Goal: Task Accomplishment & Management: Manage account settings

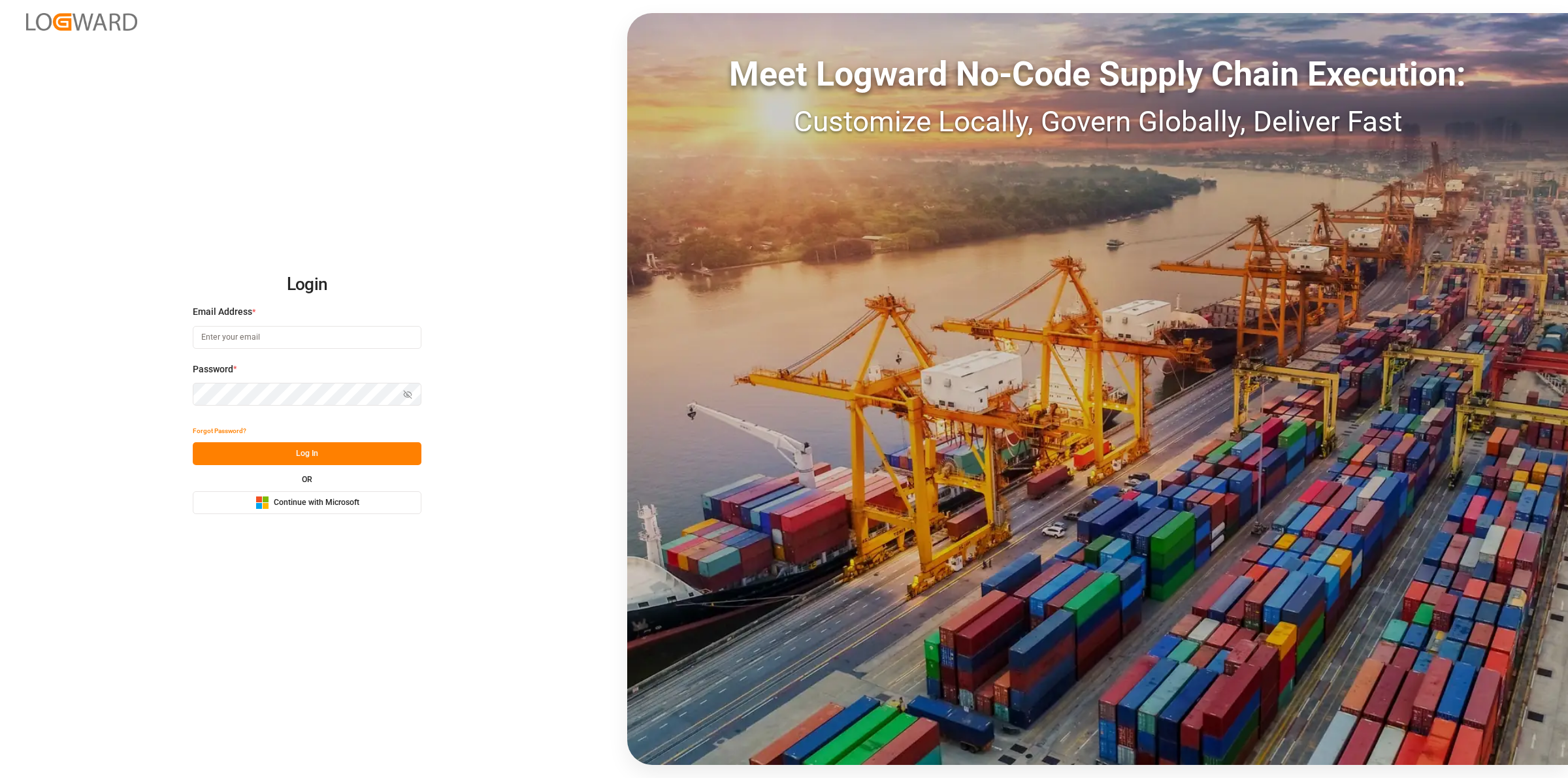
type input "[EMAIL_ADDRESS][DOMAIN_NAME]"
click at [300, 450] on button "Log In" at bounding box center [307, 453] width 229 height 23
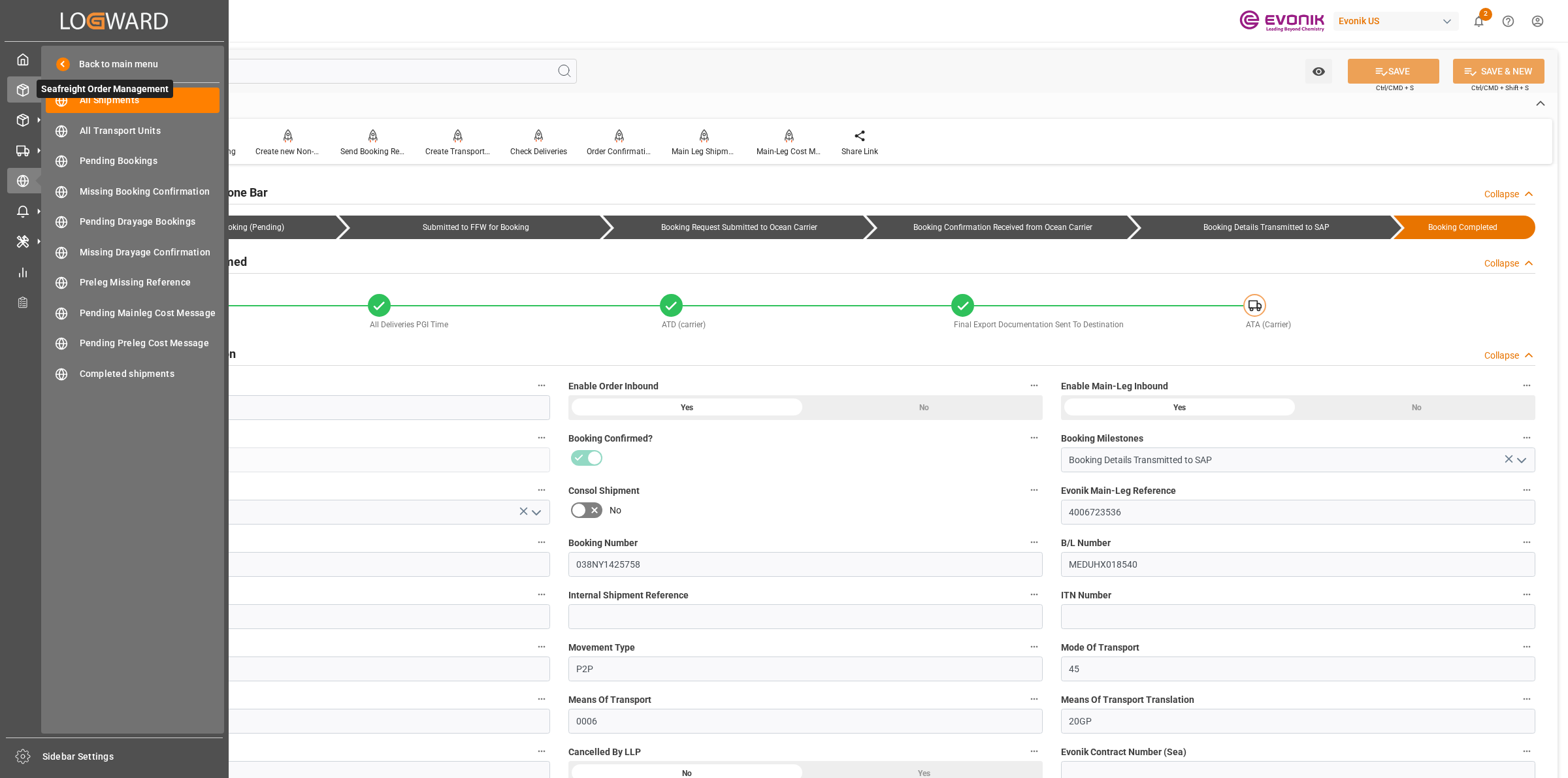
click at [23, 91] on line at bounding box center [23, 93] width 0 height 6
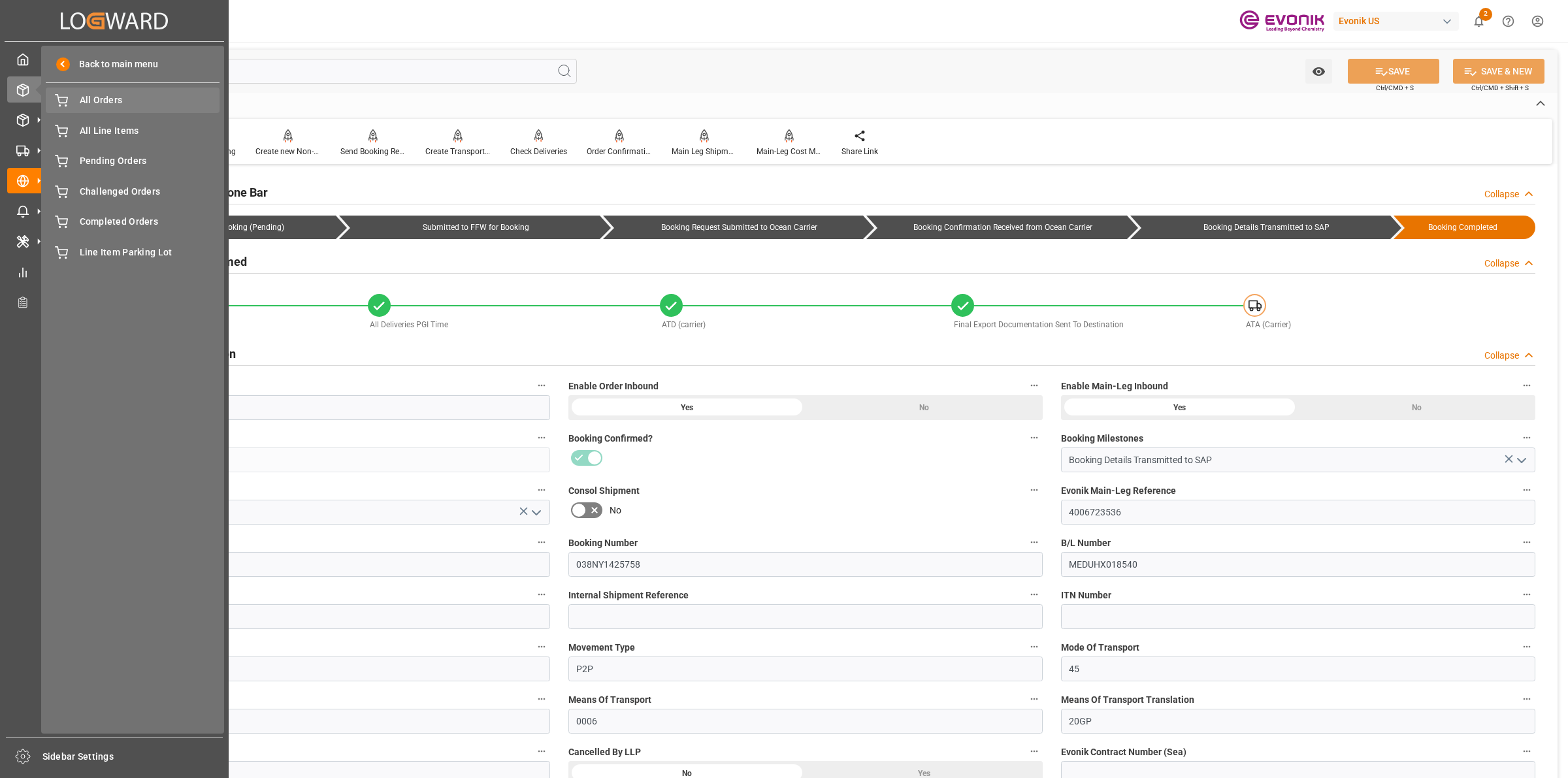
click at [97, 103] on span "All Orders" at bounding box center [150, 100] width 140 height 13
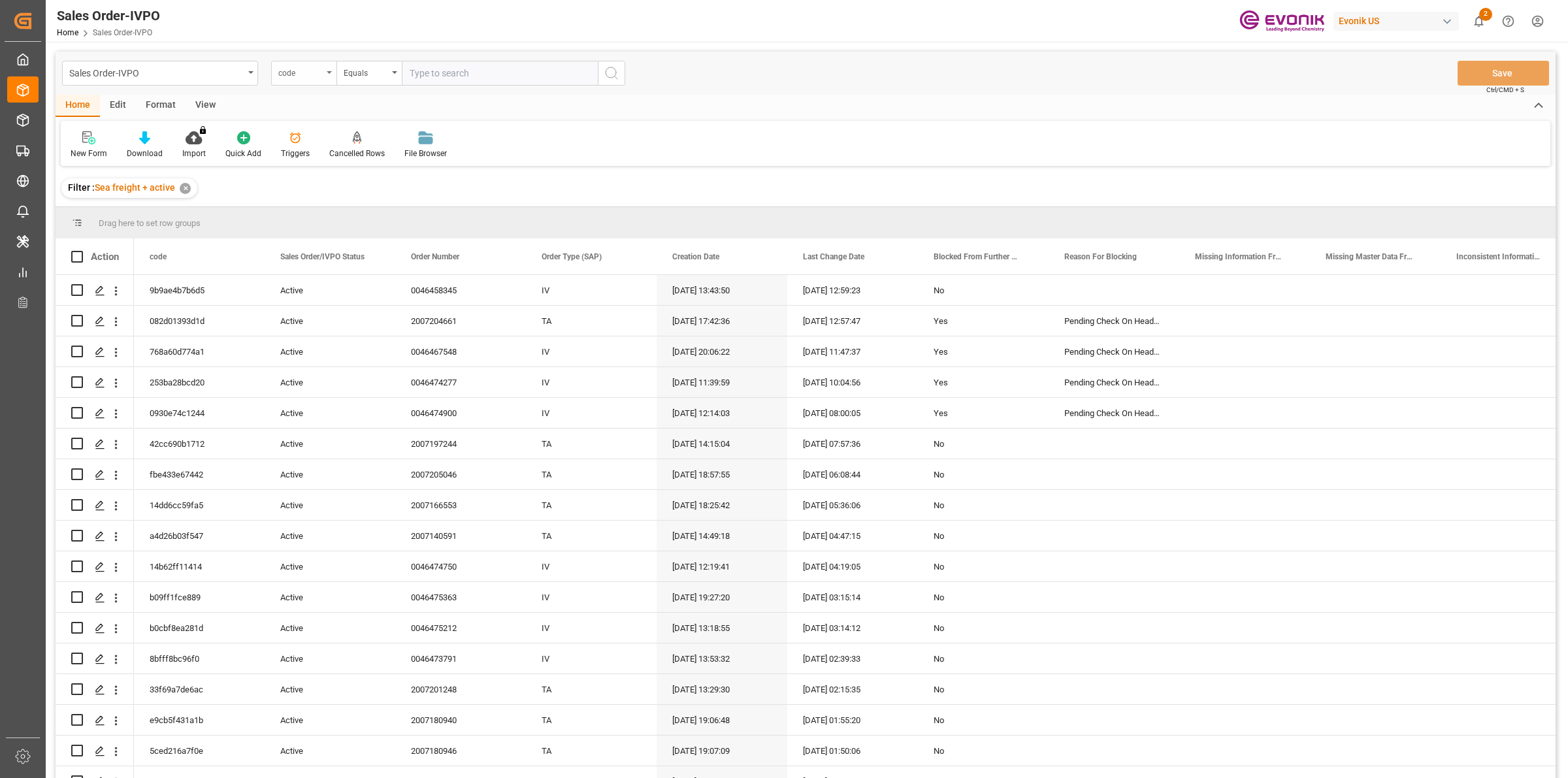
click at [304, 75] on div "code" at bounding box center [300, 71] width 44 height 15
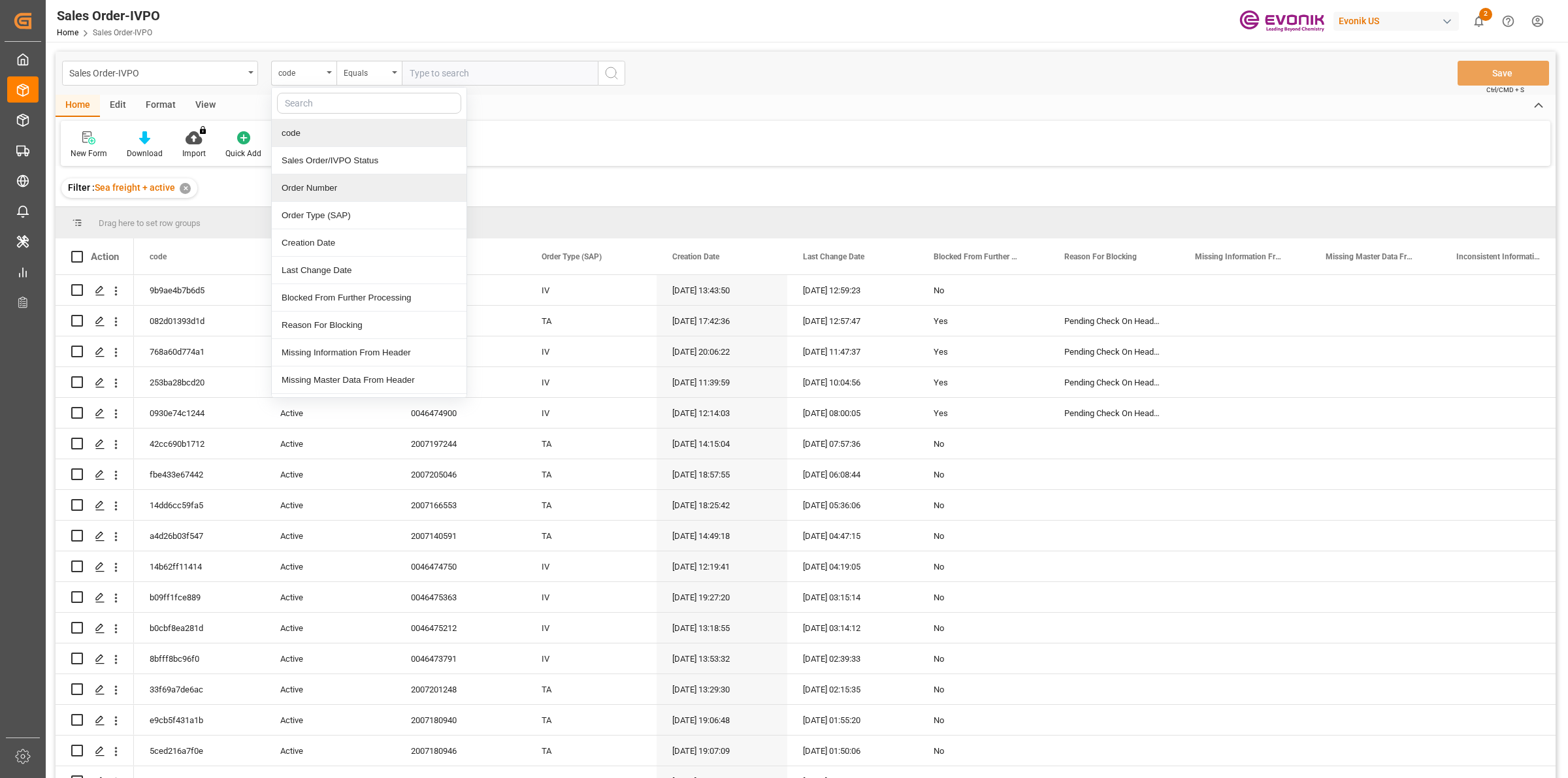
click at [327, 188] on div "Order Number" at bounding box center [369, 187] width 195 height 28
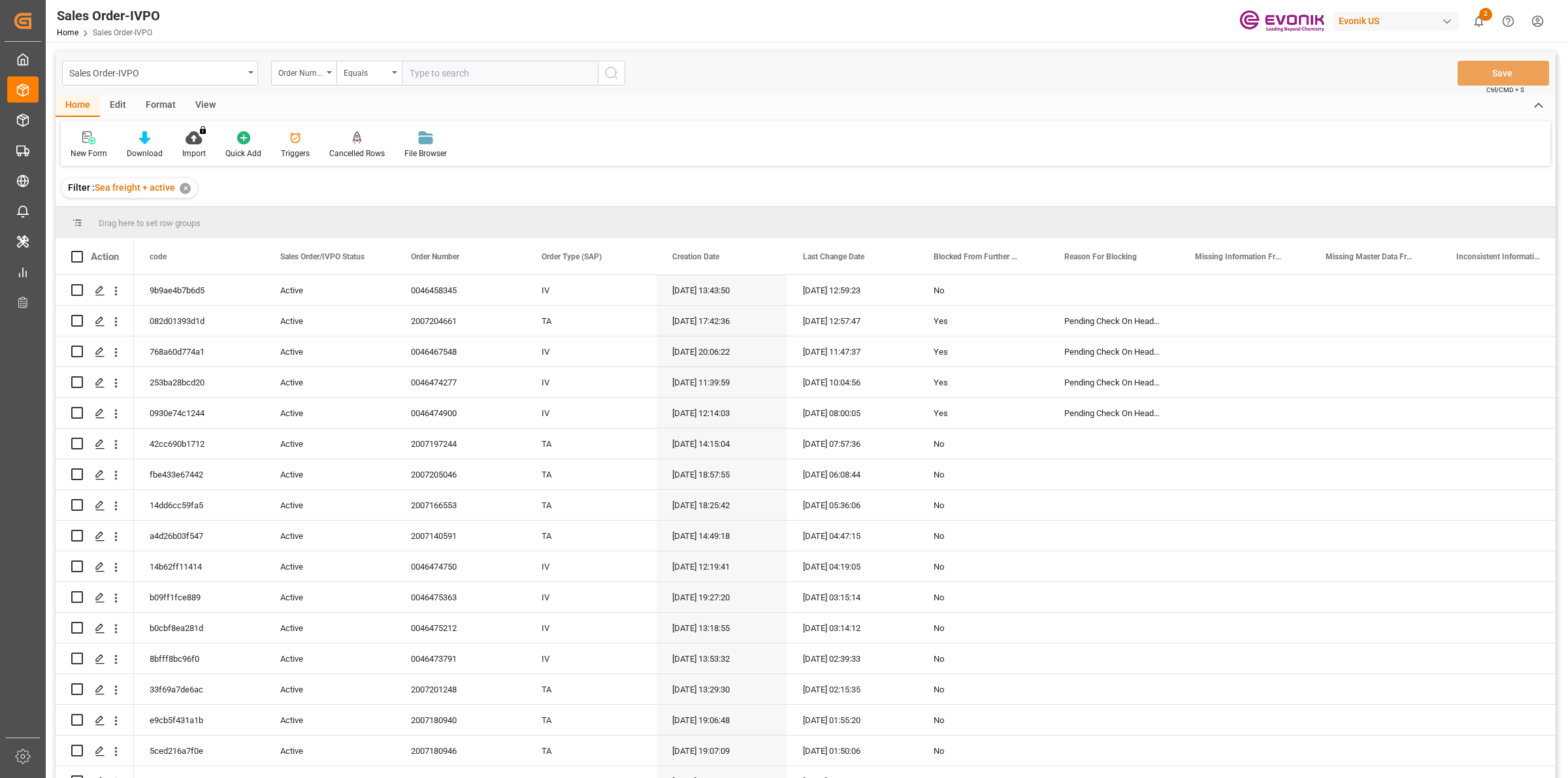
click at [444, 69] on input "text" at bounding box center [500, 73] width 196 height 25
paste input "0046466005"
type input "0046466005"
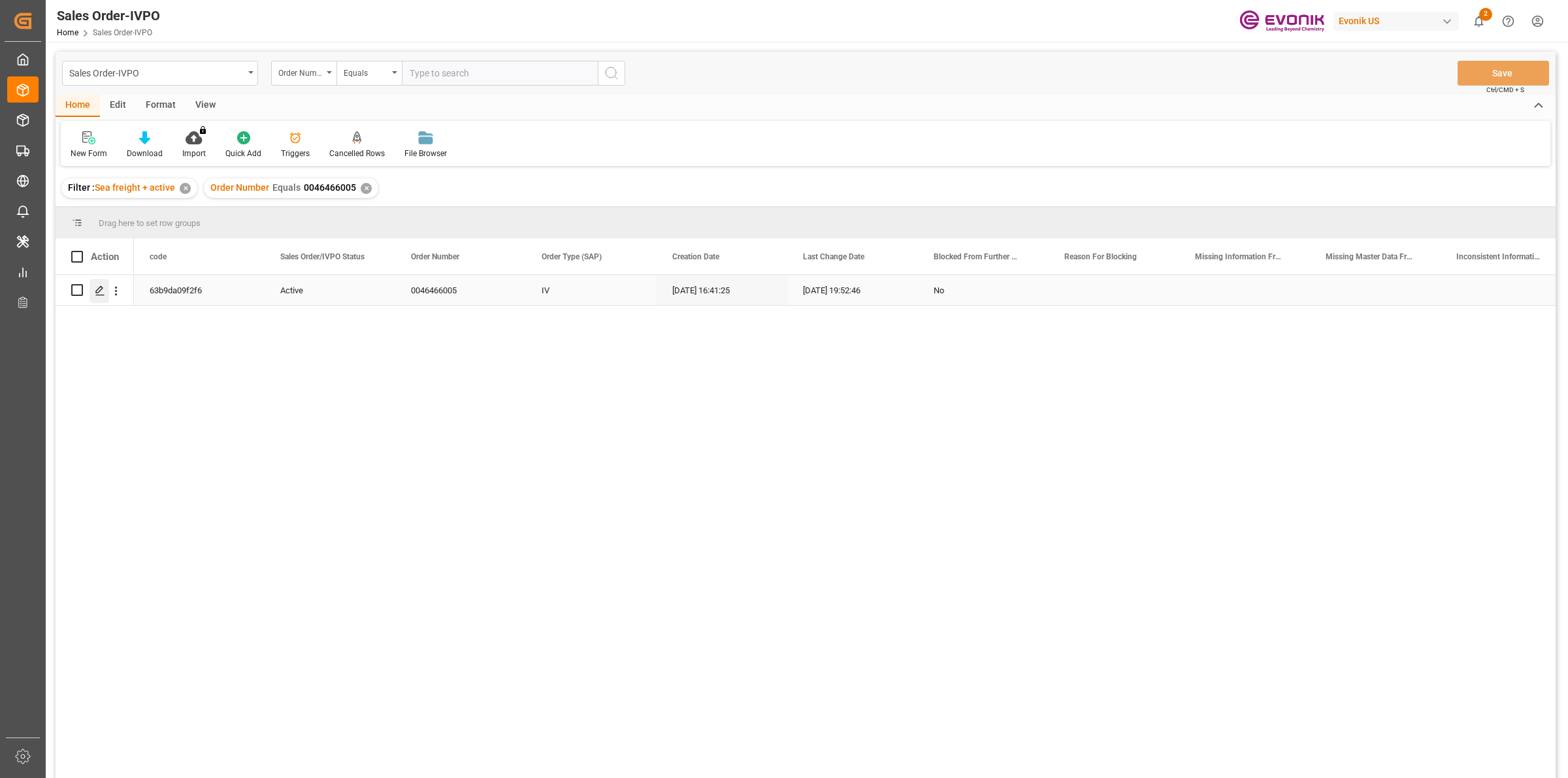
click at [98, 286] on icon "Press SPACE to select this row." at bounding box center [99, 290] width 10 height 10
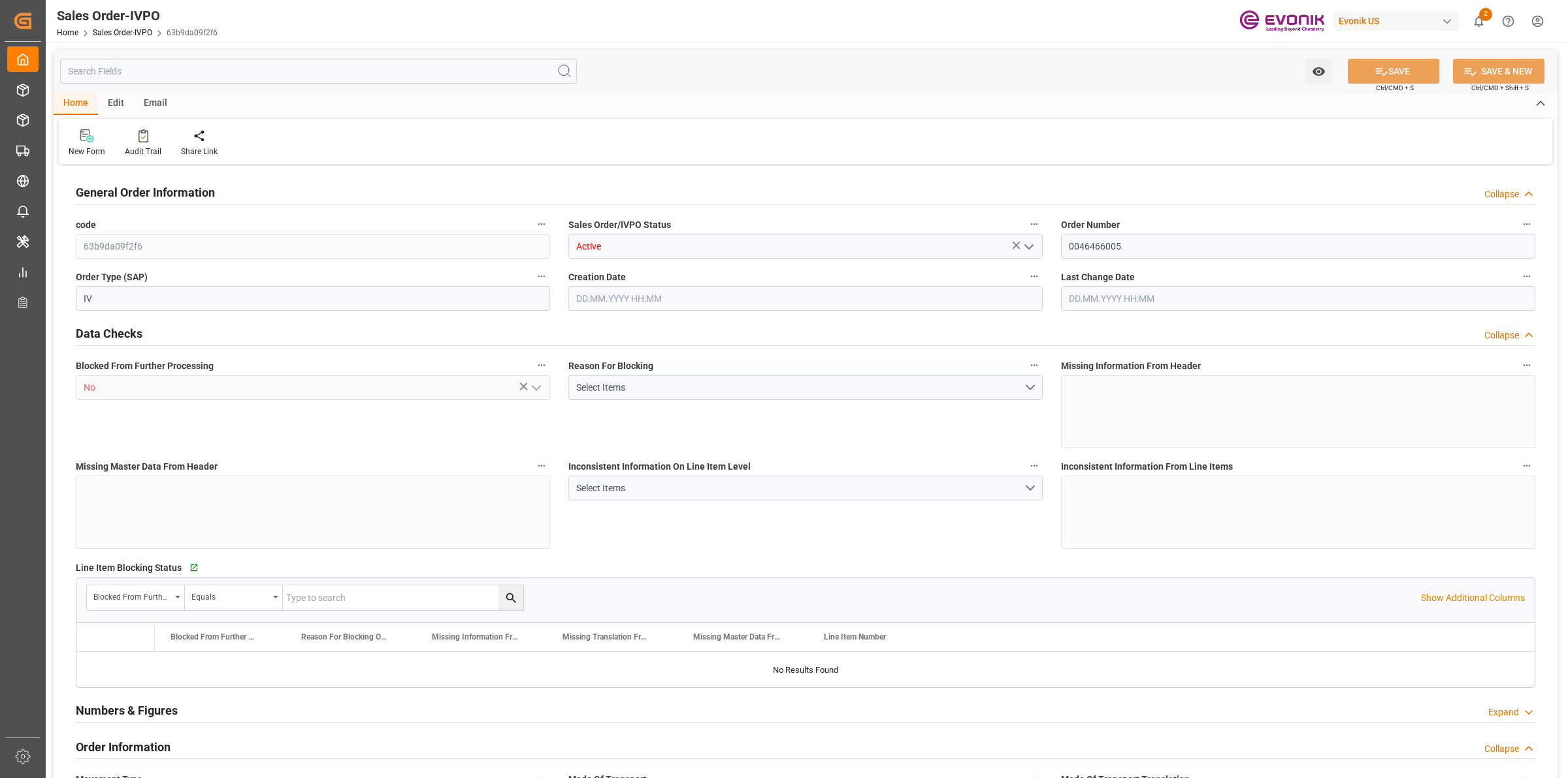
type input "COCTG"
type input "0"
type input "1"
type input "4227.1"
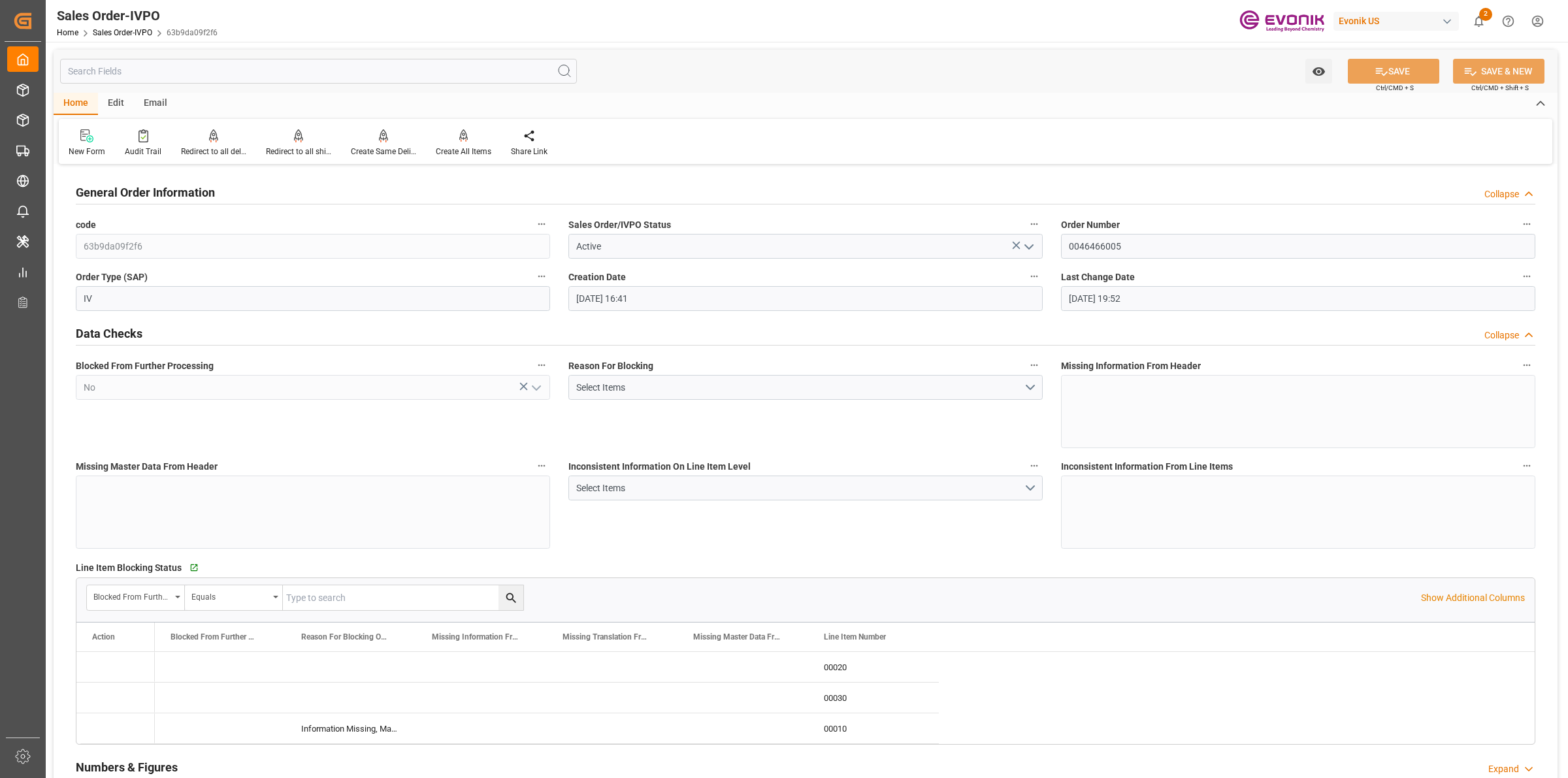
type input "[DATE] 16:41"
type input "[DATE] 19:52"
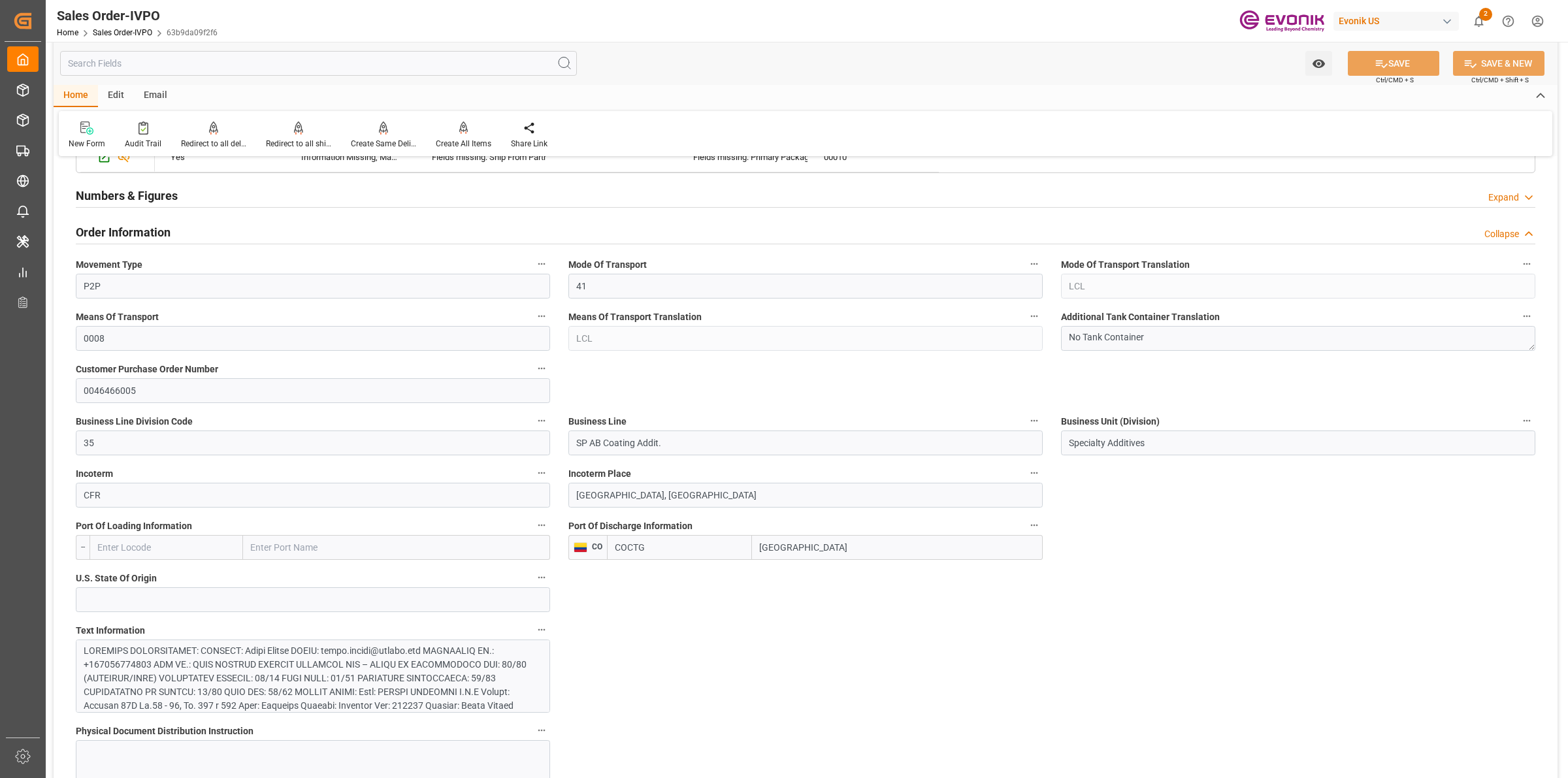
scroll to position [653, 0]
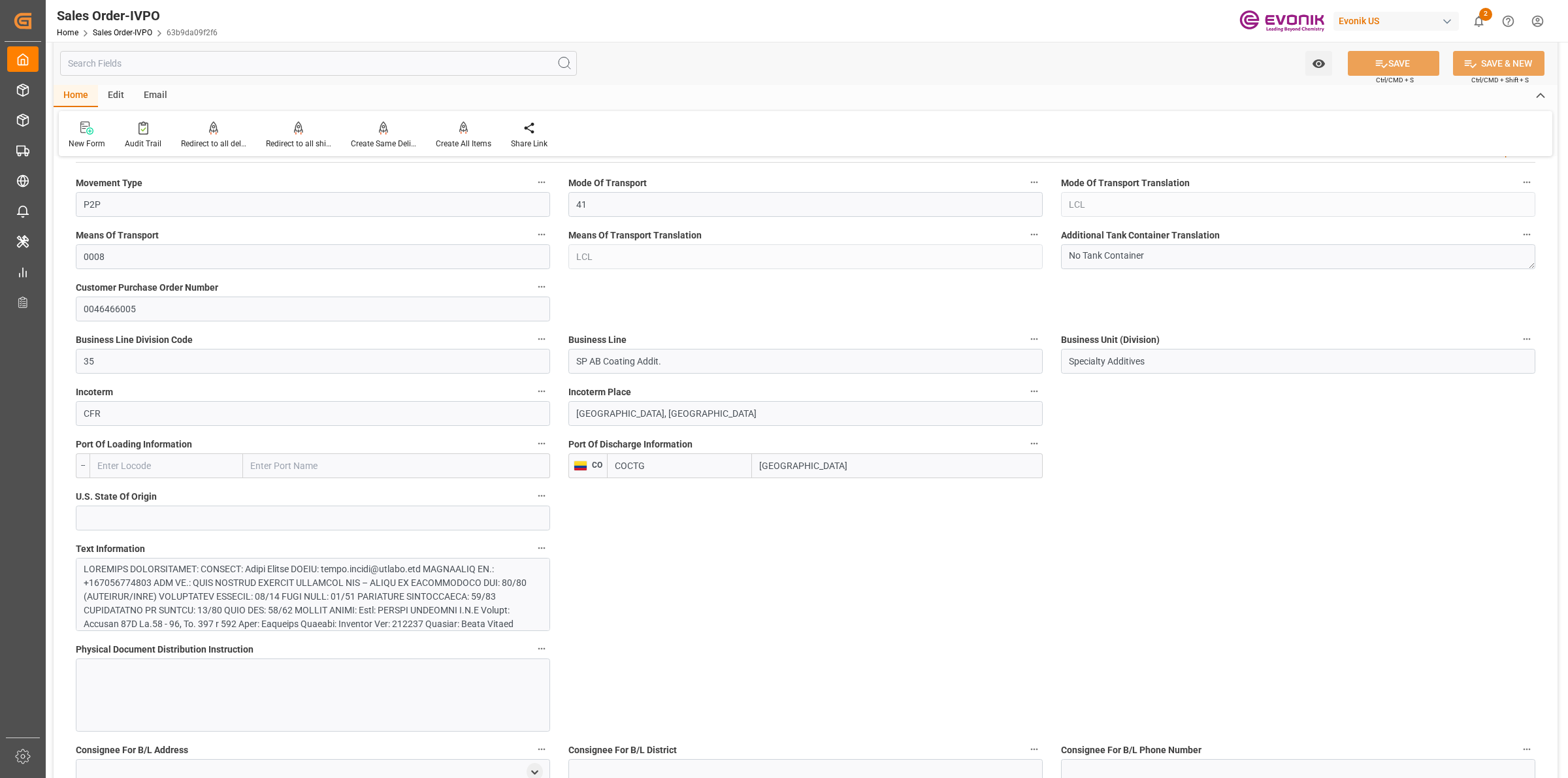
drag, startPoint x: 670, startPoint y: 372, endPoint x: 698, endPoint y: 372, distance: 28.0
drag, startPoint x: 1191, startPoint y: 370, endPoint x: 886, endPoint y: 354, distance: 305.4
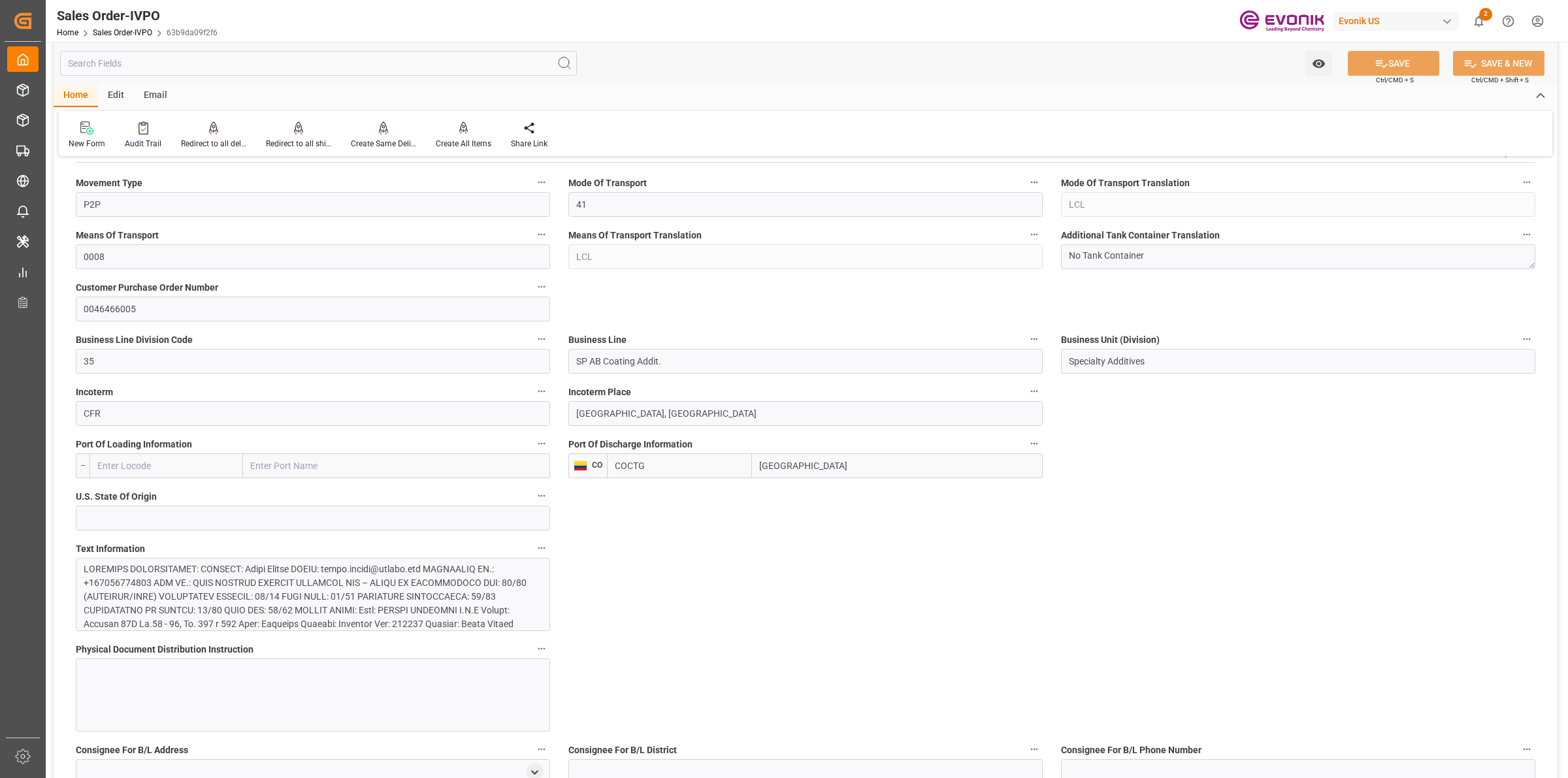
click at [151, 63] on input "text" at bounding box center [318, 64] width 517 height 25
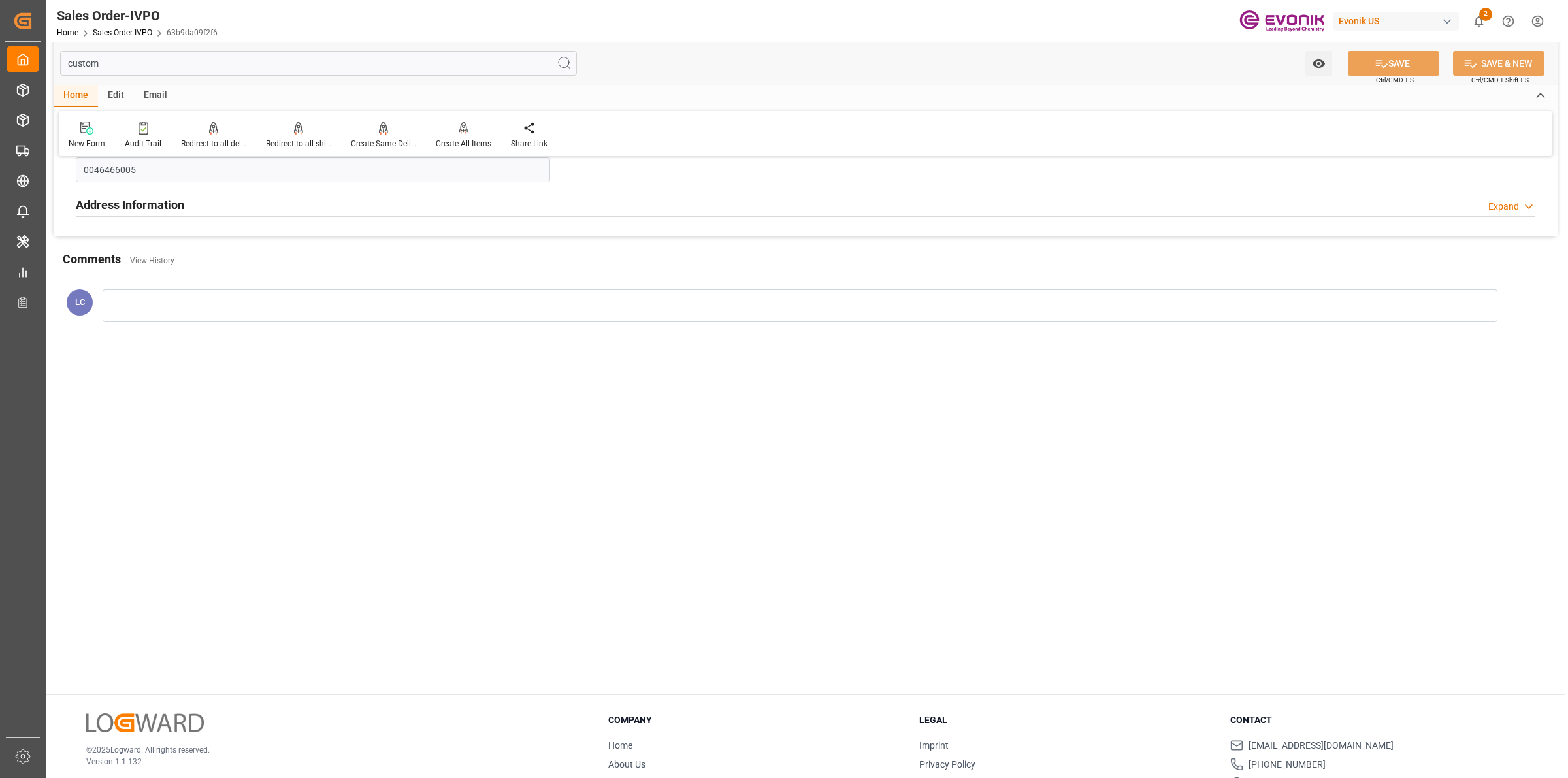
scroll to position [0, 0]
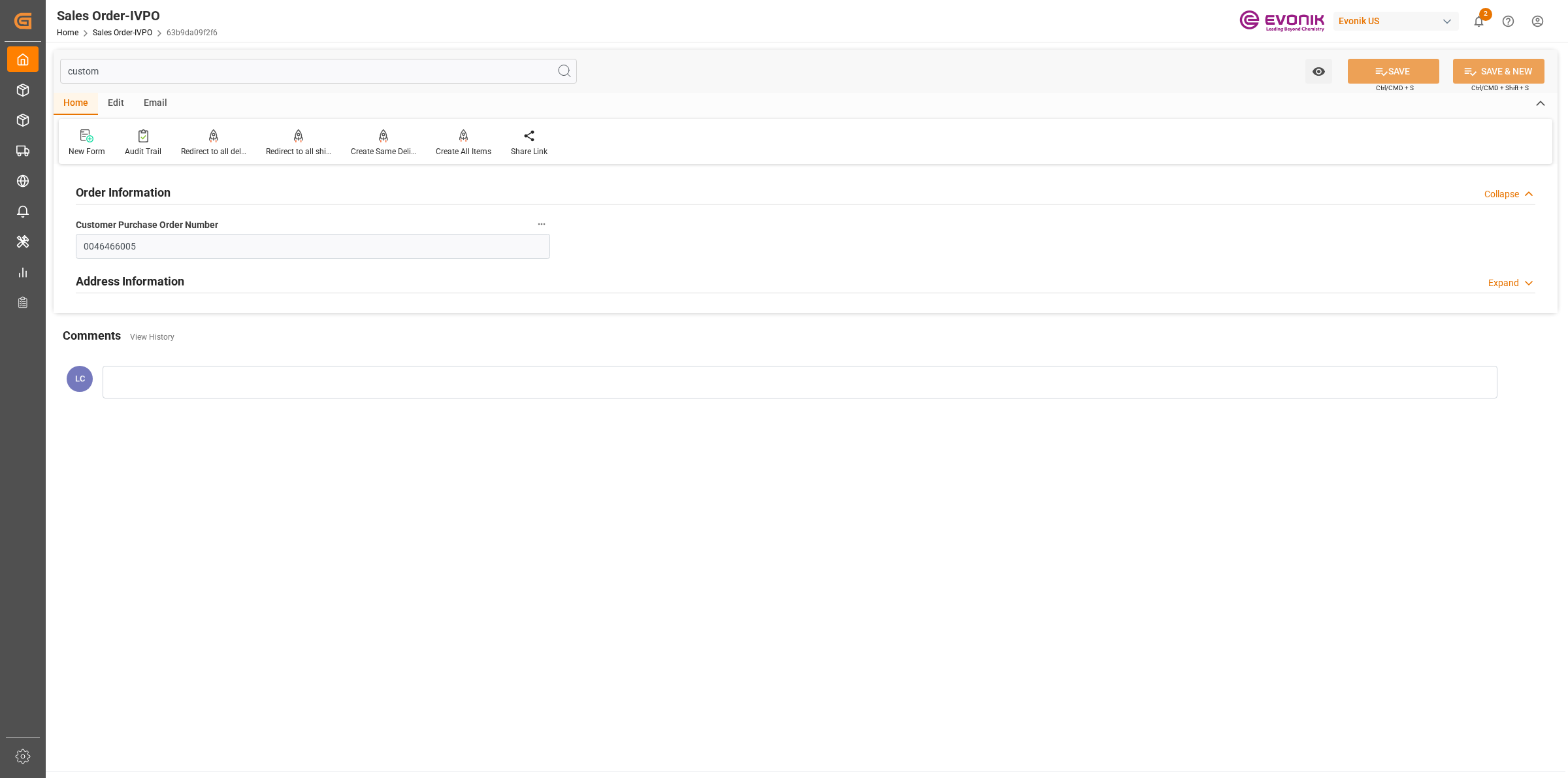
click at [162, 284] on h2 "Address Information" at bounding box center [130, 281] width 109 height 17
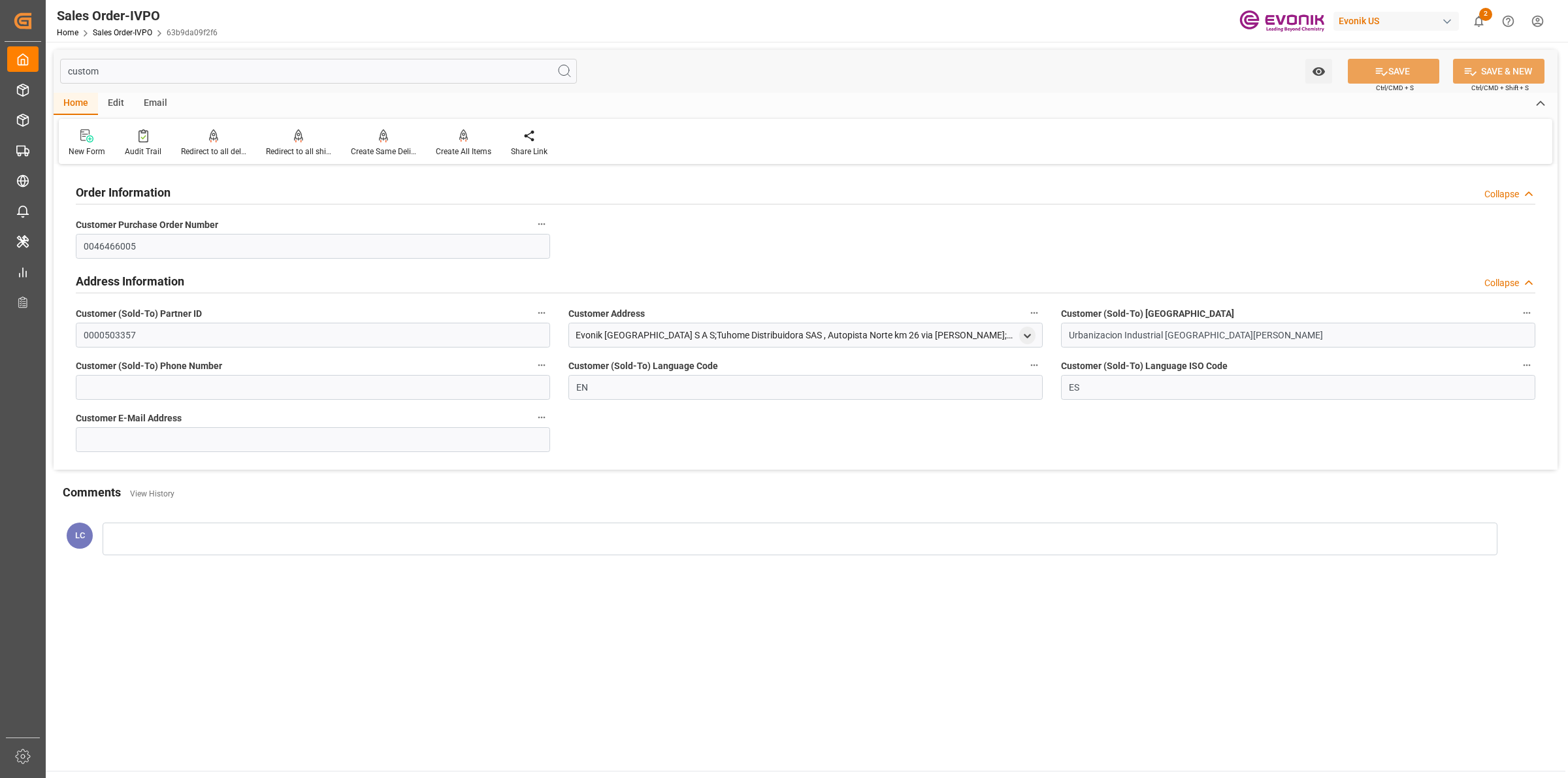
click at [576, 337] on div "Evonik [GEOGRAPHIC_DATA] S A S;Tuhome Distribuidora SAS , Autopista Norte km 26…" at bounding box center [796, 335] width 440 height 13
click at [618, 340] on div "Evonik [GEOGRAPHIC_DATA] S A S;Tuhome Distribuidora SAS , Autopista Norte km 26…" at bounding box center [796, 335] width 440 height 13
click at [1027, 337] on polyline "open menu" at bounding box center [1027, 335] width 6 height 2
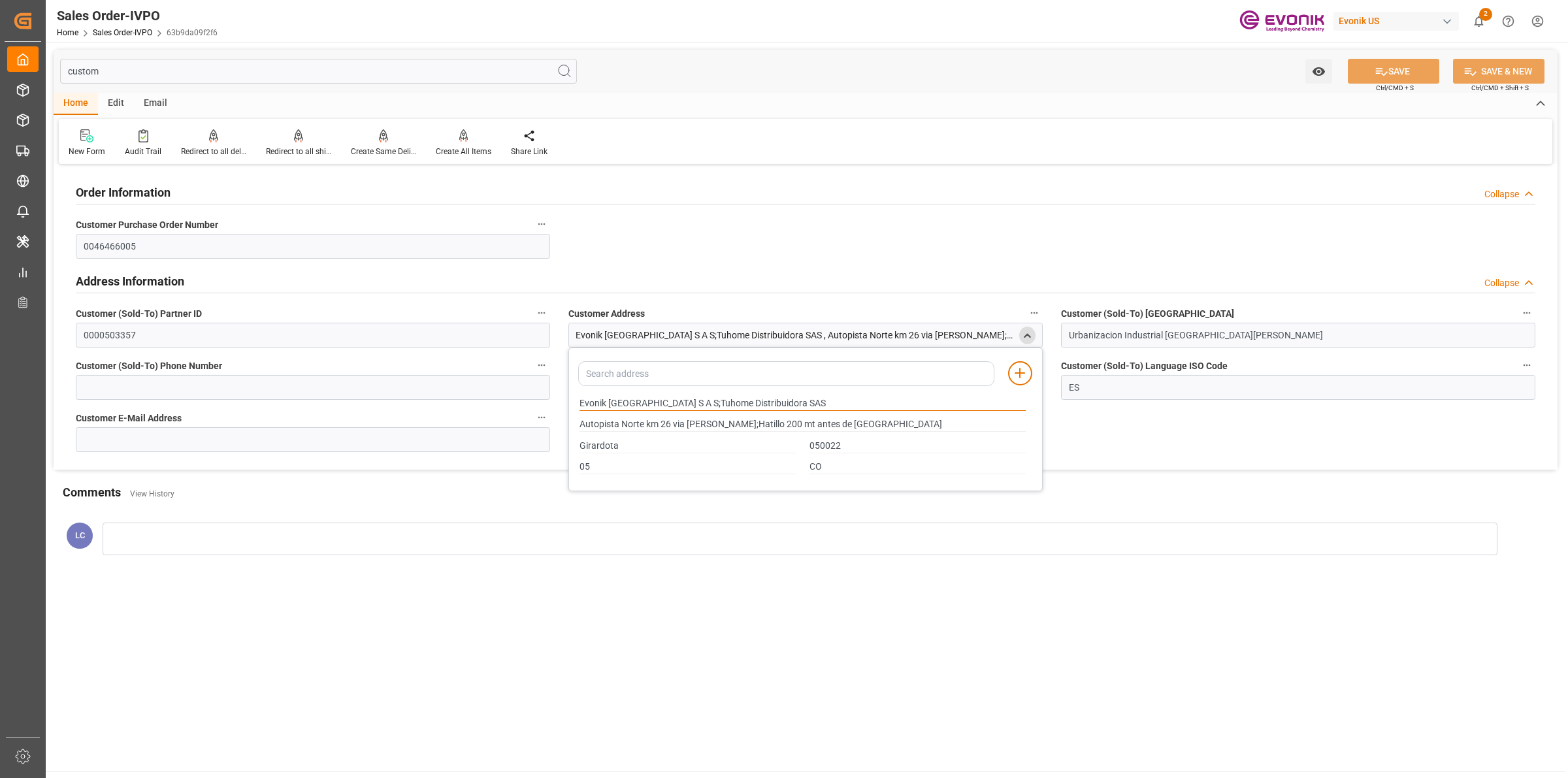
drag, startPoint x: 793, startPoint y: 398, endPoint x: 819, endPoint y: 383, distance: 30.0
click at [388, 377] on div "Order Information Collapse Customer Purchase Order Number 0046466005 Address In…" at bounding box center [805, 318] width 1504 height 302
drag, startPoint x: 879, startPoint y: 425, endPoint x: 303, endPoint y: 426, distance: 576.0
click at [269, 426] on div "Order Information Collapse Customer Purchase Order Number 0046466005 Address In…" at bounding box center [805, 318] width 1504 height 302
click at [139, 63] on input "custom" at bounding box center [318, 72] width 517 height 25
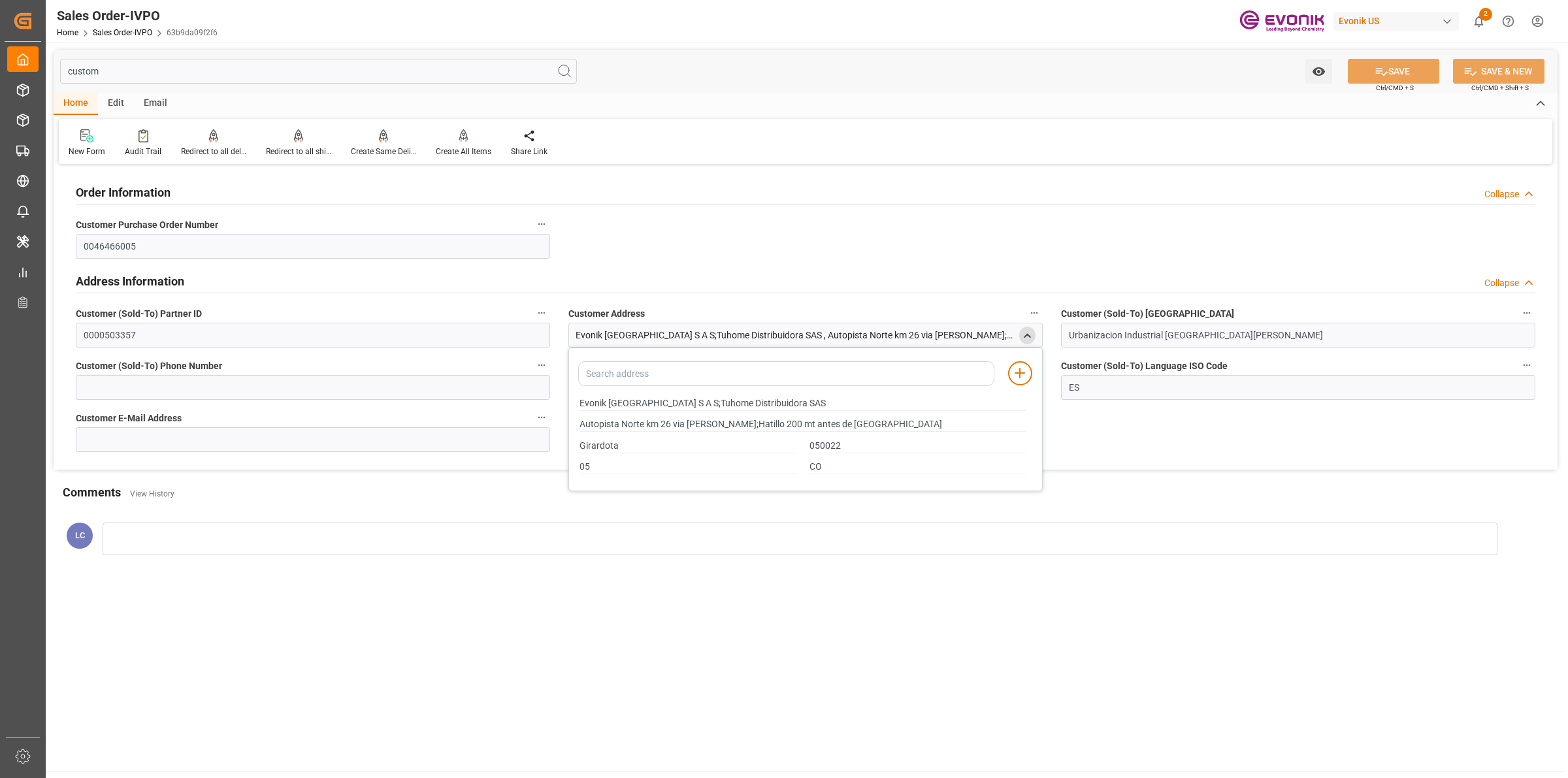
drag, startPoint x: 124, startPoint y: 67, endPoint x: 50, endPoint y: 59, distance: 74.4
click at [50, 59] on div "custom Watch Option SAVE Ctrl/CMD + S SAVE & NEW Ctrl/CMD + Shift + S Home Edit…" at bounding box center [805, 313] width 1520 height 542
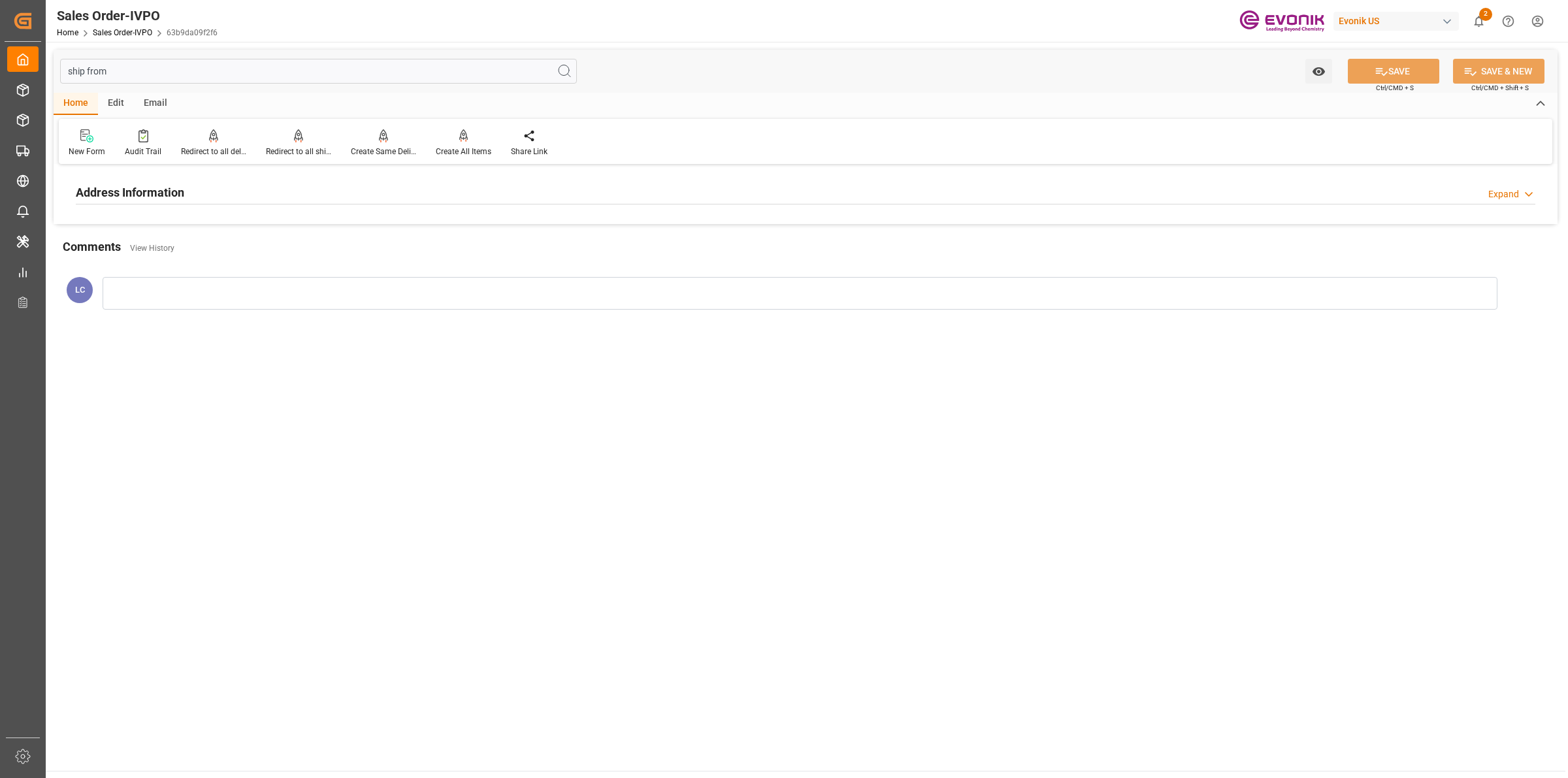
type input "ship from"
click at [180, 186] on h2 "Address Information" at bounding box center [130, 192] width 109 height 17
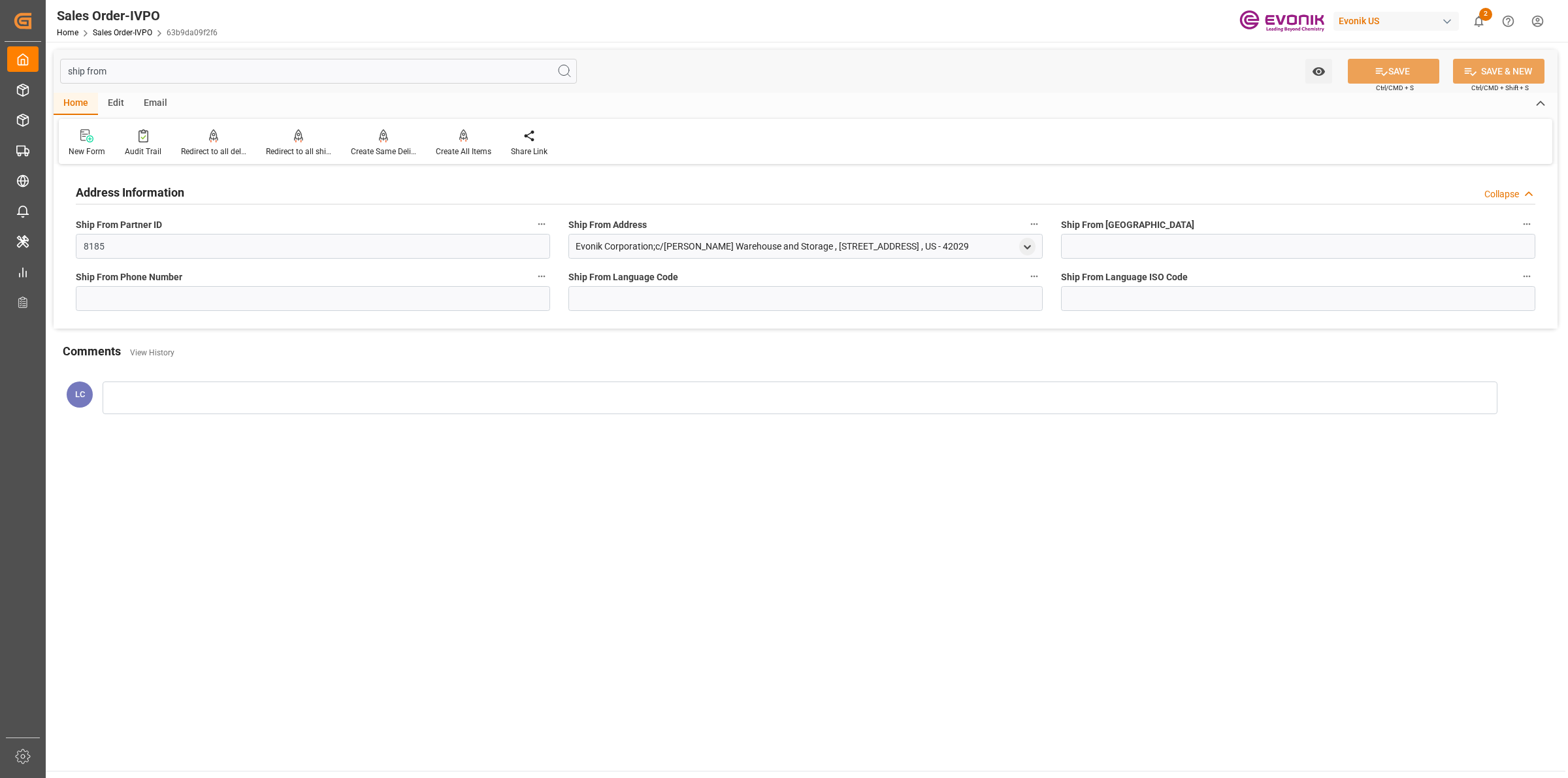
click at [578, 246] on div "Evonik Corporation;c/[PERSON_NAME] Warehouse and Storage , [STREET_ADDRESS] , U…" at bounding box center [772, 246] width 393 height 13
click at [1026, 249] on icon "open menu" at bounding box center [1027, 247] width 11 height 11
drag, startPoint x: 842, startPoint y: 312, endPoint x: 441, endPoint y: 294, distance: 401.4
click at [441, 294] on div "Address Information Collapse Ship From Partner ID 8185 Ship From Address Evonik…" at bounding box center [805, 248] width 1504 height 161
click at [1024, 250] on icon "close menu" at bounding box center [1027, 247] width 11 height 11
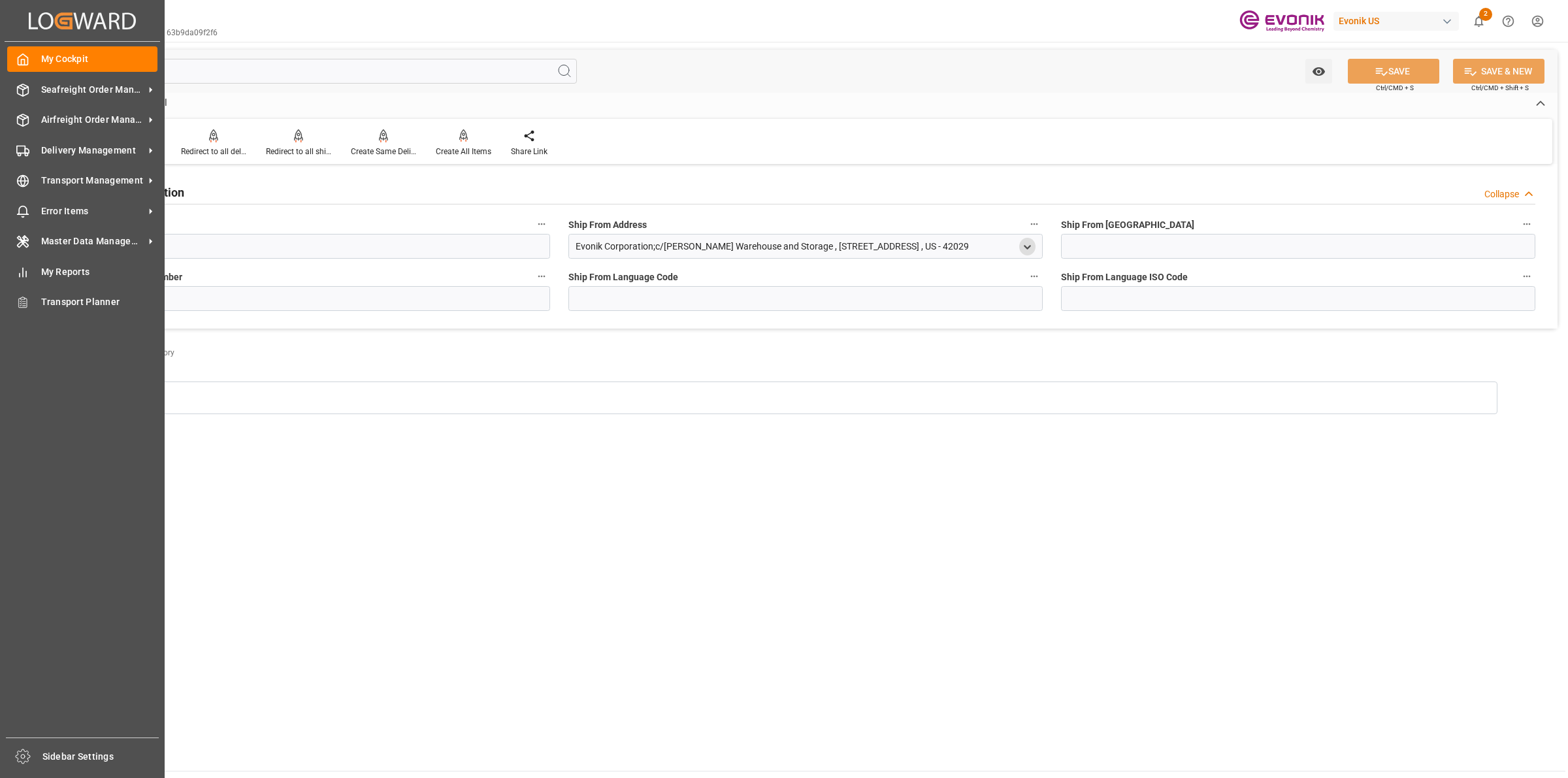
drag, startPoint x: 120, startPoint y: 69, endPoint x: 40, endPoint y: 59, distance: 80.6
click at [40, 59] on div "Created by potrace 1.15, written by [PERSON_NAME] [DATE]-[DATE] Created by potr…" at bounding box center [784, 389] width 1568 height 778
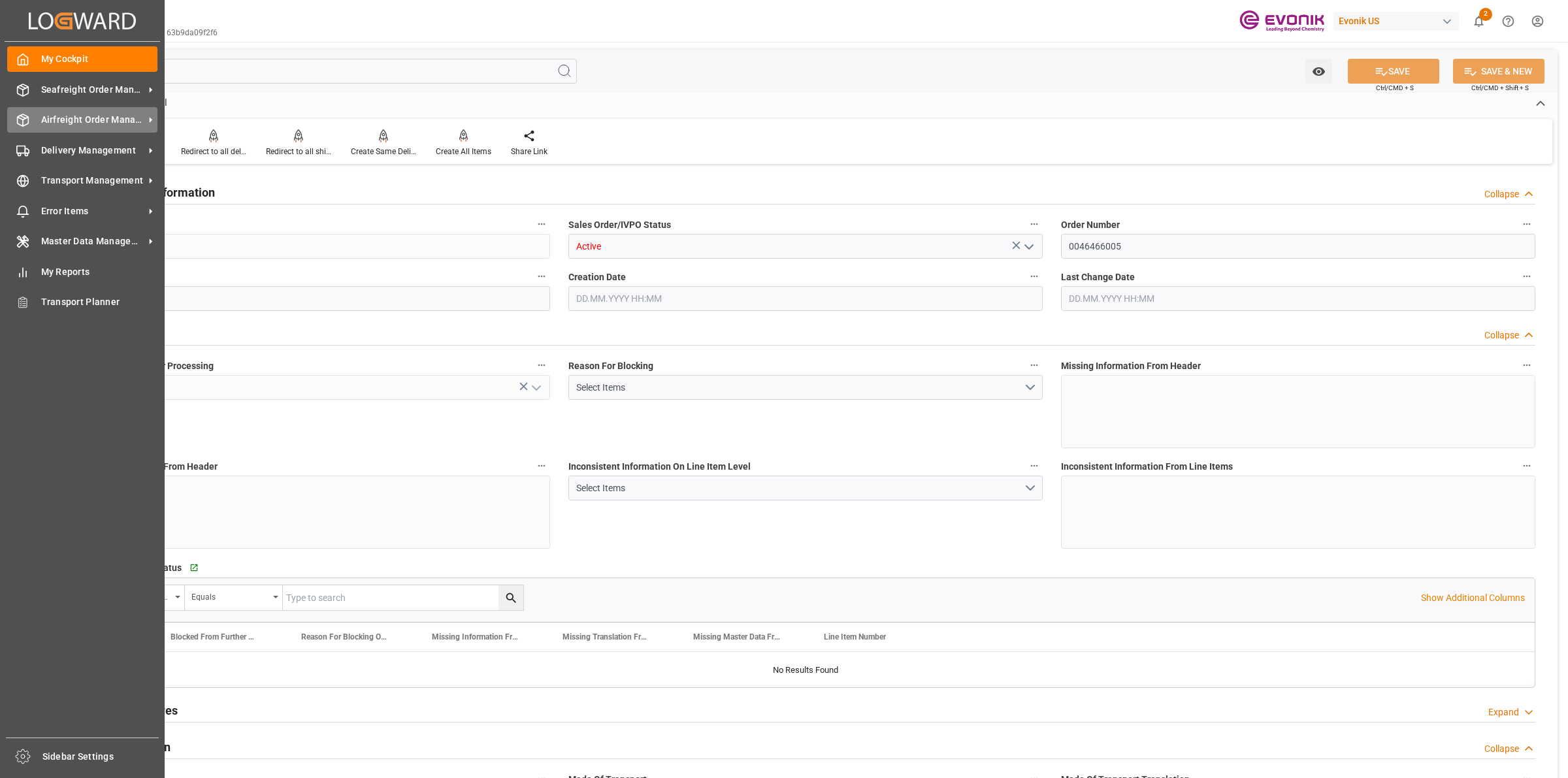
type input "COCTG"
type input "0"
type input "1"
type input "4227.1"
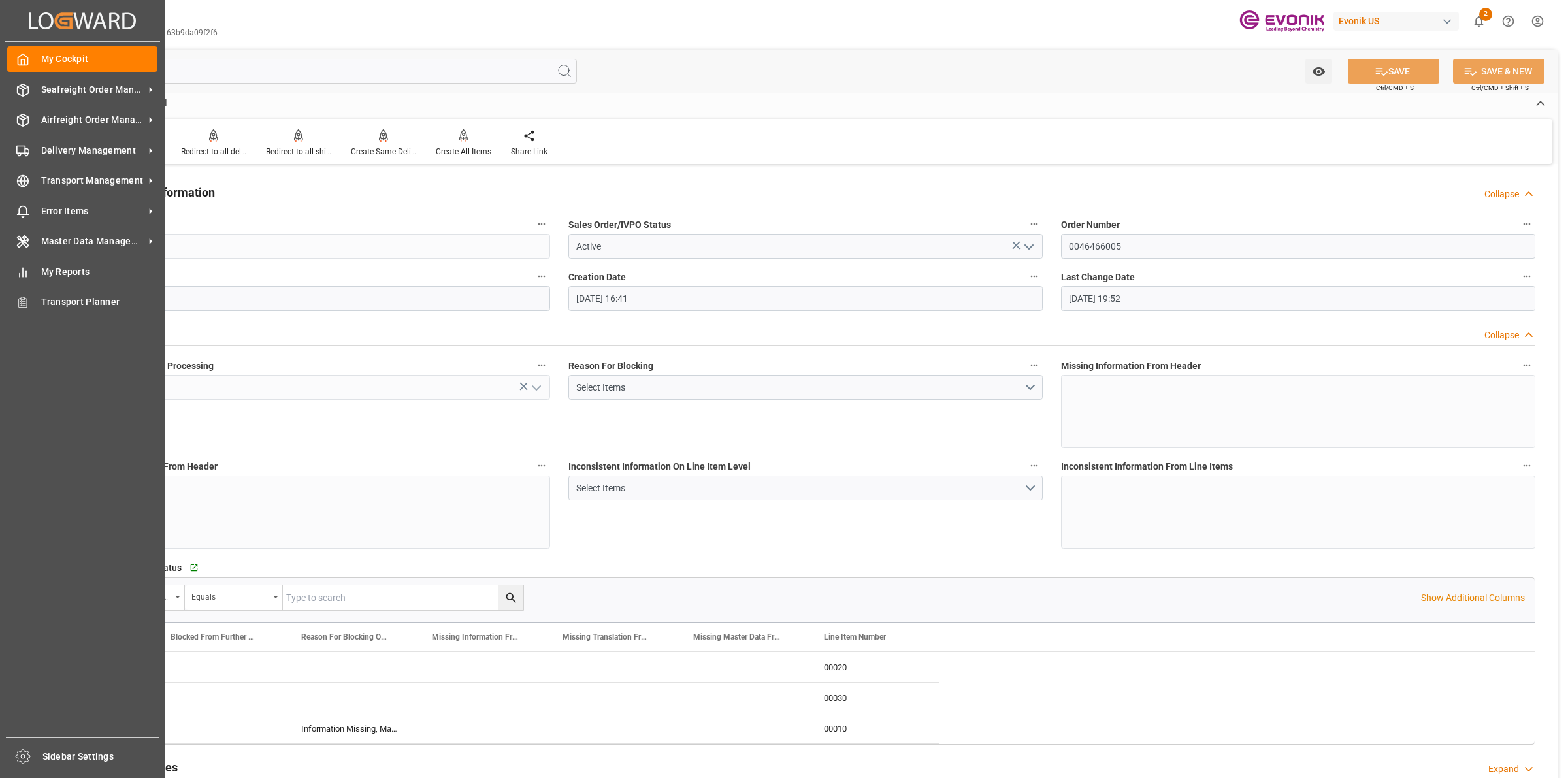
type input "[DATE] 16:41"
type input "[DATE] 19:52"
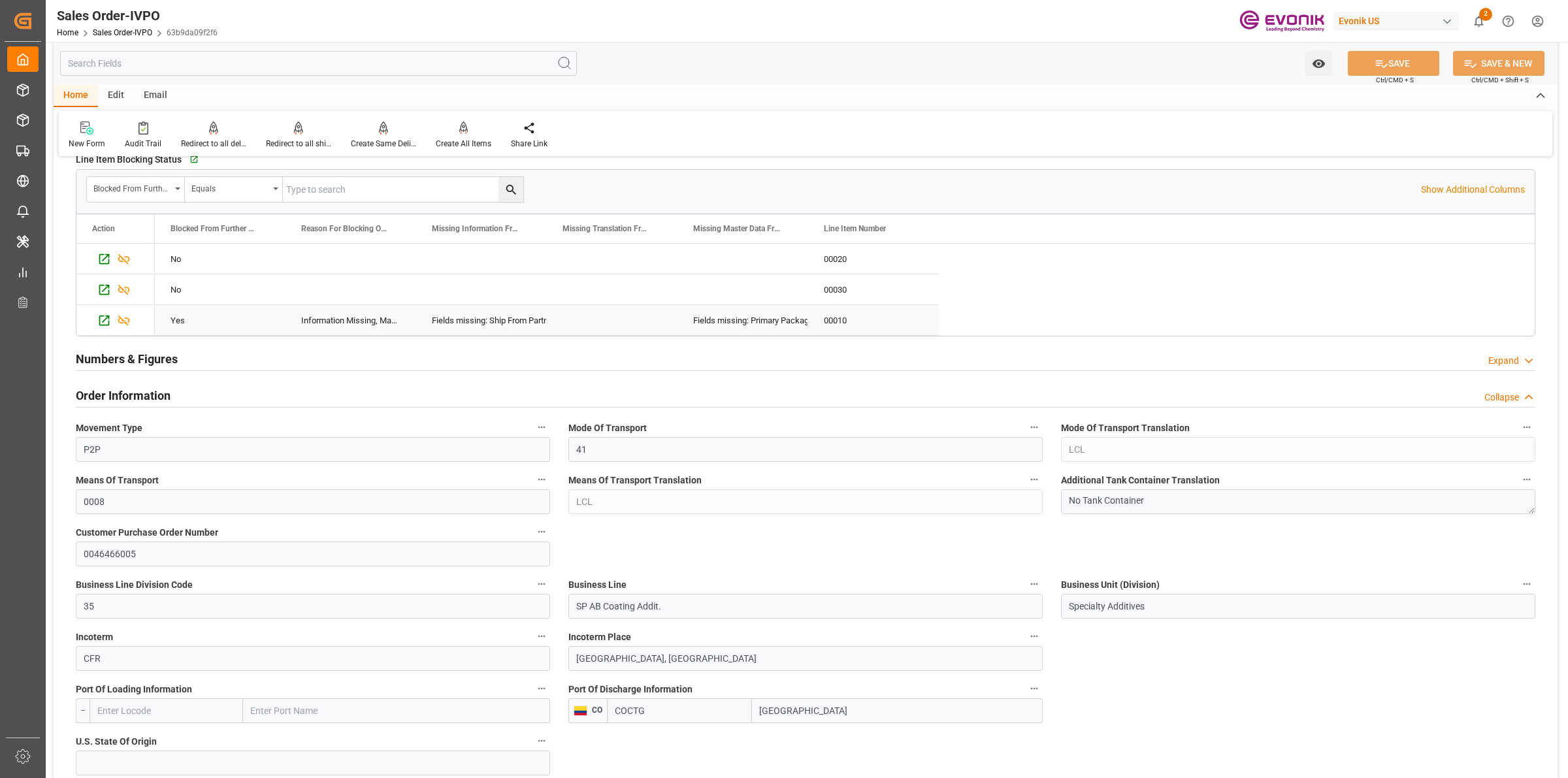
scroll to position [572, 0]
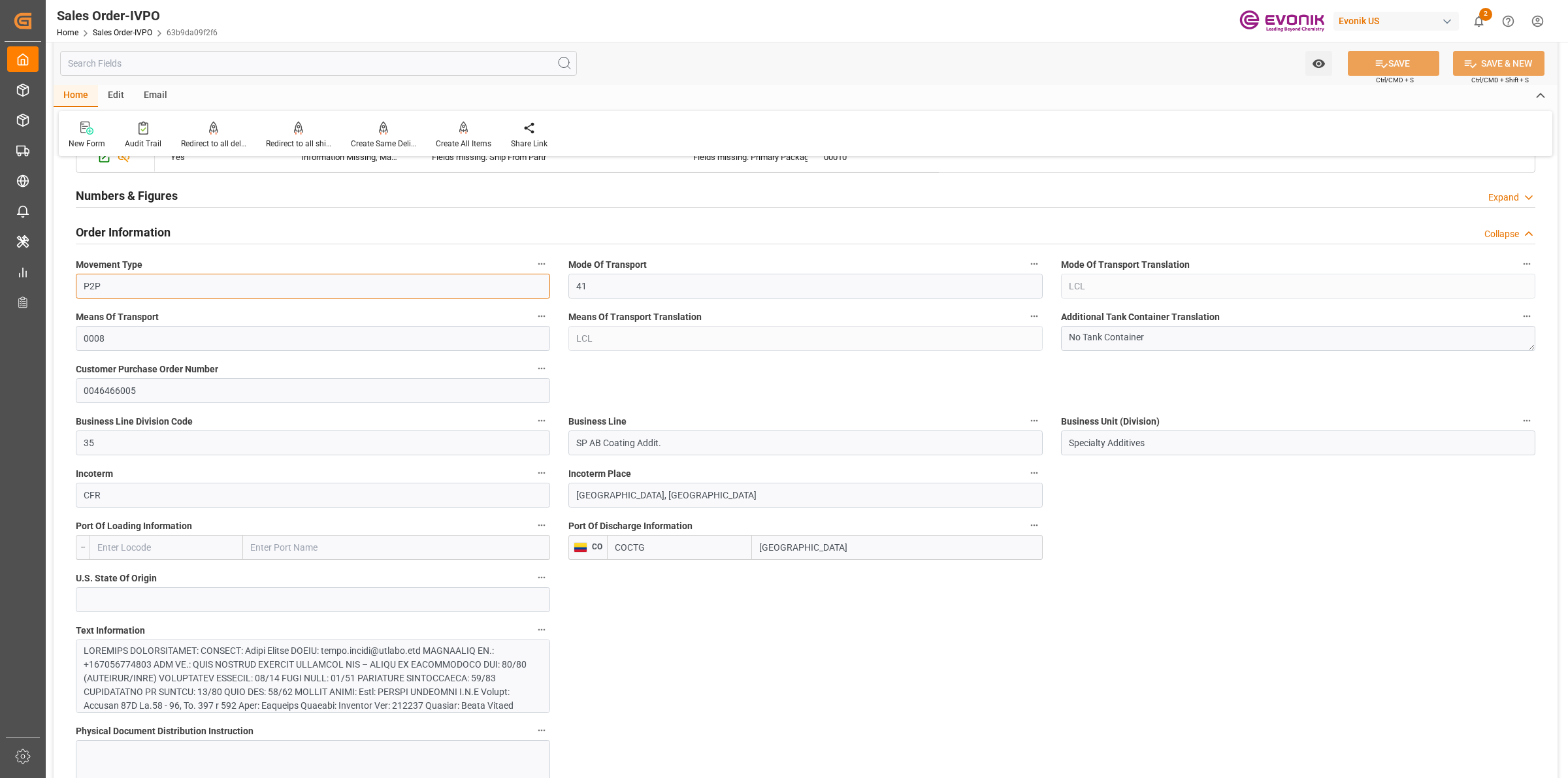
drag, startPoint x: 109, startPoint y: 291, endPoint x: 83, endPoint y: 281, distance: 27.9
click at [67, 281] on div "Movement Type P2P" at bounding box center [313, 276] width 492 height 52
drag, startPoint x: 725, startPoint y: 553, endPoint x: 951, endPoint y: 553, distance: 226.0
click at [711, 553] on div "COCTG [GEOGRAPHIC_DATA]" at bounding box center [824, 547] width 436 height 25
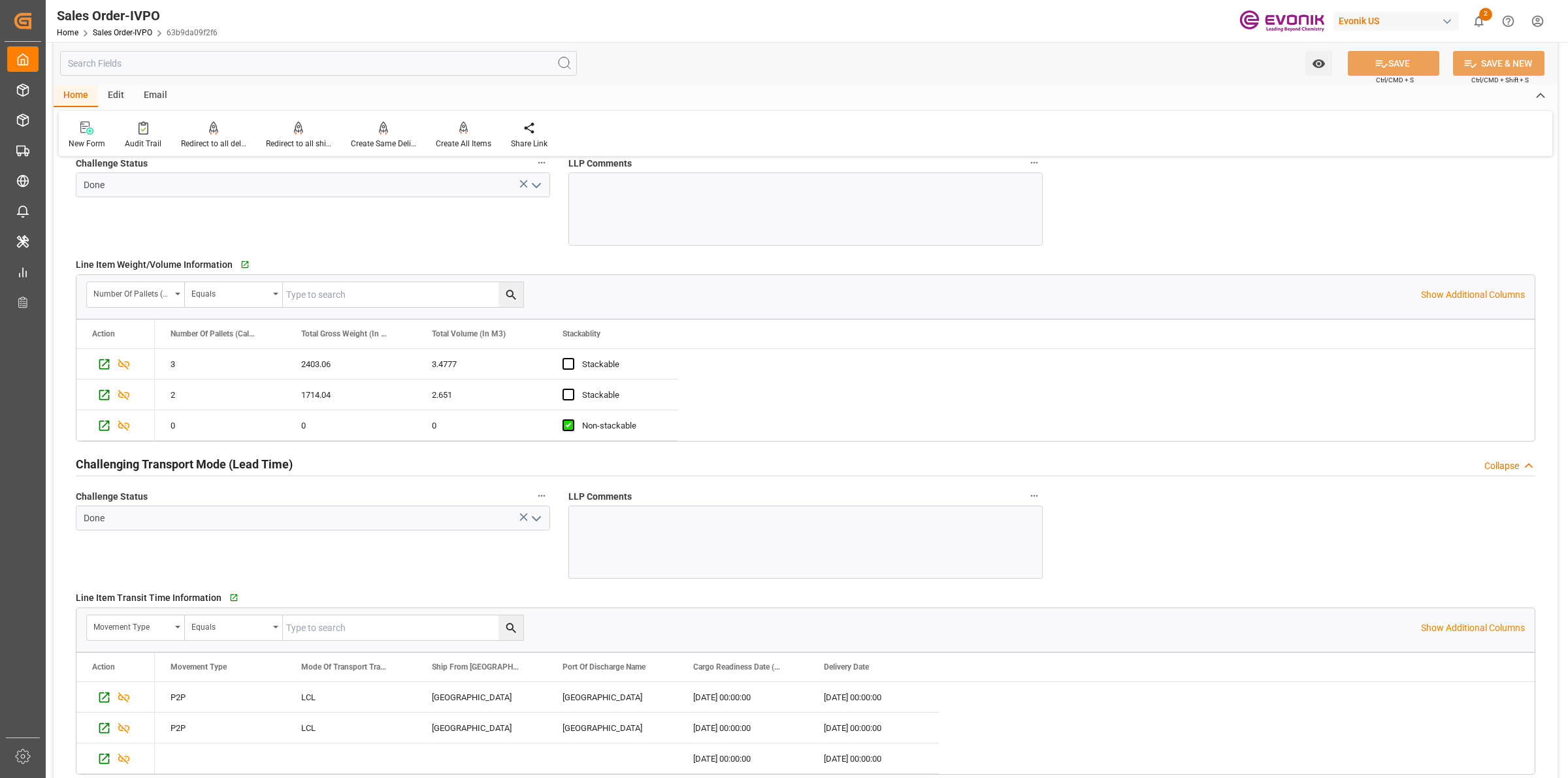
scroll to position [2122, 0]
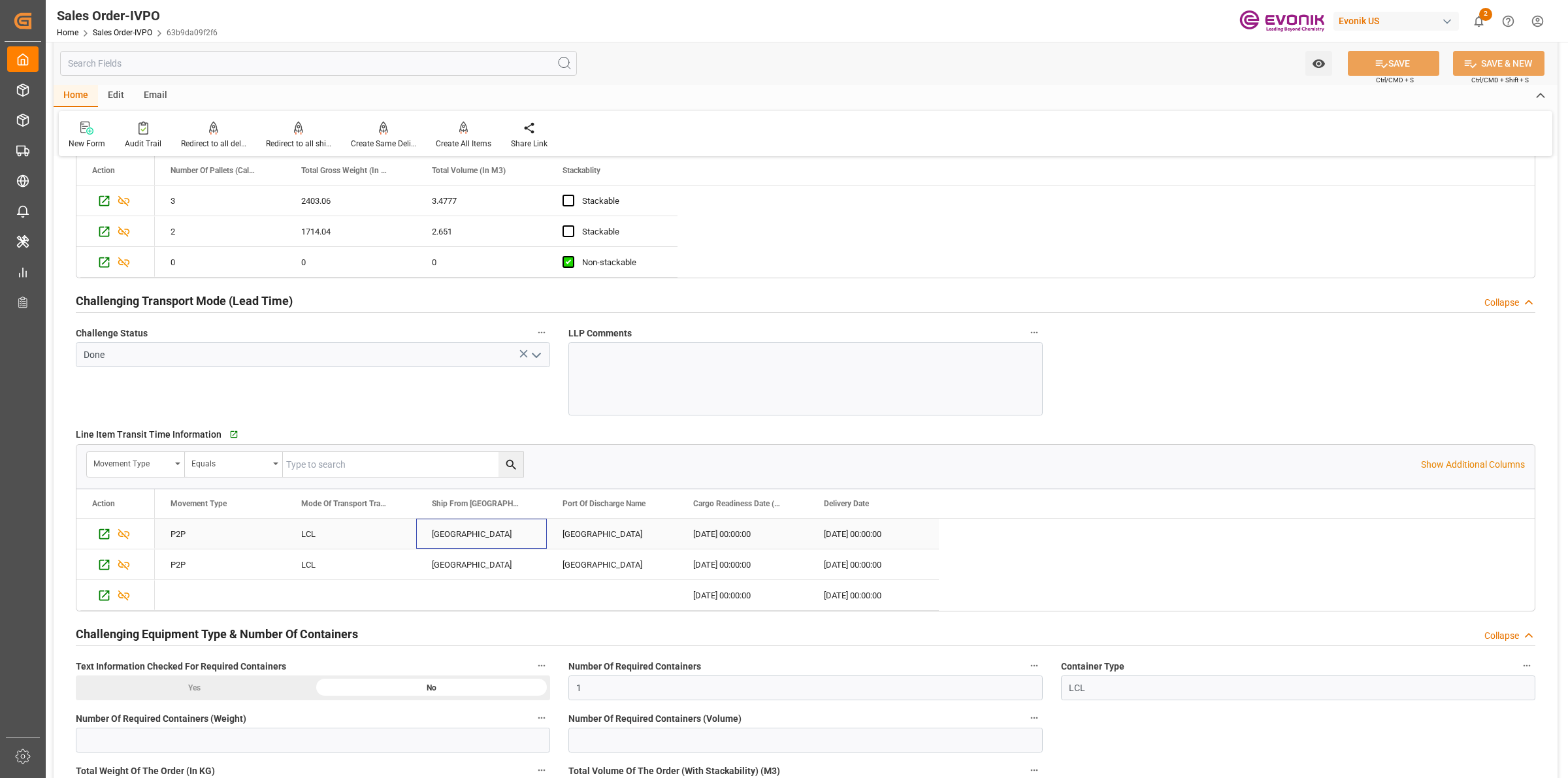
click at [461, 539] on div "[GEOGRAPHIC_DATA]" at bounding box center [481, 533] width 131 height 30
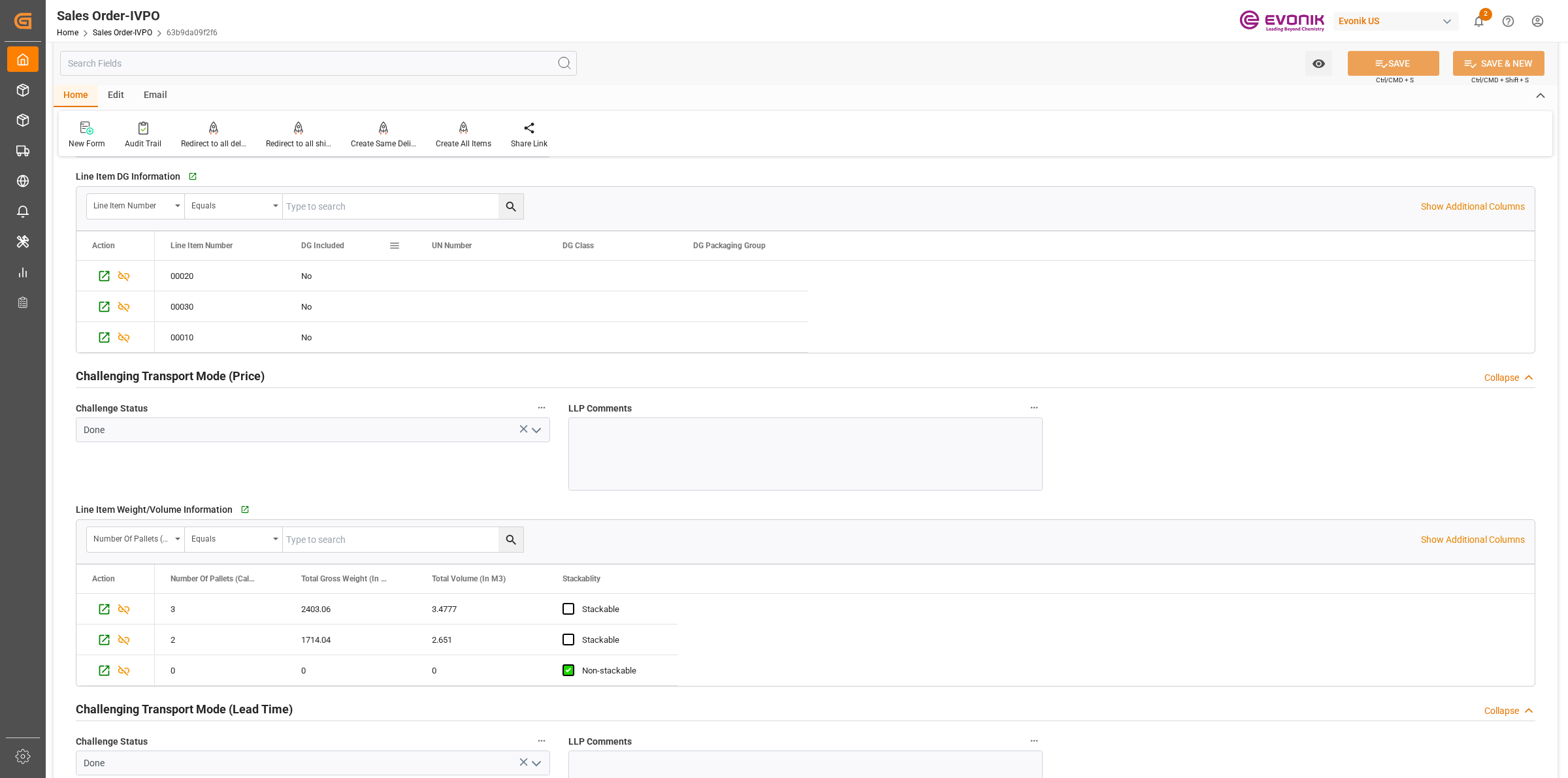
scroll to position [1387, 0]
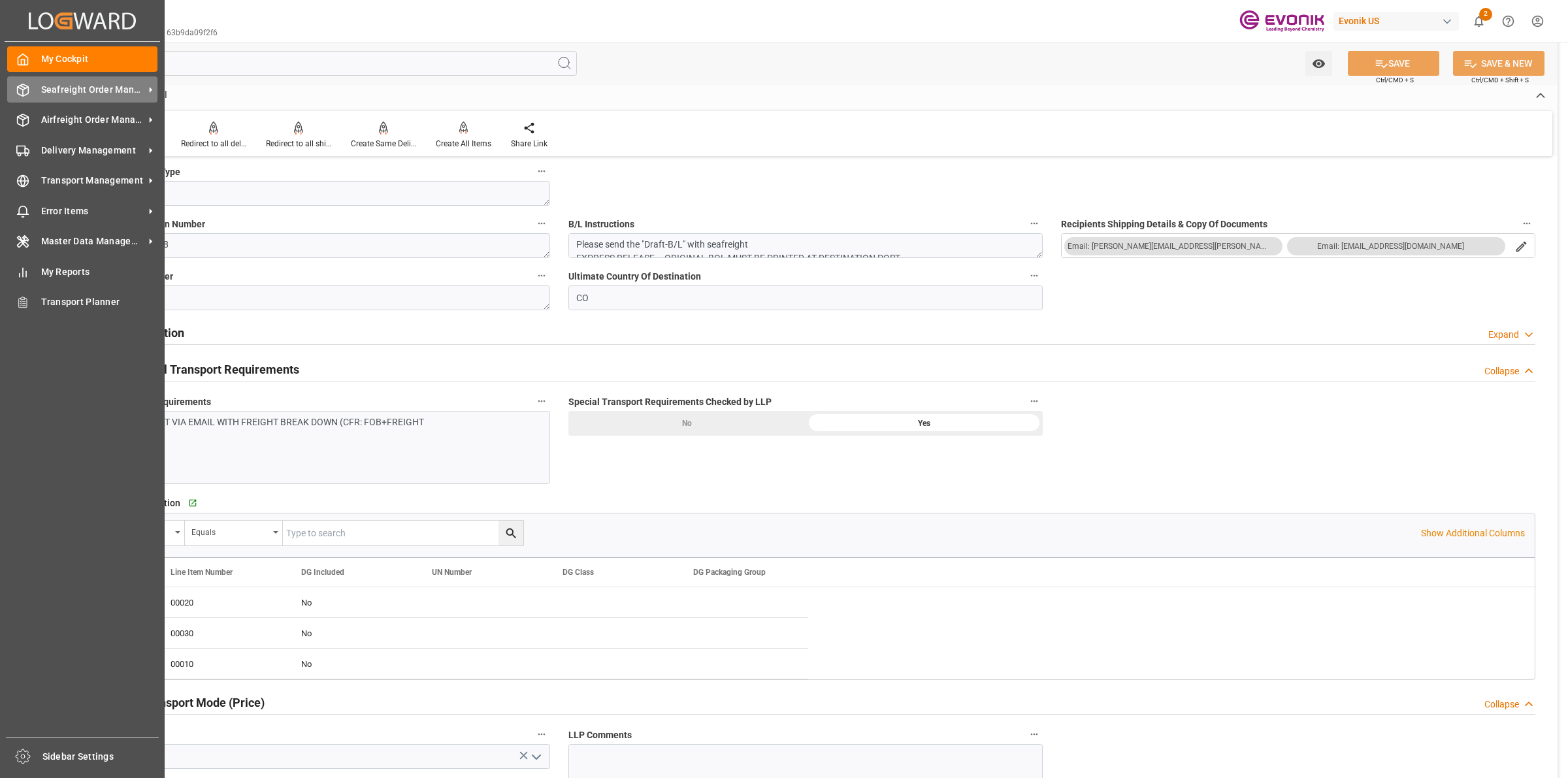
click at [27, 88] on polyline at bounding box center [22, 87] width 10 height 2
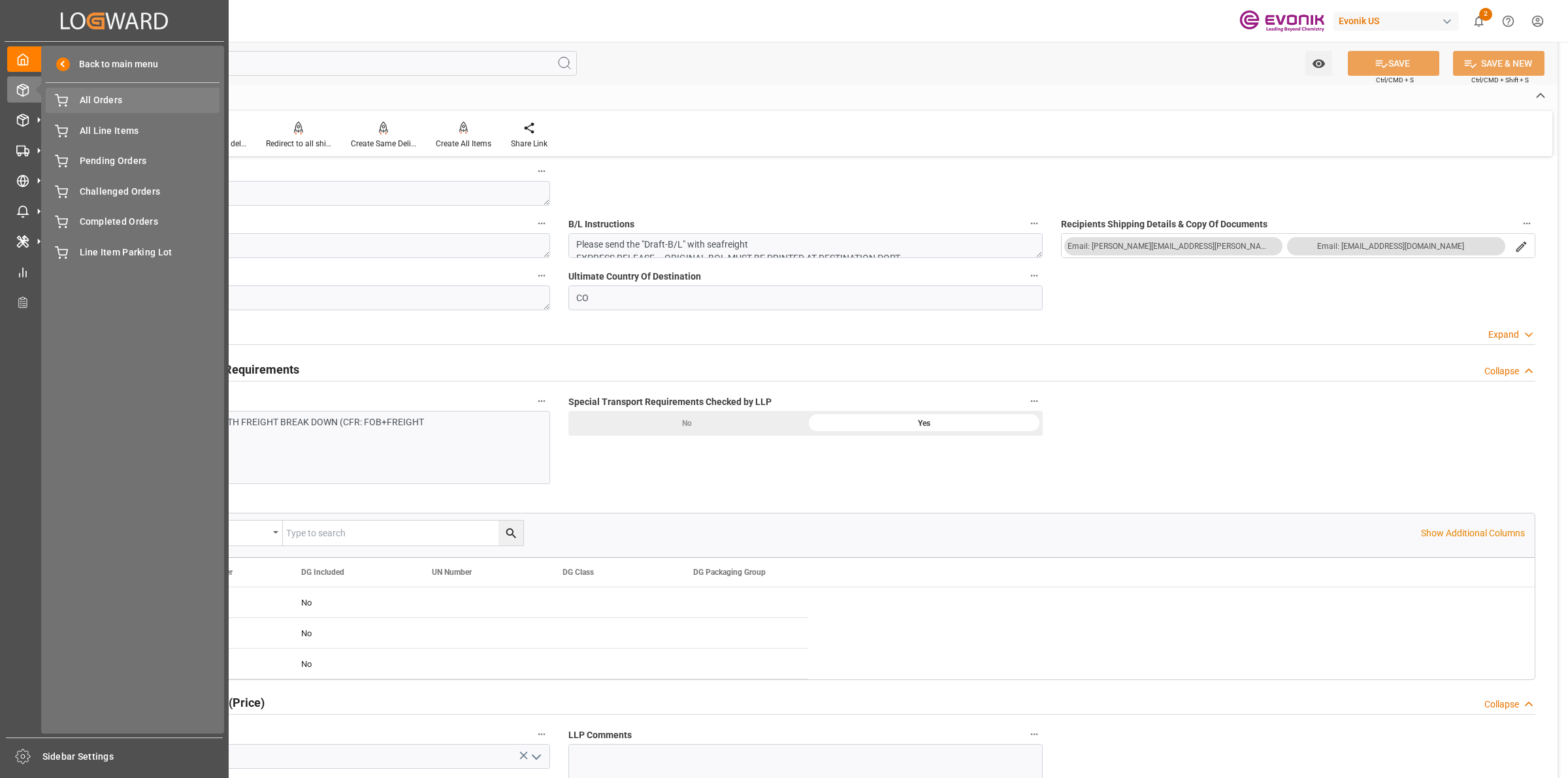
click at [128, 99] on span "All Orders" at bounding box center [150, 100] width 140 height 13
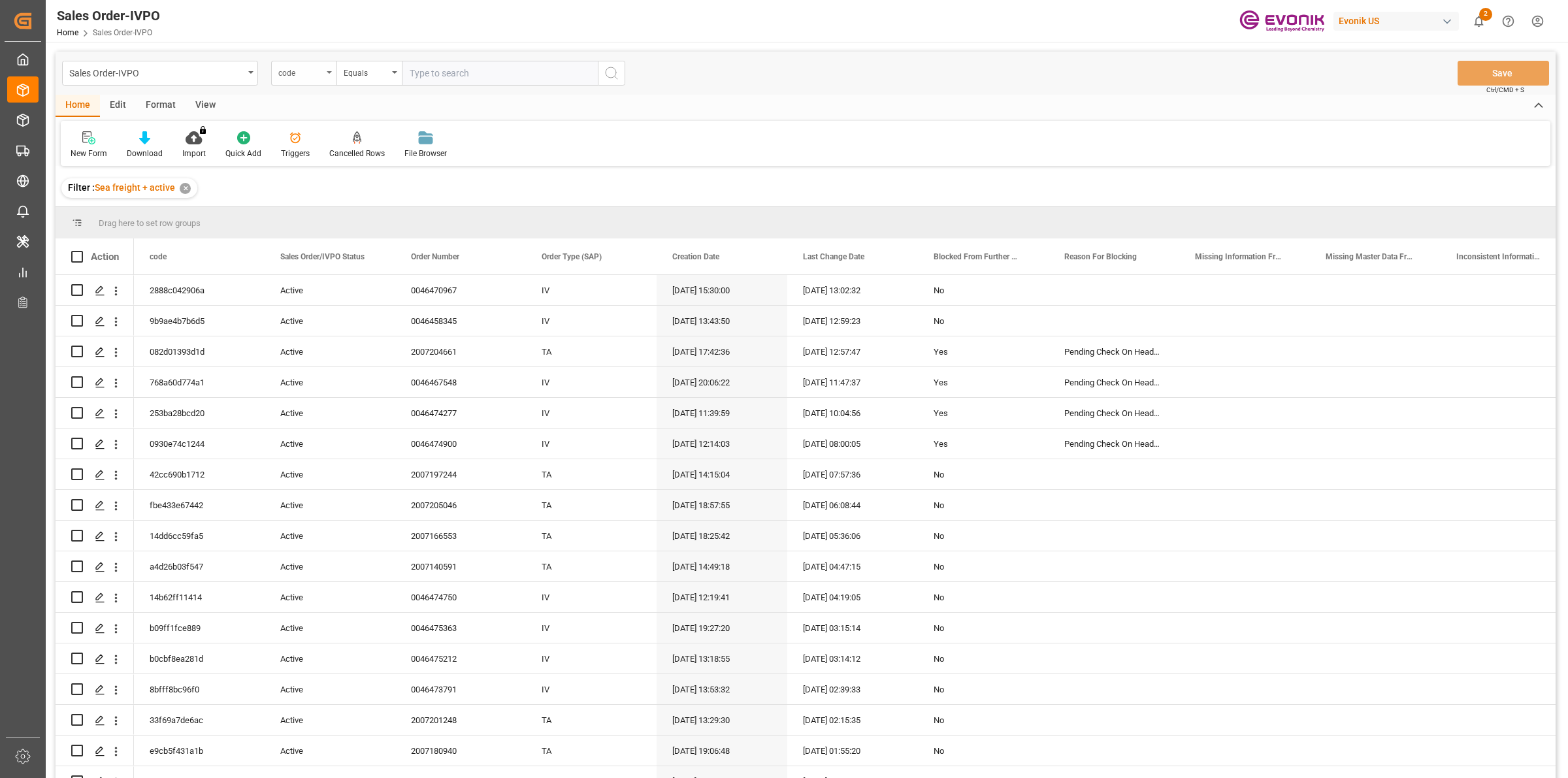
click at [329, 76] on div "code" at bounding box center [303, 73] width 65 height 25
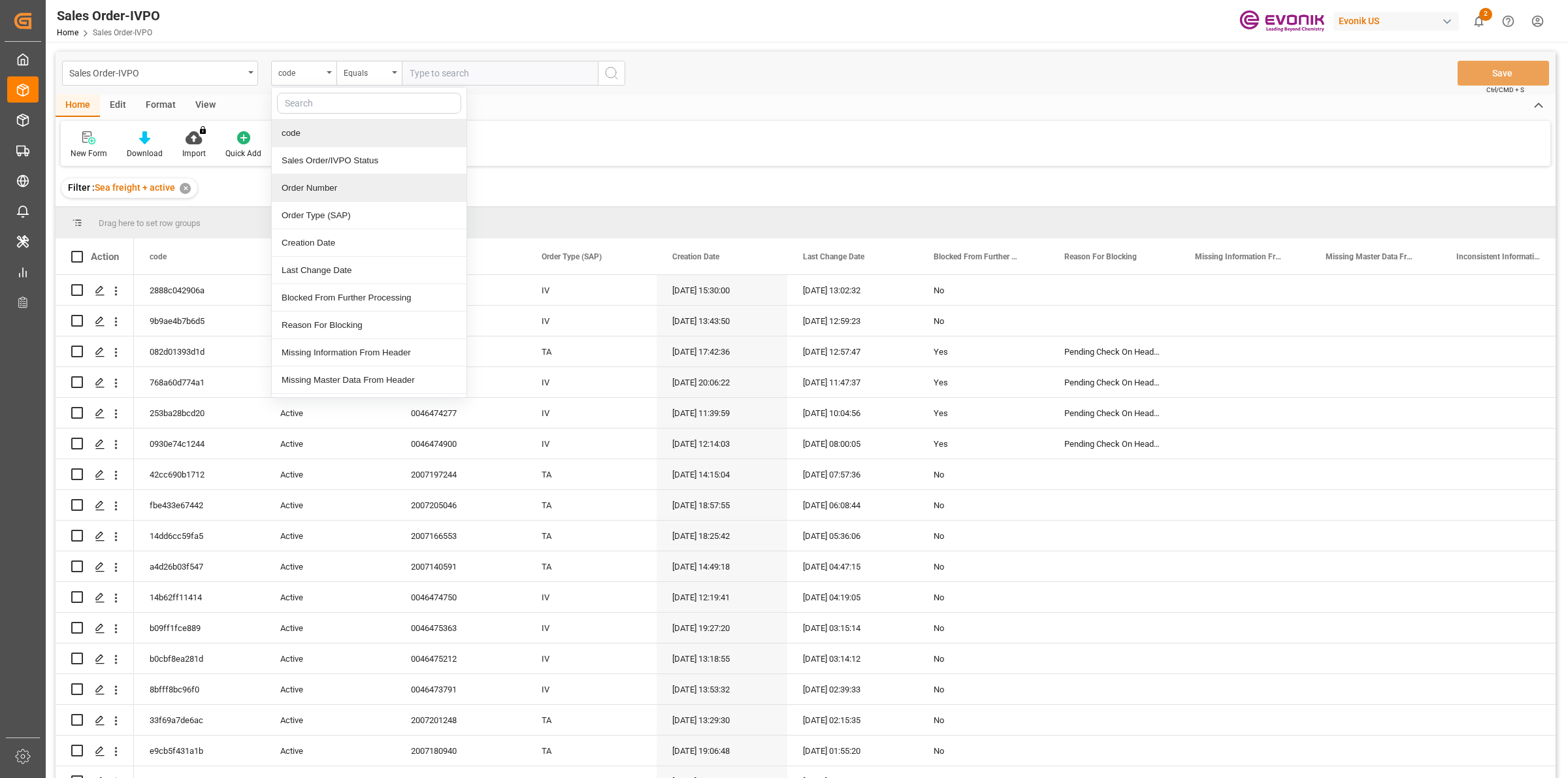
click at [340, 183] on div "Order Number" at bounding box center [369, 187] width 195 height 28
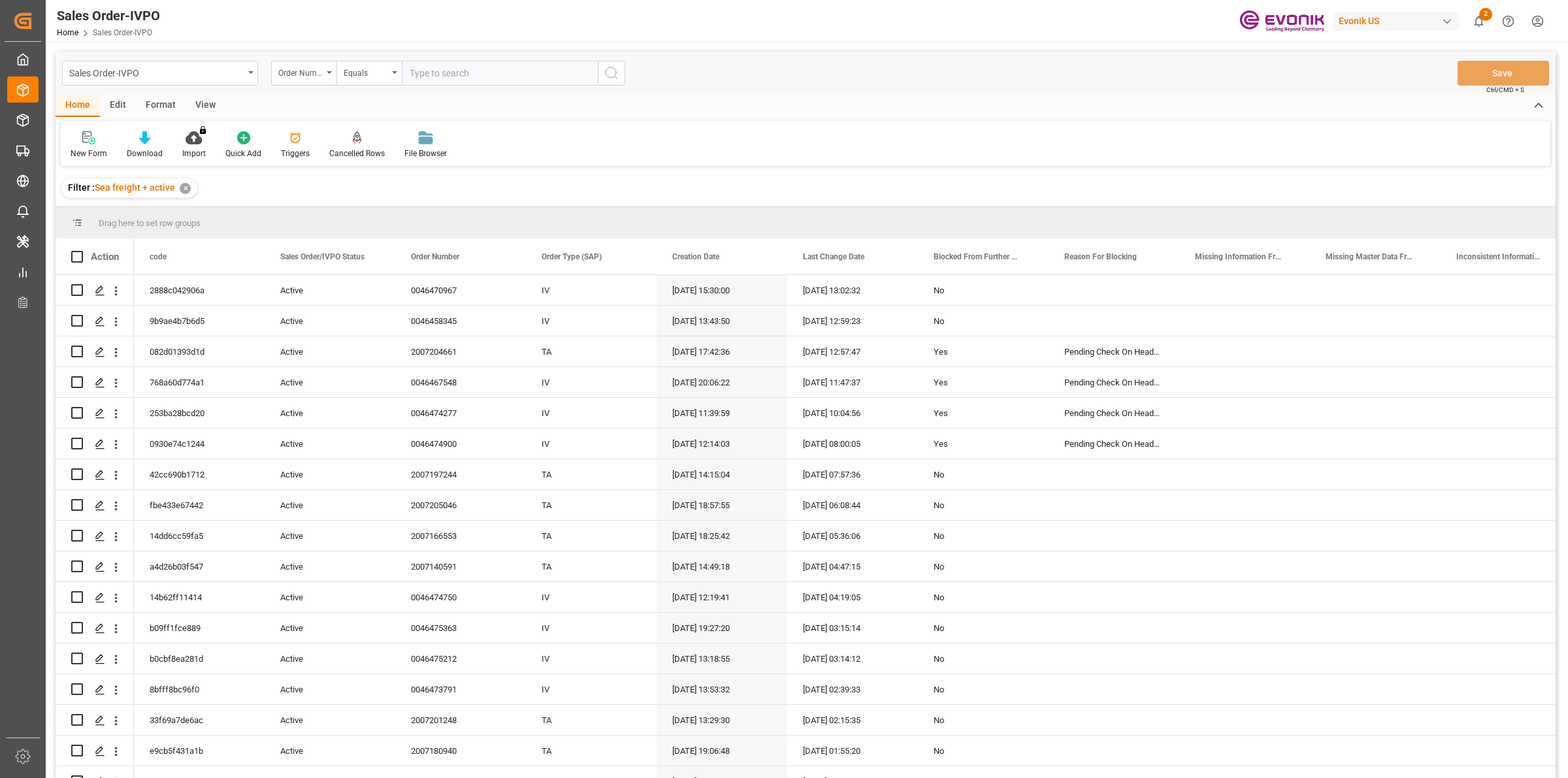
click at [470, 72] on input "text" at bounding box center [500, 73] width 196 height 25
paste input "2007133936"
type input "2007133936"
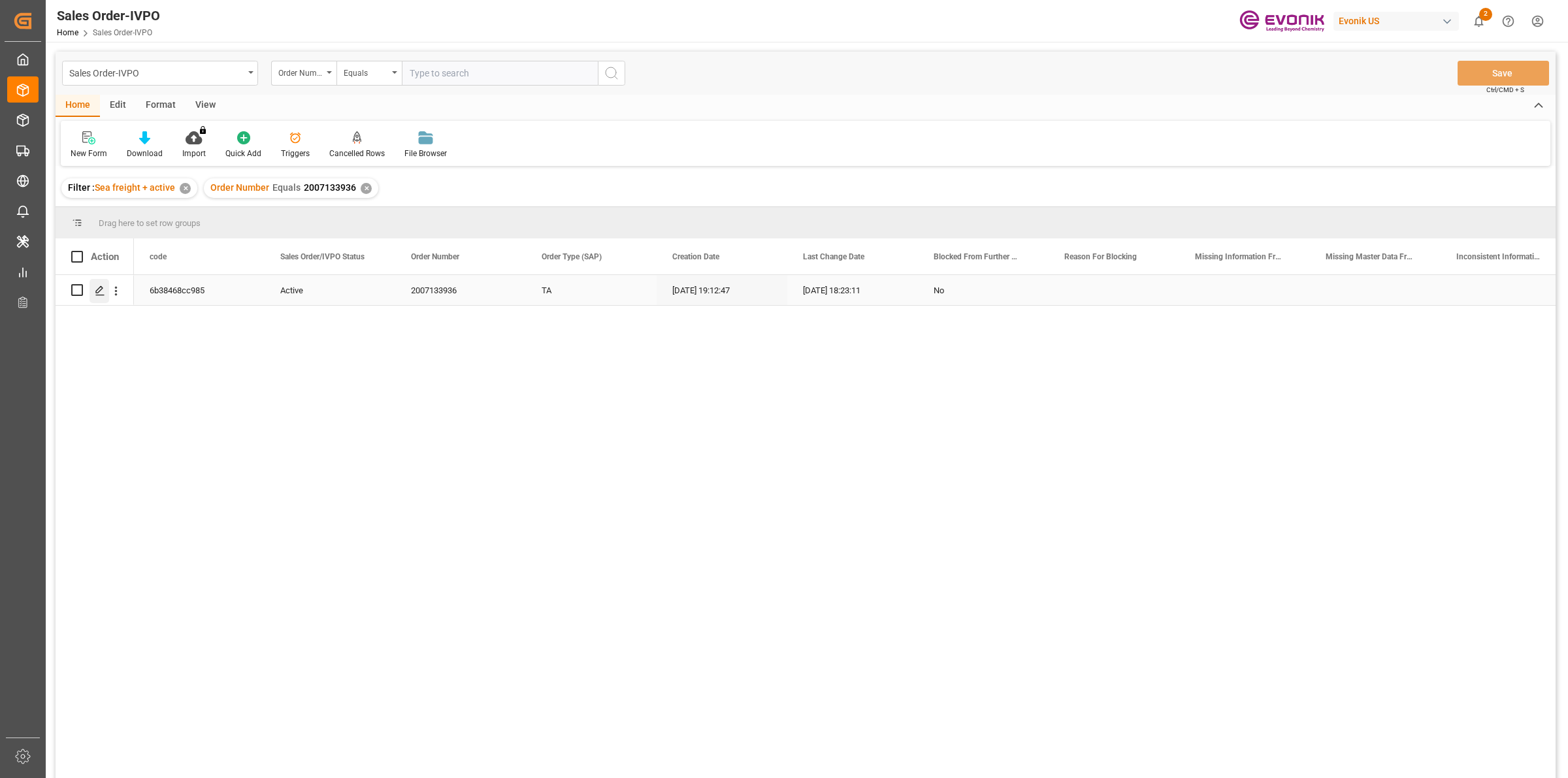
click at [96, 289] on icon "Press SPACE to select this row." at bounding box center [99, 290] width 10 height 10
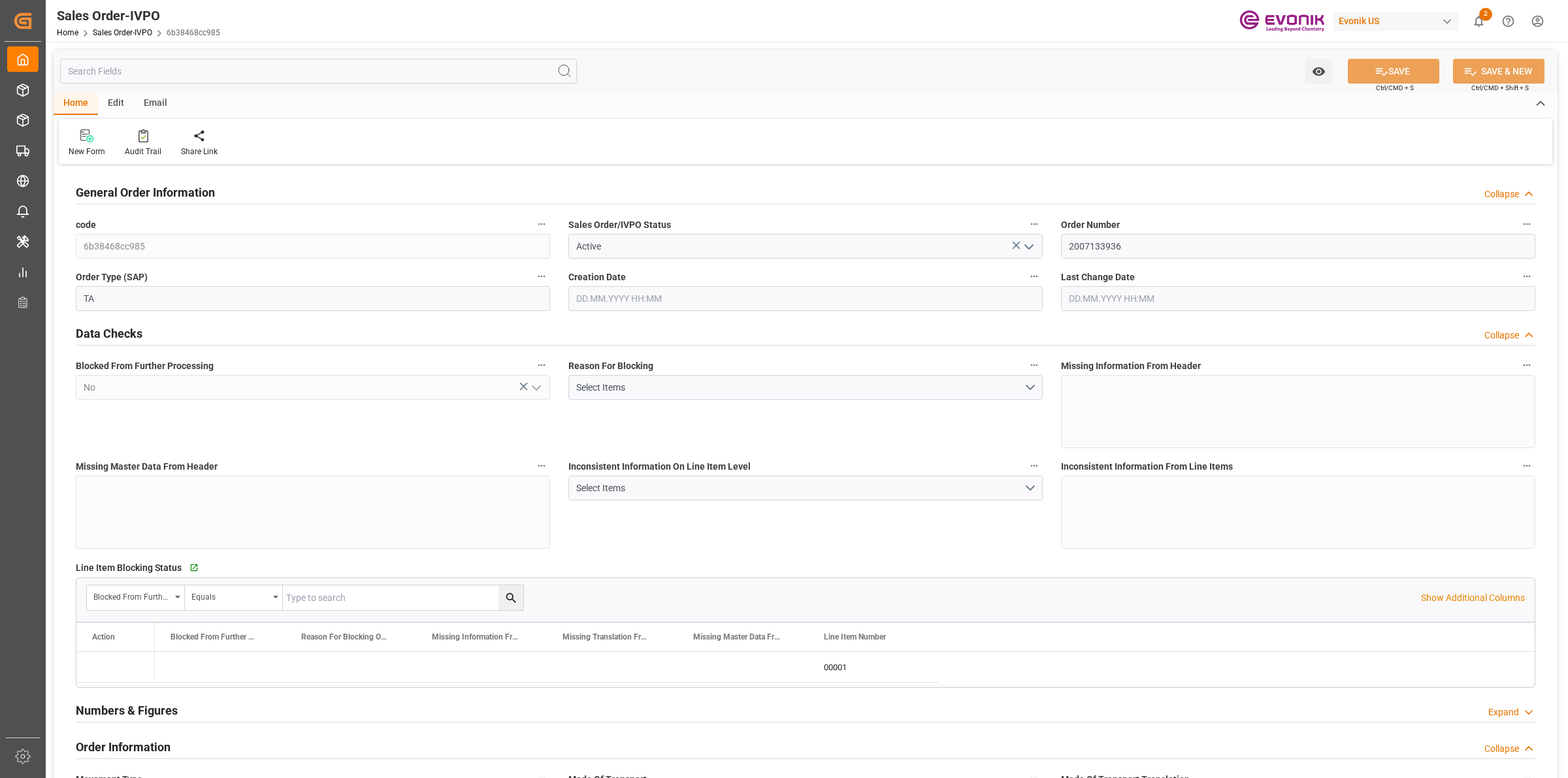
type input "CNTAO"
type input "0"
type input "1"
type input "324.272"
type input "[DATE] 19:12"
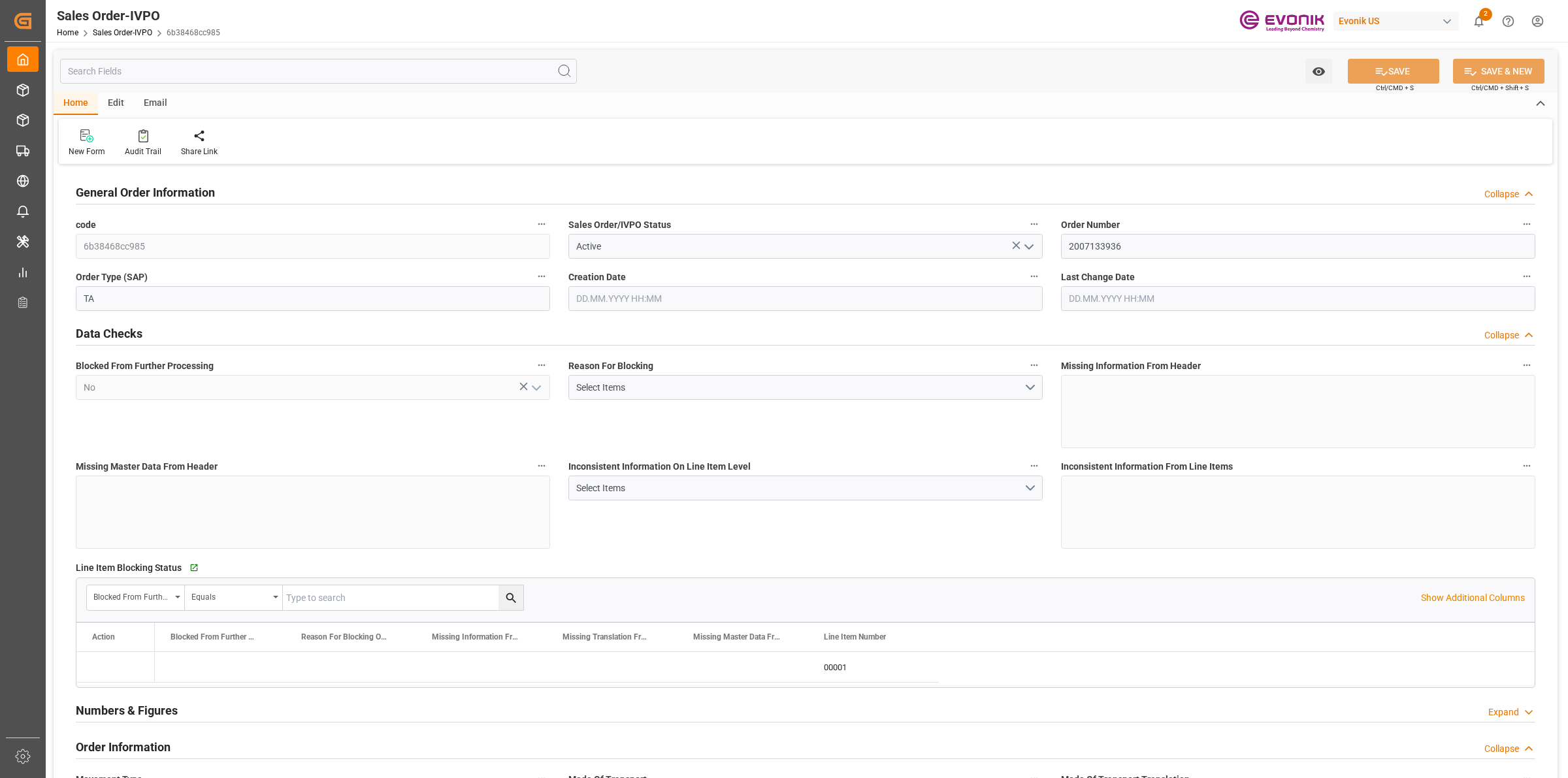
type input "[DATE] 18:23"
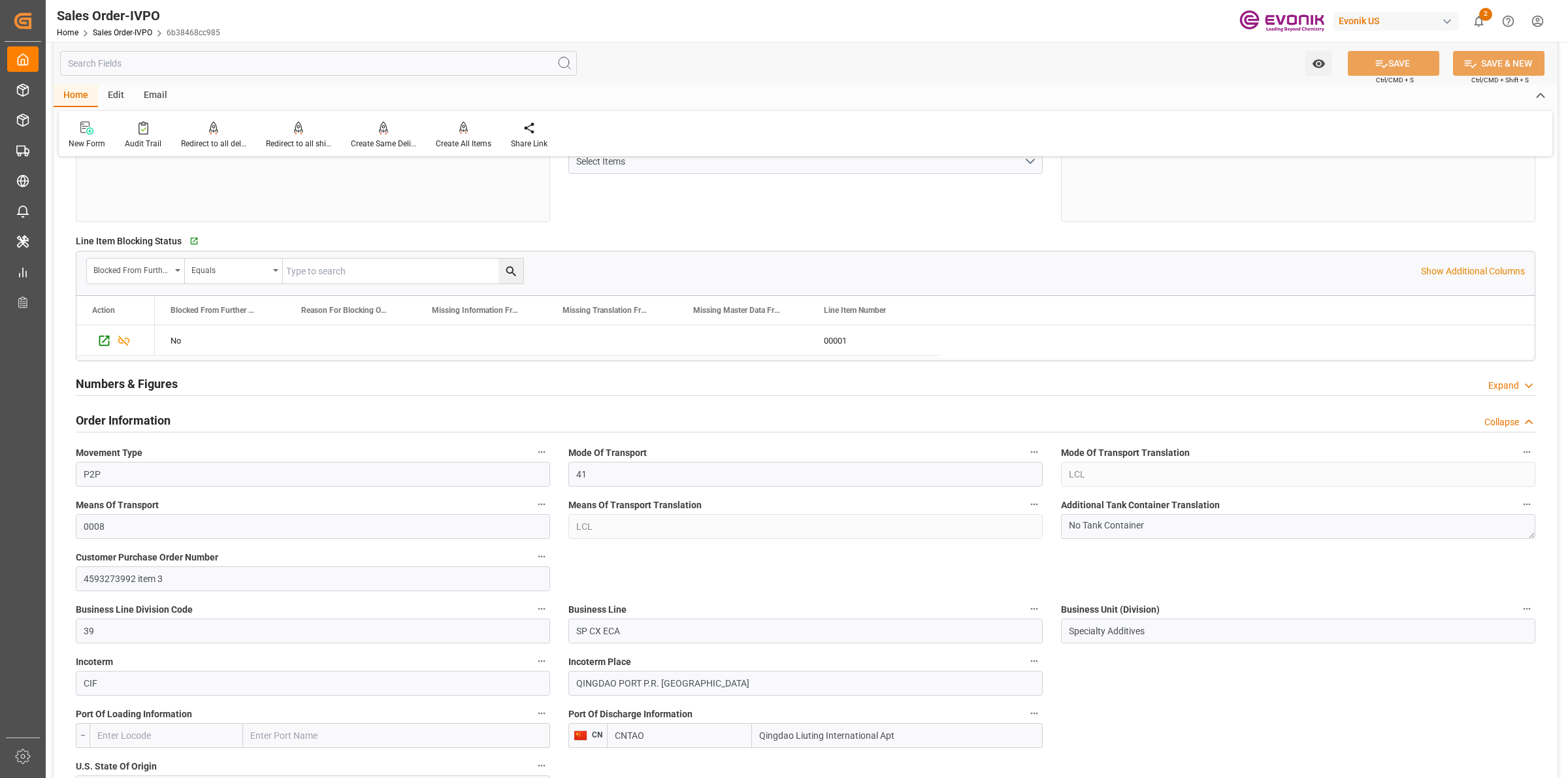
scroll to position [490, 0]
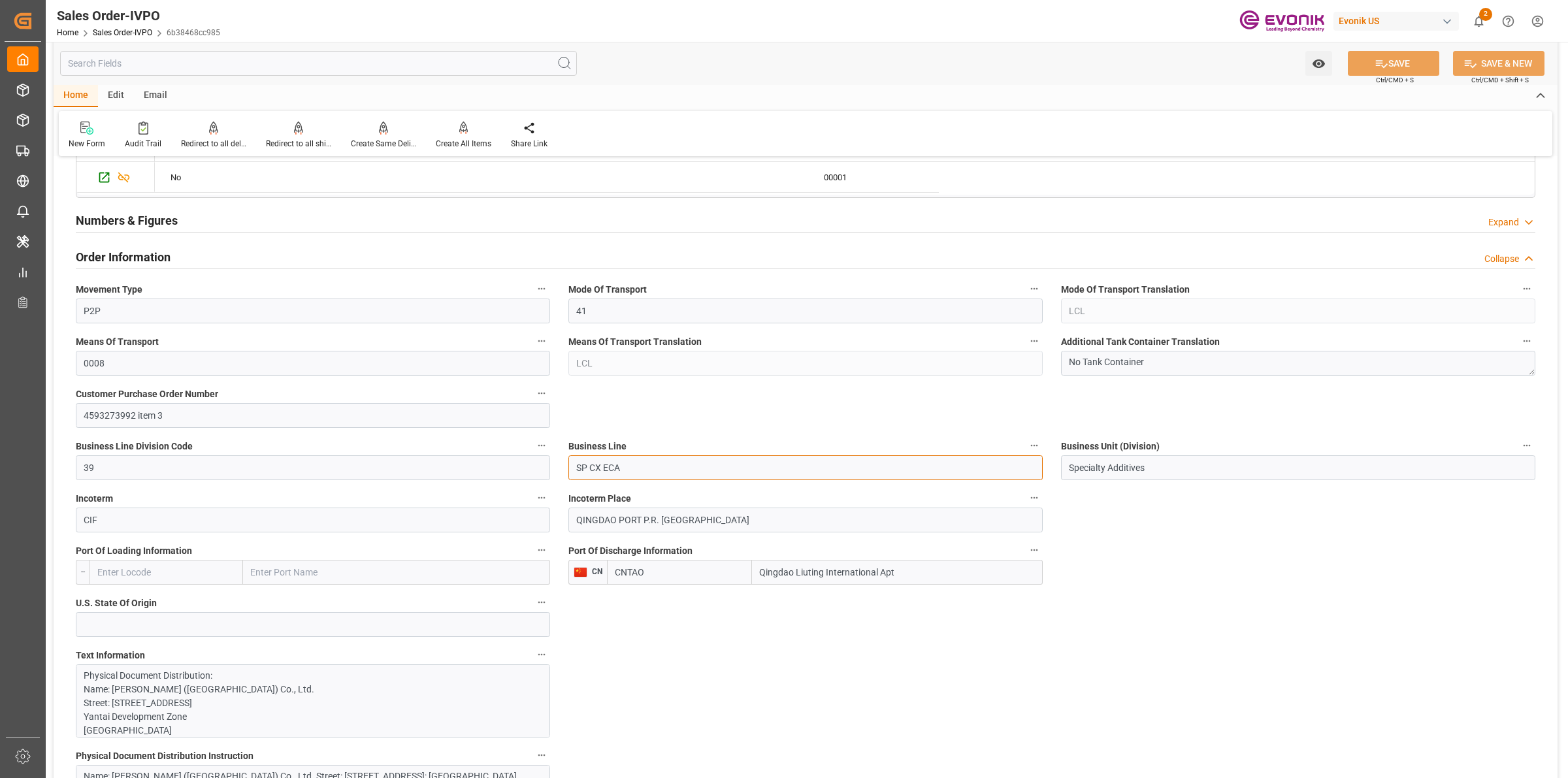
drag, startPoint x: 671, startPoint y: 469, endPoint x: 504, endPoint y: 446, distance: 168.6
click at [1155, 472] on input "Specialty Additives" at bounding box center [1299, 468] width 474 height 25
drag, startPoint x: 1176, startPoint y: 472, endPoint x: 867, endPoint y: 456, distance: 309.4
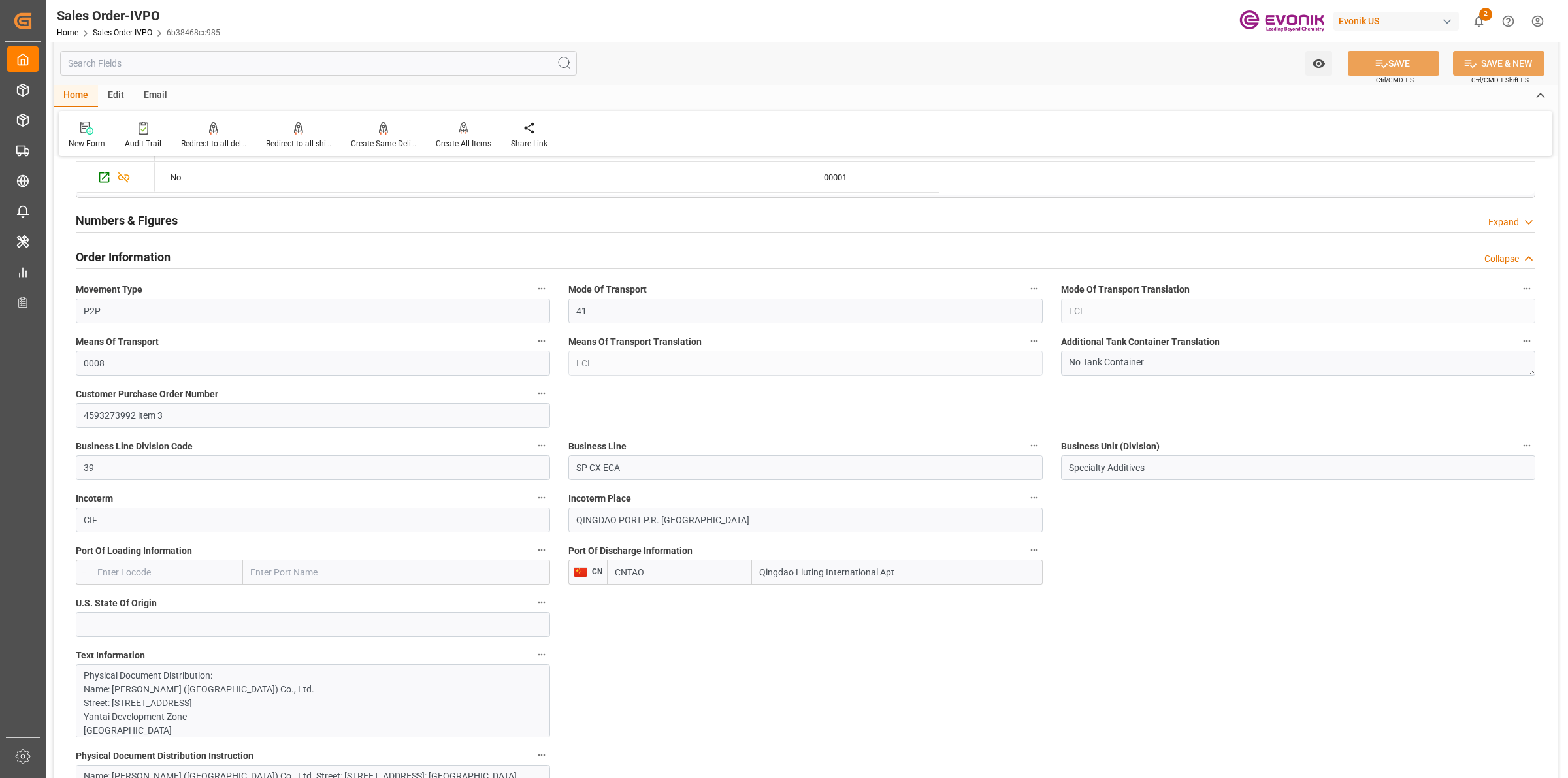
click at [399, 59] on input "text" at bounding box center [318, 64] width 517 height 25
drag, startPoint x: 918, startPoint y: 573, endPoint x: 1102, endPoint y: 570, distance: 184.0
click at [618, 555] on div "Port Of Discharge Information CN CNTAO Qingdao Liuting International Apt" at bounding box center [805, 563] width 492 height 52
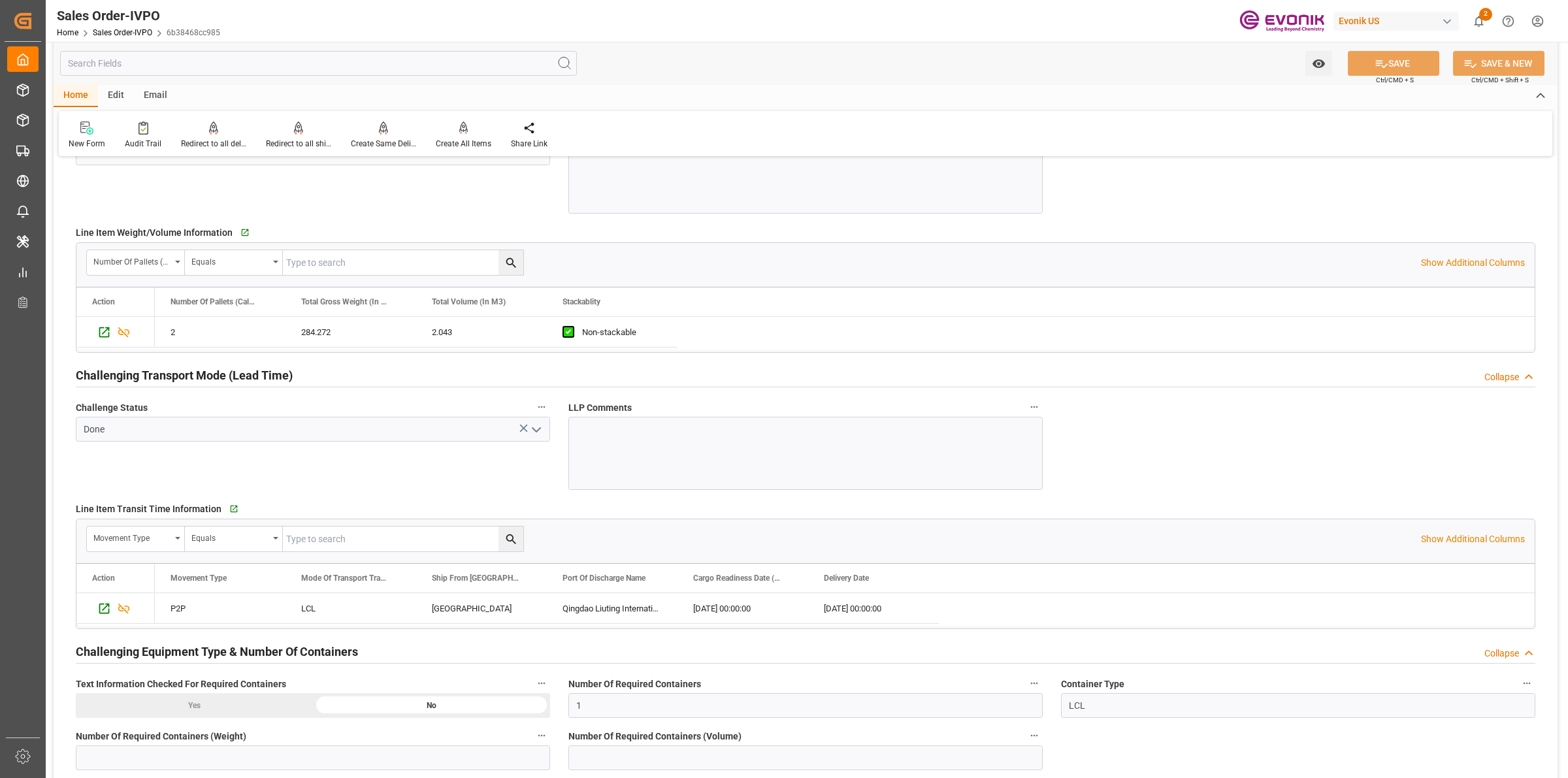
scroll to position [1959, 0]
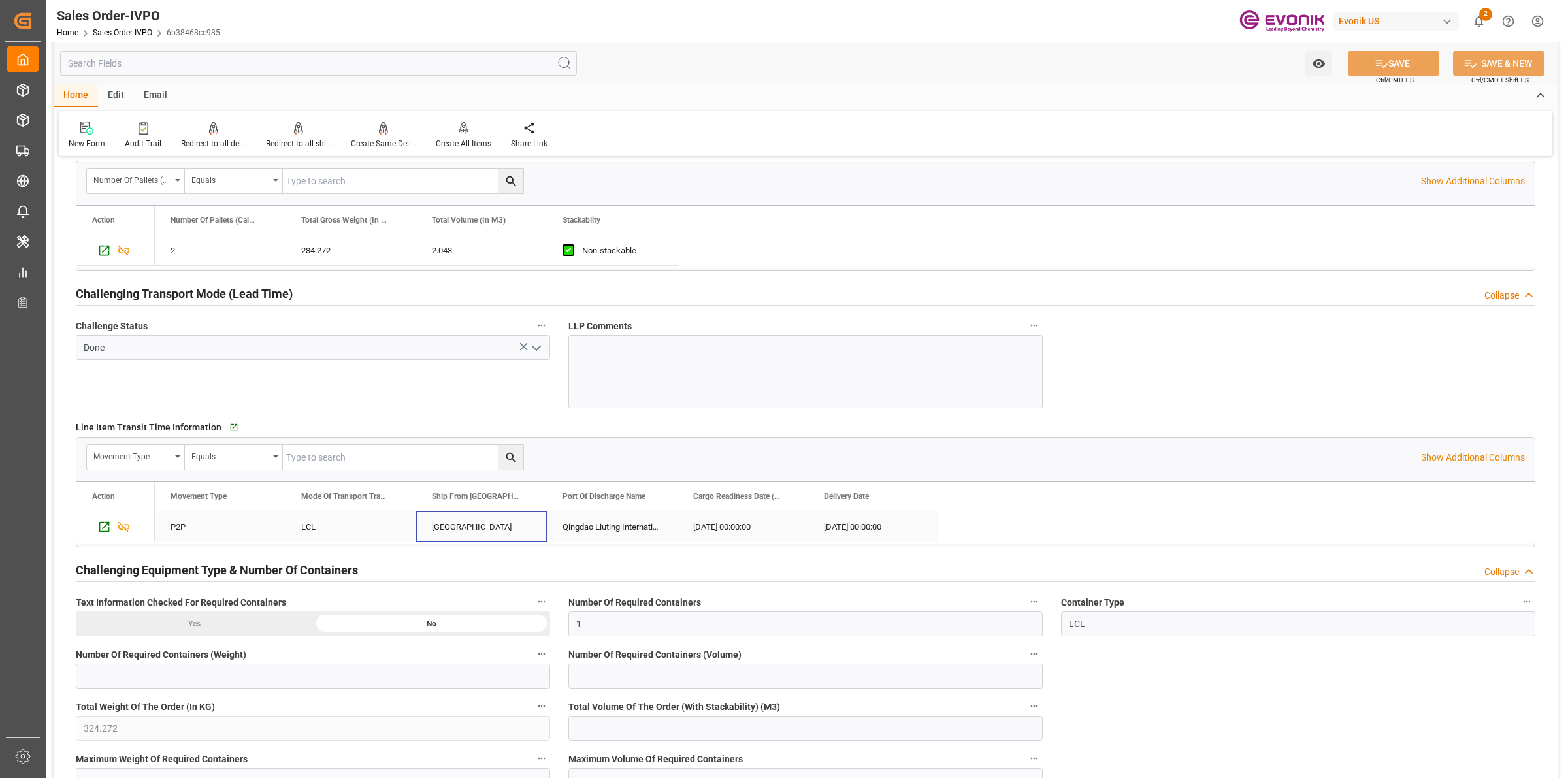
click at [449, 530] on div "[GEOGRAPHIC_DATA]" at bounding box center [481, 526] width 131 height 30
click at [350, 62] on input "text" at bounding box center [318, 64] width 517 height 25
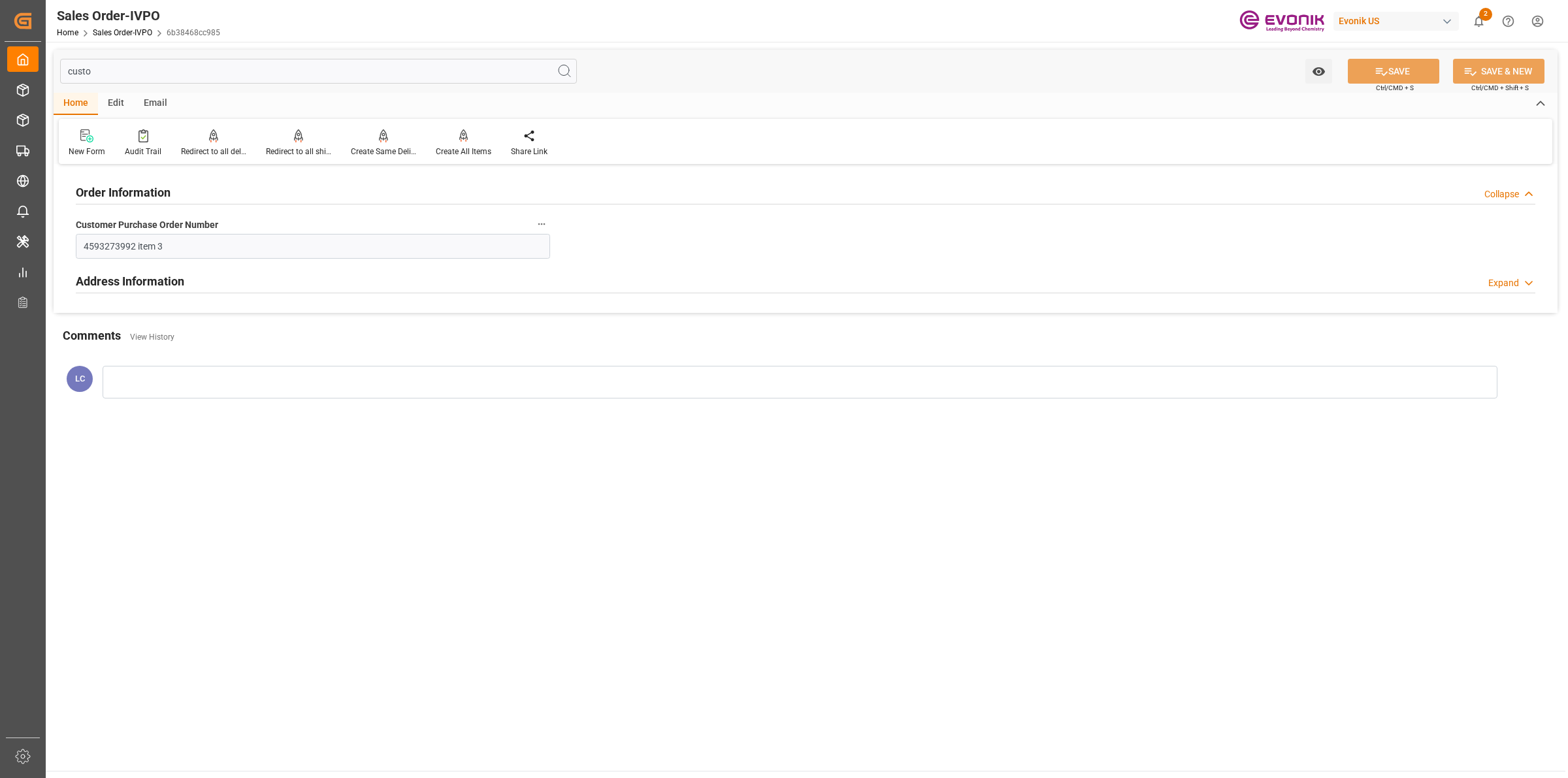
click at [207, 285] on div "Address Information Expand" at bounding box center [805, 280] width 1460 height 25
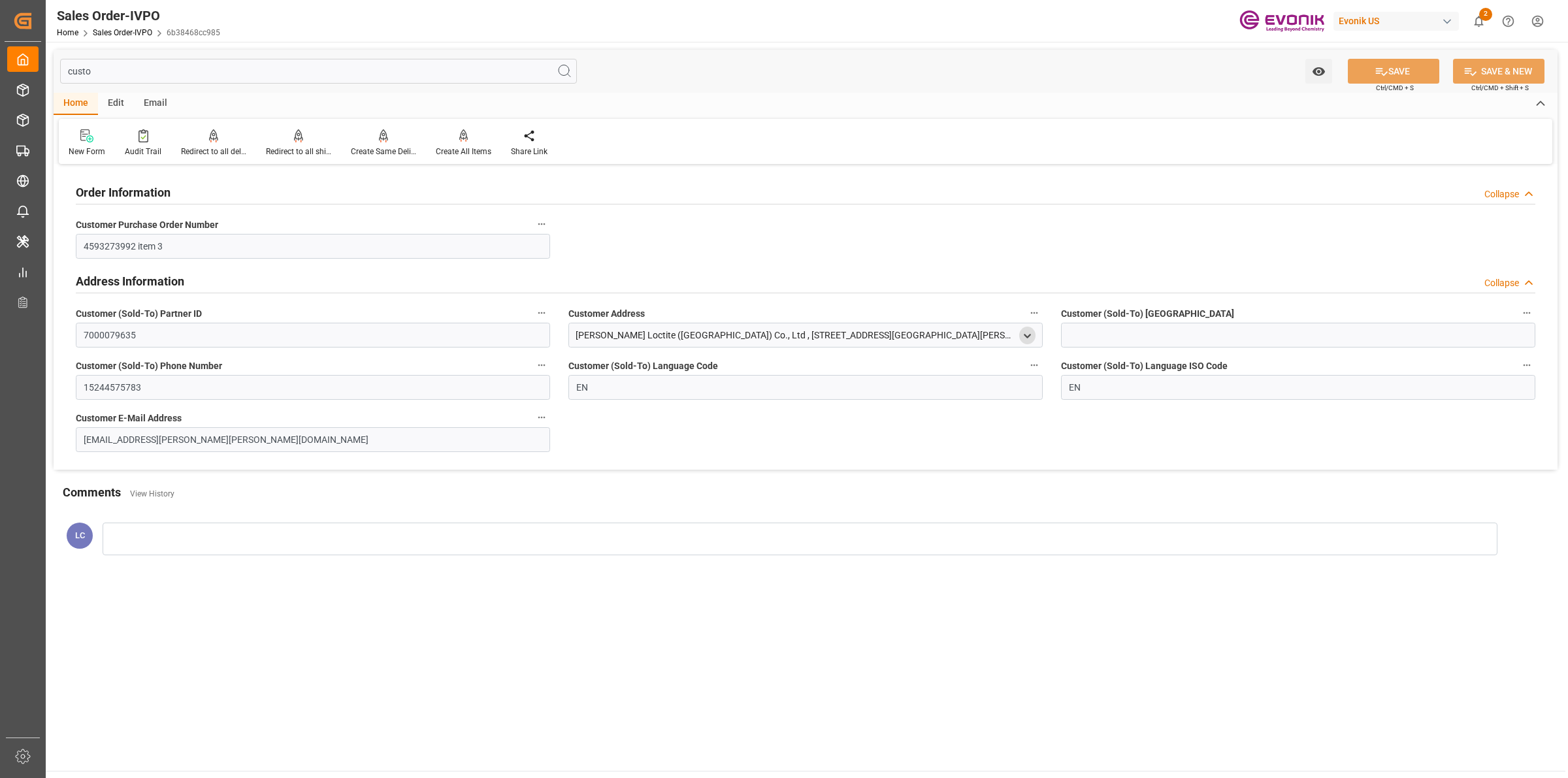
click at [1031, 335] on icon "open menu" at bounding box center [1027, 336] width 11 height 11
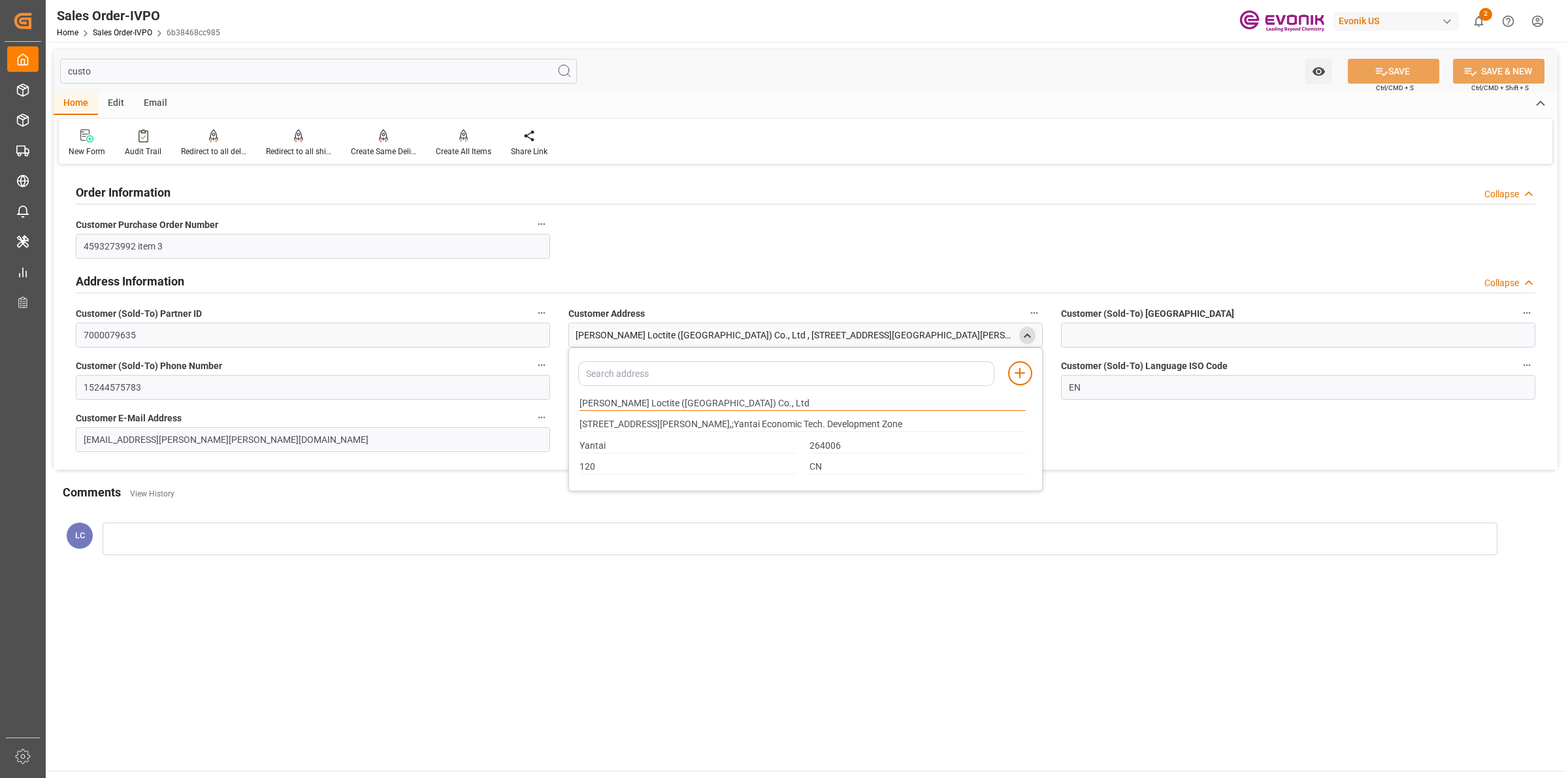
drag, startPoint x: 744, startPoint y: 403, endPoint x: 516, endPoint y: 402, distance: 228.0
click at [513, 402] on div "Order Information Collapse Customer Purchase Order Number 4593273992 item 3 Add…" at bounding box center [805, 318] width 1504 height 302
click at [161, 72] on input "custo" at bounding box center [318, 72] width 517 height 25
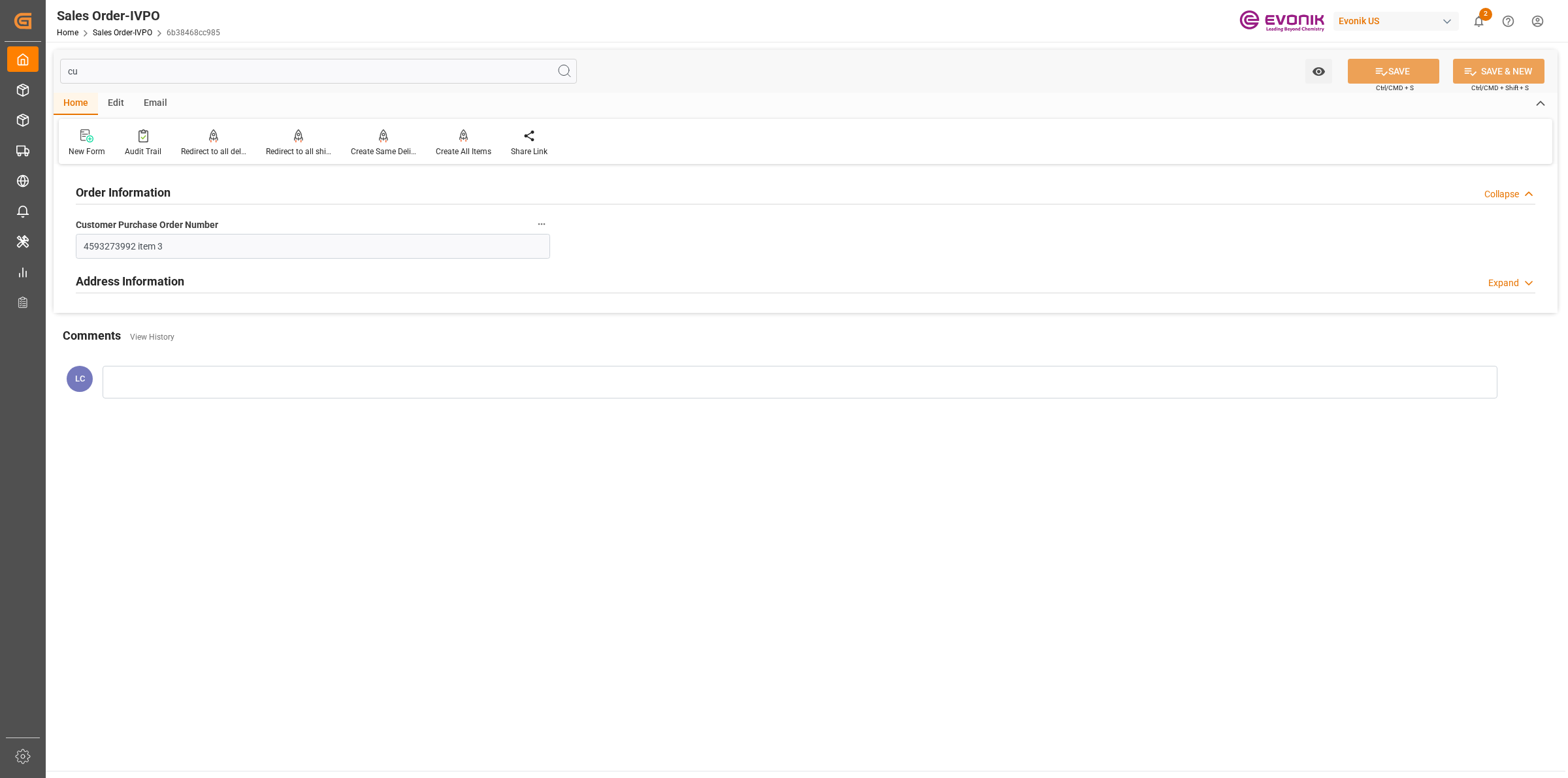
type input "c"
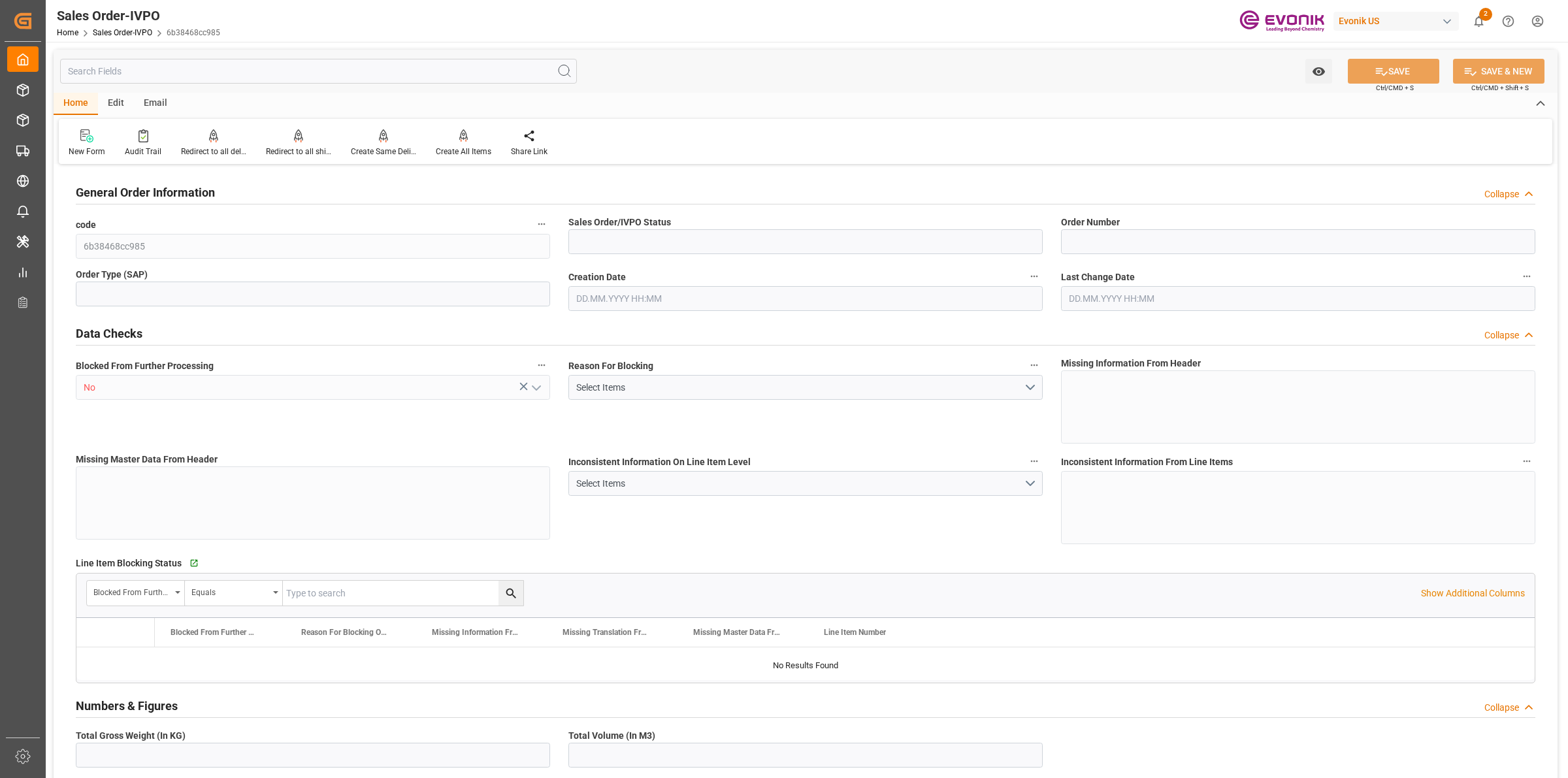
type input "Active"
type input "TA"
type input "41"
type input "LCL"
type input "0008"
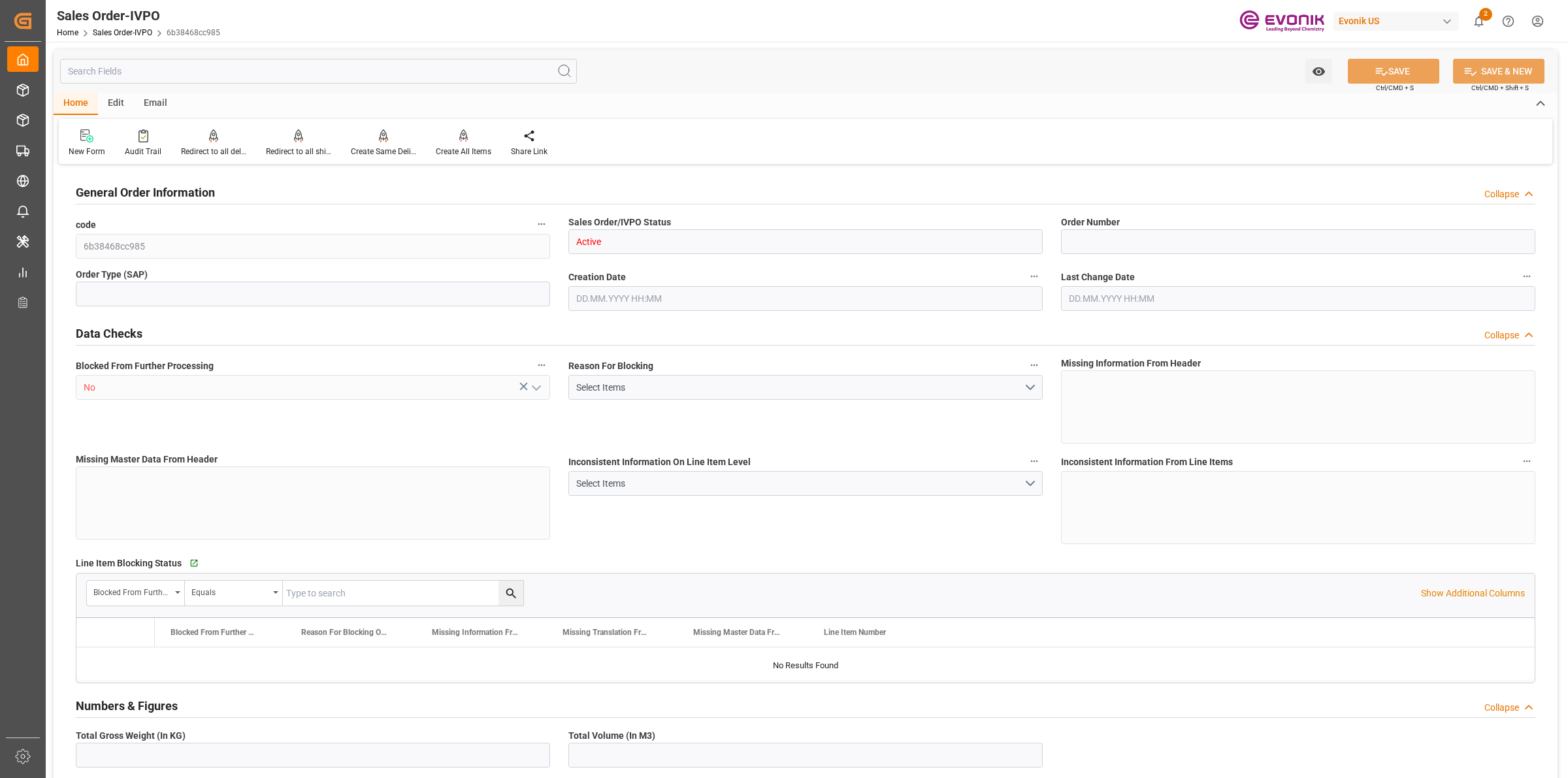
type input "LCL"
type input "SP CX ECA"
type input "Specialty Additives"
type input "0"
type input "1"
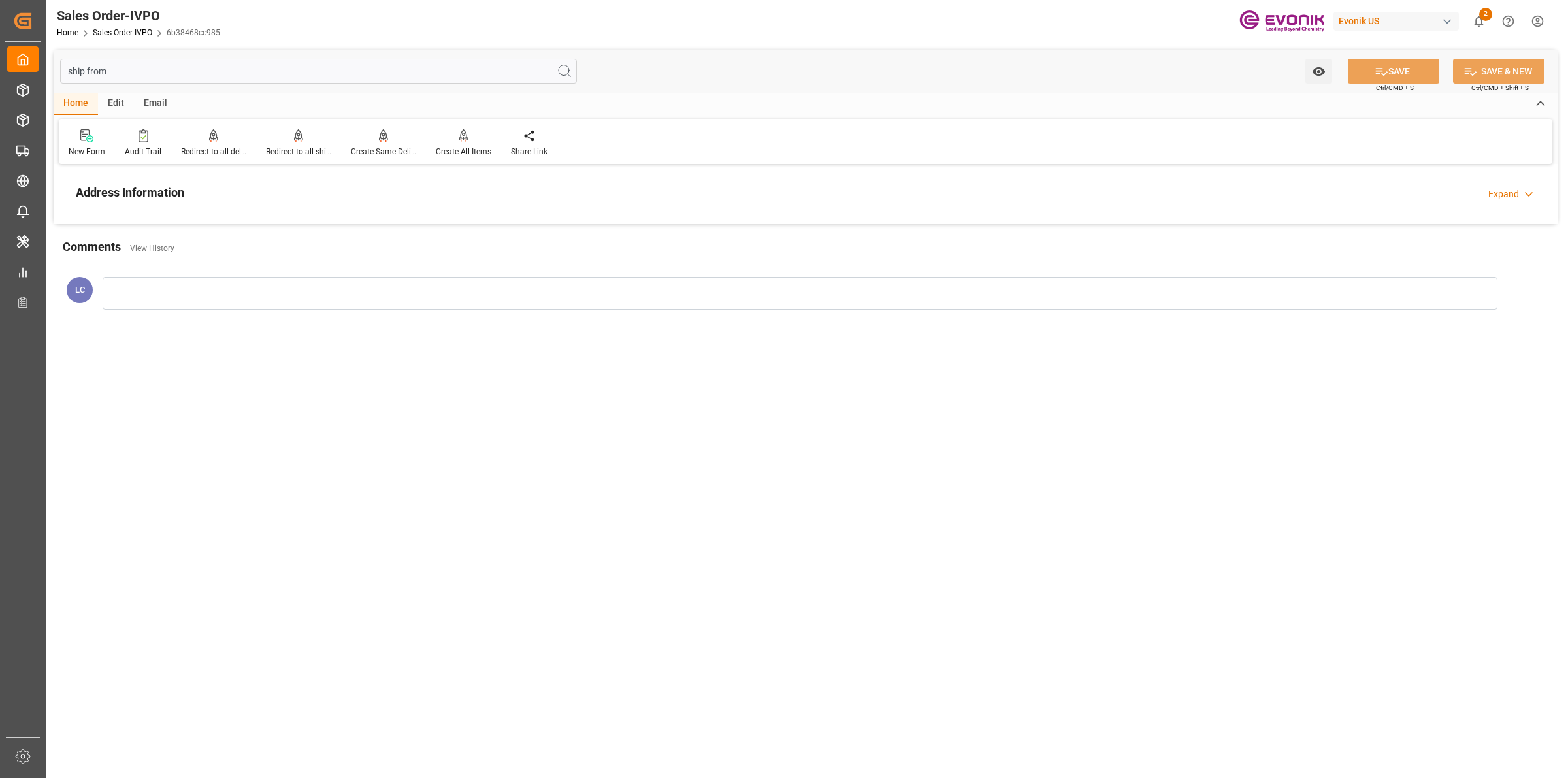
type input "ship from"
click at [146, 191] on h2 "Address Information" at bounding box center [130, 192] width 109 height 17
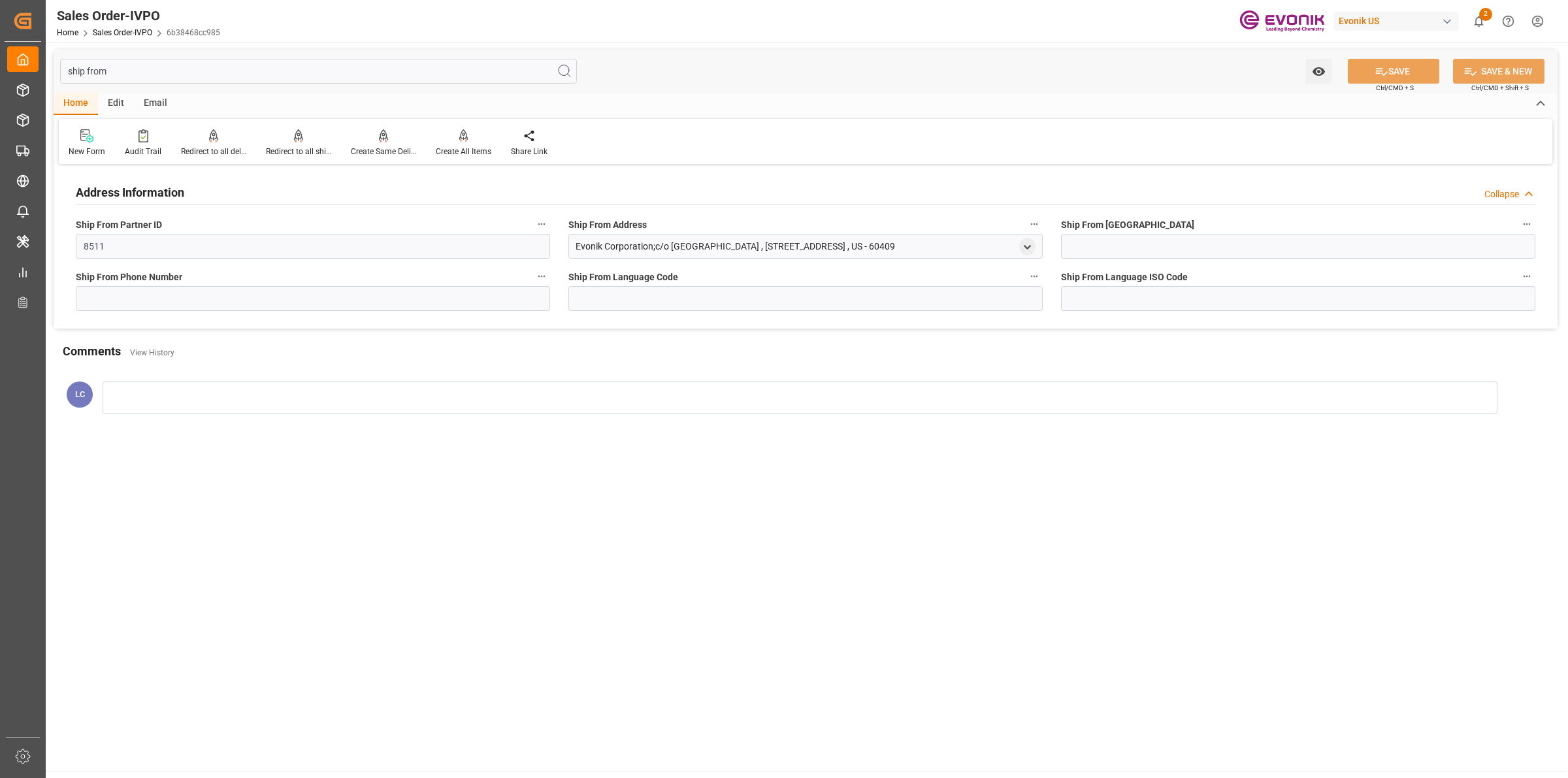
drag, startPoint x: 801, startPoint y: 243, endPoint x: 396, endPoint y: 245, distance: 405.0
click at [396, 245] on div "Address Information Collapse Ship From Partner ID 8511 Ship From Address Evonik…" at bounding box center [805, 248] width 1504 height 161
copy div "Ship From Address Evonik Corporation;c/o [GEOGRAPHIC_DATA] , [STREET_ADDRESS]"
drag, startPoint x: 938, startPoint y: 250, endPoint x: 960, endPoint y: 246, distance: 22.4
click at [895, 250] on div "Evonik Corporation;c/o [GEOGRAPHIC_DATA] , [STREET_ADDRESS] , US - 60409" at bounding box center [735, 246] width 319 height 13
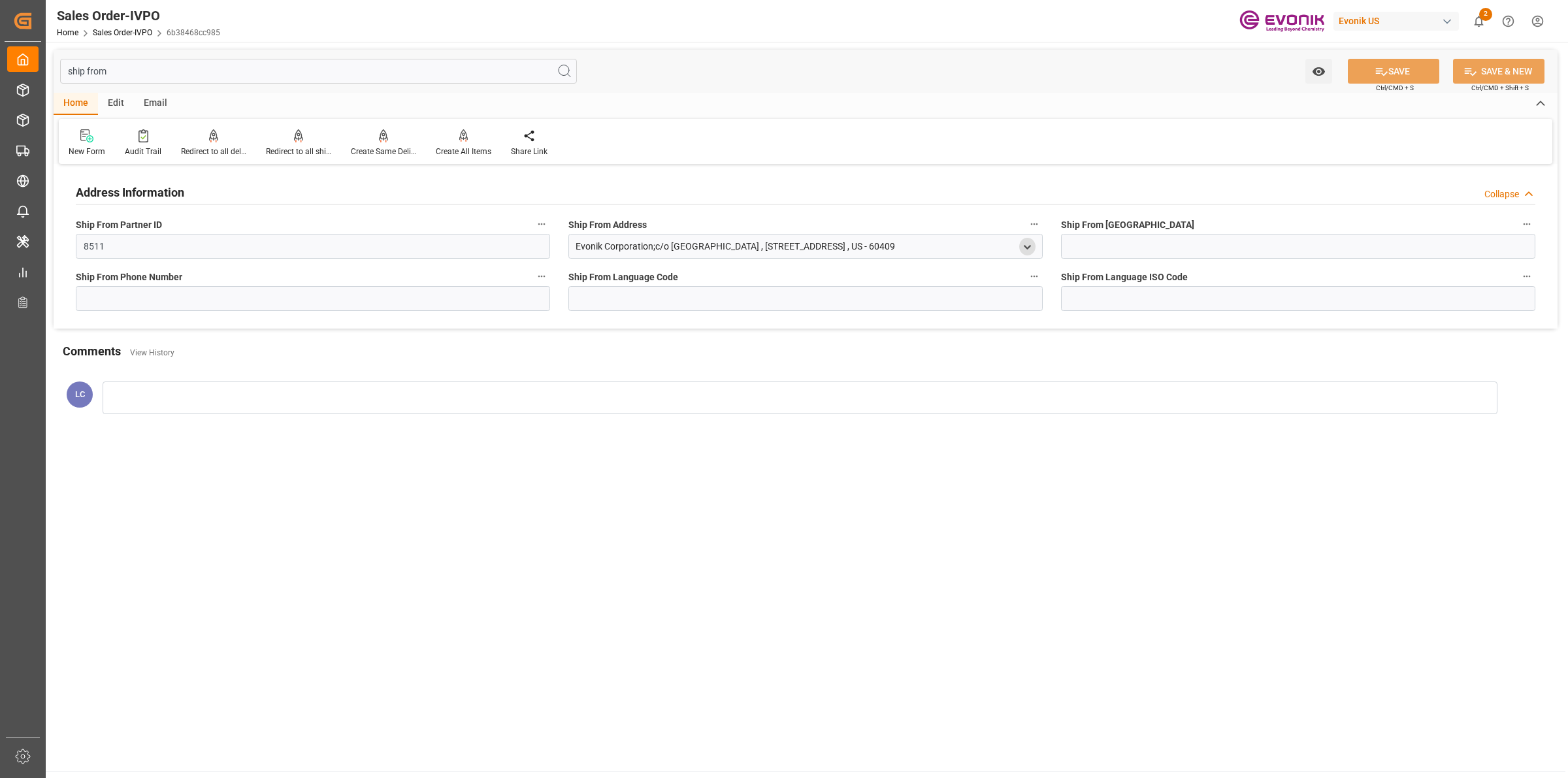
click at [1026, 245] on icon "open menu" at bounding box center [1027, 247] width 11 height 11
click at [1027, 245] on polyline "close menu" at bounding box center [1027, 246] width 6 height 2
drag, startPoint x: 990, startPoint y: 250, endPoint x: 574, endPoint y: 250, distance: 416.0
click at [574, 250] on div "Evonik Corporation;c/o [GEOGRAPHIC_DATA] , [STREET_ADDRESS] , US - 60409" at bounding box center [805, 246] width 474 height 25
copy div "Evonik Corporation;c/o [GEOGRAPHIC_DATA] , [STREET_ADDRESS]"
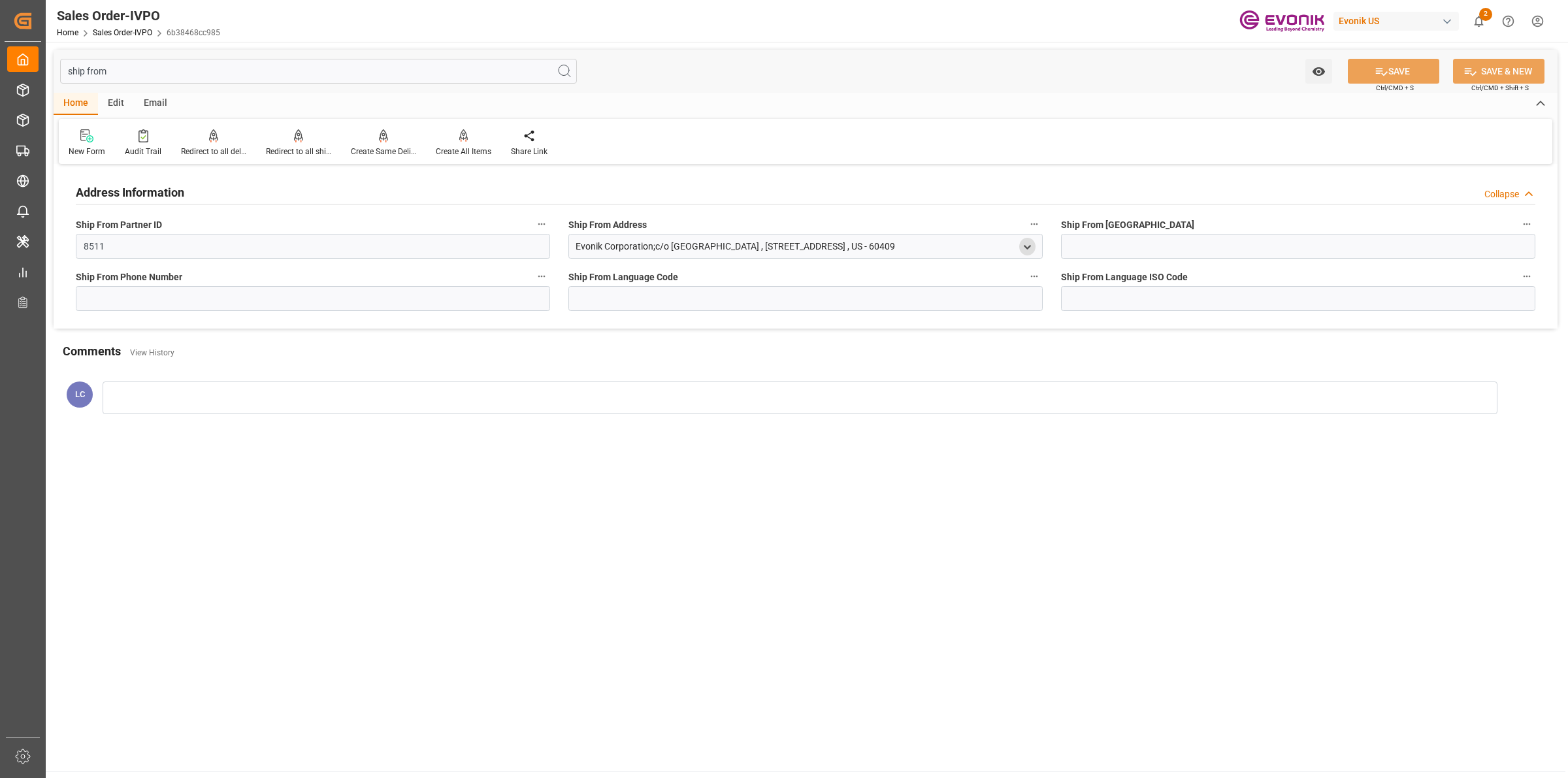
click at [446, 566] on main "ship from Watch Option SAVE Ctrl/CMD + S SAVE & NEW Ctrl/CMD + Shift + S Home E…" at bounding box center [805, 406] width 1520 height 728
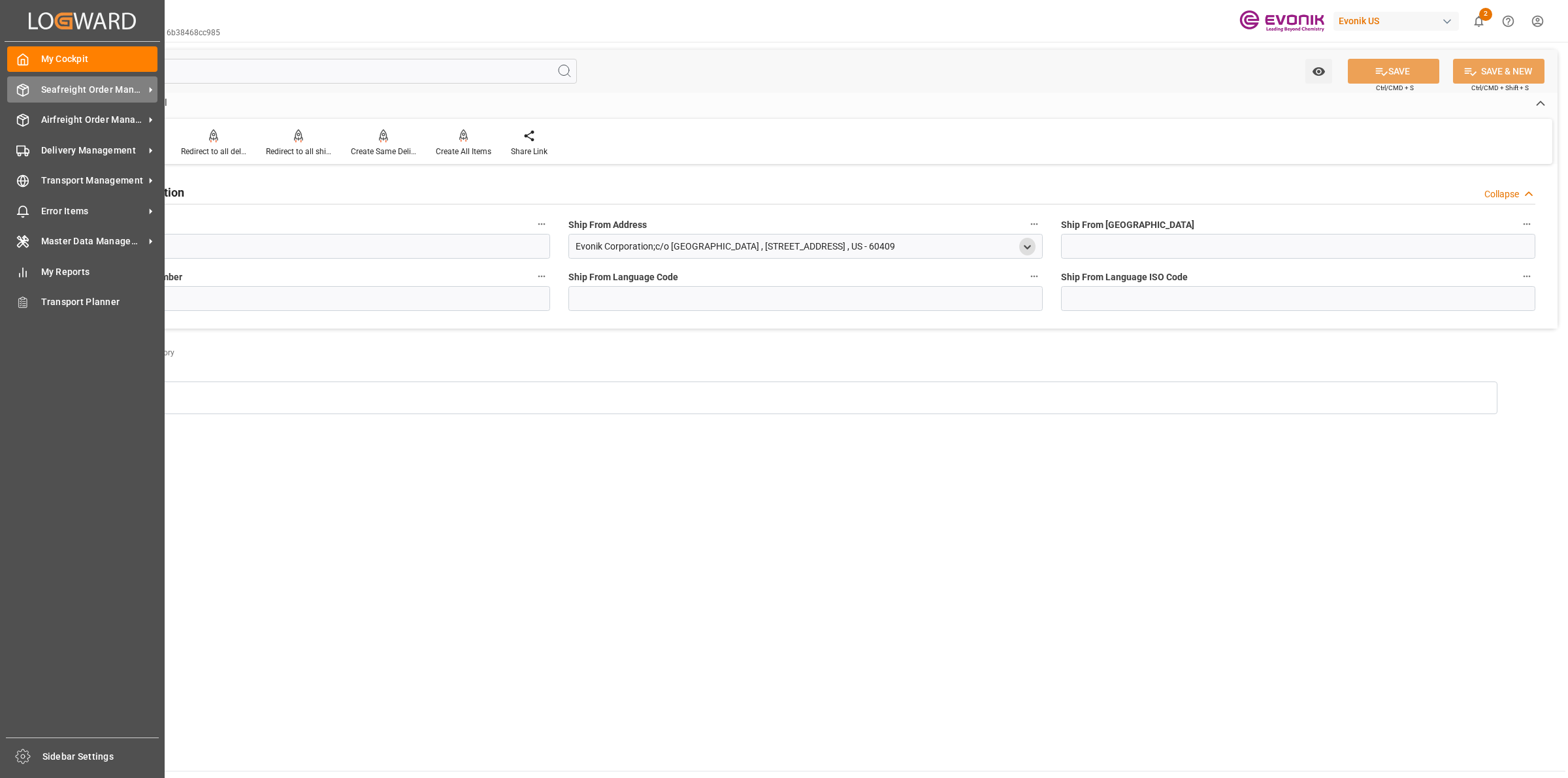
click at [28, 91] on icon at bounding box center [23, 90] width 11 height 12
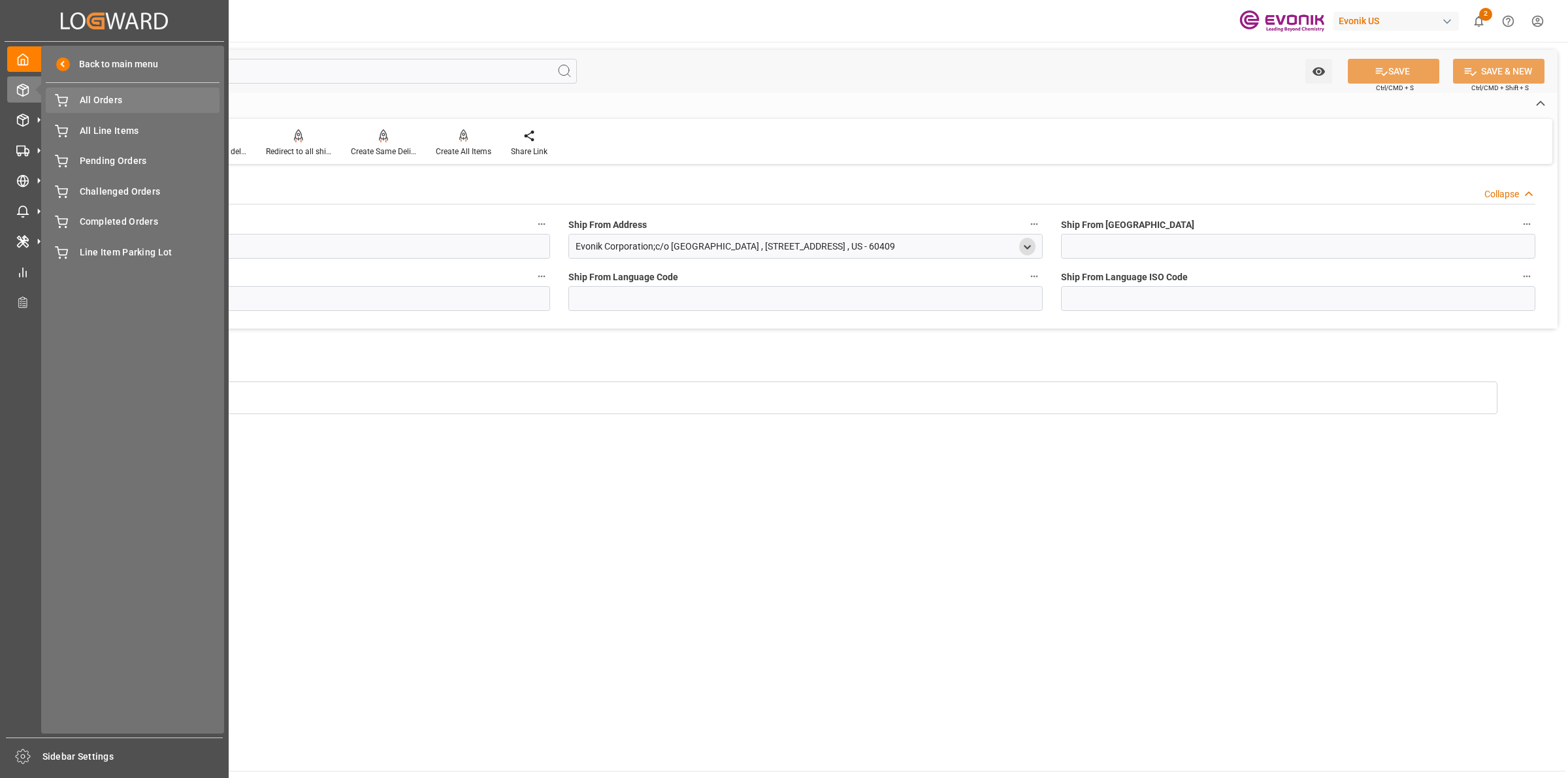
click at [97, 102] on span "All Orders" at bounding box center [150, 100] width 140 height 13
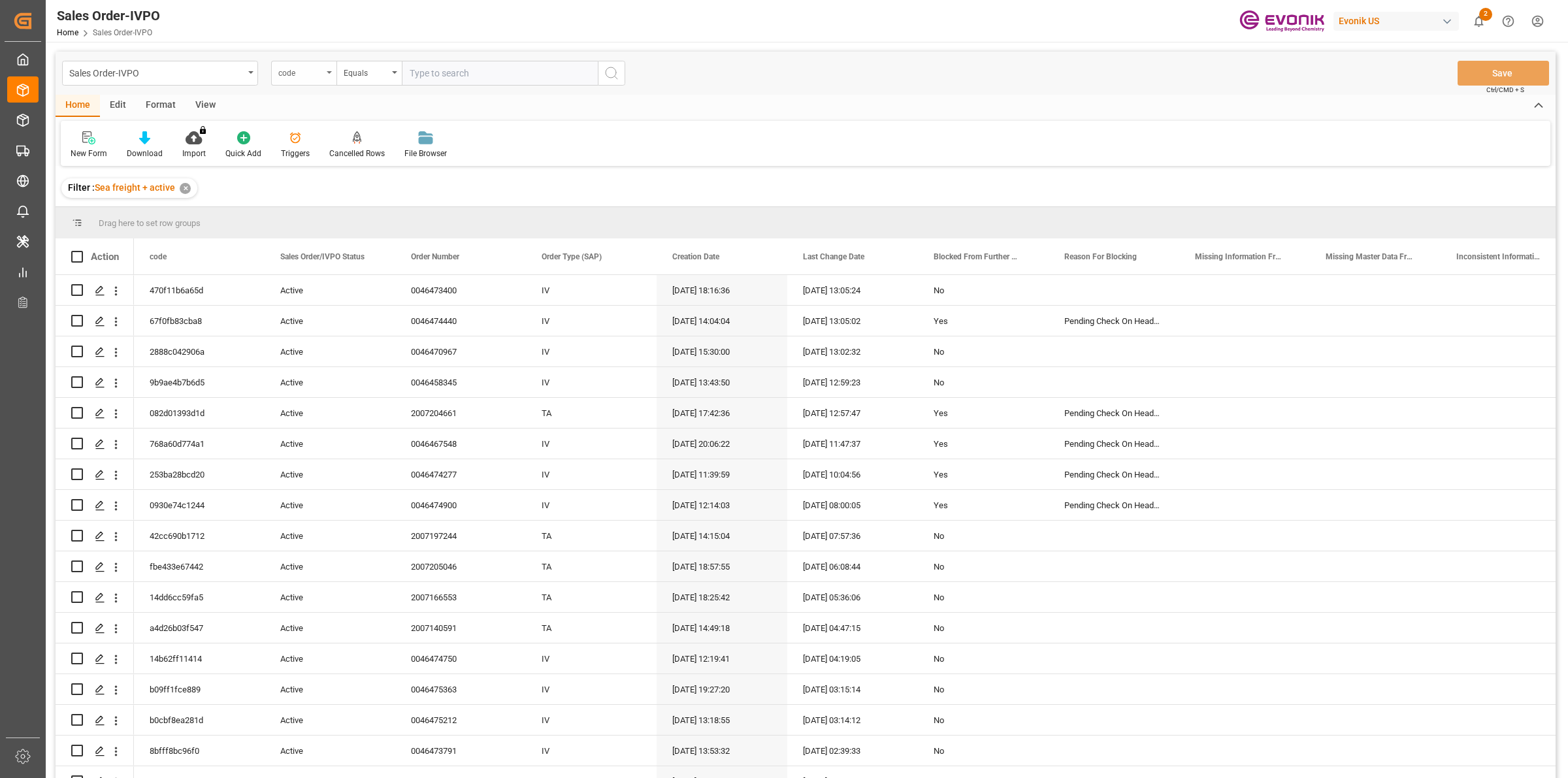
click at [314, 76] on div "code" at bounding box center [300, 71] width 44 height 15
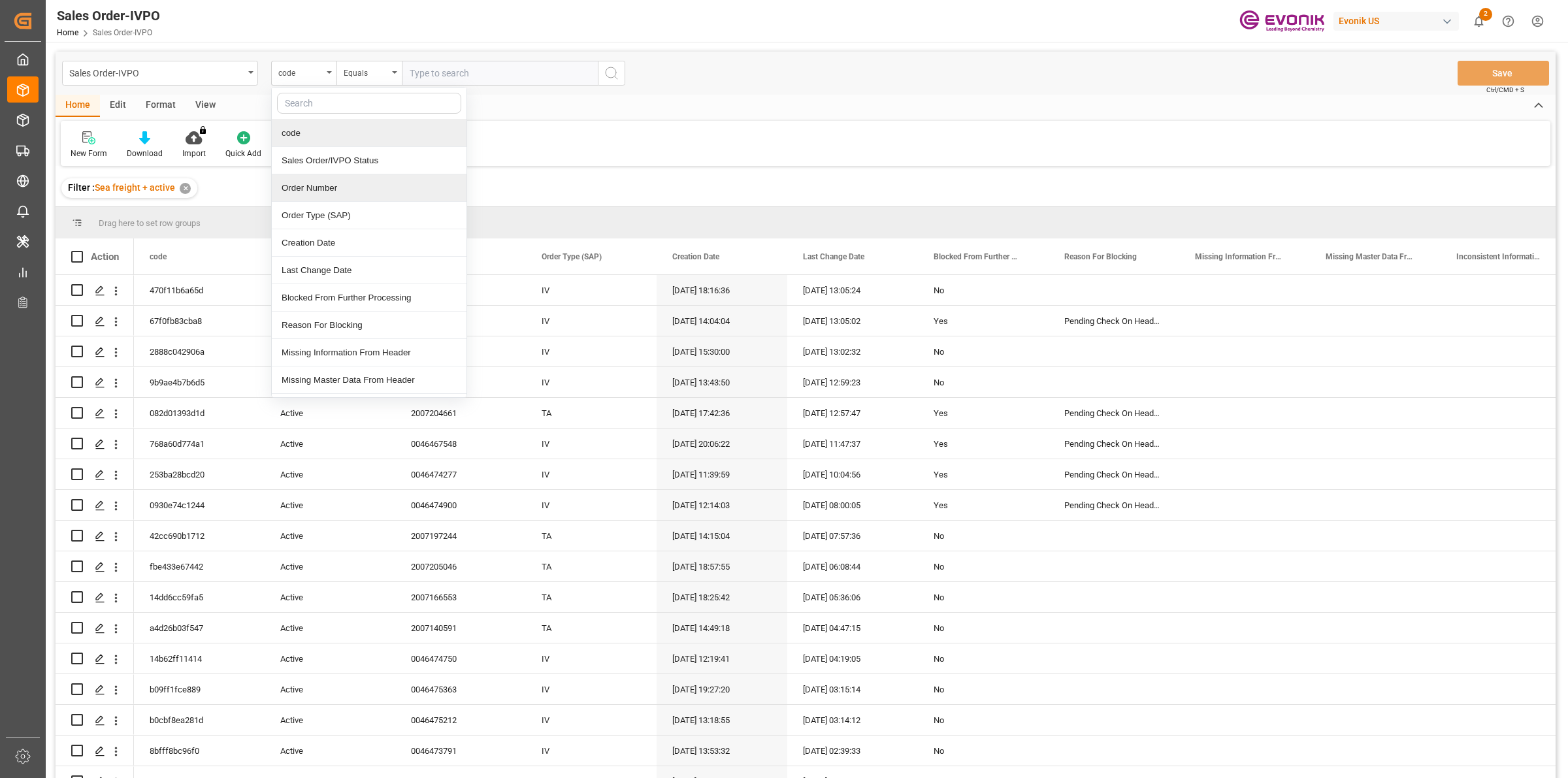
click at [308, 193] on div "Order Number" at bounding box center [369, 187] width 195 height 28
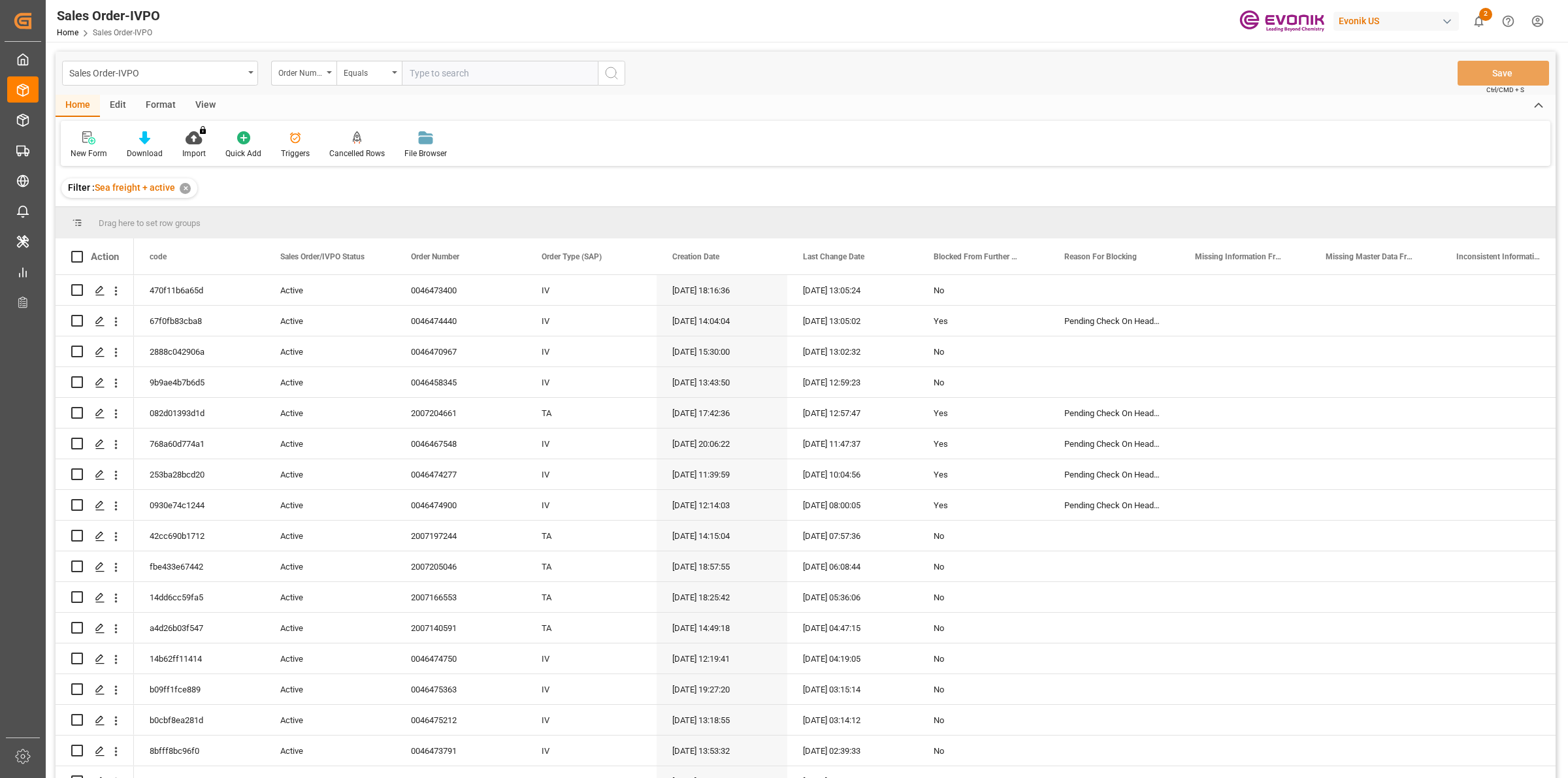
click at [488, 75] on input "text" at bounding box center [500, 73] width 196 height 25
paste input "0046461852"
type input "0046461852"
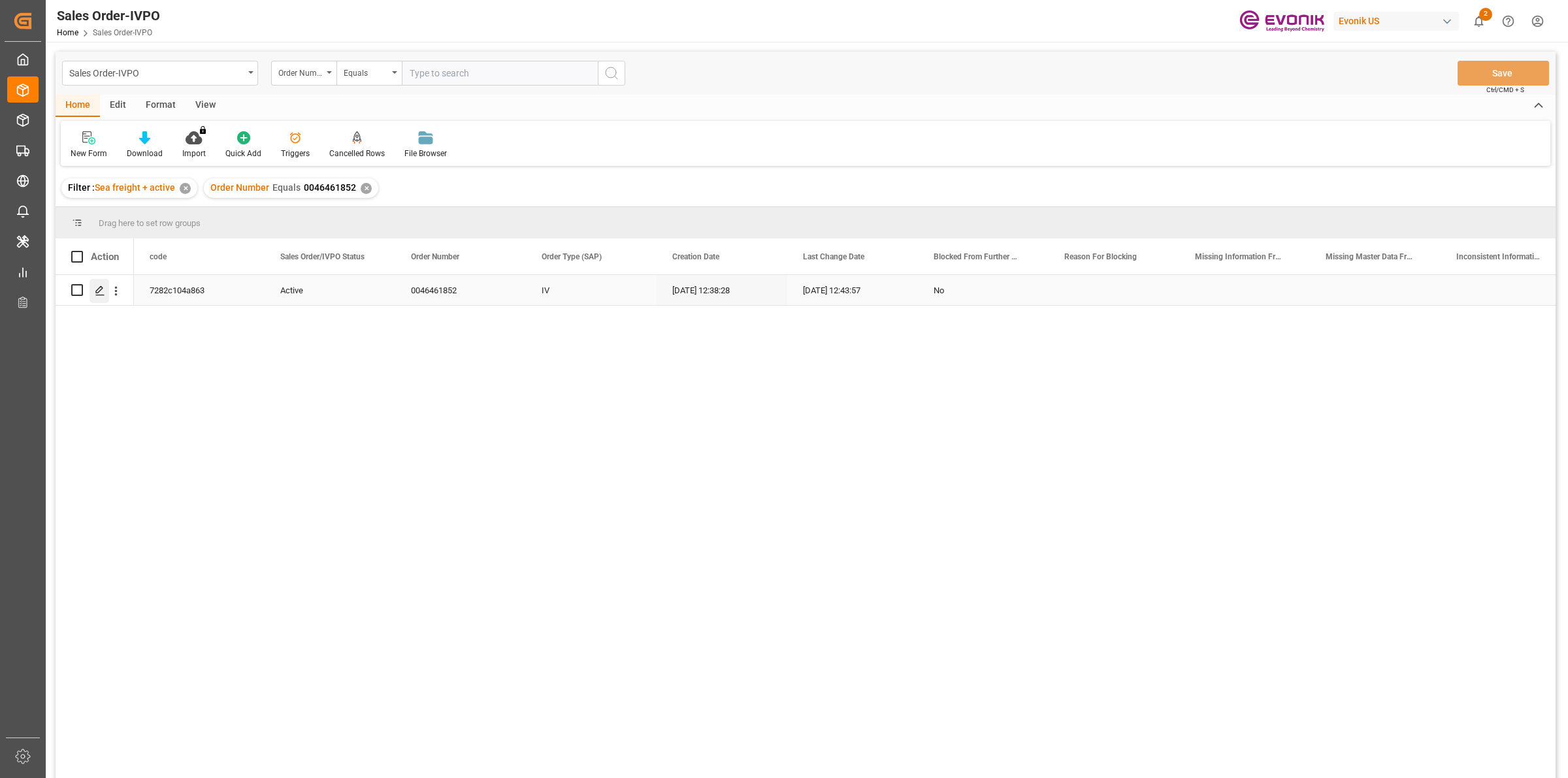
click at [102, 287] on polygon "Press SPACE to select this row." at bounding box center [99, 289] width 6 height 6
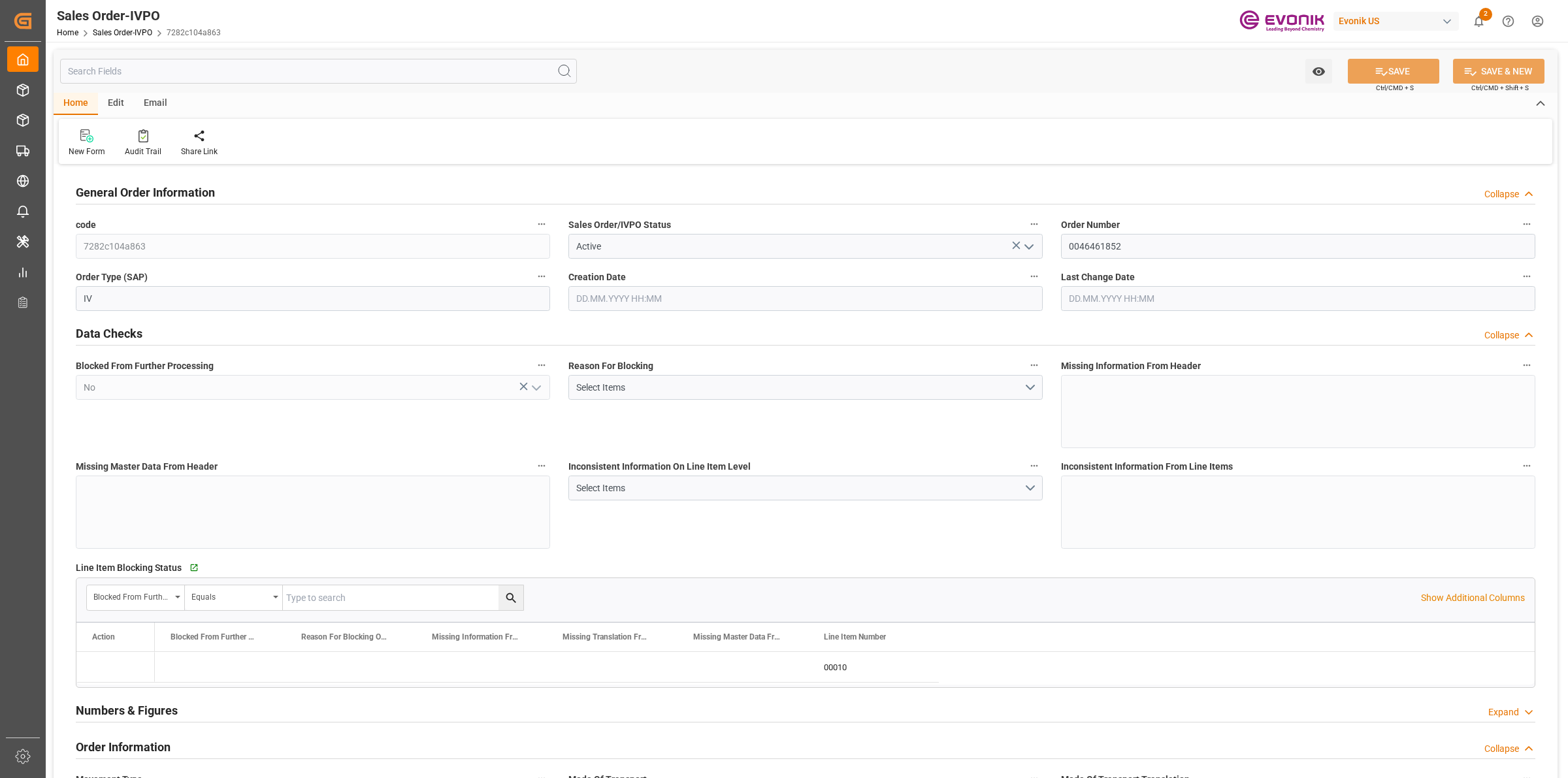
type input "BRSSZ"
type input "0"
type input "1"
type input "1524.1584"
type input "[DATE] 12:38"
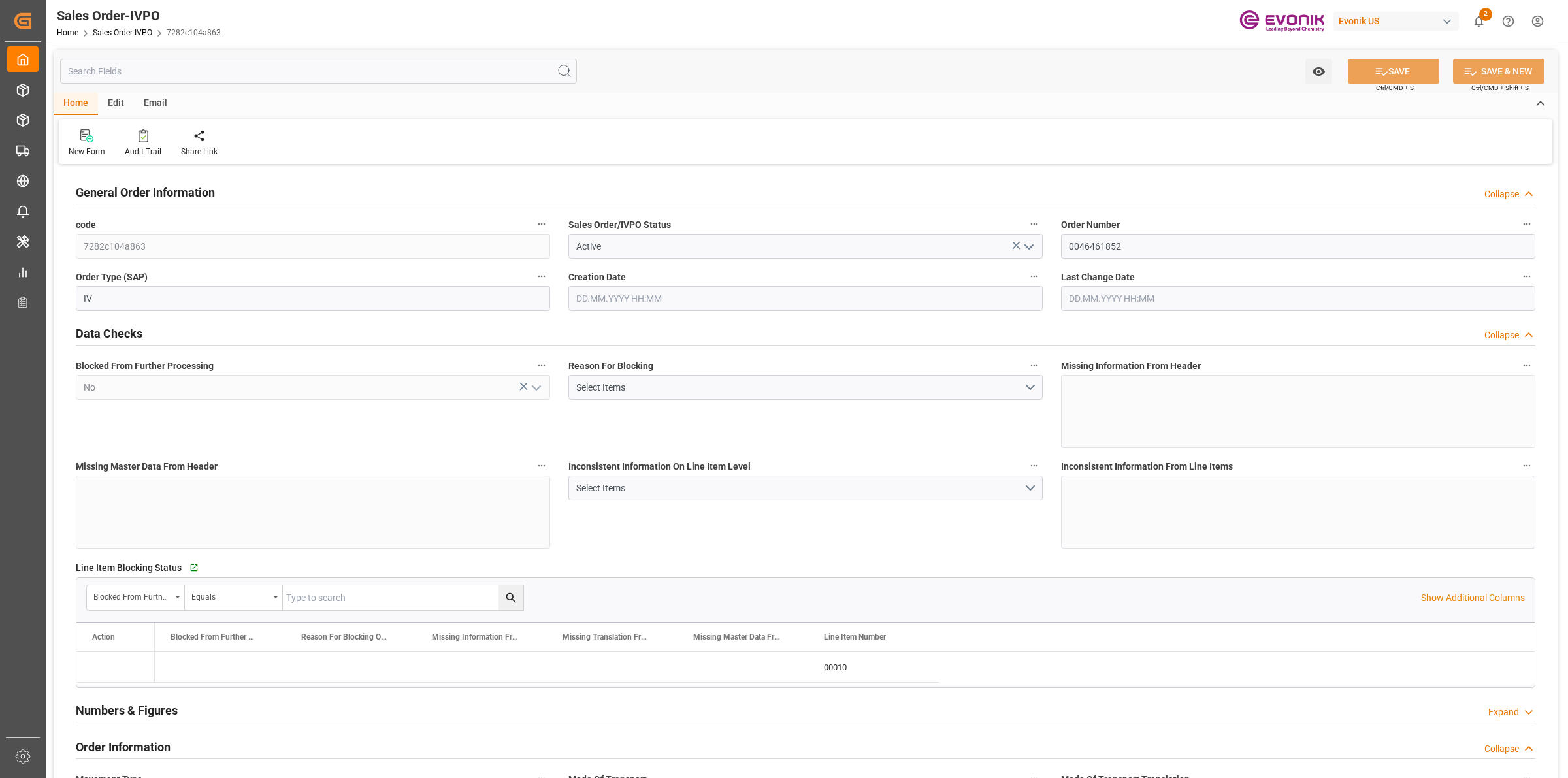
type input "[DATE] 12:43"
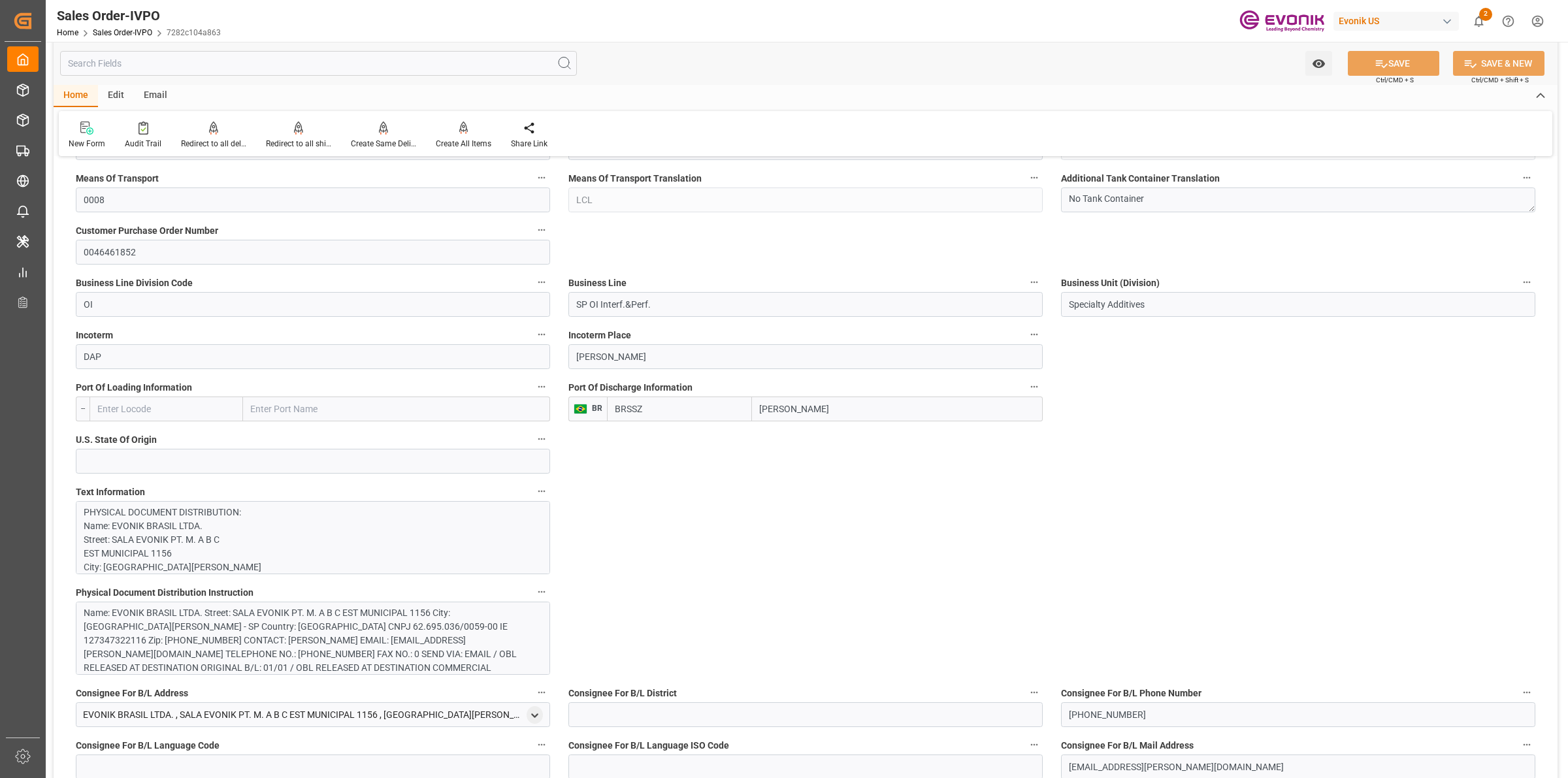
scroll to position [572, 0]
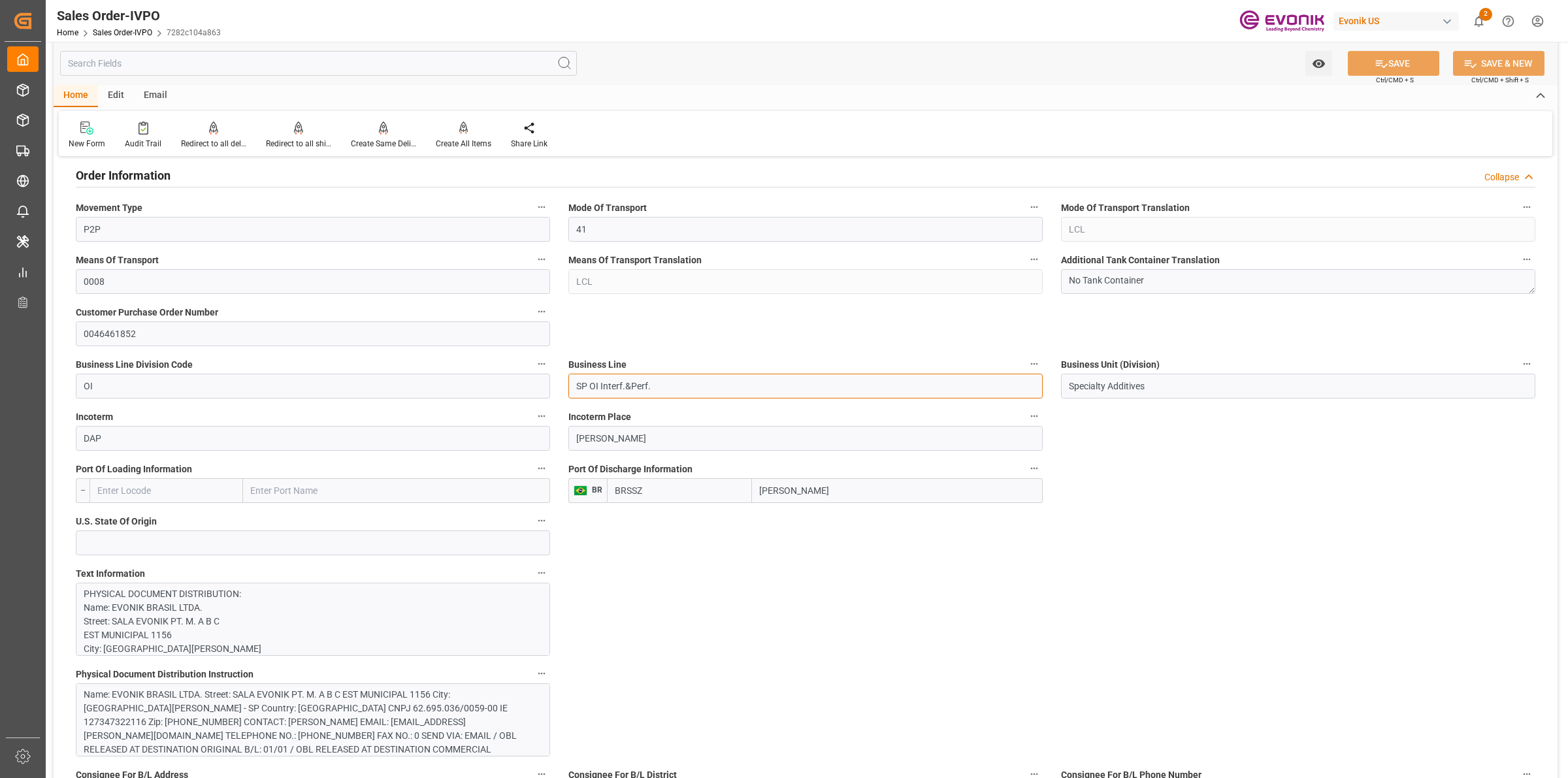
drag, startPoint x: 634, startPoint y: 392, endPoint x: 644, endPoint y: 391, distance: 10.0
click at [634, 391] on input "SP OI Interf.&Perf." at bounding box center [805, 386] width 474 height 25
drag, startPoint x: 533, startPoint y: 387, endPoint x: 634, endPoint y: 385, distance: 101.0
click at [1090, 384] on input "Specialty Additives" at bounding box center [1299, 386] width 474 height 25
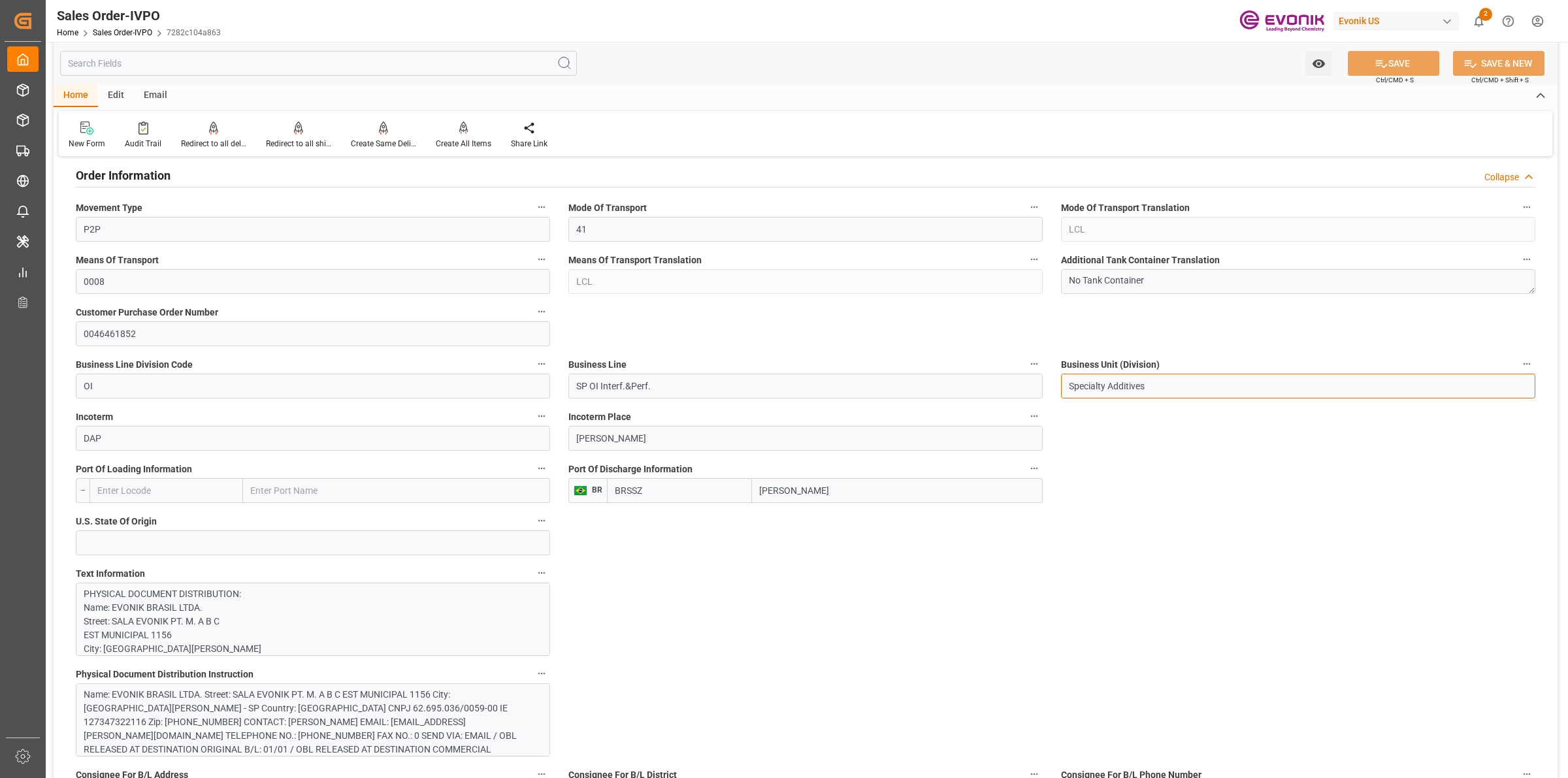
drag, startPoint x: 1163, startPoint y: 385, endPoint x: 905, endPoint y: 343, distance: 261.4
drag, startPoint x: 48, startPoint y: 224, endPoint x: 201, endPoint y: 220, distance: 153.1
drag, startPoint x: 714, startPoint y: 480, endPoint x: 853, endPoint y: 478, distance: 139.0
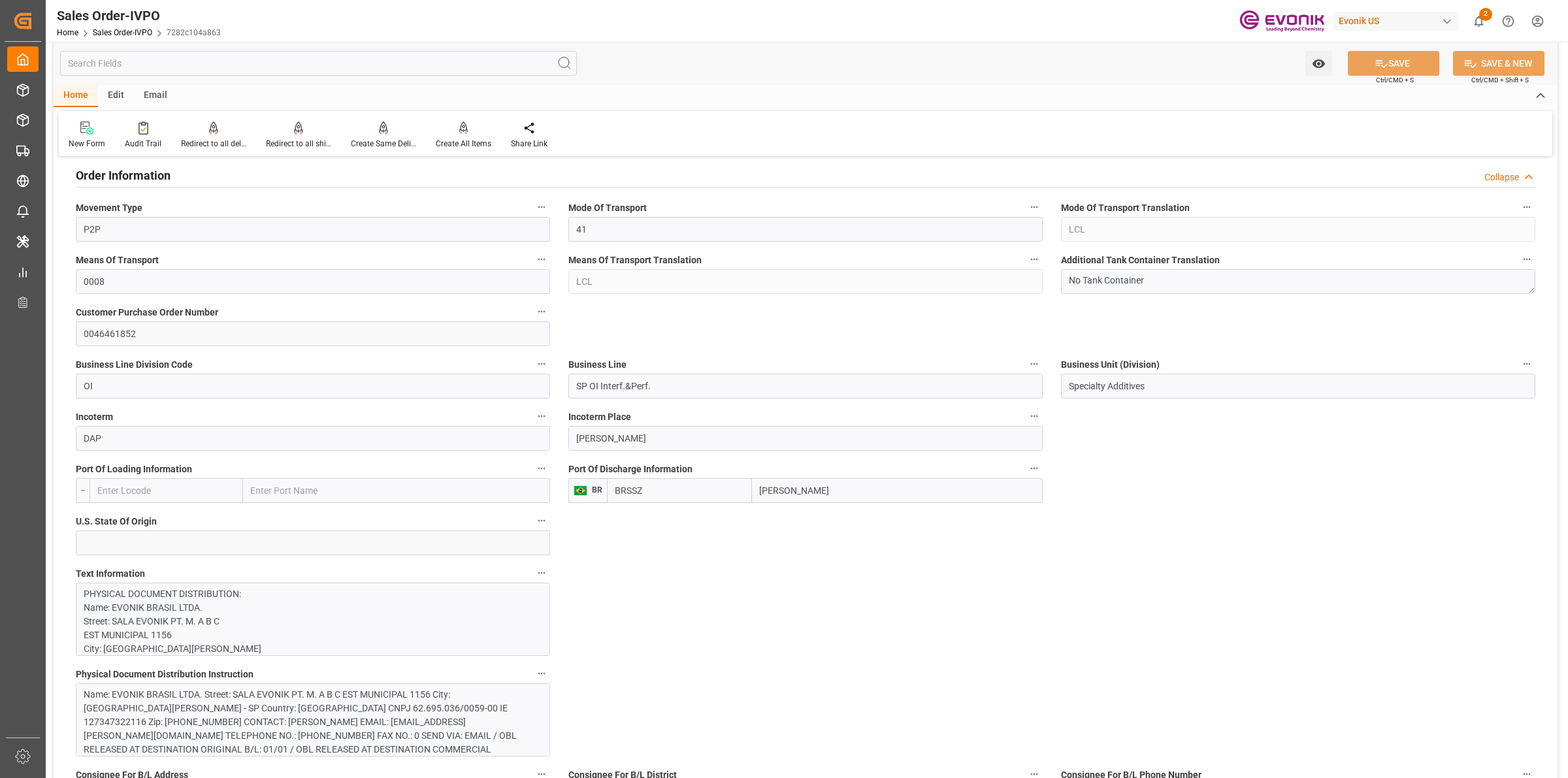
click at [659, 478] on div "[PERSON_NAME]" at bounding box center [824, 491] width 436 height 25
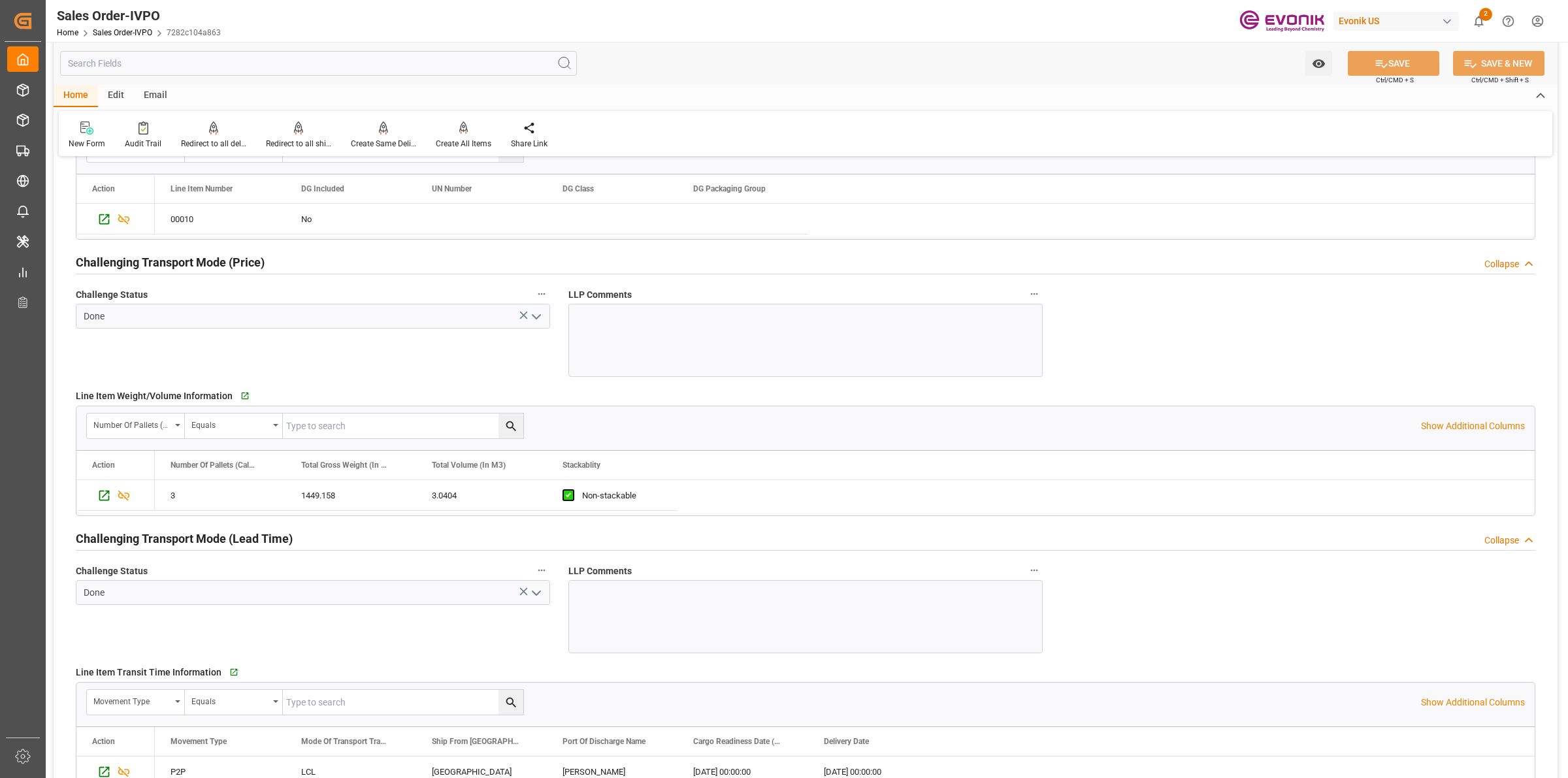
scroll to position [1959, 0]
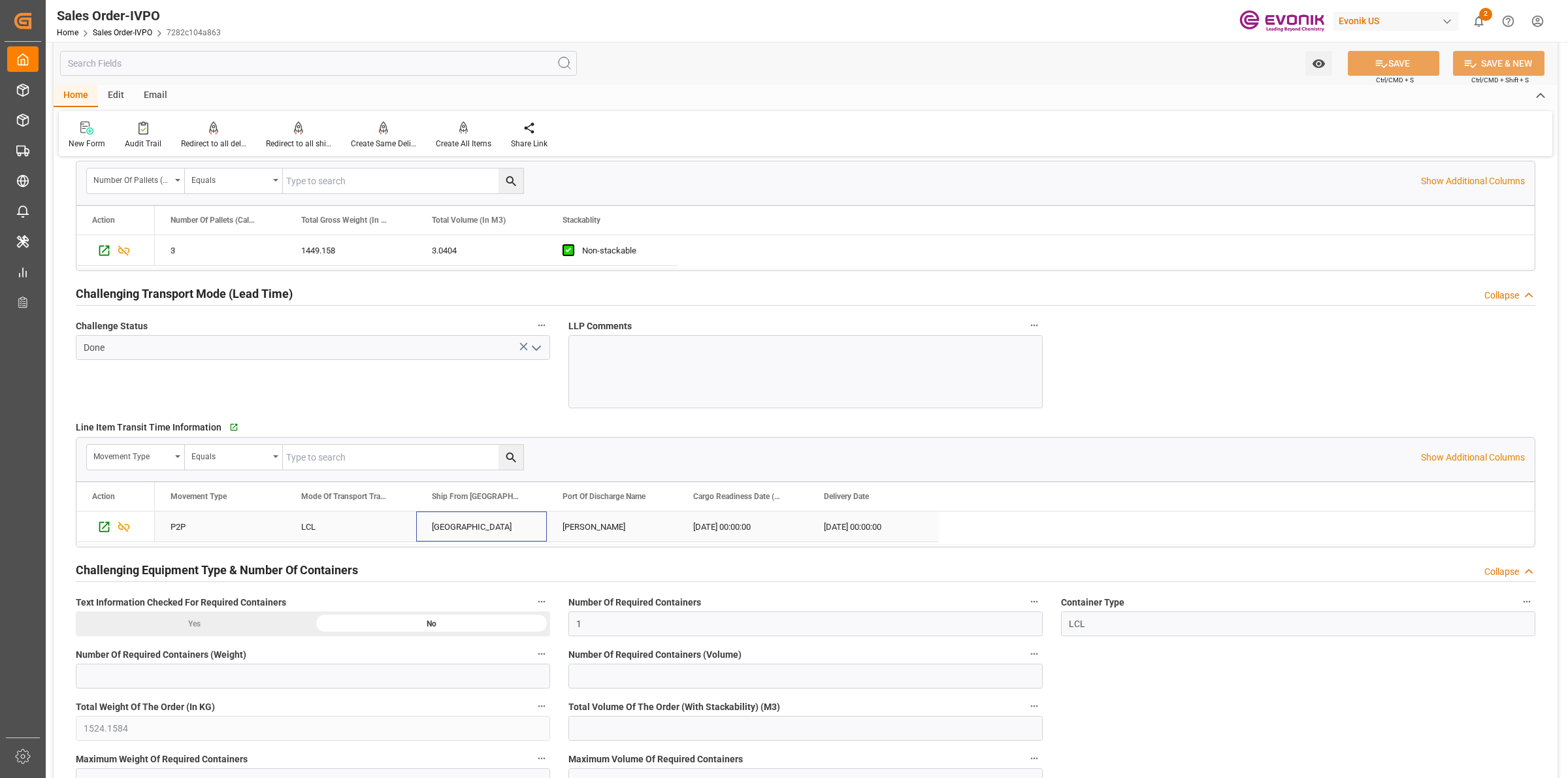
click at [479, 526] on div "[GEOGRAPHIC_DATA]" at bounding box center [481, 526] width 131 height 30
click at [337, 57] on input "text" at bounding box center [318, 64] width 517 height 25
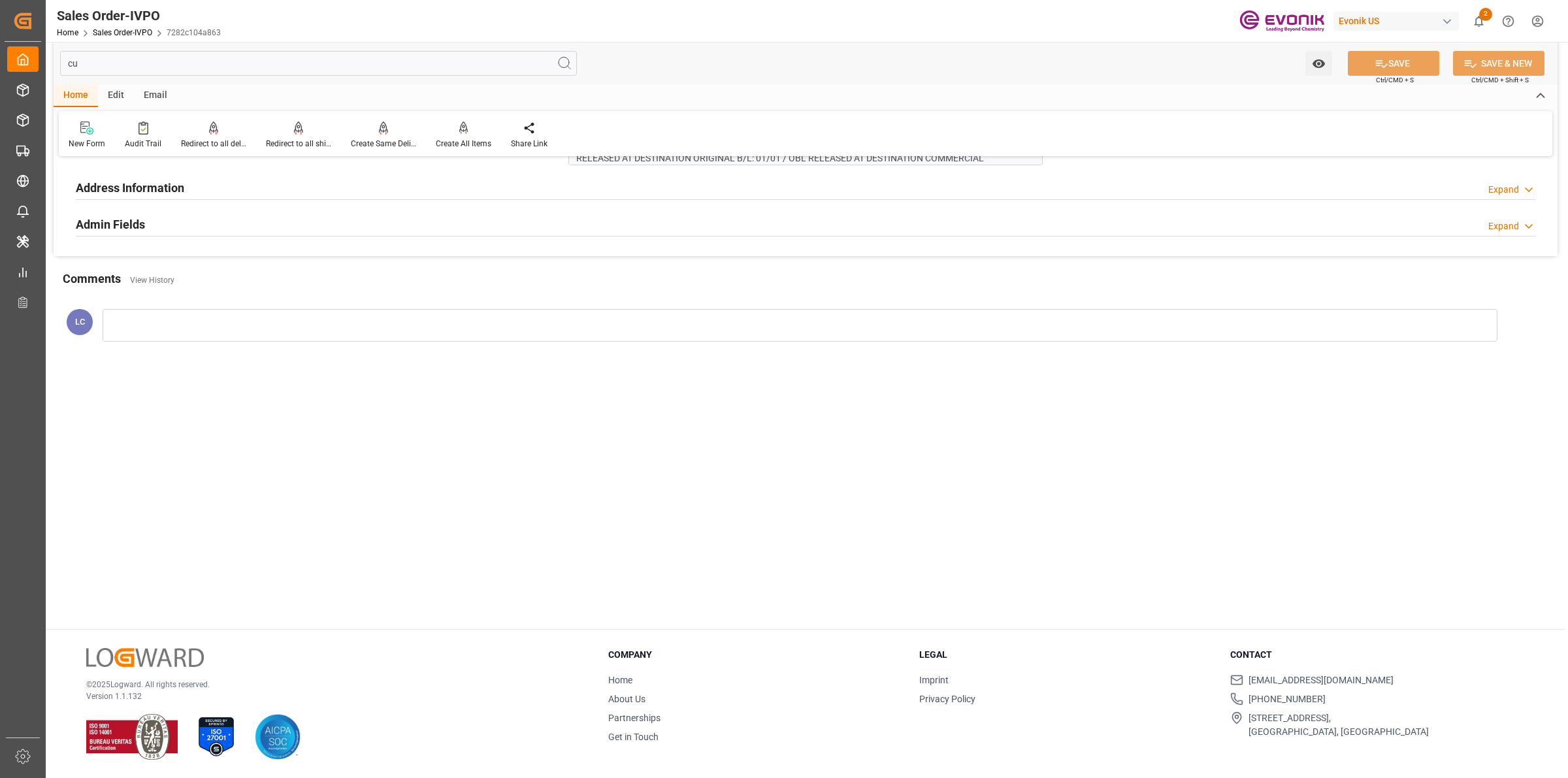
scroll to position [0, 0]
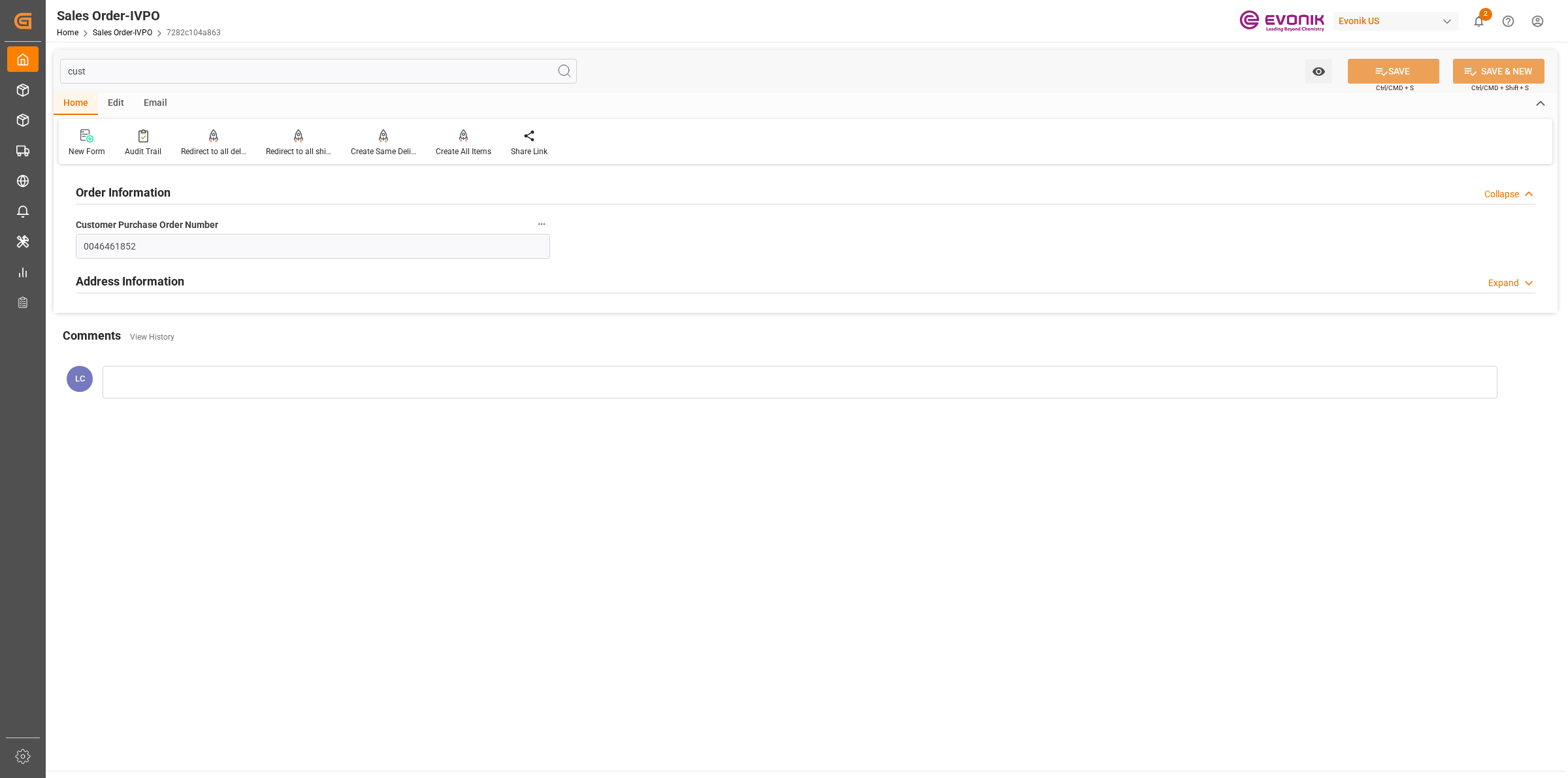
click at [147, 274] on h2 "Address Information" at bounding box center [130, 281] width 109 height 17
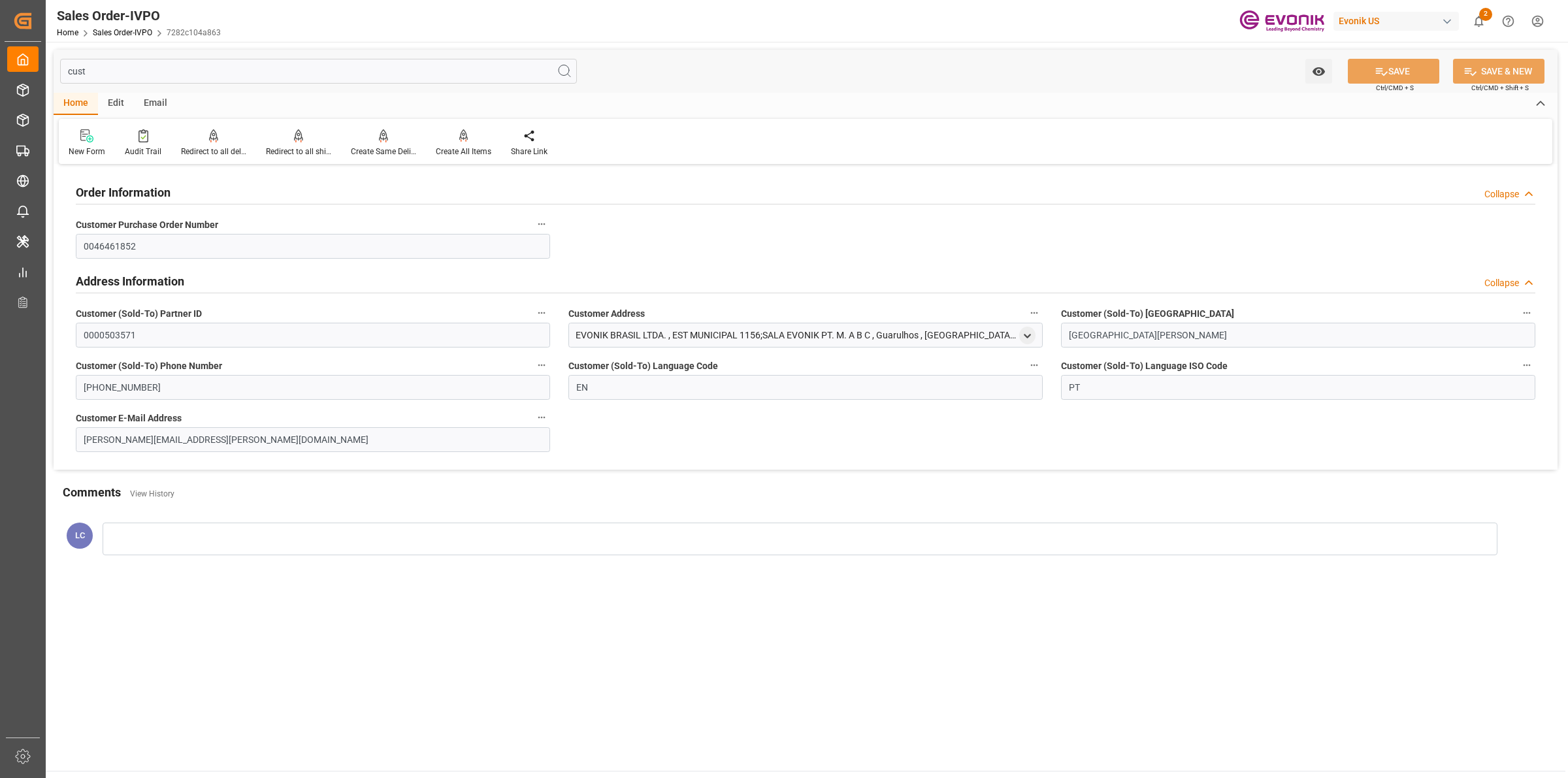
drag, startPoint x: 1006, startPoint y: 335, endPoint x: 315, endPoint y: 340, distance: 691.0
click at [315, 340] on div "Order Information Collapse Customer Purchase Order Number 0046461852 Address In…" at bounding box center [805, 318] width 1504 height 302
copy div "Customer Address EVONIK BRASIL LTDA. , EST MUNICIPAL 1156;SALA EVONIK PT. M. A …"
drag, startPoint x: 905, startPoint y: 334, endPoint x: 912, endPoint y: 334, distance: 7.0
click at [908, 334] on div "EVONIK BRASIL LTDA. , EST MUNICIPAL 1156;SALA EVONIK PT. M. A B C , Guarulhos ,…" at bounding box center [796, 335] width 440 height 13
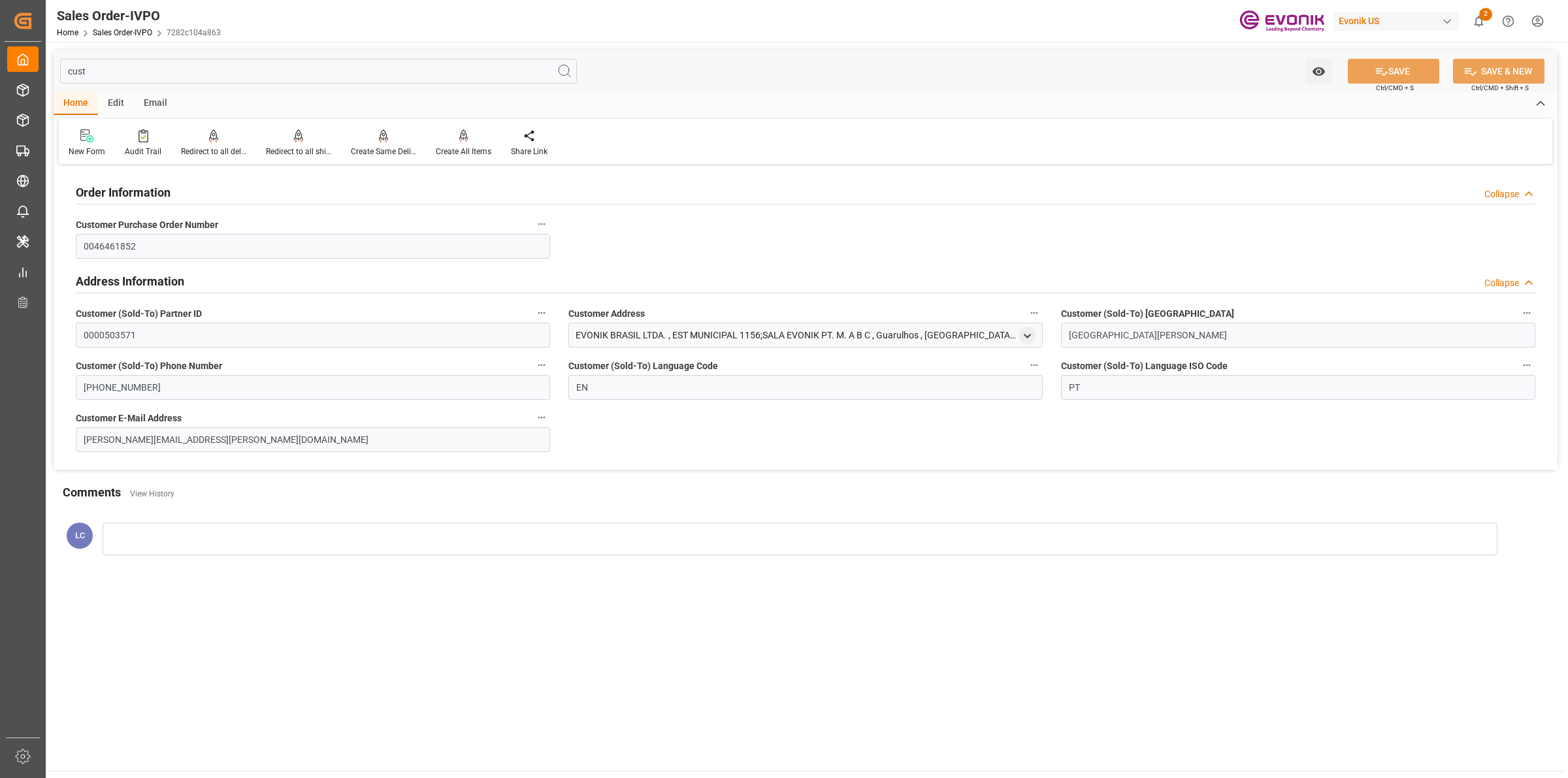
click at [1008, 334] on div "EVONIK BRASIL LTDA. , EST MUNICIPAL 1156;SALA EVONIK PT. M. A B C , Guarulhos ,…" at bounding box center [805, 335] width 474 height 25
drag, startPoint x: 1008, startPoint y: 334, endPoint x: 572, endPoint y: 332, distance: 436.0
click at [572, 332] on div "EVONIK BRASIL LTDA. , EST MUNICIPAL 1156;SALA EVONIK PT. M. A B C , Guarulhos ,…" at bounding box center [805, 335] width 474 height 25
click at [132, 57] on div "cust Watch Option SAVE Ctrl/CMD + S SAVE & NEW Ctrl/CMD + Shift + S" at bounding box center [805, 71] width 1504 height 43
click at [122, 67] on input "cust" at bounding box center [318, 72] width 517 height 25
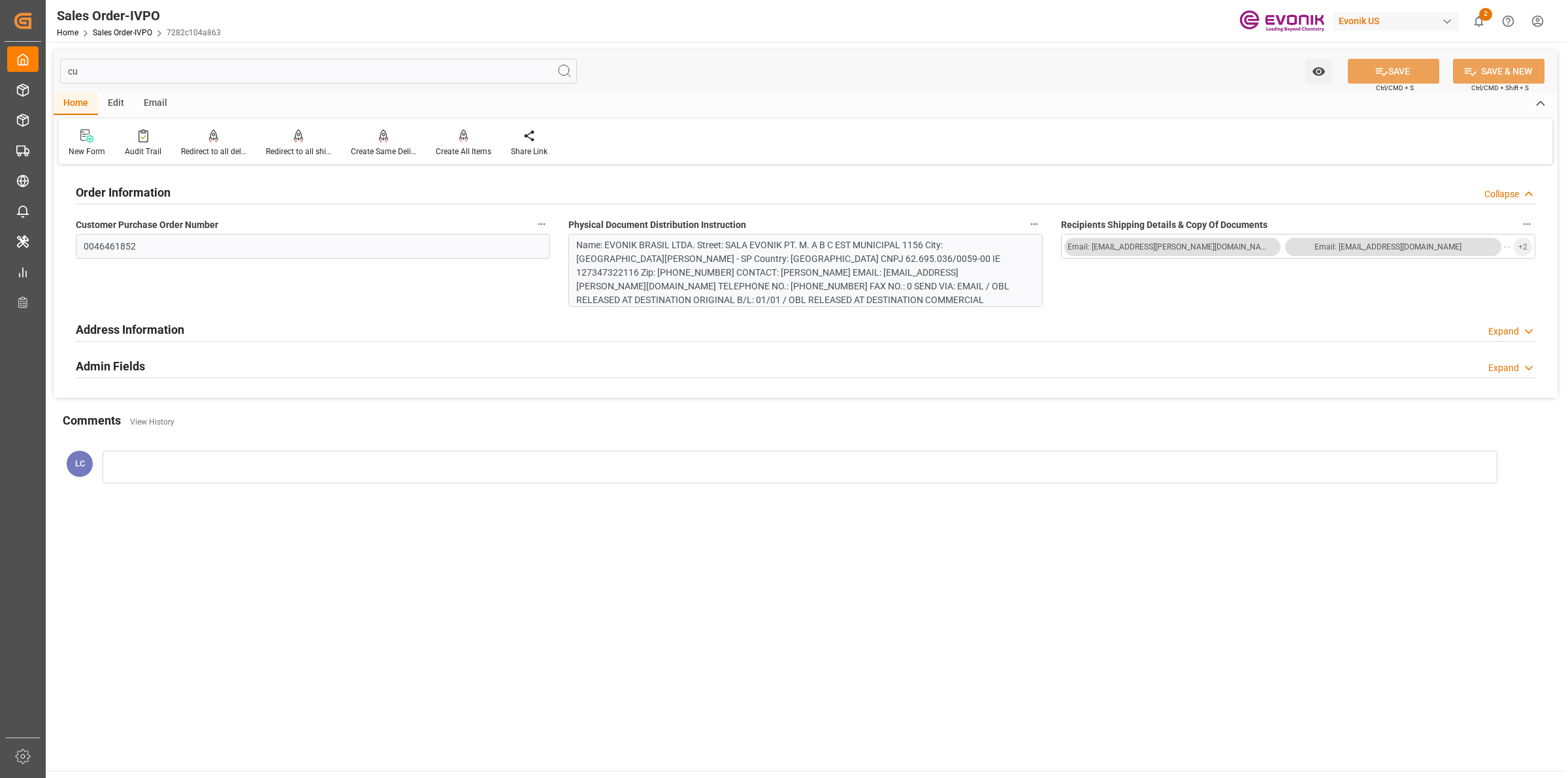
type input "c"
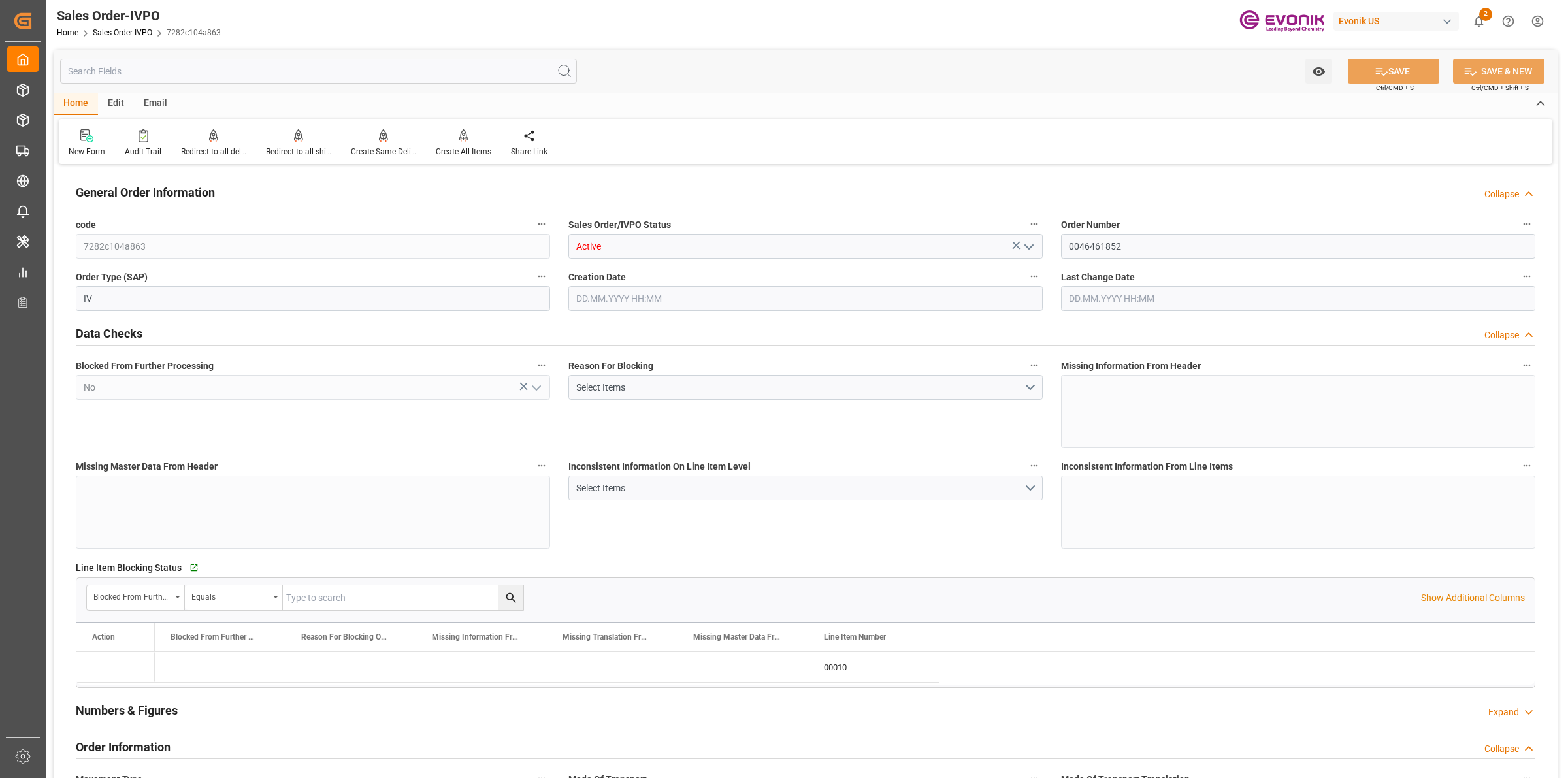
type input "Active"
type input "0046461852"
type input "IV"
type input "P2P"
type input "41"
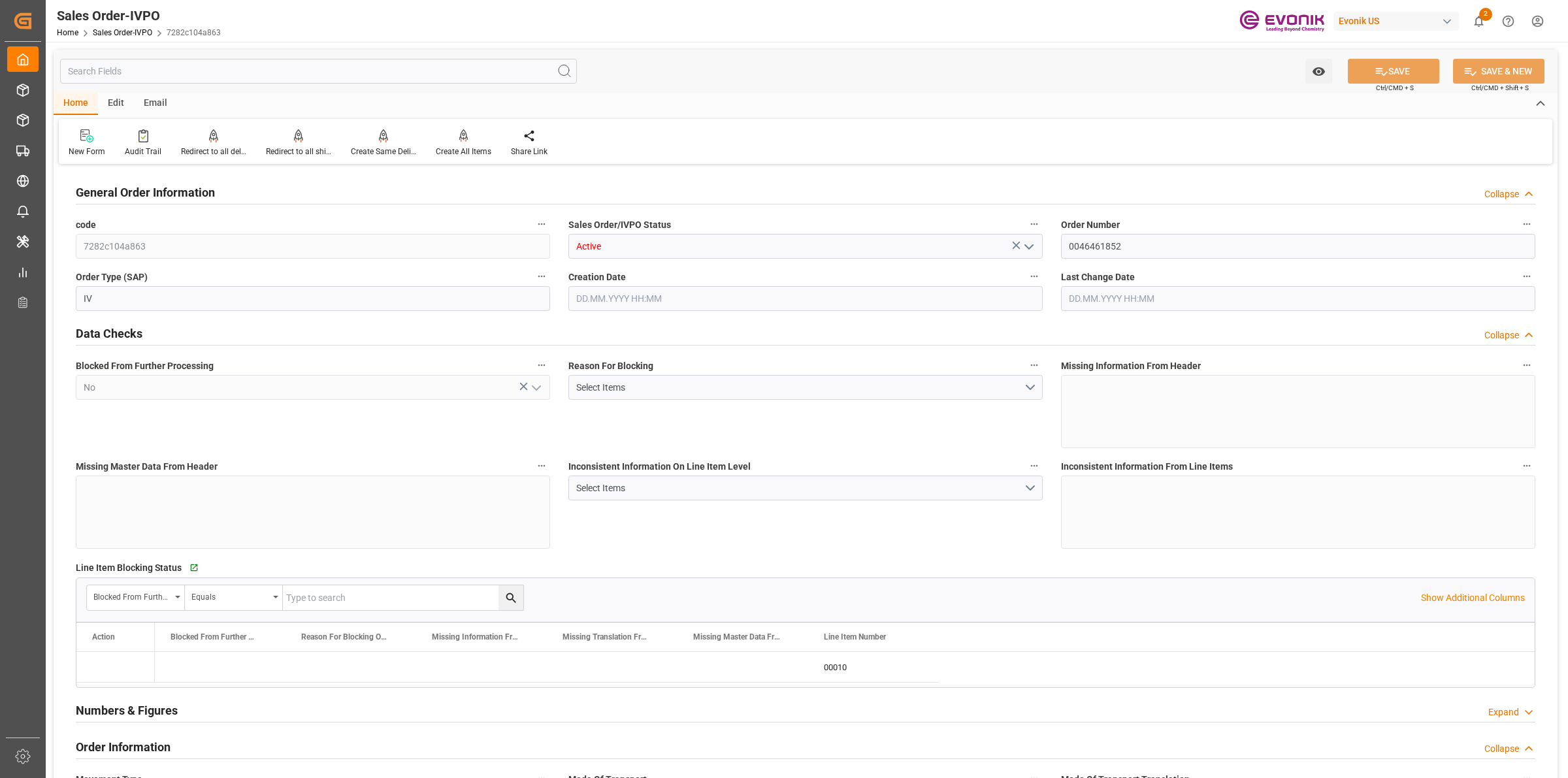
type input "LCL"
type input "0008"
type input "LCL"
type input "SP OI Interf.&Perf."
type input "Specialty Additives"
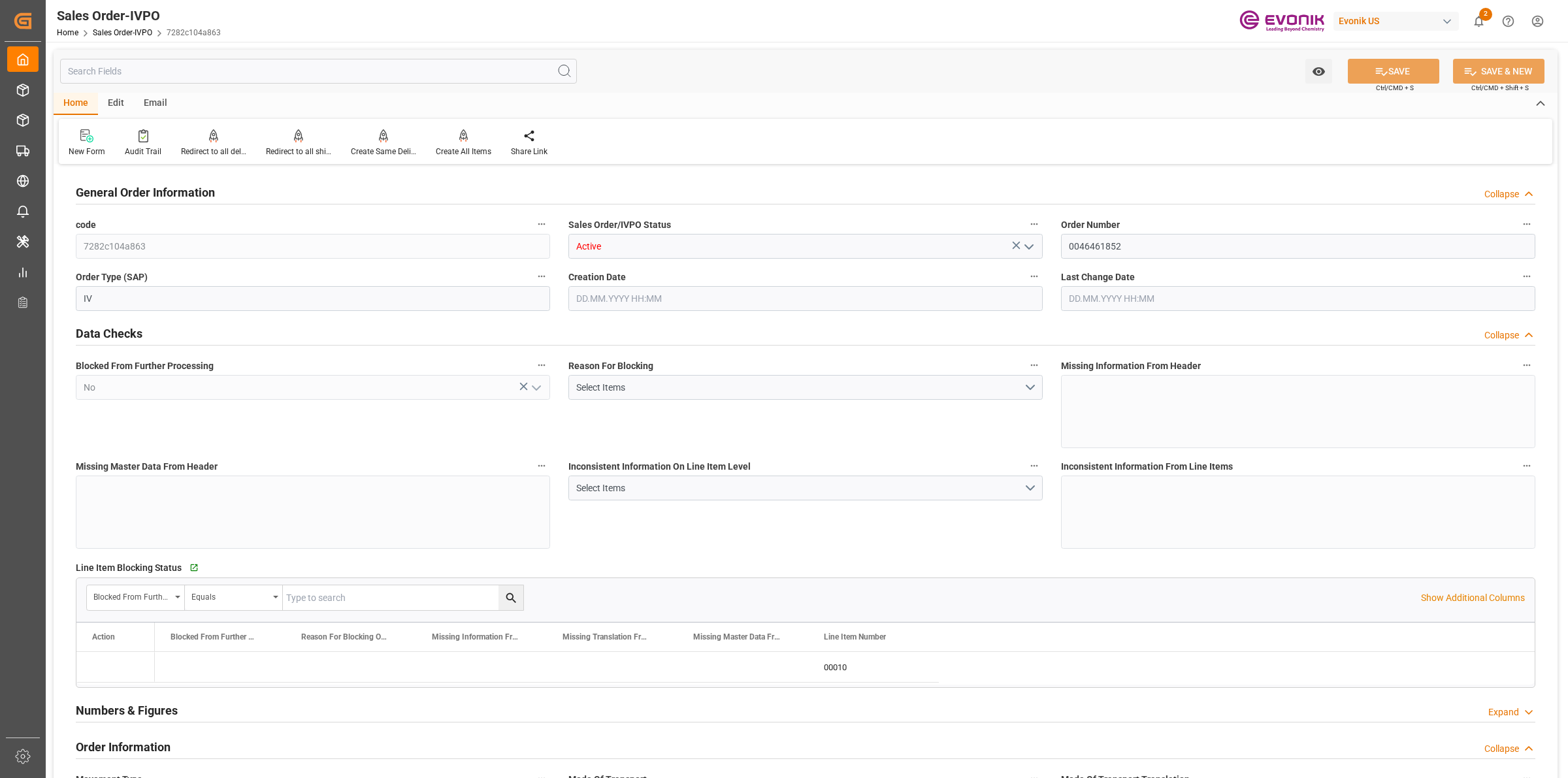
type input "0"
type input "1"
type input "[DATE] 12:38"
type input "[DATE] 12:43"
type input "1524.1584"
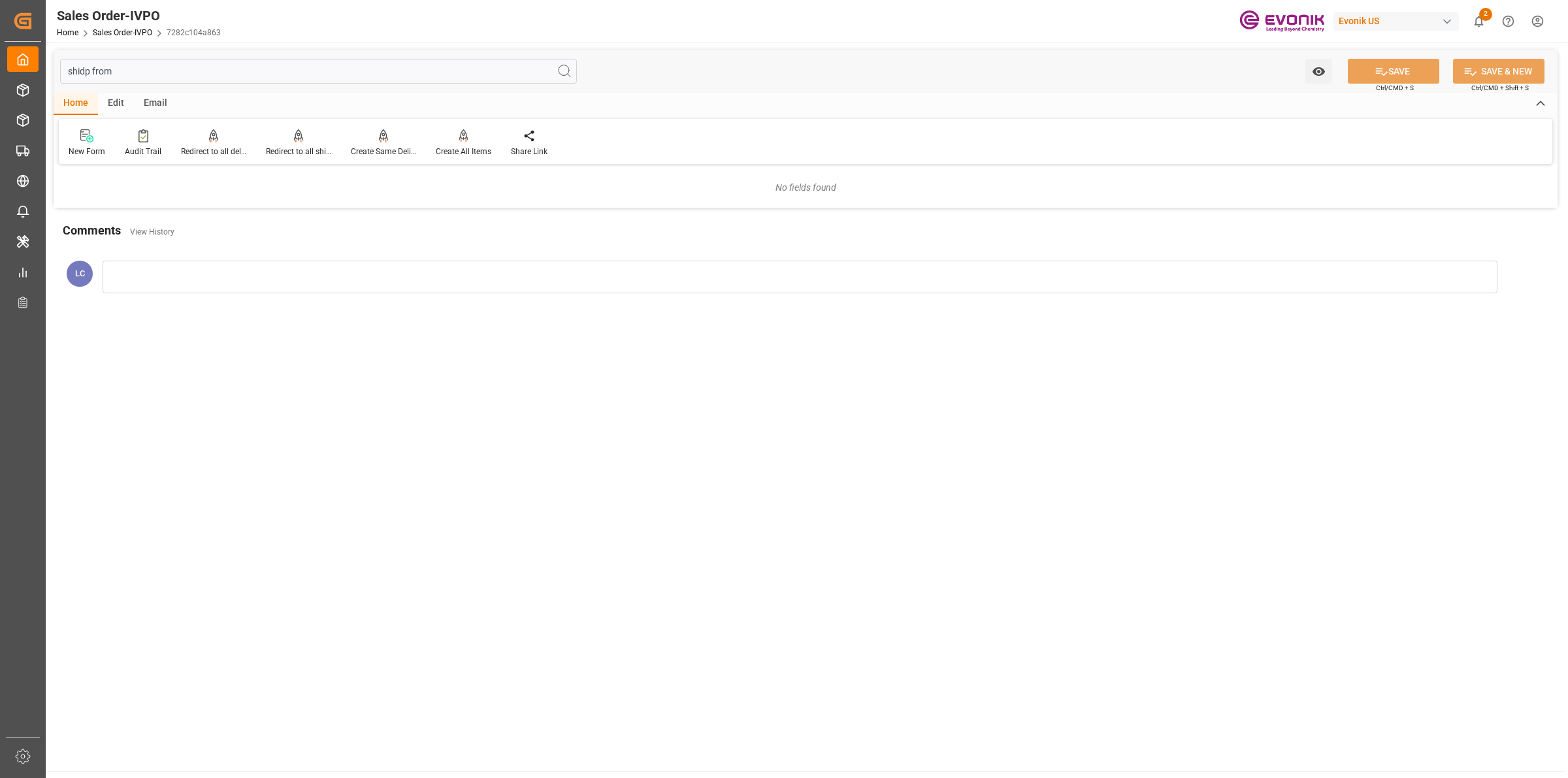
click at [85, 69] on input "shidp from" at bounding box center [318, 72] width 517 height 25
type input "ship from"
click at [190, 193] on div "Address Information Expand" at bounding box center [805, 191] width 1460 height 25
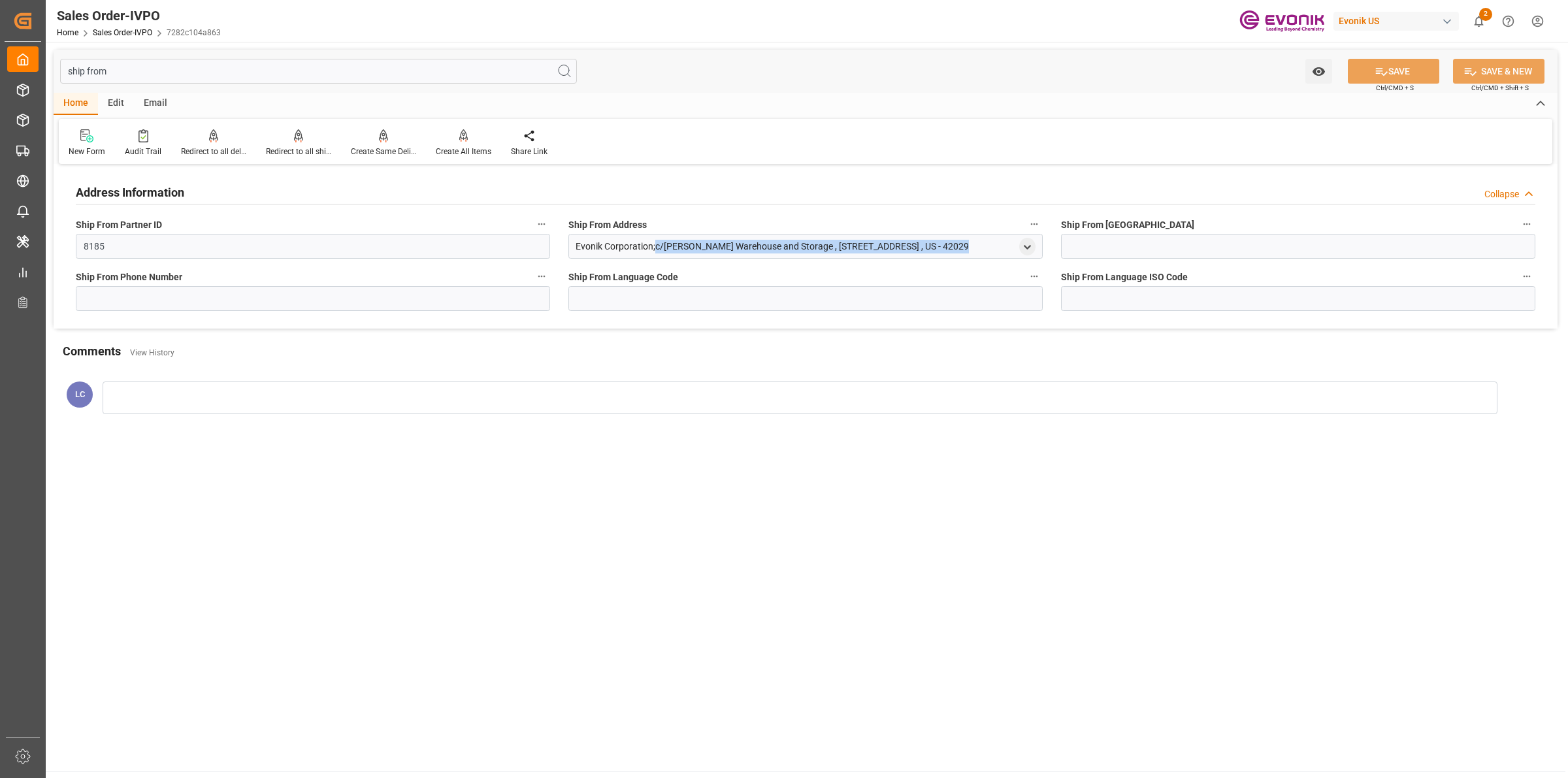
drag, startPoint x: 1016, startPoint y: 246, endPoint x: 572, endPoint y: 253, distance: 444.1
click at [572, 253] on div "Evonik Corporation;c/[PERSON_NAME] Warehouse and Storage , [STREET_ADDRESS] , U…" at bounding box center [805, 246] width 474 height 25
copy div "Evonik Corporation;c/[PERSON_NAME] Warehouse and Storage , [STREET_ADDRESS]"
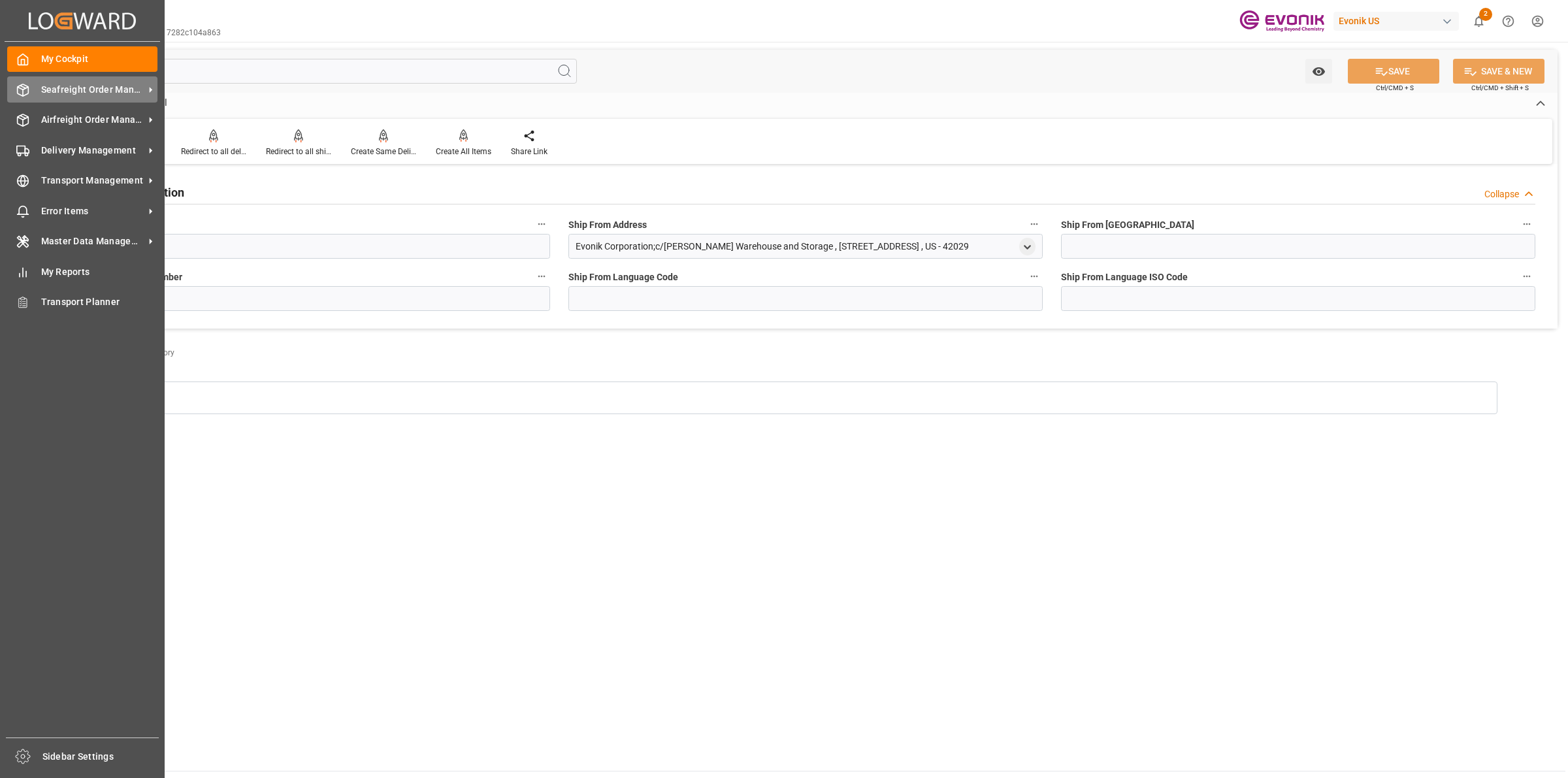
click at [7, 87] on div at bounding box center [18, 89] width 22 height 13
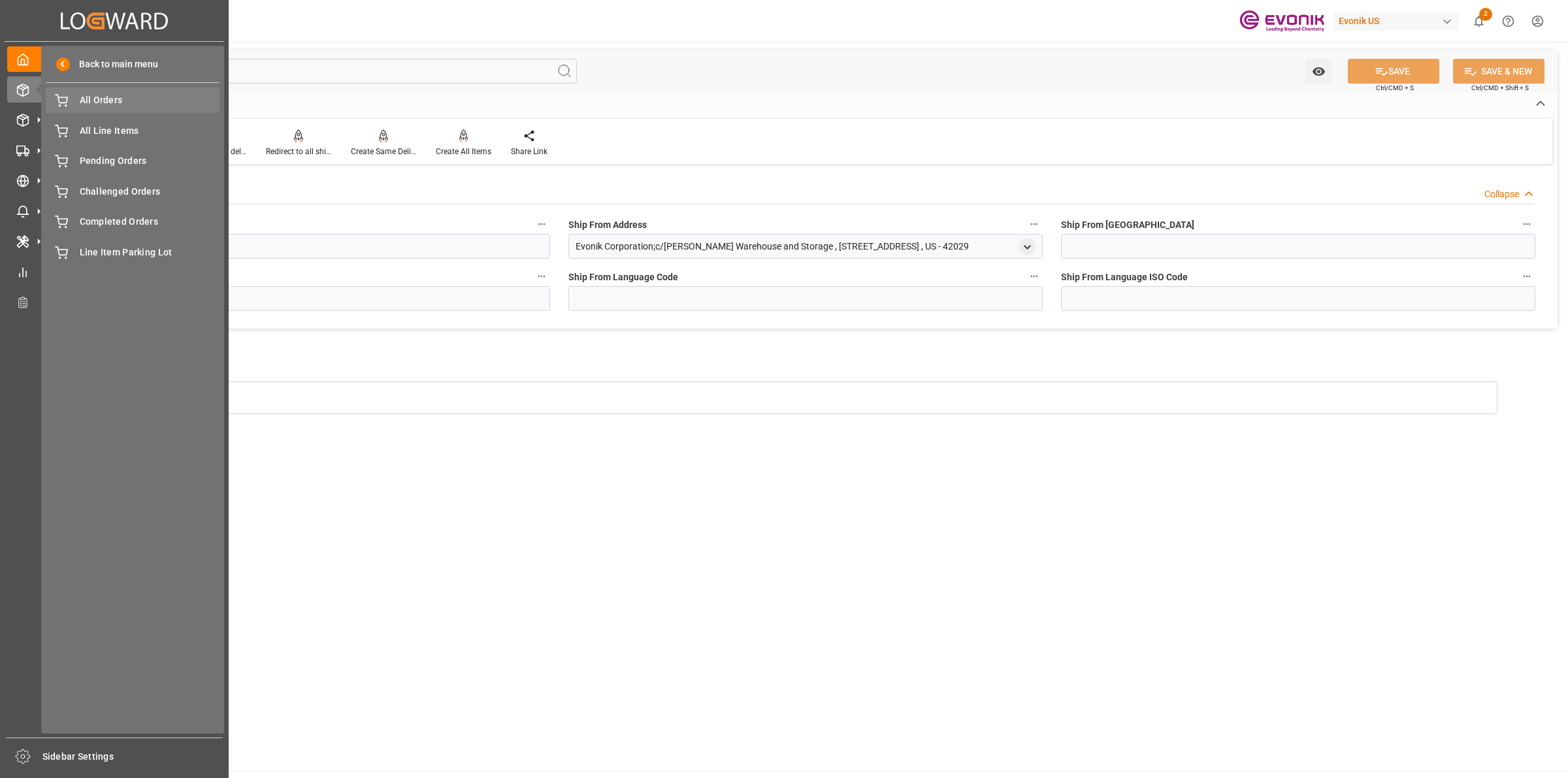
click at [125, 95] on span "All Orders" at bounding box center [150, 100] width 140 height 13
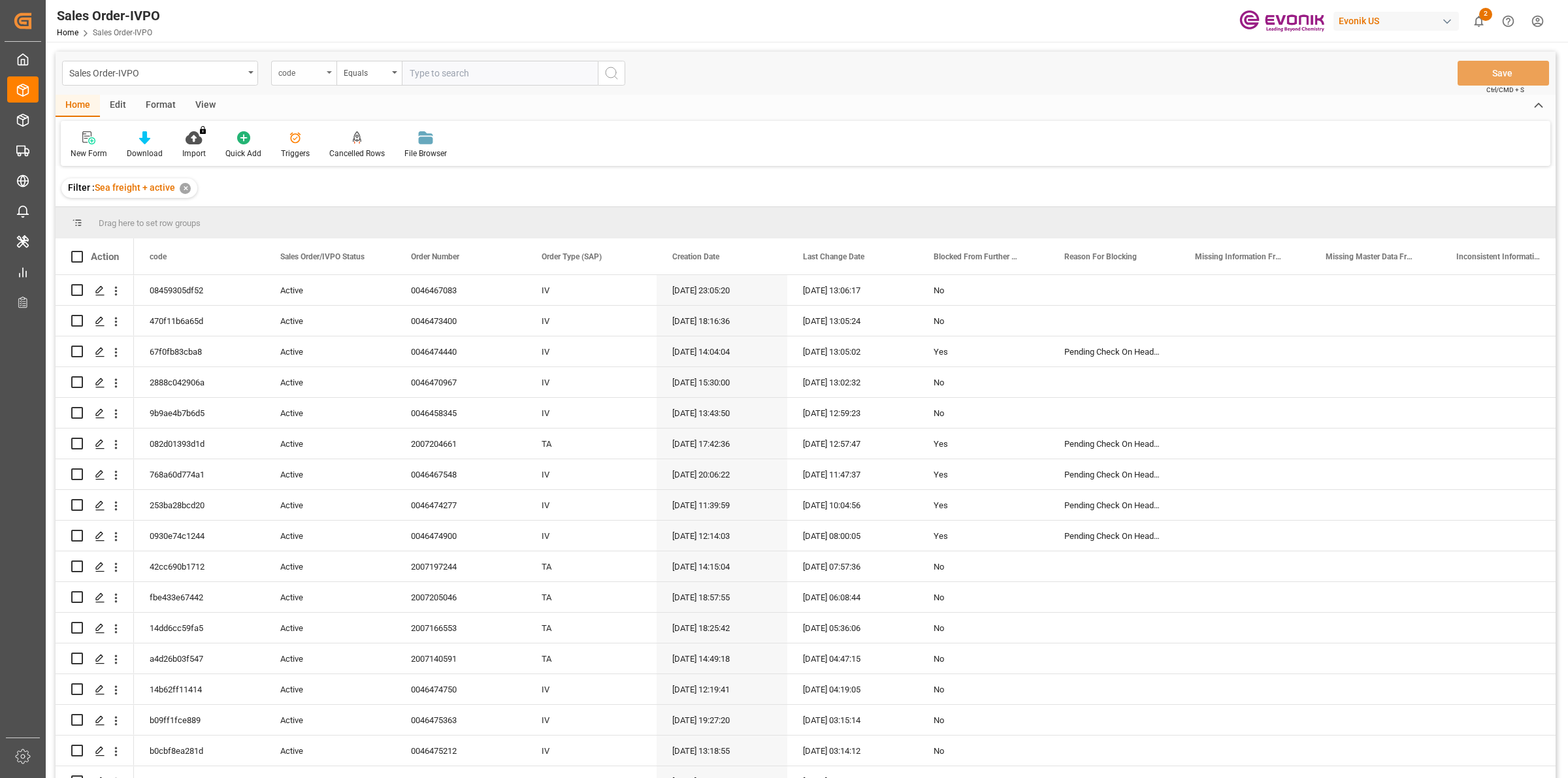
click at [310, 77] on div "code" at bounding box center [300, 71] width 44 height 15
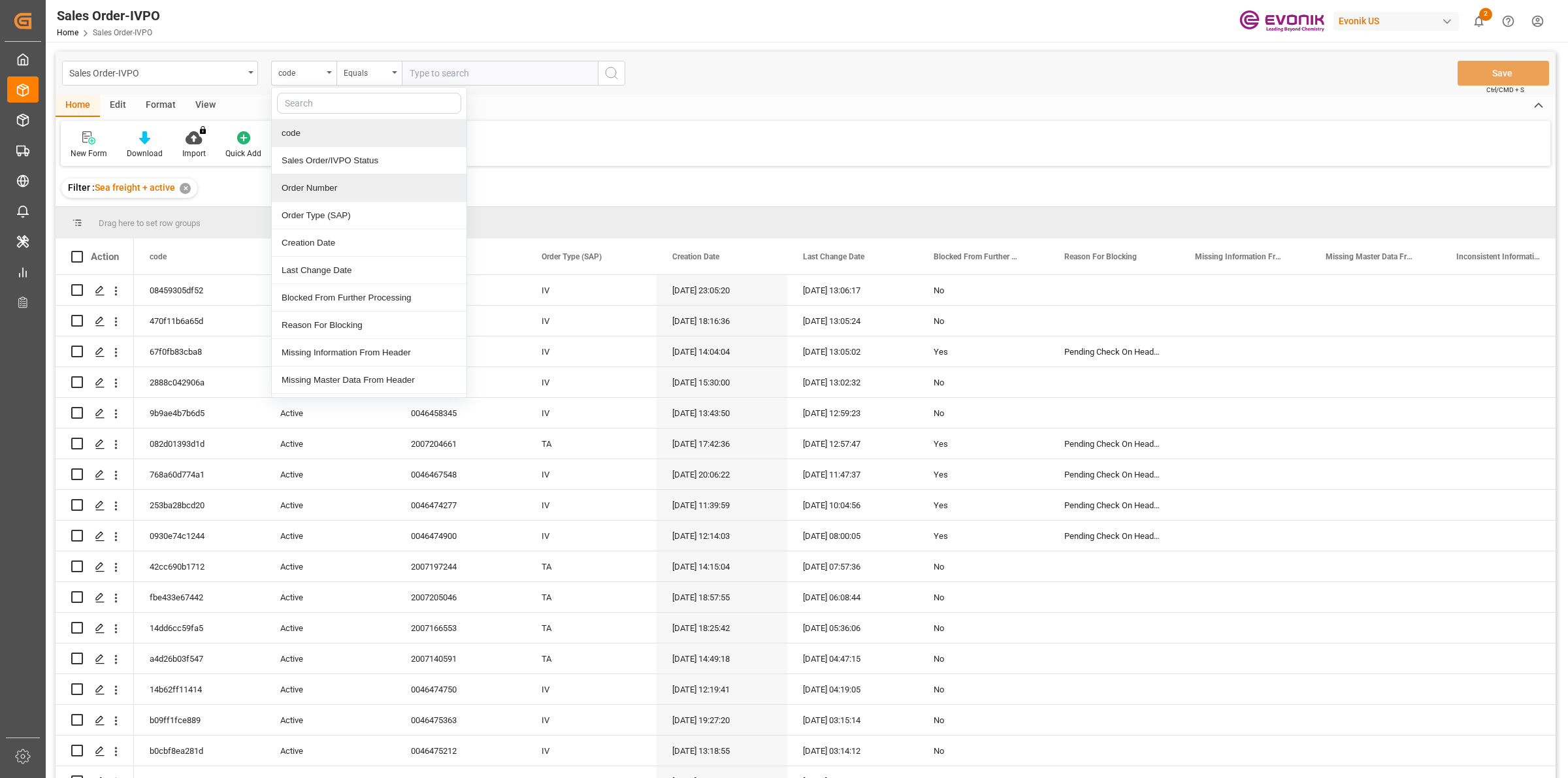
click at [321, 194] on div "Order Number" at bounding box center [369, 187] width 195 height 28
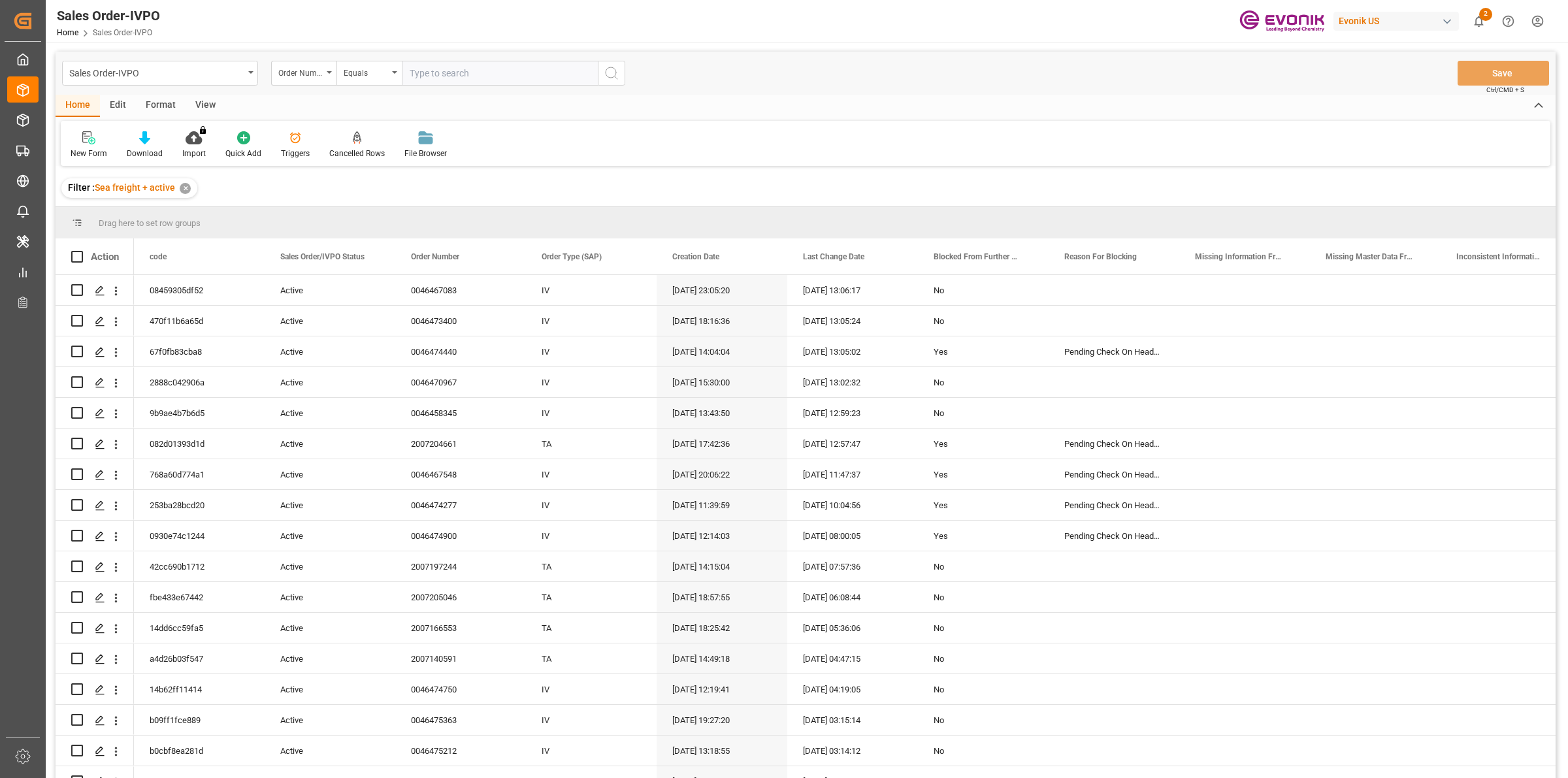
click at [489, 67] on input "text" at bounding box center [500, 73] width 196 height 25
paste input "0046468906"
type input "0046468906"
type input "+"
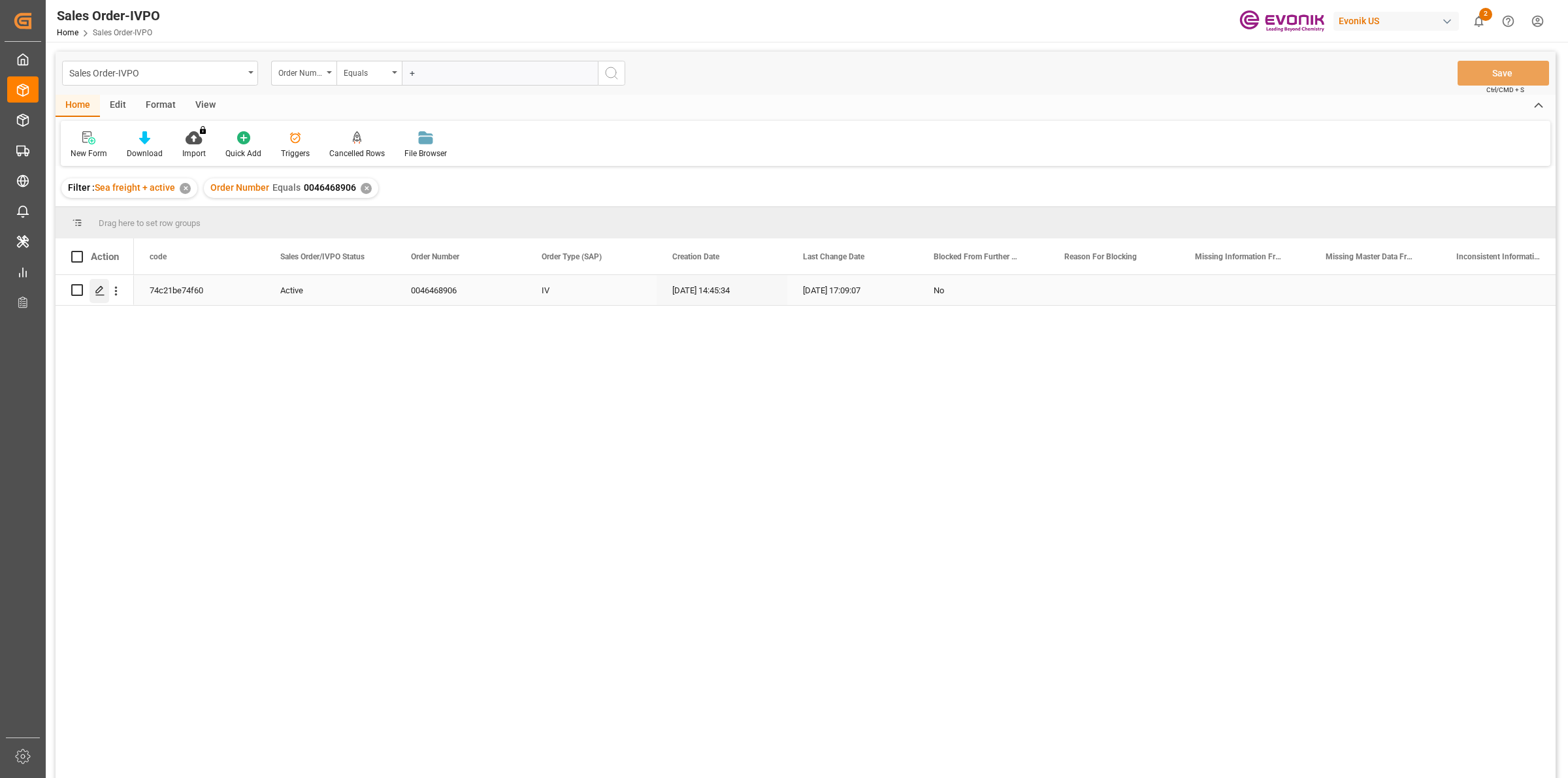
click at [98, 287] on icon "Press SPACE to select this row." at bounding box center [99, 290] width 10 height 10
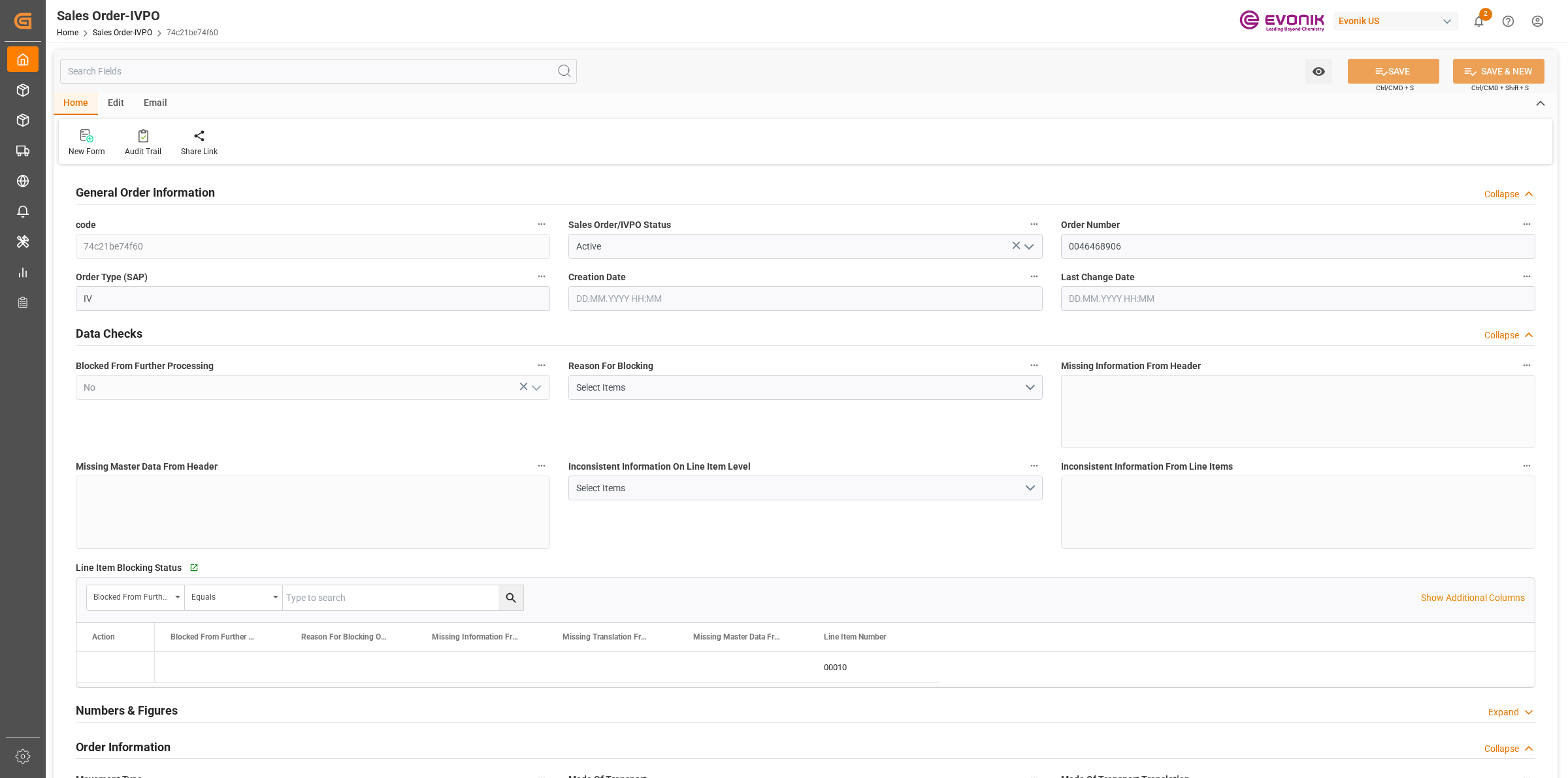
type input "CNSHA"
type input "0"
type input "1"
type input "2130"
type input "[DATE] 14:45"
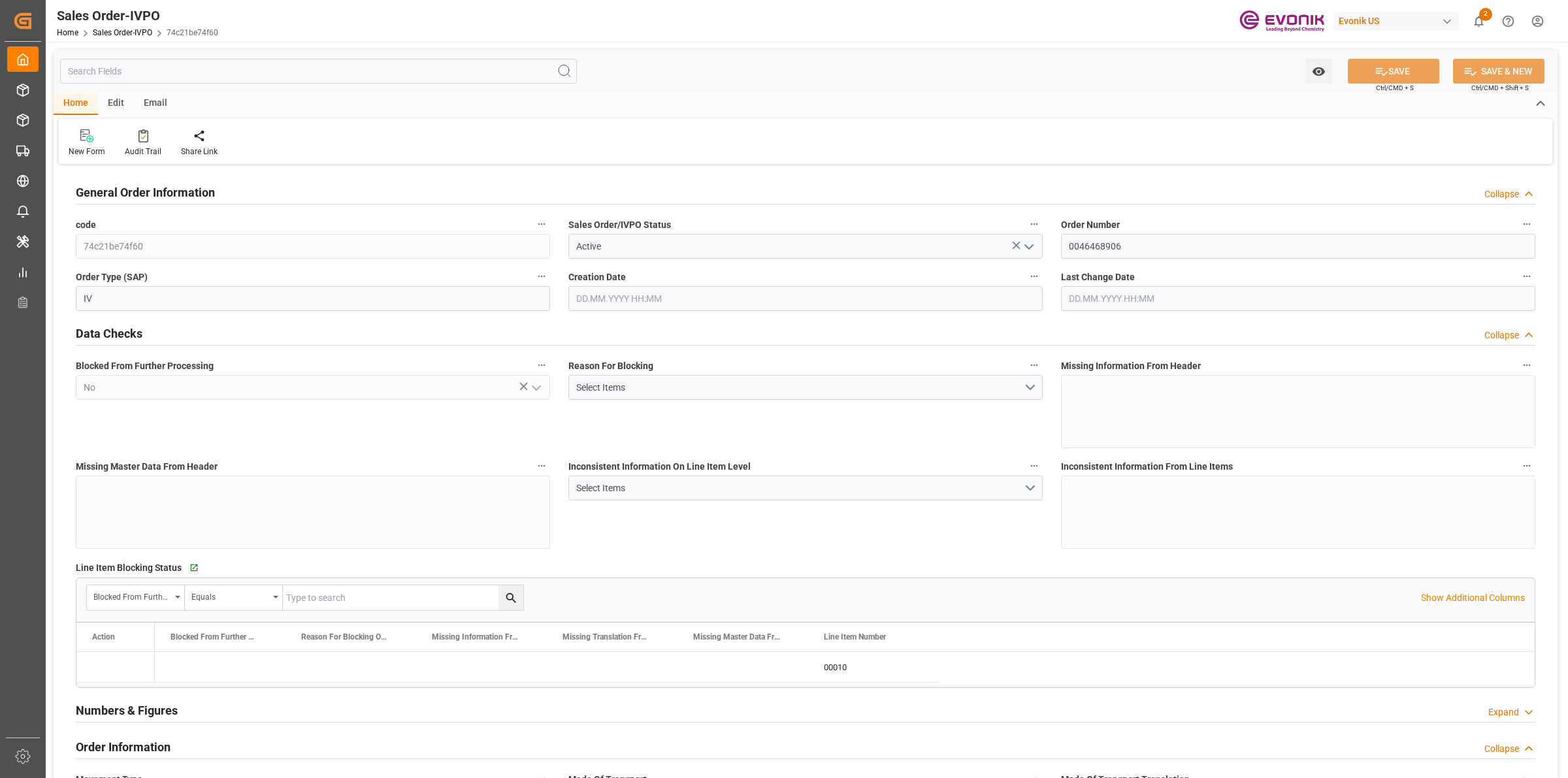
type input "[DATE] 17:09"
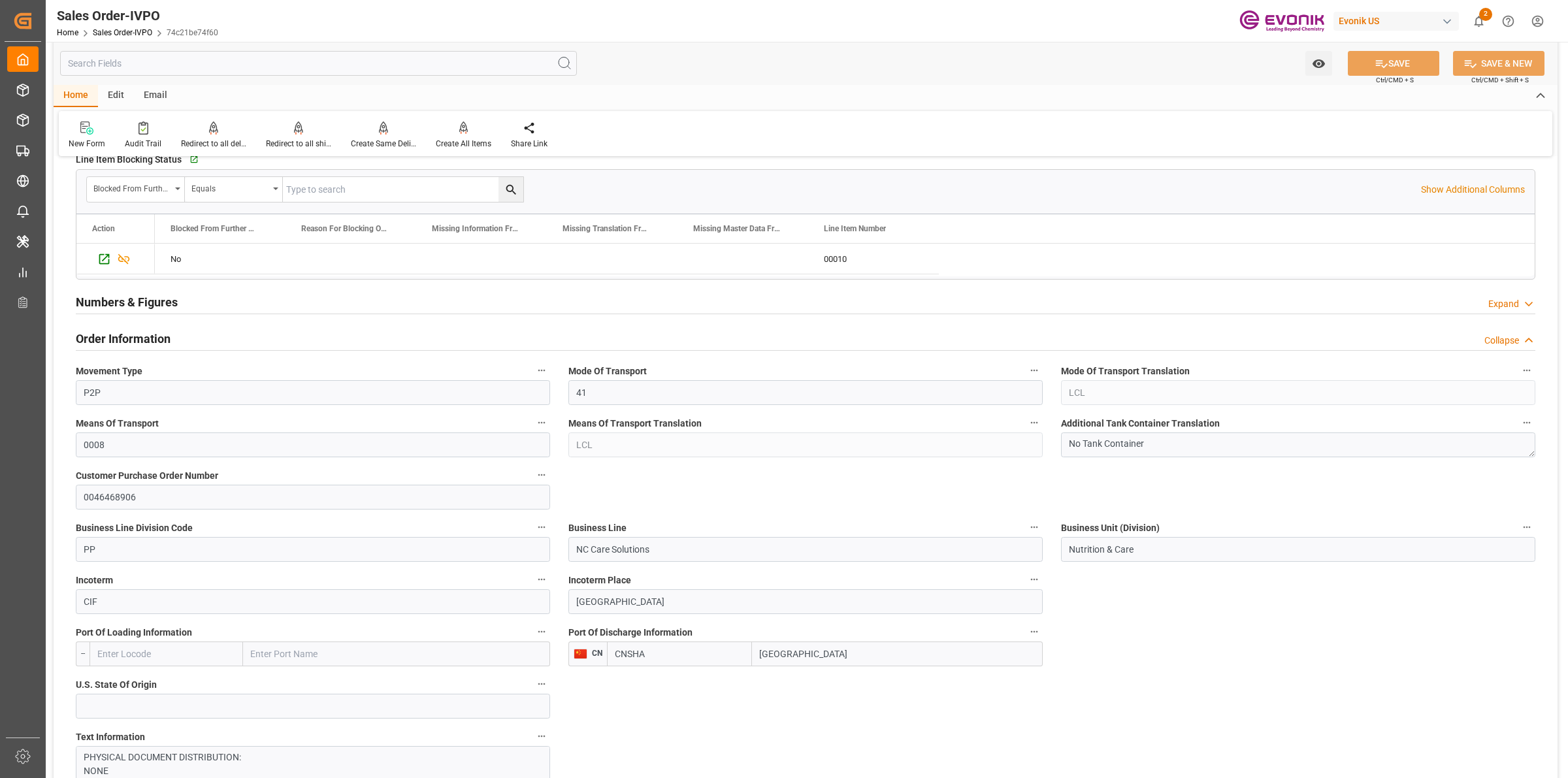
scroll to position [490, 0]
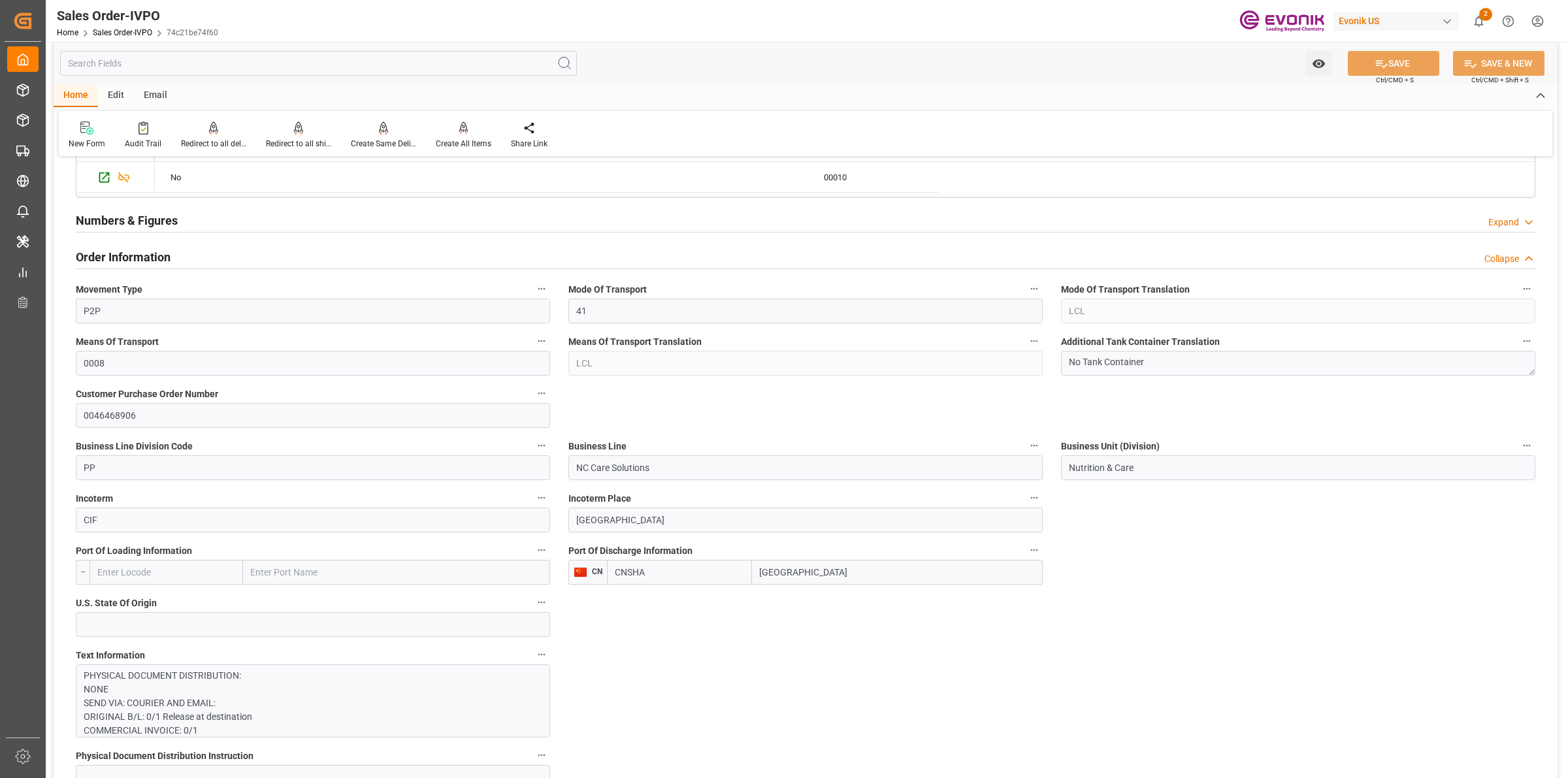
drag, startPoint x: 853, startPoint y: 584, endPoint x: 982, endPoint y: 557, distance: 131.8
click at [726, 584] on div "CNSHA [GEOGRAPHIC_DATA]" at bounding box center [824, 572] width 436 height 25
drag, startPoint x: 688, startPoint y: 464, endPoint x: 537, endPoint y: 464, distance: 151.0
click at [671, 464] on input "NC Care Solutions" at bounding box center [805, 468] width 474 height 25
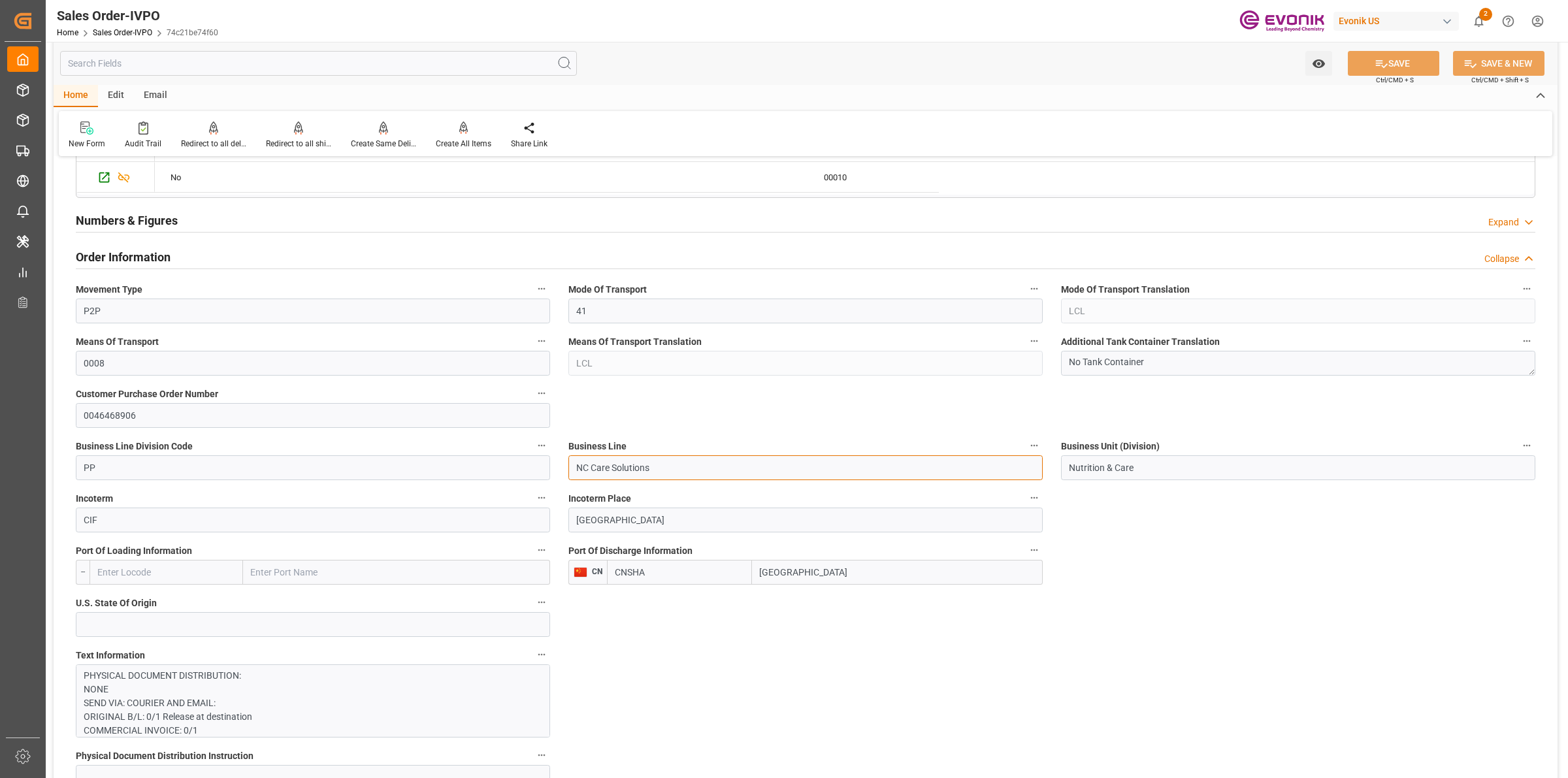
drag, startPoint x: 689, startPoint y: 465, endPoint x: 492, endPoint y: 446, distance: 197.9
drag, startPoint x: 1152, startPoint y: 462, endPoint x: 955, endPoint y: 451, distance: 197.3
drag, startPoint x: 855, startPoint y: 572, endPoint x: 916, endPoint y: 553, distance: 63.9
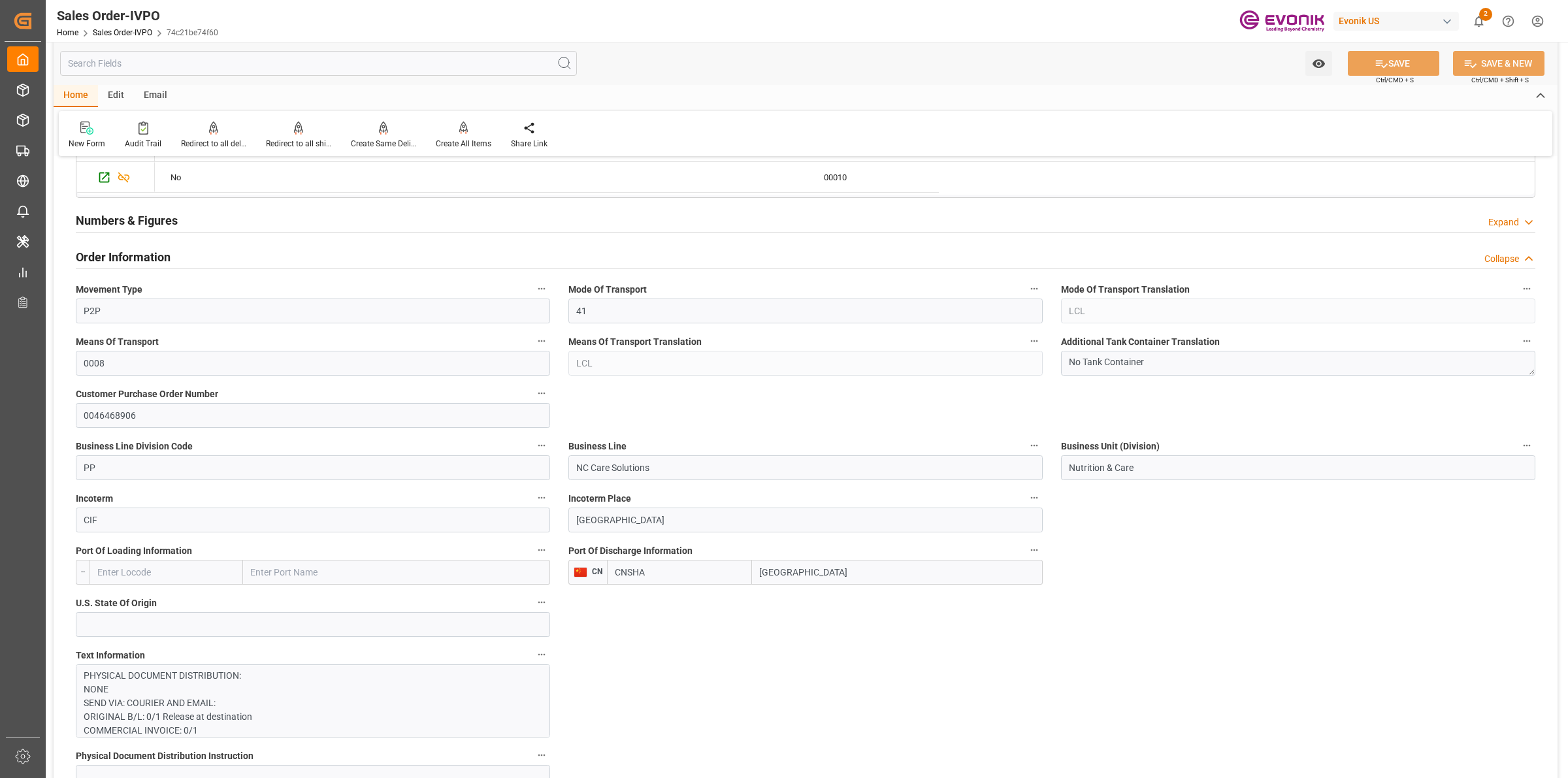
click at [663, 565] on div "CNSHA [GEOGRAPHIC_DATA]" at bounding box center [824, 572] width 436 height 25
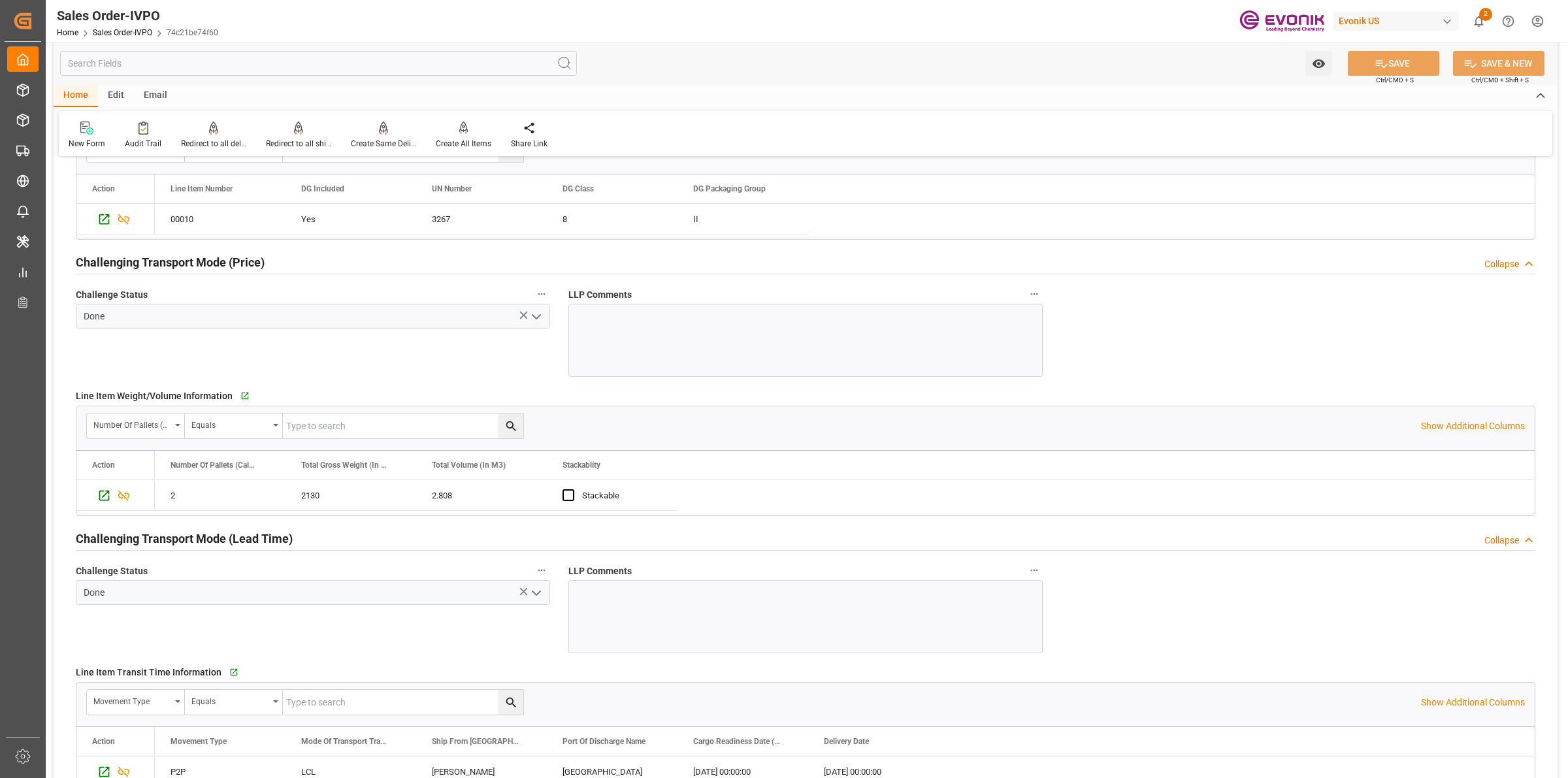
scroll to position [1877, 0]
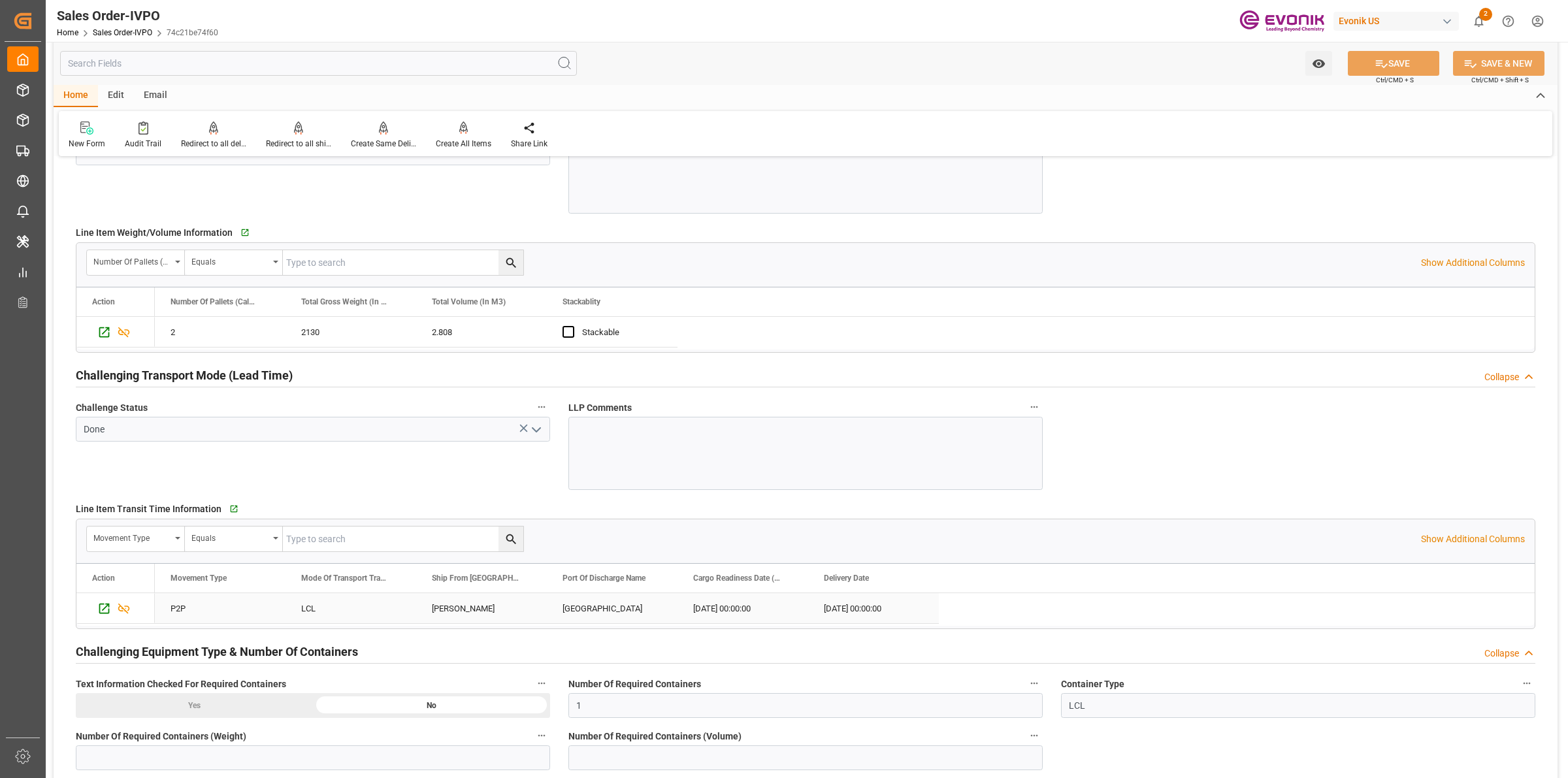
click at [494, 610] on div "[PERSON_NAME]" at bounding box center [481, 608] width 131 height 30
click at [301, 62] on input "text" at bounding box center [318, 64] width 517 height 25
paste input "Customer"
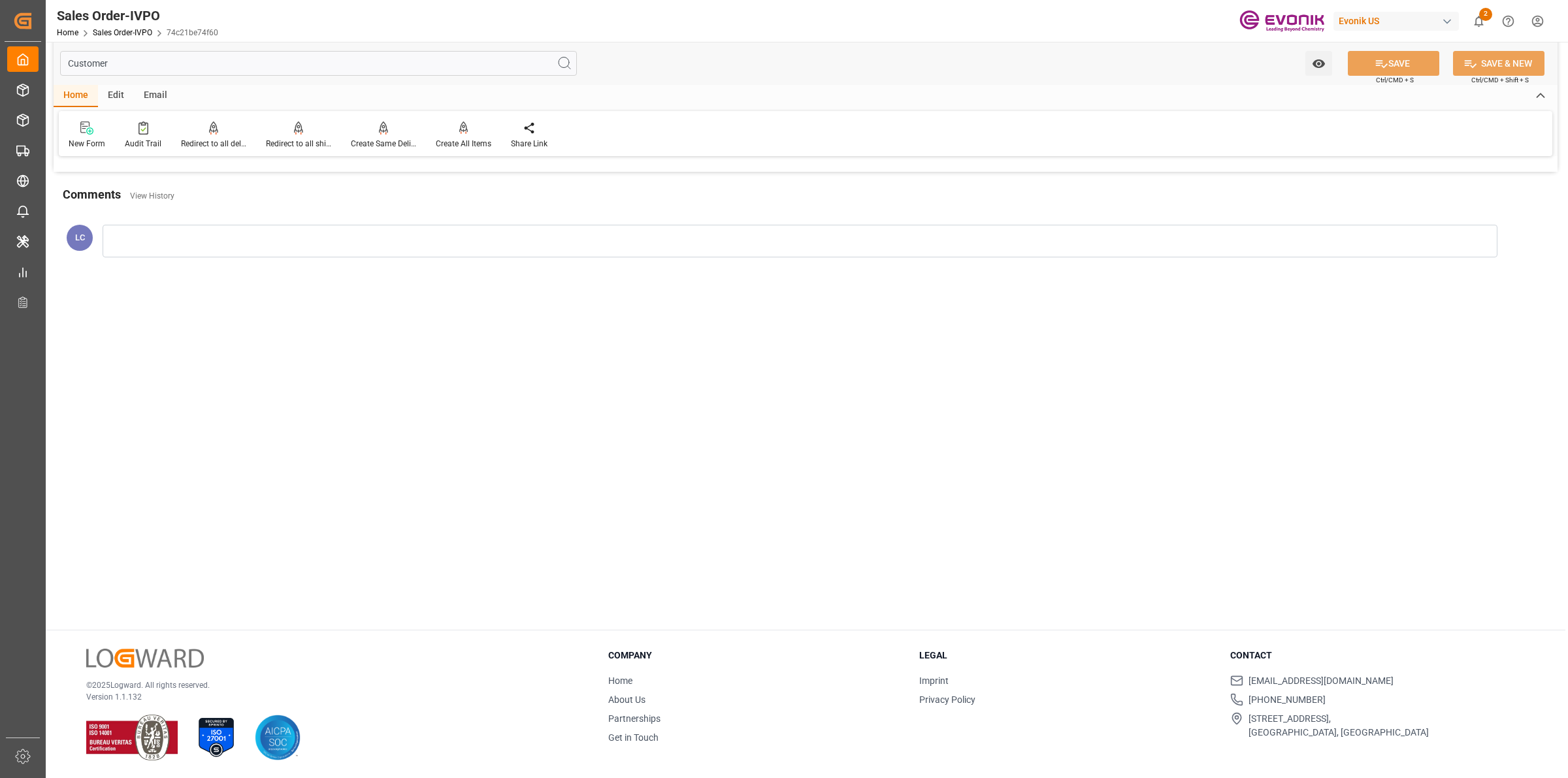
scroll to position [0, 0]
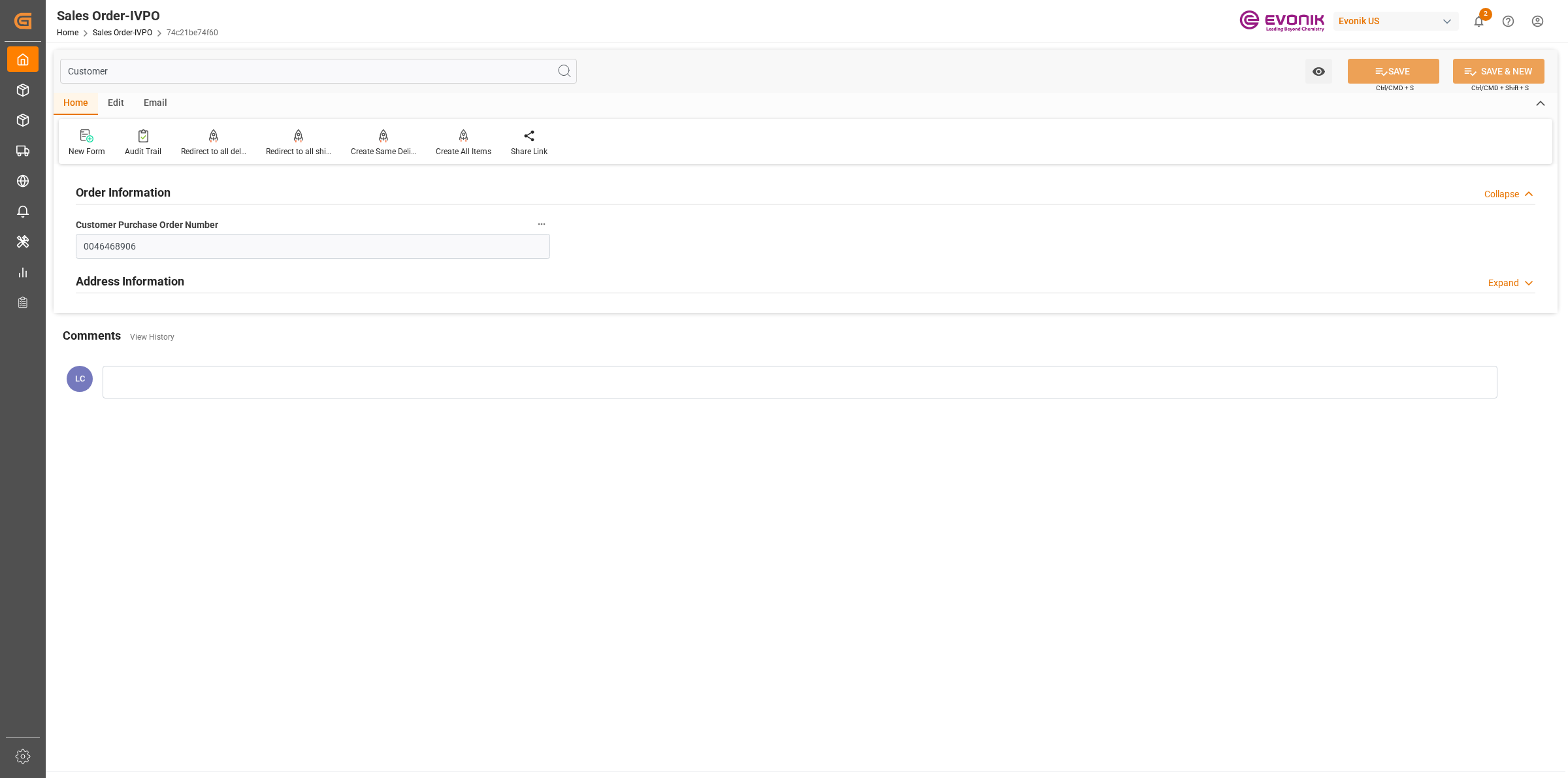
click at [145, 285] on h2 "Address Information" at bounding box center [130, 281] width 109 height 17
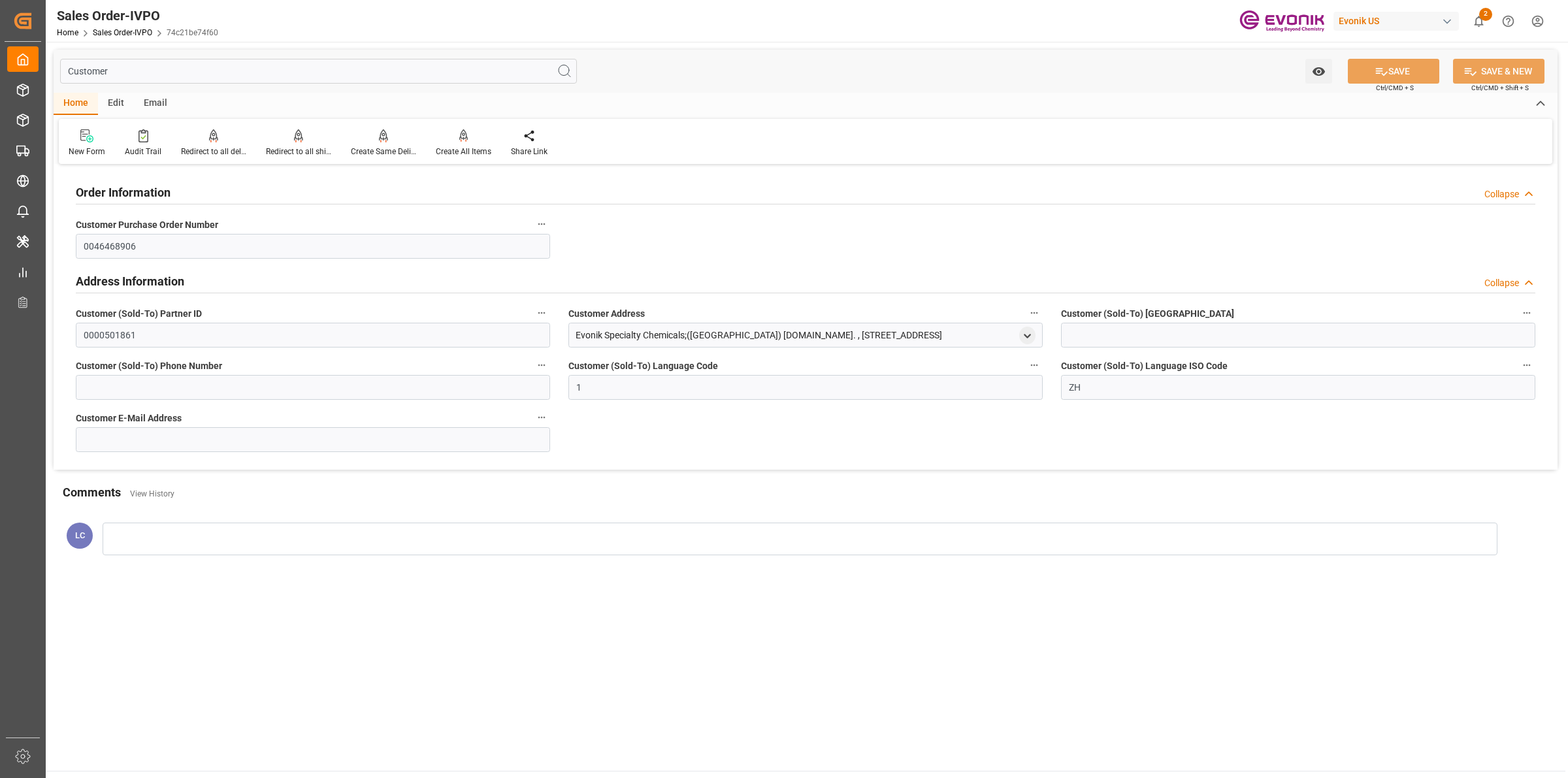
drag, startPoint x: 1004, startPoint y: 335, endPoint x: 576, endPoint y: 343, distance: 428.1
click at [576, 343] on div "Evonik Specialty Chemicals;([GEOGRAPHIC_DATA]) [DOMAIN_NAME]. , [STREET_ADDRESS]" at bounding box center [805, 335] width 474 height 25
copy div "Evonik Specialty Chemicals;([GEOGRAPHIC_DATA]) [DOMAIN_NAME]. , [STREET_ADDRESS]"
click at [182, 61] on input "Customer" at bounding box center [318, 72] width 517 height 25
click at [102, 69] on input "Customer" at bounding box center [318, 72] width 517 height 25
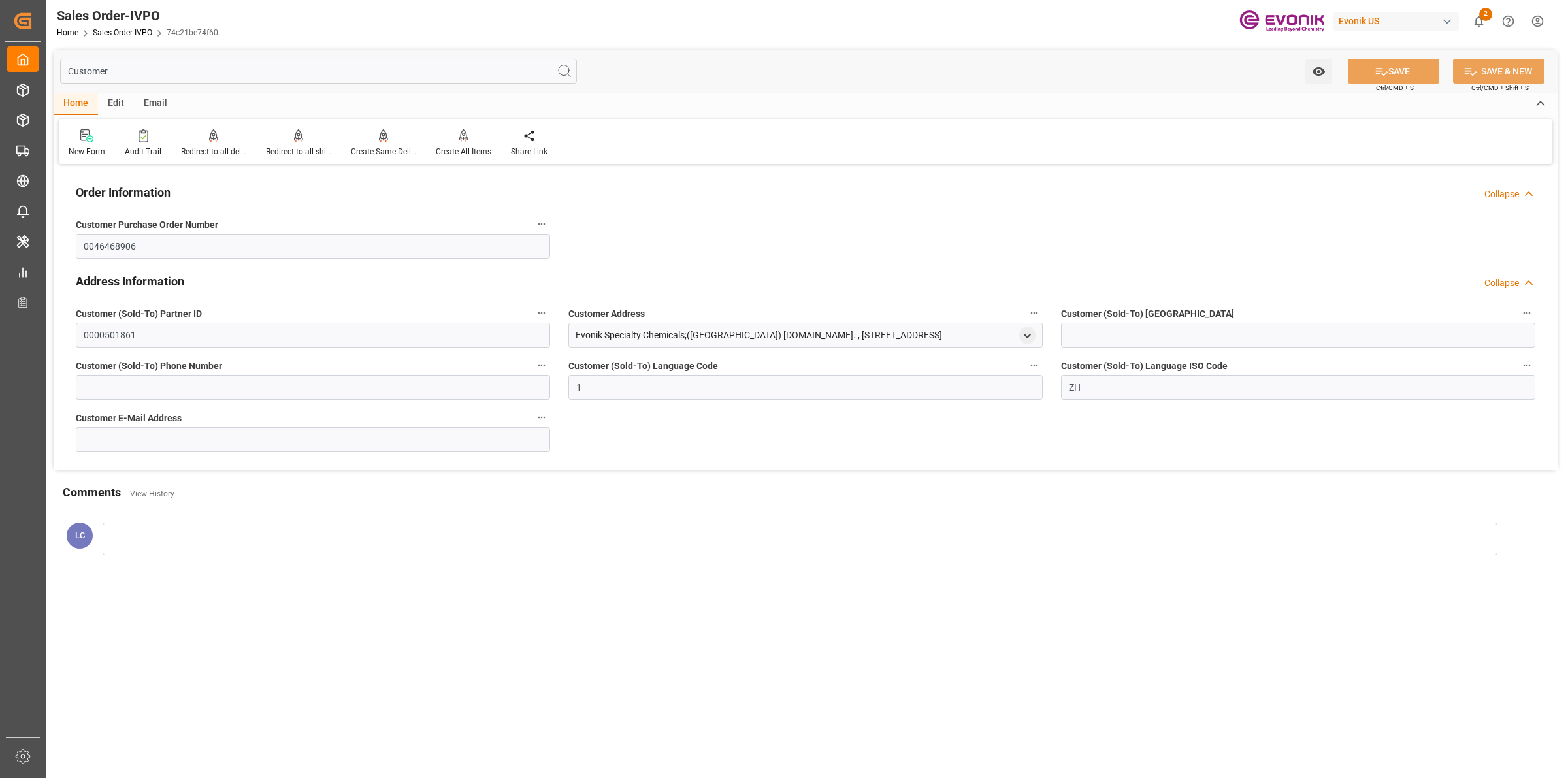
click at [102, 69] on input "Customer" at bounding box center [318, 72] width 517 height 25
paste input "Ship Fro"
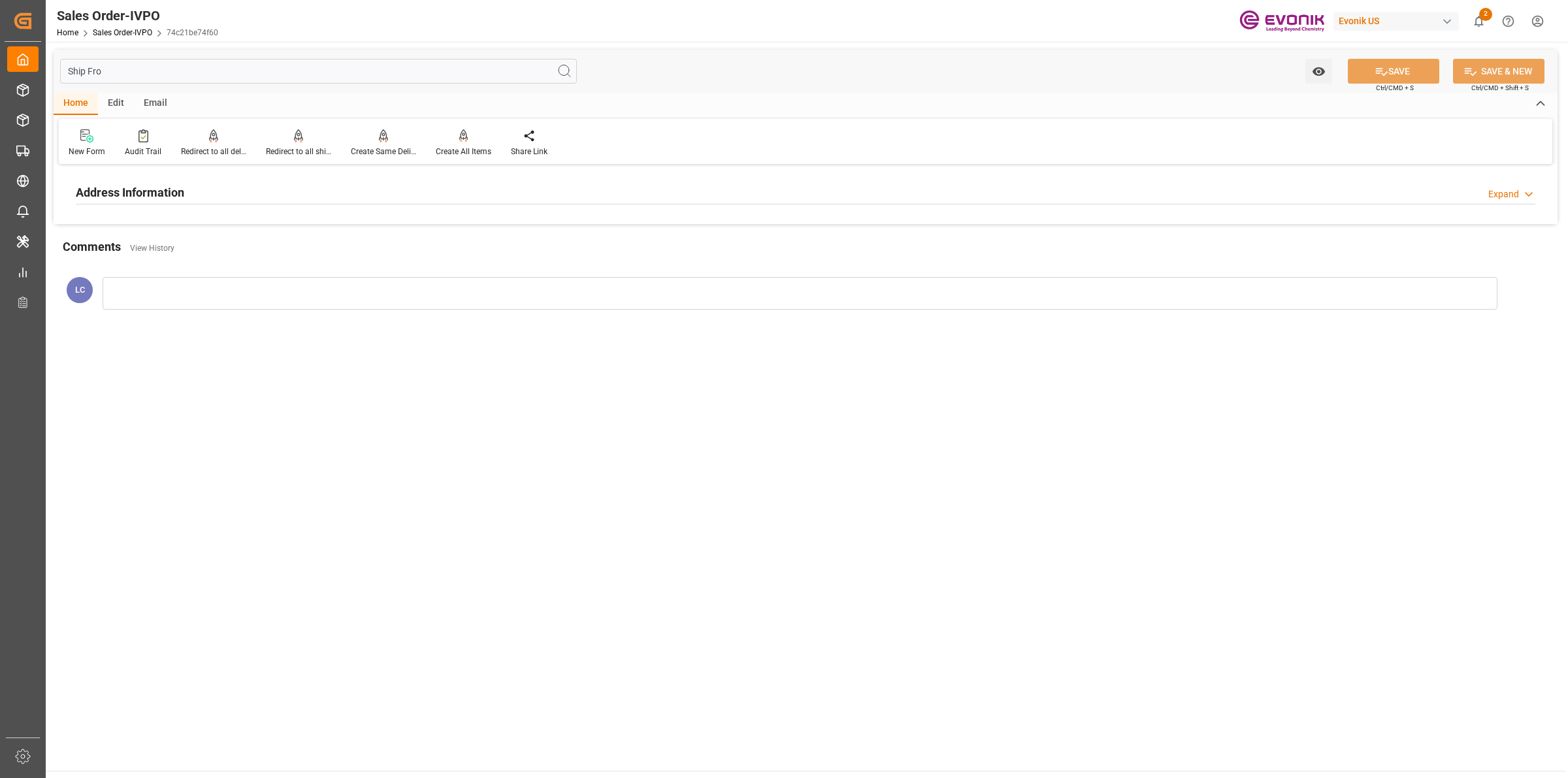
type input "Ship Fro"
click at [143, 193] on h2 "Address Information" at bounding box center [130, 192] width 109 height 17
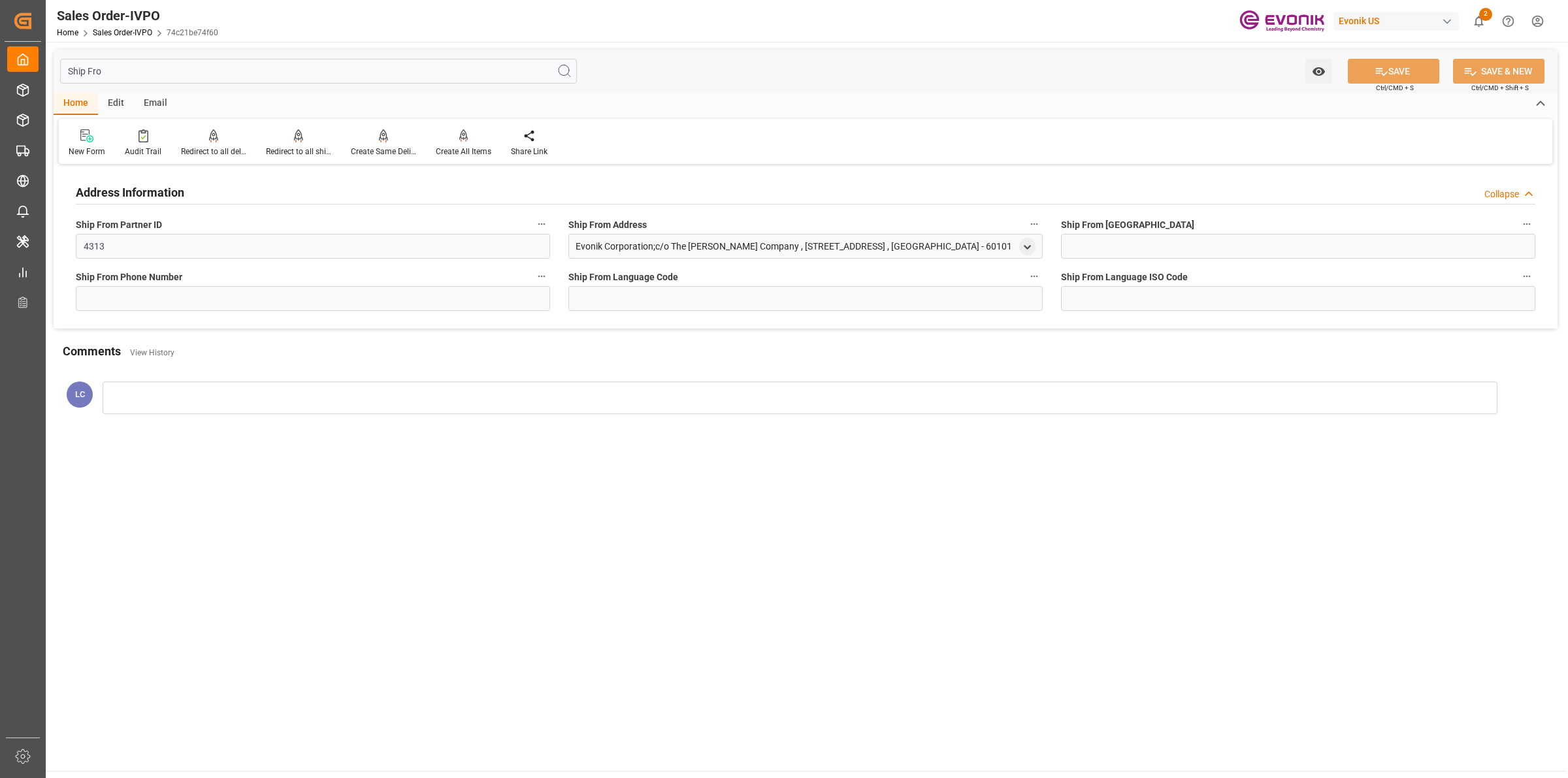
drag, startPoint x: 972, startPoint y: 240, endPoint x: 734, endPoint y: 251, distance: 238.3
click at [544, 251] on div "Address Information Collapse Ship From Partner ID 4313 Ship From Address Evonik…" at bounding box center [805, 248] width 1504 height 161
copy div "Ship From Address Evonik Corporation;c/o The [PERSON_NAME] Company , [STREET_AD…"
drag, startPoint x: 928, startPoint y: 246, endPoint x: 969, endPoint y: 246, distance: 41.0
click at [928, 246] on div "Evonik Corporation;c/o The [PERSON_NAME] Company , [STREET_ADDRESS] , [GEOGRAPH…" at bounding box center [794, 246] width 437 height 13
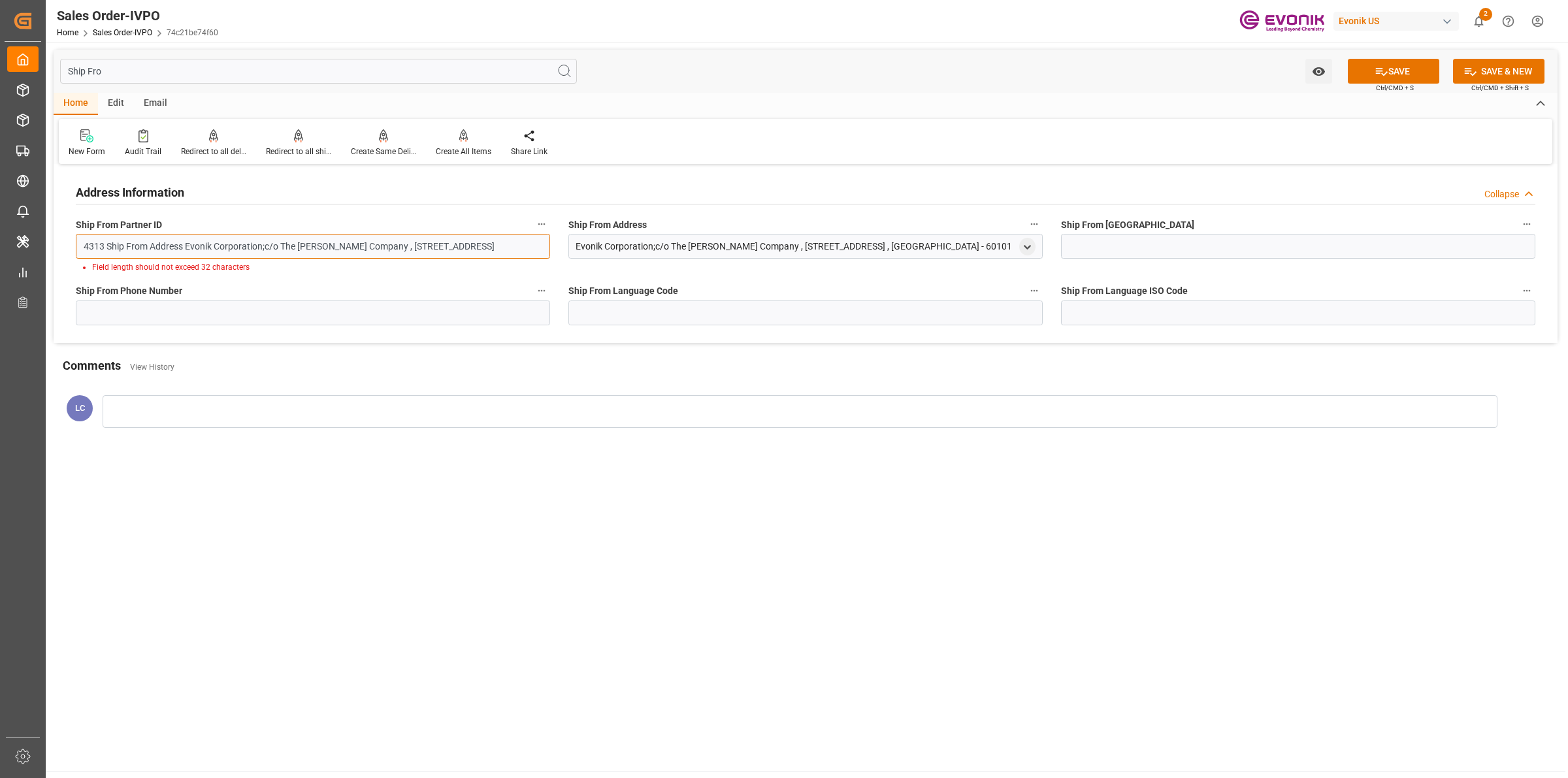
type input "4313 Ship From Address Evonik Corporation;c/o The [PERSON_NAME] Company , [STRE…"
click at [635, 246] on div "Evonik Corporation;c/o The [PERSON_NAME] Company , [STREET_ADDRESS] , [GEOGRAPH…" at bounding box center [794, 246] width 437 height 13
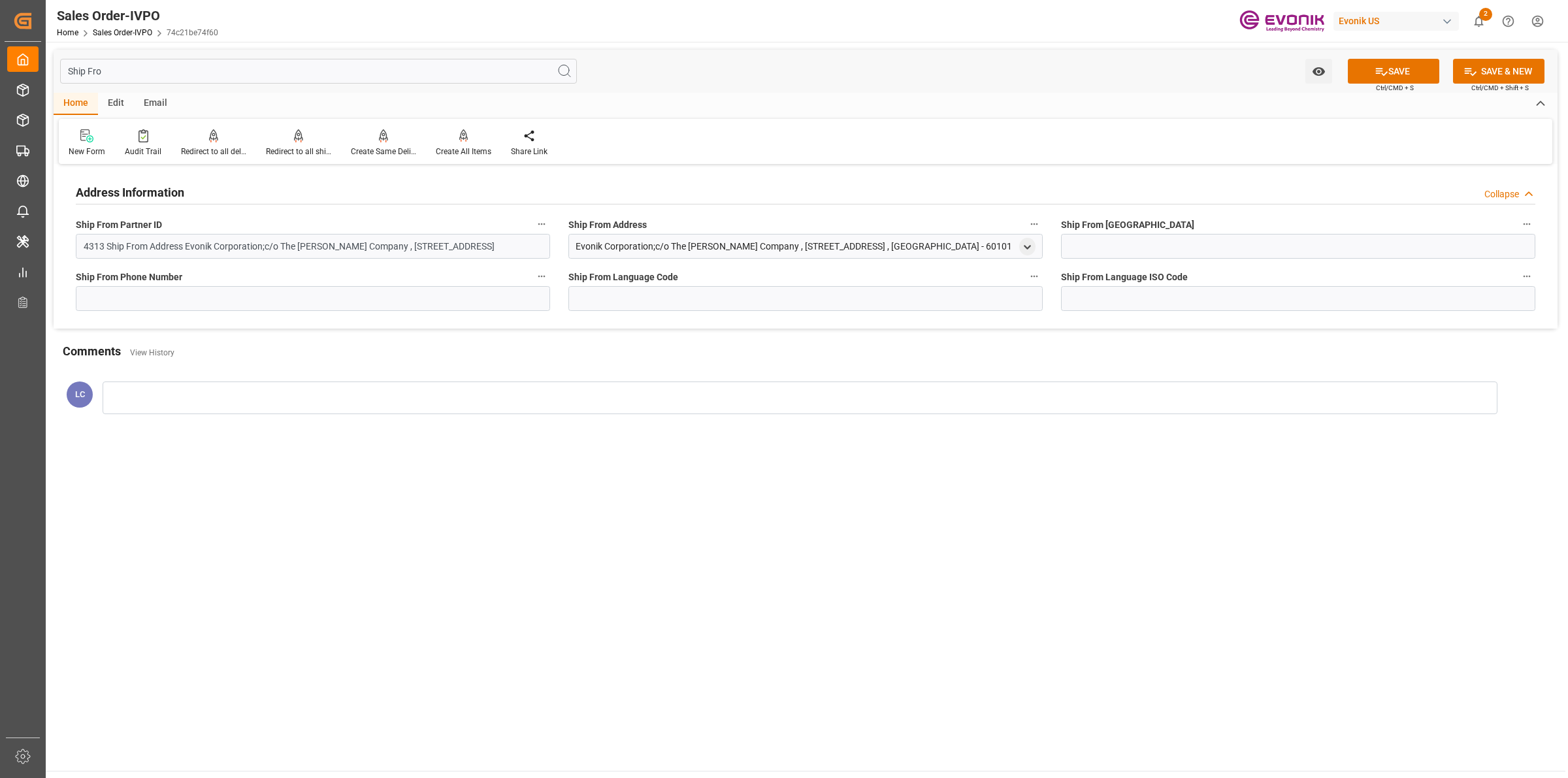
drag, startPoint x: 972, startPoint y: 250, endPoint x: 576, endPoint y: 250, distance: 396.0
click at [576, 250] on div "Evonik Corporation;c/o The [PERSON_NAME] Company , [STREET_ADDRESS] , [GEOGRAPH…" at bounding box center [805, 246] width 474 height 25
copy div "Evonik Corporation;c/o The [PERSON_NAME] Company , [STREET_ADDRESS]"
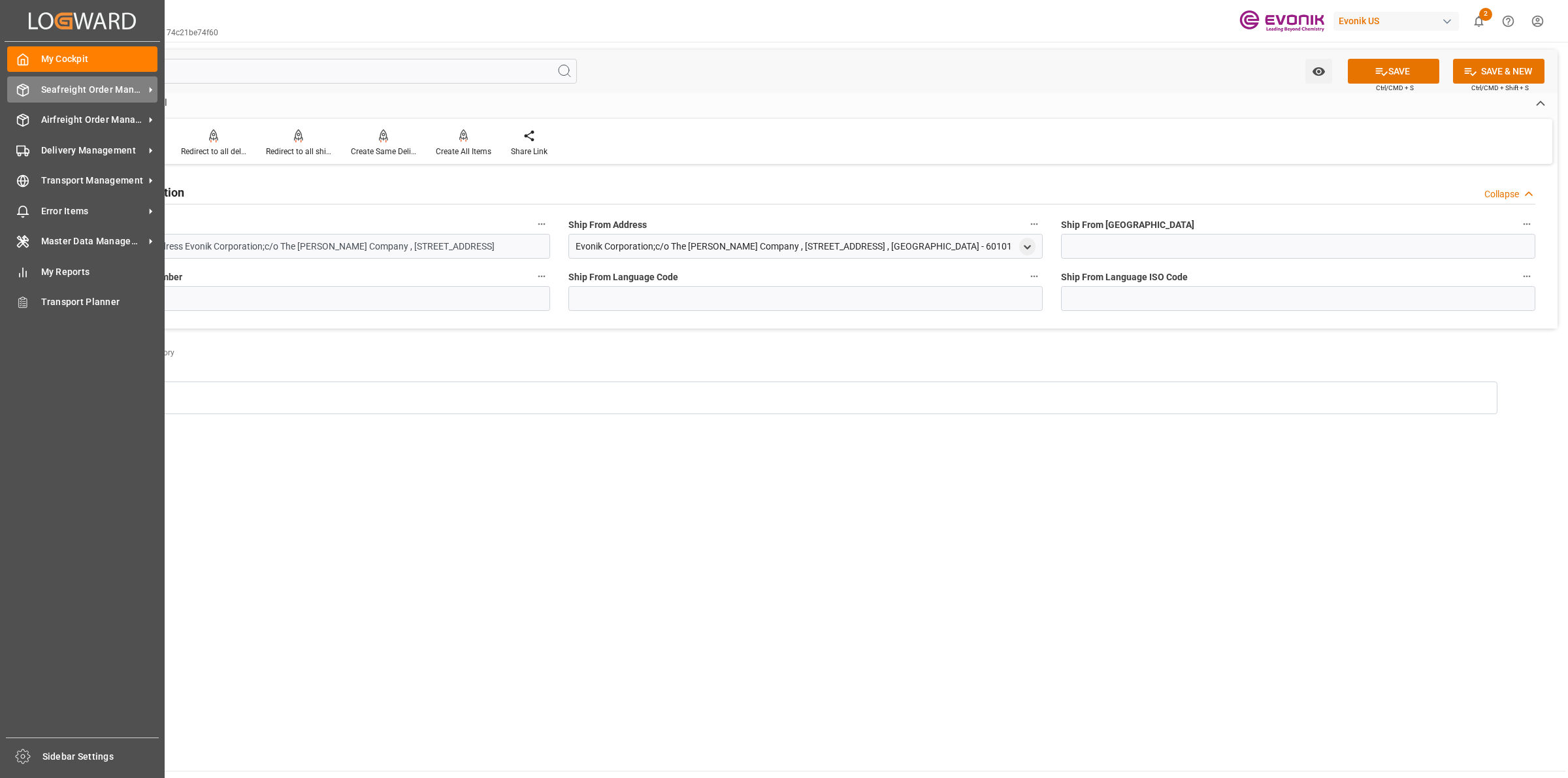
click at [20, 76] on div "Seafreight Order Management Seafreight Order Management" at bounding box center [82, 89] width 150 height 25
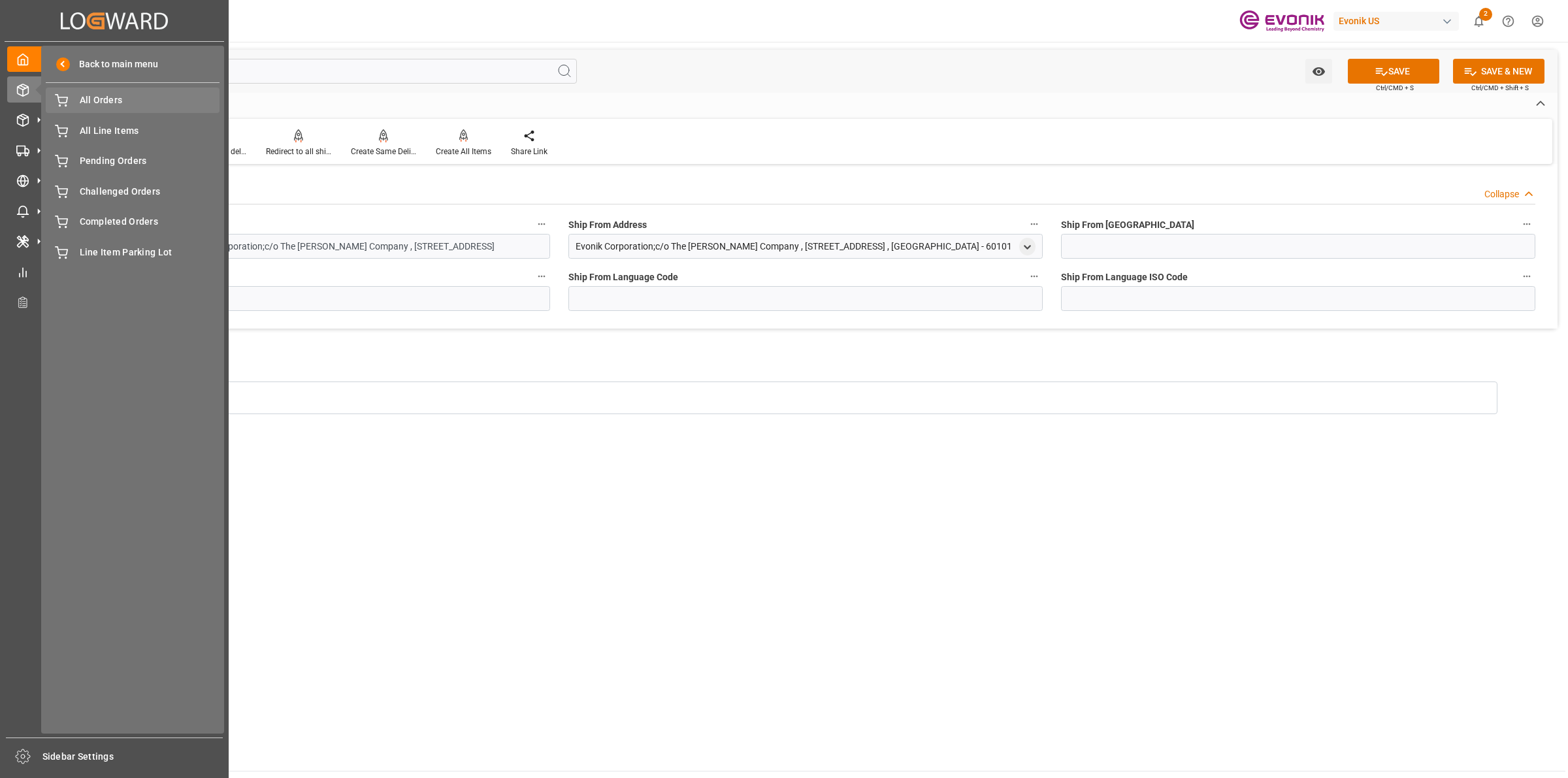
click at [90, 96] on span "All Orders" at bounding box center [150, 100] width 140 height 13
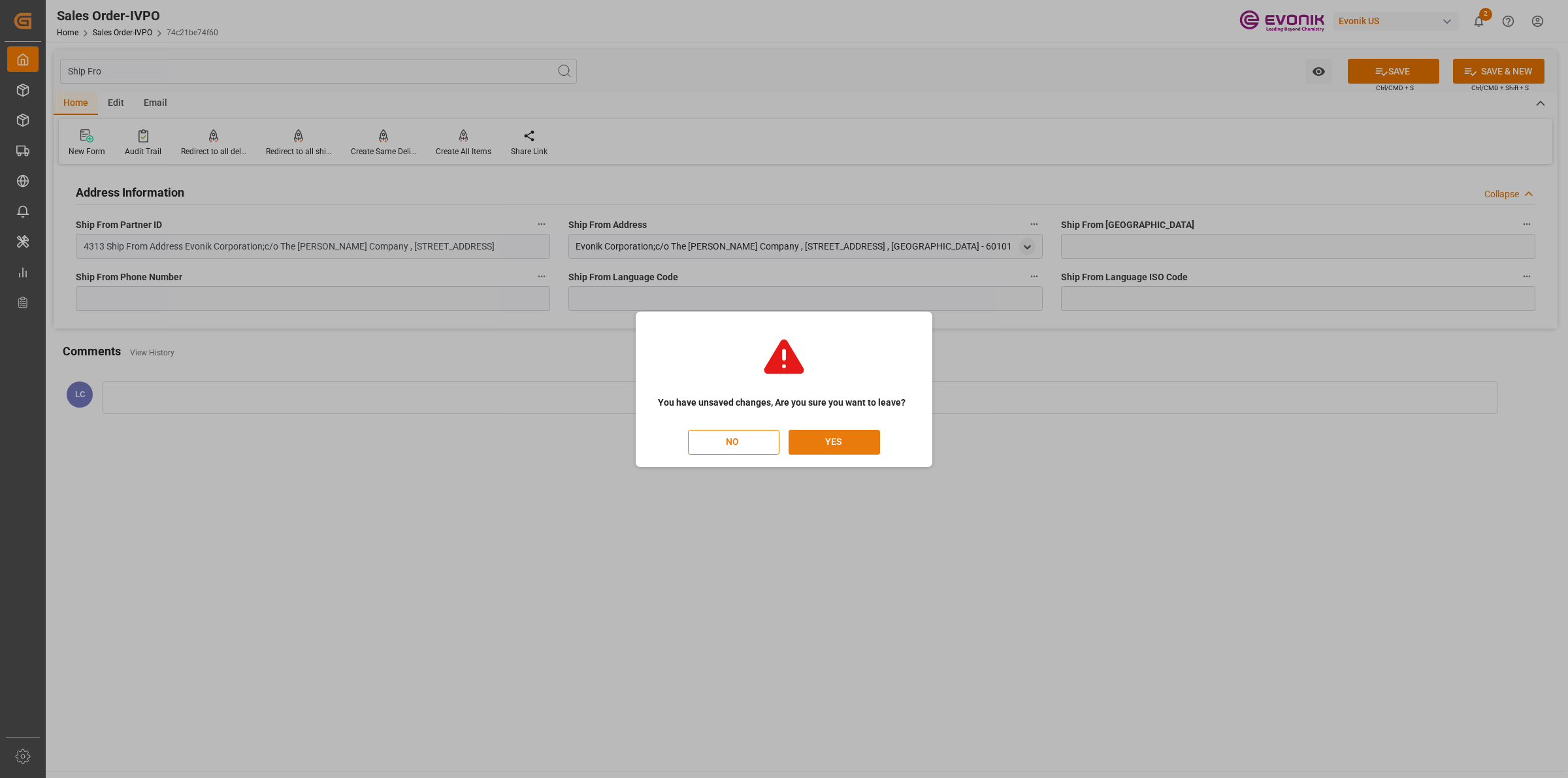
click at [837, 451] on button "YES" at bounding box center [834, 443] width 91 height 25
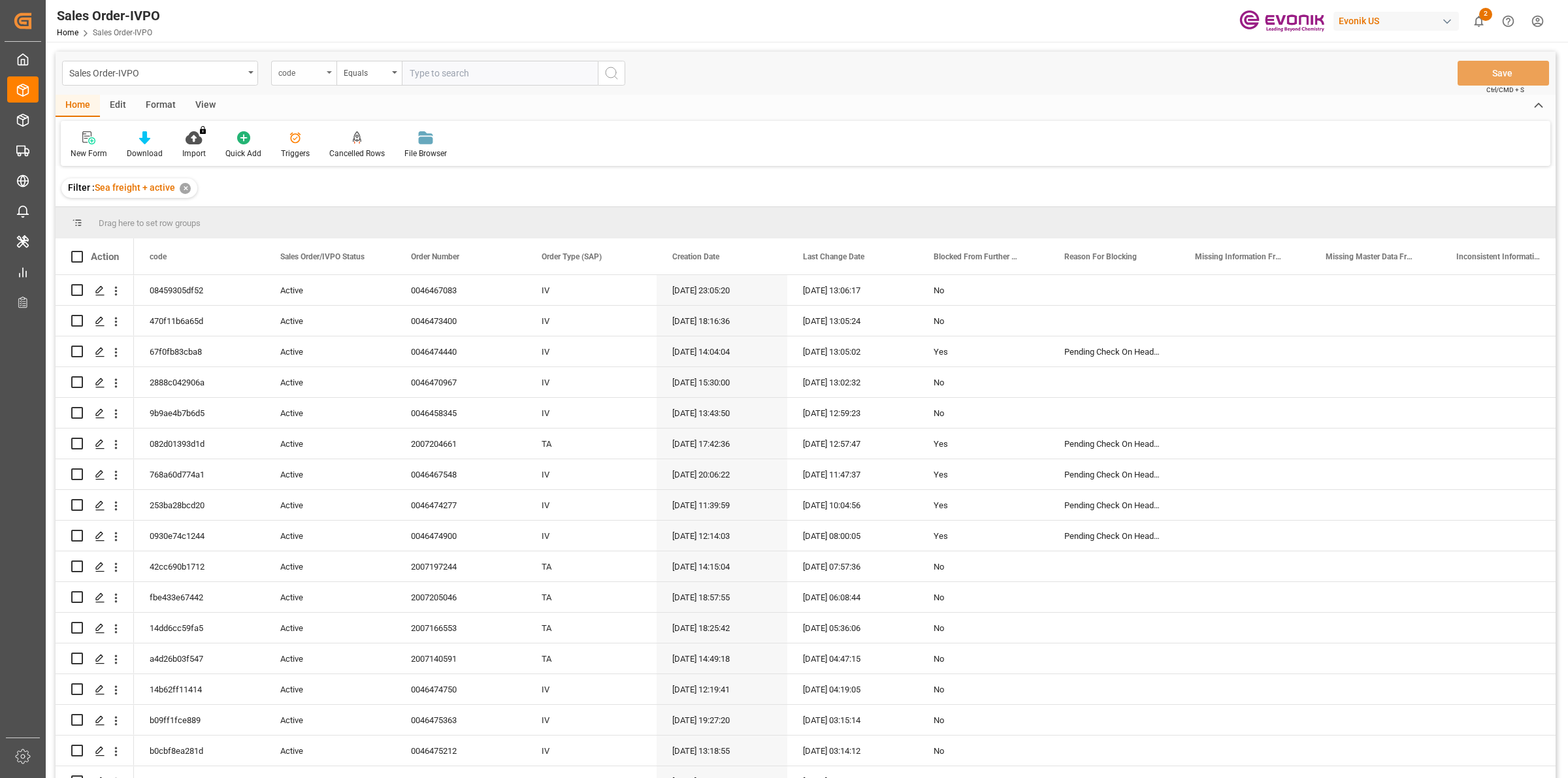
click at [308, 74] on div "code" at bounding box center [300, 71] width 44 height 15
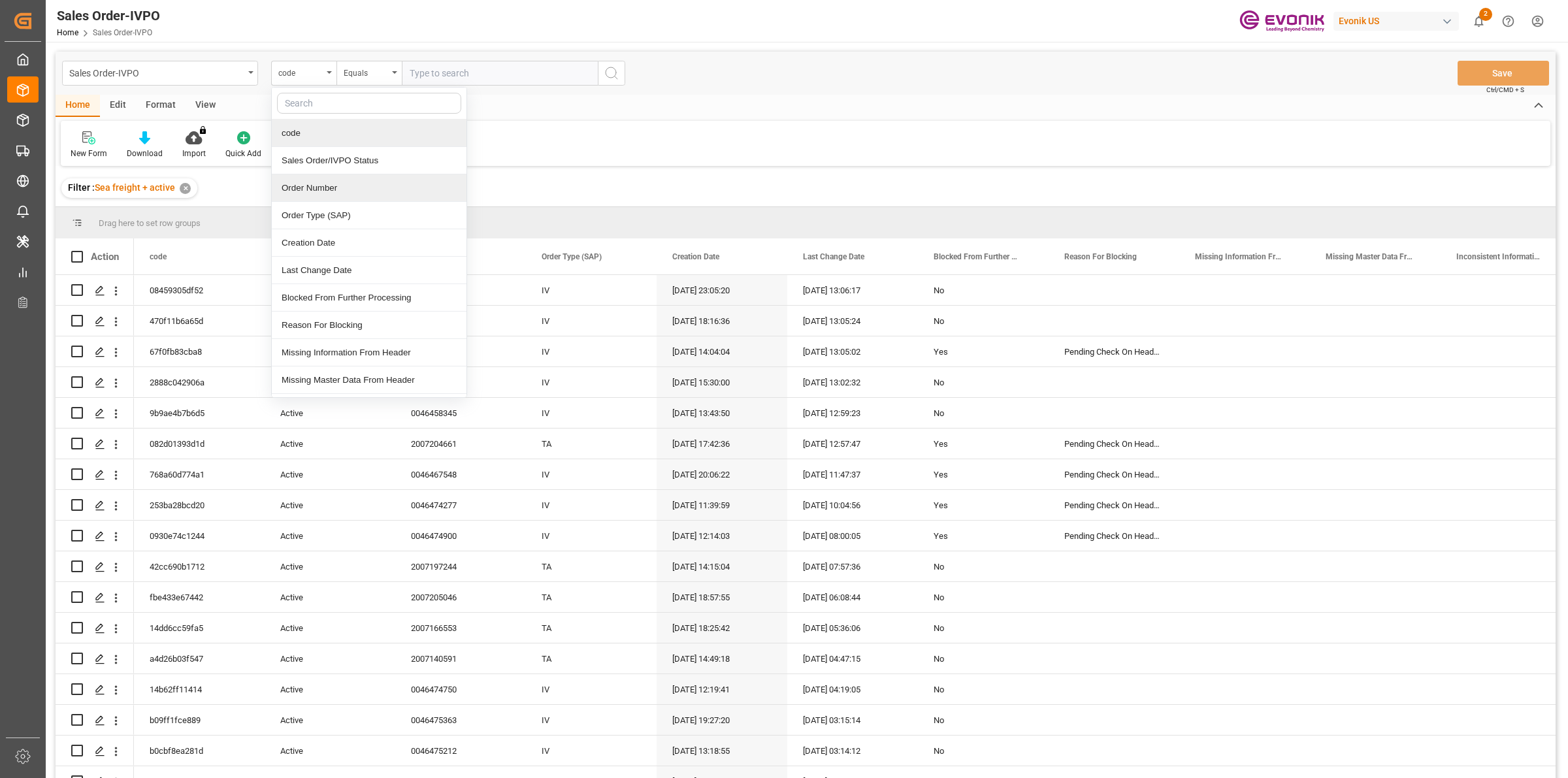
click at [324, 187] on div "Order Number" at bounding box center [369, 187] width 195 height 28
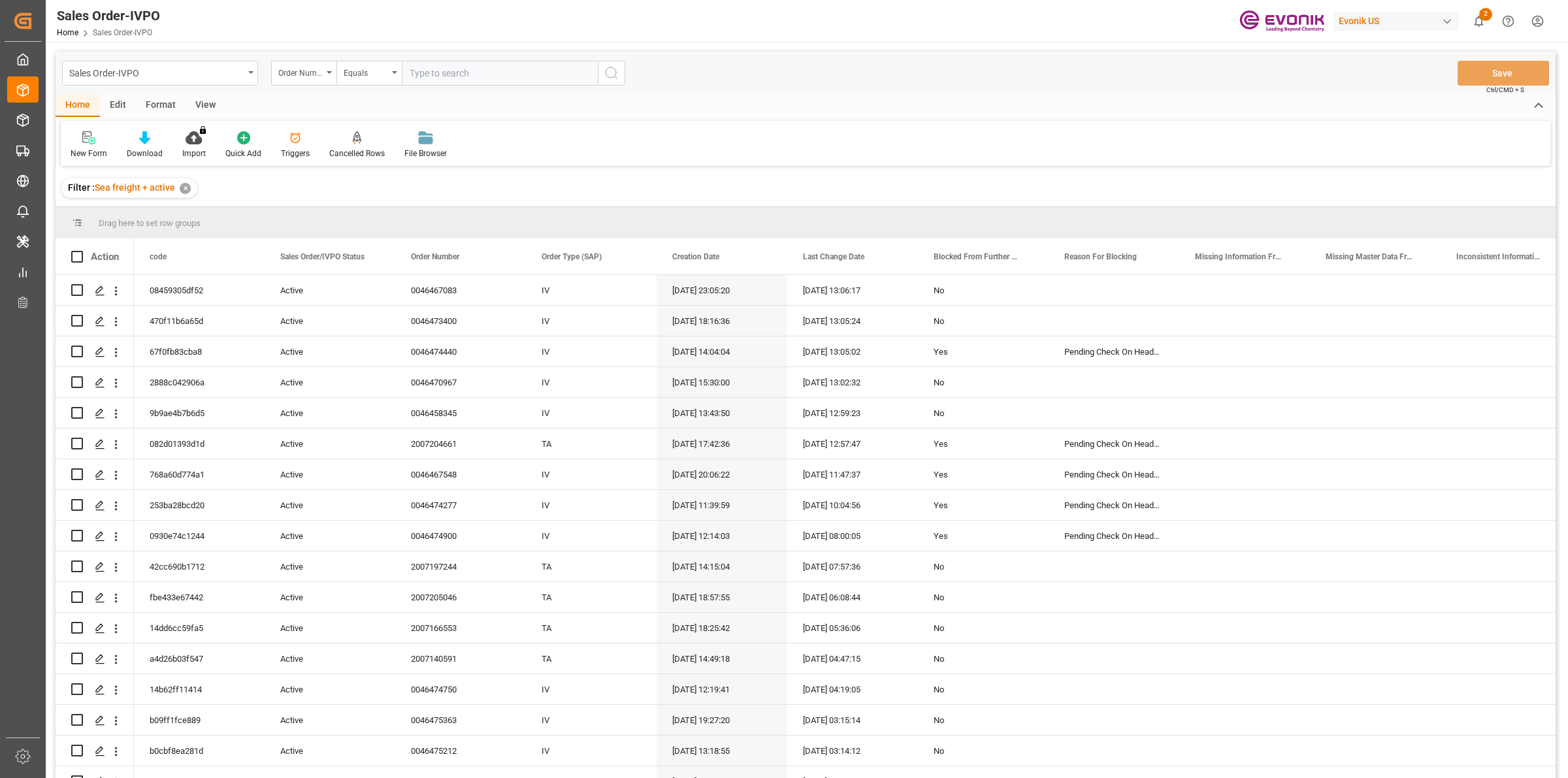
click at [461, 70] on input "text" at bounding box center [500, 73] width 196 height 25
paste input "0046470532"
type input "0046470532"
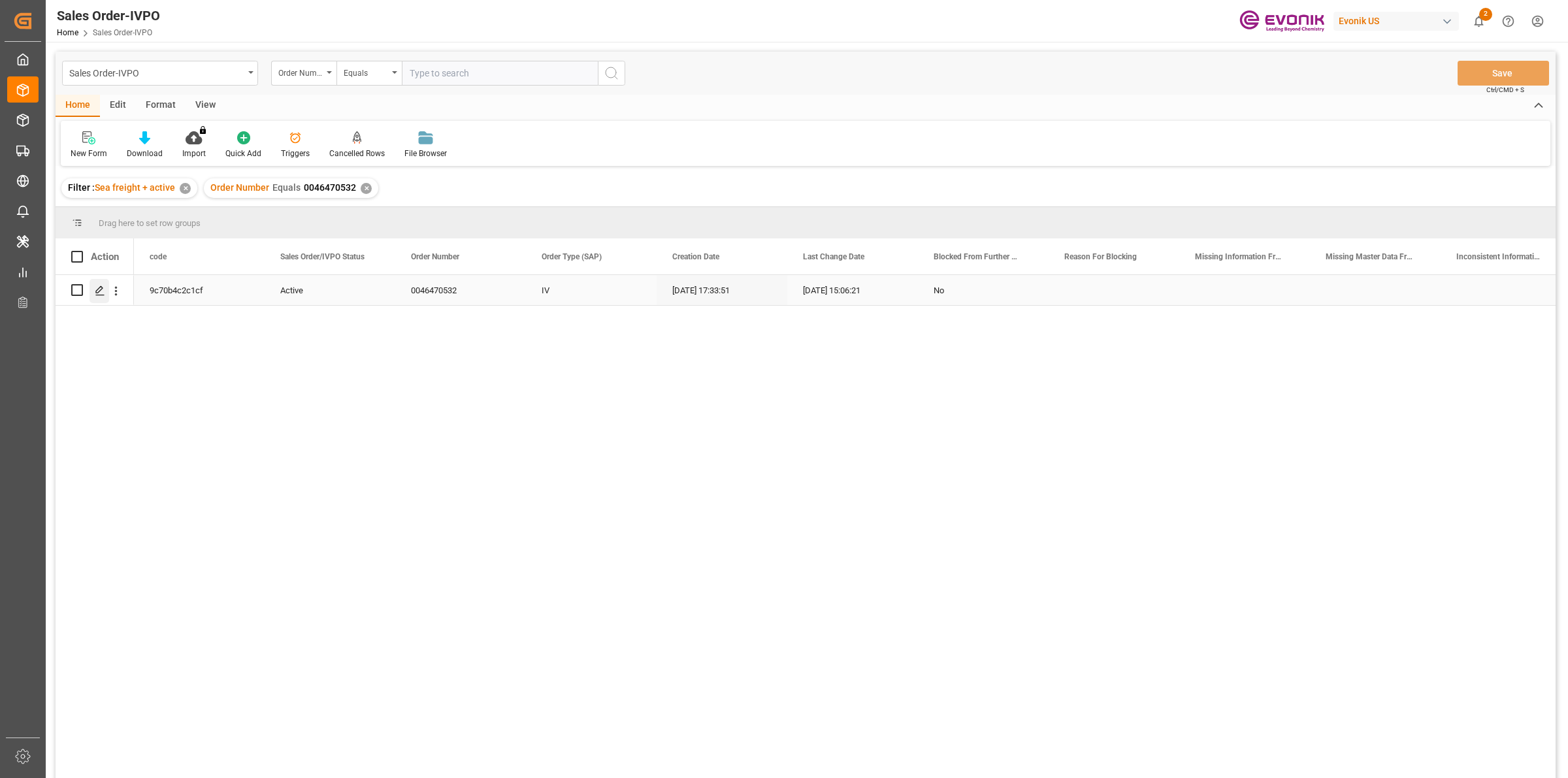
click at [99, 298] on div "Press SPACE to select this row." at bounding box center [99, 291] width 20 height 24
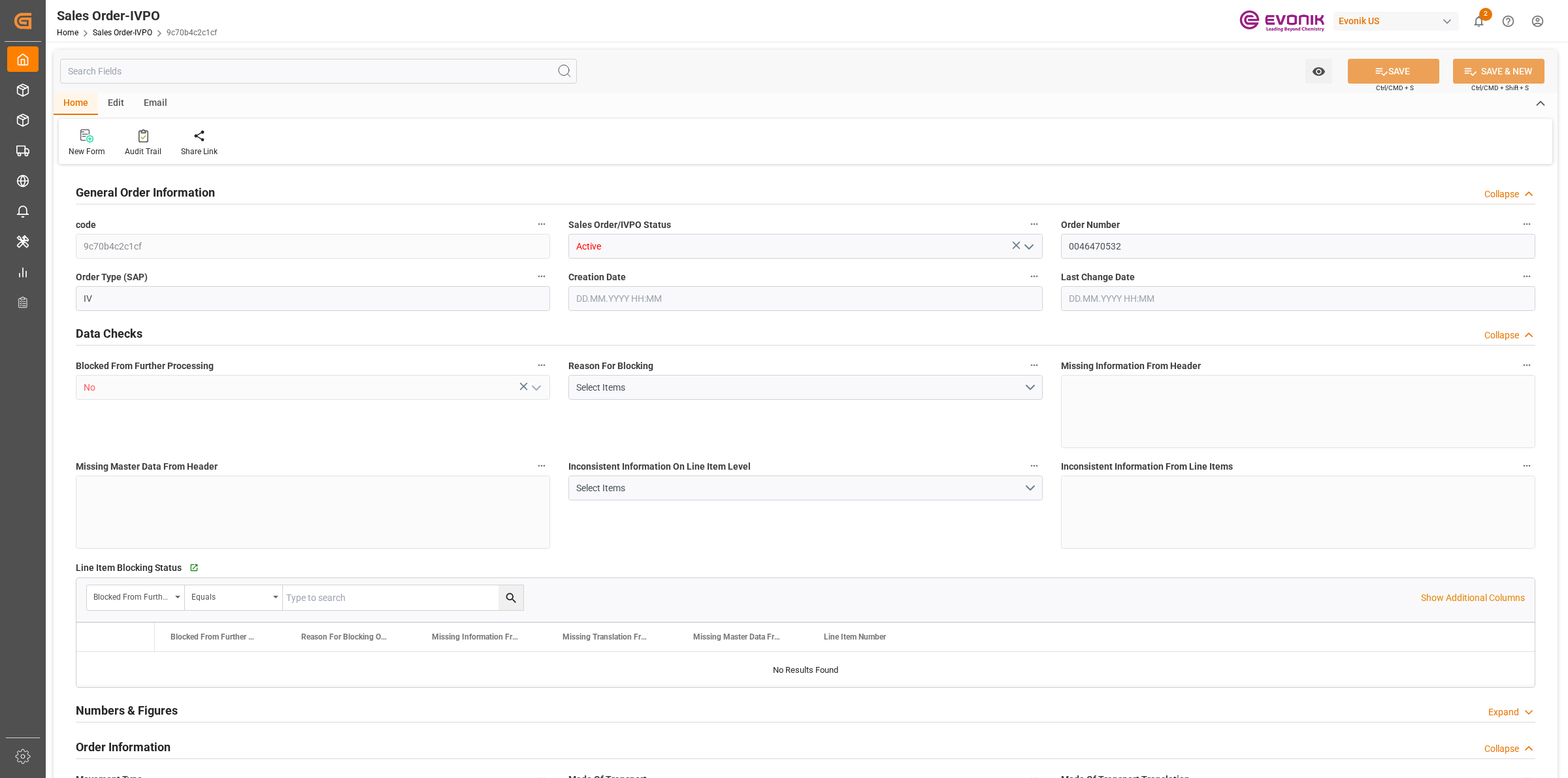
type input "BRSSZ"
type input "0"
type input "1"
type input "888.616"
type input "[DATE] 17:33"
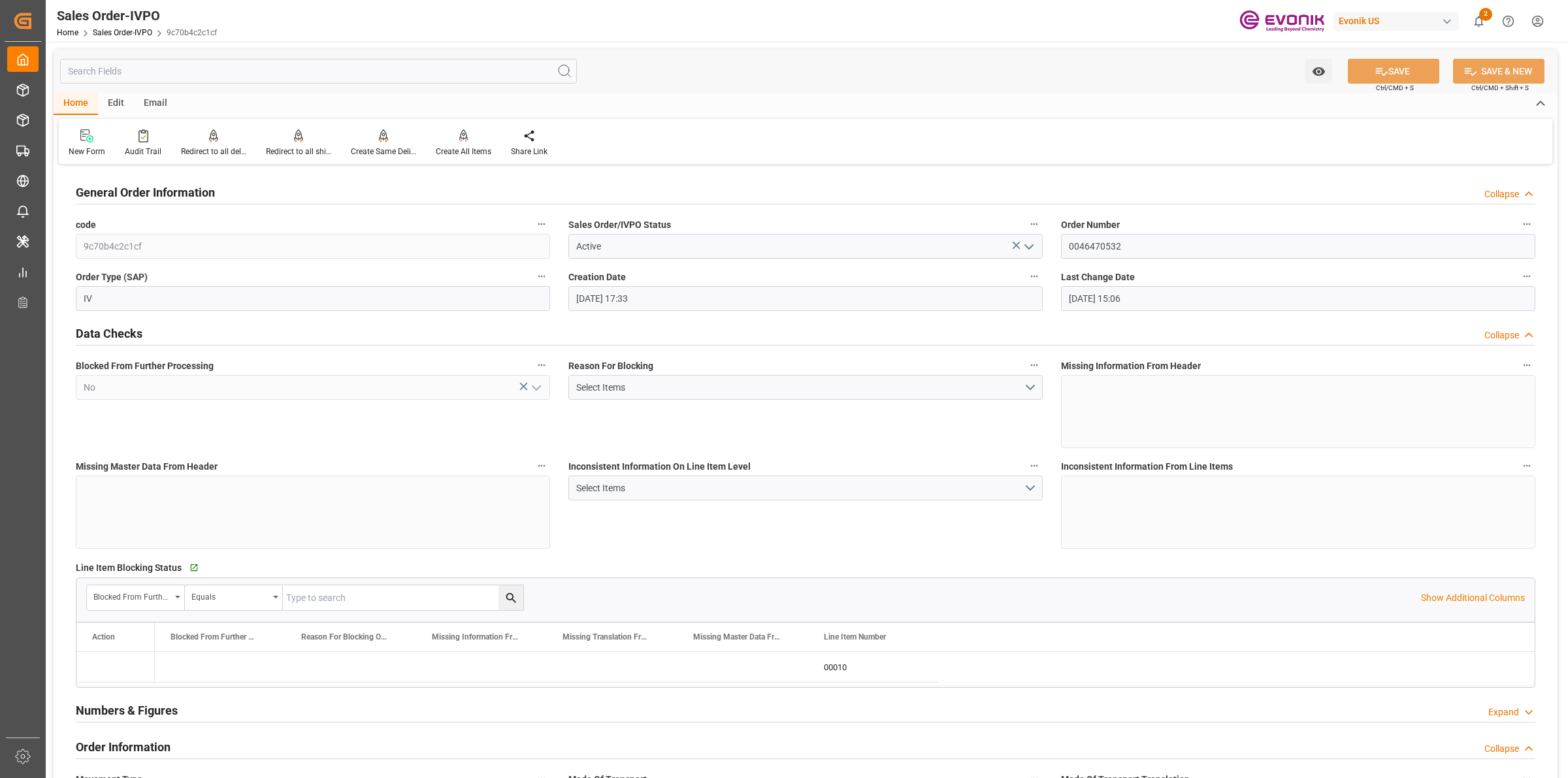
type input "[DATE] 15:06"
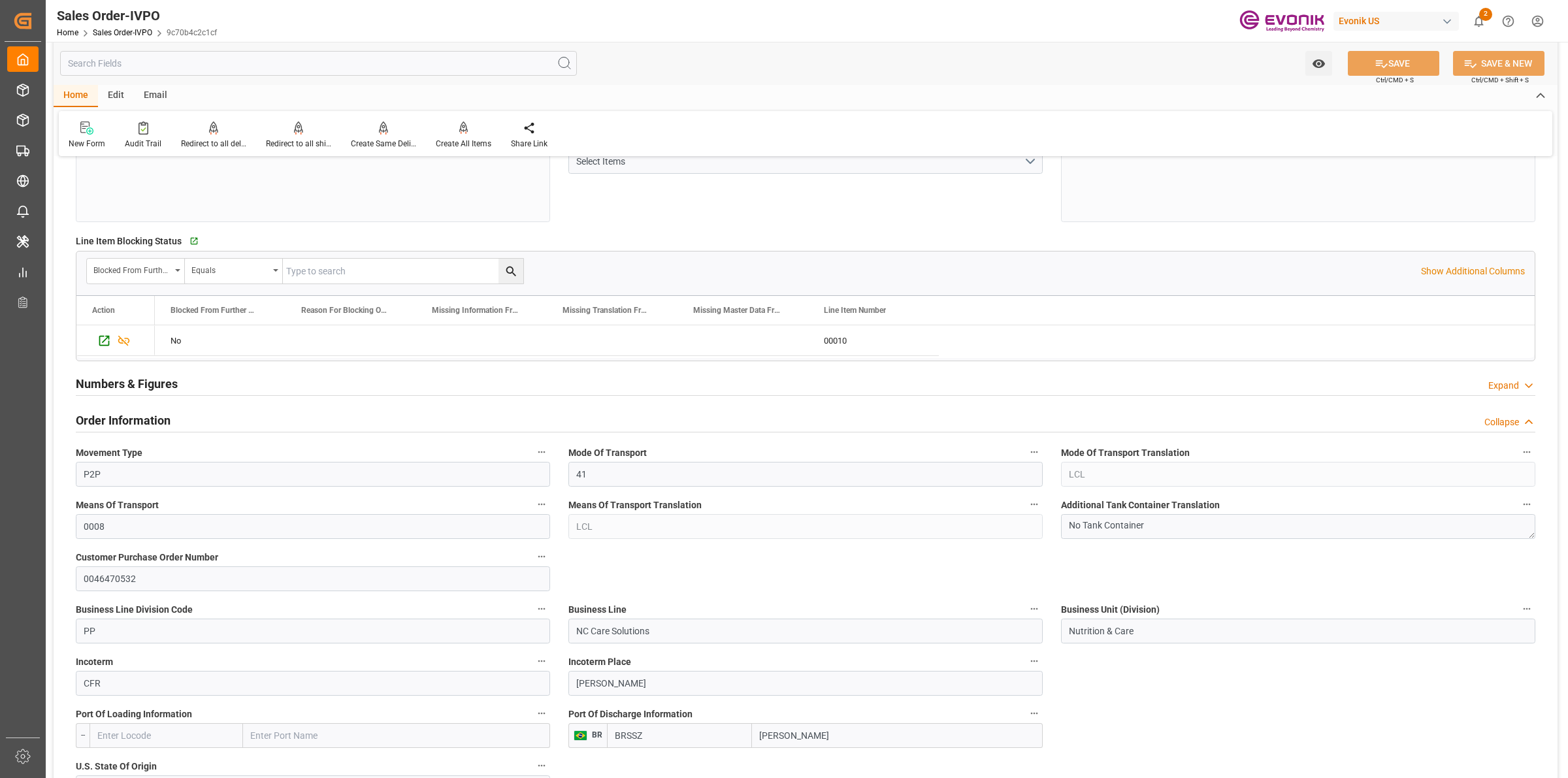
scroll to position [490, 0]
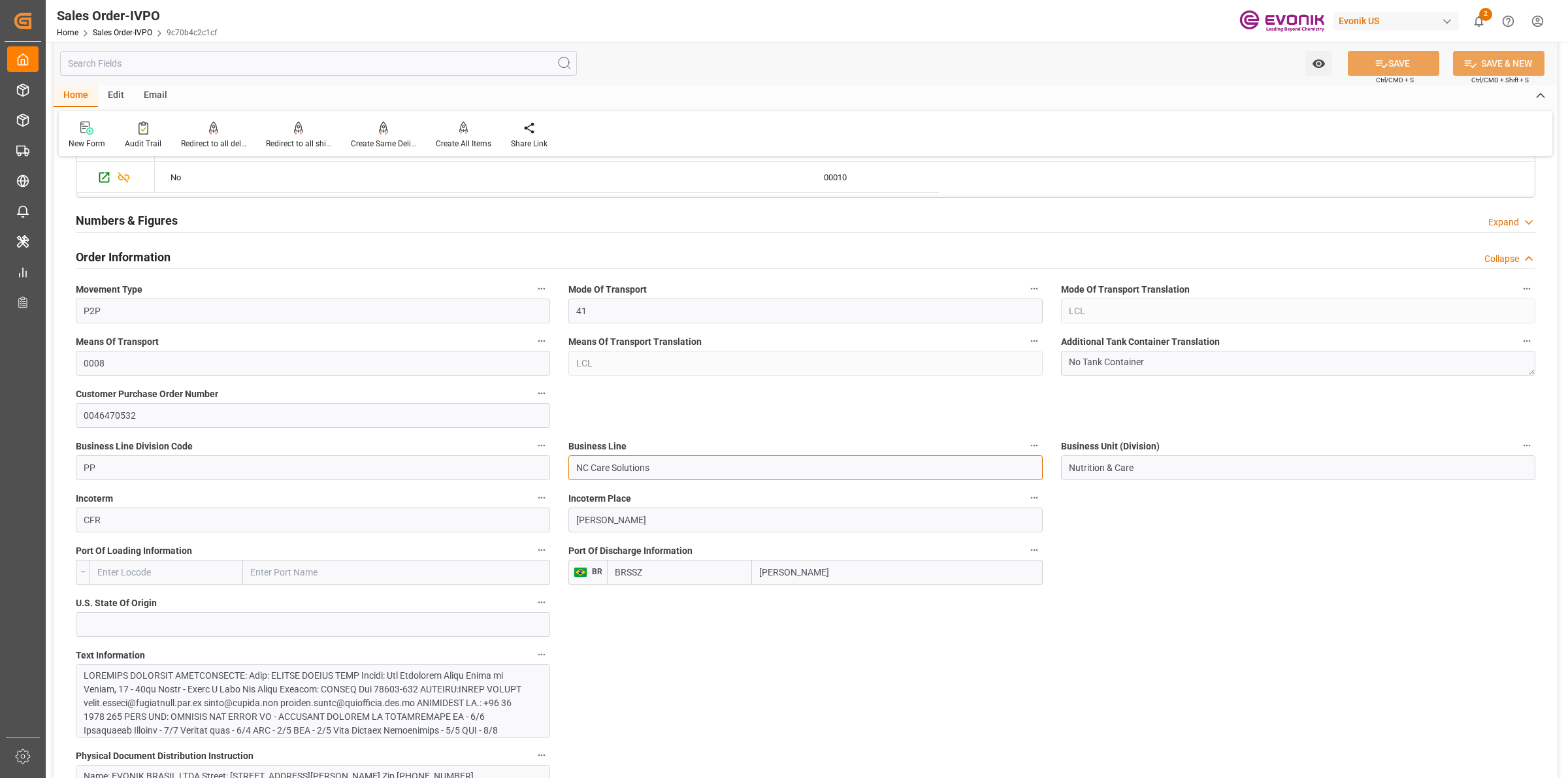
drag, startPoint x: 679, startPoint y: 472, endPoint x: 531, endPoint y: 461, distance: 148.4
drag, startPoint x: 1009, startPoint y: 456, endPoint x: 1020, endPoint y: 456, distance: 11.0
drag, startPoint x: 738, startPoint y: 575, endPoint x: 804, endPoint y: 572, distance: 66.1
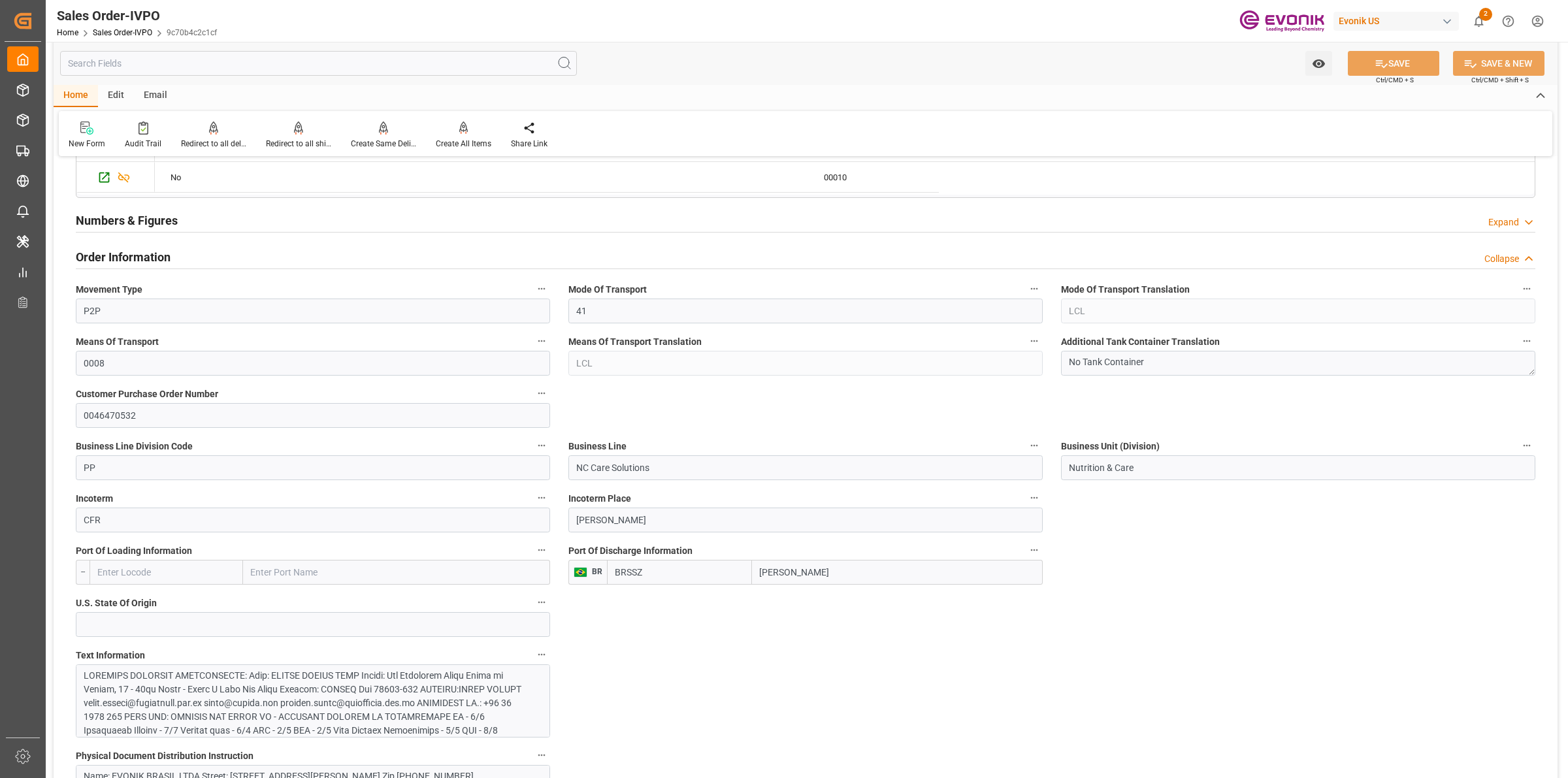
click at [723, 575] on div "[PERSON_NAME]" at bounding box center [824, 572] width 436 height 25
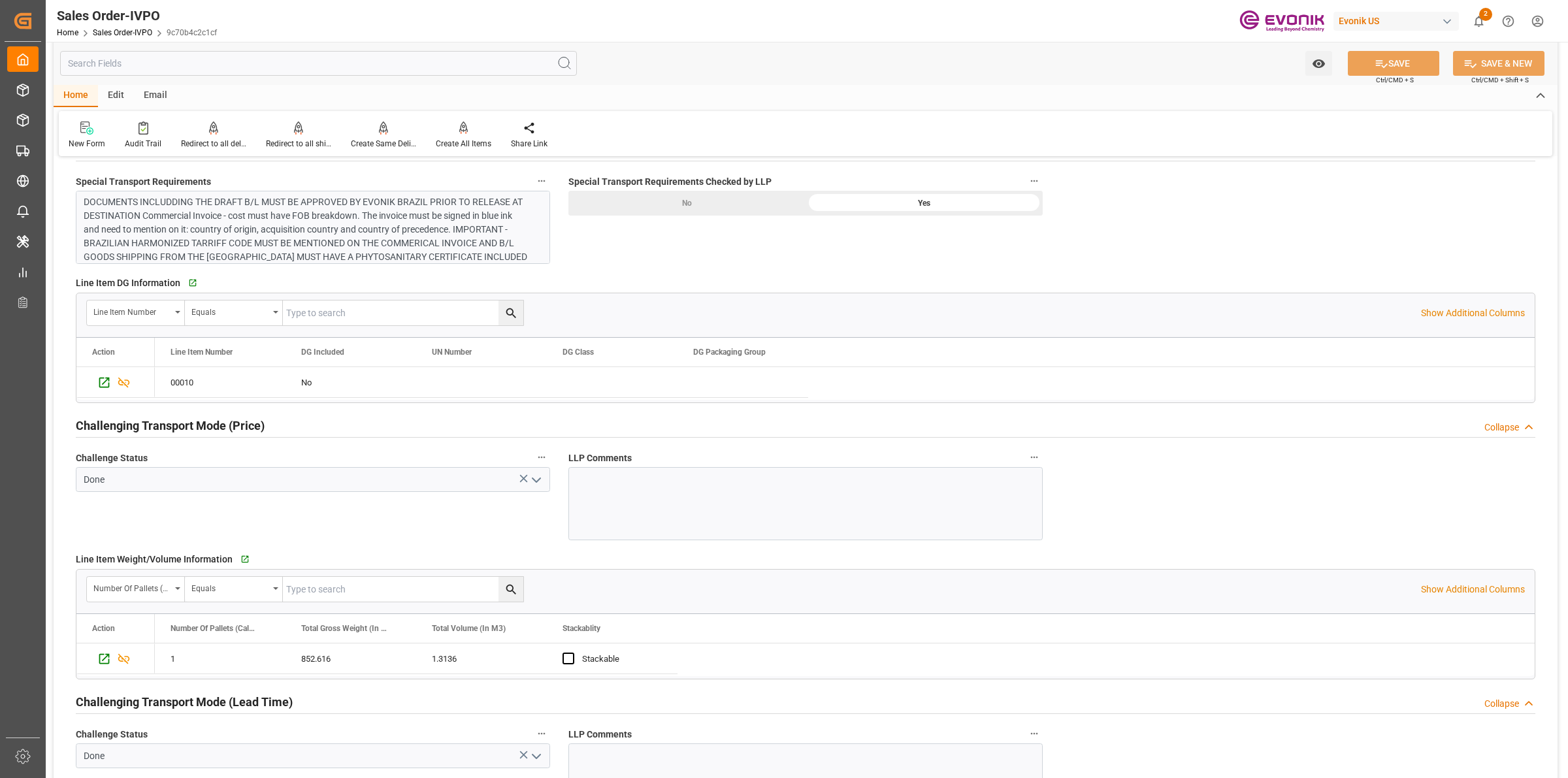
scroll to position [1877, 0]
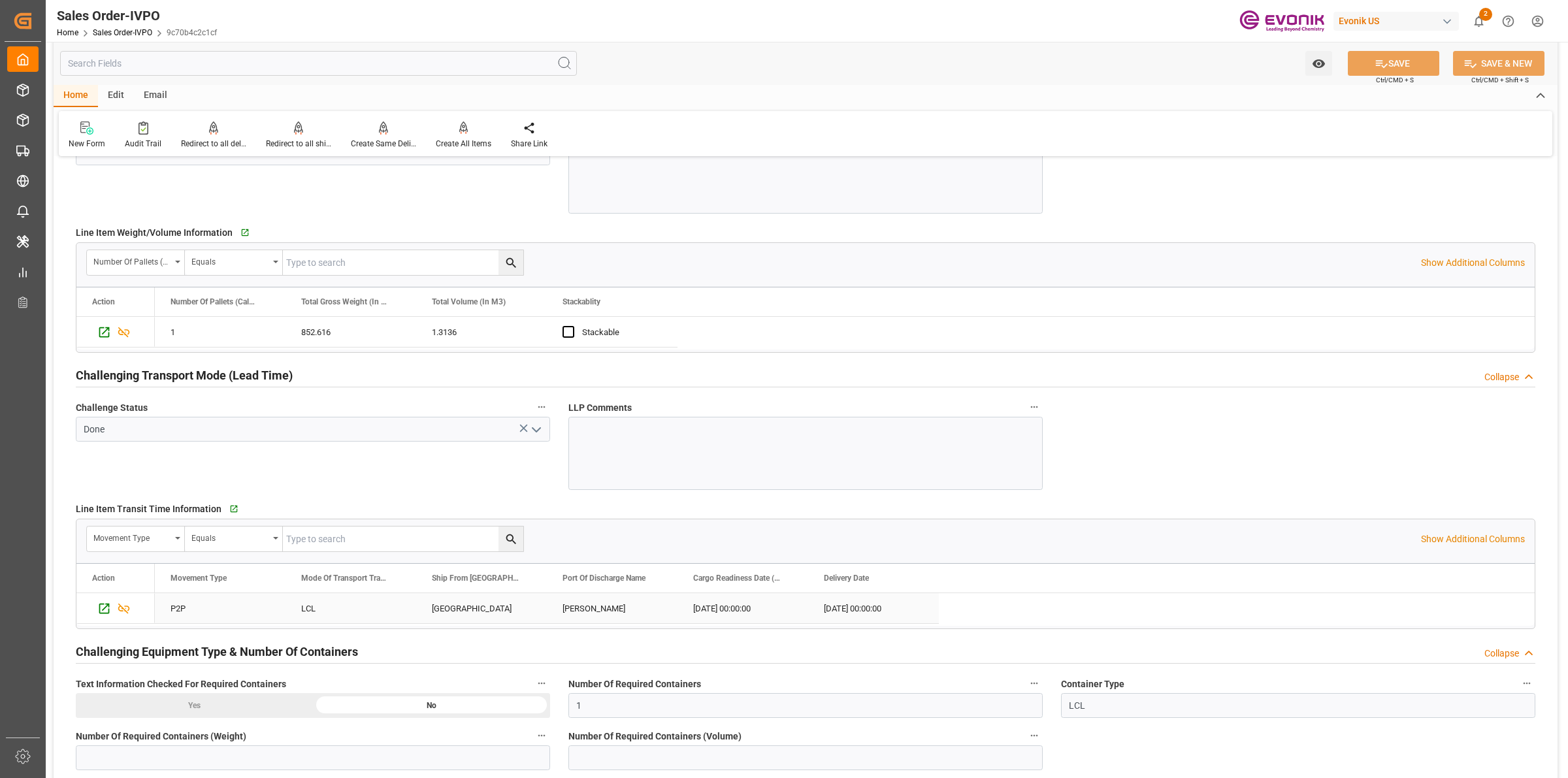
click at [487, 602] on div "[GEOGRAPHIC_DATA]" at bounding box center [481, 608] width 131 height 30
click at [319, 67] on input "text" at bounding box center [318, 64] width 517 height 25
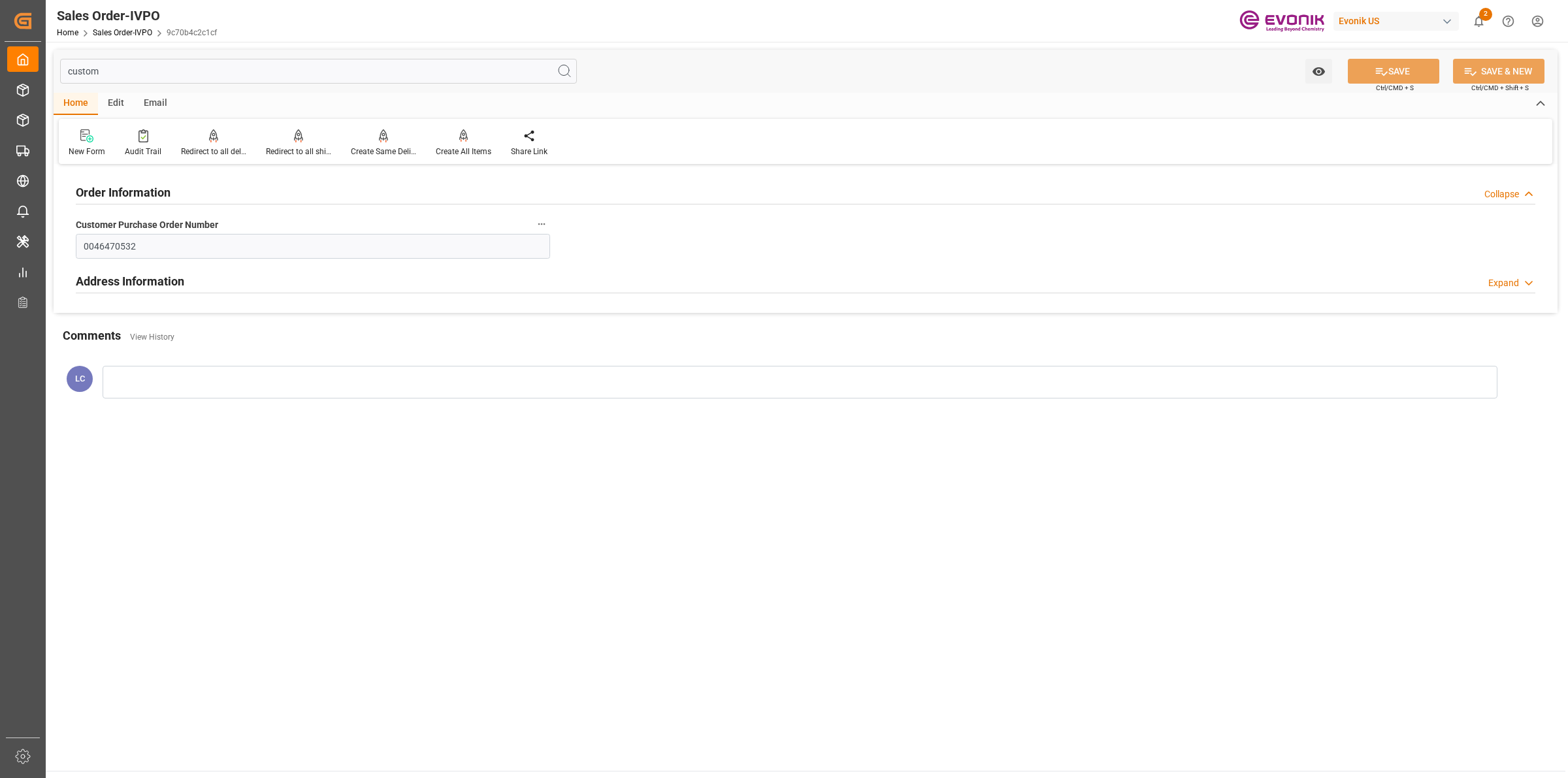
click at [163, 285] on h2 "Address Information" at bounding box center [130, 281] width 109 height 17
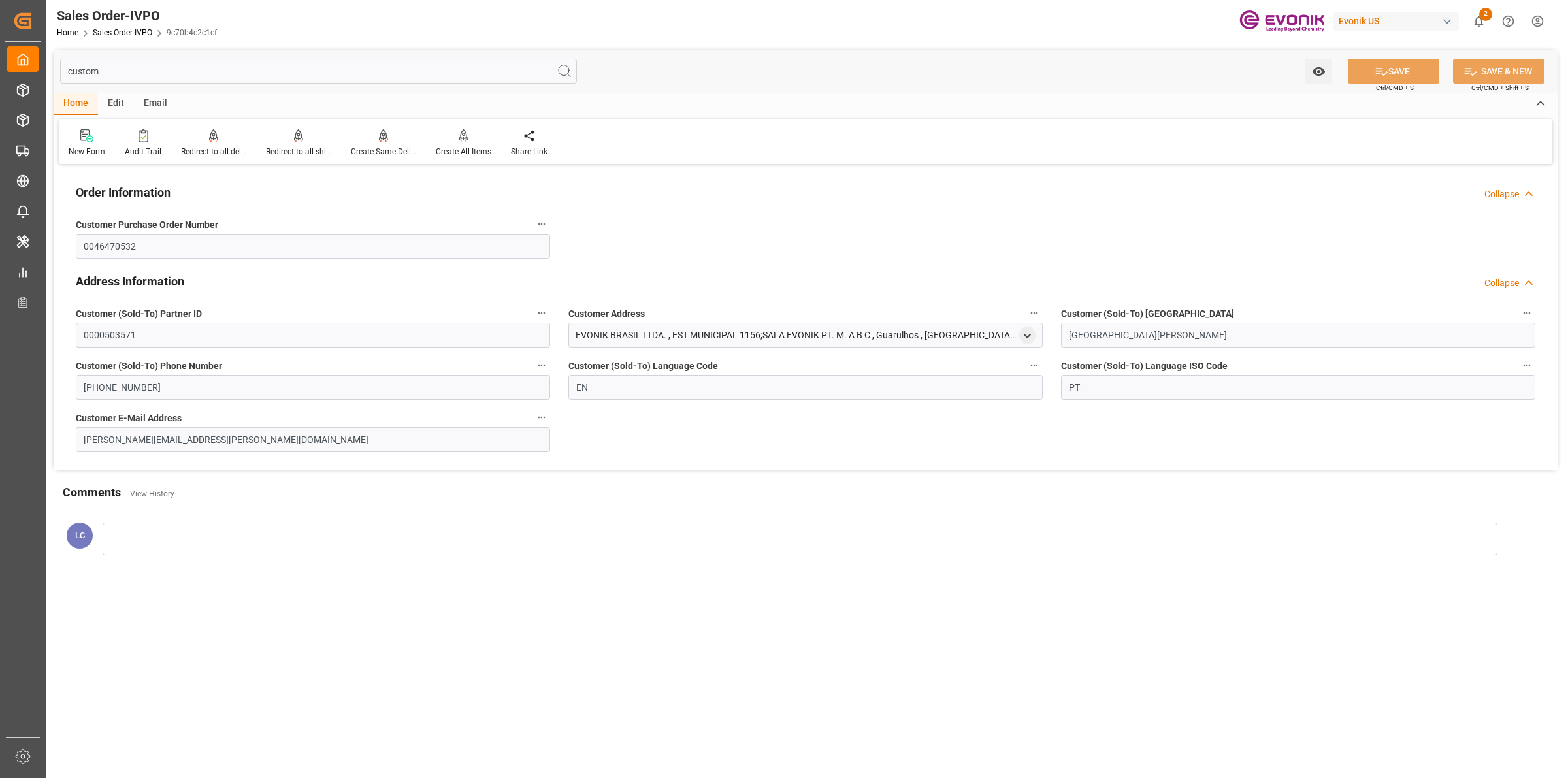
drag, startPoint x: 576, startPoint y: 334, endPoint x: 1008, endPoint y: 328, distance: 432.0
click at [1008, 328] on div "EVONIK BRASIL LTDA. , EST MUNICIPAL 1156;SALA EVONIK PT. M. A B C , Guarulhos ,…" at bounding box center [805, 335] width 474 height 25
copy div "EVONIK BRASIL LTDA. , EST MUNICIPAL 1156;SALA EVONIK PT. M. A B C , Guarulhos ,…"
drag, startPoint x: 143, startPoint y: 63, endPoint x: 150, endPoint y: 63, distance: 7.0
click at [143, 63] on input "custom" at bounding box center [318, 72] width 517 height 25
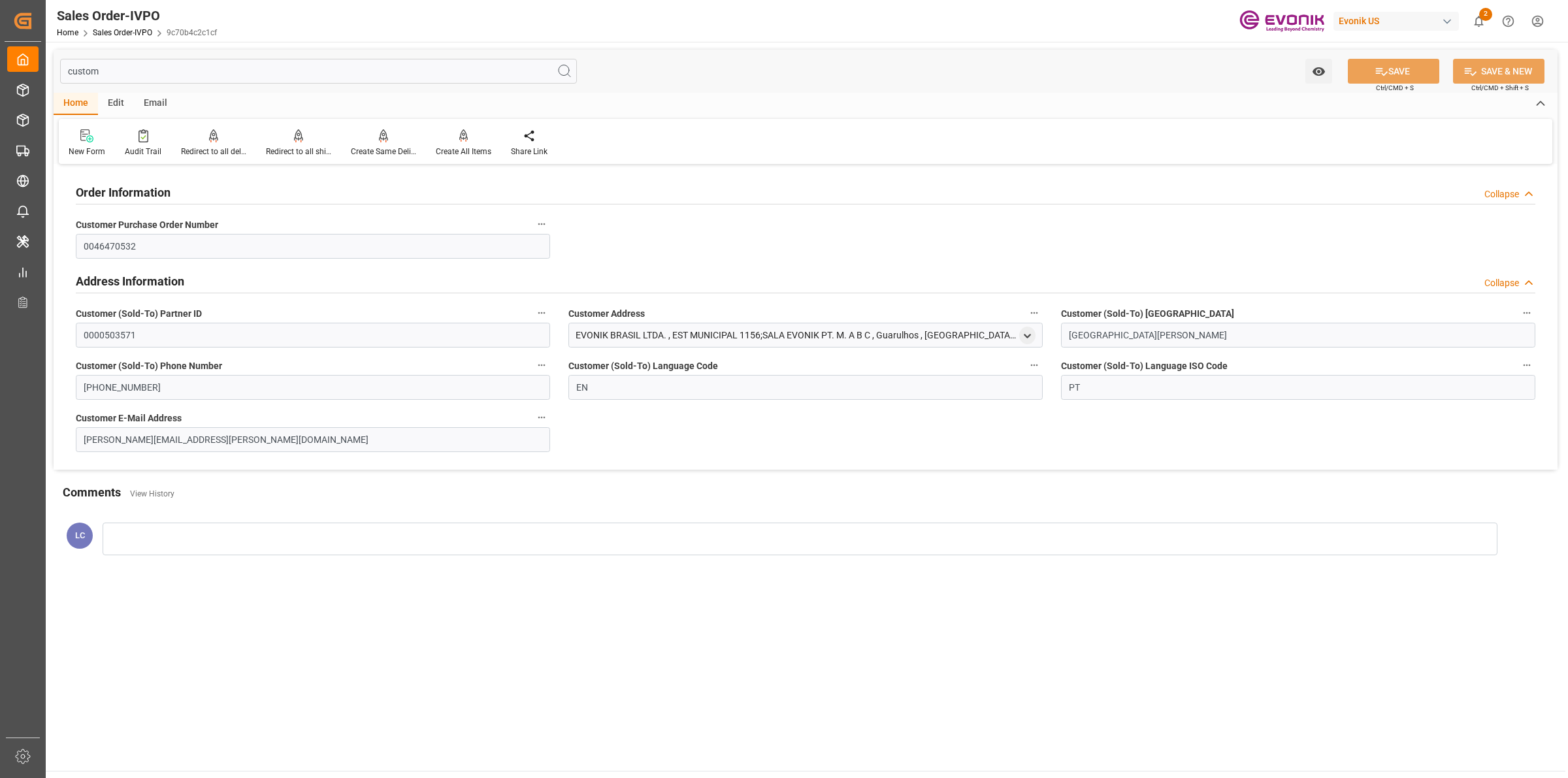
drag, startPoint x: 159, startPoint y: 63, endPoint x: 65, endPoint y: 61, distance: 94.0
click at [65, 61] on input "custom" at bounding box center [318, 72] width 517 height 25
paste input "Ship Fr"
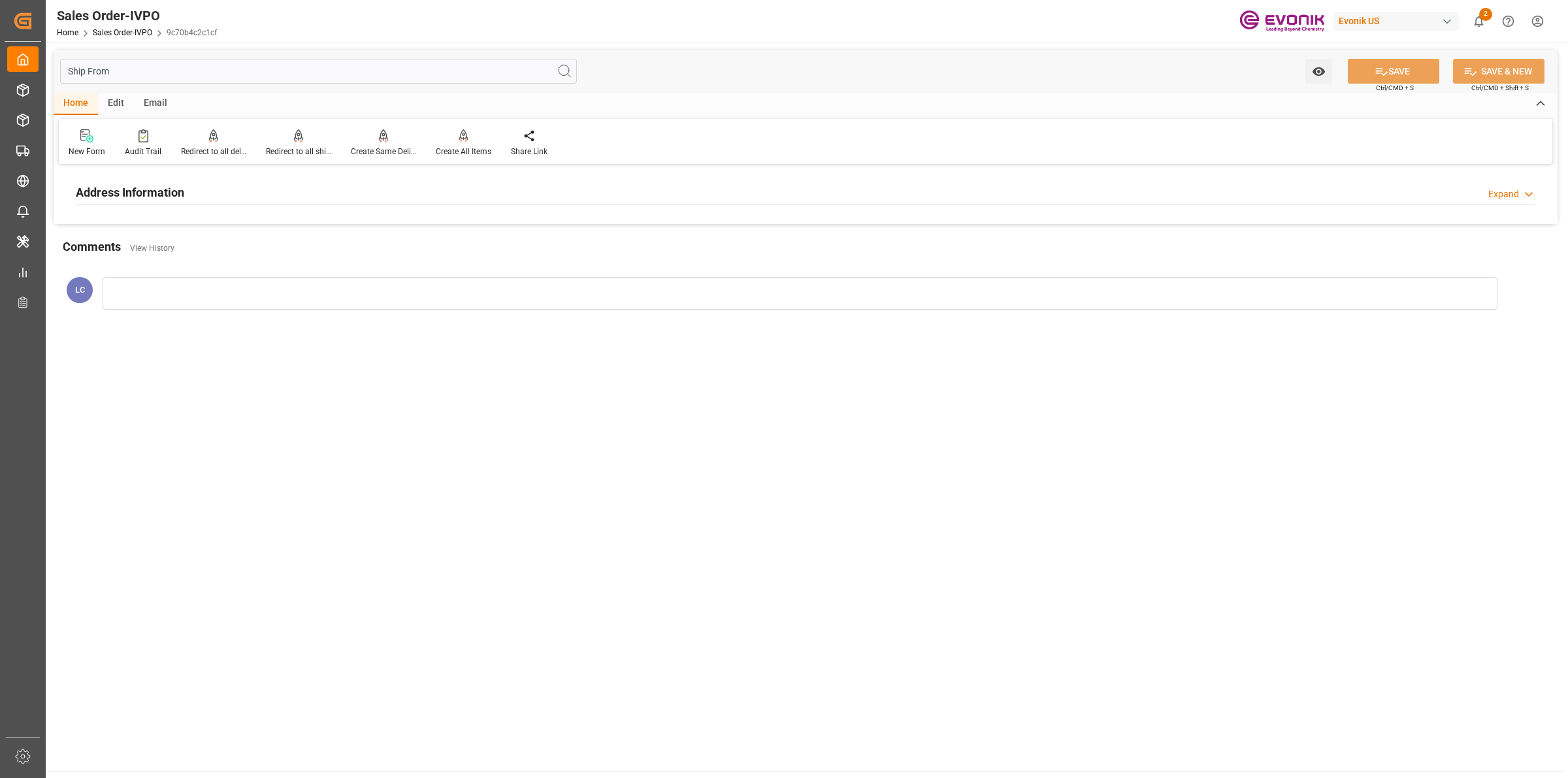
type input "Ship From"
click at [208, 180] on div "Address Information Expand" at bounding box center [805, 191] width 1460 height 25
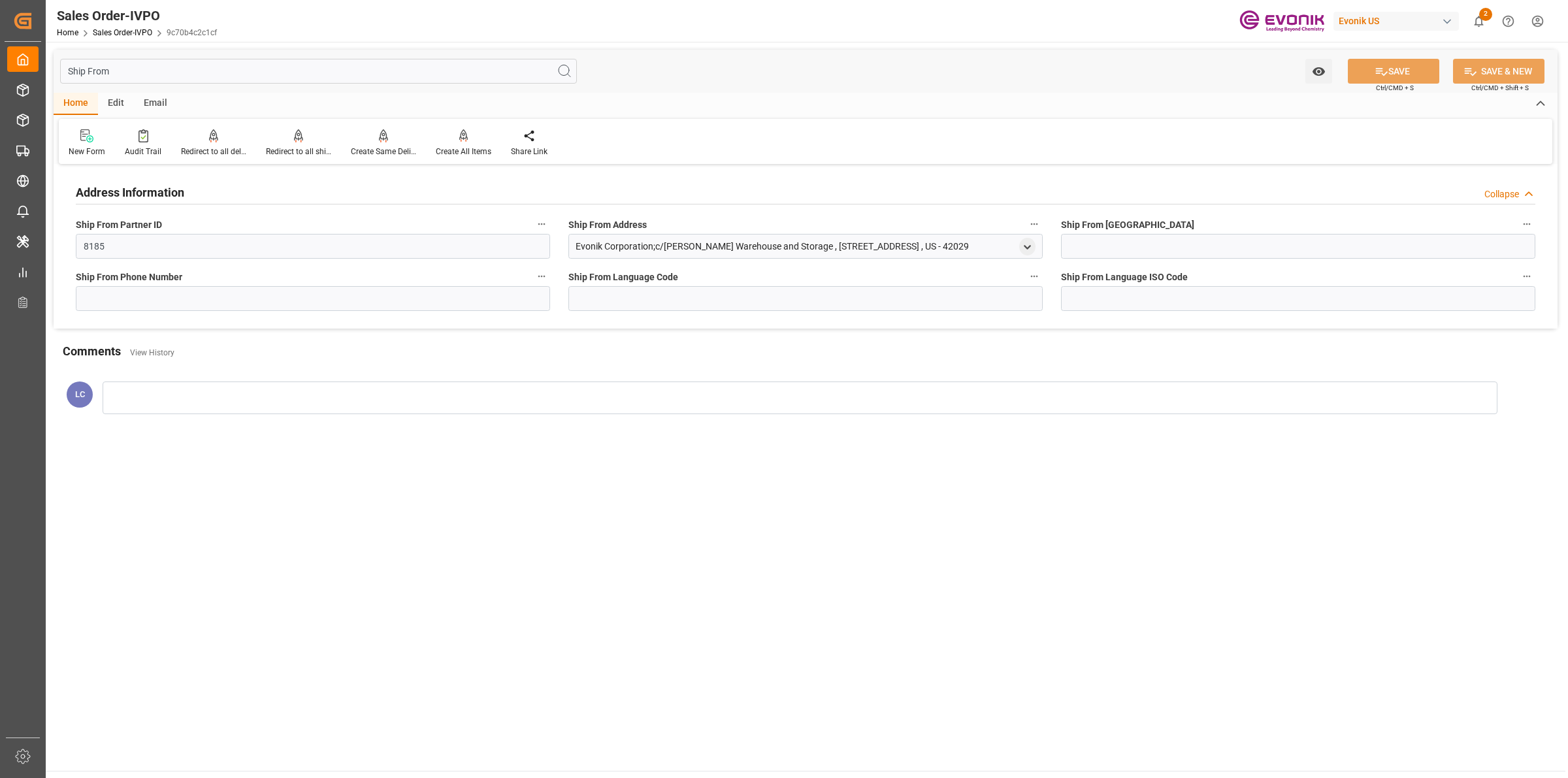
drag, startPoint x: 575, startPoint y: 251, endPoint x: 1005, endPoint y: 251, distance: 430.0
click at [1005, 251] on div "Evonik Corporation;c/[PERSON_NAME] Warehouse and Storage , [STREET_ADDRESS] , U…" at bounding box center [805, 246] width 474 height 25
copy div "Evonik Corporation;c/[PERSON_NAME] Warehouse and Storage , [STREET_ADDRESS]"
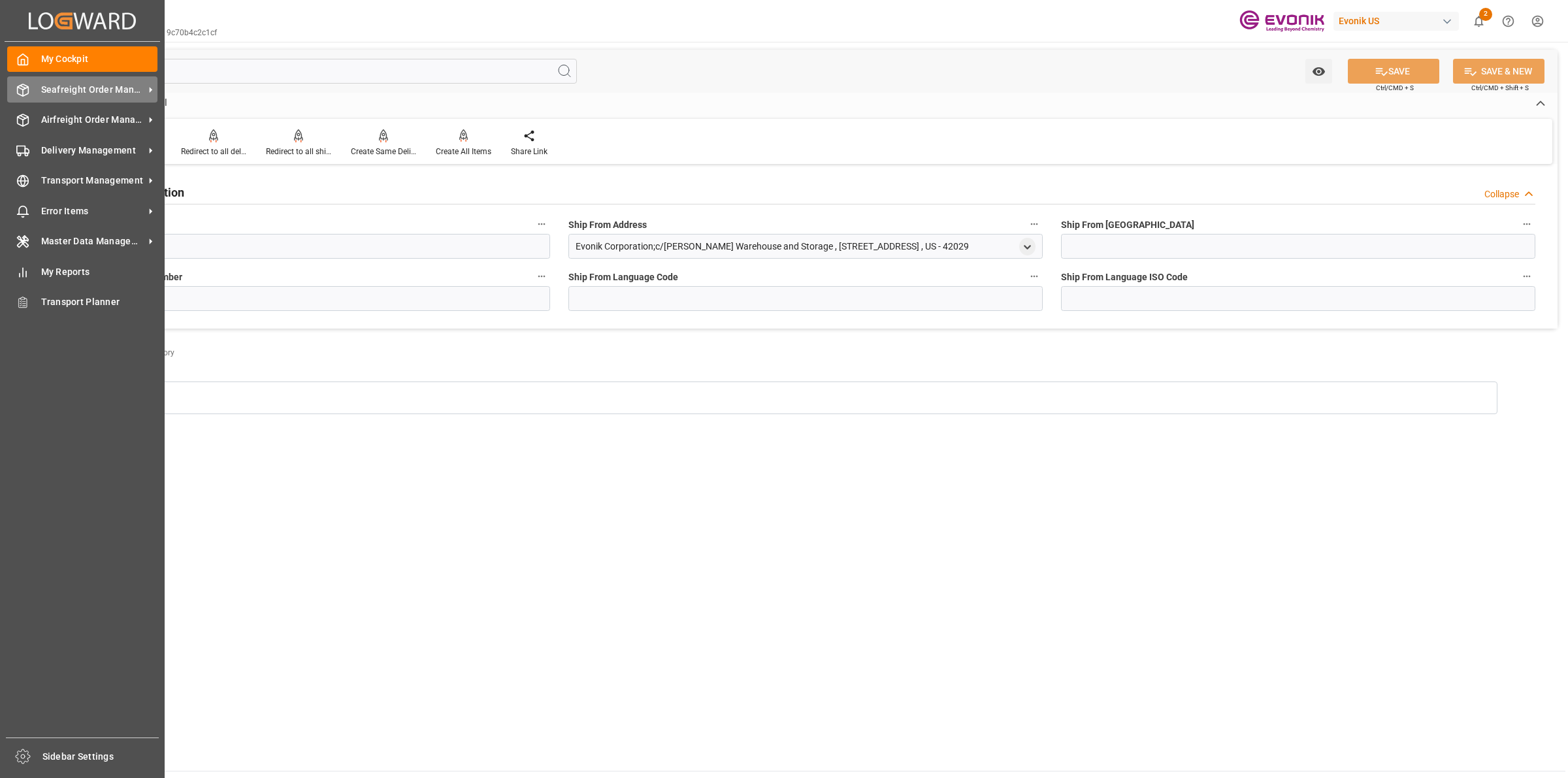
click at [17, 83] on icon at bounding box center [23, 90] width 13 height 13
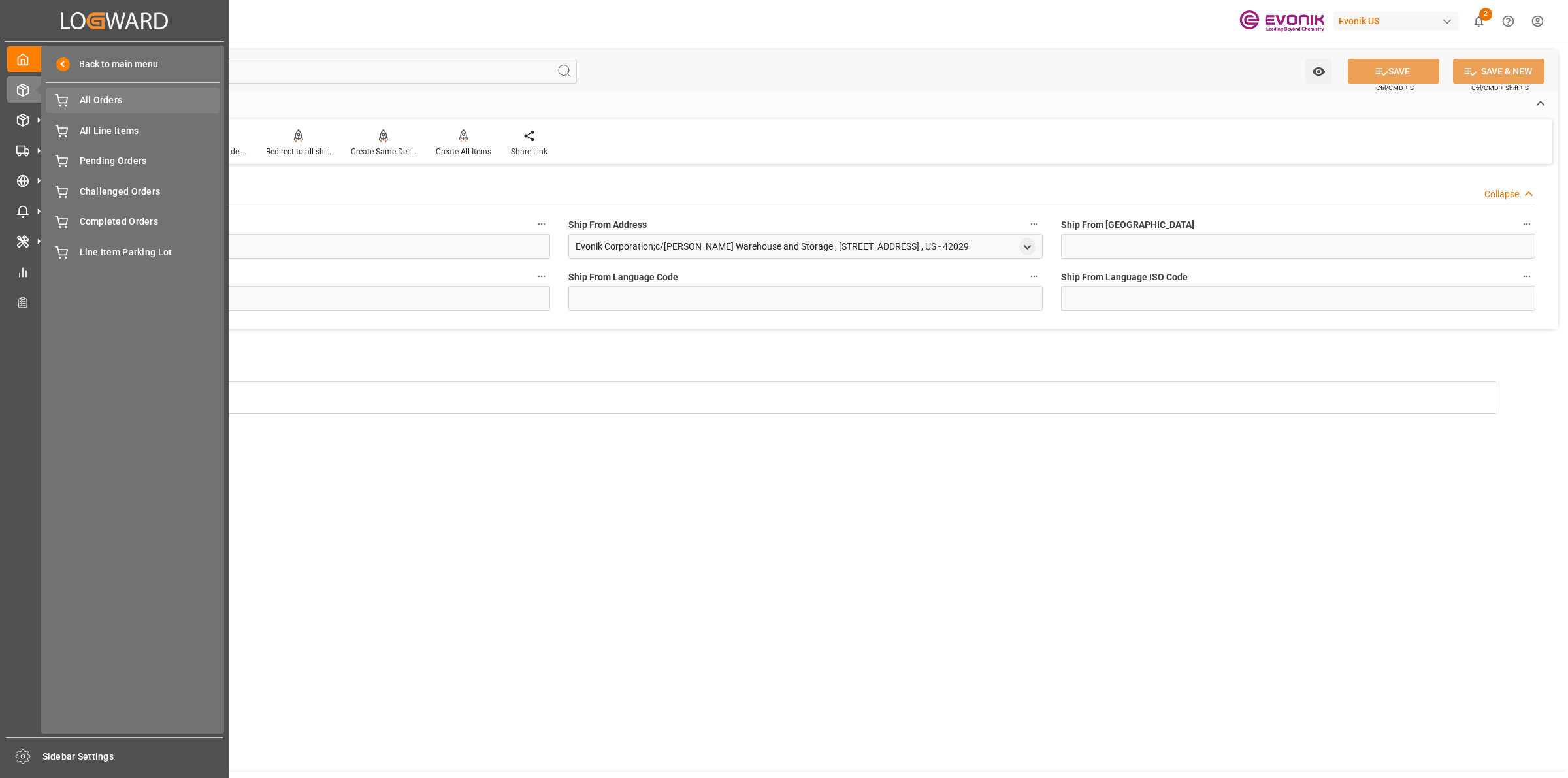
click at [88, 100] on span "All Orders" at bounding box center [150, 100] width 140 height 13
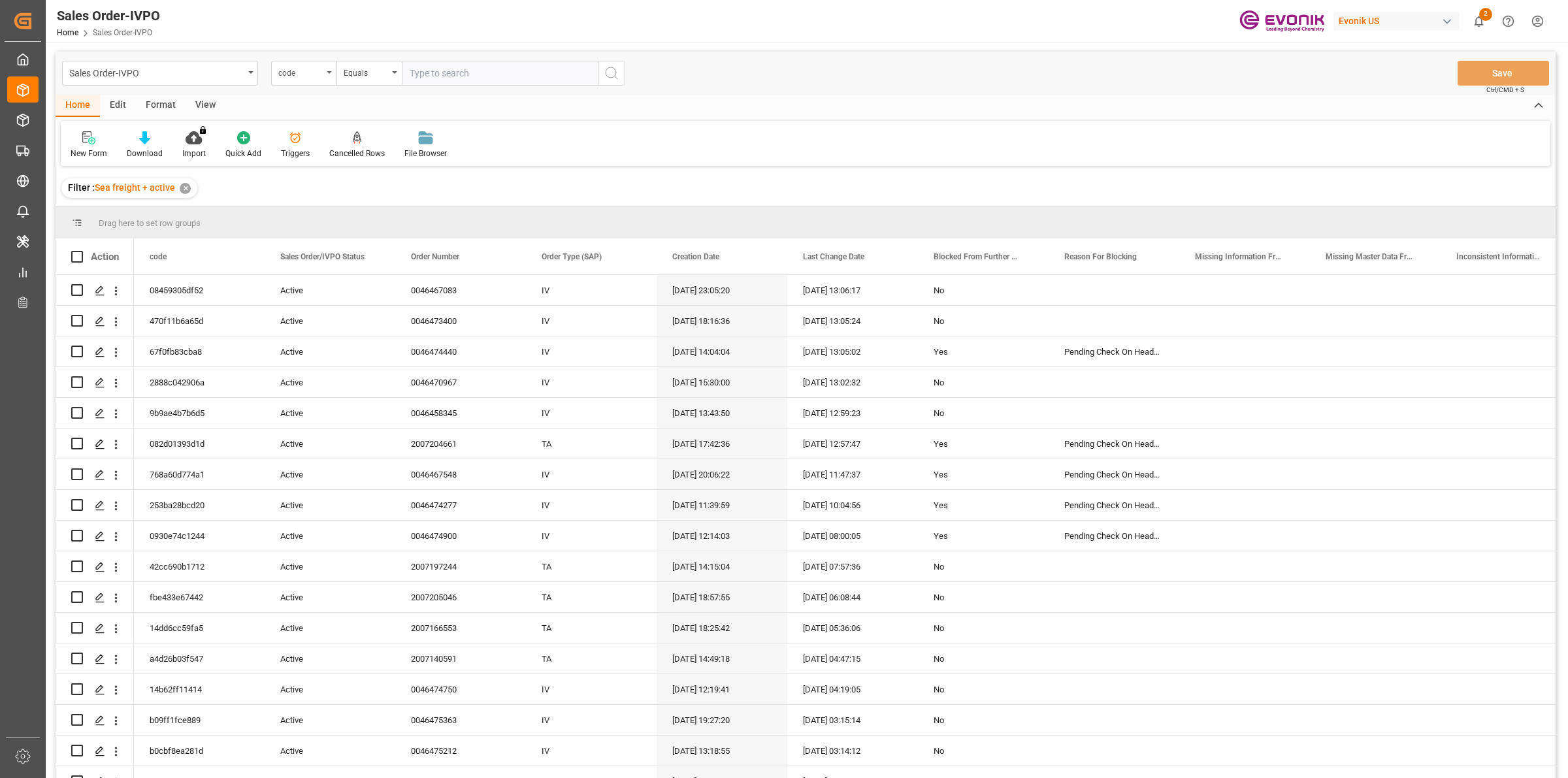
click at [294, 72] on div "code" at bounding box center [300, 71] width 44 height 15
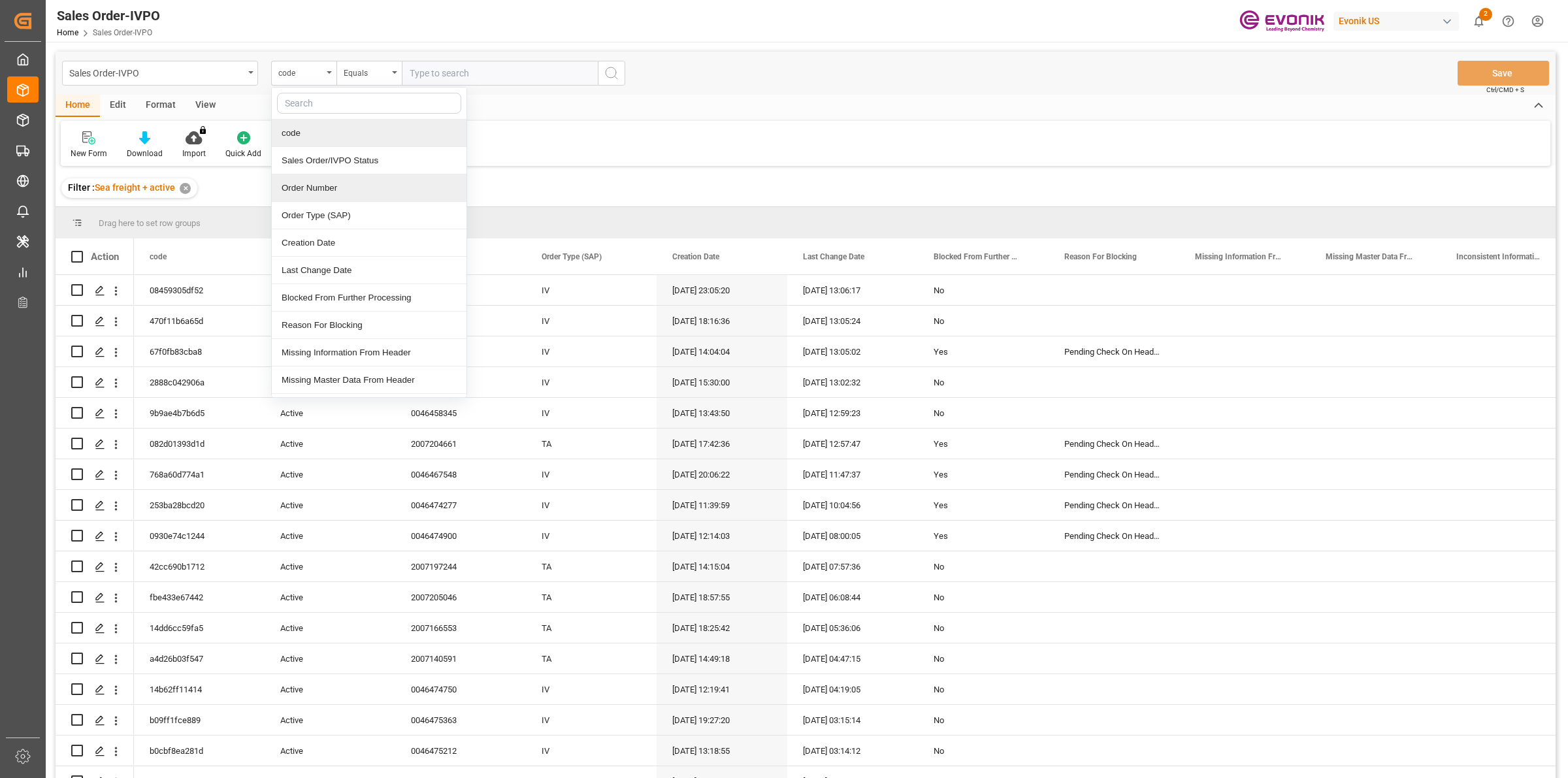
click at [300, 181] on div "Order Number" at bounding box center [369, 187] width 195 height 28
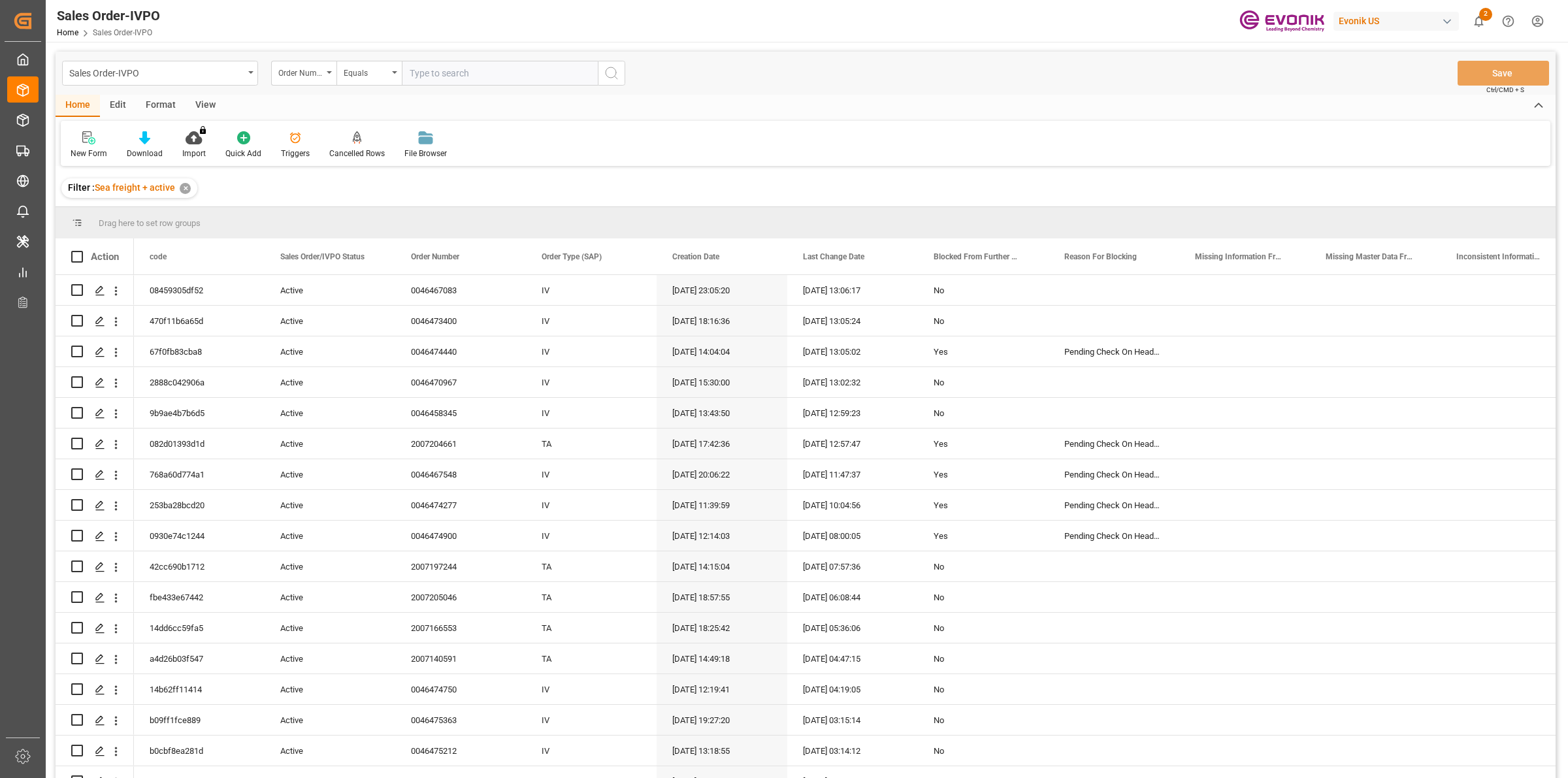
click at [411, 67] on input "text" at bounding box center [500, 73] width 196 height 25
paste input "0046470231"
type input "0046470231"
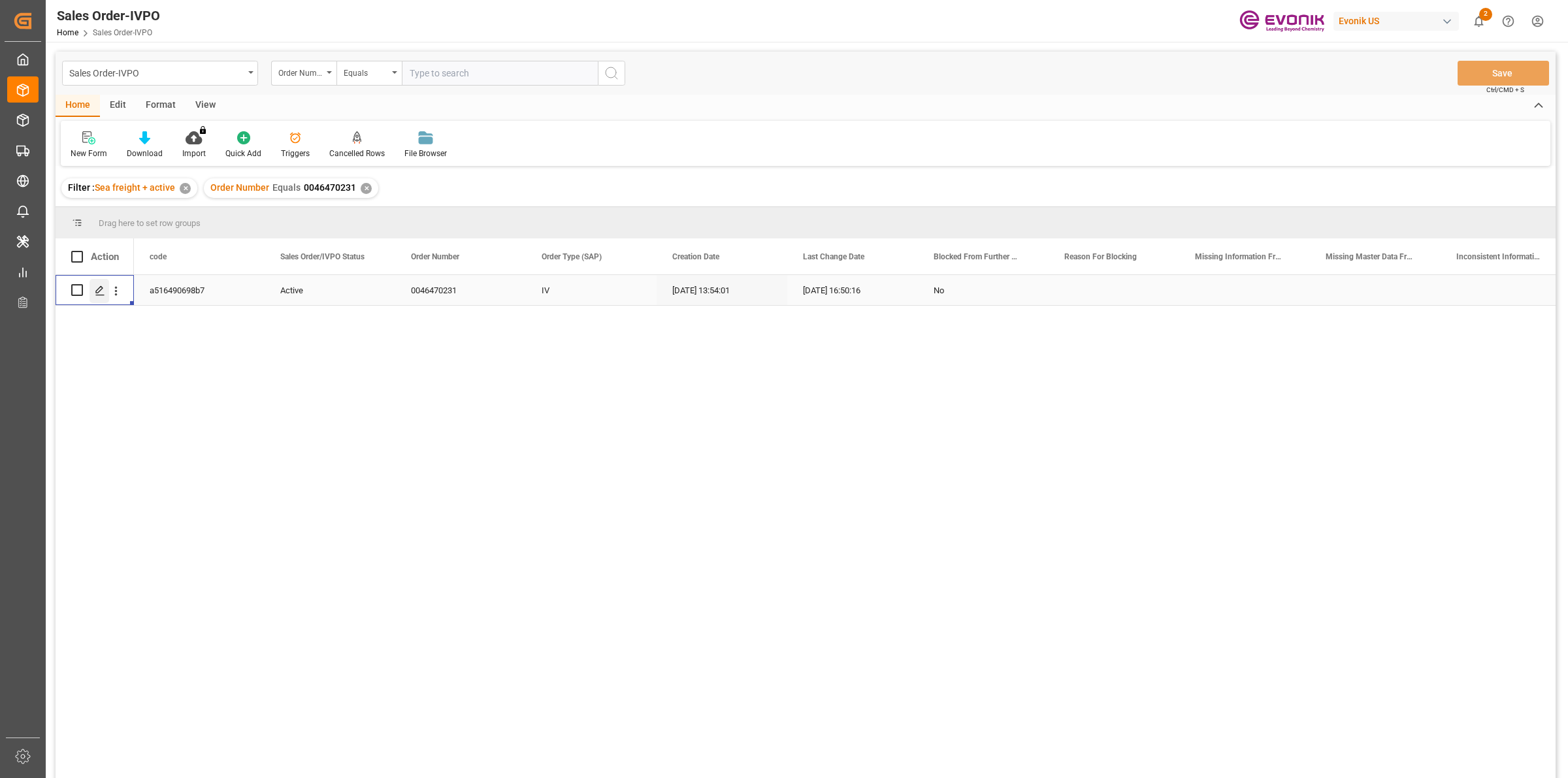
click at [99, 287] on polygon "Press SPACE to select this row." at bounding box center [99, 289] width 6 height 6
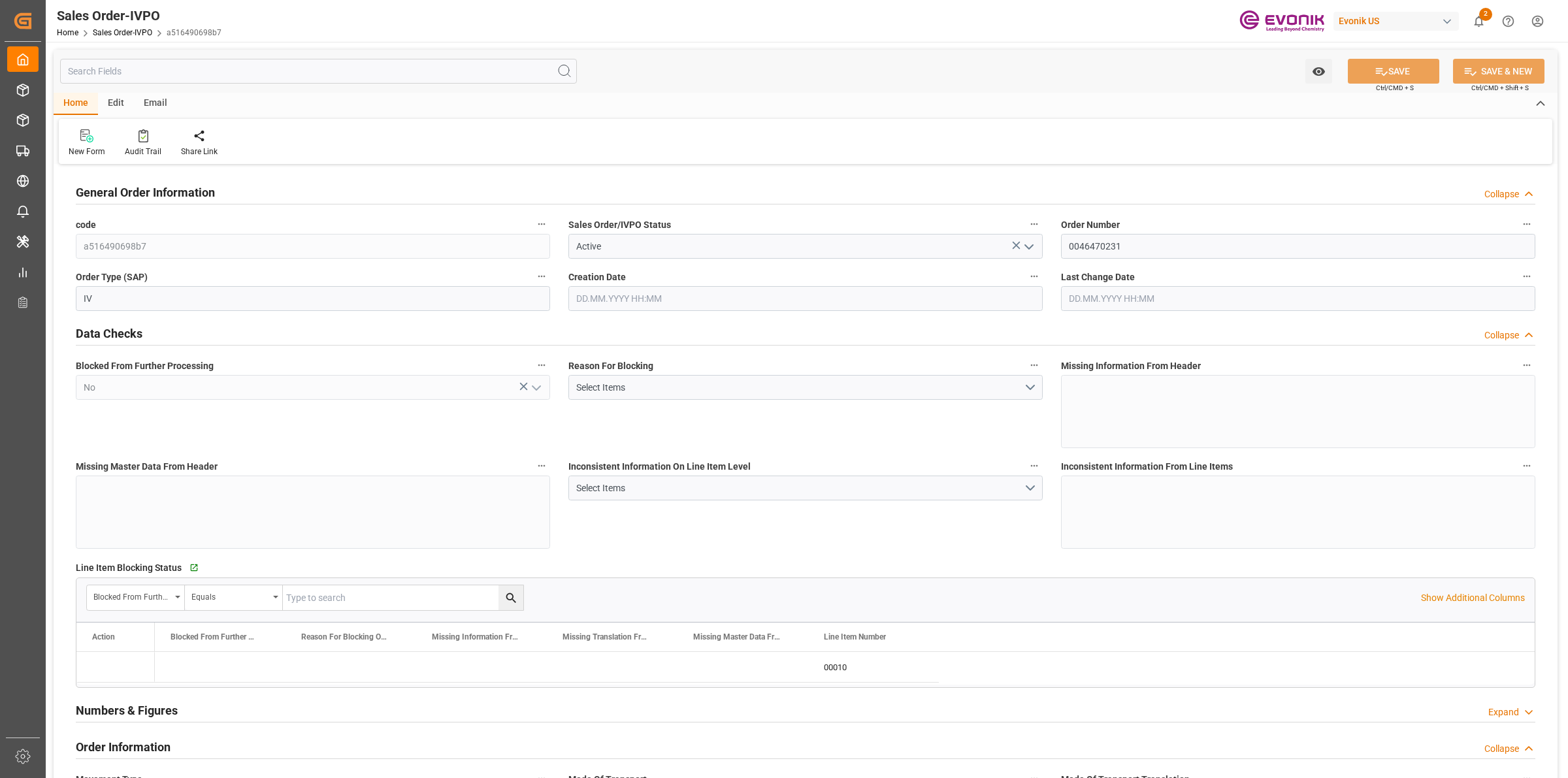
type input "THPAT"
type input "0"
type input "1"
type input "896"
type input "[DATE] 13:54"
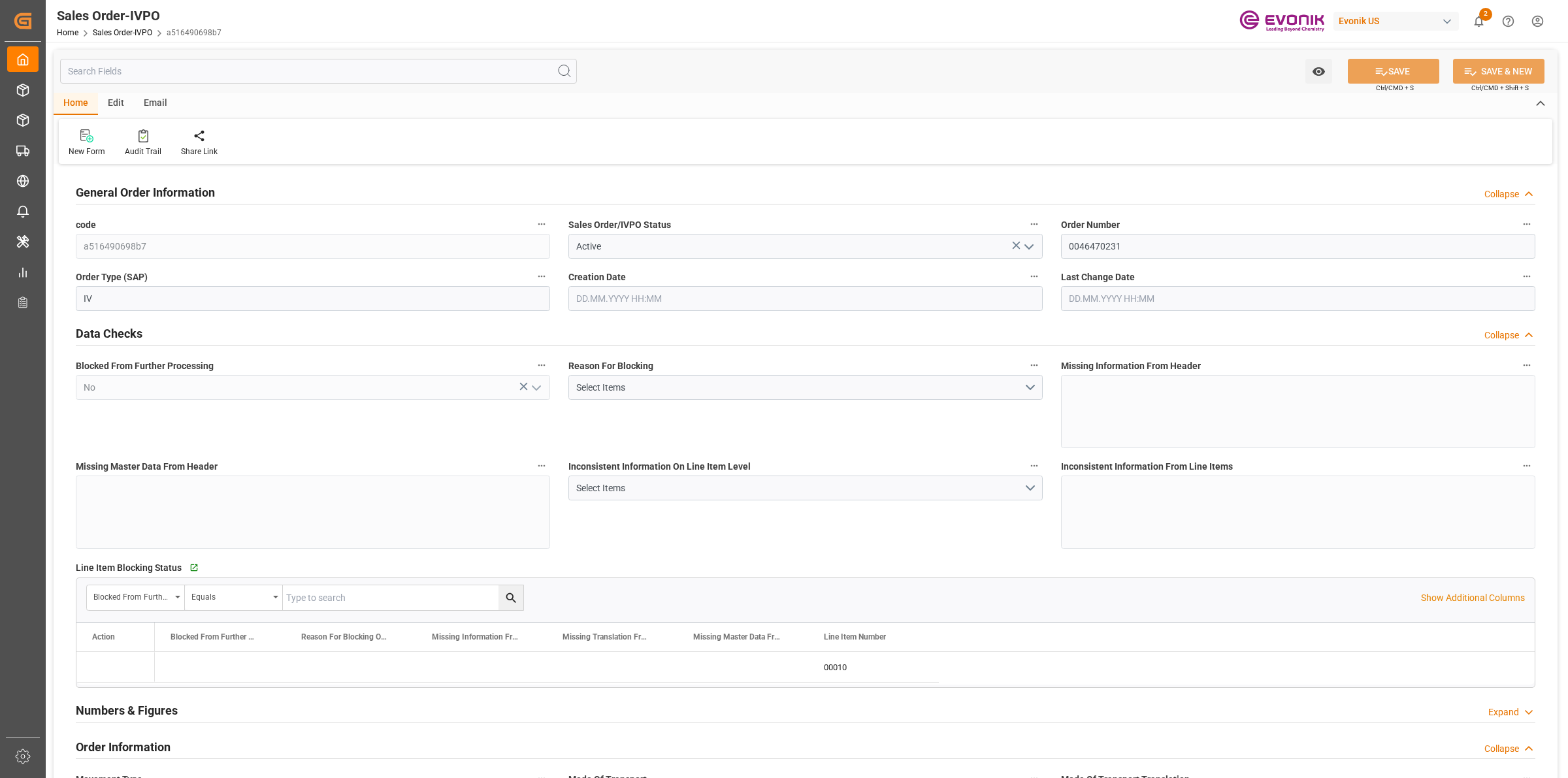
type input "[DATE] 16:50"
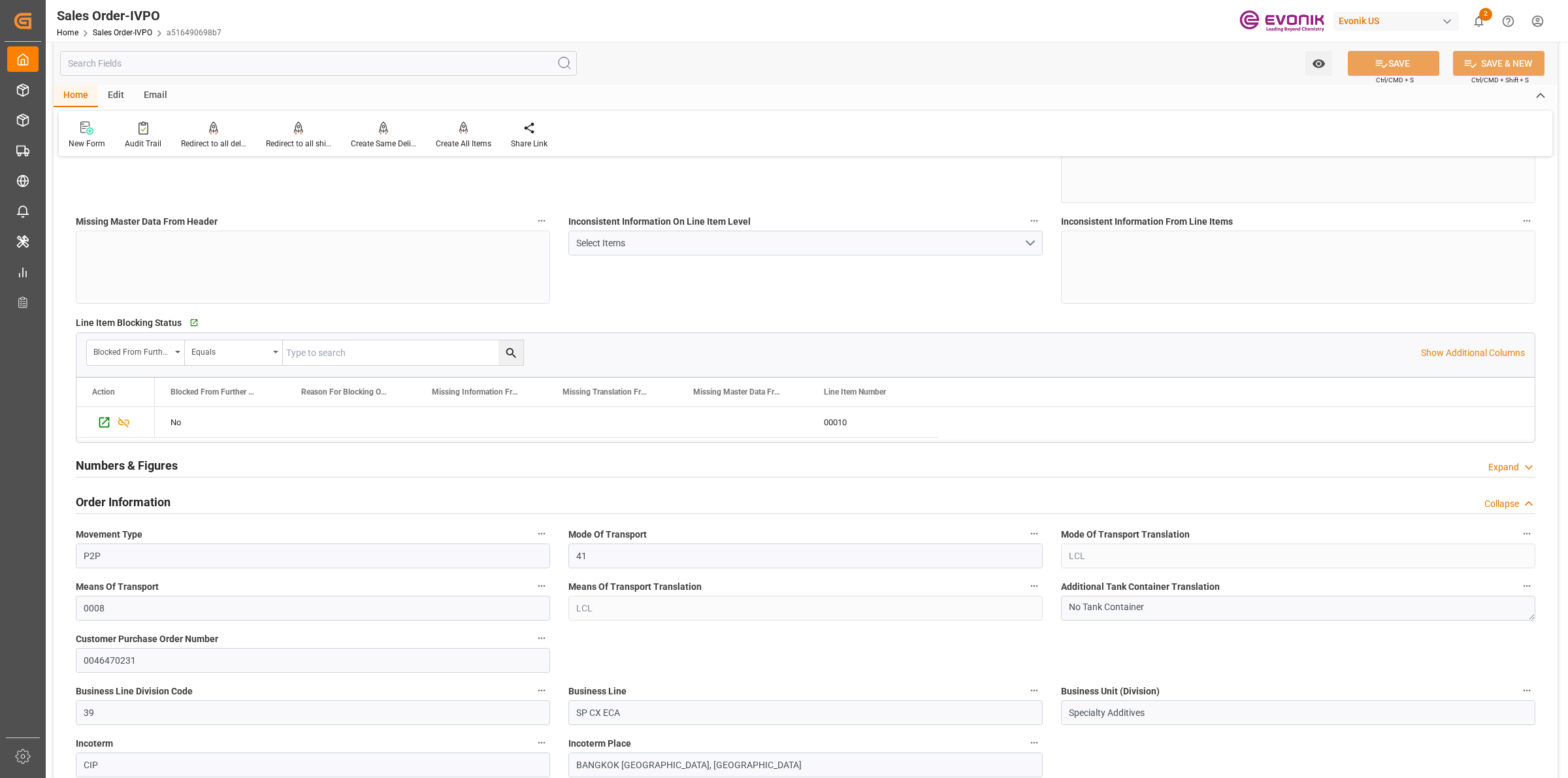
scroll to position [408, 0]
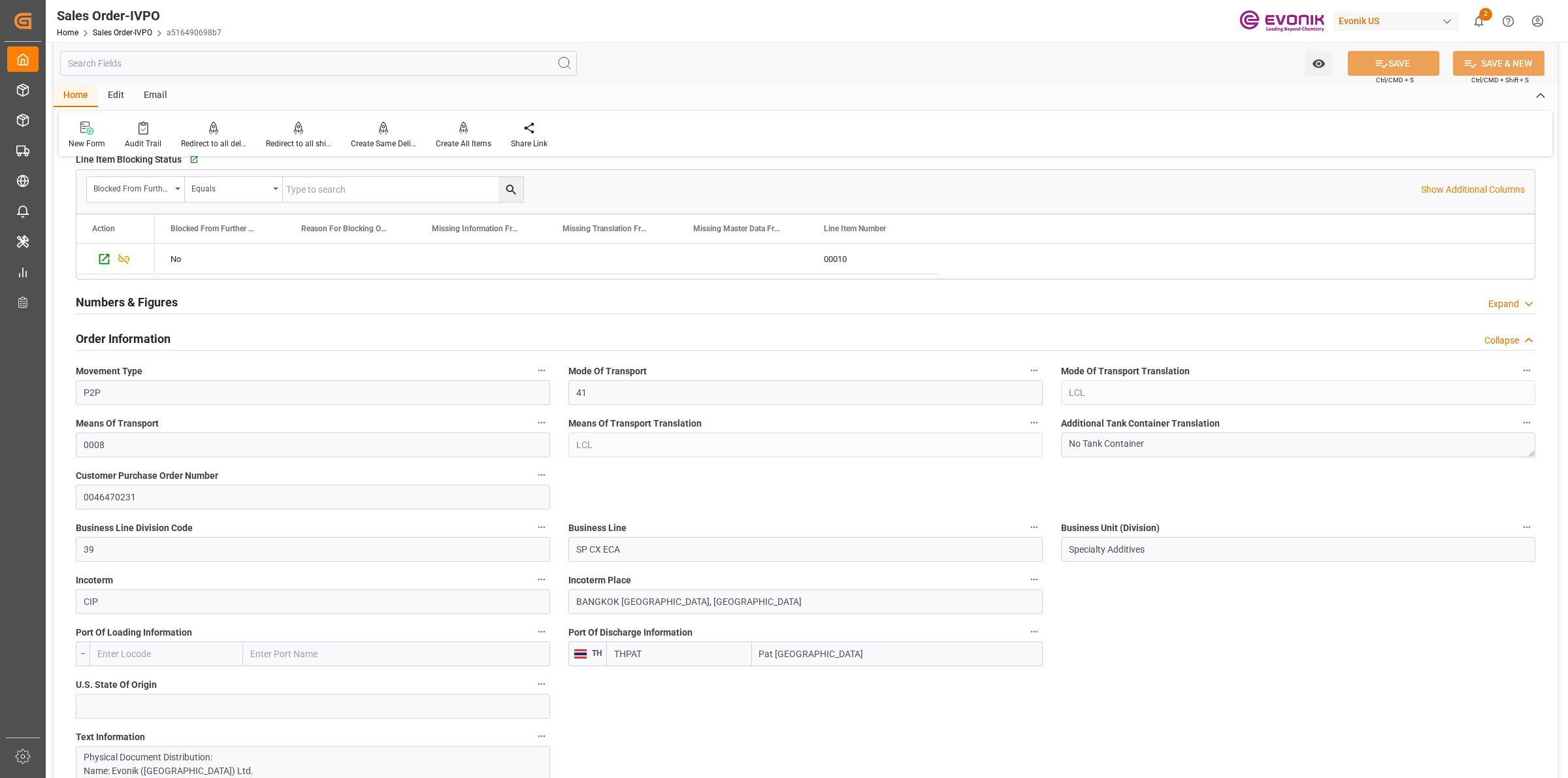
drag, startPoint x: 809, startPoint y: 655, endPoint x: 831, endPoint y: 647, distance: 23.4
click at [702, 652] on div "THPAT Pat [GEOGRAPHIC_DATA]" at bounding box center [825, 654] width 437 height 25
click at [830, 658] on input "Pat [GEOGRAPHIC_DATA]" at bounding box center [897, 654] width 291 height 25
drag, startPoint x: 857, startPoint y: 658, endPoint x: 621, endPoint y: 657, distance: 236.0
click at [621, 657] on div "THPAT Pat [GEOGRAPHIC_DATA]" at bounding box center [825, 654] width 437 height 25
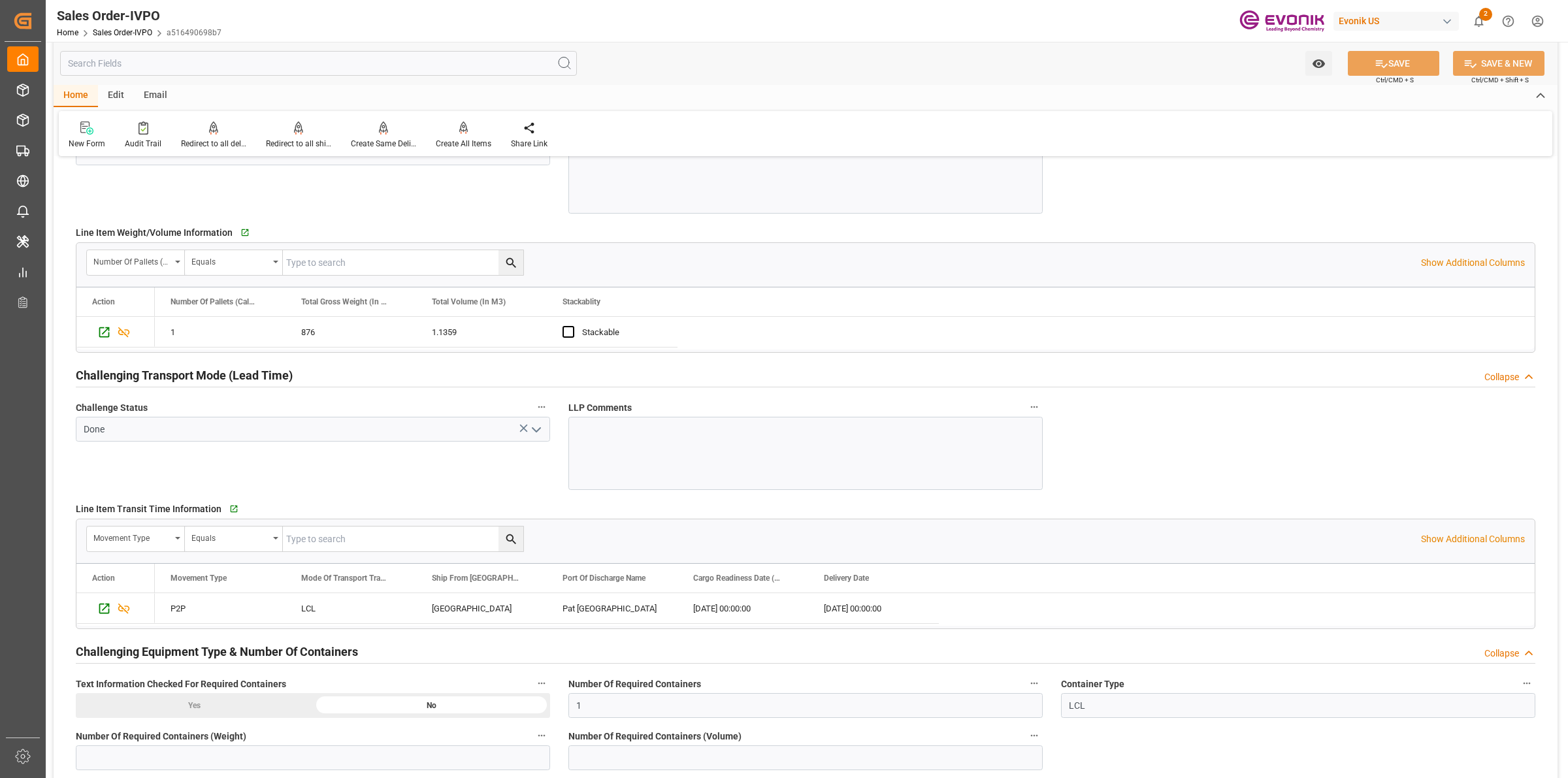
scroll to position [2122, 0]
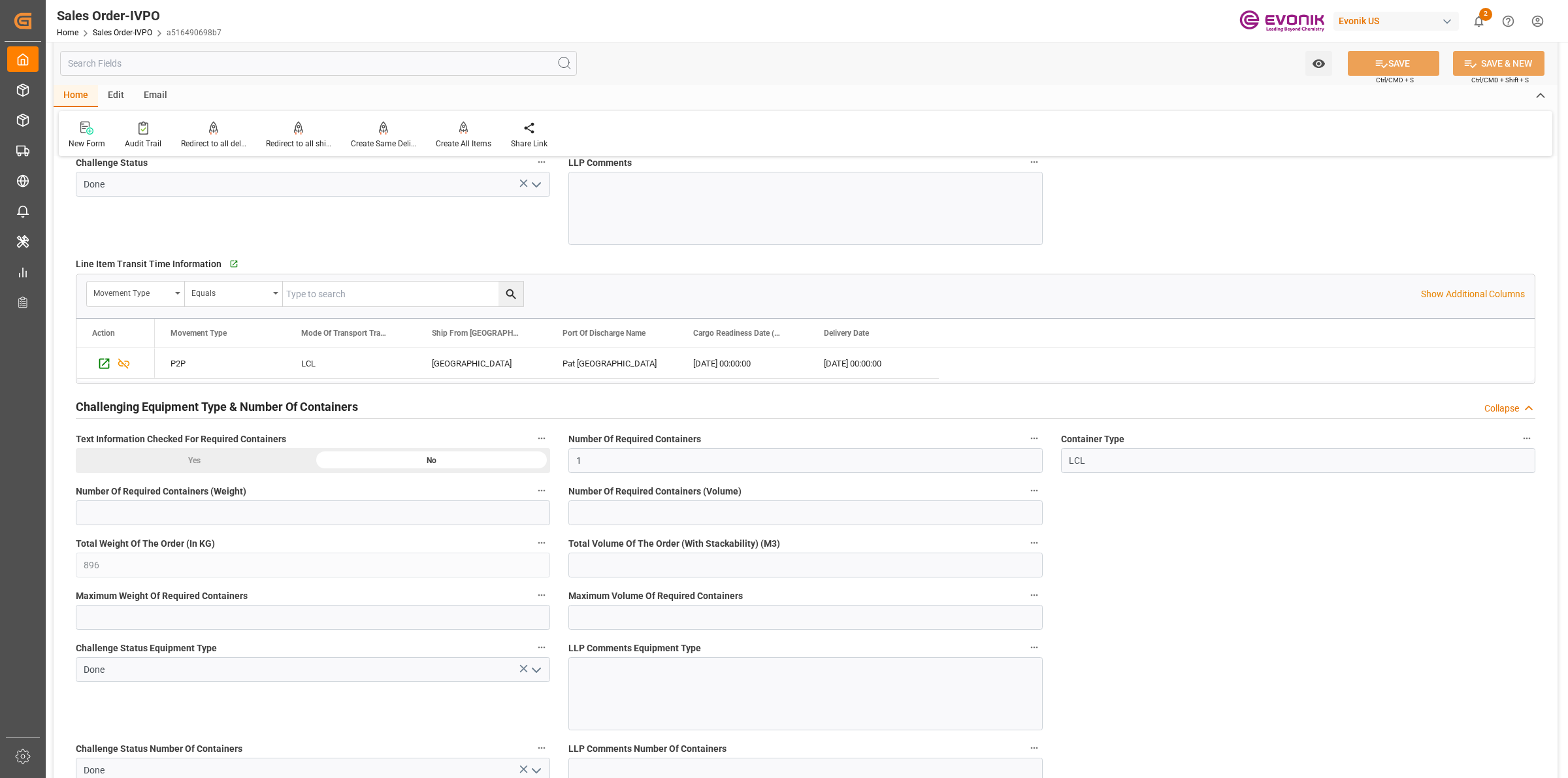
click at [266, 57] on input "text" at bounding box center [318, 64] width 517 height 25
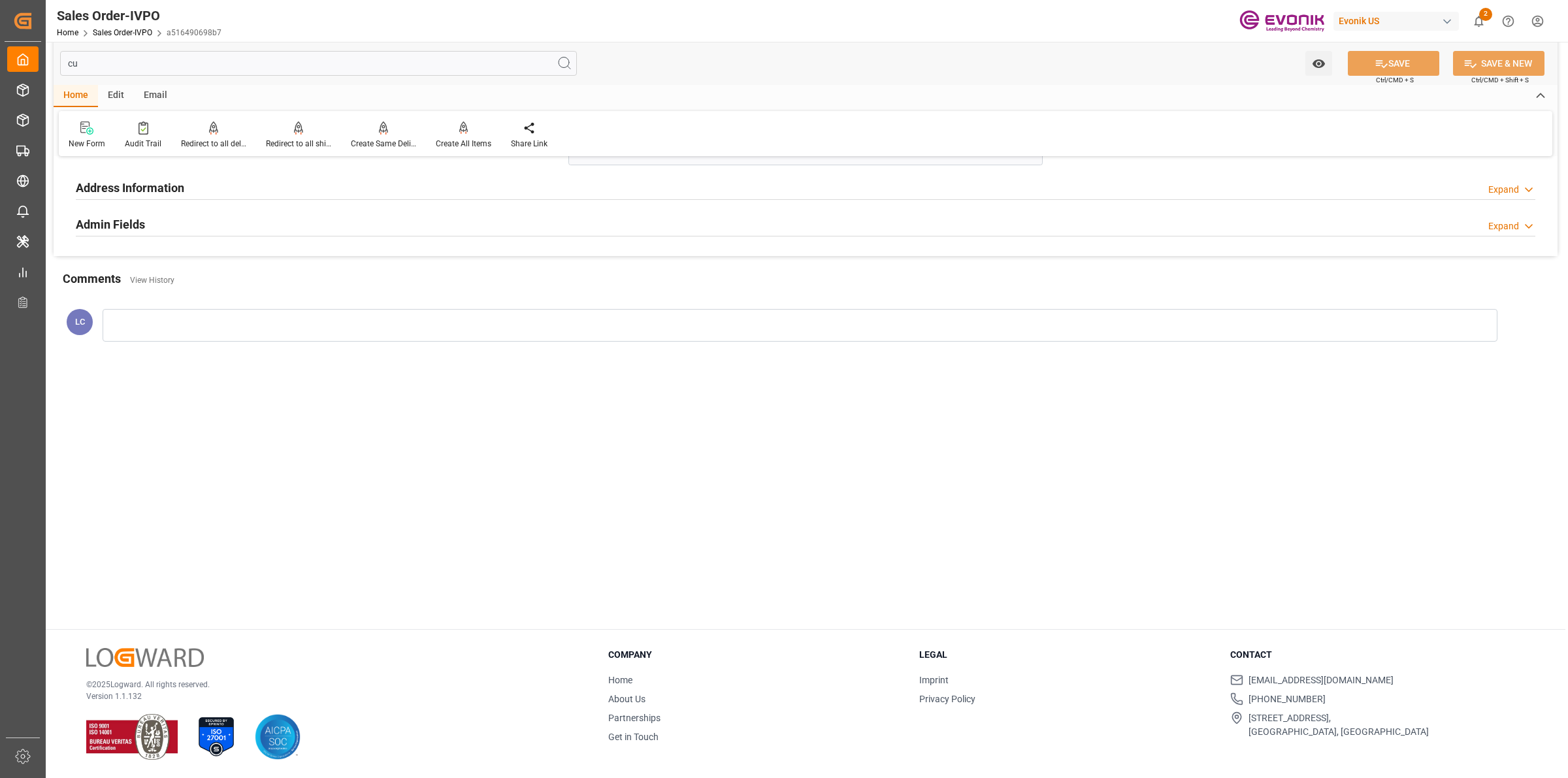
scroll to position [0, 0]
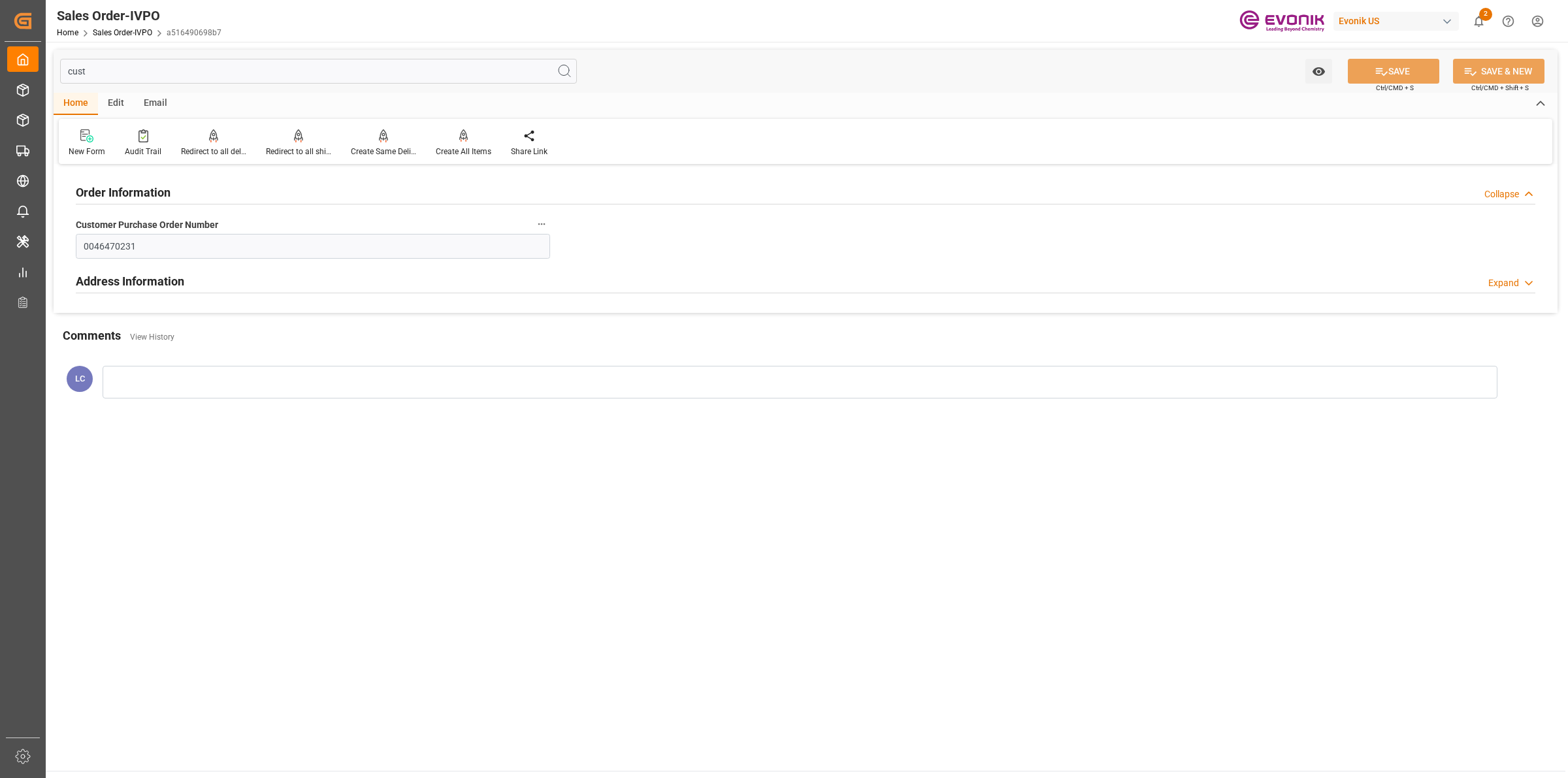
click at [236, 275] on div "Address Information Expand" at bounding box center [805, 280] width 1460 height 25
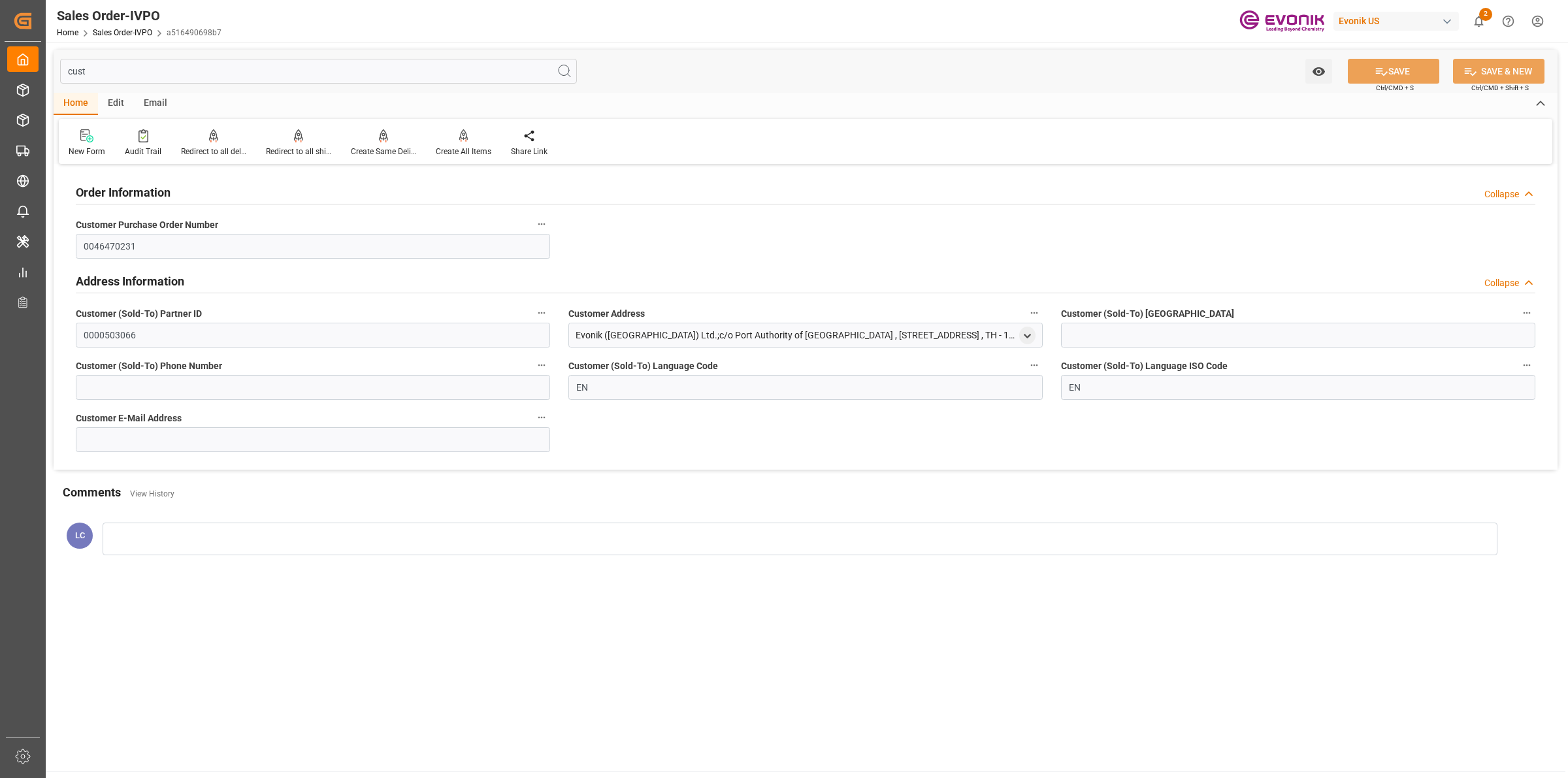
drag, startPoint x: 929, startPoint y: 331, endPoint x: 981, endPoint y: 346, distance: 54.1
click at [503, 353] on div "Order Information Collapse Customer Purchase Order Number 0046470231 Address In…" at bounding box center [805, 318] width 1504 height 302
drag, startPoint x: 912, startPoint y: 337, endPoint x: 945, endPoint y: 335, distance: 33.1
click at [915, 337] on div "Evonik ([GEOGRAPHIC_DATA]) Ltd.;c/o Port Authority of [GEOGRAPHIC_DATA] , [STRE…" at bounding box center [796, 335] width 440 height 13
drag, startPoint x: 953, startPoint y: 335, endPoint x: 570, endPoint y: 338, distance: 383.0
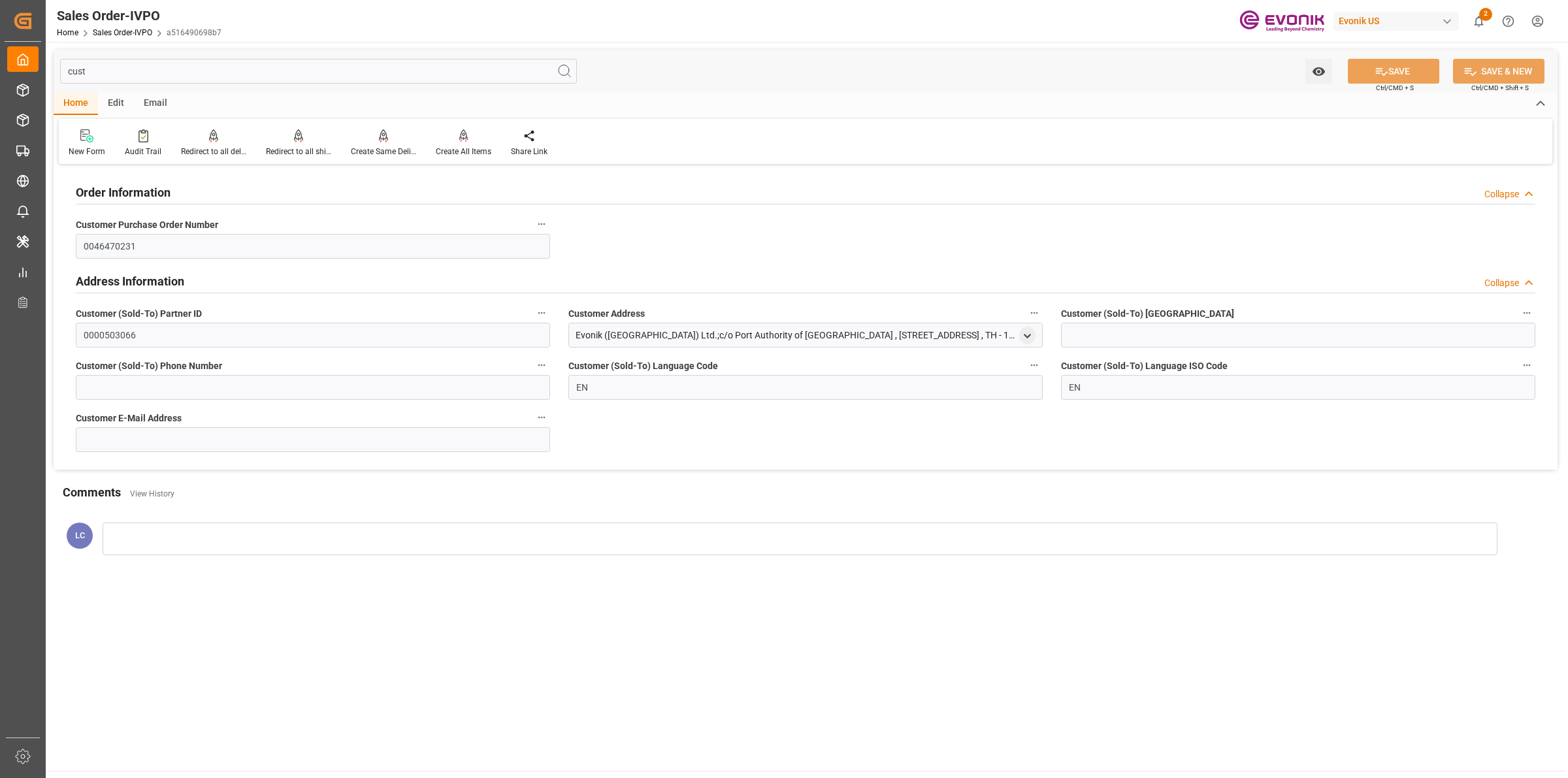
click at [570, 338] on div "Evonik ([GEOGRAPHIC_DATA]) Ltd.;c/o Port Authority of [GEOGRAPHIC_DATA] , [STRE…" at bounding box center [805, 335] width 474 height 25
copy div "Evonik ([GEOGRAPHIC_DATA]) Ltd.;c/o Port Authority of [GEOGRAPHIC_DATA] , [STRE…"
click at [110, 67] on input "cust" at bounding box center [318, 72] width 517 height 25
drag, startPoint x: 132, startPoint y: 65, endPoint x: 170, endPoint y: 67, distance: 38.1
click at [37, 54] on div "Created by potrace 1.15, written by [PERSON_NAME] [DATE]-[DATE] Created by potr…" at bounding box center [784, 389] width 1568 height 778
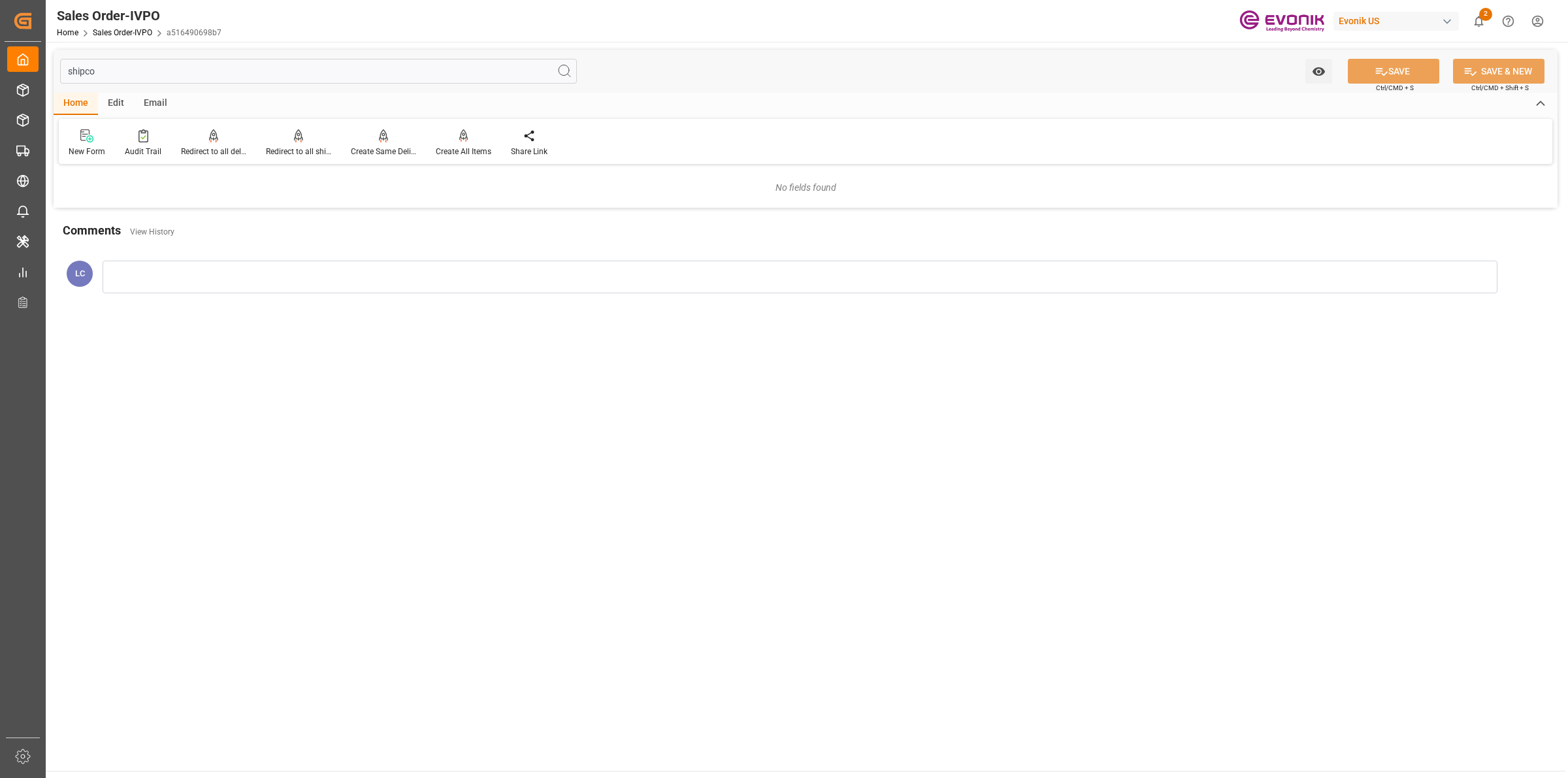
drag, startPoint x: 135, startPoint y: 73, endPoint x: 41, endPoint y: 53, distance: 96.1
click at [134, 73] on input "shipco" at bounding box center [318, 72] width 517 height 25
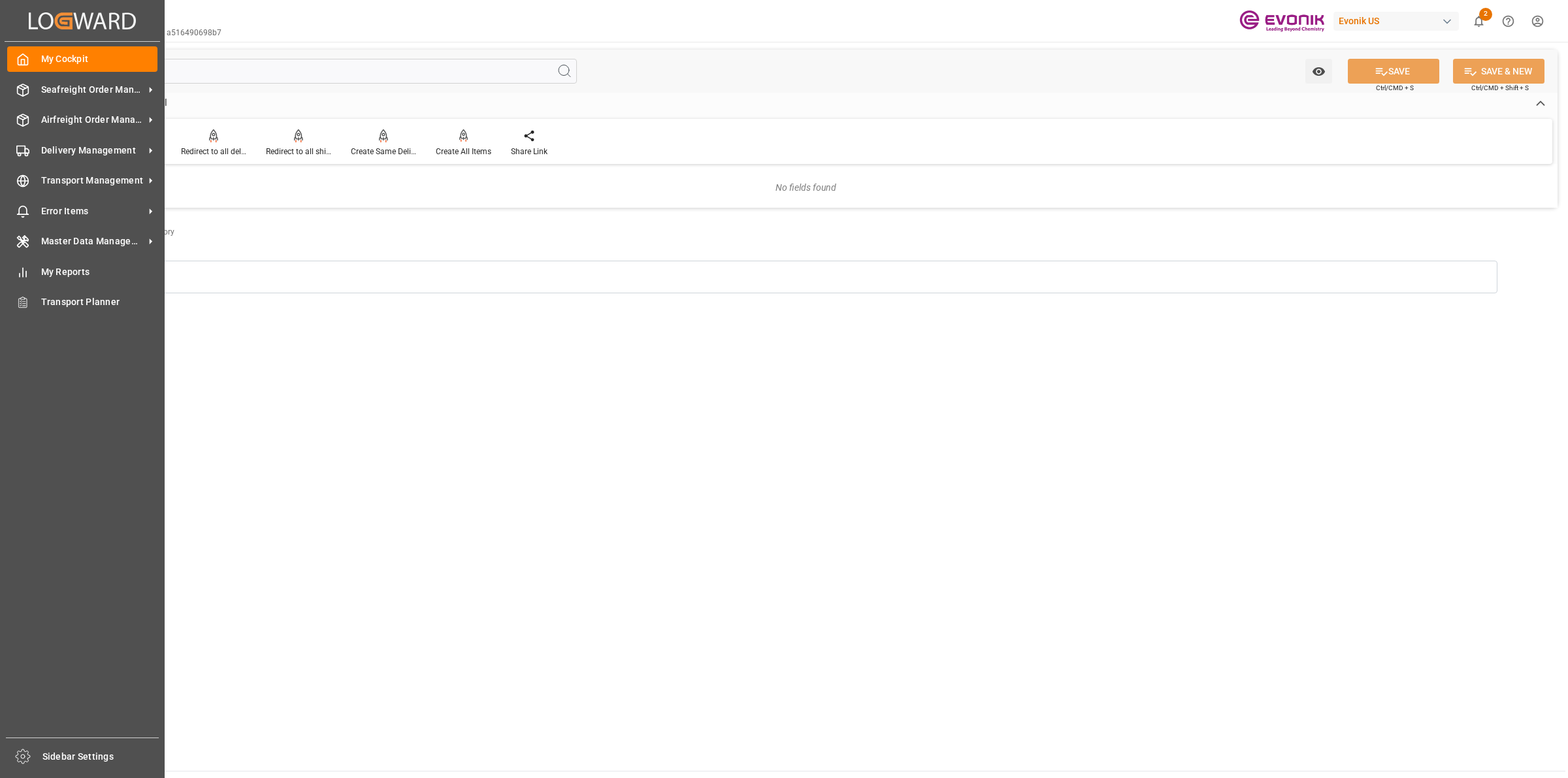
drag, startPoint x: 41, startPoint y: 53, endPoint x: 136, endPoint y: 44, distance: 95.4
click at [11, 44] on div "Created by potrace 1.15, written by [PERSON_NAME] [DATE]-[DATE] Created by potr…" at bounding box center [784, 389] width 1568 height 778
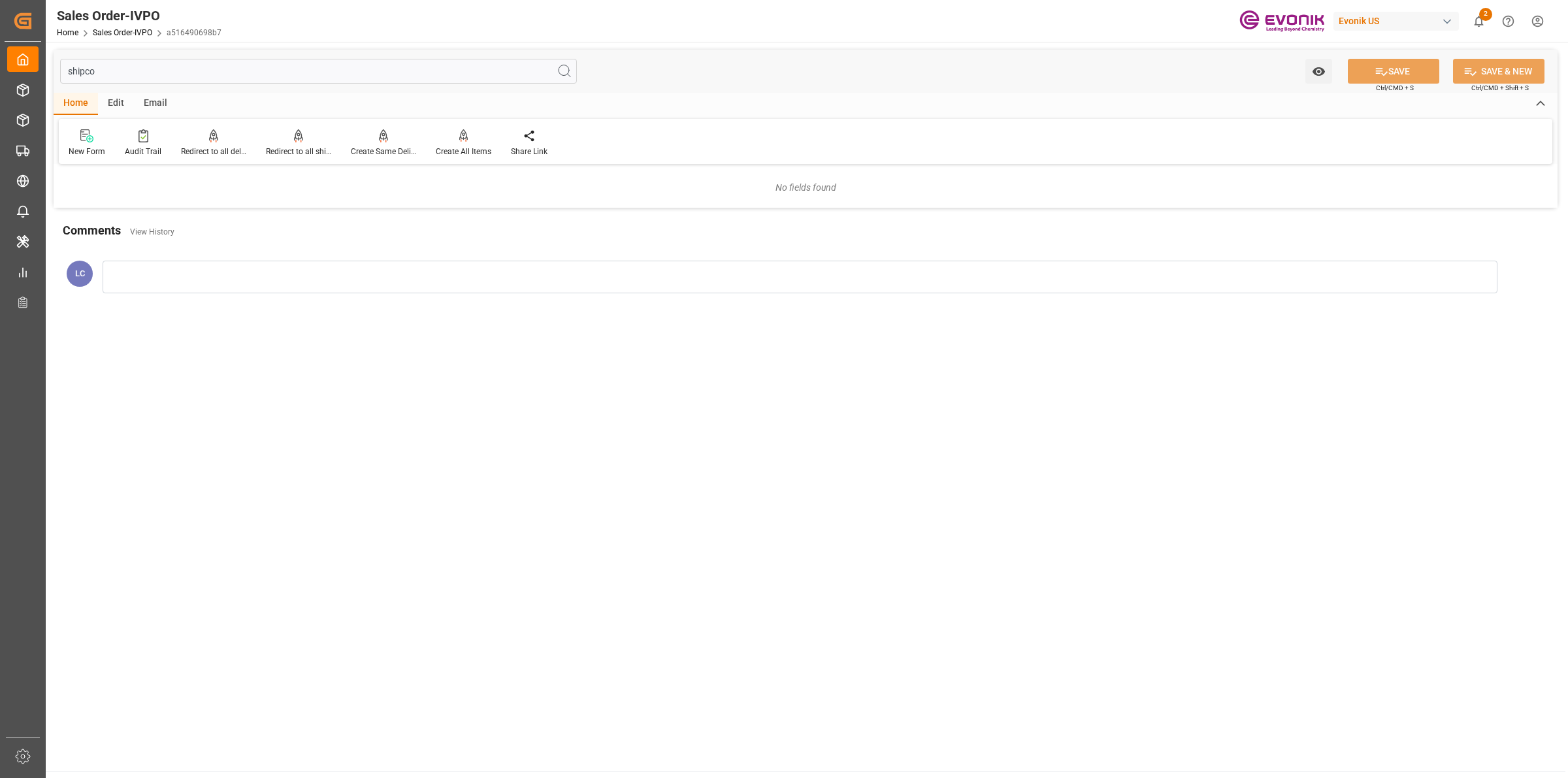
click at [181, 67] on input "shipco" at bounding box center [318, 72] width 517 height 25
type input "s"
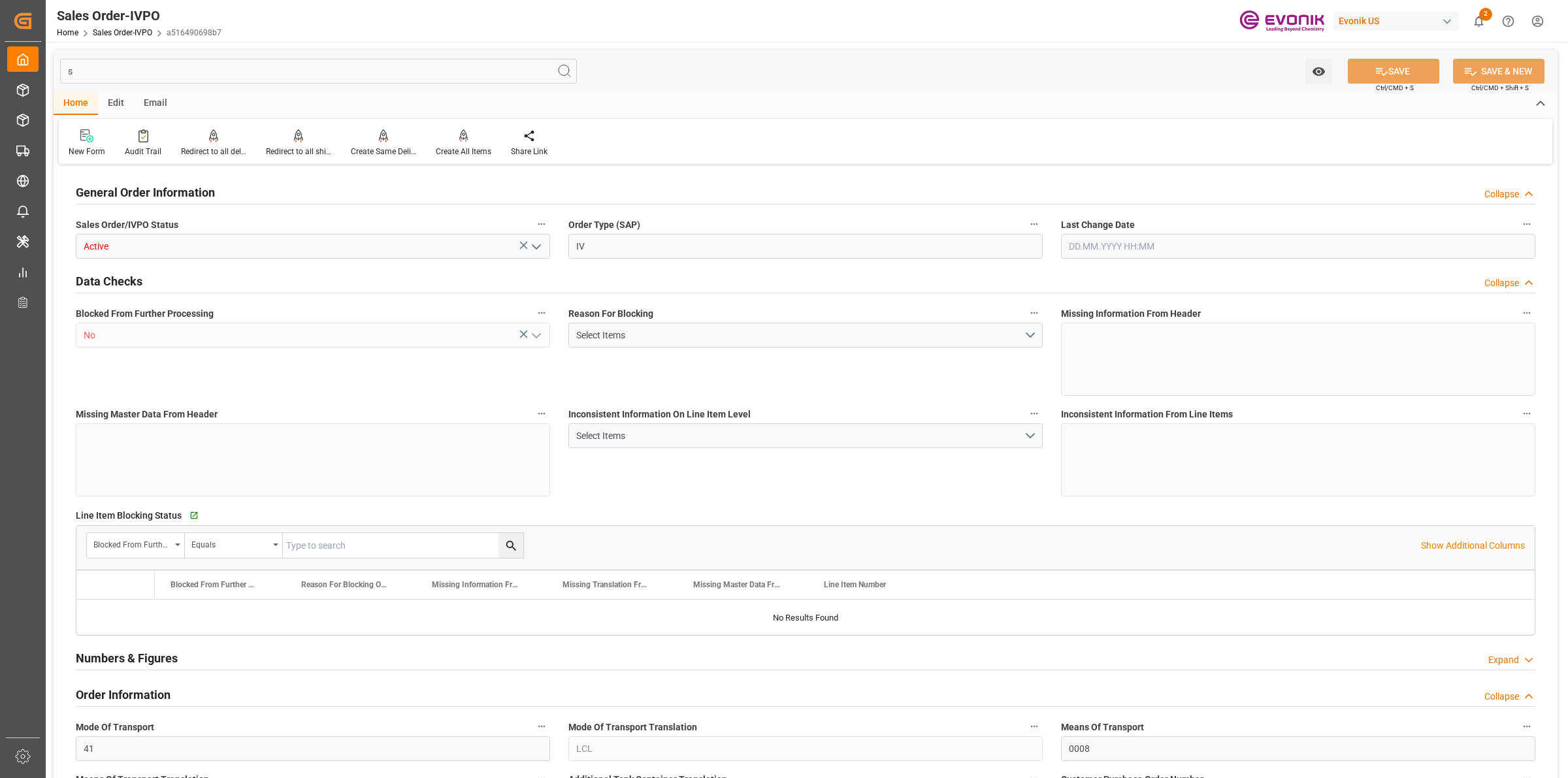
type input "THPAT"
type input "0"
type input "1"
type input "[DATE] 16:50"
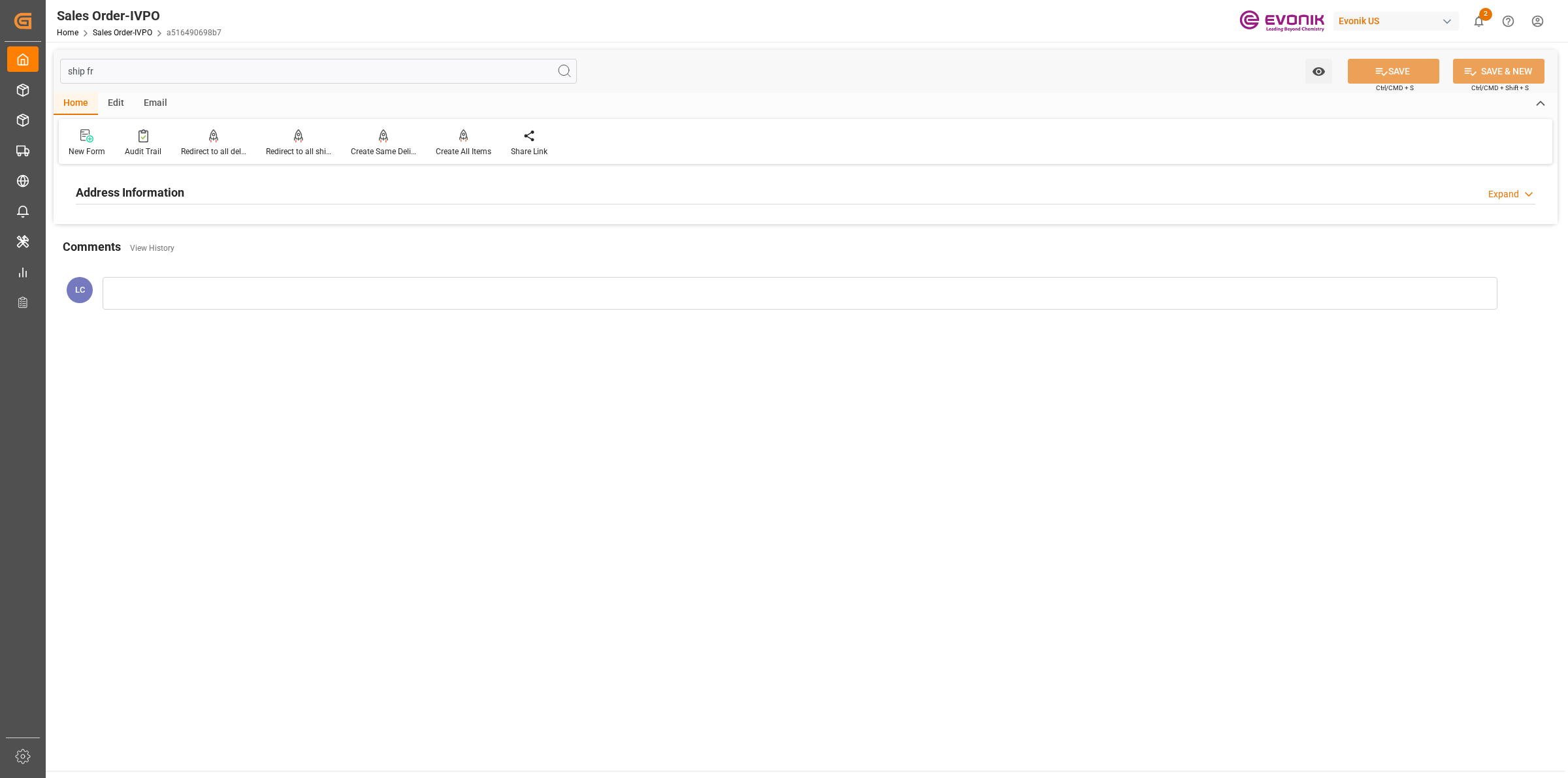
type input "ship fr"
click at [168, 193] on h2 "Address Information" at bounding box center [130, 192] width 109 height 17
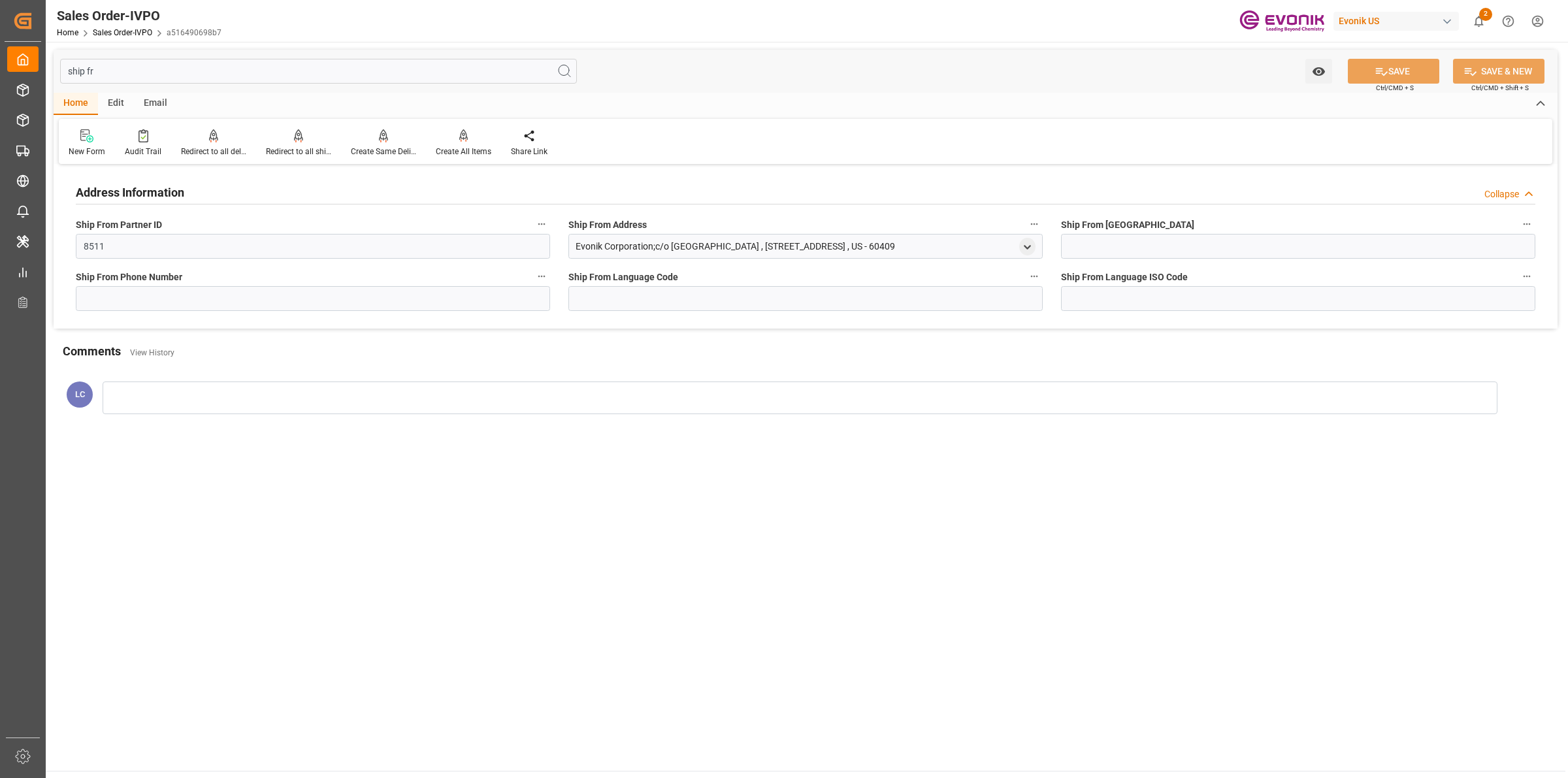
drag, startPoint x: 979, startPoint y: 243, endPoint x: 518, endPoint y: 243, distance: 461.0
click at [518, 243] on div "Address Information Collapse Ship From Partner ID 8511 Ship From Address Evonik…" at bounding box center [805, 248] width 1504 height 161
click at [851, 257] on div "Evonik Corporation;c/o [GEOGRAPHIC_DATA] , [STREET_ADDRESS] , US - 60409" at bounding box center [805, 246] width 474 height 25
drag, startPoint x: 970, startPoint y: 243, endPoint x: 574, endPoint y: 243, distance: 396.0
click at [574, 243] on div "Evonik Corporation;c/o [GEOGRAPHIC_DATA] , [STREET_ADDRESS] , US - 60409" at bounding box center [805, 246] width 474 height 25
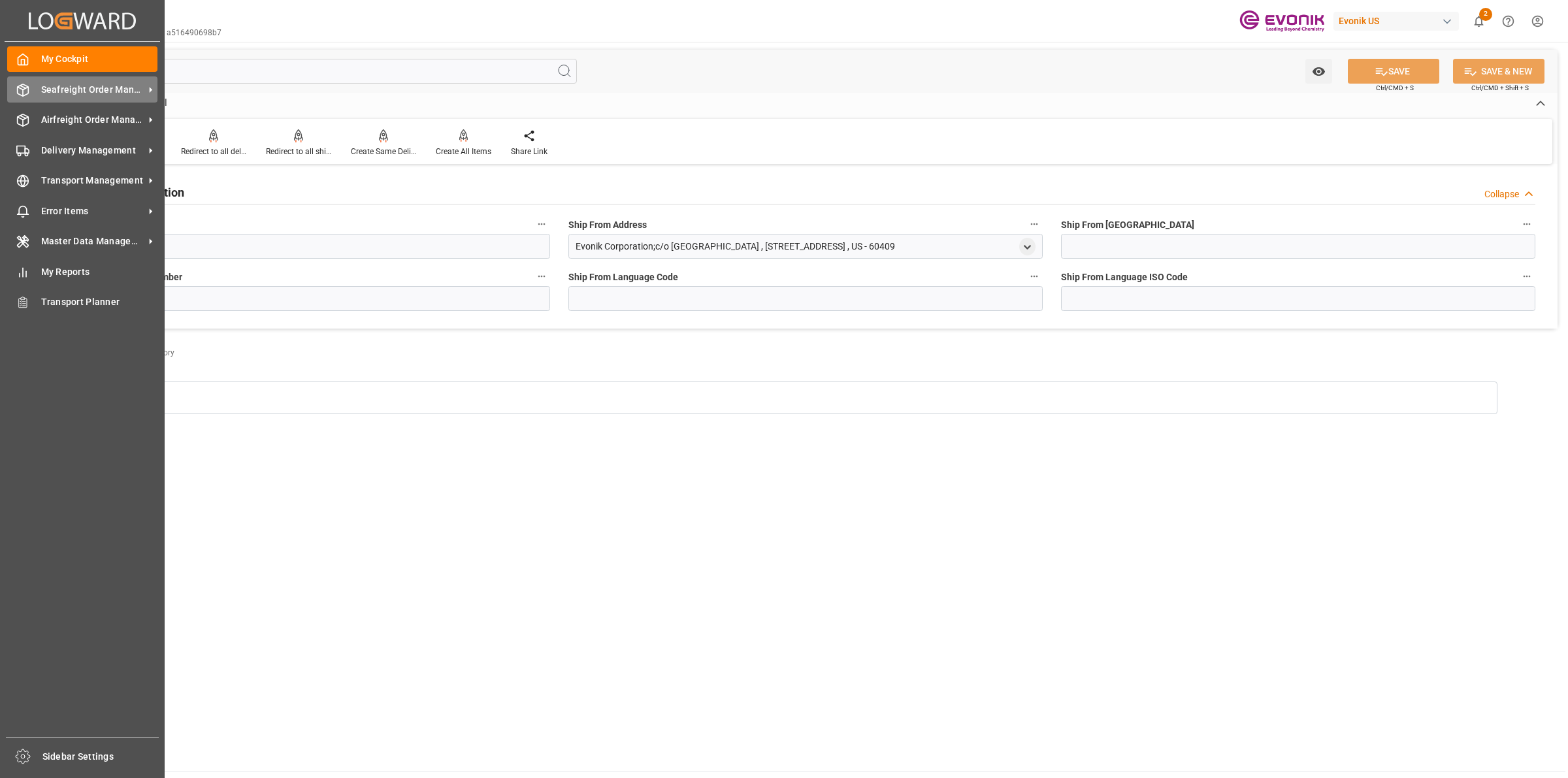
drag, startPoint x: 11, startPoint y: 98, endPoint x: 20, endPoint y: 98, distance: 9.0
click at [11, 98] on div "Seafreight Order Management Seafreight Order Management" at bounding box center [82, 89] width 150 height 25
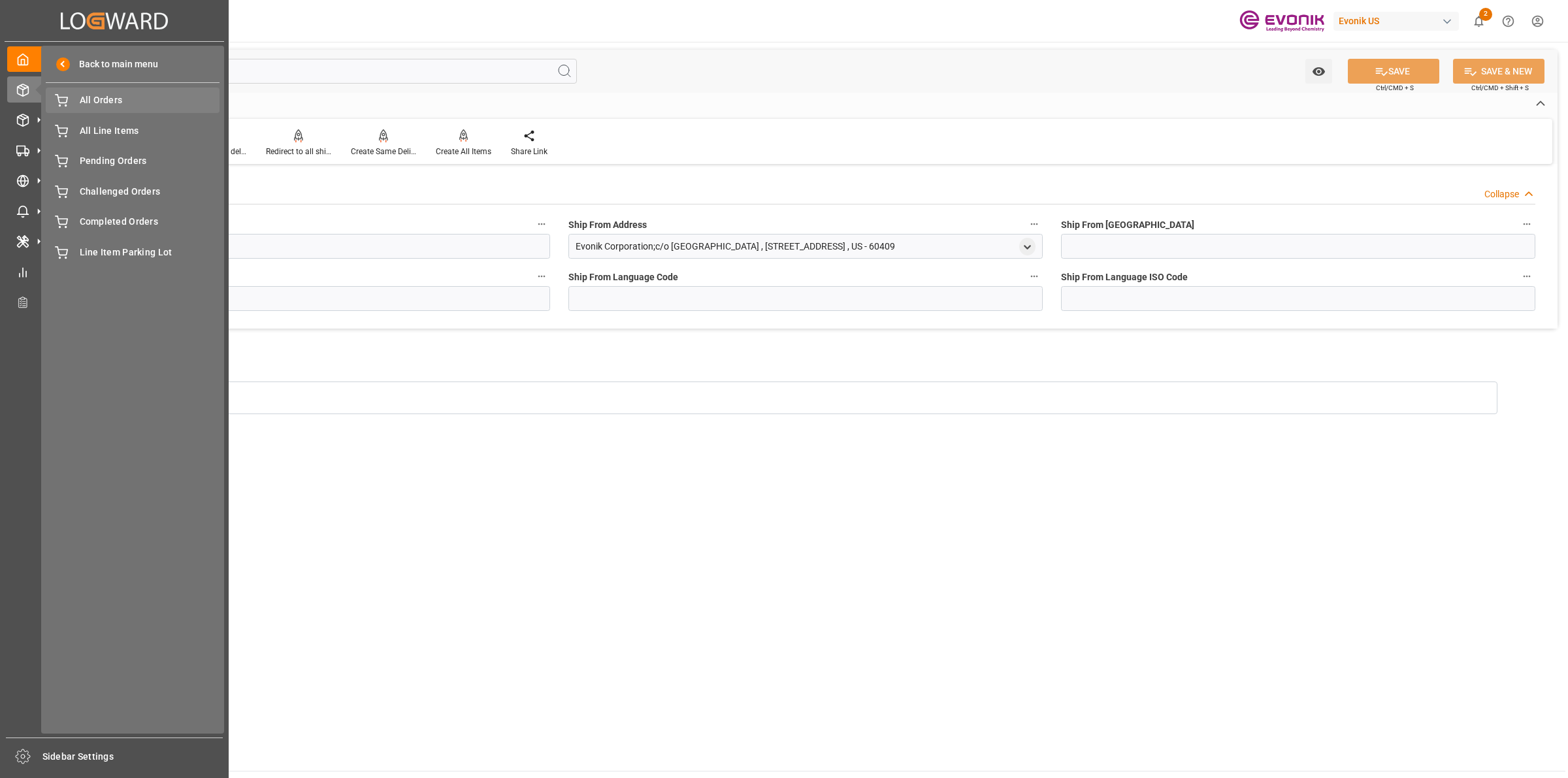
click at [96, 98] on span "All Orders" at bounding box center [150, 100] width 140 height 13
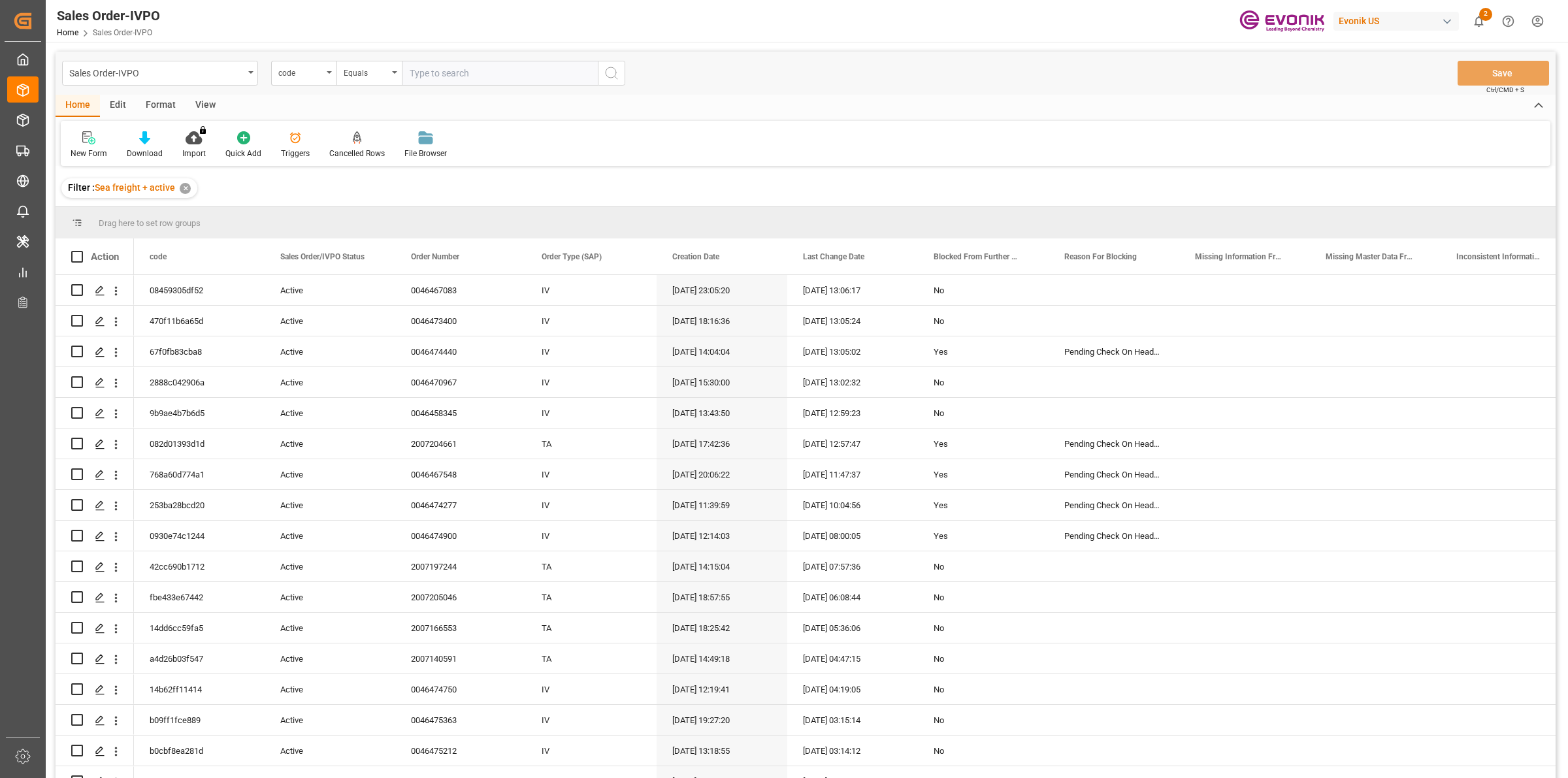
click at [302, 75] on div "code" at bounding box center [300, 71] width 44 height 15
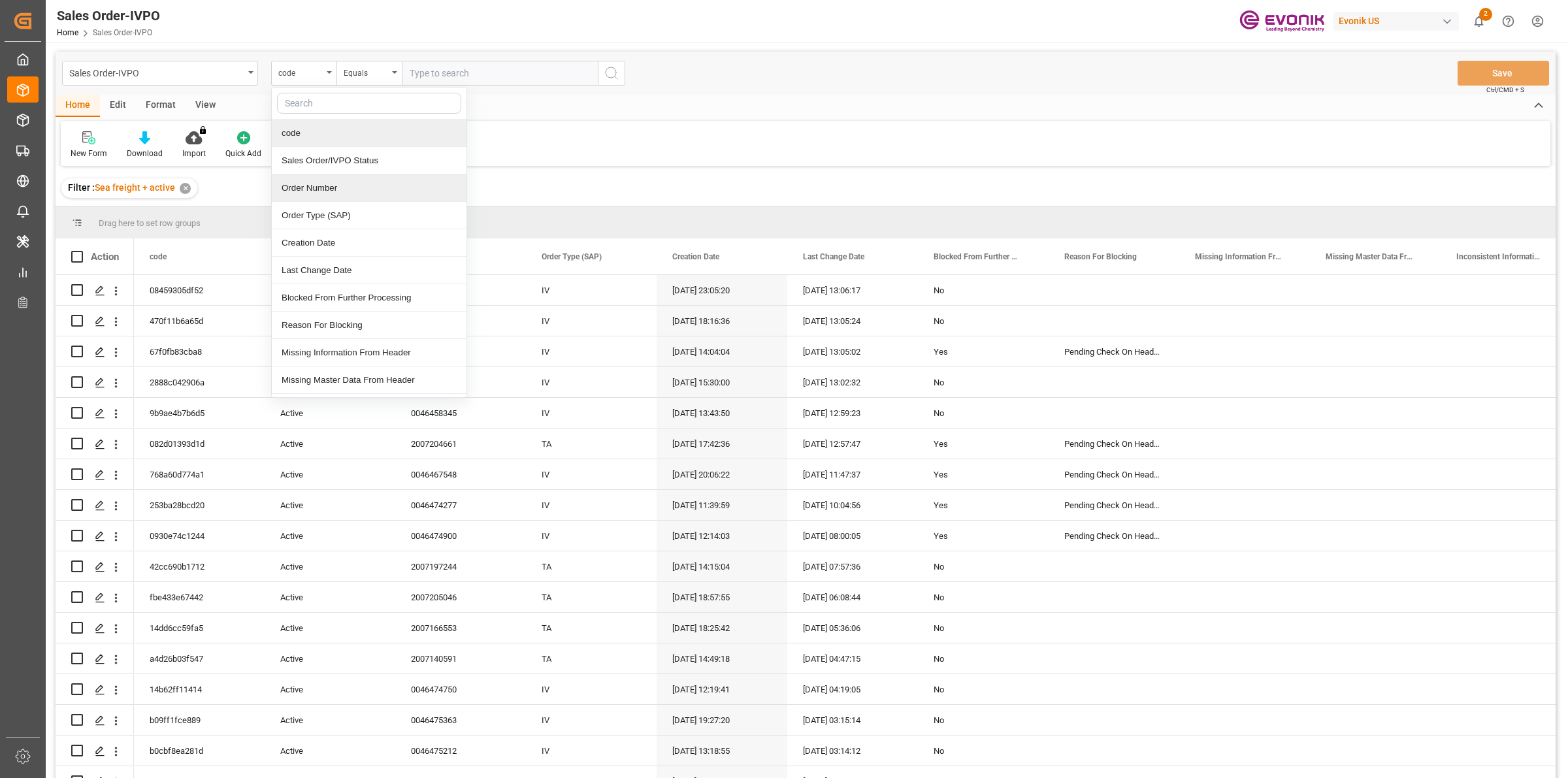
click at [318, 187] on div "Order Number" at bounding box center [369, 187] width 195 height 28
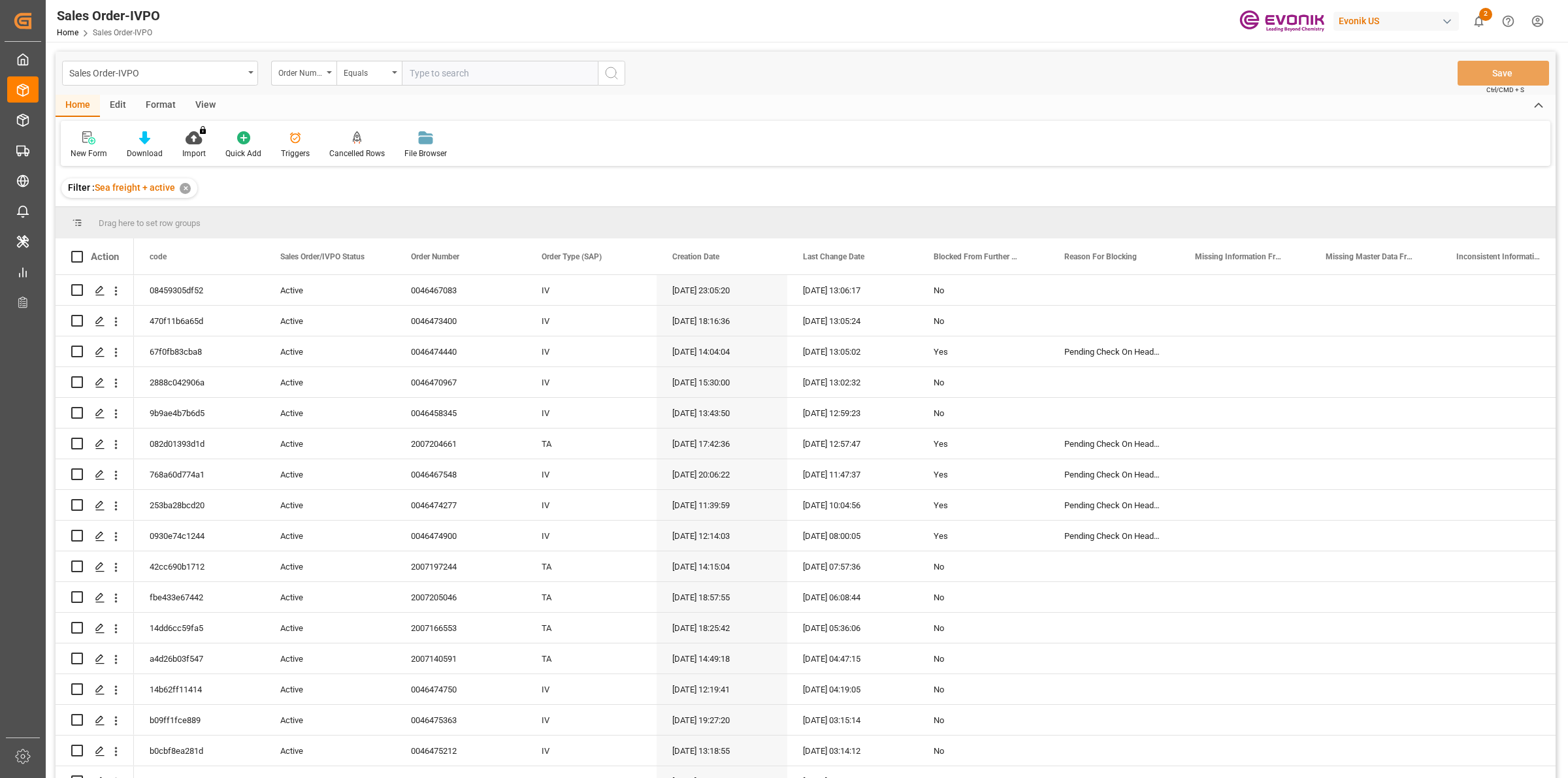
click at [453, 73] on input "text" at bounding box center [500, 73] width 196 height 25
paste input "46469987"
type input "0046469987"
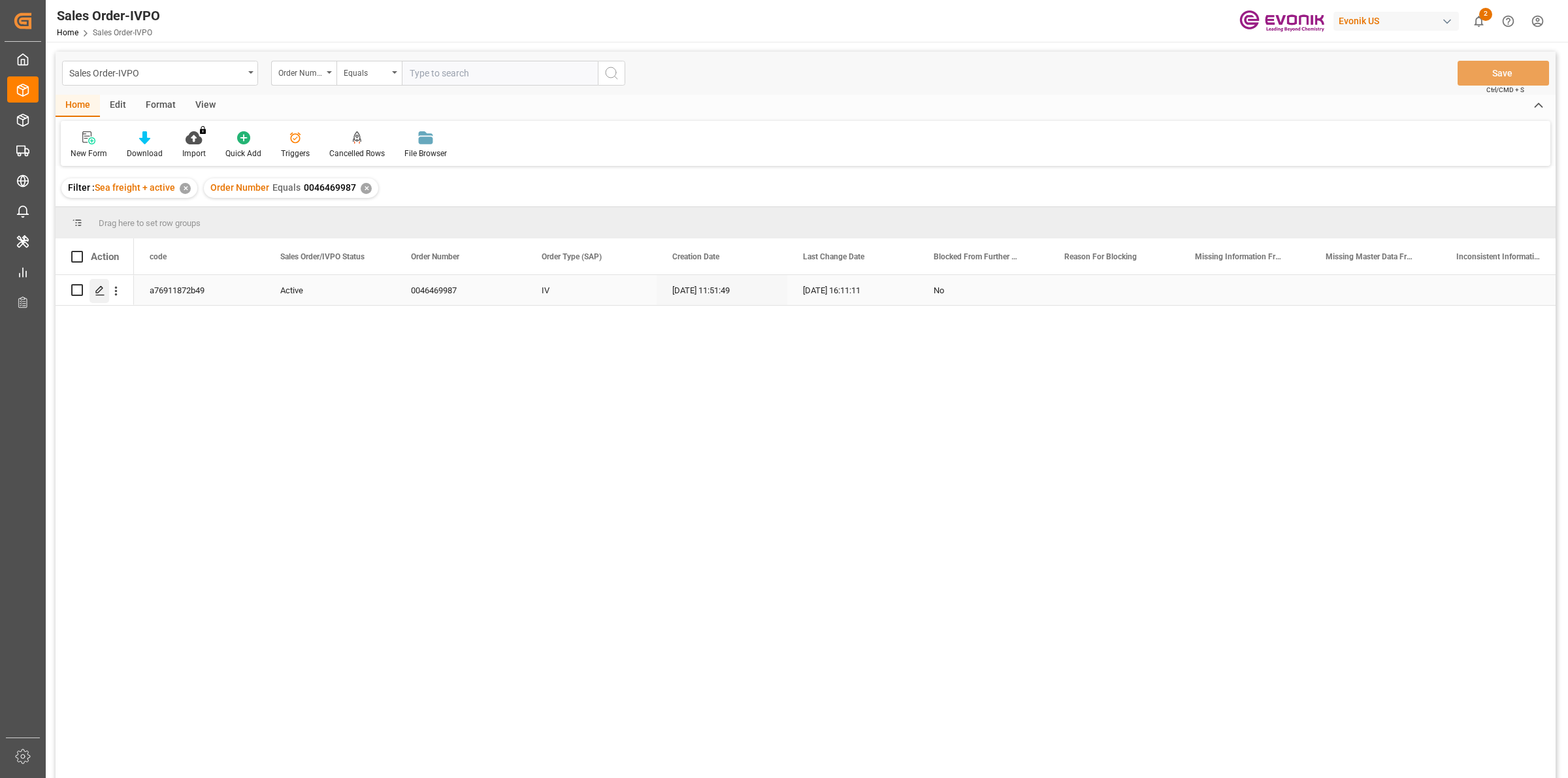
click at [106, 287] on div "Press SPACE to select this row." at bounding box center [99, 291] width 20 height 24
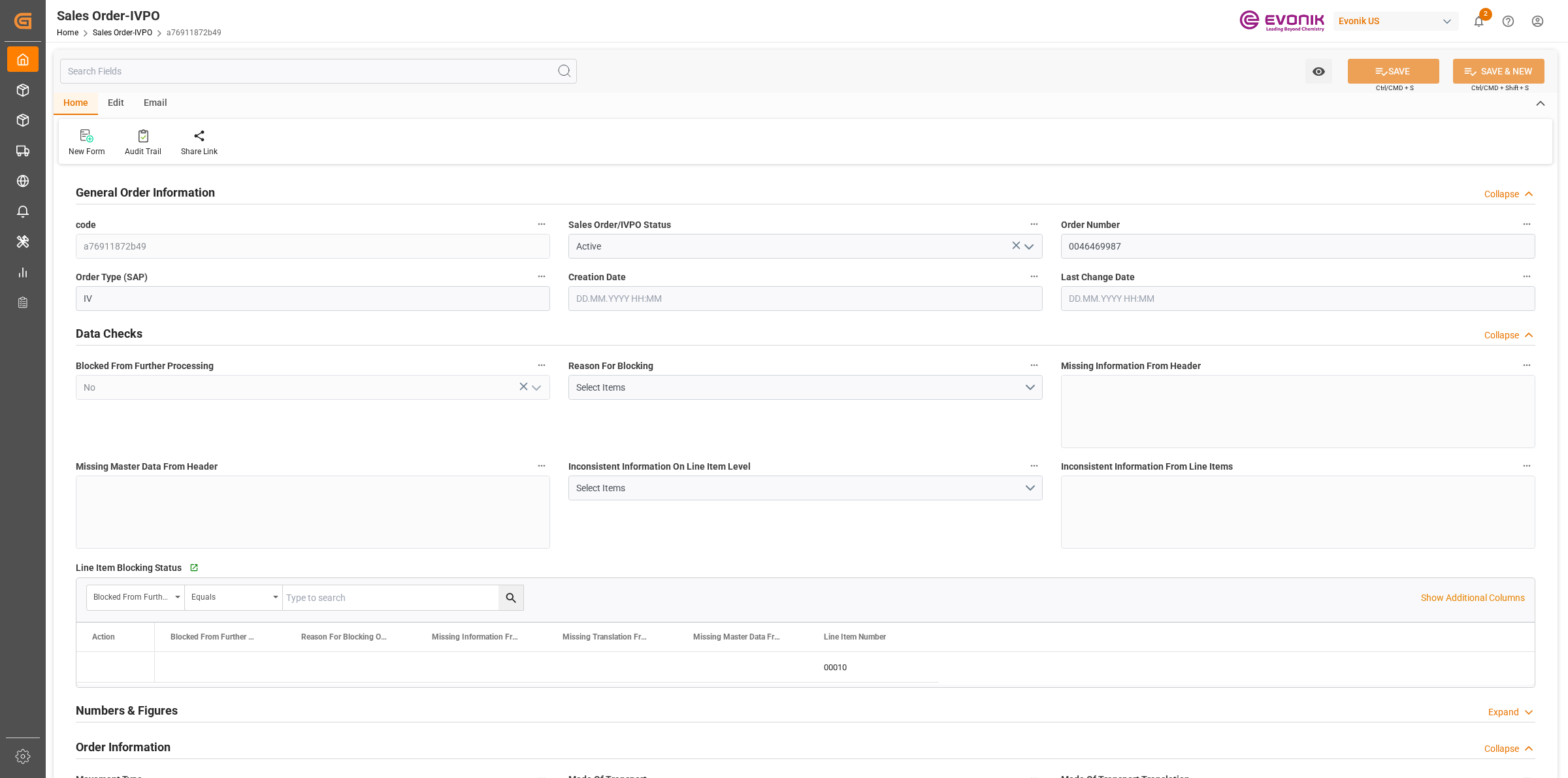
type input "INNSA"
type input "0"
type input "1"
type input "800.968"
type input "[DATE] 11:51"
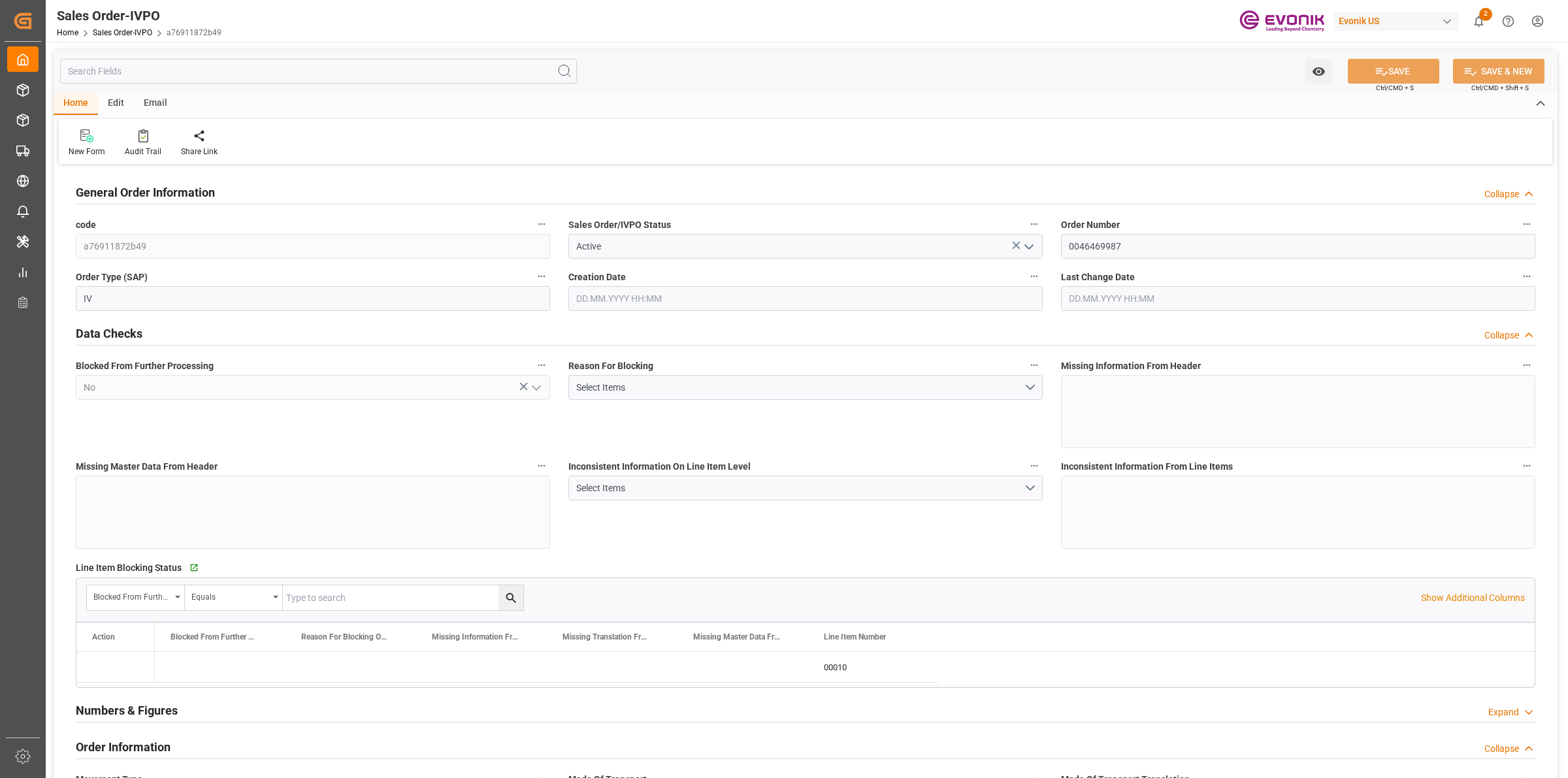
type input "[DATE] 16:11"
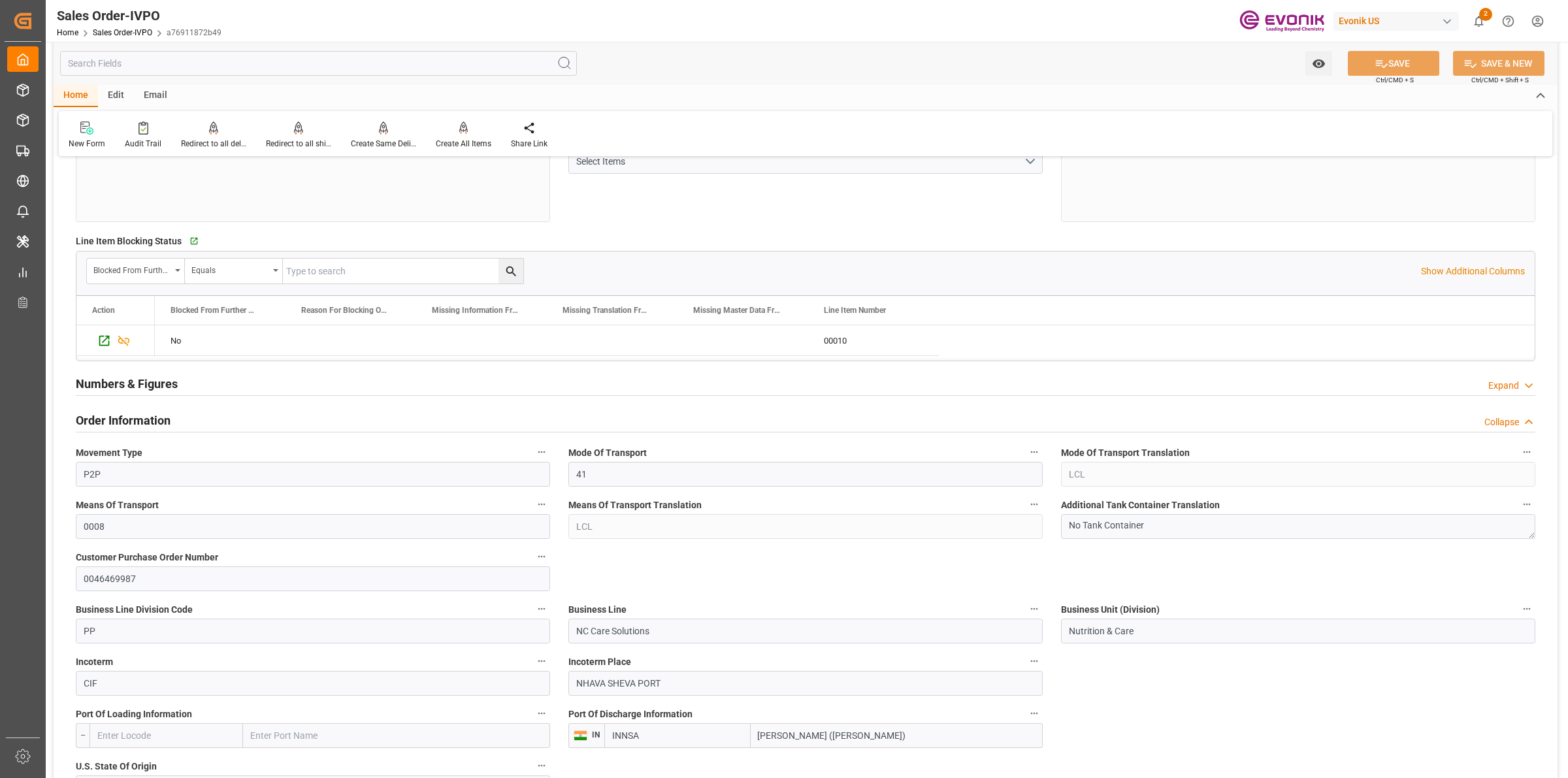
scroll to position [572, 0]
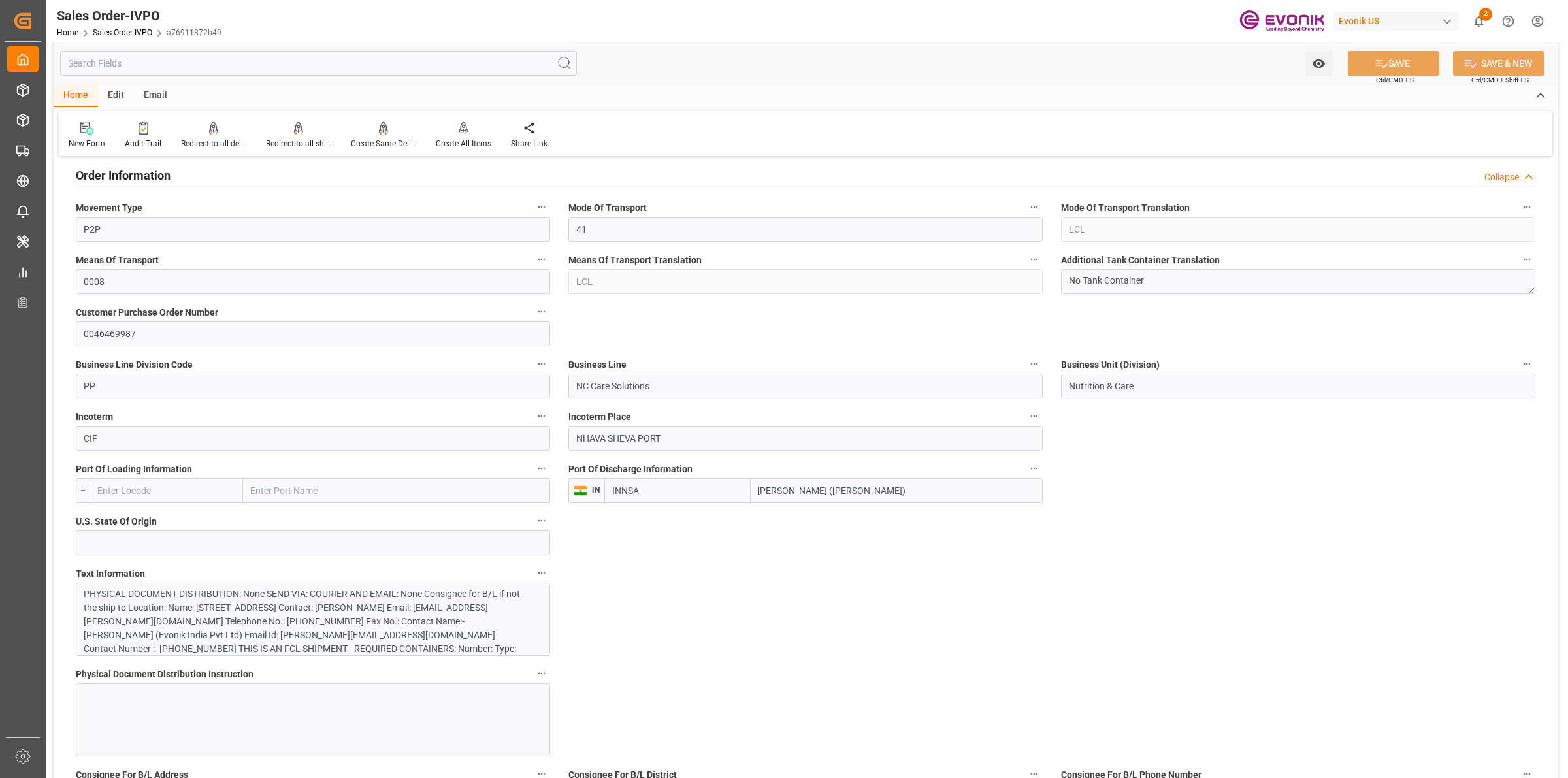
drag, startPoint x: 909, startPoint y: 495, endPoint x: 645, endPoint y: 493, distance: 264.0
click at [645, 493] on div "INNSA [PERSON_NAME] ([PERSON_NAME])" at bounding box center [823, 491] width 438 height 25
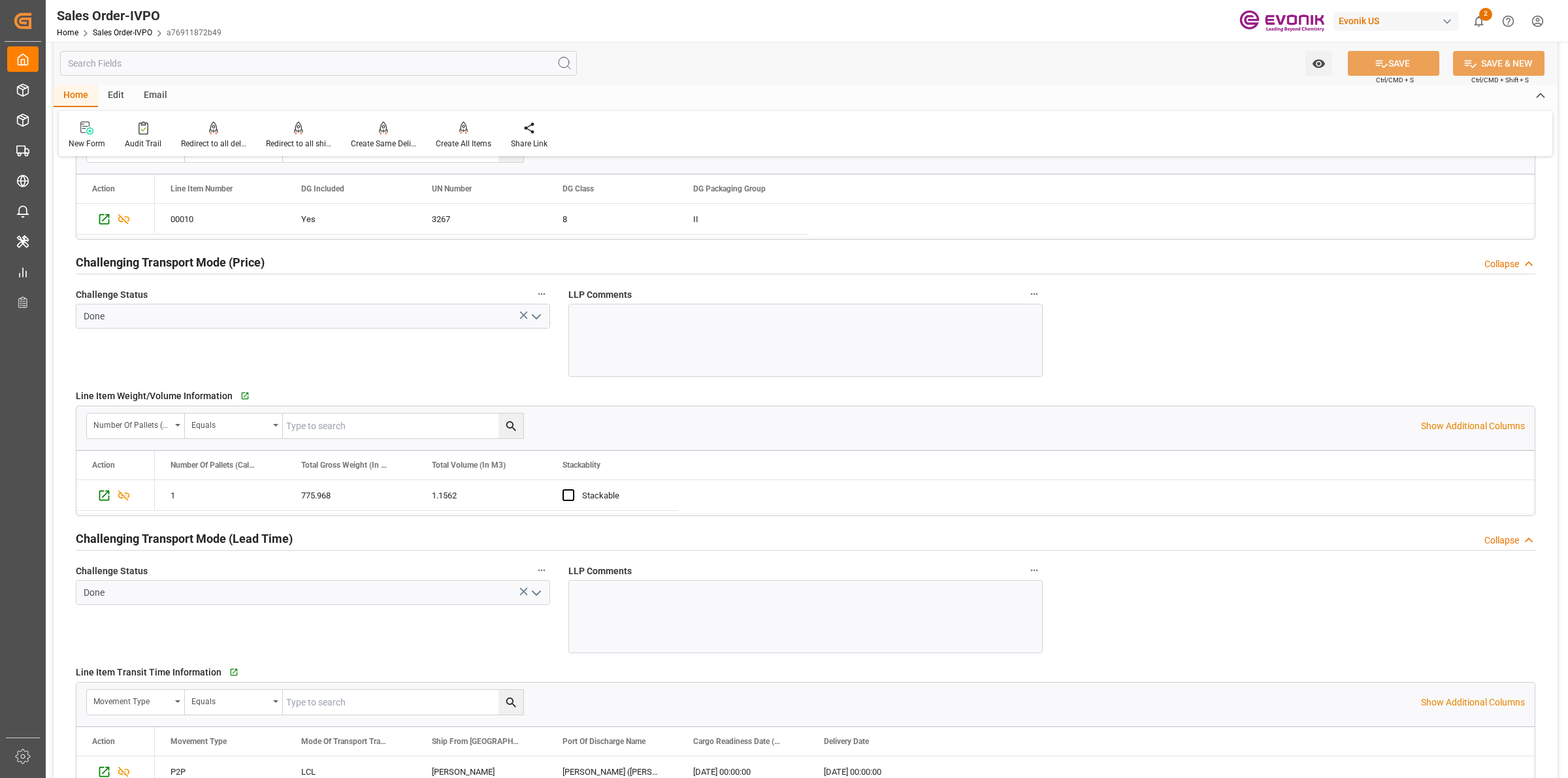
scroll to position [2204, 0]
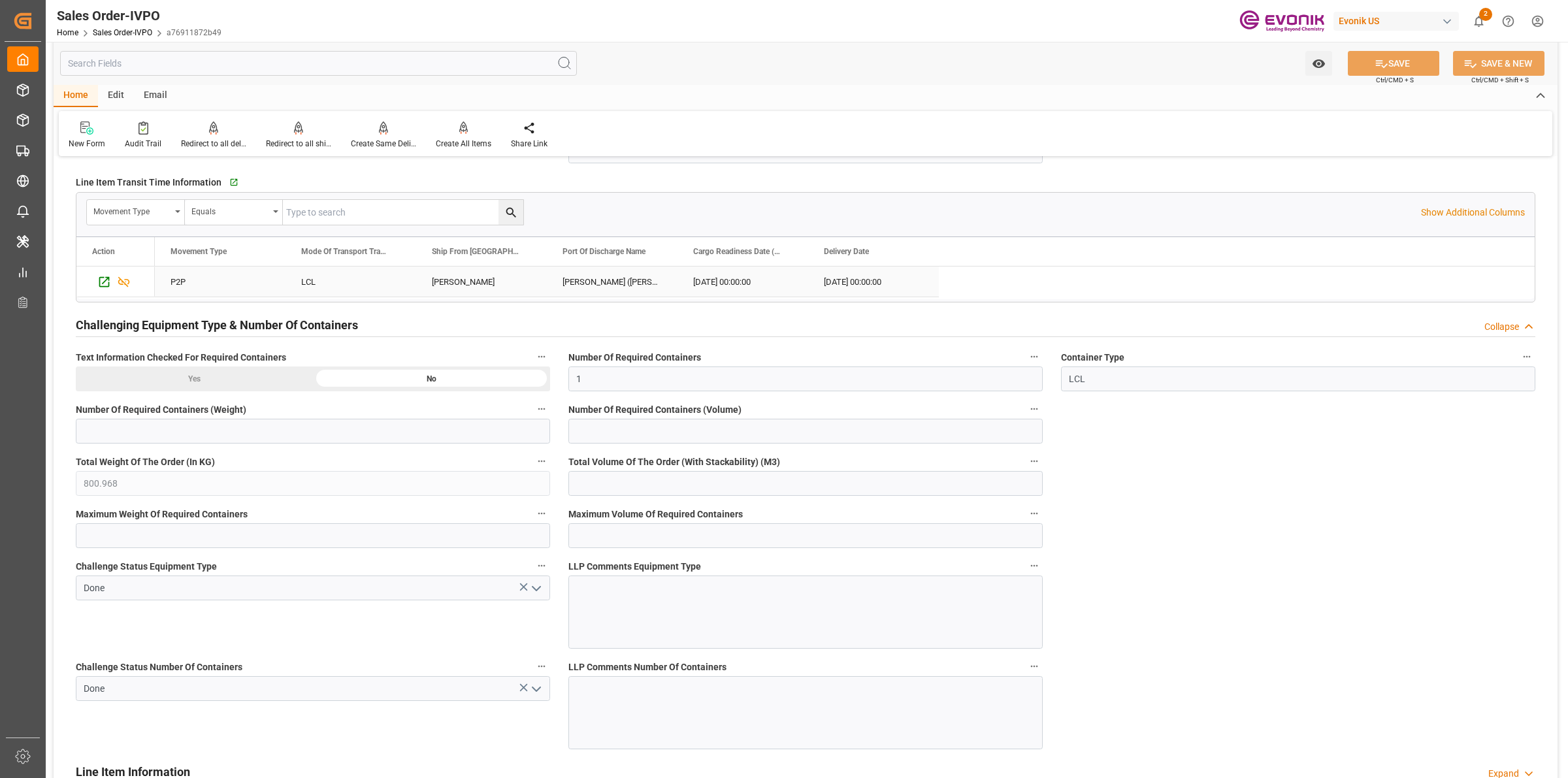
click at [457, 276] on div "[PERSON_NAME]" at bounding box center [481, 281] width 131 height 30
click at [160, 67] on input "text" at bounding box center [318, 64] width 517 height 25
paste input "Customer"
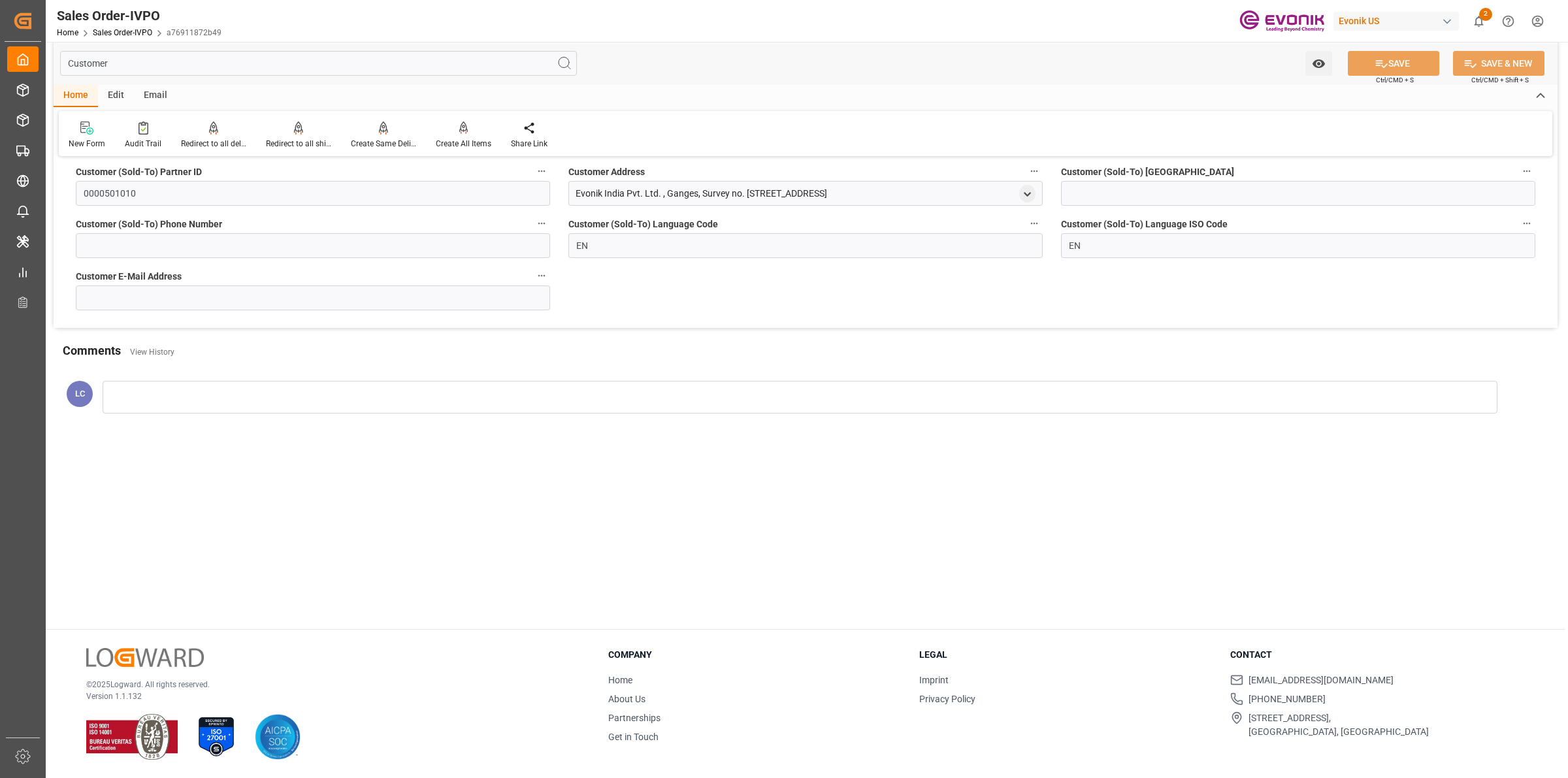
scroll to position [141, 0]
click at [1024, 196] on icon "open menu" at bounding box center [1027, 194] width 11 height 11
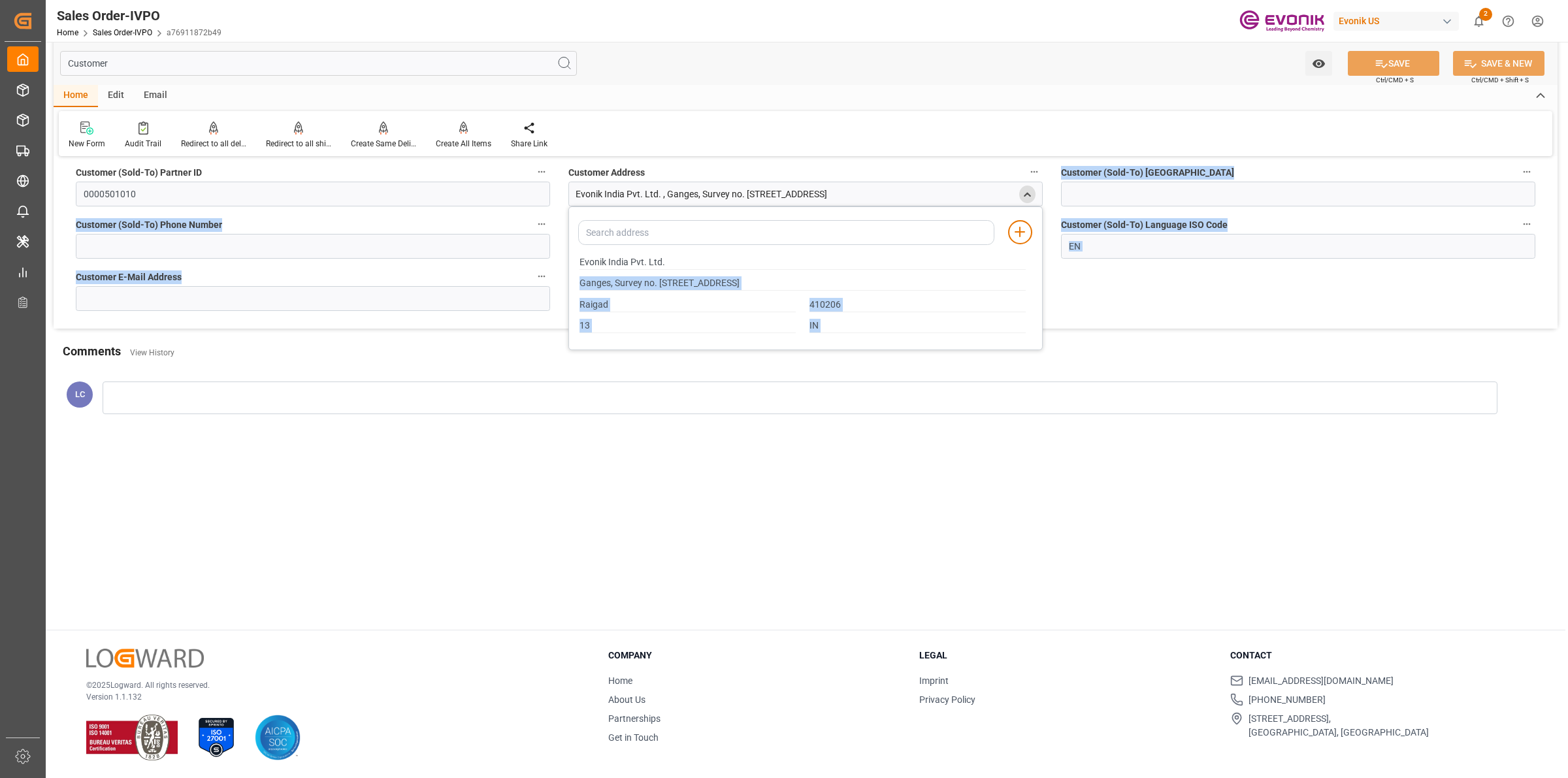
drag, startPoint x: 876, startPoint y: 273, endPoint x: 496, endPoint y: 275, distance: 380.0
click at [496, 275] on div "Order Information Collapse Customer Purchase Order Number 0046469987 Address In…" at bounding box center [805, 177] width 1504 height 302
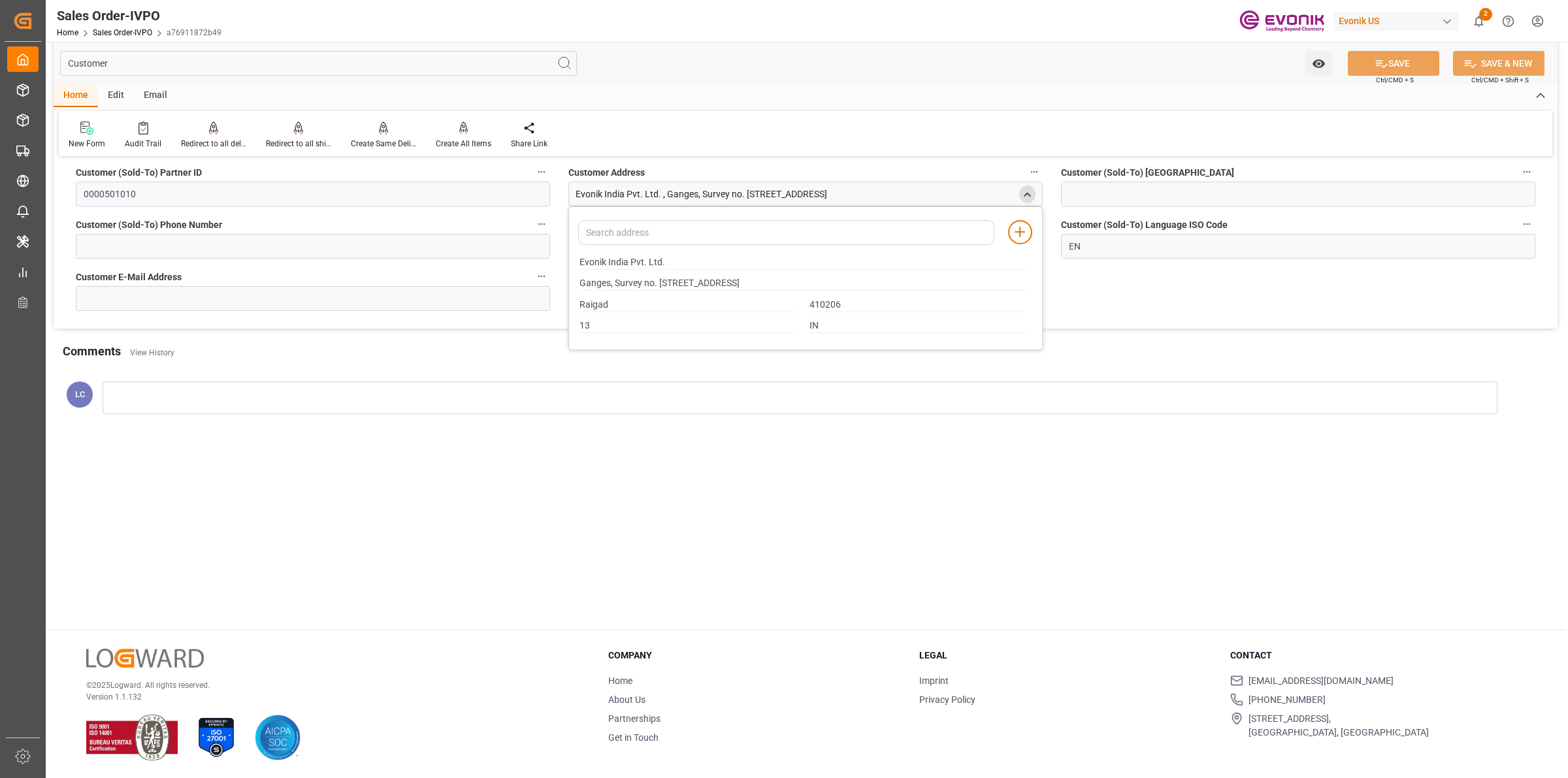
click at [610, 187] on div "Evonik India Pvt. Ltd. , Ganges, Survey no. [STREET_ADDRESS]" at bounding box center [701, 194] width 251 height 13
click at [579, 193] on div "Evonik India Pvt. Ltd. , Ganges, Survey no. [STREET_ADDRESS]" at bounding box center [701, 194] width 251 height 13
click at [576, 191] on div "Evonik India Pvt. Ltd. , Ganges, Survey no. [STREET_ADDRESS]" at bounding box center [701, 194] width 251 height 13
drag, startPoint x: 576, startPoint y: 191, endPoint x: 1007, endPoint y: 191, distance: 431.0
click at [827, 191] on div "Evonik India Pvt. Ltd. , Ganges, Survey no. [STREET_ADDRESS]" at bounding box center [701, 194] width 251 height 13
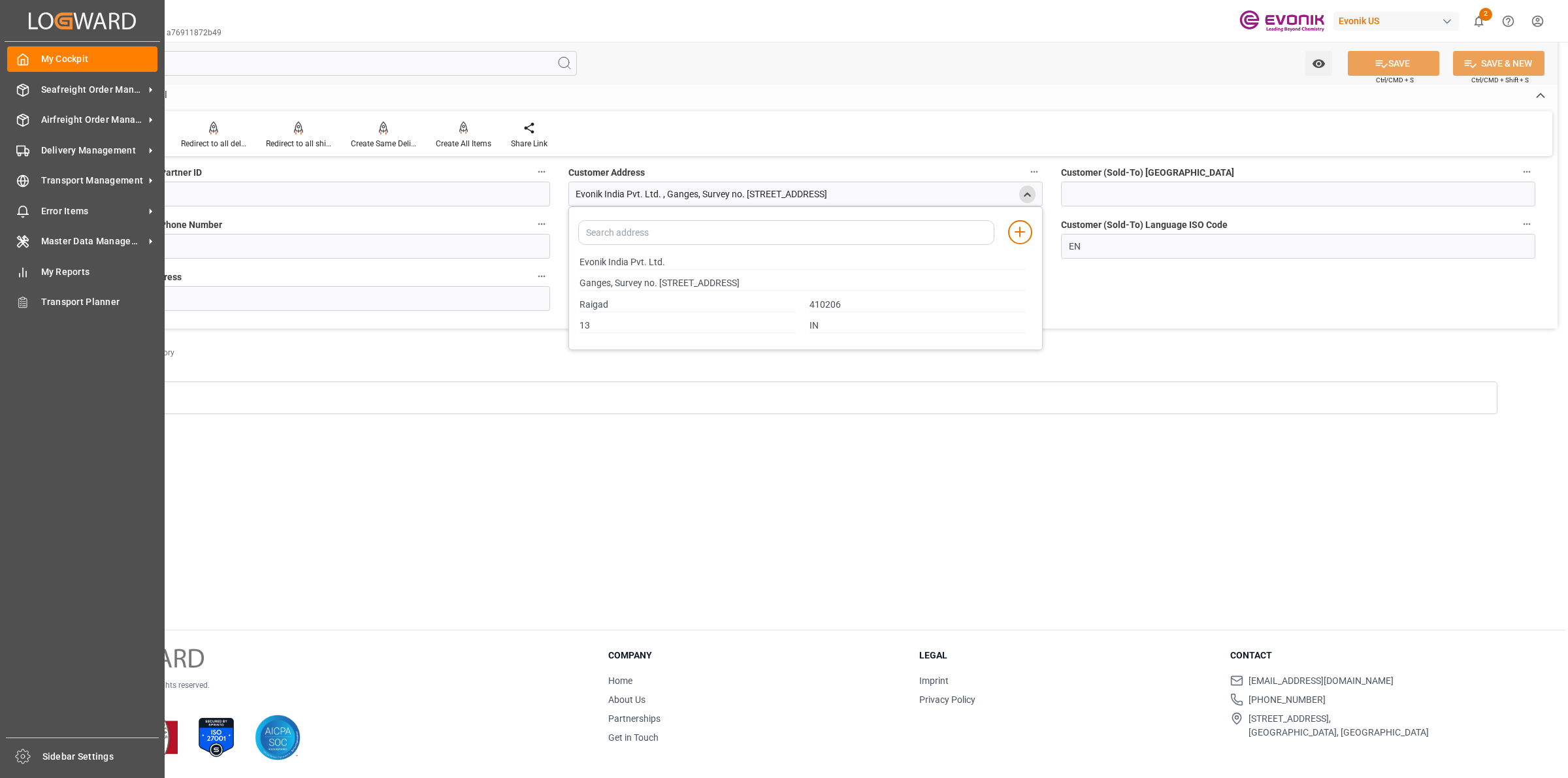
drag, startPoint x: 90, startPoint y: 62, endPoint x: 50, endPoint y: 59, distance: 40.1
click at [44, 59] on div "Created by potrace 1.15, written by [PERSON_NAME] [DATE]-[DATE] Created by potr…" at bounding box center [784, 389] width 1568 height 778
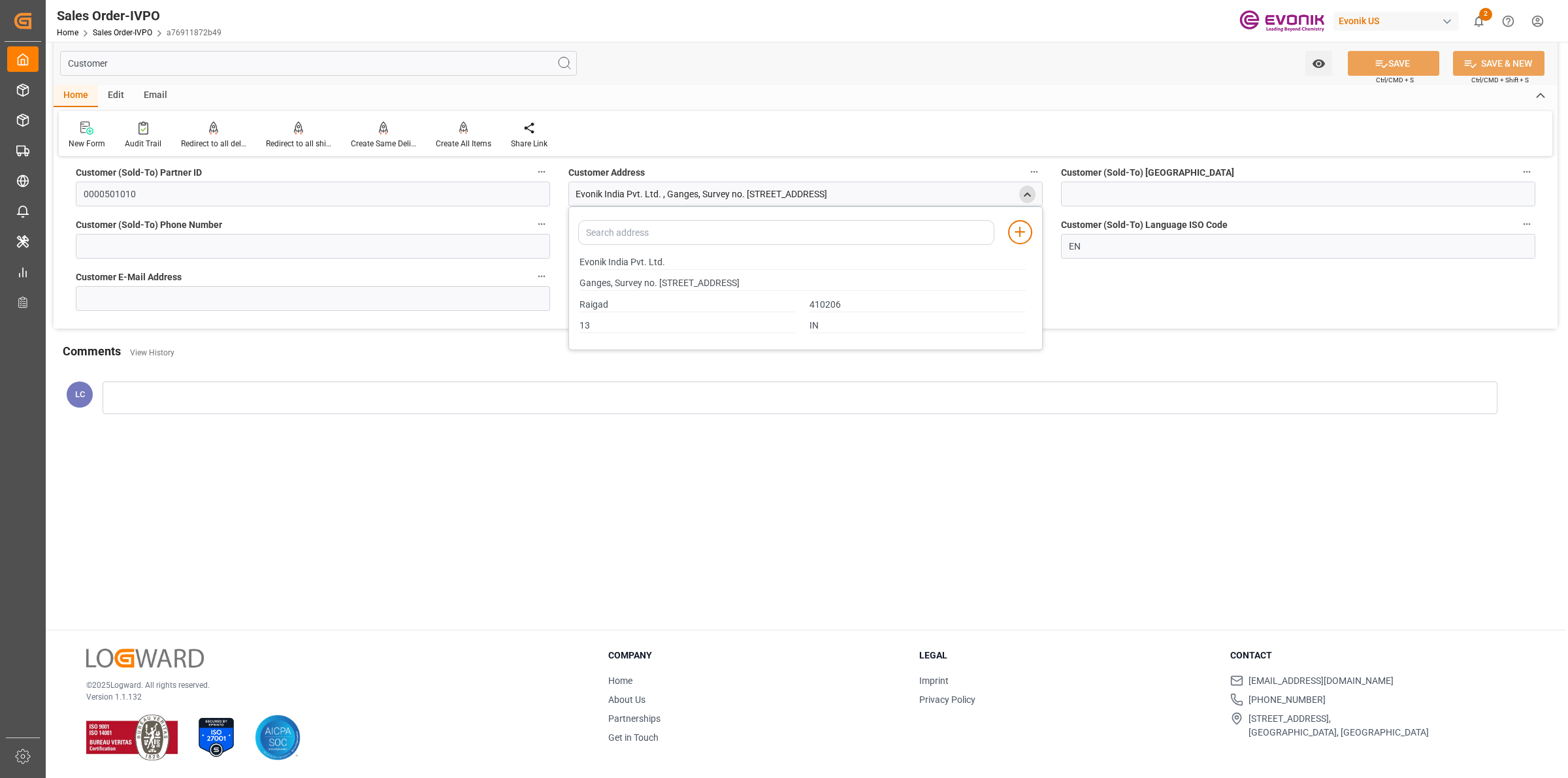
paste input "Ship From"
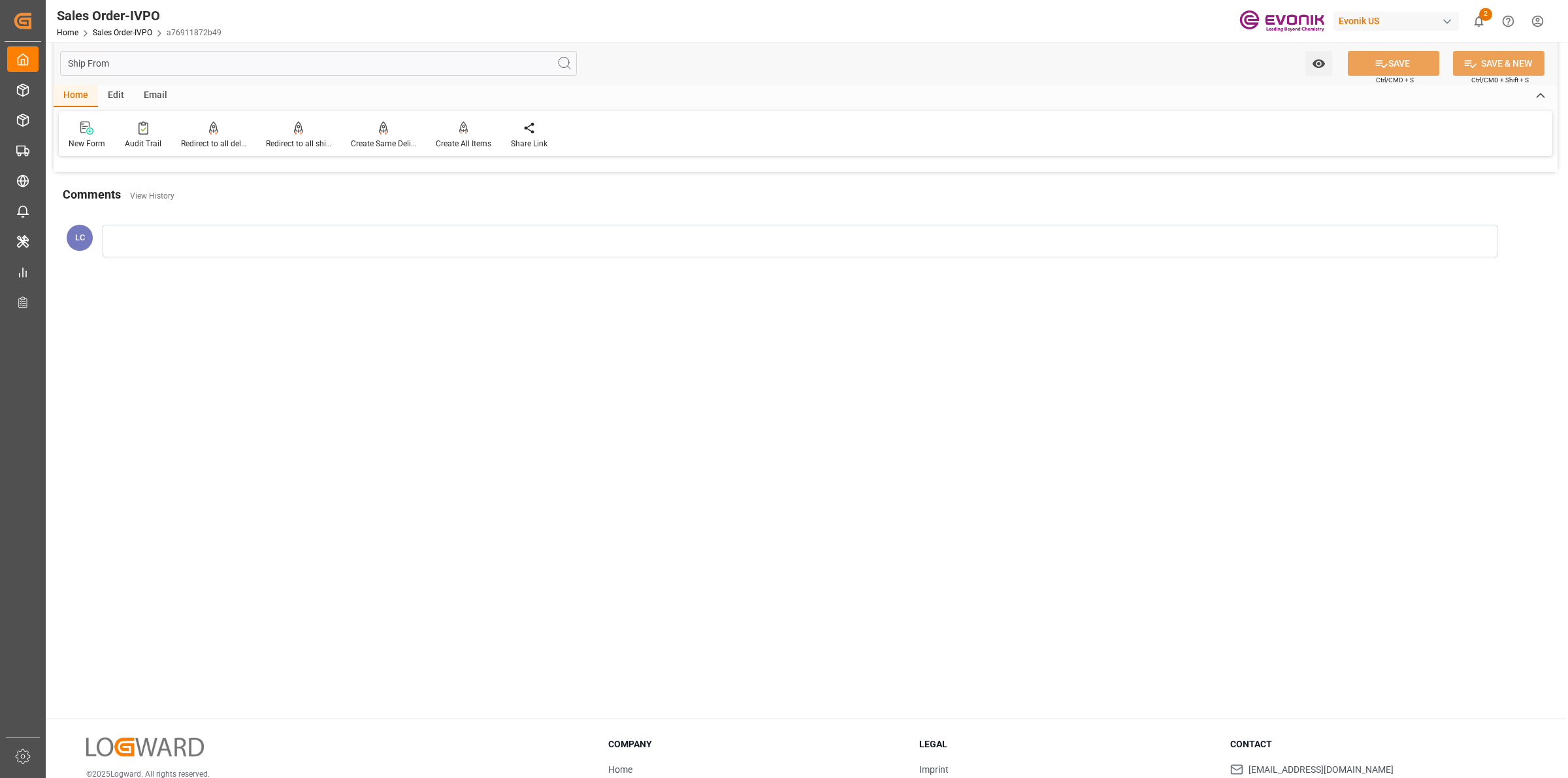
scroll to position [0, 0]
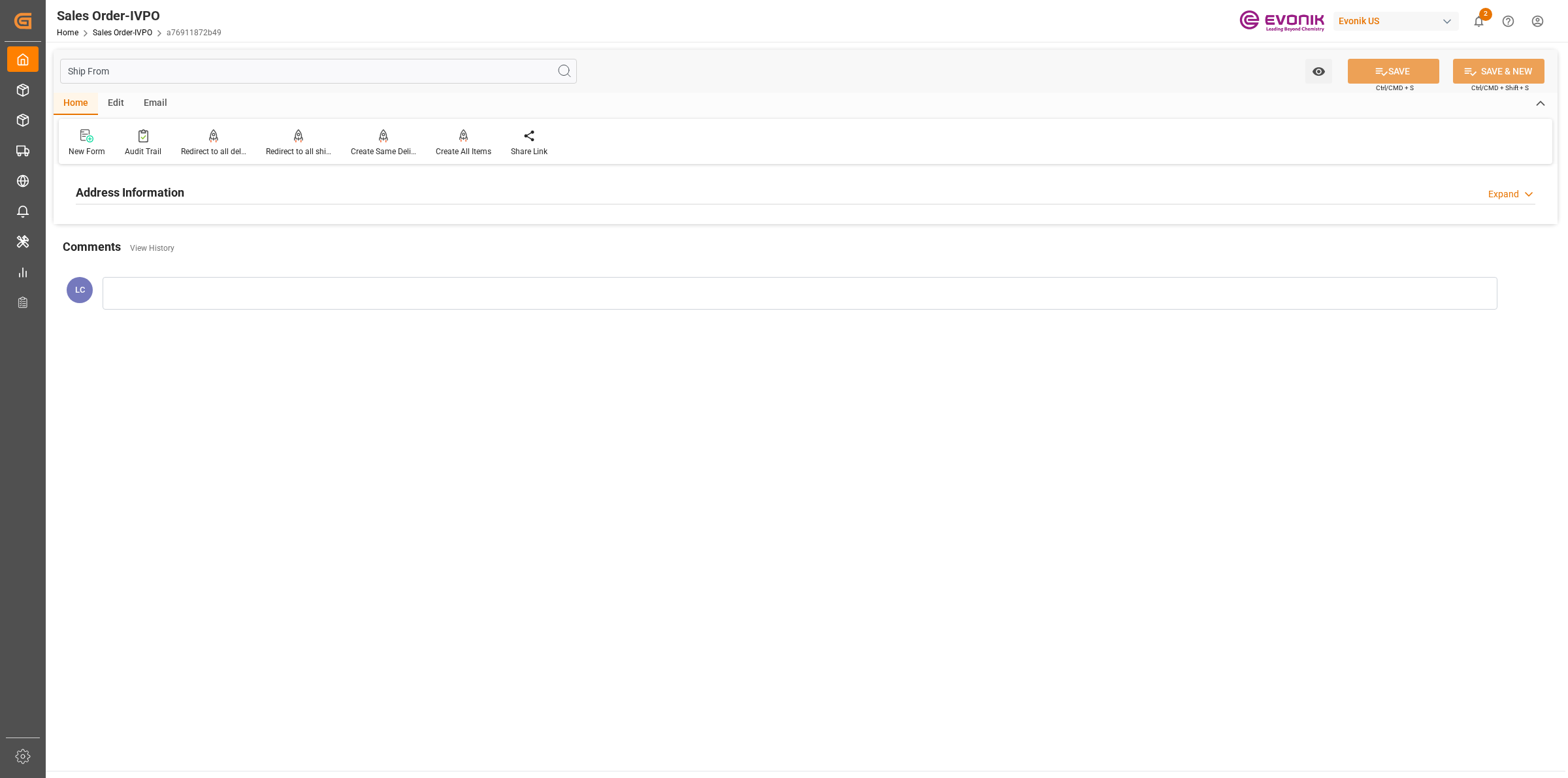
type input "Ship From"
click at [158, 198] on h2 "Address Information" at bounding box center [130, 192] width 109 height 17
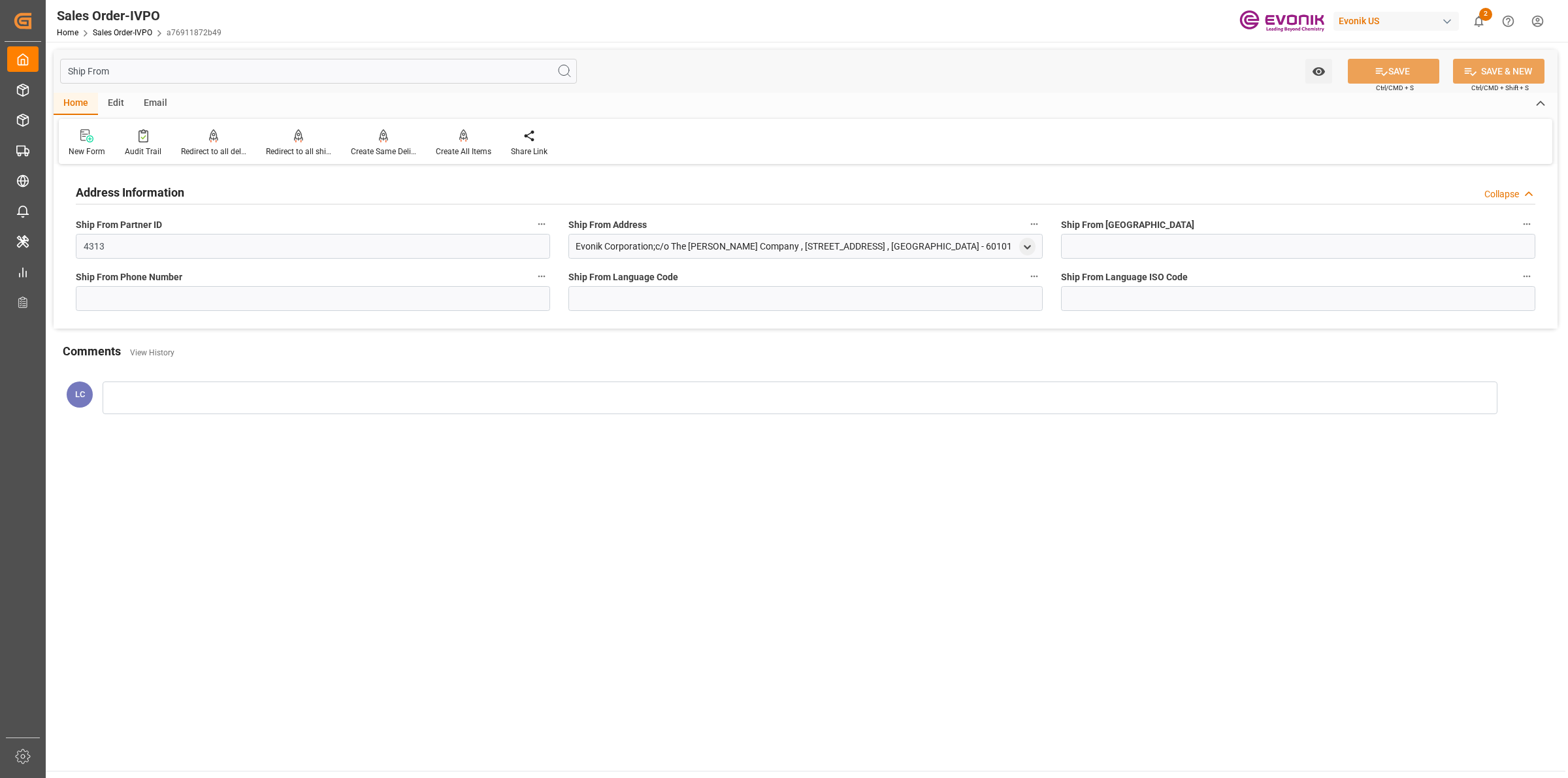
drag, startPoint x: 972, startPoint y: 248, endPoint x: 572, endPoint y: 240, distance: 400.1
click at [572, 240] on div "Evonik Corporation;c/o The [PERSON_NAME] Company , [STREET_ADDRESS] , [GEOGRAPH…" at bounding box center [805, 246] width 474 height 25
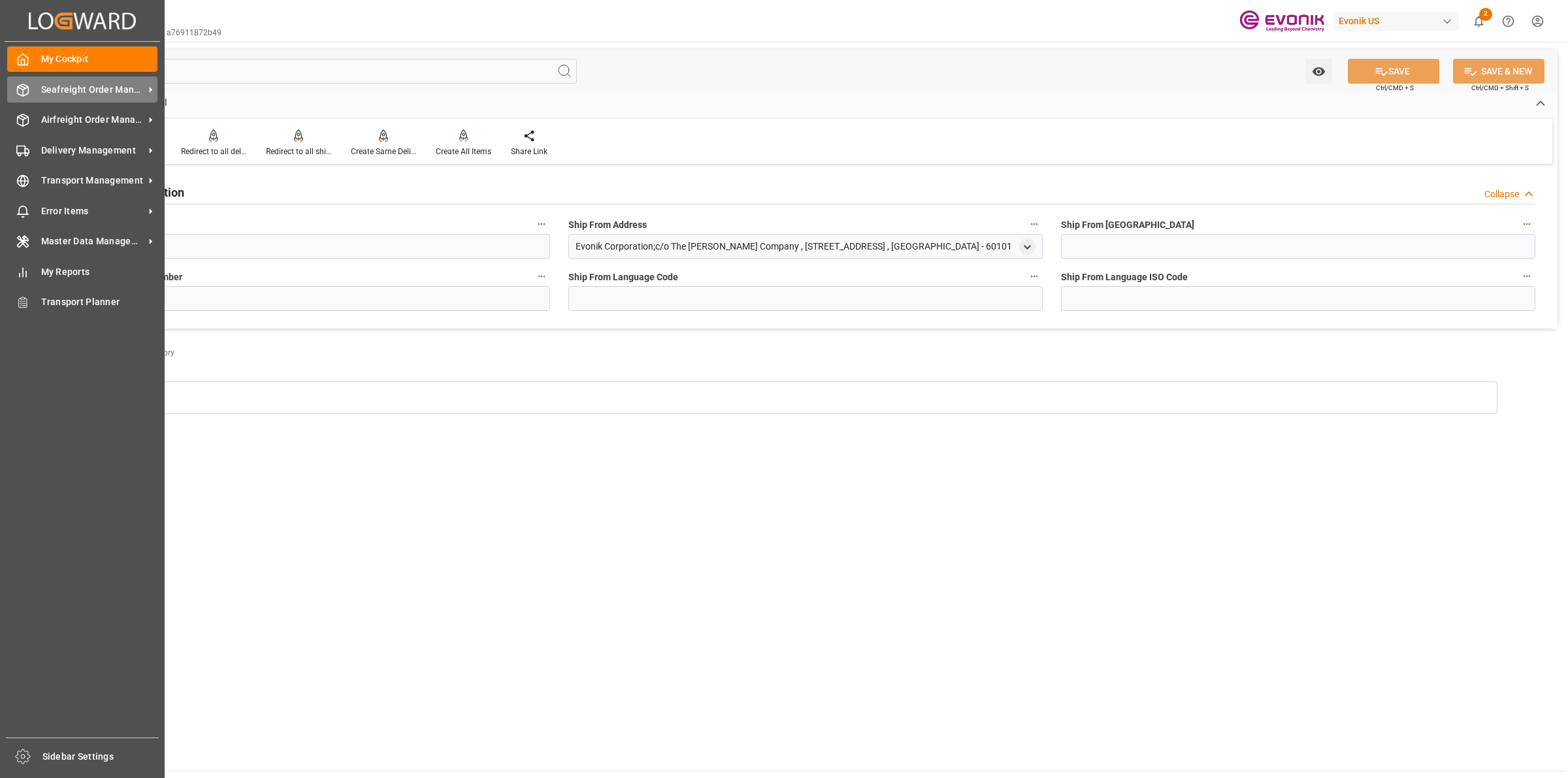
click at [20, 95] on icon at bounding box center [23, 90] width 13 height 13
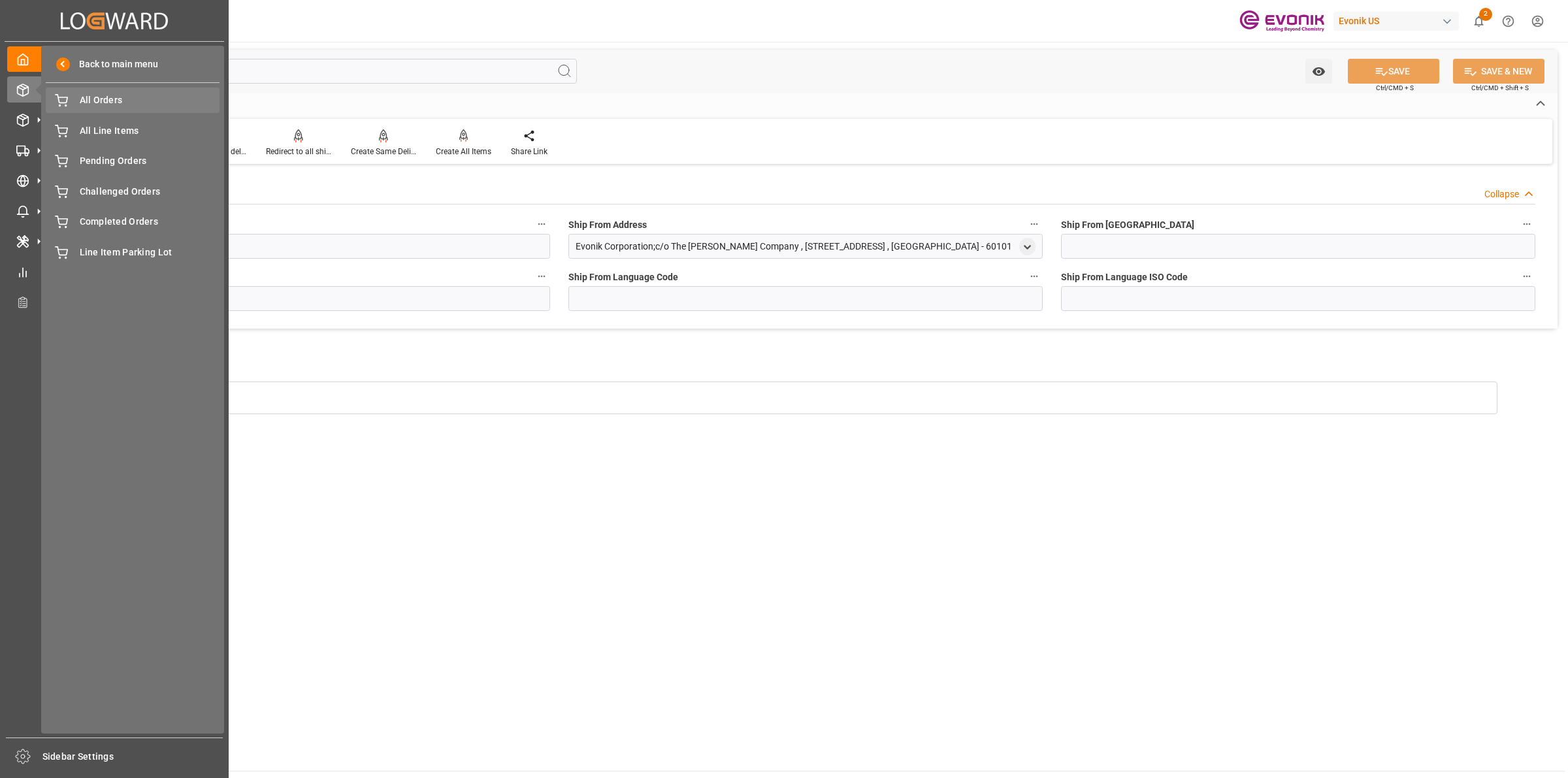
click at [82, 100] on span "All Orders" at bounding box center [150, 100] width 140 height 13
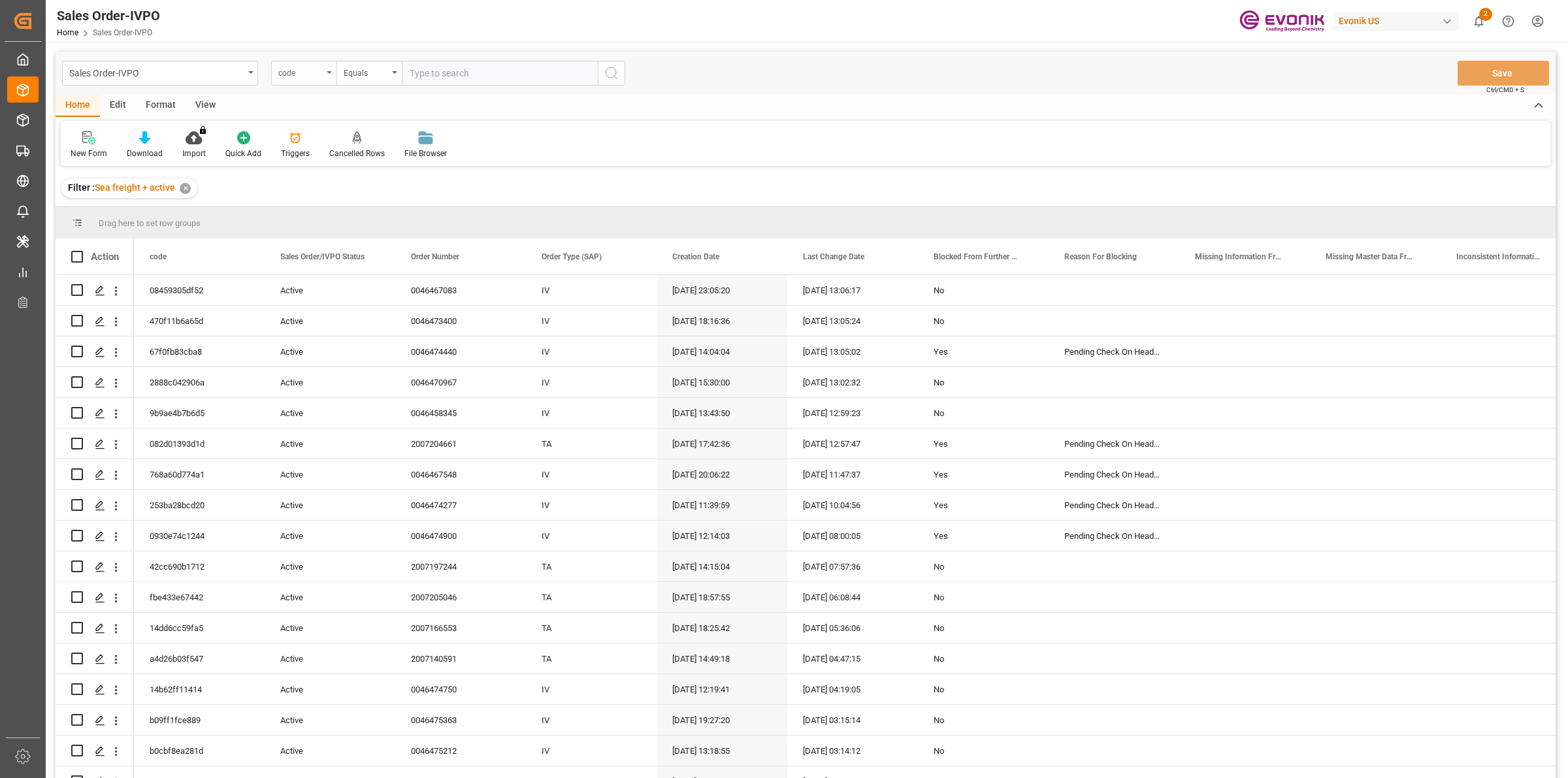
click at [306, 71] on div "code" at bounding box center [300, 71] width 44 height 15
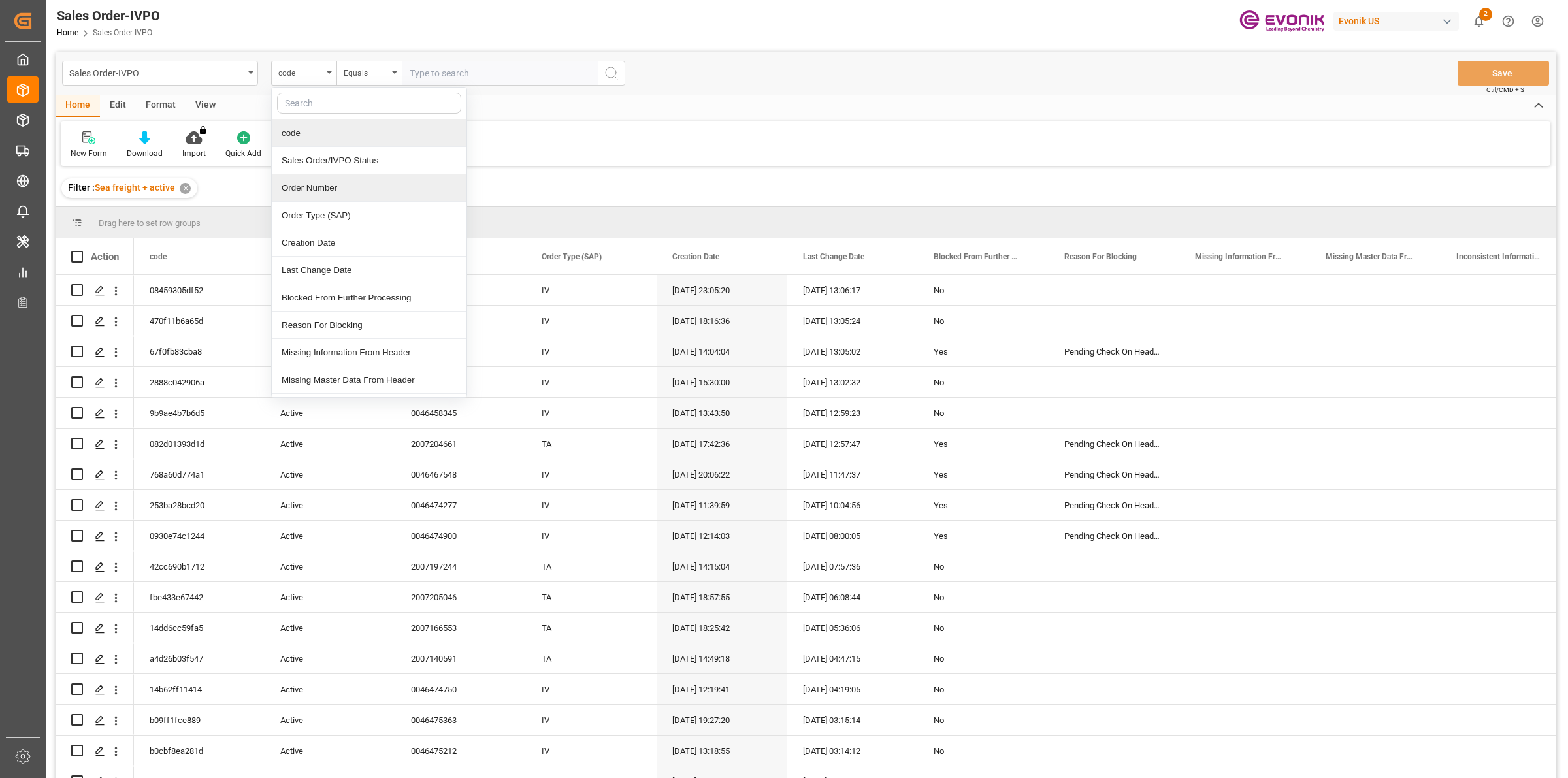
click at [324, 182] on div "Order Number" at bounding box center [369, 187] width 195 height 28
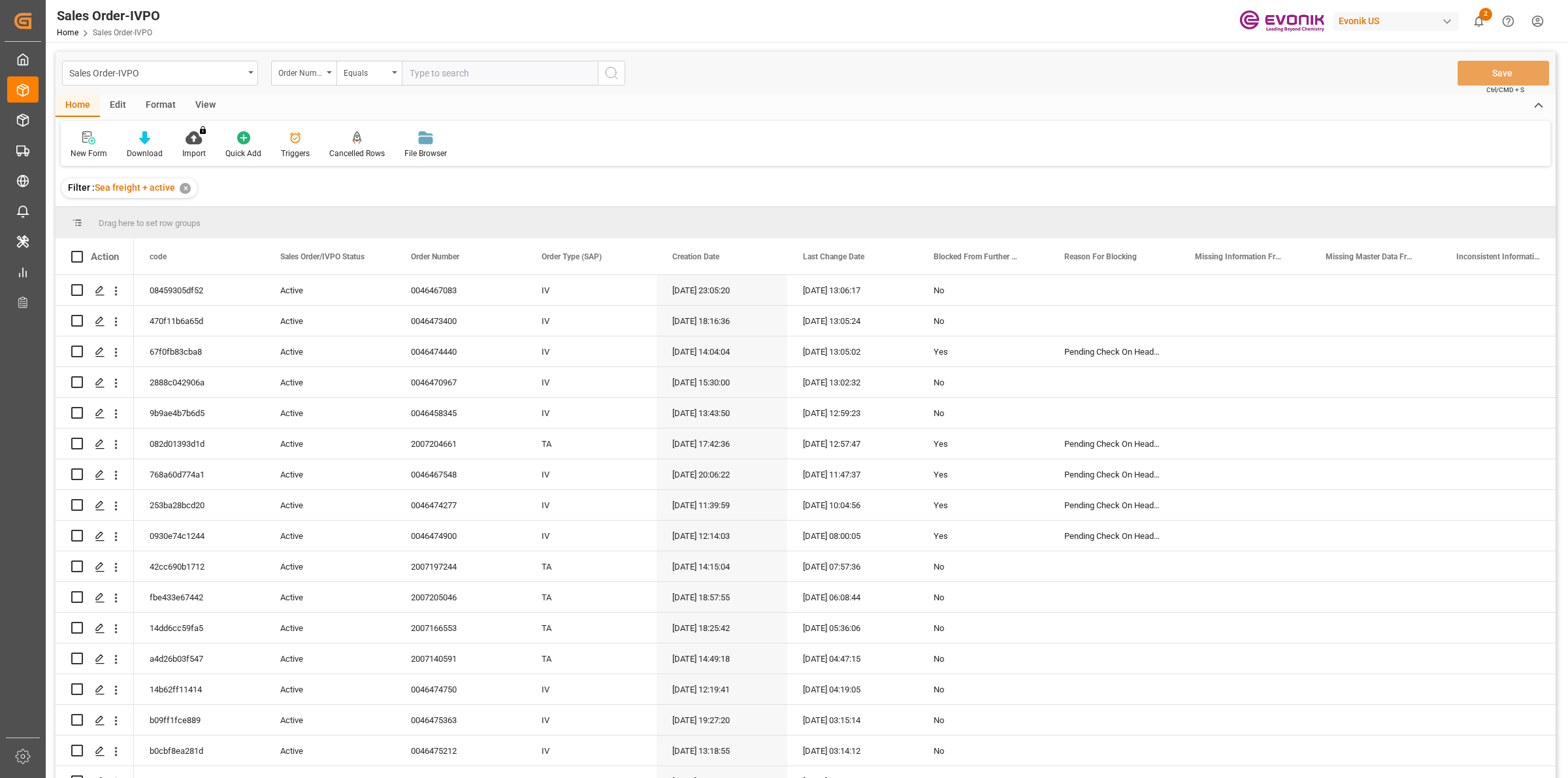
click at [484, 67] on input "text" at bounding box center [500, 73] width 196 height 25
paste input "2007151604"
type input "2007151604"
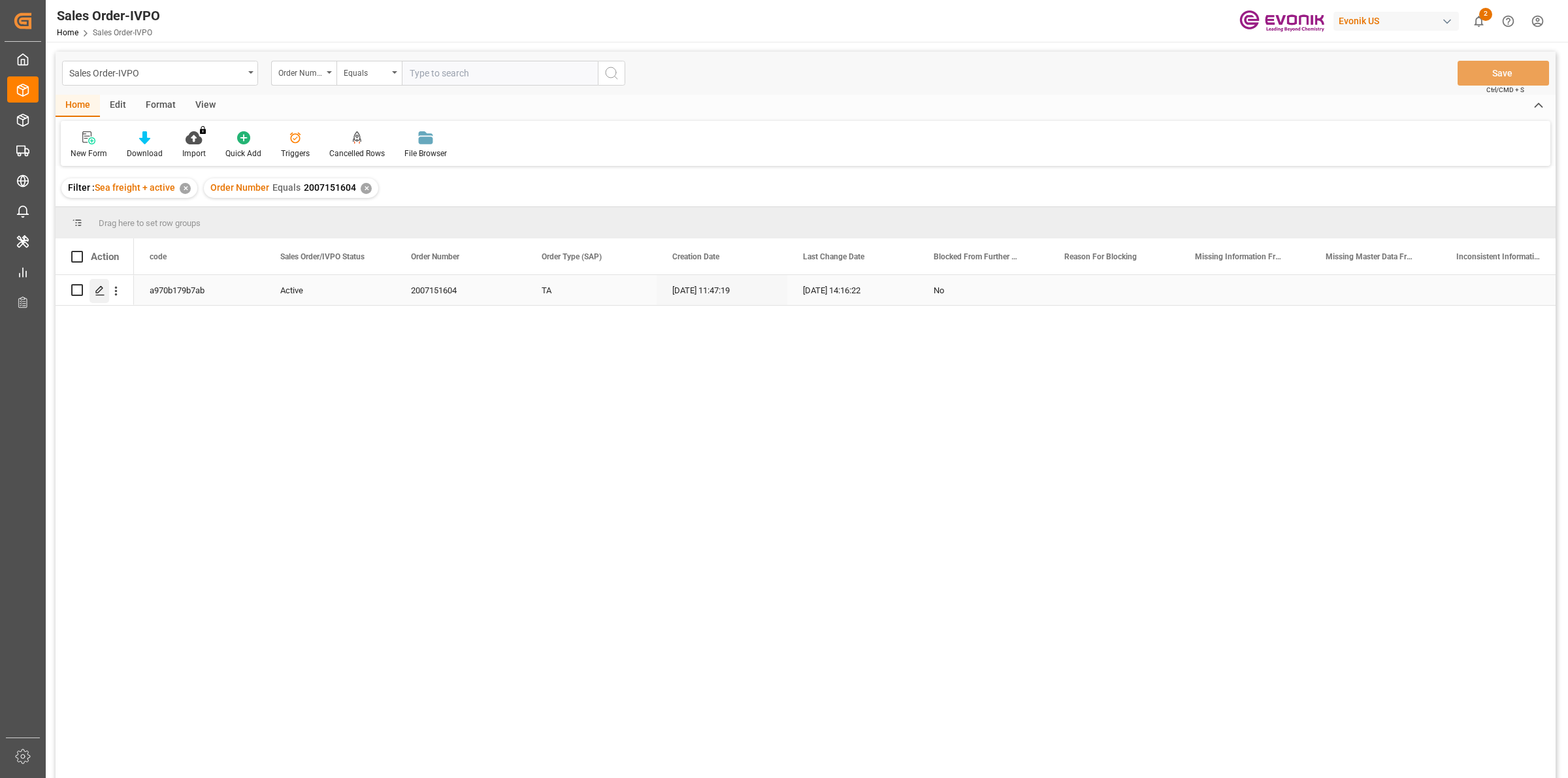
click at [102, 292] on icon "Press SPACE to select this row." at bounding box center [99, 290] width 10 height 10
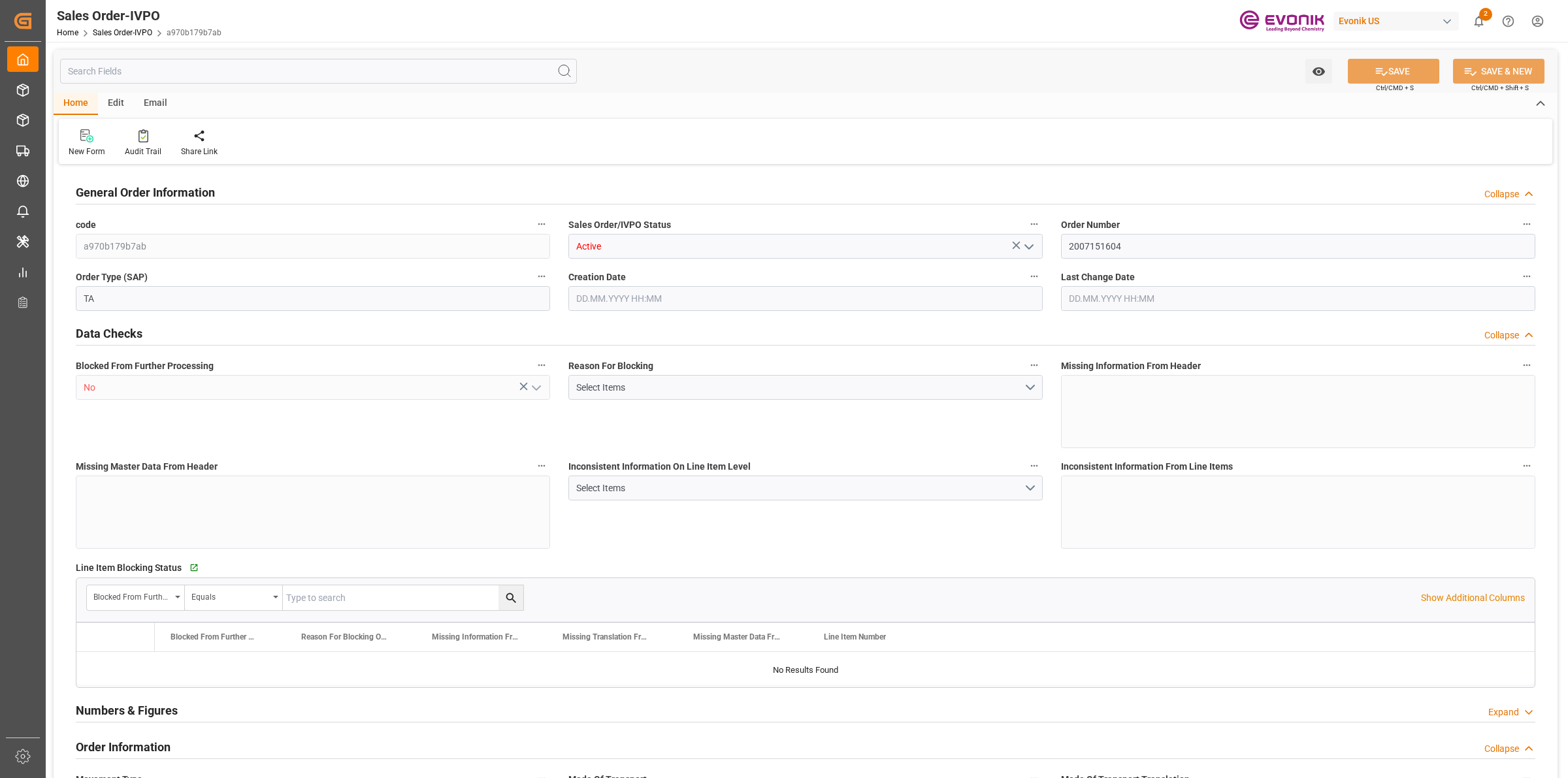
type input "ECGYE"
type input "0"
type input "1"
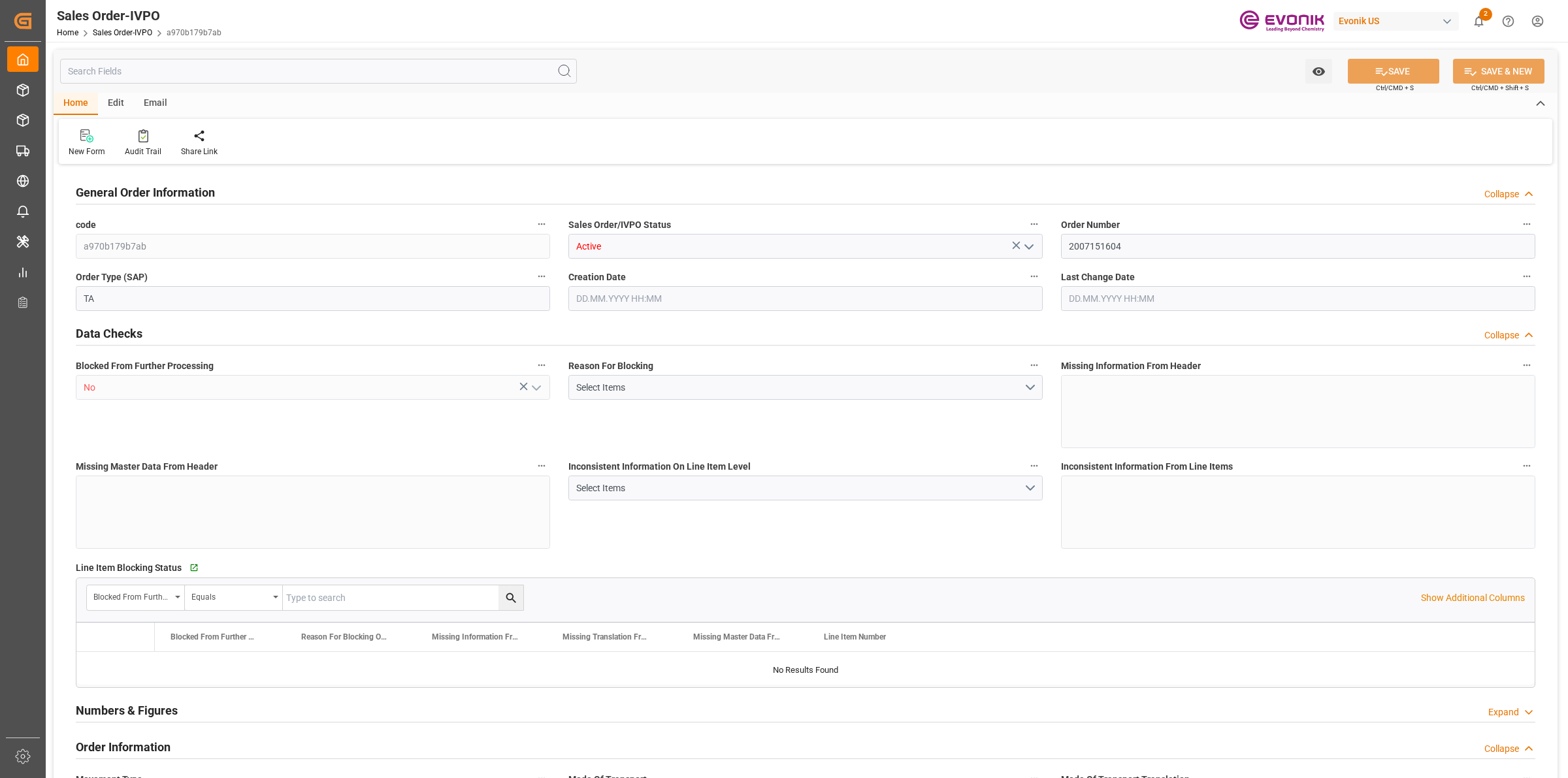
type input "1624.24"
type input "8.6788"
type input "17000"
type input "30"
type input "[DATE] 11:47"
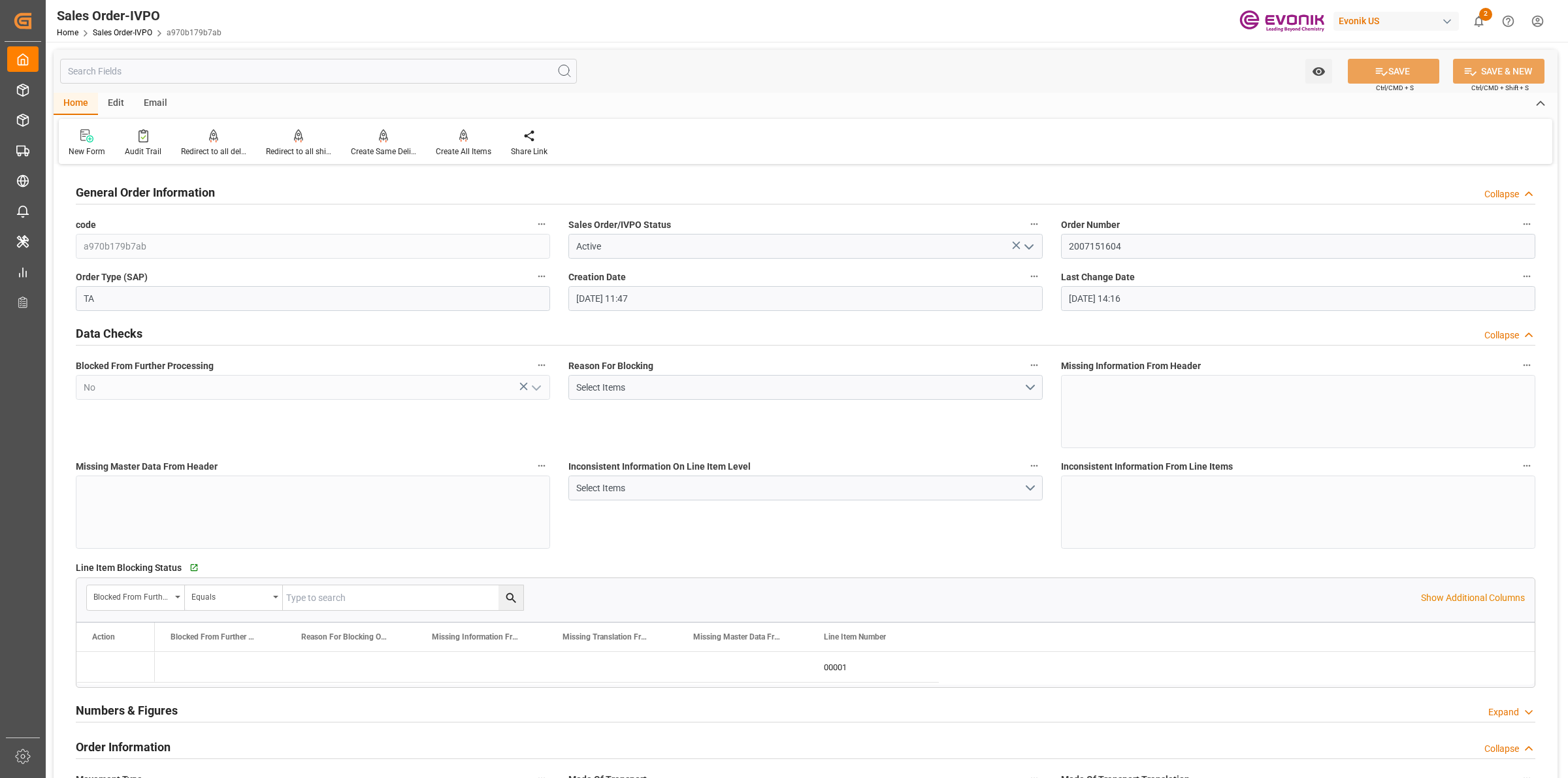
type input "[DATE] 14:16"
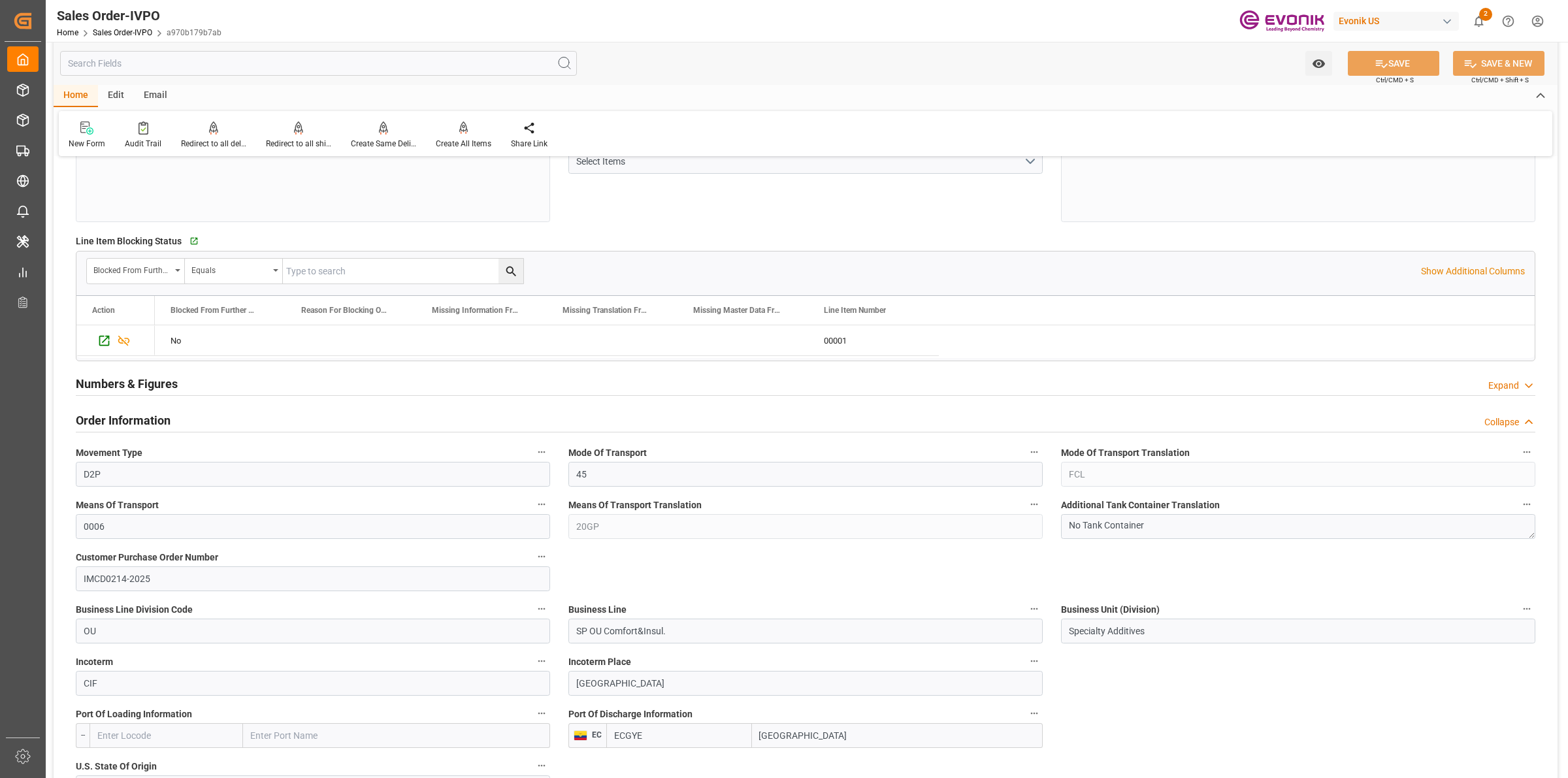
scroll to position [572, 0]
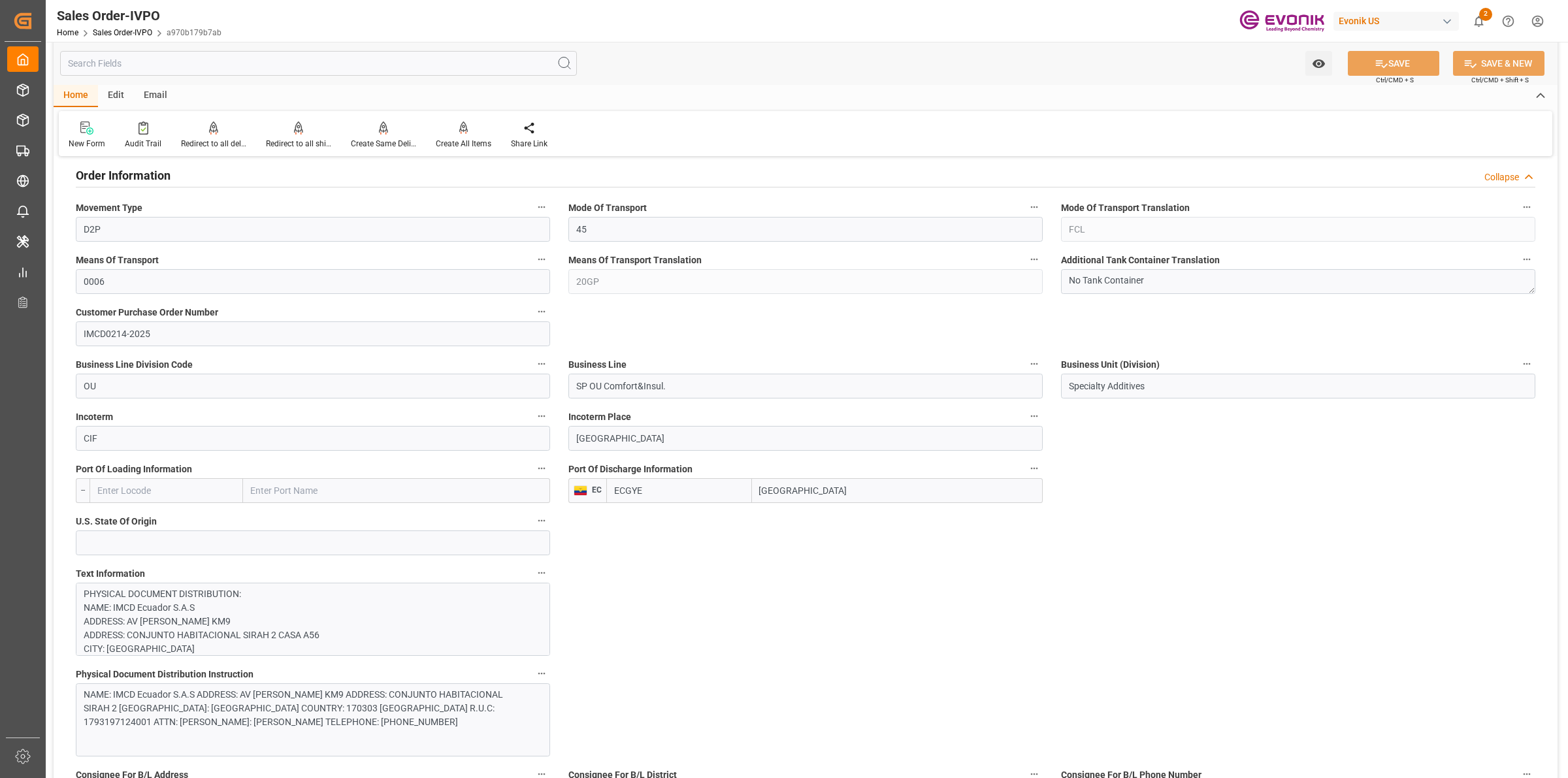
drag, startPoint x: 776, startPoint y: 487, endPoint x: 860, endPoint y: 480, distance: 84.3
click at [694, 482] on div "ECGYE Guayaquil" at bounding box center [825, 491] width 437 height 25
click at [581, 384] on input "SP OU Comfort&Insul." at bounding box center [805, 386] width 474 height 25
click at [630, 386] on input "SP OU Comfort&Insul." at bounding box center [805, 386] width 474 height 25
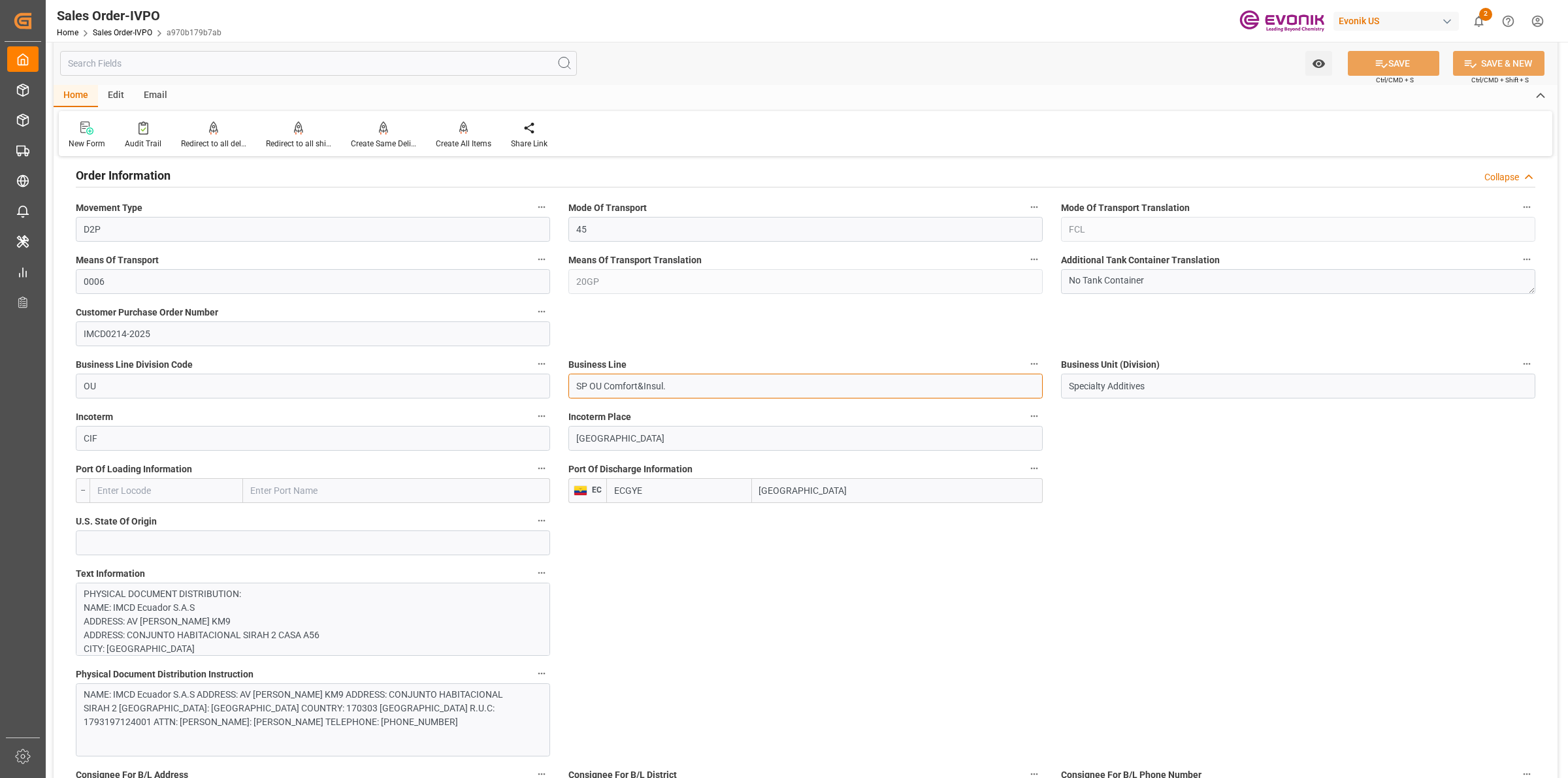
drag, startPoint x: 622, startPoint y: 385, endPoint x: 553, endPoint y: 384, distance: 69.0
drag, startPoint x: 1169, startPoint y: 386, endPoint x: 1058, endPoint y: 379, distance: 111.2
click at [719, 487] on div "ECGYE Guayaquil" at bounding box center [825, 491] width 437 height 25
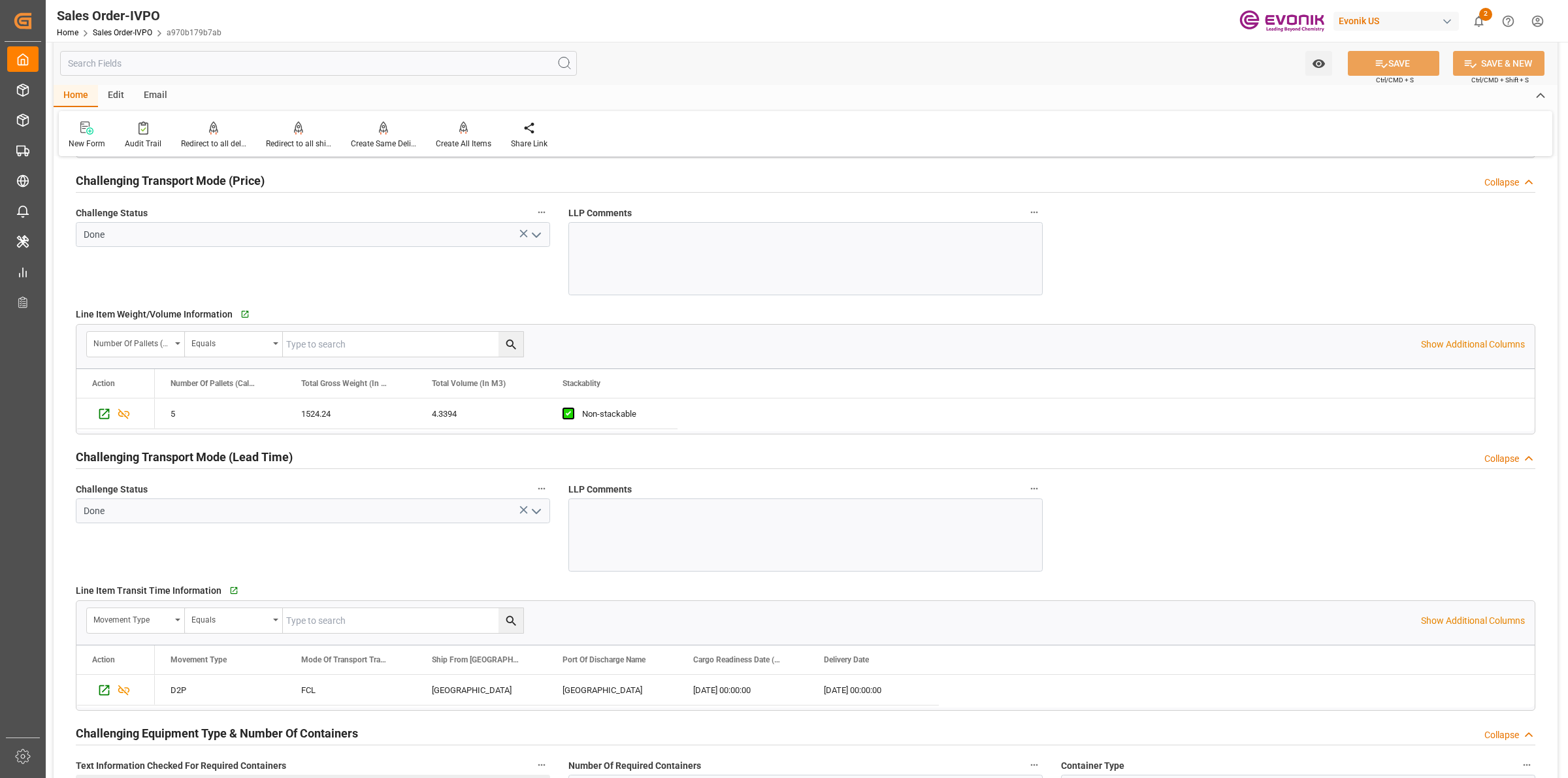
scroll to position [1959, 0]
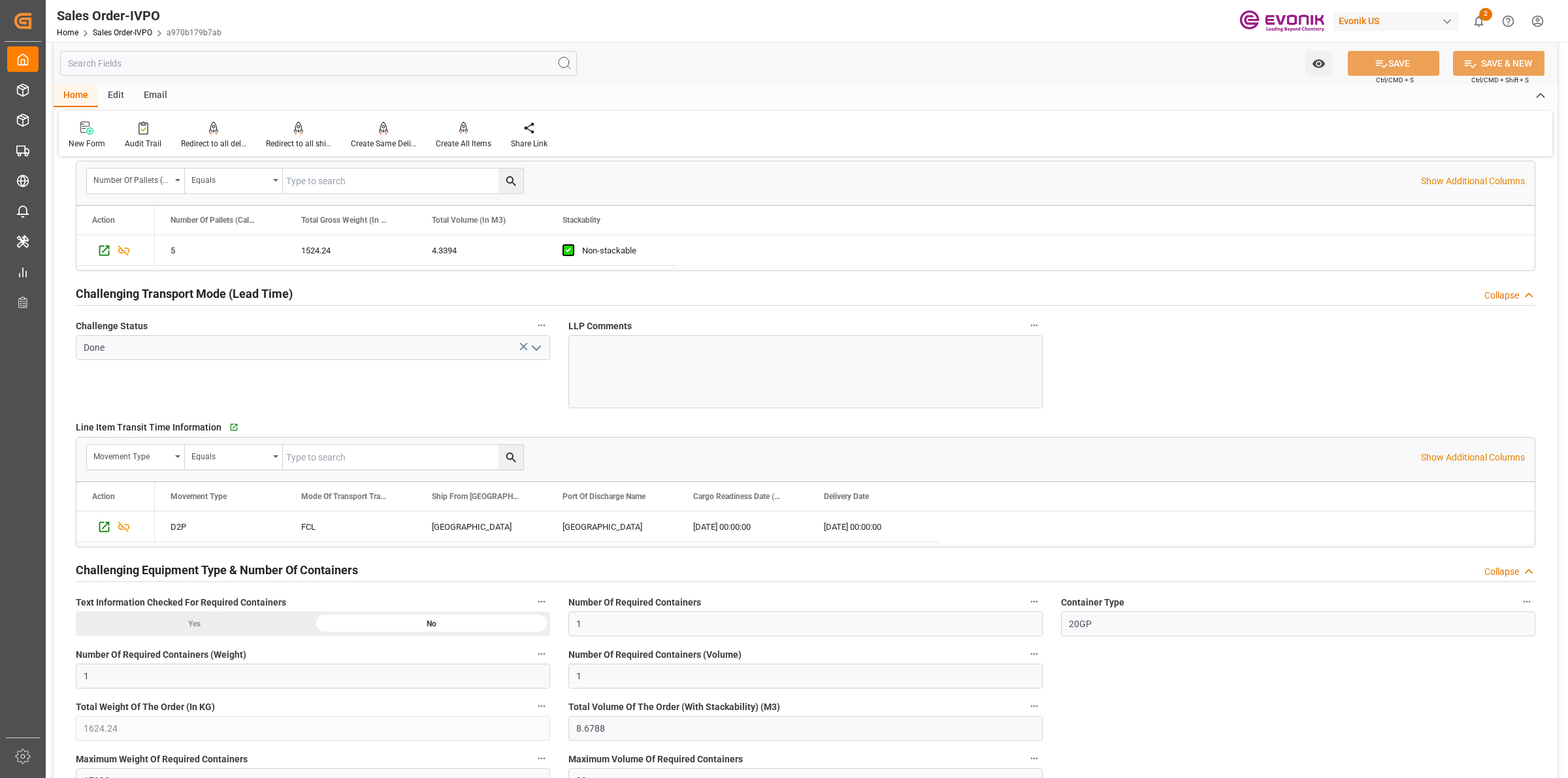
click at [308, 63] on input "text" at bounding box center [318, 64] width 517 height 25
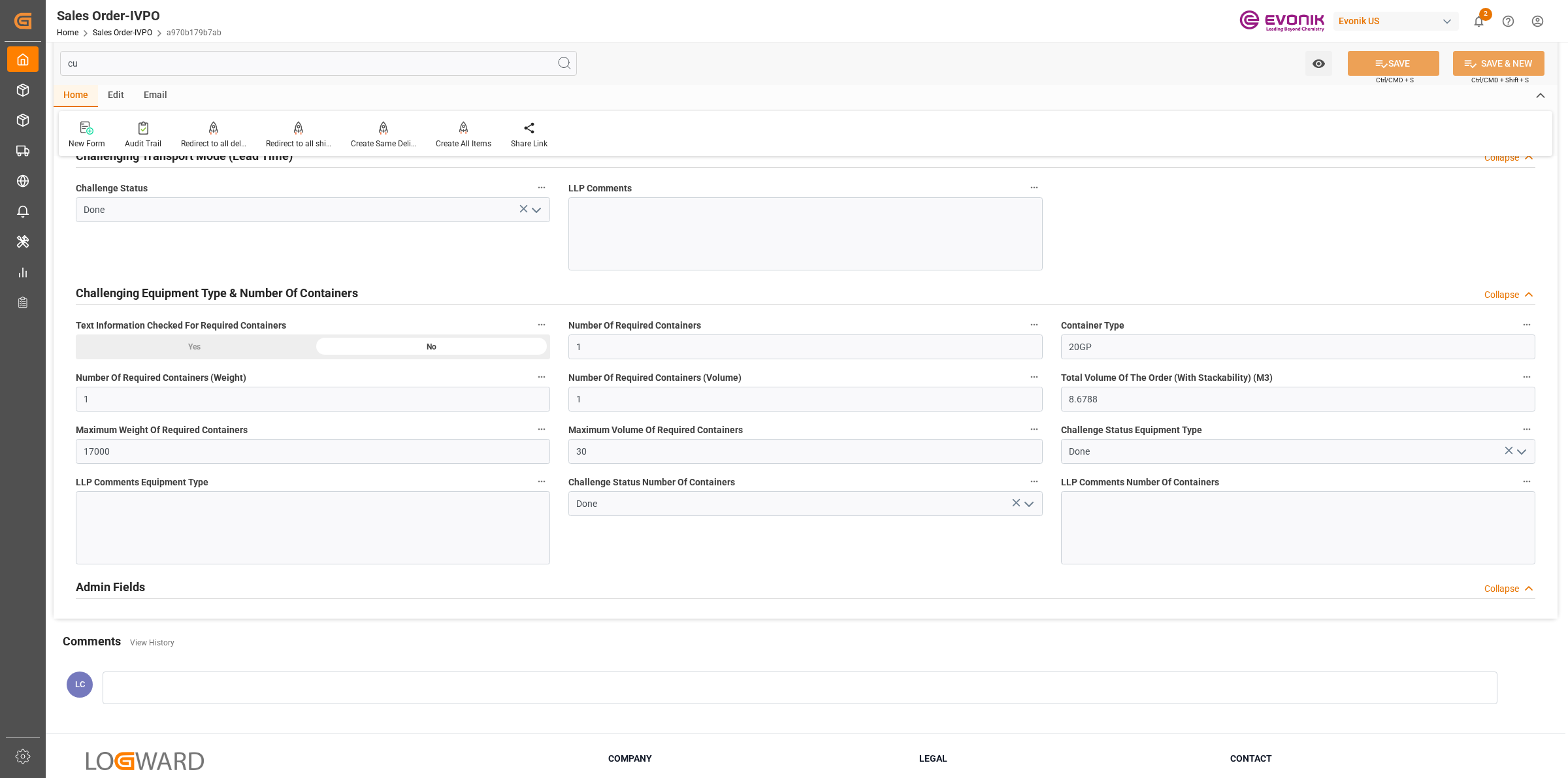
scroll to position [0, 0]
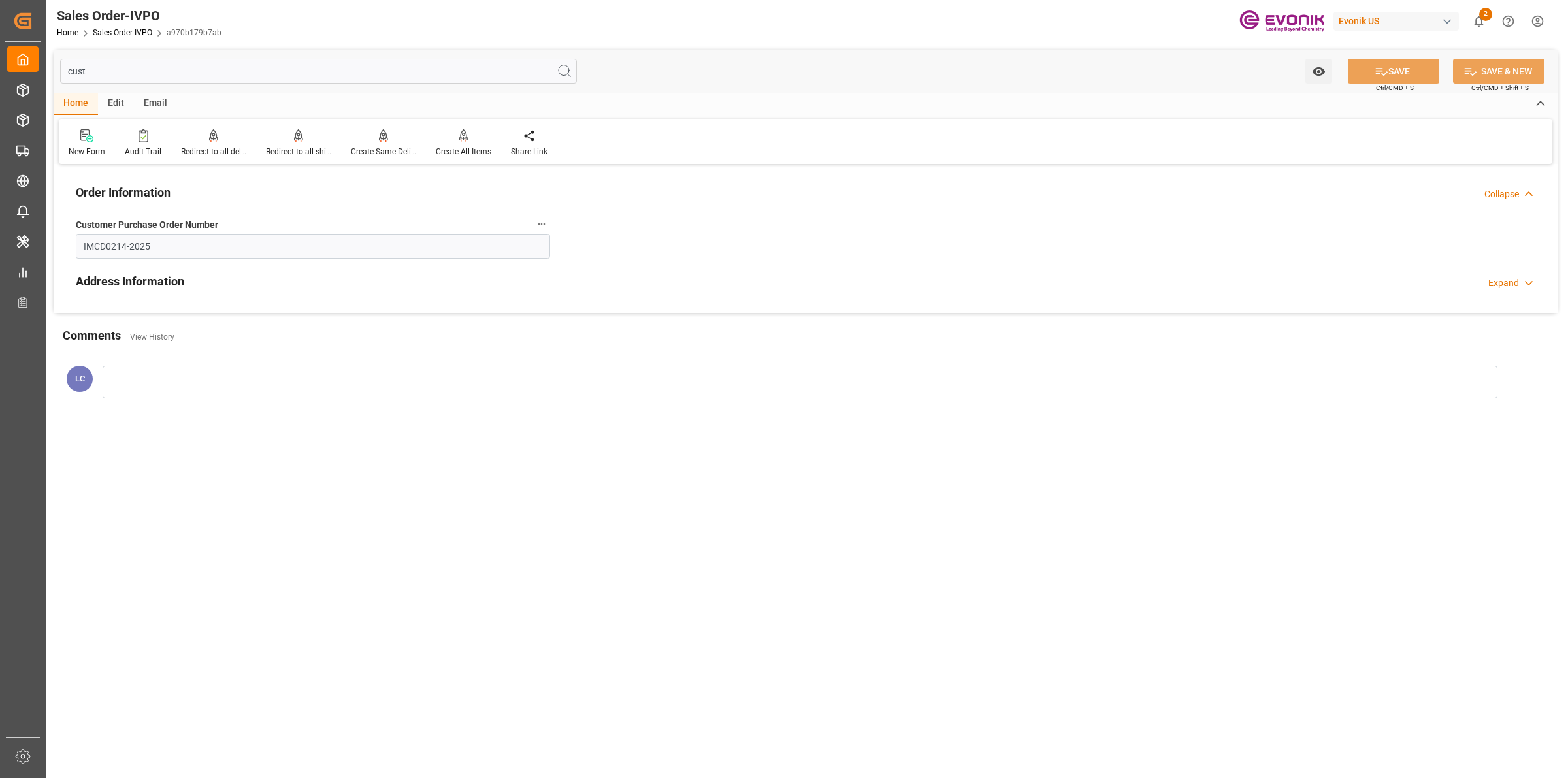
click at [265, 287] on div "Address Information Expand" at bounding box center [805, 280] width 1460 height 25
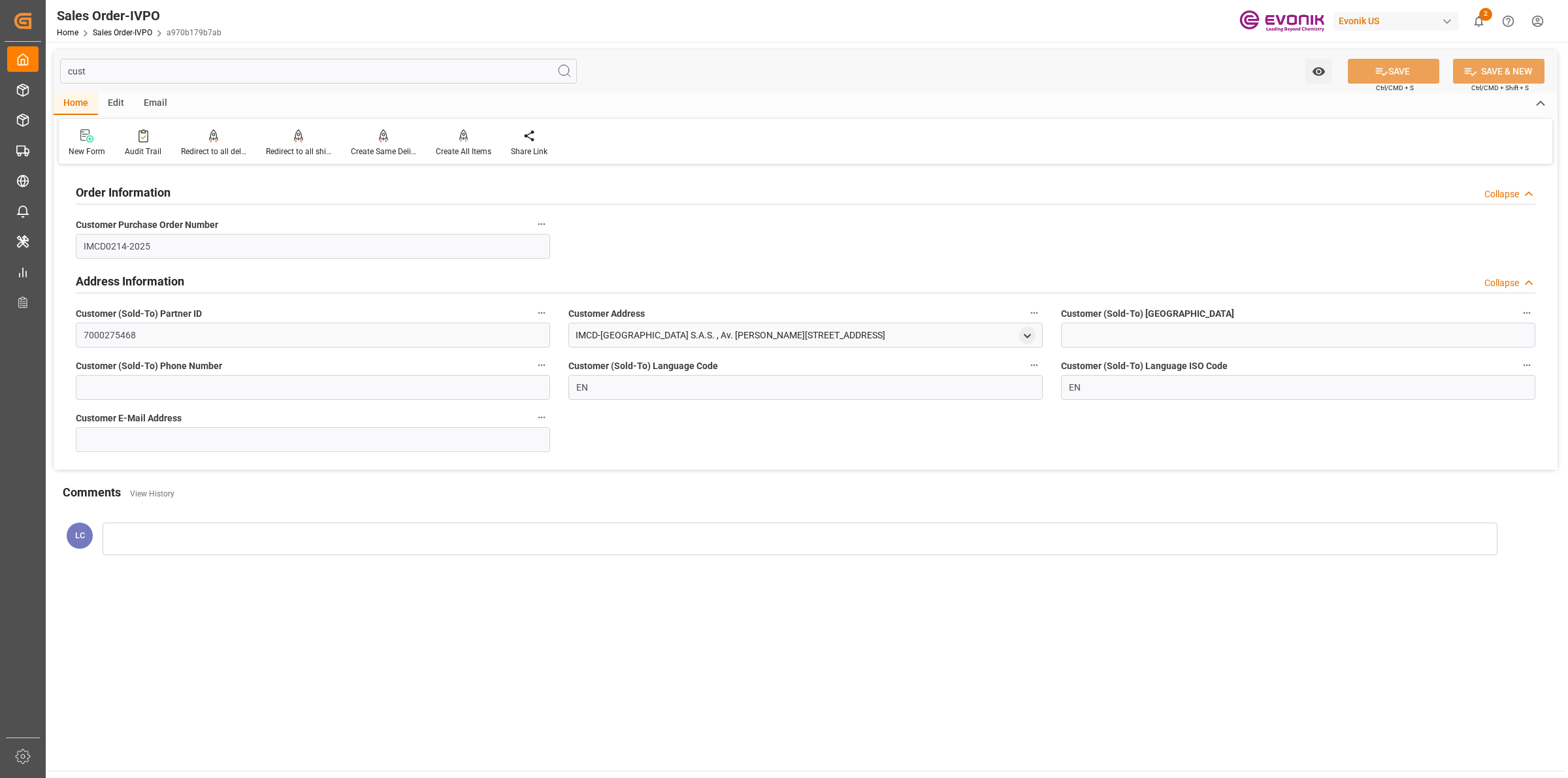
drag, startPoint x: 881, startPoint y: 335, endPoint x: 559, endPoint y: 332, distance: 322.0
click at [559, 332] on div "Customer Address IMCD-[GEOGRAPHIC_DATA] S.A.S. , Av. [PERSON_NAME][STREET_ADDRE…" at bounding box center [805, 326] width 492 height 52
drag, startPoint x: 281, startPoint y: 64, endPoint x: 266, endPoint y: 67, distance: 15.3
click at [281, 64] on input "cust" at bounding box center [318, 72] width 517 height 25
click at [170, 66] on input "cust" at bounding box center [318, 72] width 517 height 25
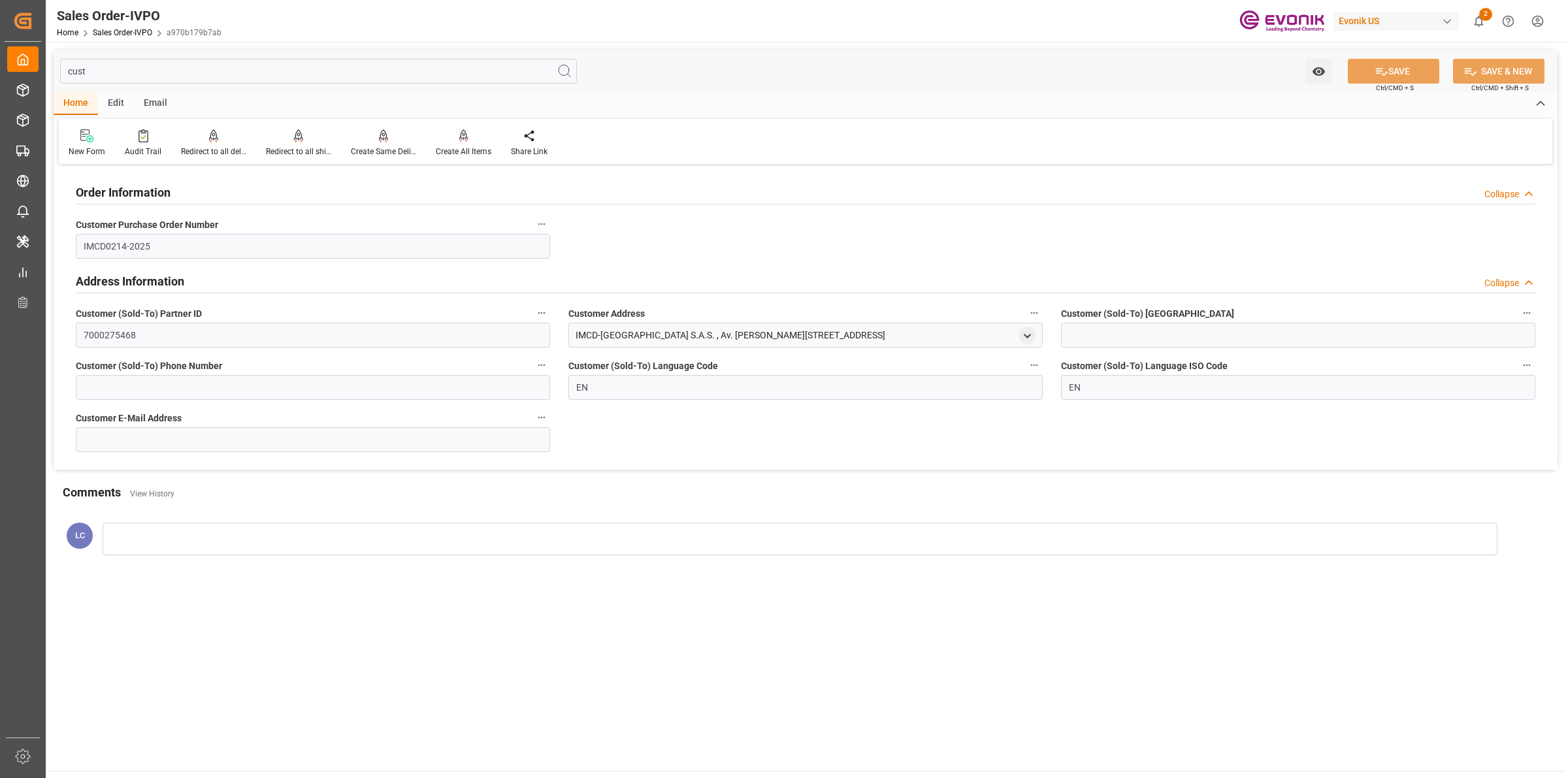
click at [170, 66] on input "cust" at bounding box center [318, 72] width 517 height 25
paste input "Ship Fro"
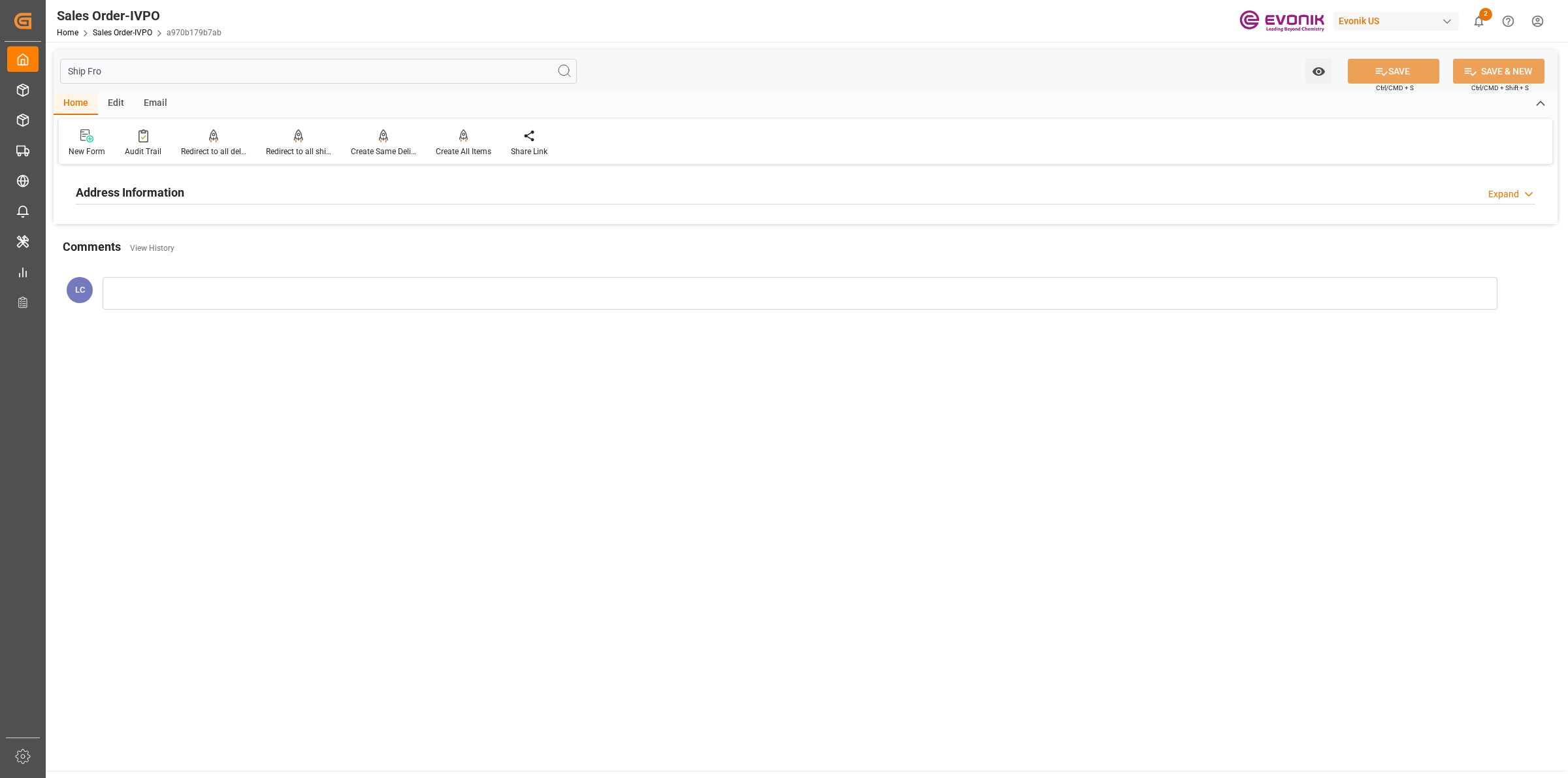
type input "Ship Fro"
click at [174, 194] on h2 "Address Information" at bounding box center [130, 192] width 109 height 17
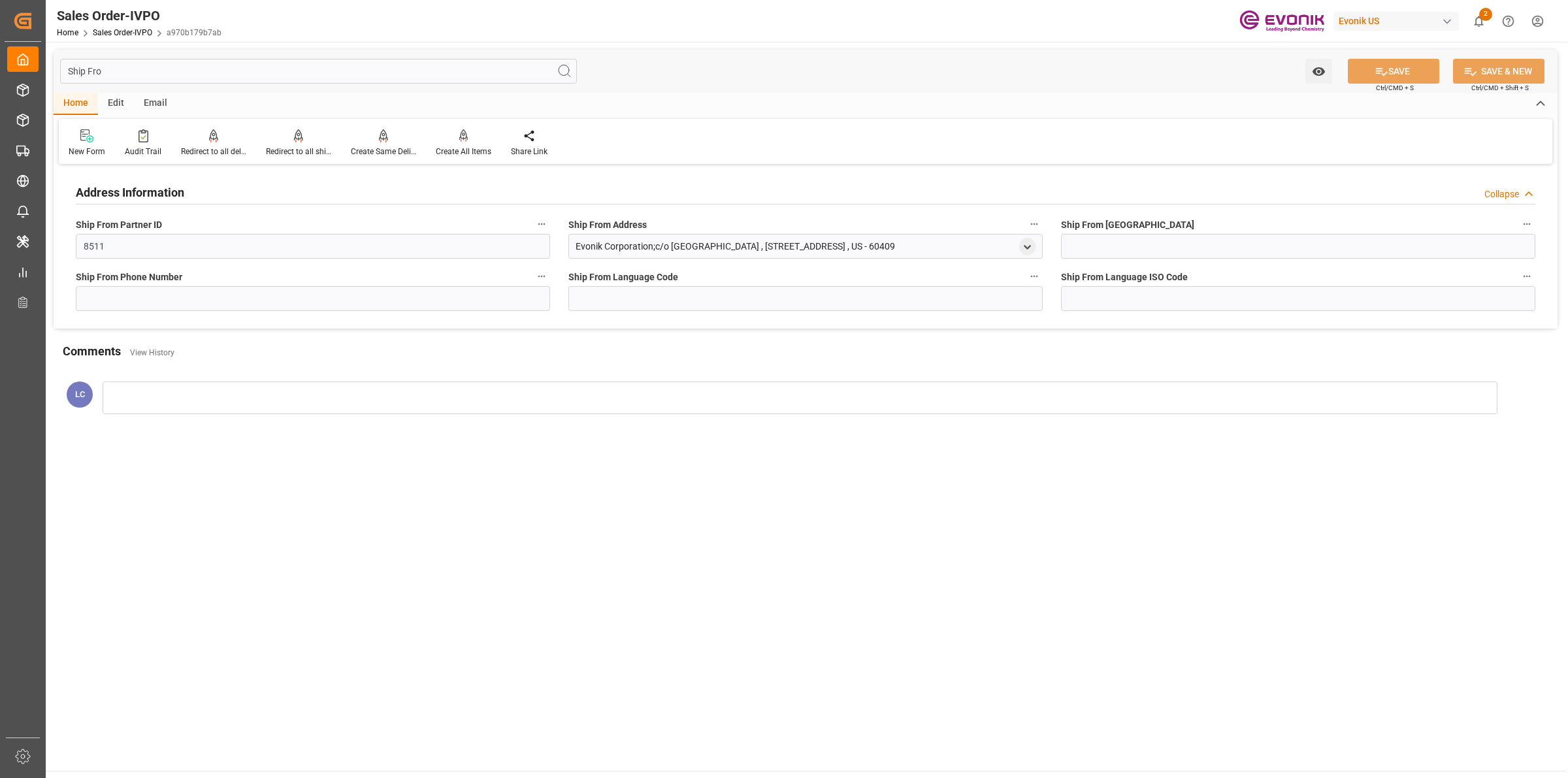
drag, startPoint x: 972, startPoint y: 250, endPoint x: 578, endPoint y: 255, distance: 394.0
click at [578, 255] on div "Evonik Corporation;c/o [GEOGRAPHIC_DATA] , [STREET_ADDRESS] , US - 60409" at bounding box center [805, 246] width 474 height 25
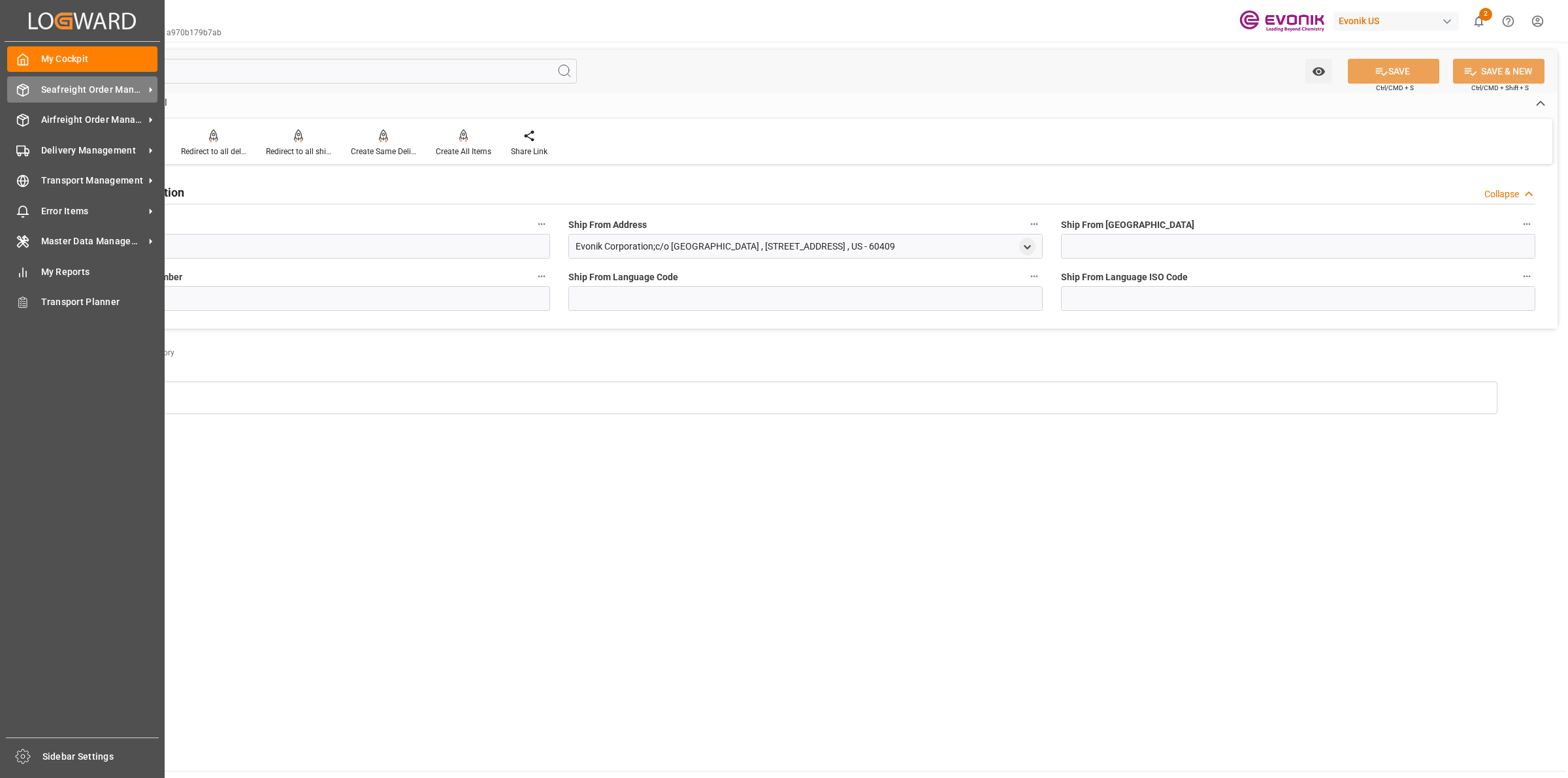
click at [28, 92] on icon at bounding box center [23, 90] width 11 height 12
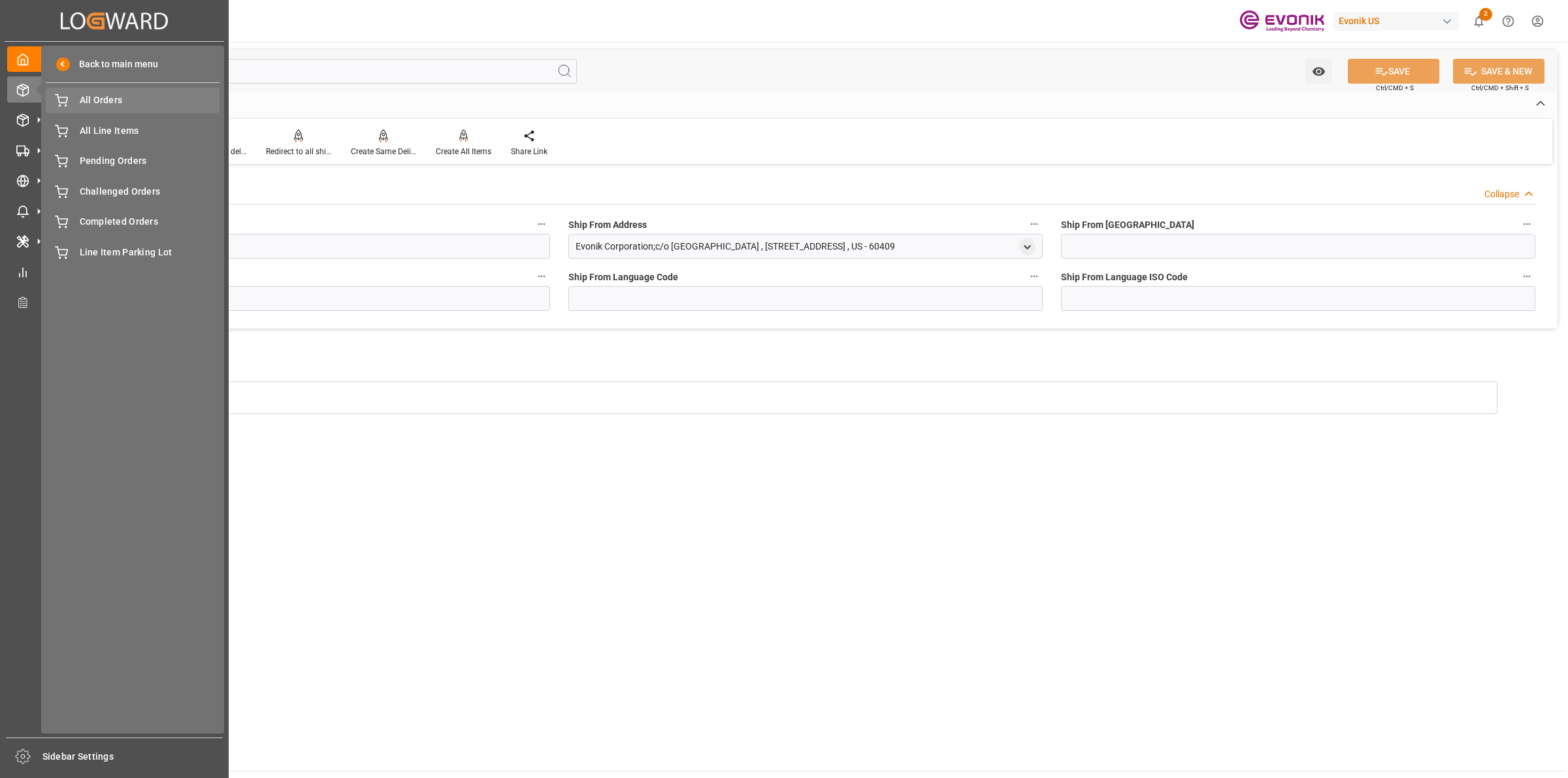
click at [119, 100] on span "All Orders" at bounding box center [150, 100] width 140 height 13
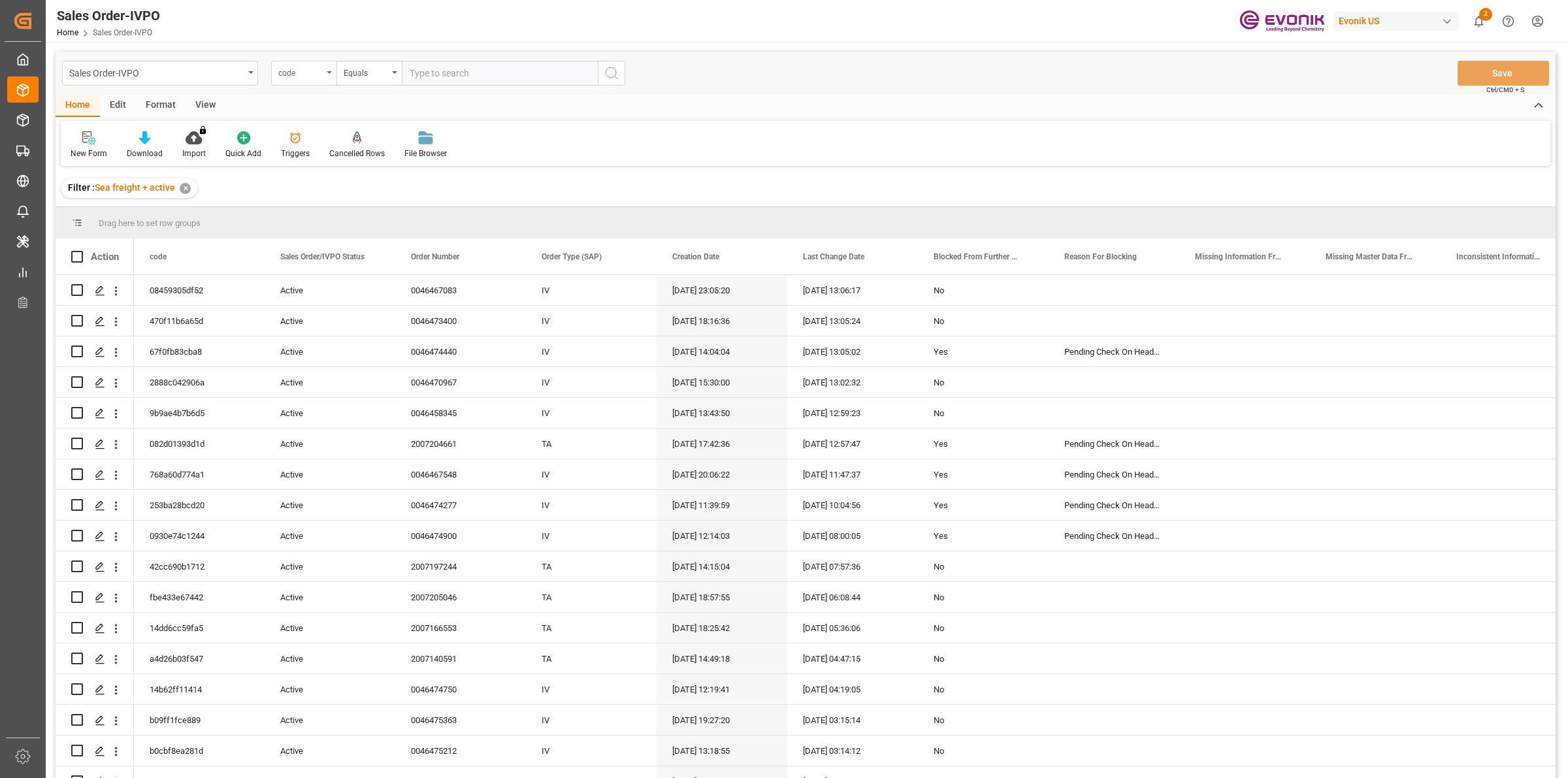
click at [309, 76] on div "code" at bounding box center [300, 71] width 44 height 15
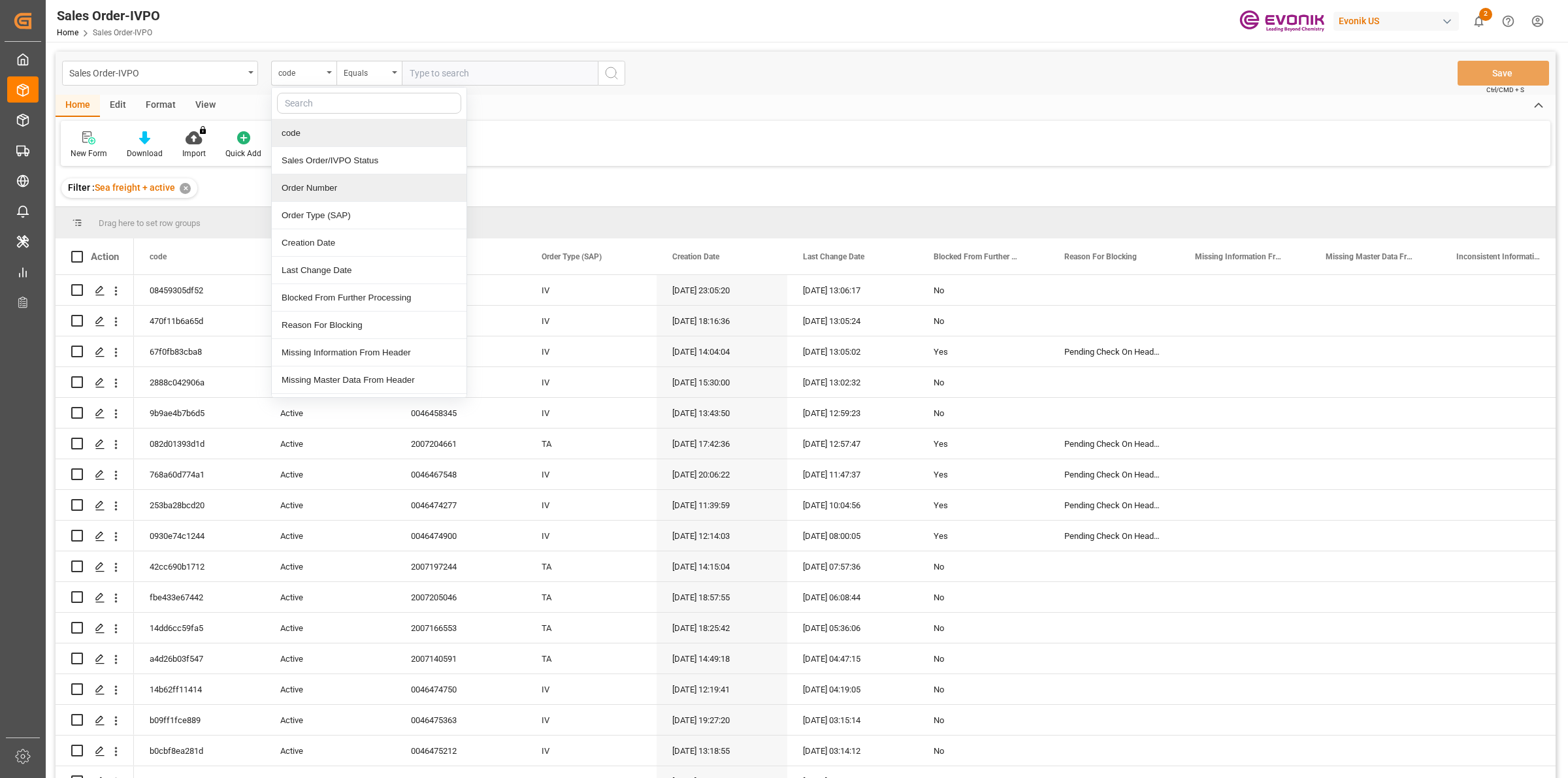
drag, startPoint x: 314, startPoint y: 186, endPoint x: 340, endPoint y: 139, distance: 53.7
click at [314, 183] on div "Order Number" at bounding box center [369, 187] width 195 height 28
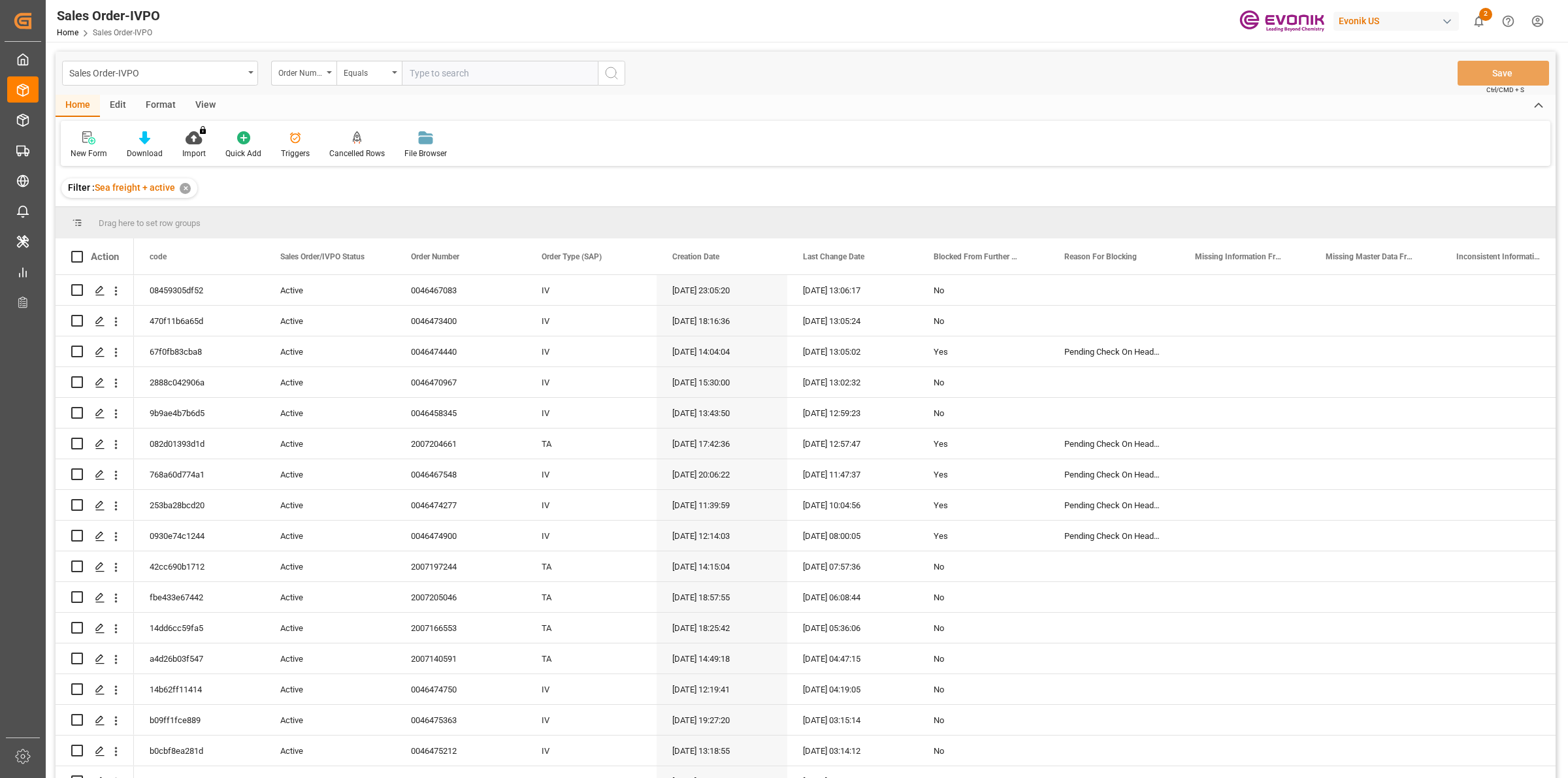
click at [433, 61] on input "text" at bounding box center [500, 73] width 196 height 25
click at [429, 73] on input "text" at bounding box center [500, 73] width 196 height 25
paste input "2007157584"
type input "2007157584"
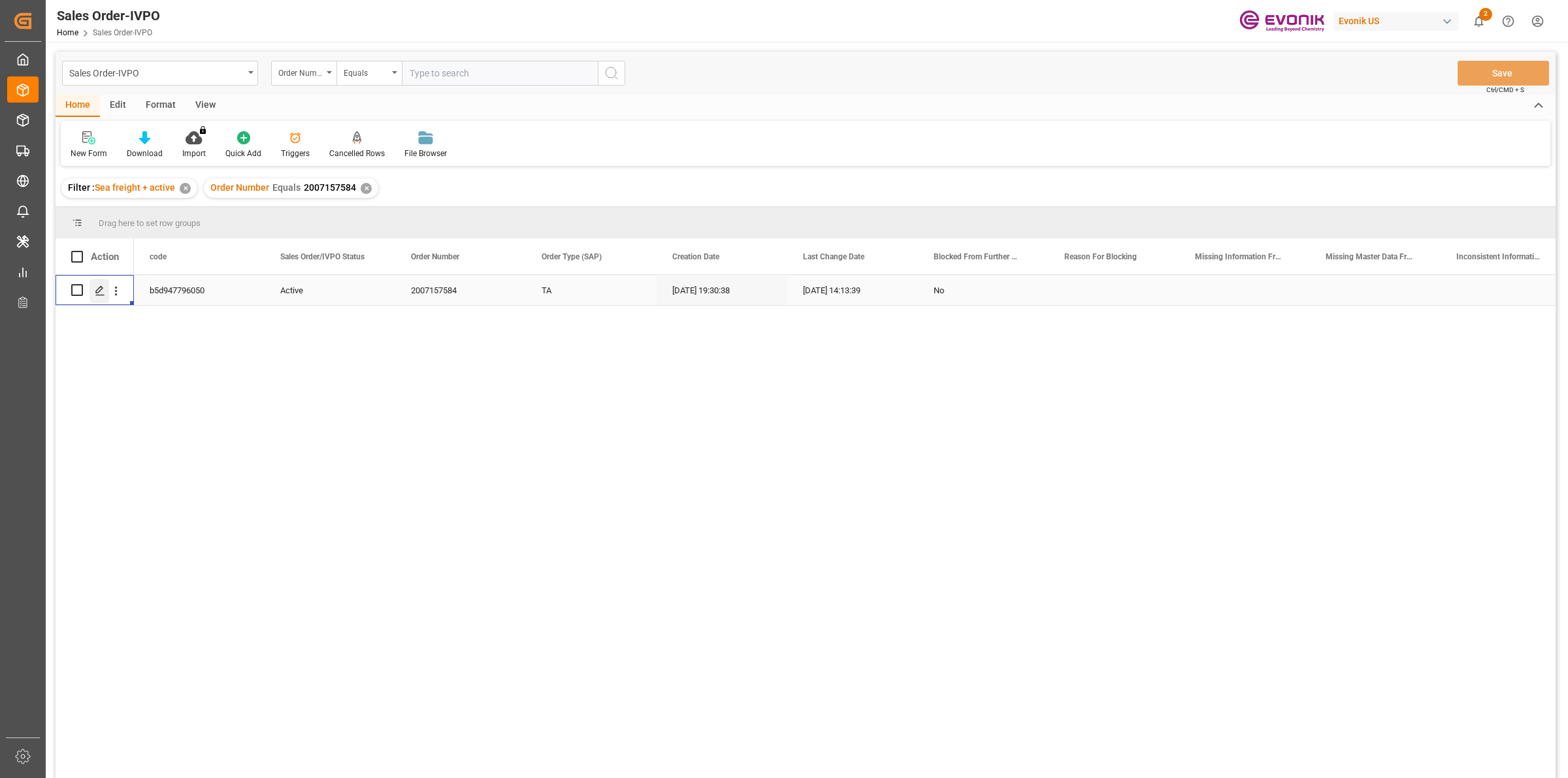
click at [103, 285] on icon "Press SPACE to select this row." at bounding box center [99, 290] width 10 height 10
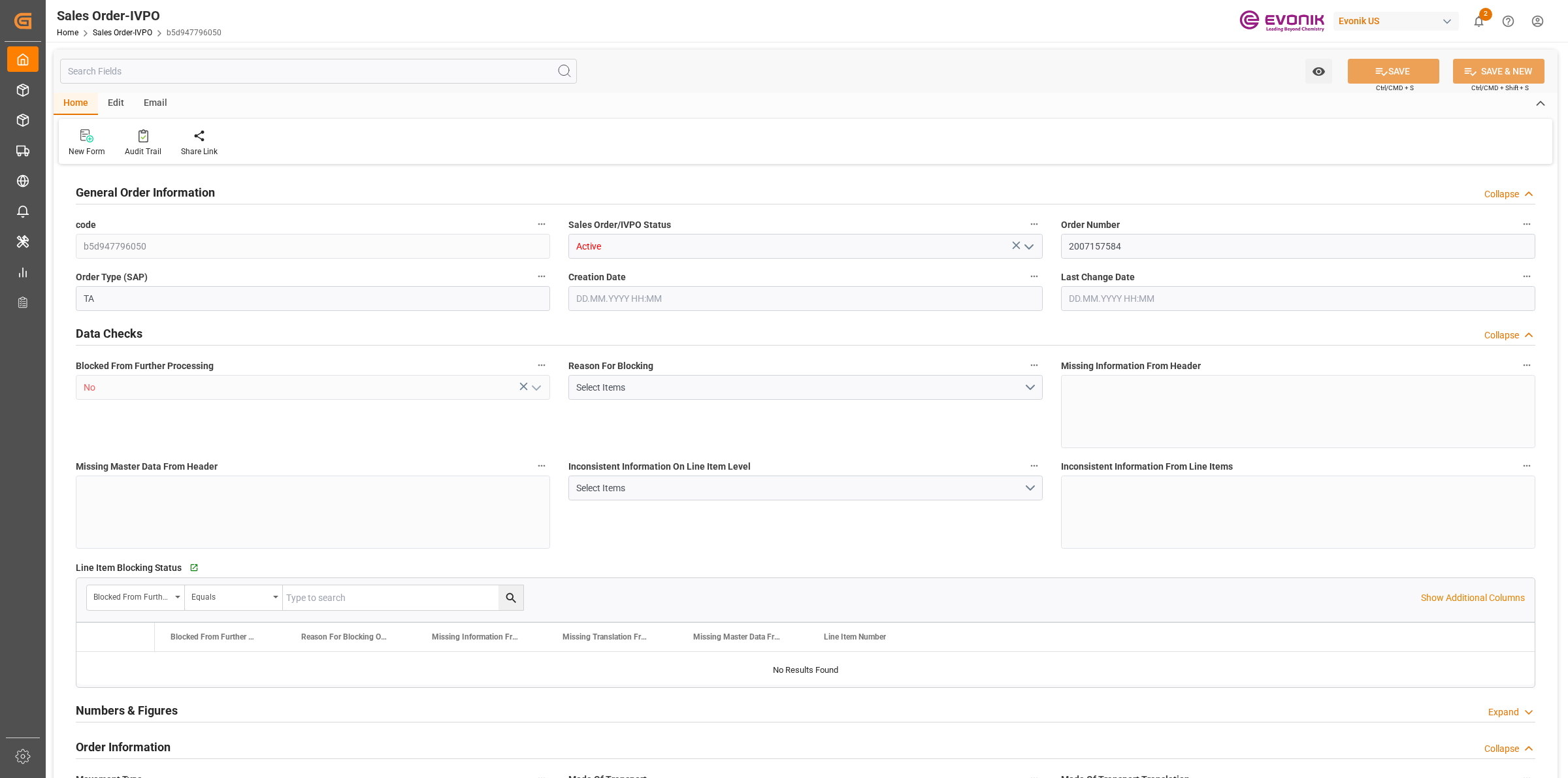
type input "CLVAP"
type input "0"
type input "1"
type input "2430"
type input "[DATE] 19:30"
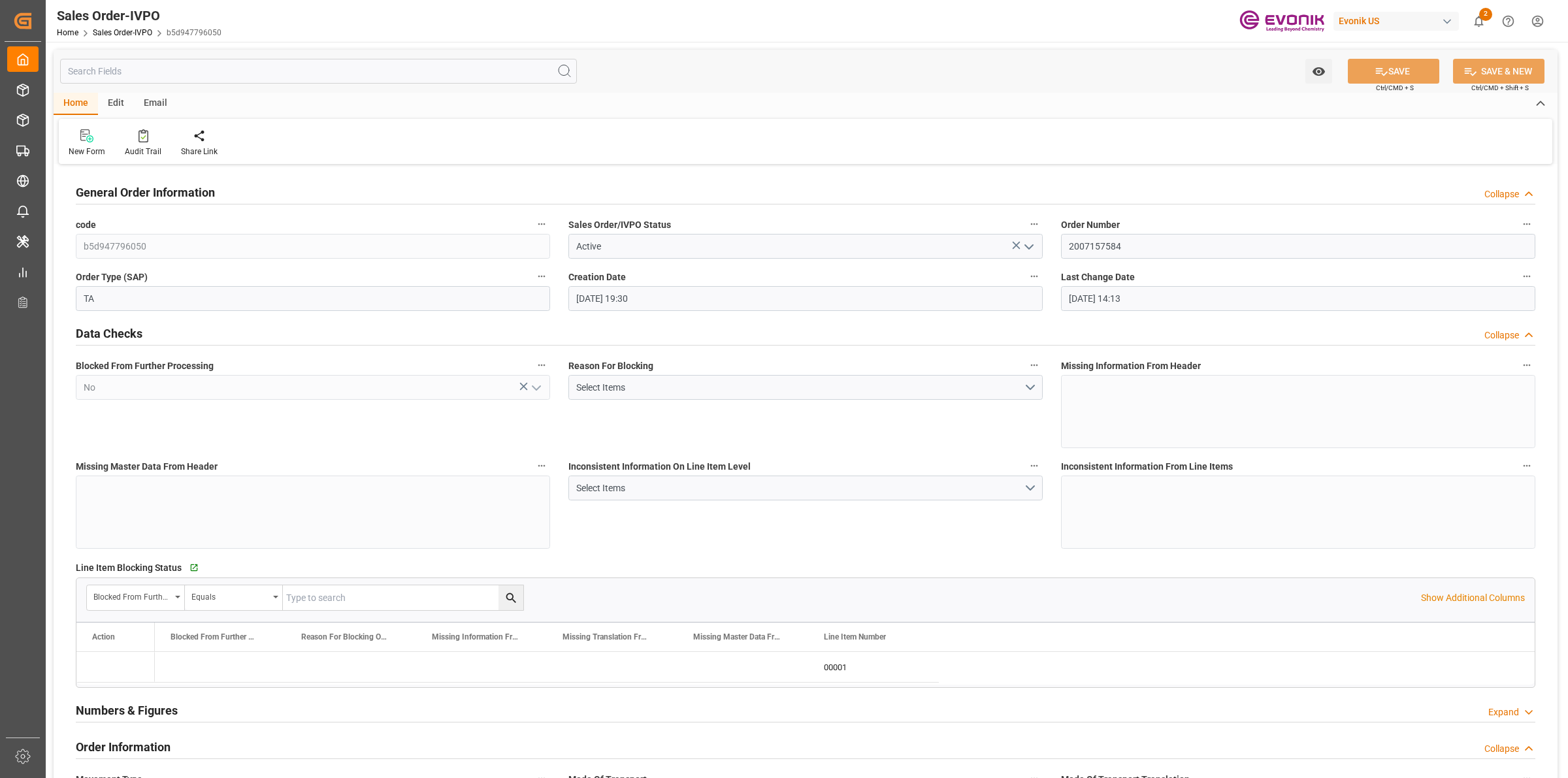
type input "[DATE] 14:13"
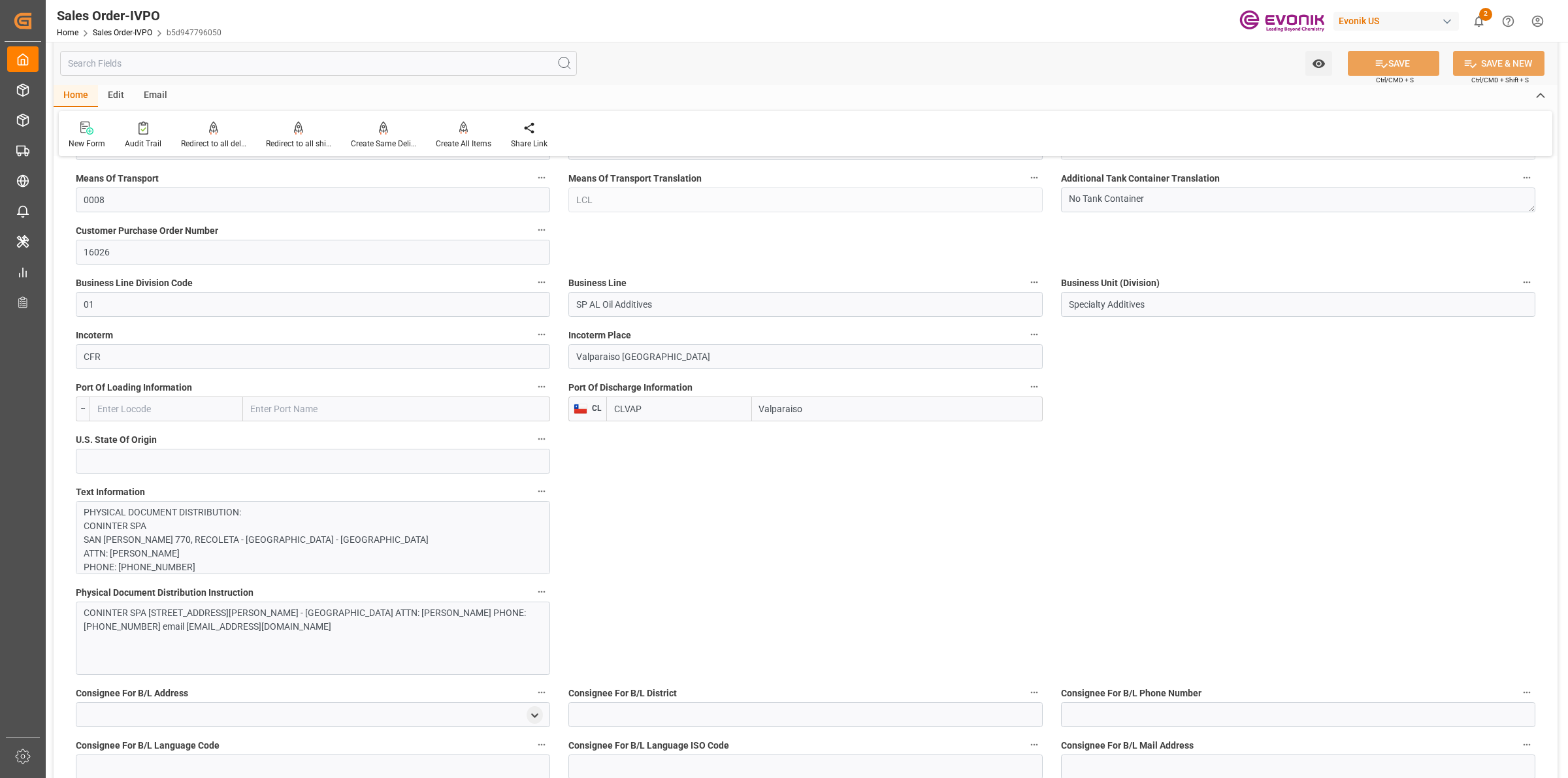
scroll to position [490, 0]
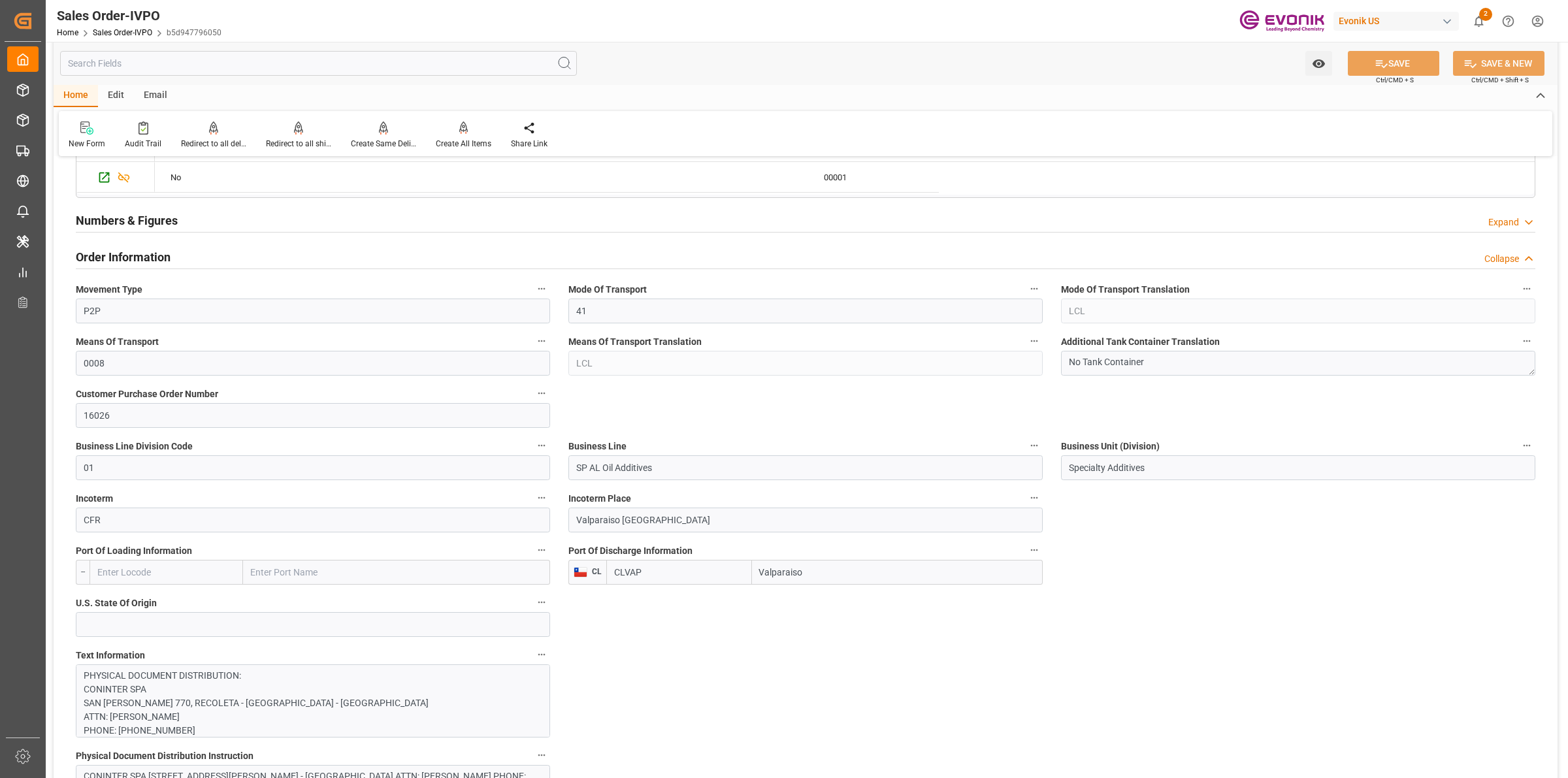
drag, startPoint x: 844, startPoint y: 576, endPoint x: 760, endPoint y: 576, distance: 84.0
click at [716, 576] on div "CLVAP Valparaiso" at bounding box center [825, 572] width 437 height 25
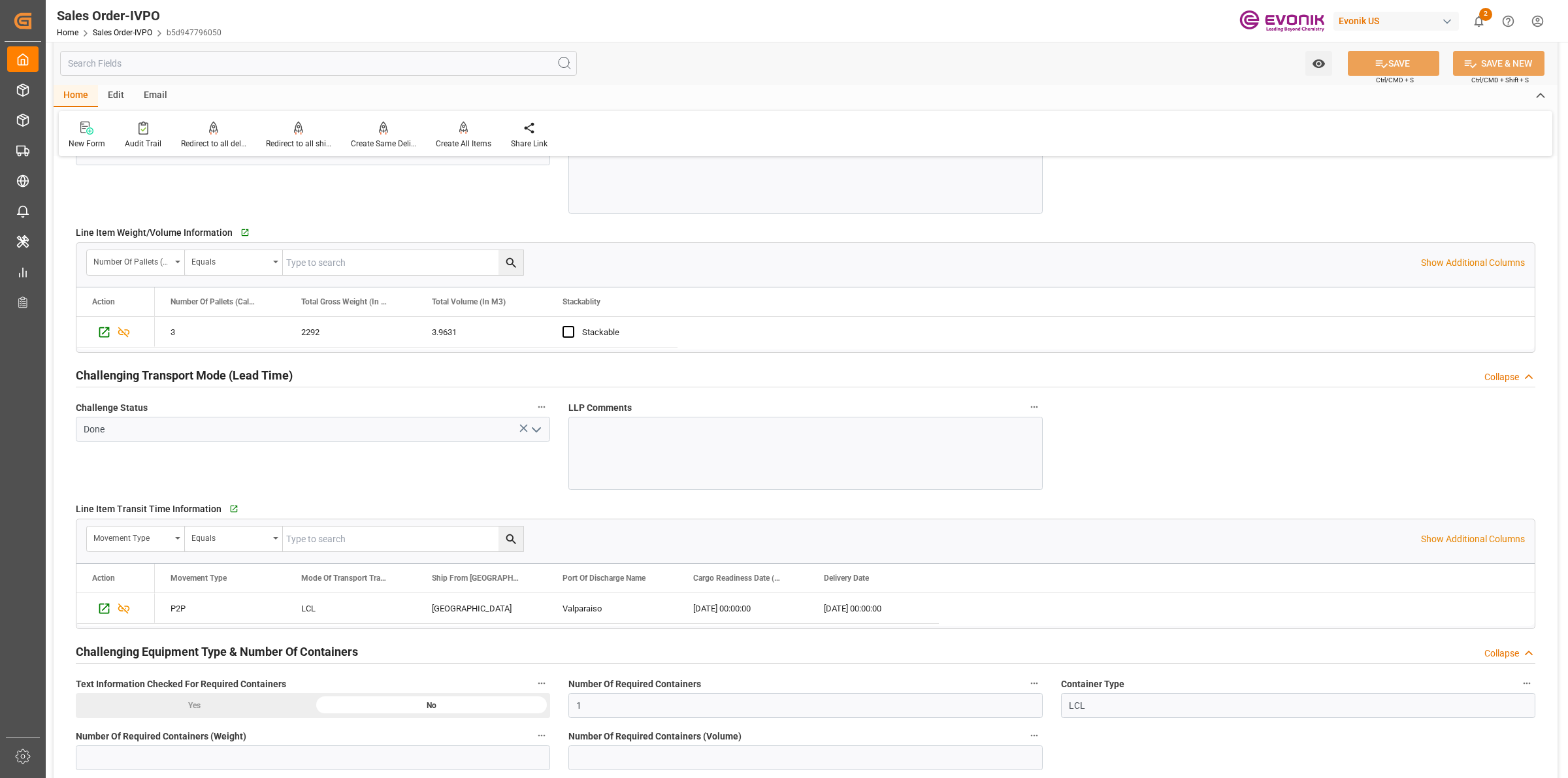
scroll to position [2122, 0]
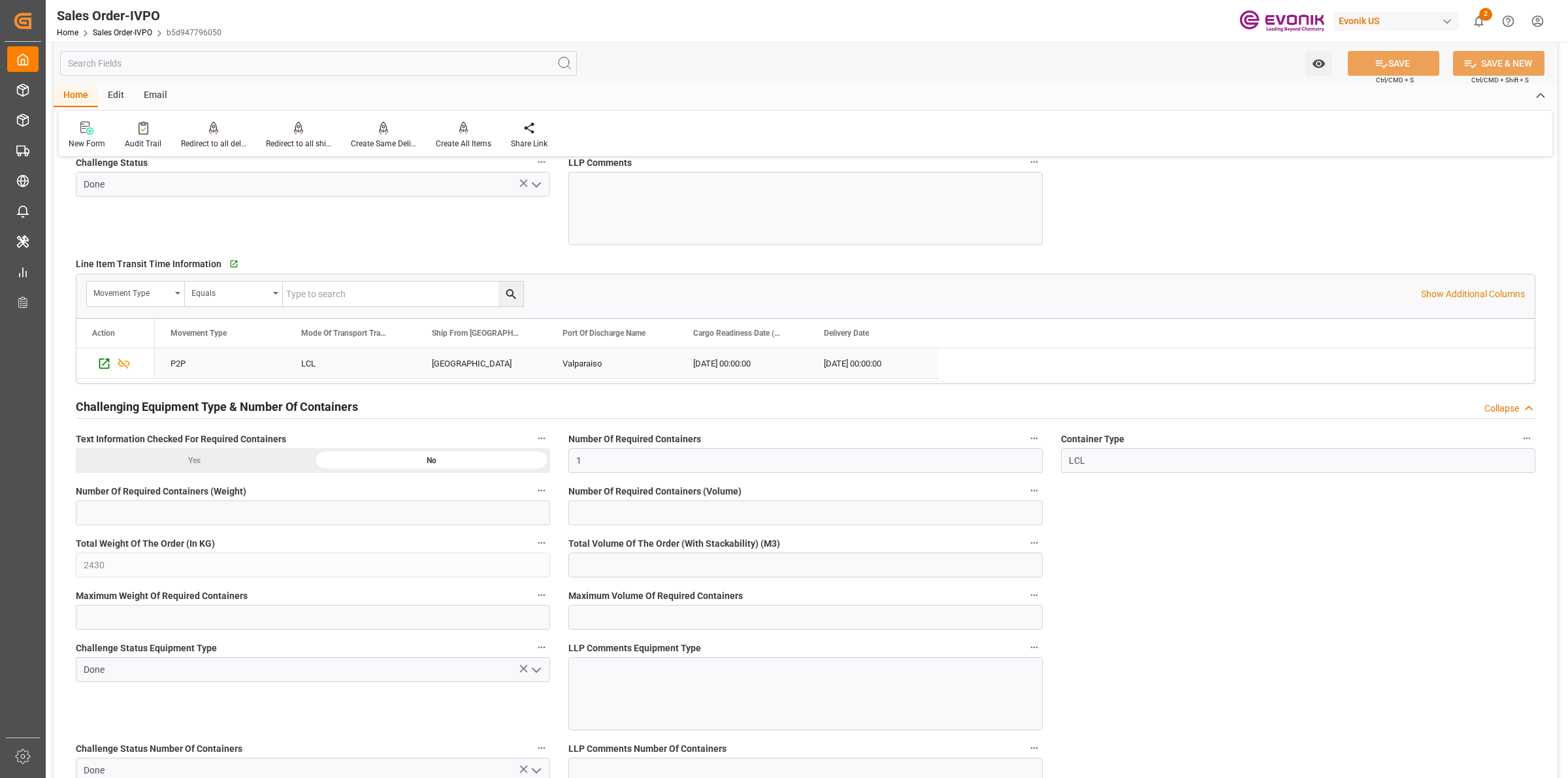
click at [472, 371] on div "[GEOGRAPHIC_DATA]" at bounding box center [481, 363] width 131 height 30
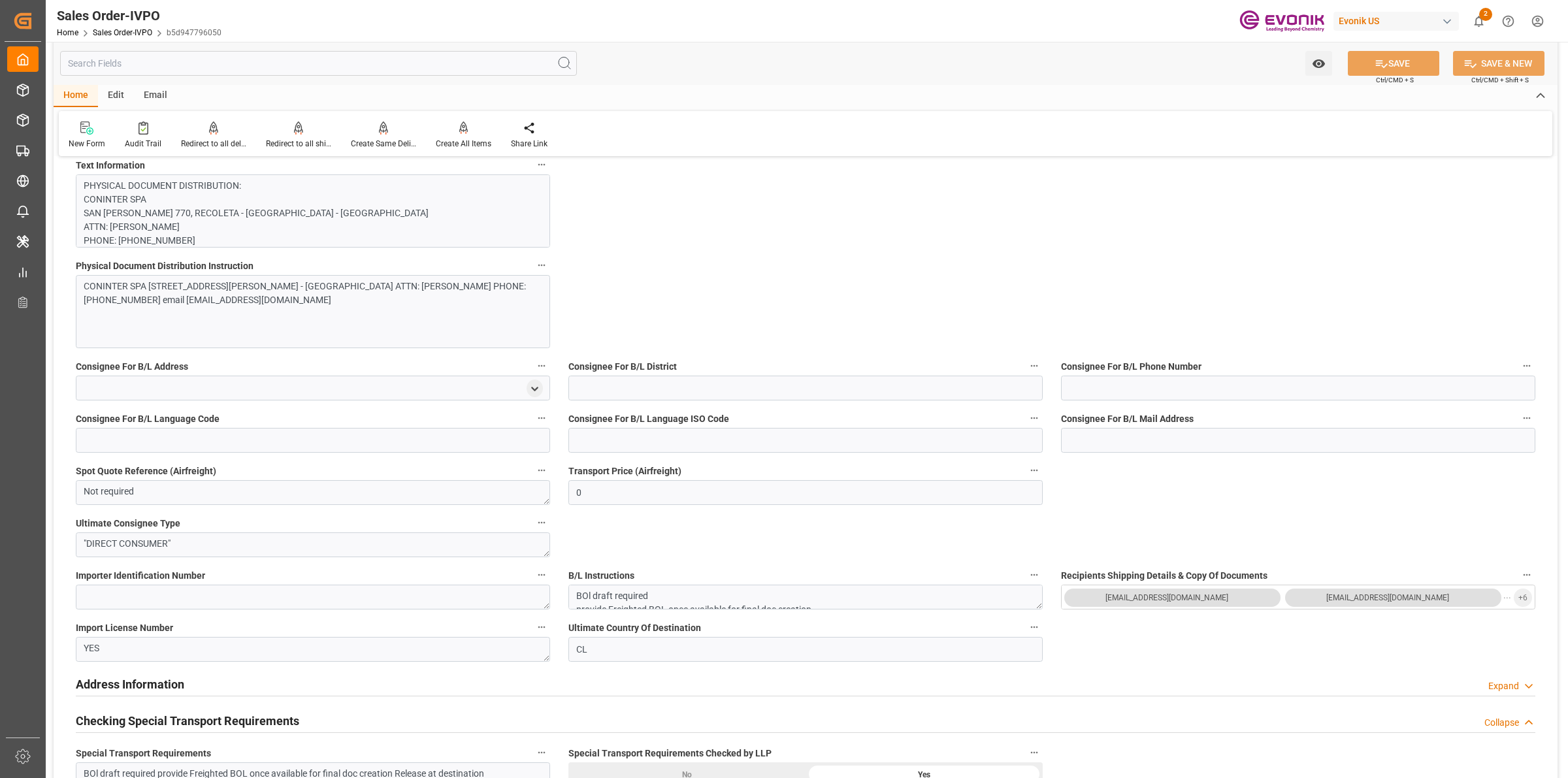
scroll to position [653, 0]
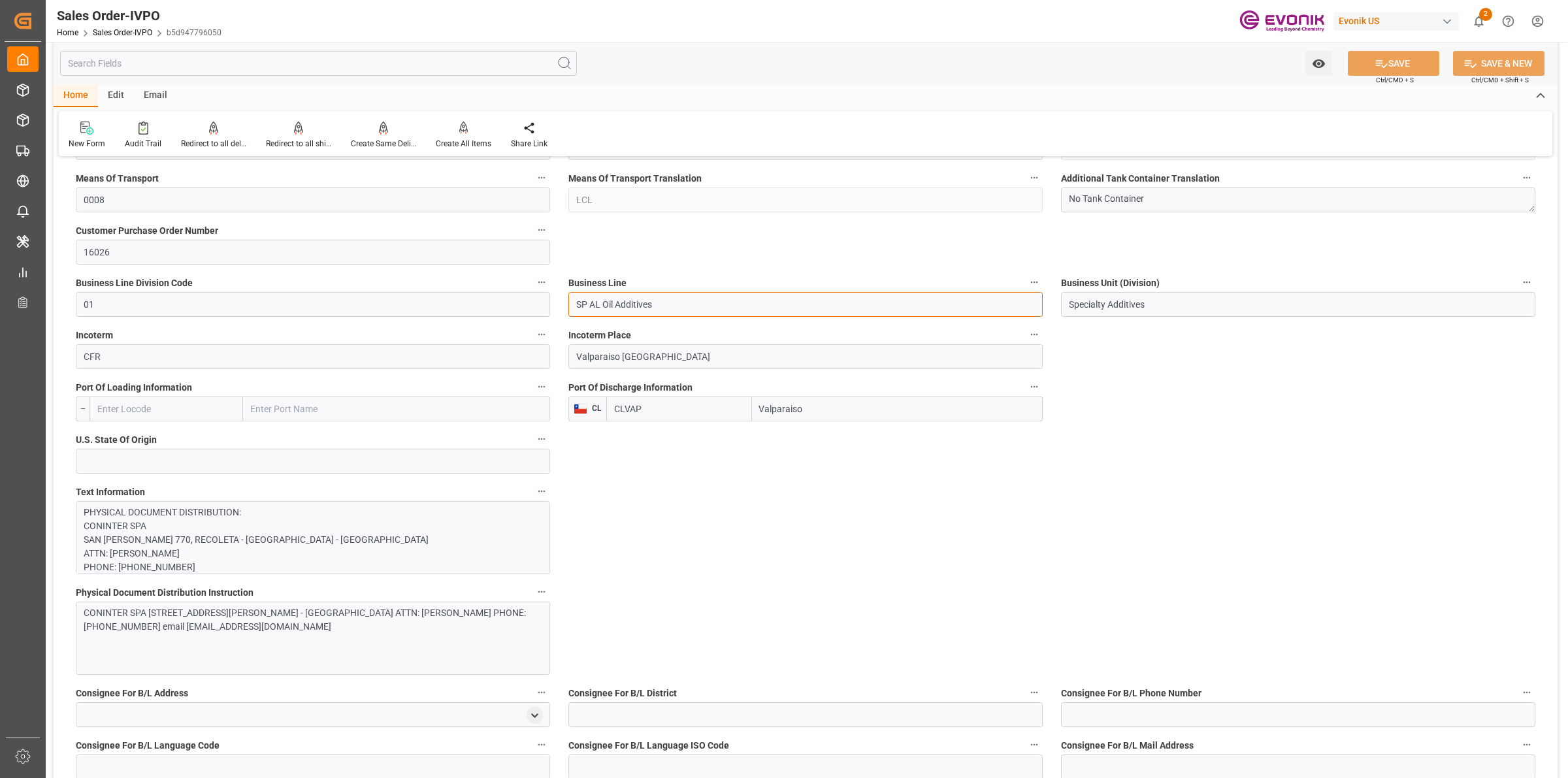
drag, startPoint x: 677, startPoint y: 308, endPoint x: 572, endPoint y: 308, distance: 105.0
click at [572, 308] on input "SP AL Oil Additives" at bounding box center [805, 305] width 474 height 25
click at [1119, 302] on input "Specialty Additives" at bounding box center [1299, 305] width 474 height 25
drag, startPoint x: 1150, startPoint y: 302, endPoint x: 1035, endPoint y: 302, distance: 115.0
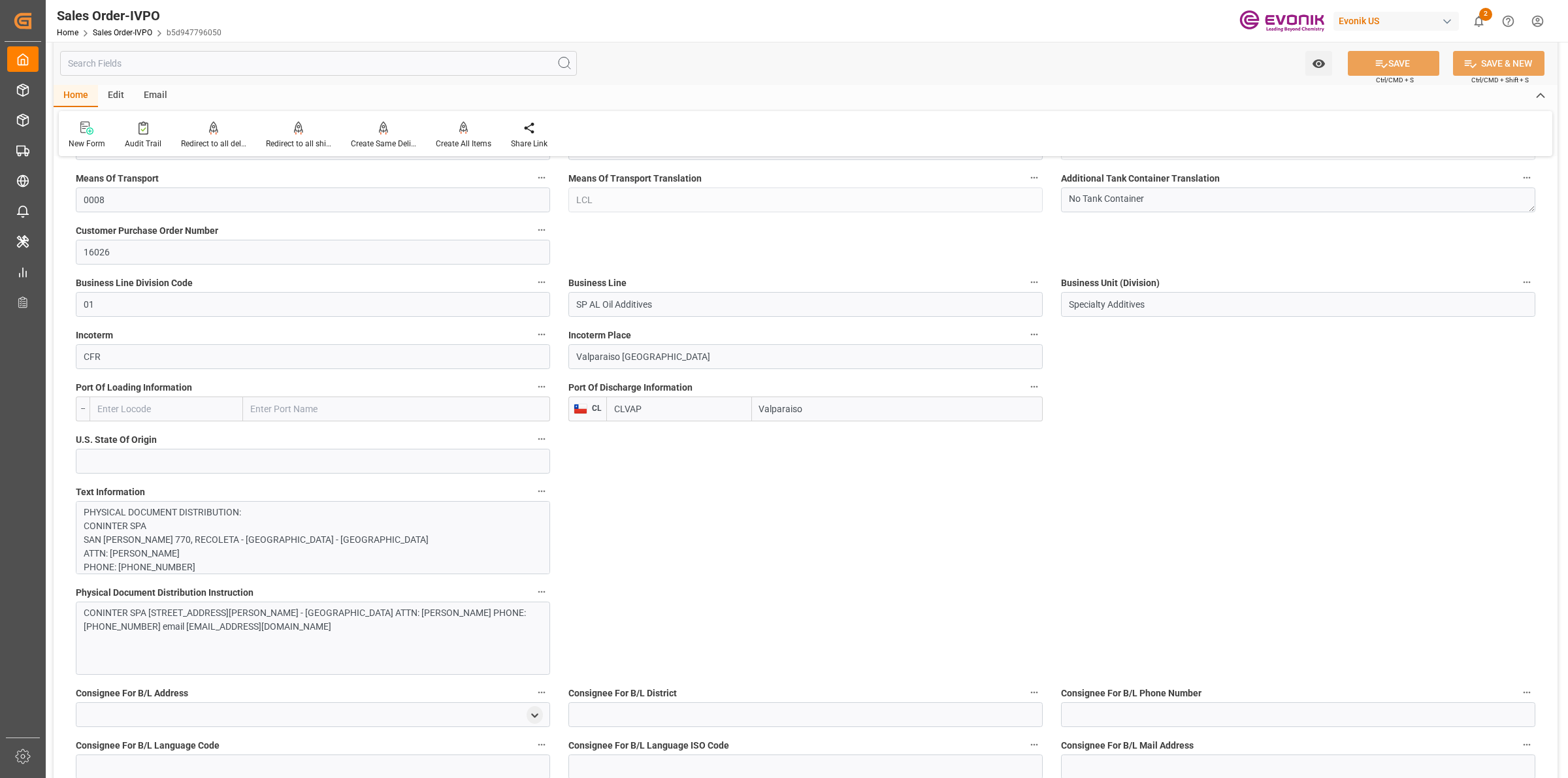
click at [247, 66] on input "text" at bounding box center [318, 64] width 517 height 25
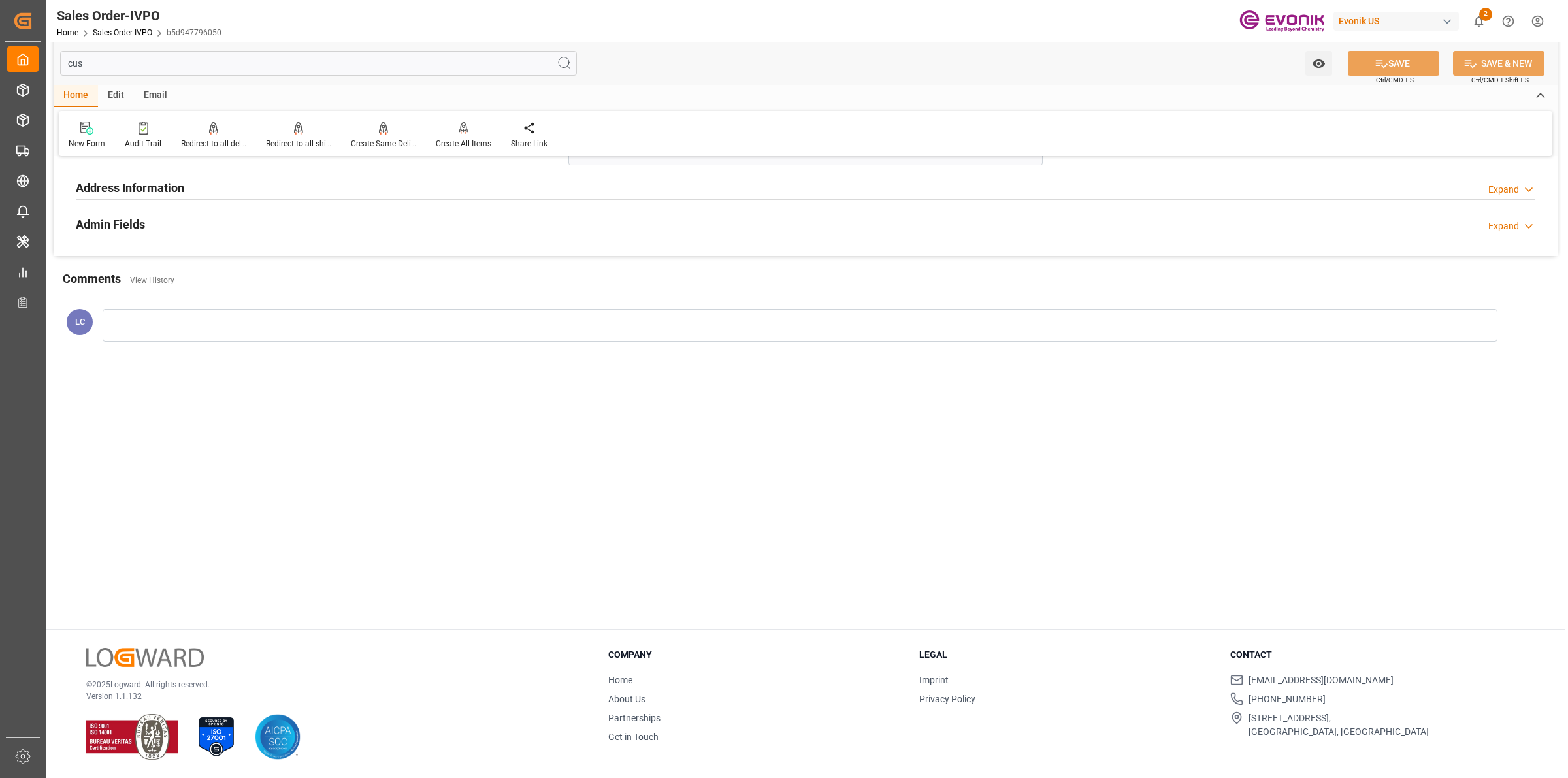
scroll to position [98, 0]
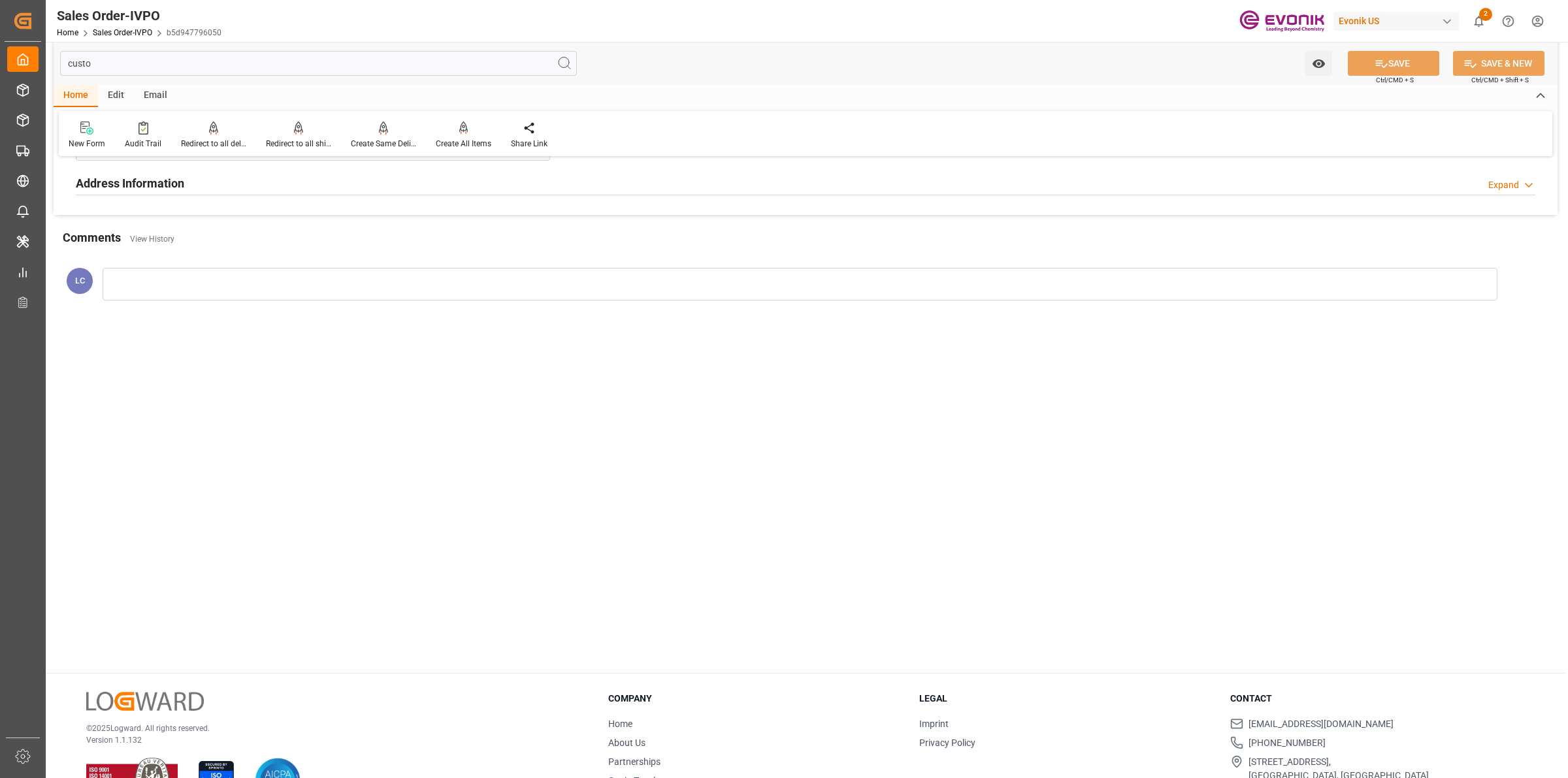
click at [159, 174] on h2 "Address Information" at bounding box center [130, 183] width 109 height 17
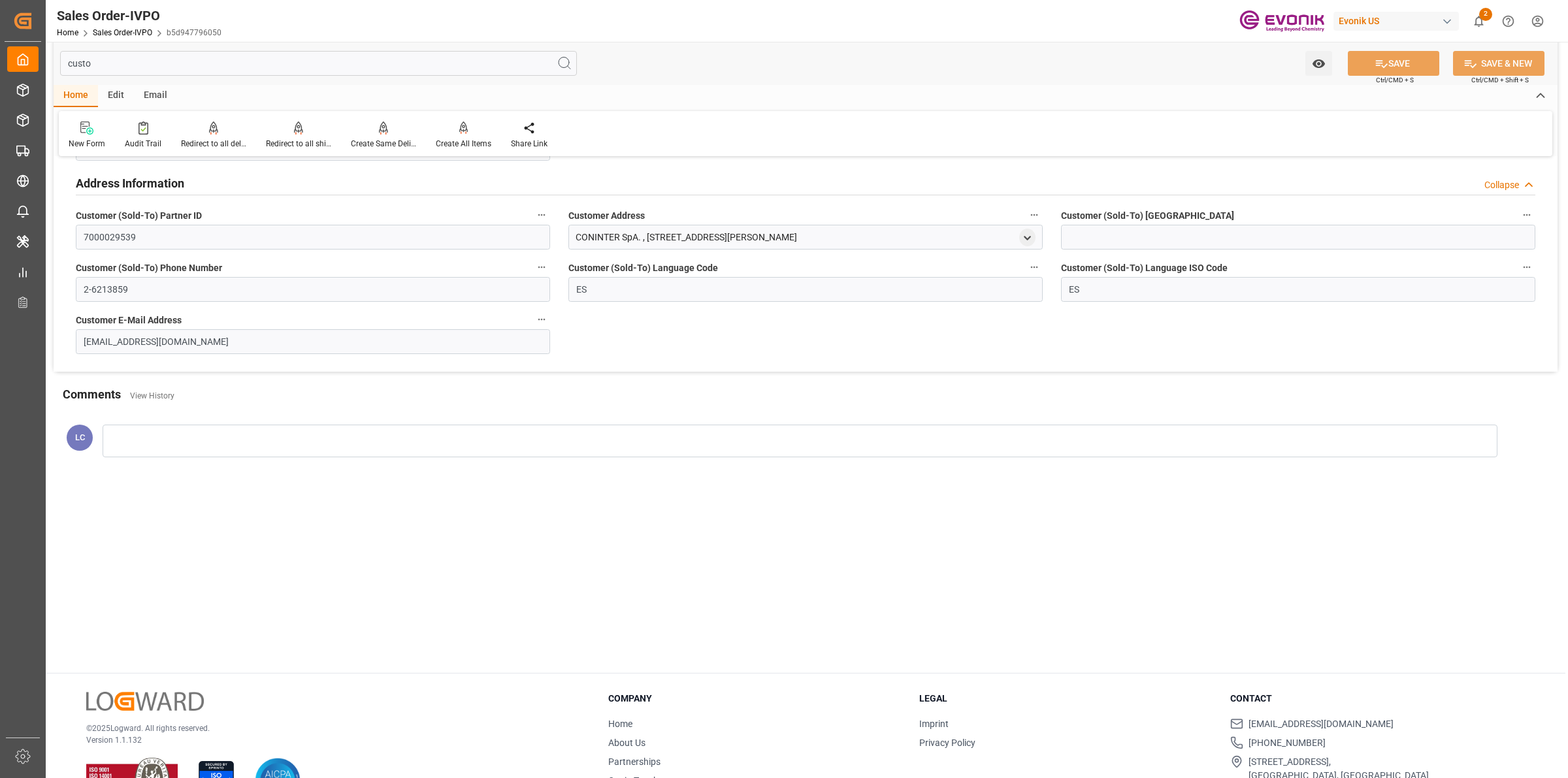
drag, startPoint x: 838, startPoint y: 235, endPoint x: 575, endPoint y: 235, distance: 263.0
click at [575, 235] on div "CONINTER SpA. , [STREET_ADDRESS][PERSON_NAME]" at bounding box center [805, 237] width 474 height 25
click at [164, 59] on input "custo" at bounding box center [318, 64] width 517 height 25
paste input "Ship From"
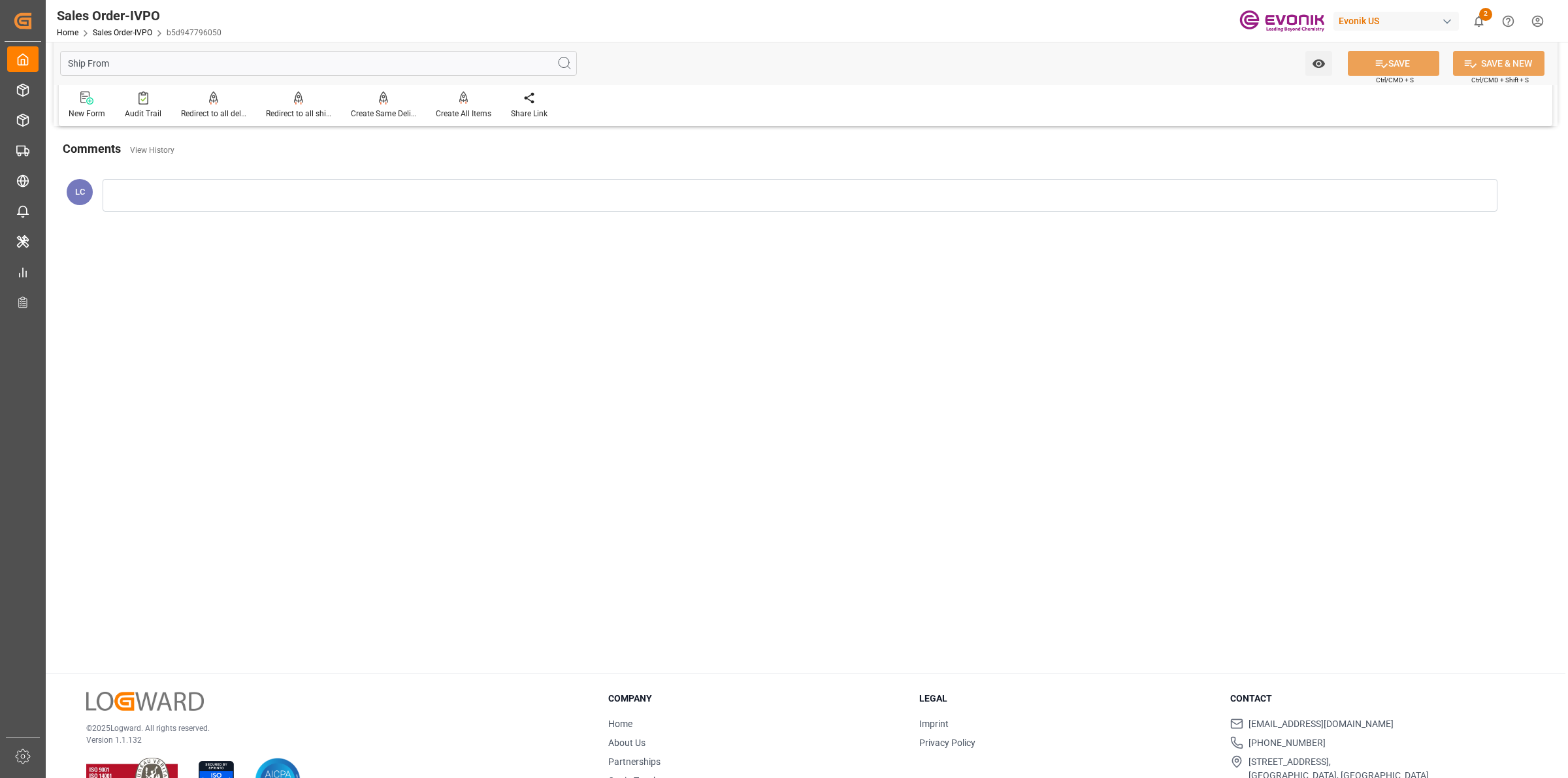
scroll to position [0, 0]
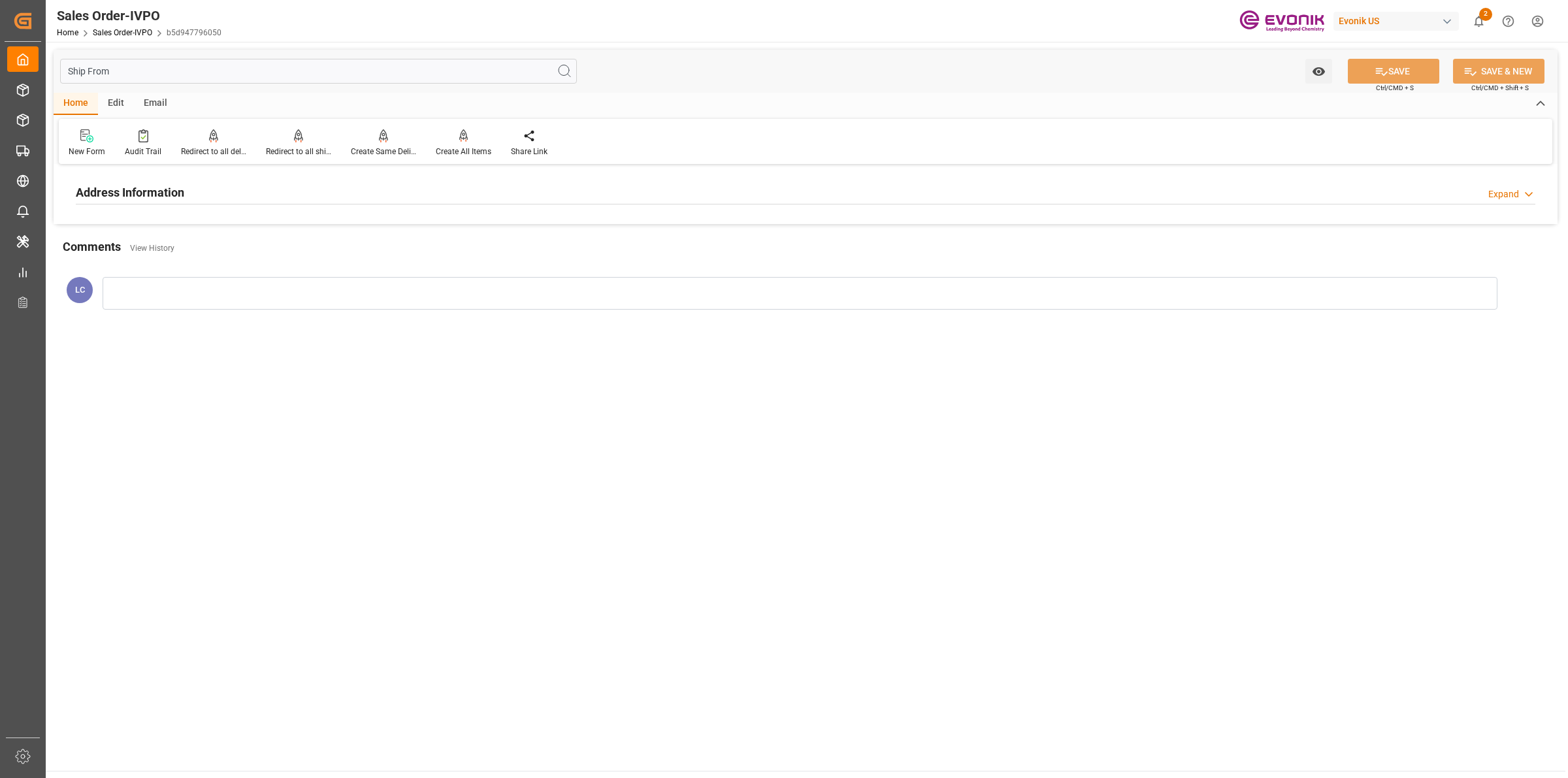
type input "Ship From"
click at [174, 196] on h2 "Address Information" at bounding box center [130, 192] width 109 height 17
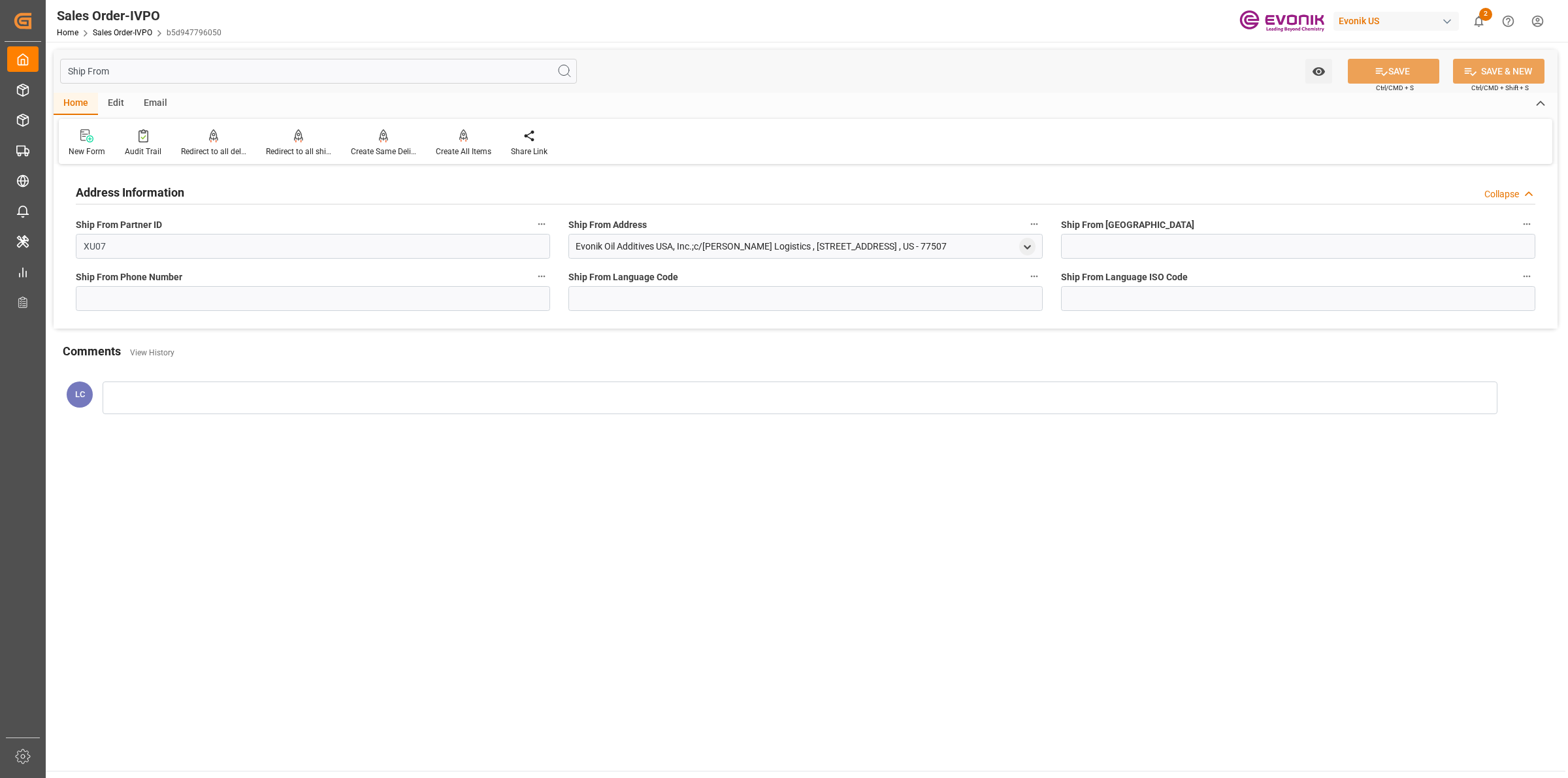
drag, startPoint x: 978, startPoint y: 246, endPoint x: 572, endPoint y: 248, distance: 406.0
click at [572, 248] on div "Evonik Oil Additives USA, Inc.;c/[PERSON_NAME] Logistics , [STREET_ADDRESS] , U…" at bounding box center [805, 246] width 474 height 25
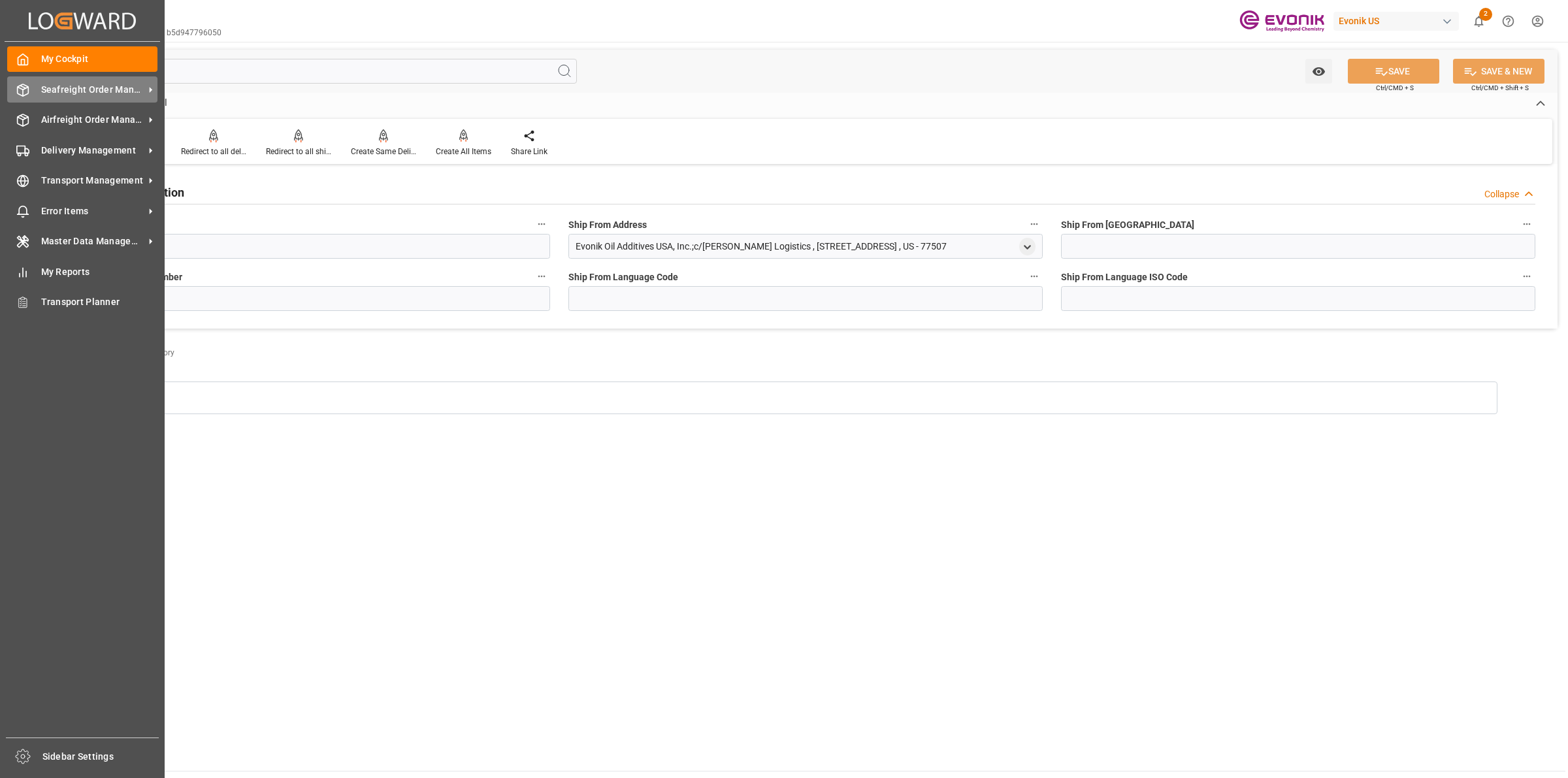
click at [14, 86] on div at bounding box center [18, 89] width 22 height 13
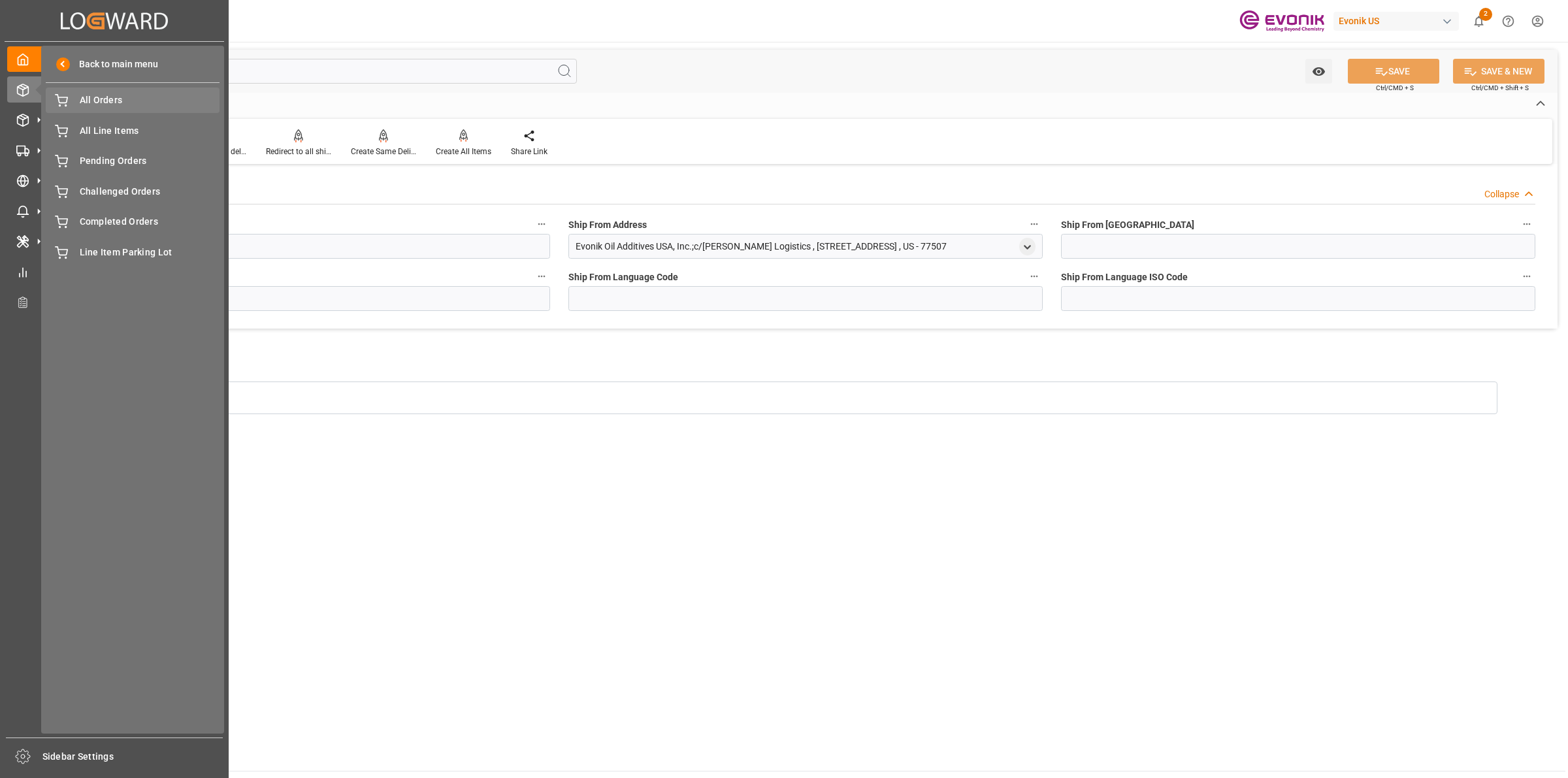
click at [100, 98] on span "All Orders" at bounding box center [150, 100] width 140 height 13
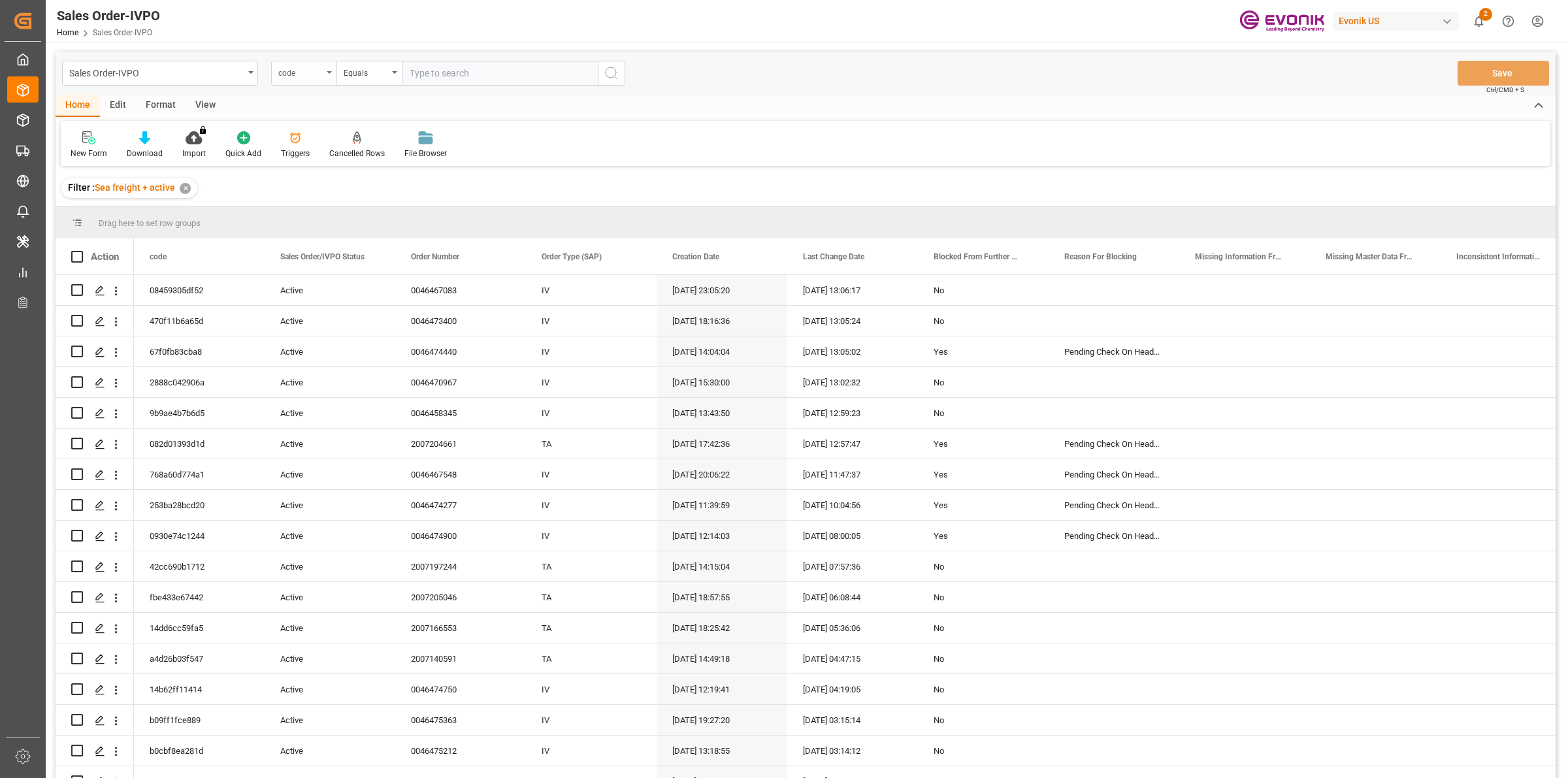
click at [311, 70] on div "code" at bounding box center [300, 71] width 44 height 15
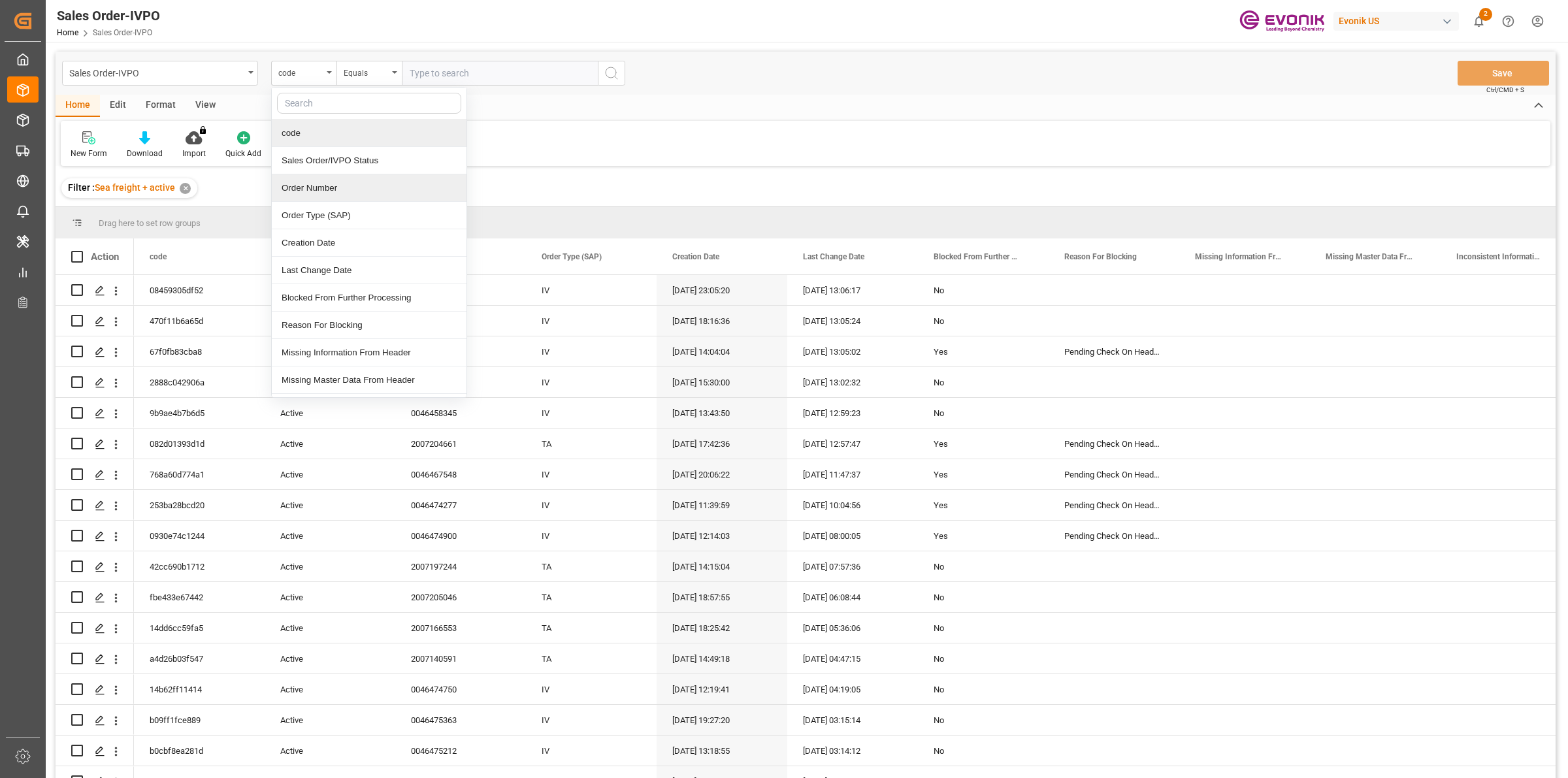
click at [303, 183] on div "Order Number" at bounding box center [369, 187] width 195 height 28
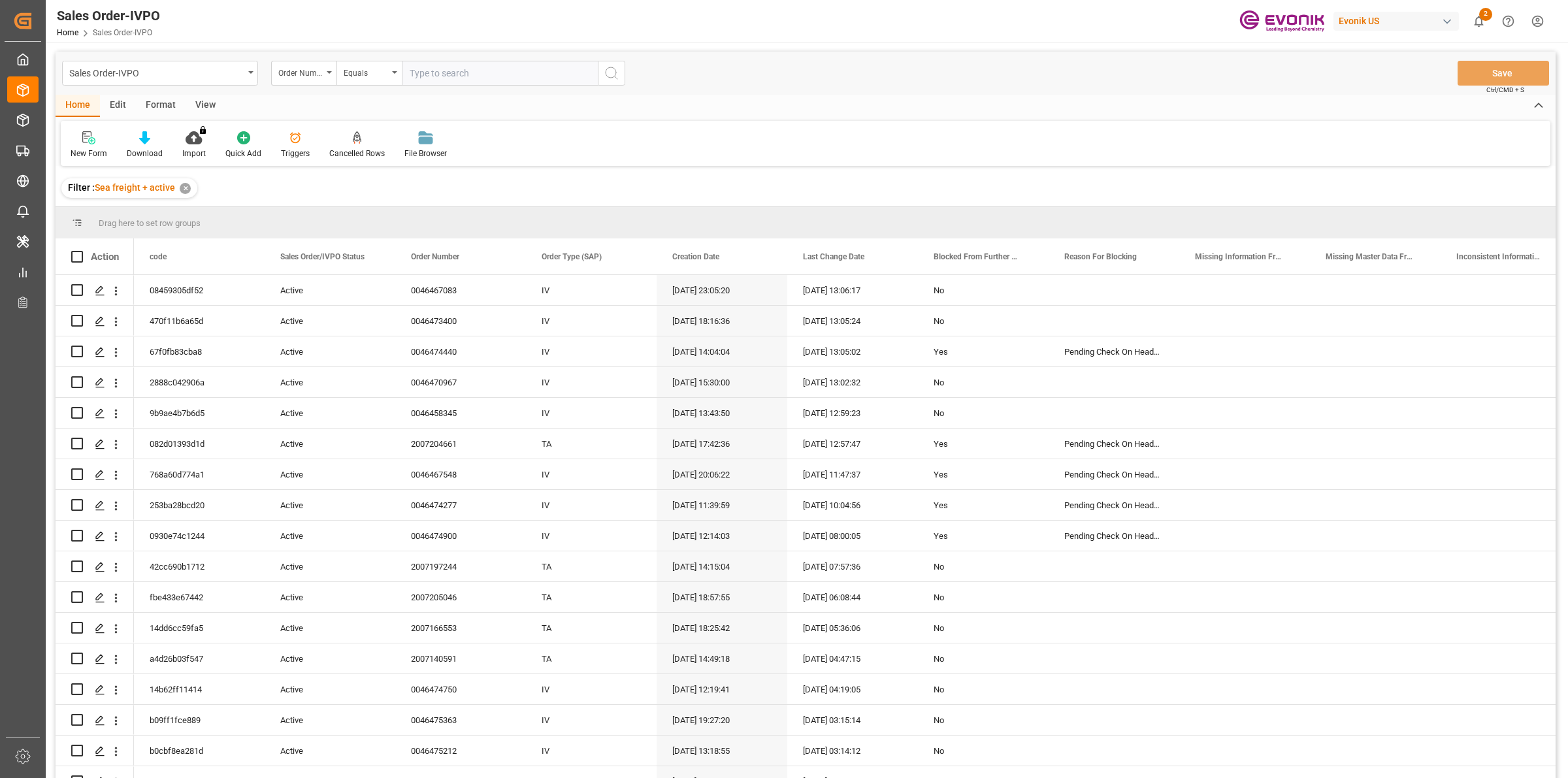
click at [474, 71] on input "text" at bounding box center [500, 73] width 196 height 25
paste input "0046470287"
type input "0046470287"
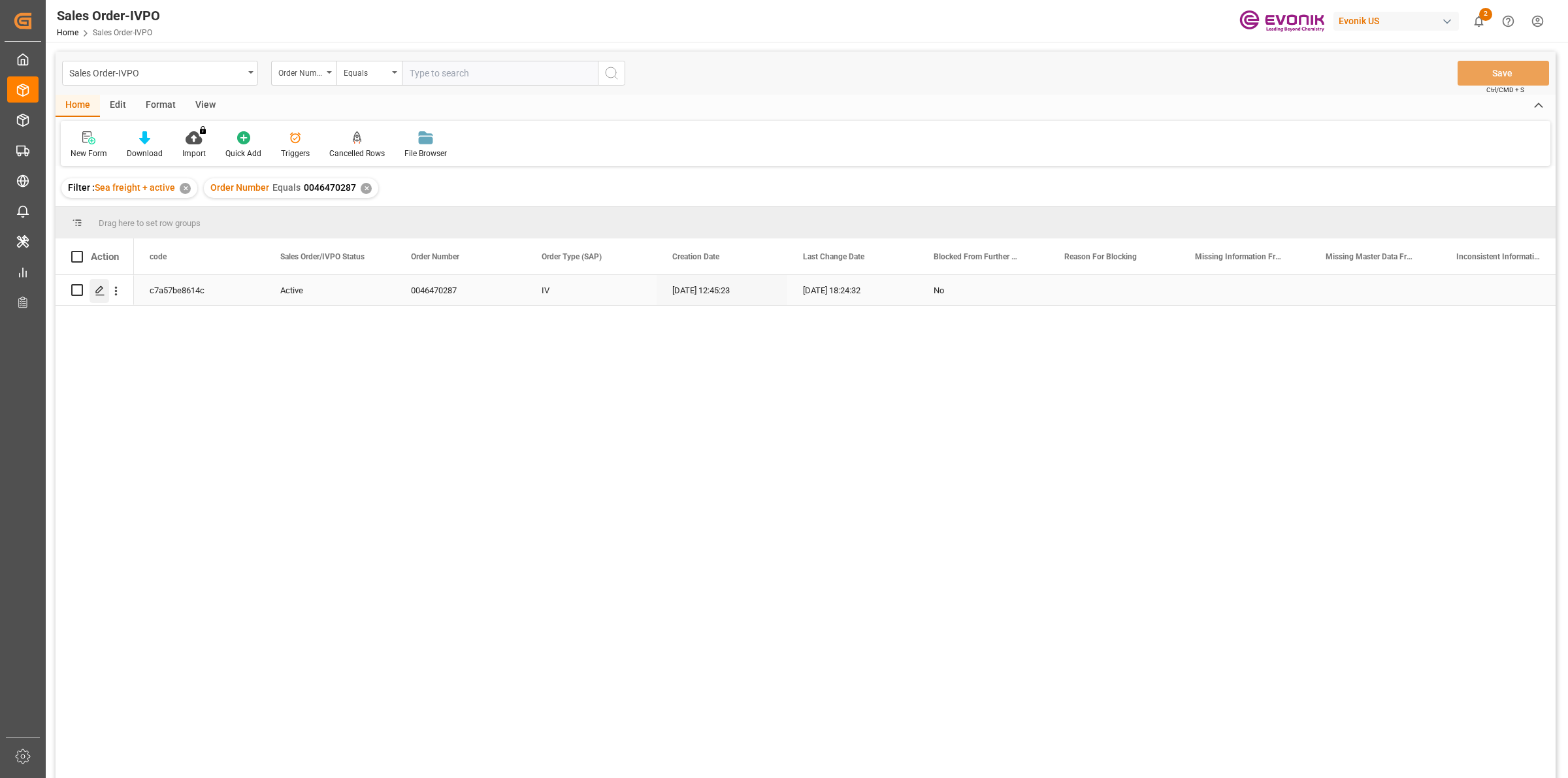
click at [98, 289] on icon "Press SPACE to select this row." at bounding box center [99, 290] width 10 height 10
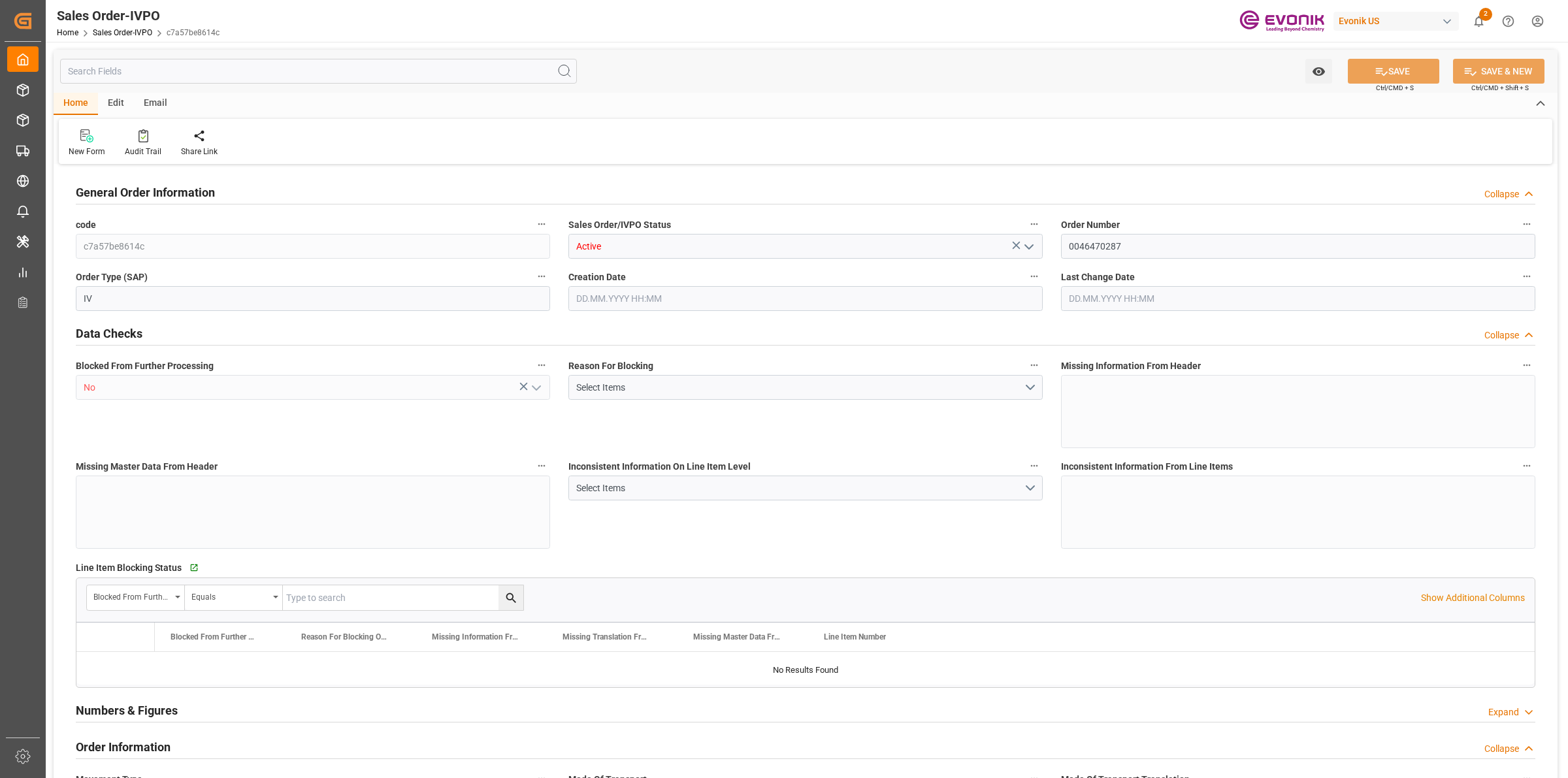
type input "CNSHA"
type input "0"
type input "1"
type input "3508.208"
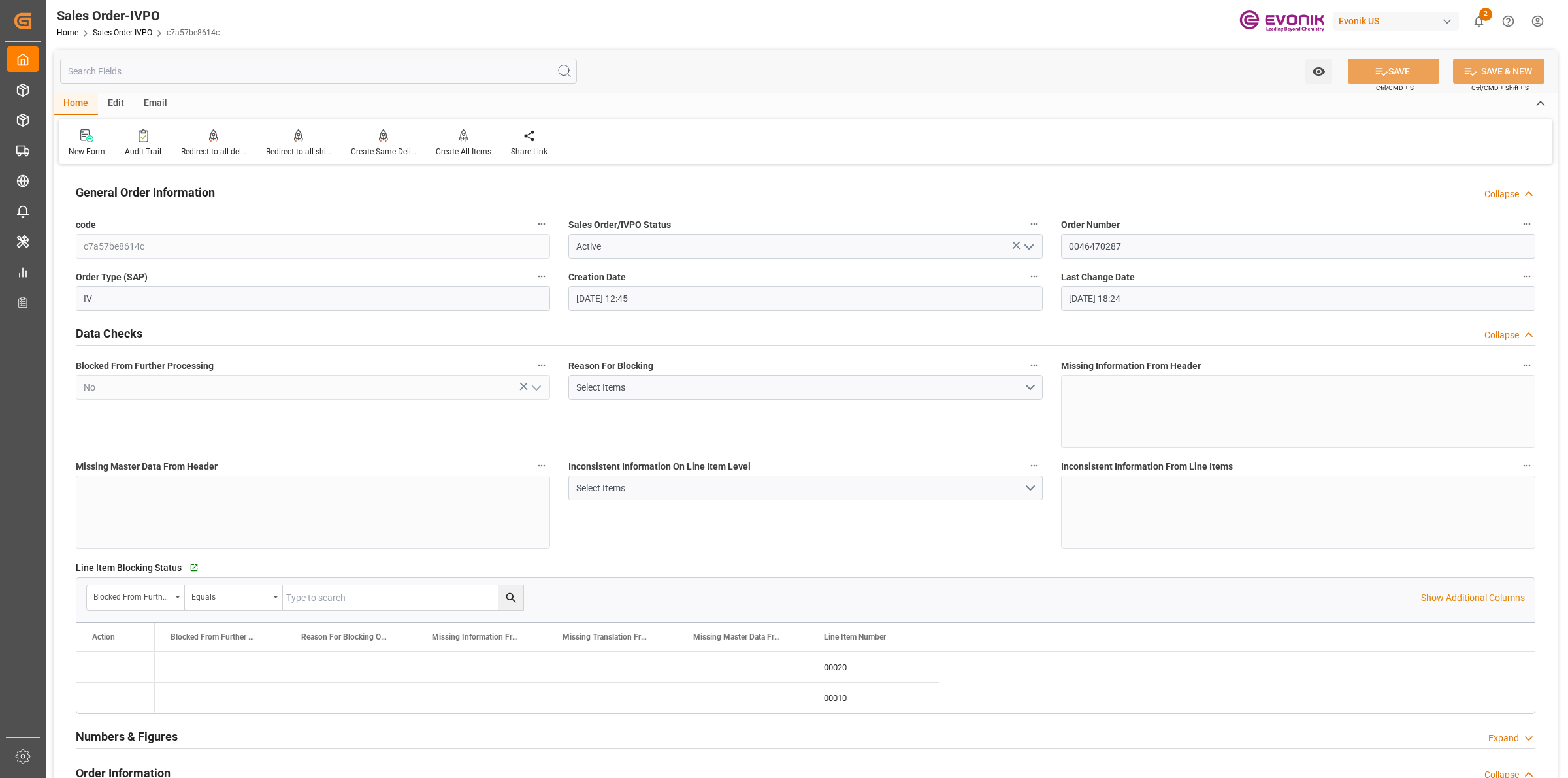
type input "[DATE] 12:45"
type input "[DATE] 18:24"
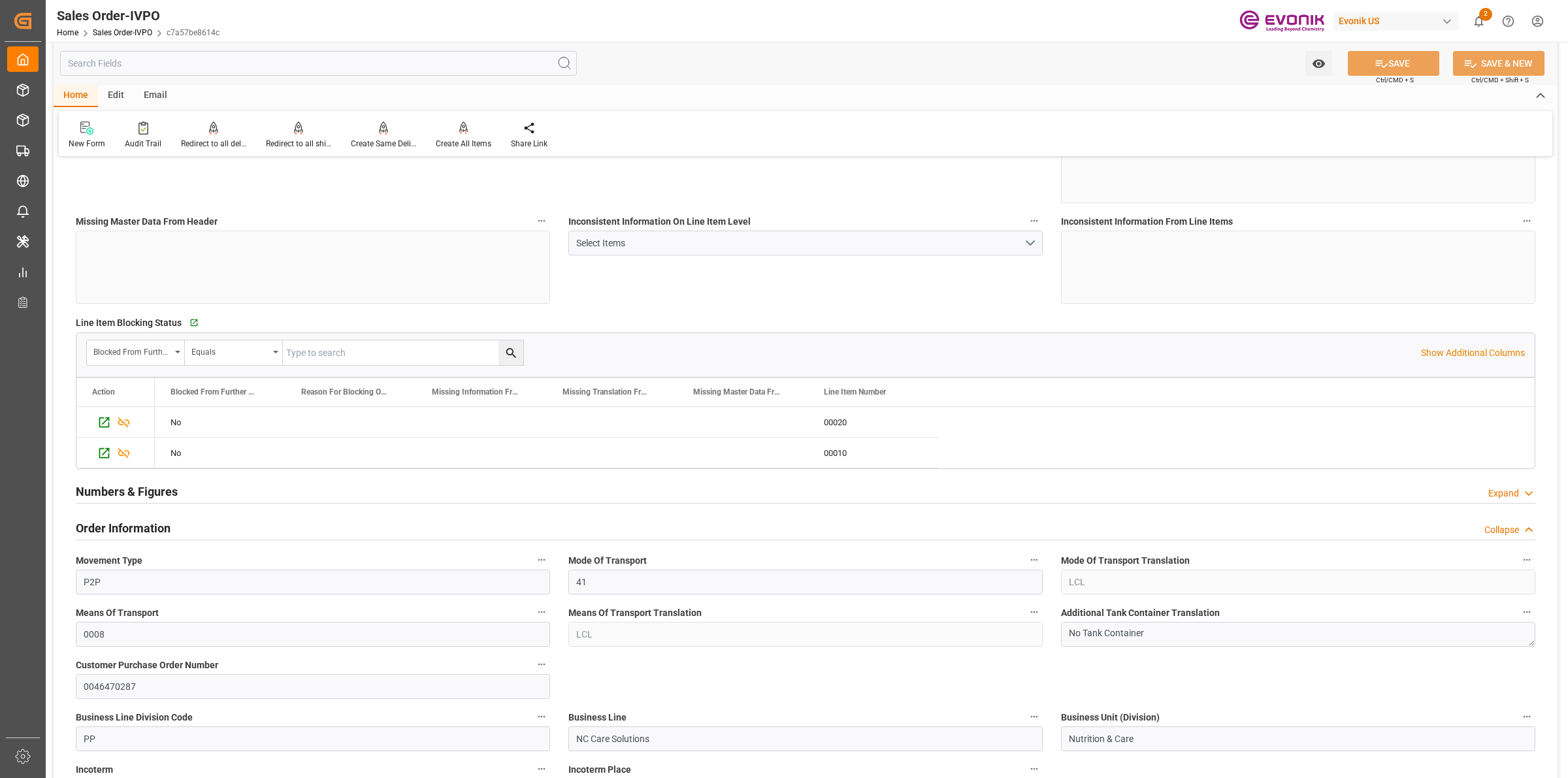
scroll to position [490, 0]
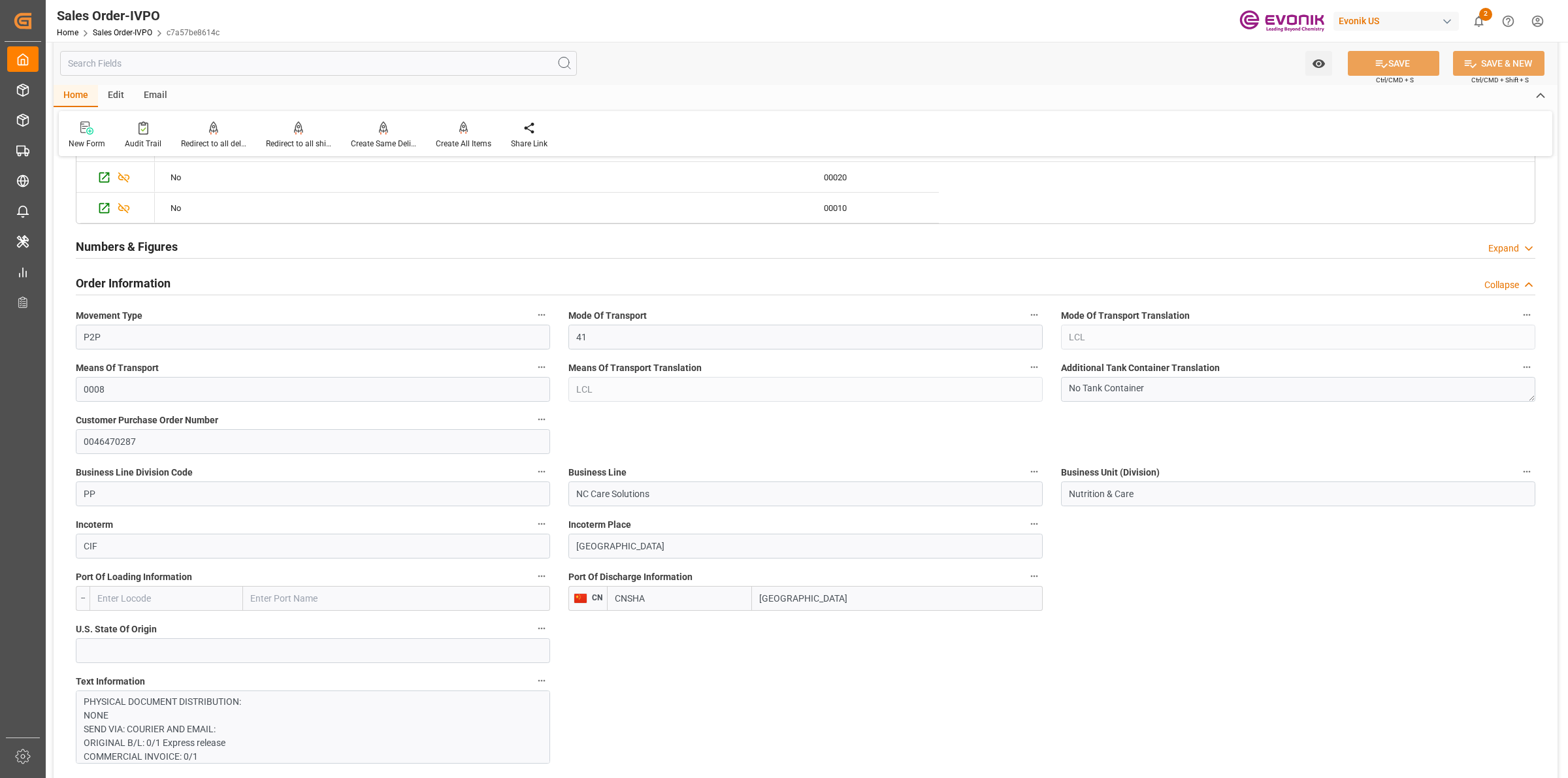
drag, startPoint x: 748, startPoint y: 581, endPoint x: 710, endPoint y: 567, distance: 40.5
click at [709, 567] on div "Port Of Discharge Information CN CNSHA [GEOGRAPHIC_DATA]" at bounding box center [805, 589] width 492 height 52
click at [778, 595] on input "[GEOGRAPHIC_DATA]" at bounding box center [897, 598] width 291 height 25
drag, startPoint x: 811, startPoint y: 598, endPoint x: 952, endPoint y: 586, distance: 141.5
click at [725, 591] on div "CNSHA [GEOGRAPHIC_DATA]" at bounding box center [824, 598] width 436 height 25
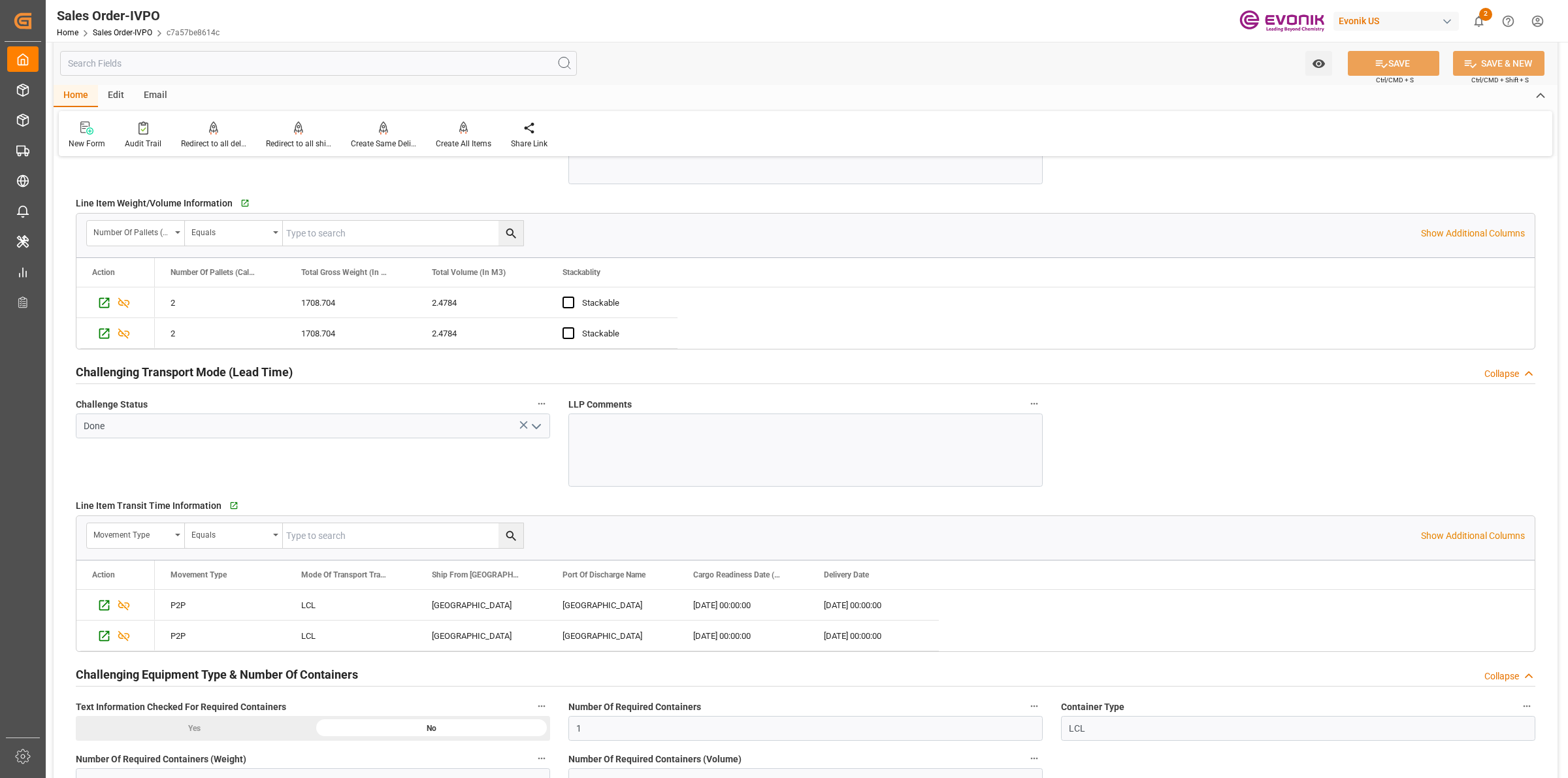
scroll to position [2122, 0]
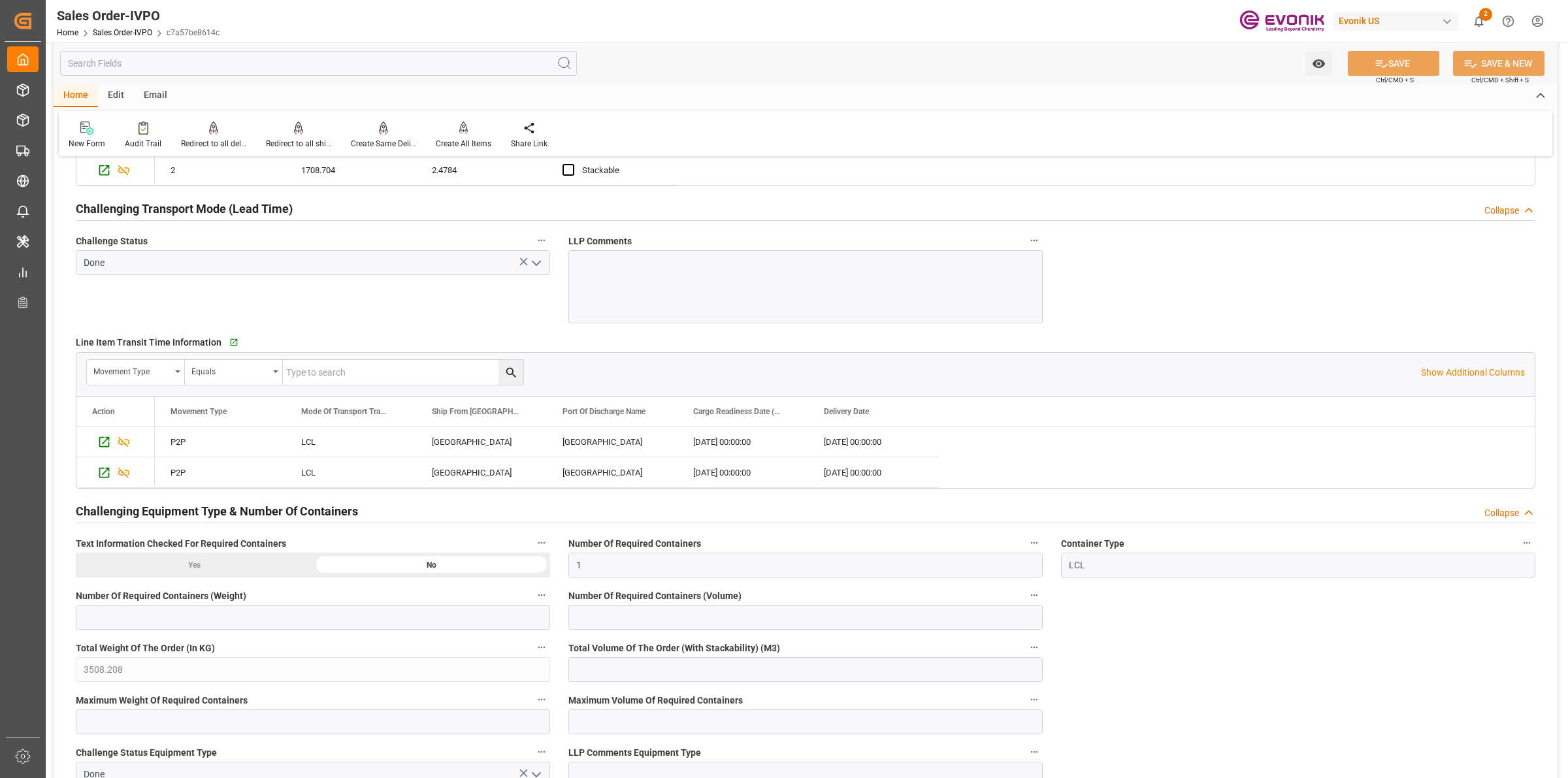
click at [301, 67] on input "text" at bounding box center [318, 64] width 517 height 25
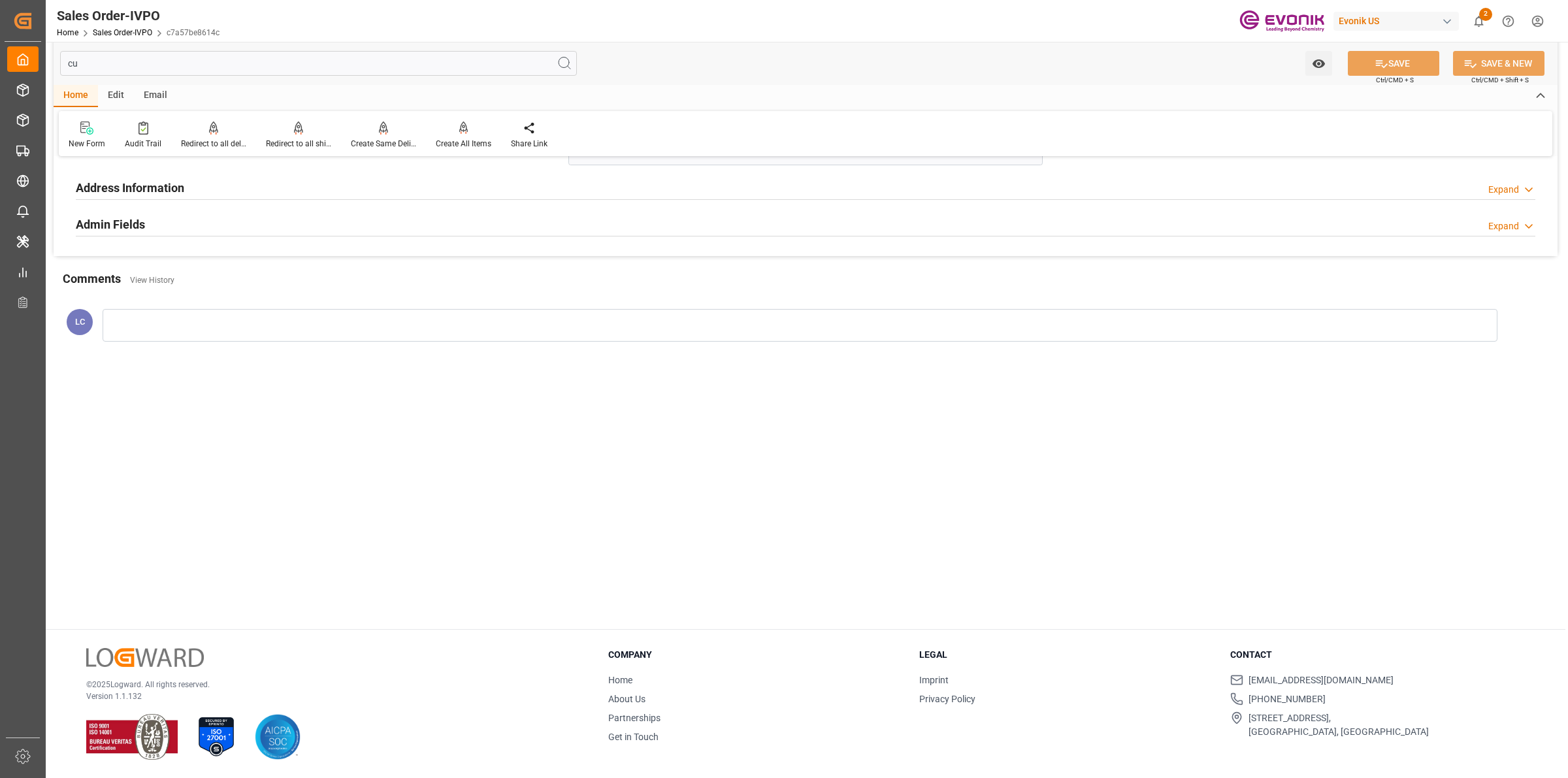
scroll to position [0, 0]
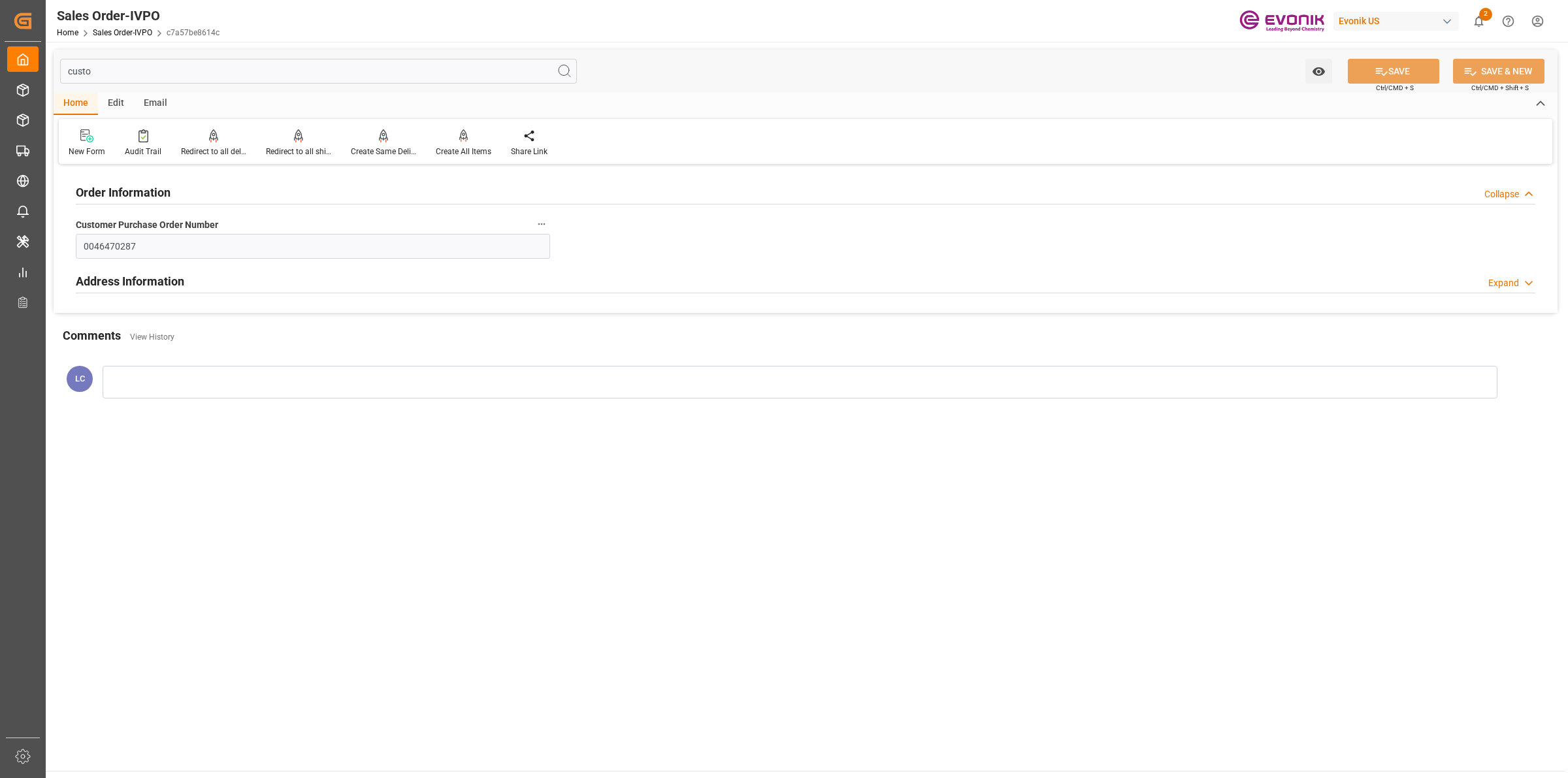
click at [188, 284] on div "Address Information Expand" at bounding box center [805, 280] width 1460 height 25
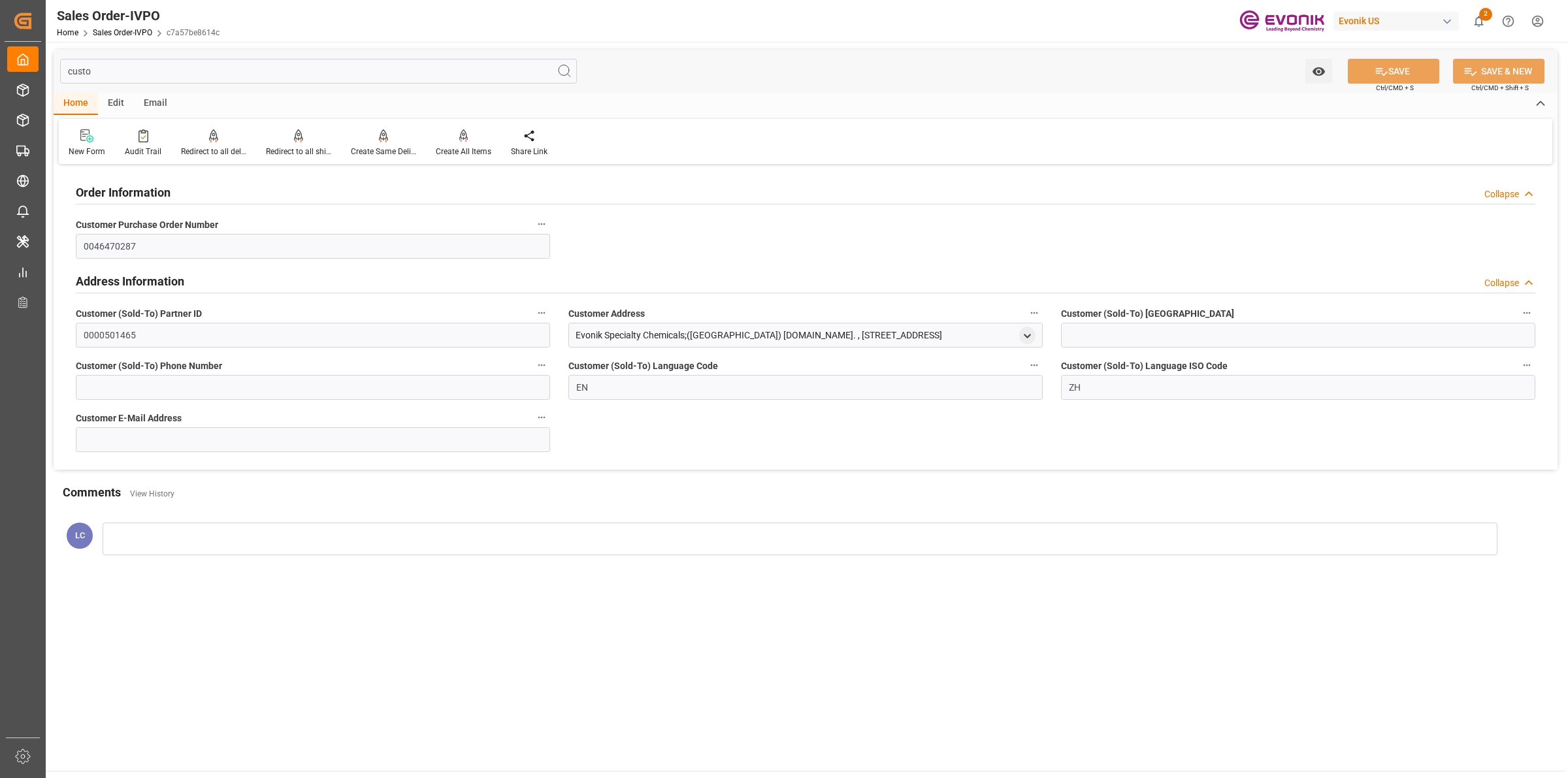
drag, startPoint x: 971, startPoint y: 343, endPoint x: 573, endPoint y: 340, distance: 398.0
click at [573, 340] on div "Evonik Specialty Chemicals;([GEOGRAPHIC_DATA]) [DOMAIN_NAME]. , [STREET_ADDRESS]" at bounding box center [805, 335] width 474 height 25
click at [189, 73] on input "custo" at bounding box center [318, 72] width 517 height 25
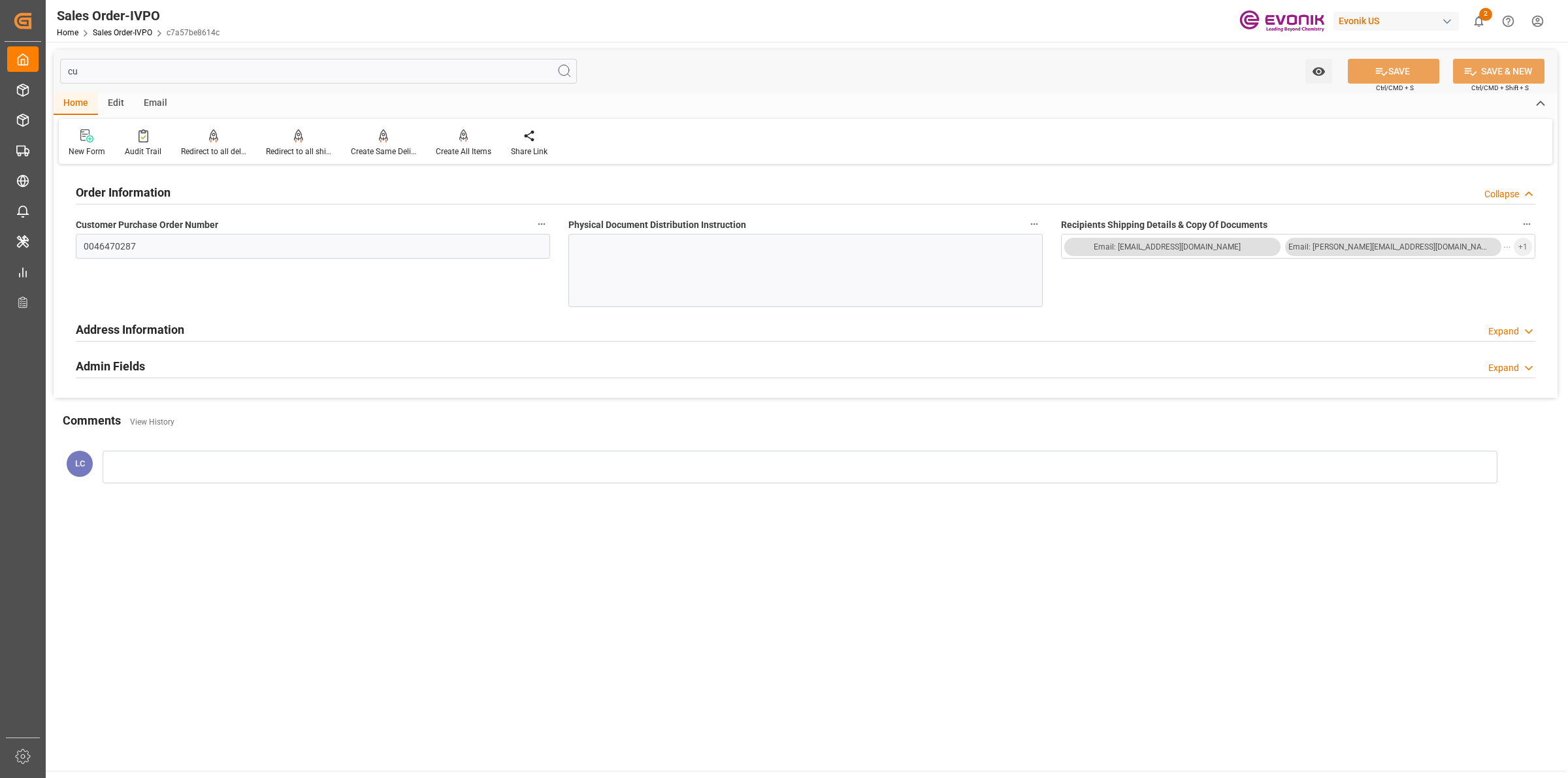
type input "c"
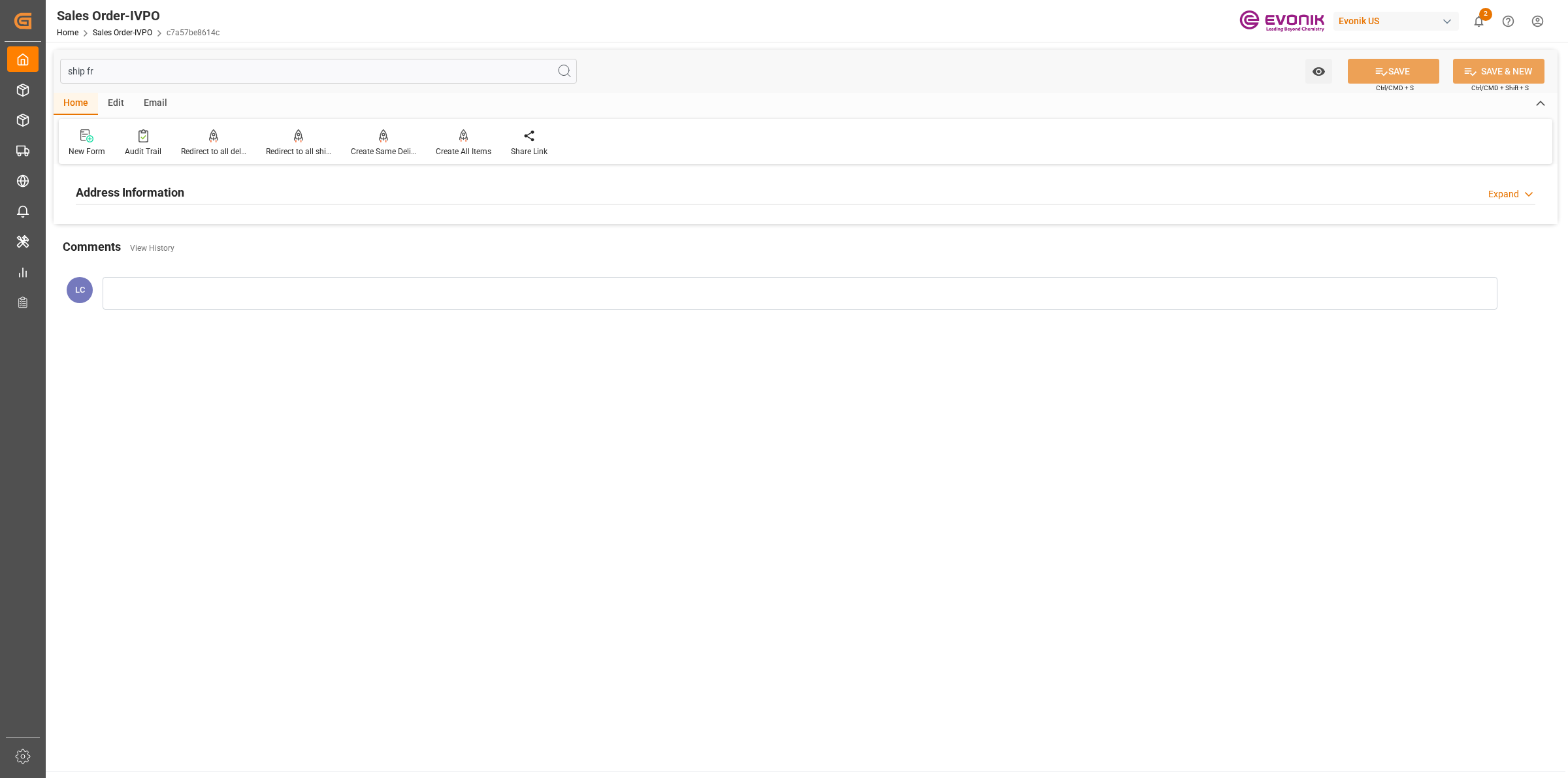
type input "ship fr"
click at [188, 190] on div "Address Information Expand" at bounding box center [805, 191] width 1460 height 25
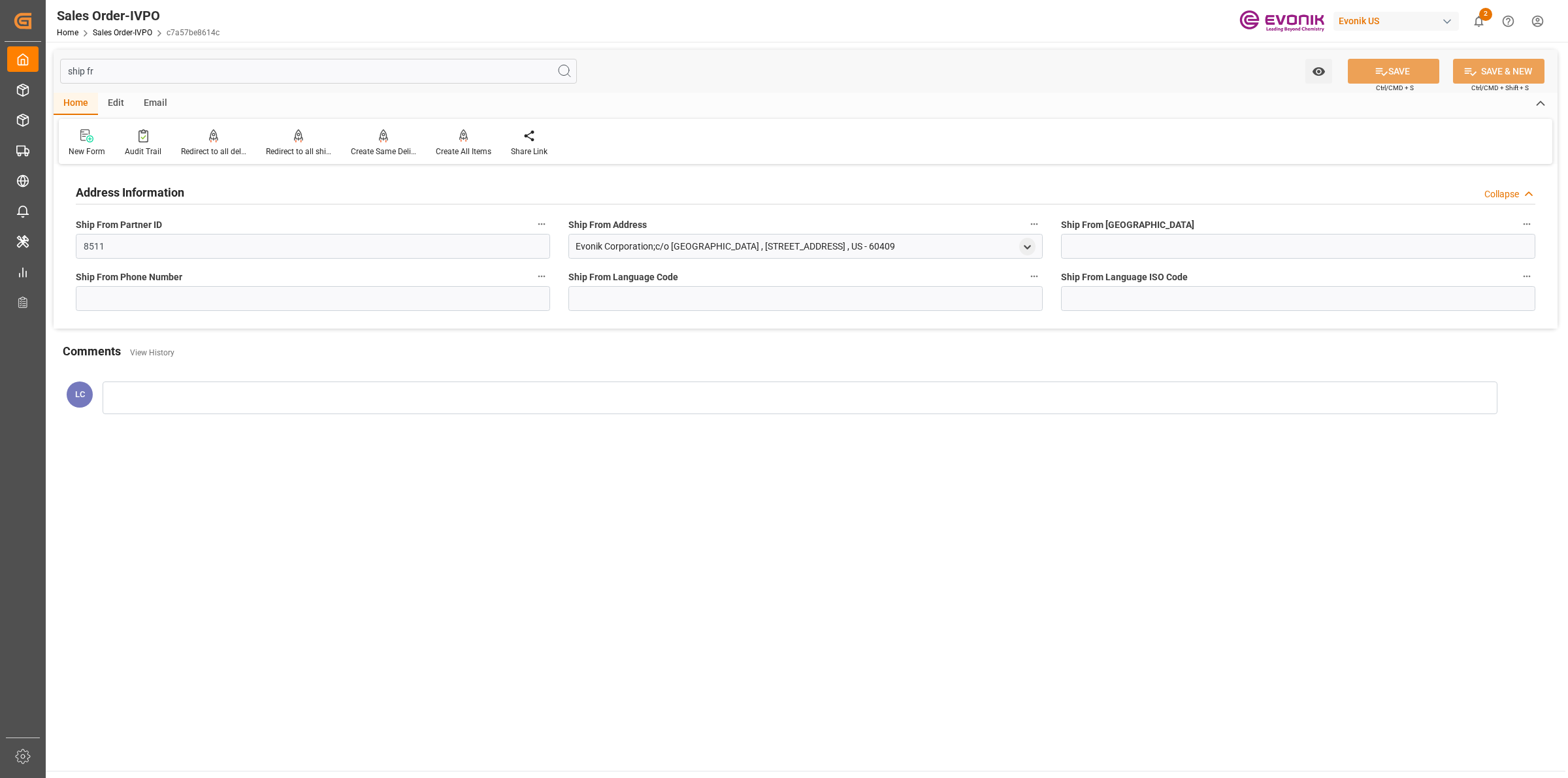
drag, startPoint x: 985, startPoint y: 245, endPoint x: 545, endPoint y: 246, distance: 440.0
click at [545, 246] on div "Address Information Collapse Ship From Partner ID 8511 Ship From Address Evonik…" at bounding box center [805, 248] width 1504 height 161
click at [871, 246] on div "Evonik Corporation;c/o [GEOGRAPHIC_DATA] , [STREET_ADDRESS] , US - 60409" at bounding box center [735, 246] width 319 height 13
drag, startPoint x: 979, startPoint y: 243, endPoint x: 562, endPoint y: 254, distance: 417.1
click at [562, 254] on div "Ship From Address Evonik Corporation;c/o [GEOGRAPHIC_DATA] , [STREET_ADDRESS] ,…" at bounding box center [805, 237] width 492 height 52
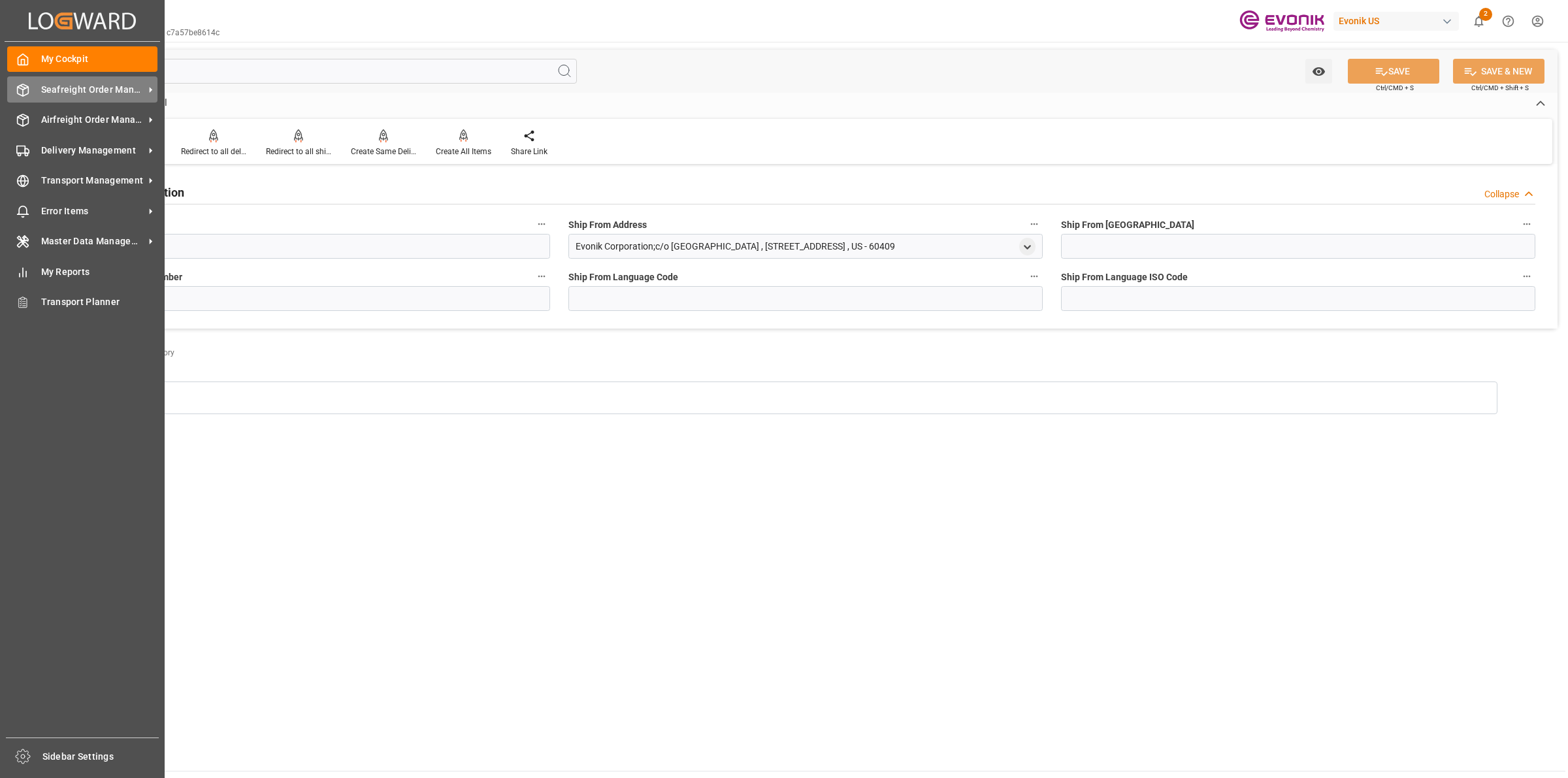
click at [31, 92] on div "Seafreight Order Management Seafreight Order Management" at bounding box center [82, 89] width 150 height 25
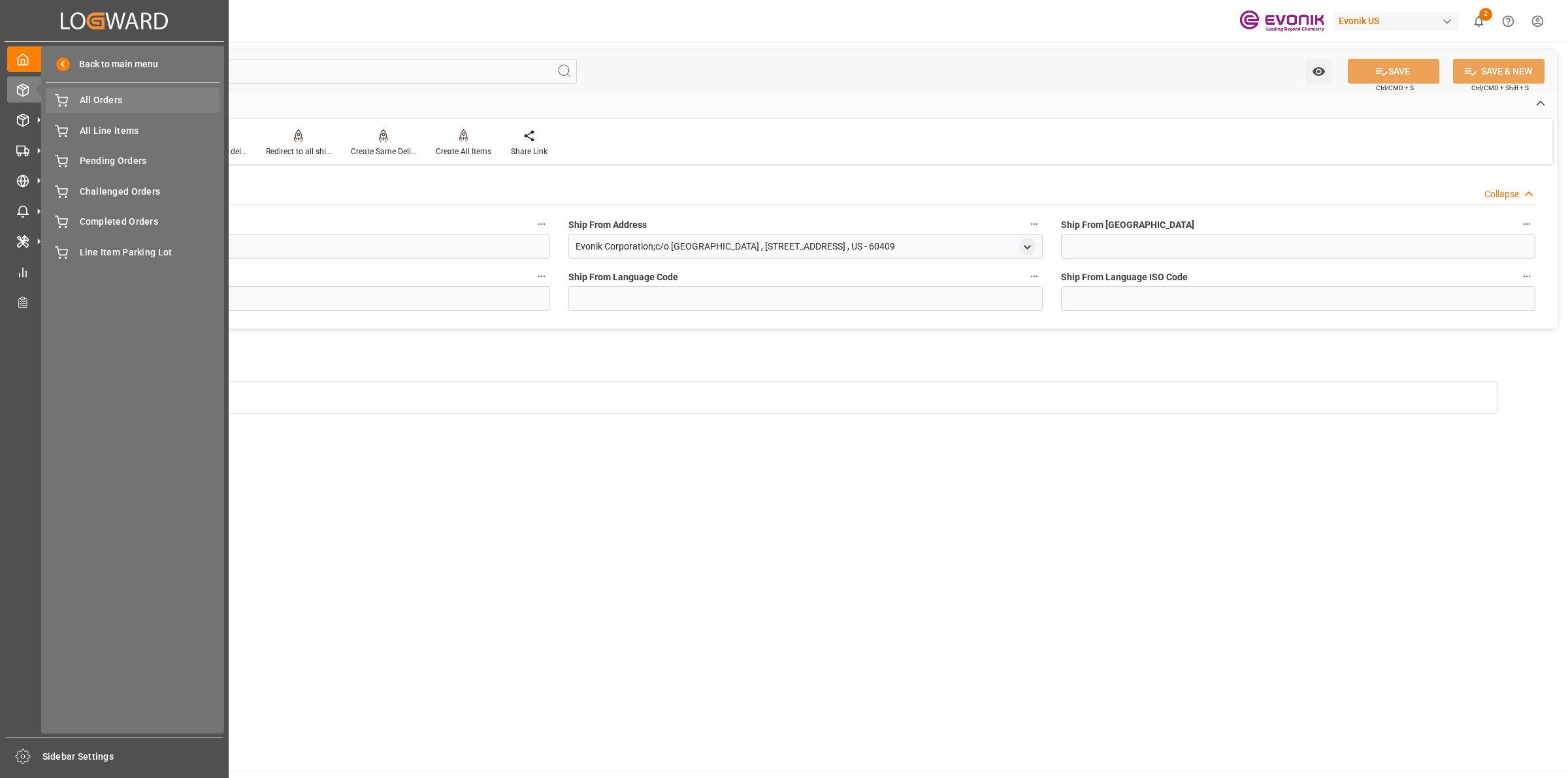
click at [93, 102] on span "All Orders" at bounding box center [150, 100] width 140 height 13
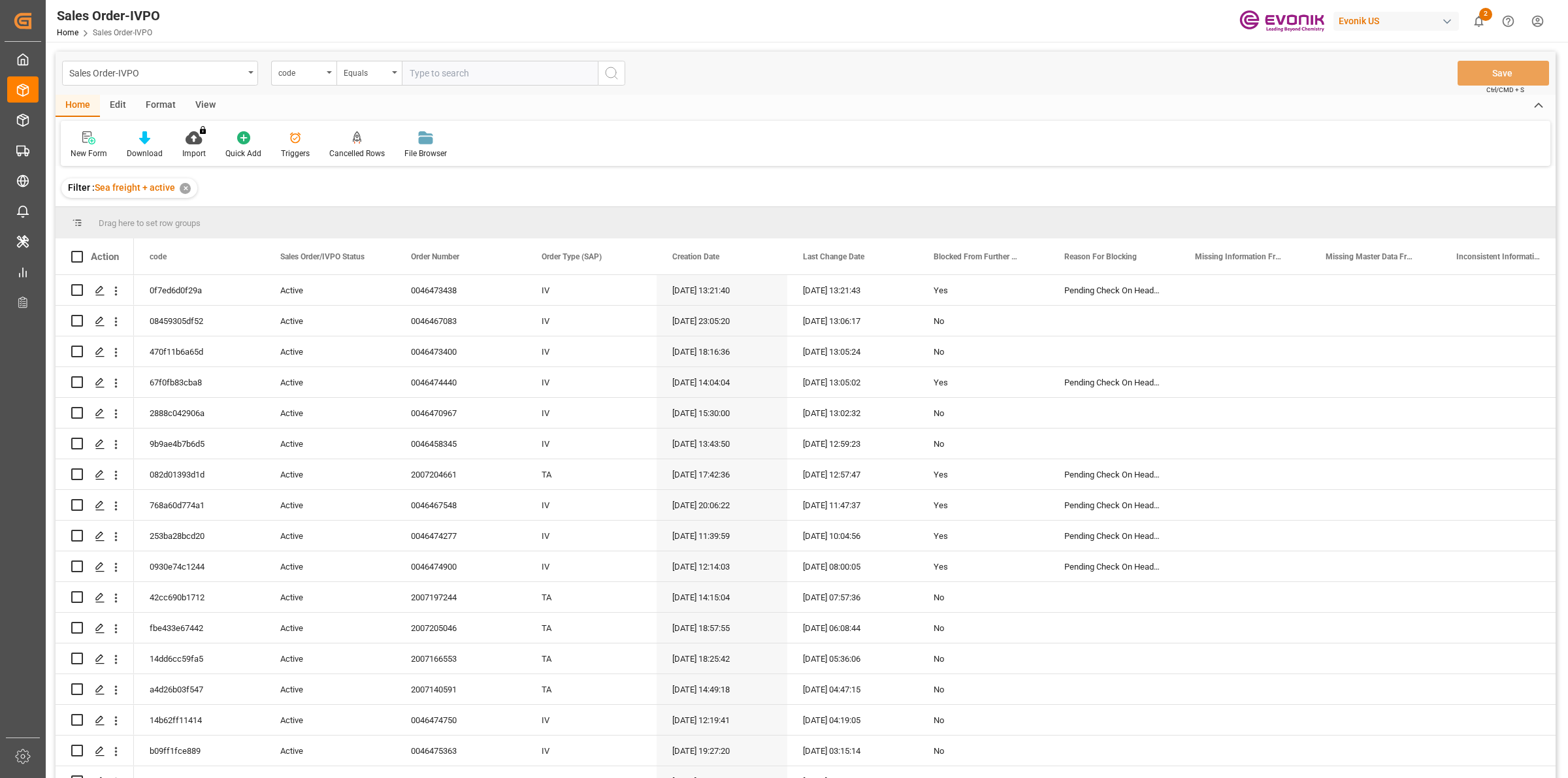
click at [295, 59] on div "Sales Order-IVPO code Equals Save Ctrl/CMD + S" at bounding box center [805, 73] width 1500 height 43
click at [295, 67] on div "code" at bounding box center [300, 71] width 44 height 15
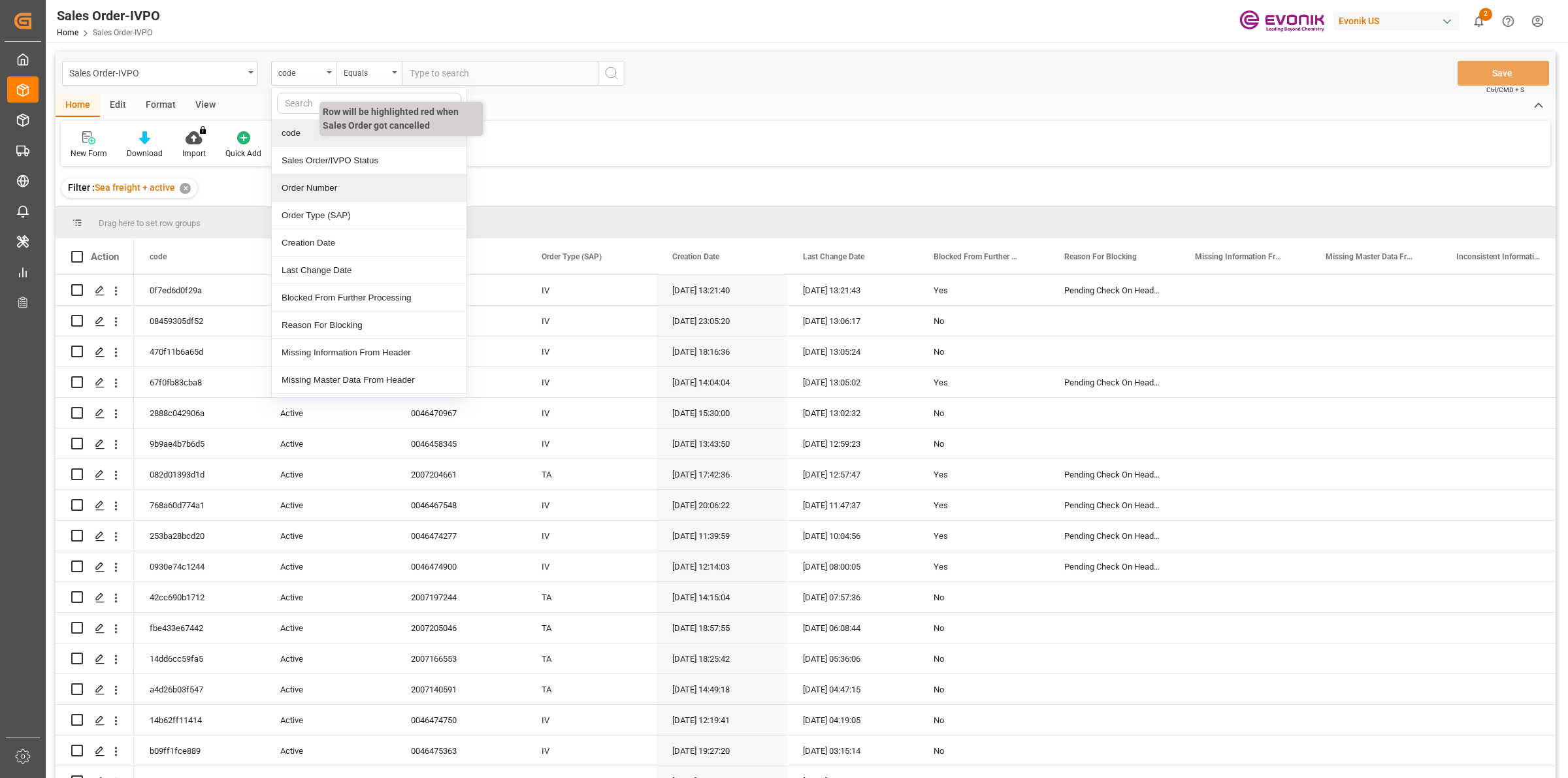
click at [303, 194] on div "Order Number" at bounding box center [369, 187] width 195 height 28
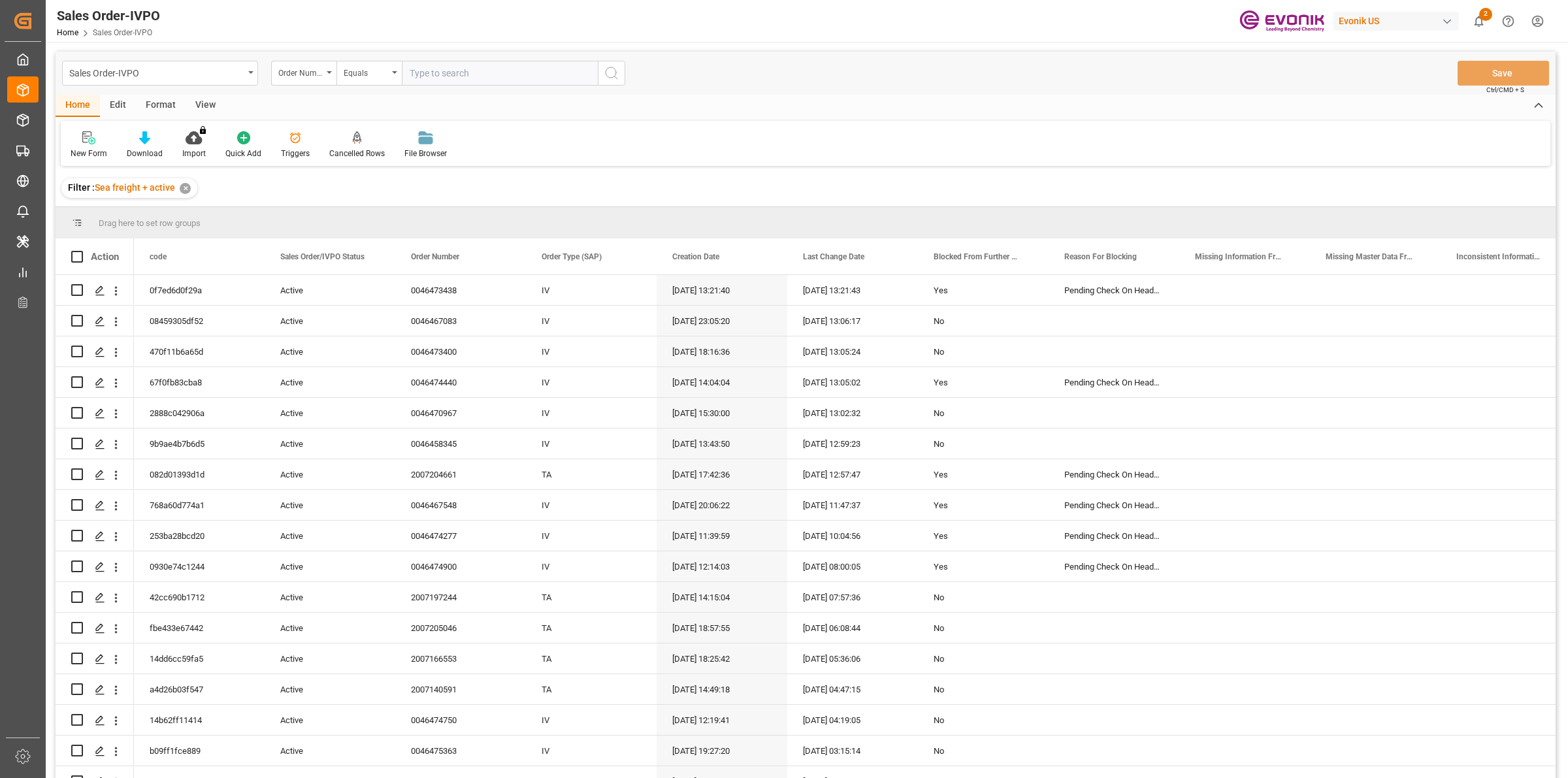
click at [465, 79] on input "text" at bounding box center [500, 73] width 196 height 25
paste input "0046470908"
type input "0046470908"
click at [609, 67] on circle "search button" at bounding box center [611, 72] width 10 height 10
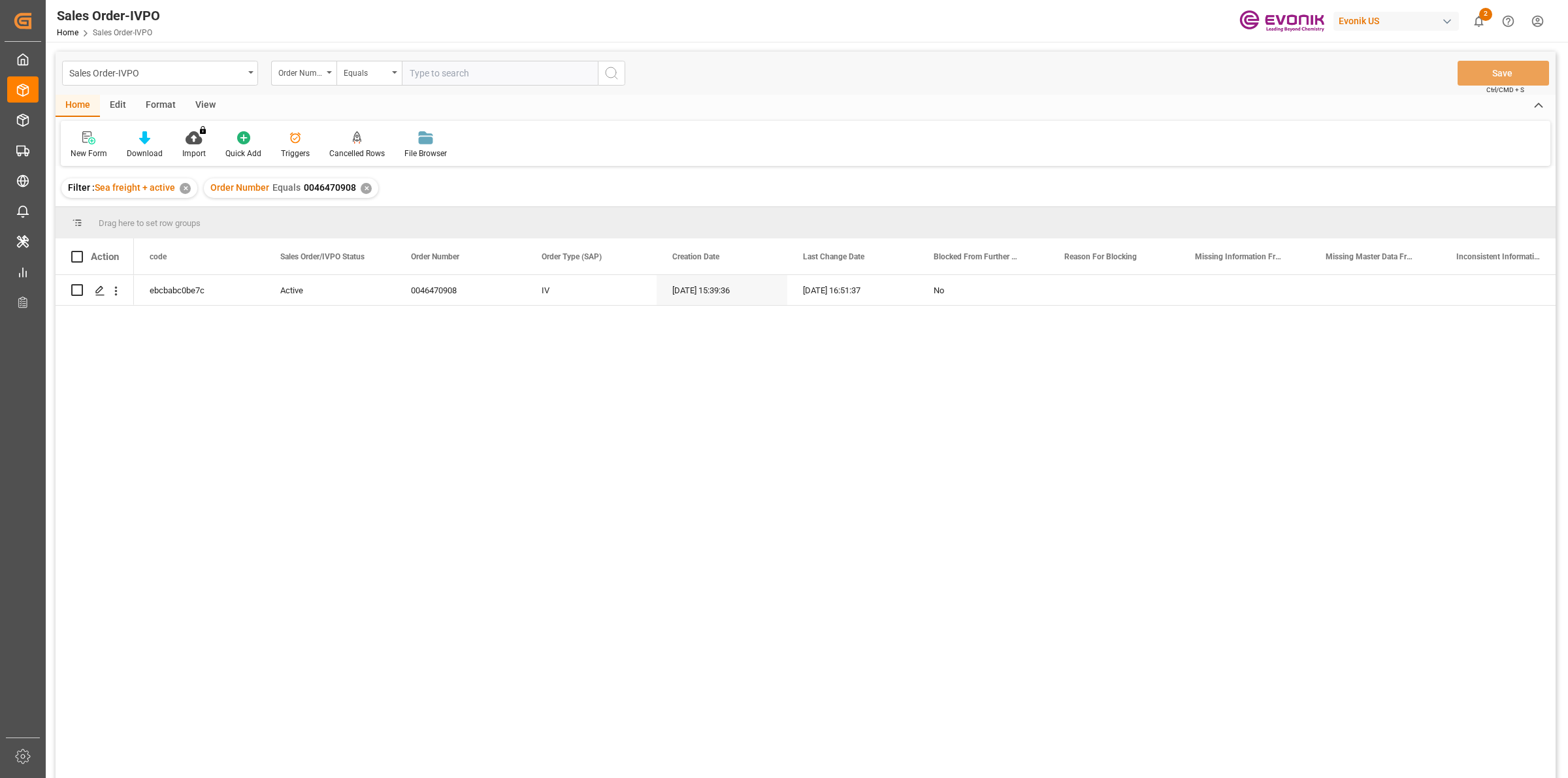
drag, startPoint x: 285, startPoint y: 438, endPoint x: 158, endPoint y: 320, distance: 173.4
click at [283, 435] on div "ebcbabc0be7c Active 0046470908 IV 29.08.2025 15:39:36 18.09.2025 16:51:37 No" at bounding box center [845, 530] width 1421 height 511
click at [100, 295] on line "Press SPACE to select this row." at bounding box center [100, 295] width 8 height 0
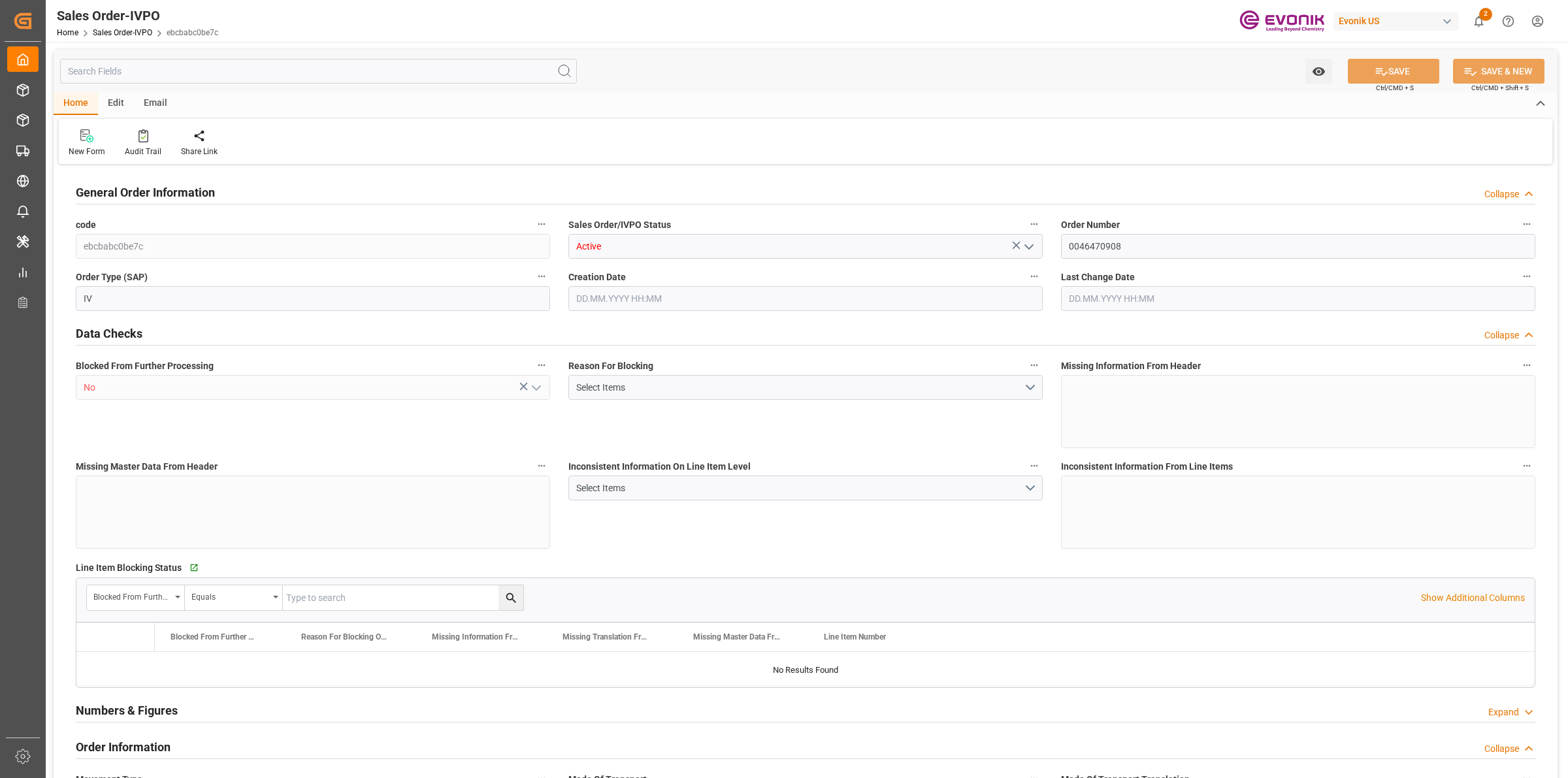
type input "CNSHA"
type input "0"
type input "1"
type input "2080.5"
type input "29.08.2025 15:39"
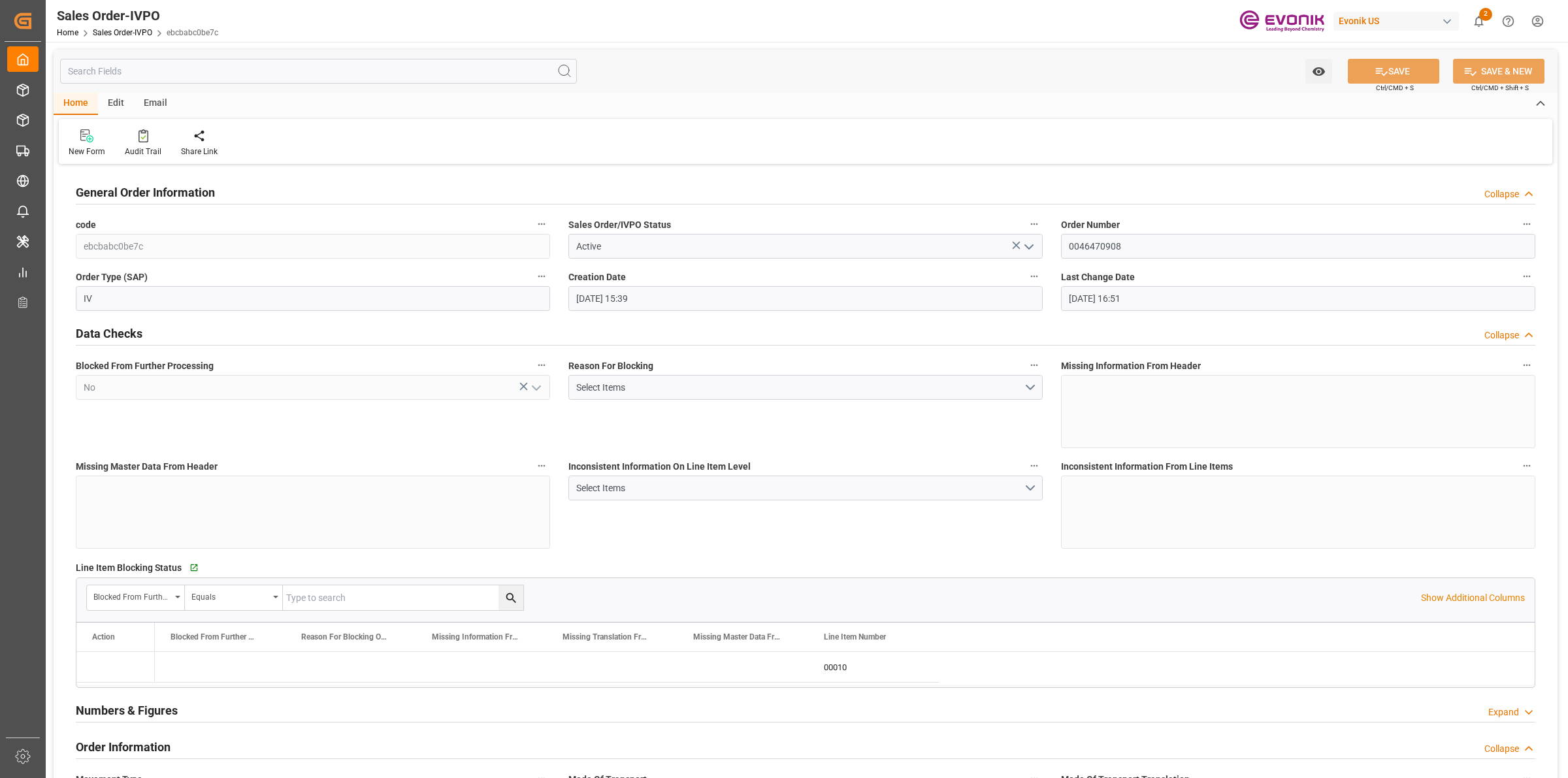
type input "18.09.2025 16:51"
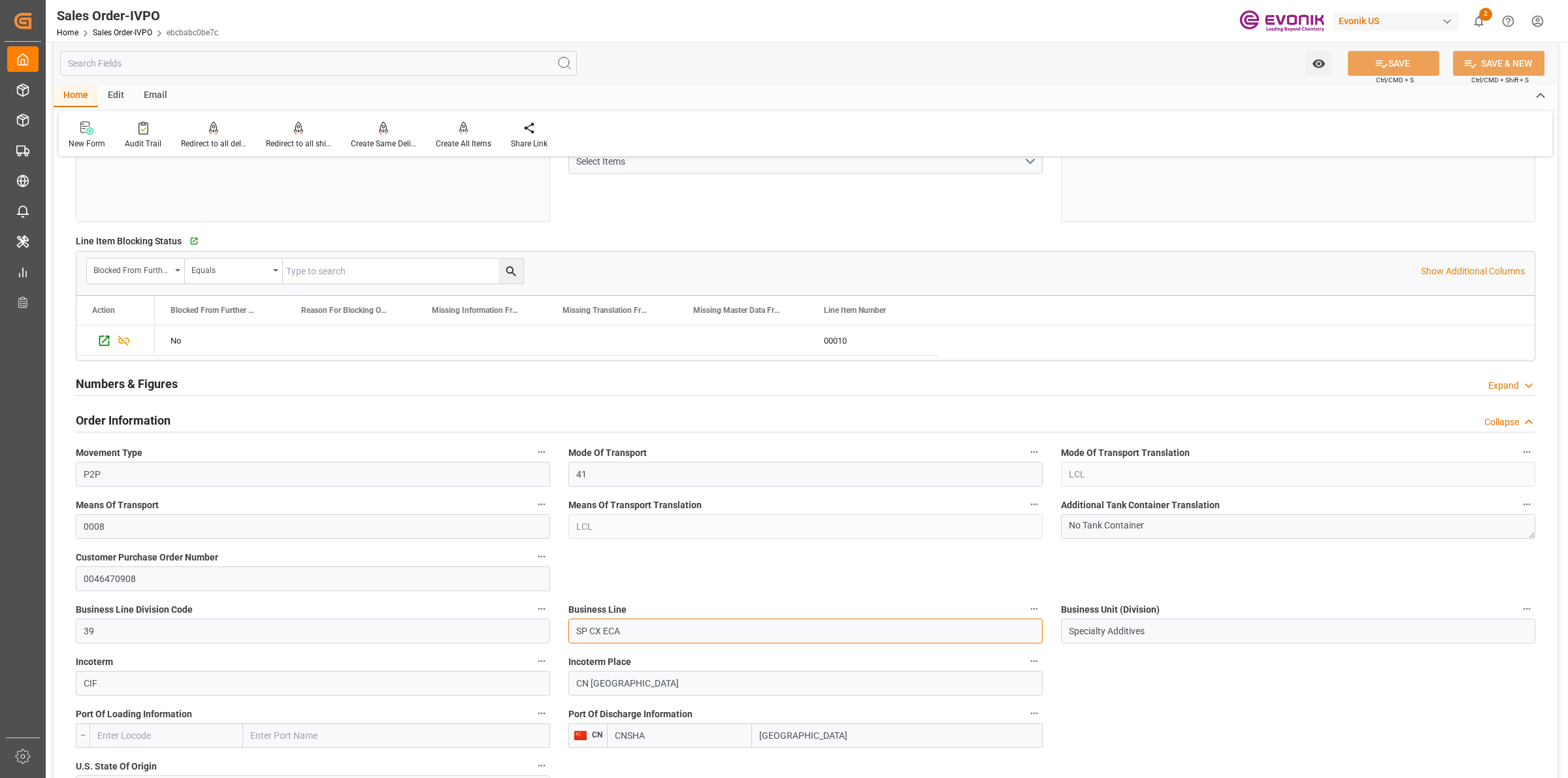
drag, startPoint x: 633, startPoint y: 637, endPoint x: 647, endPoint y: 634, distance: 14.3
click at [633, 637] on input "SP CX ECA" at bounding box center [805, 631] width 474 height 25
drag, startPoint x: 656, startPoint y: 634, endPoint x: 548, endPoint y: 624, distance: 108.5
click at [1105, 630] on input "Specialty Additives" at bounding box center [1299, 631] width 474 height 25
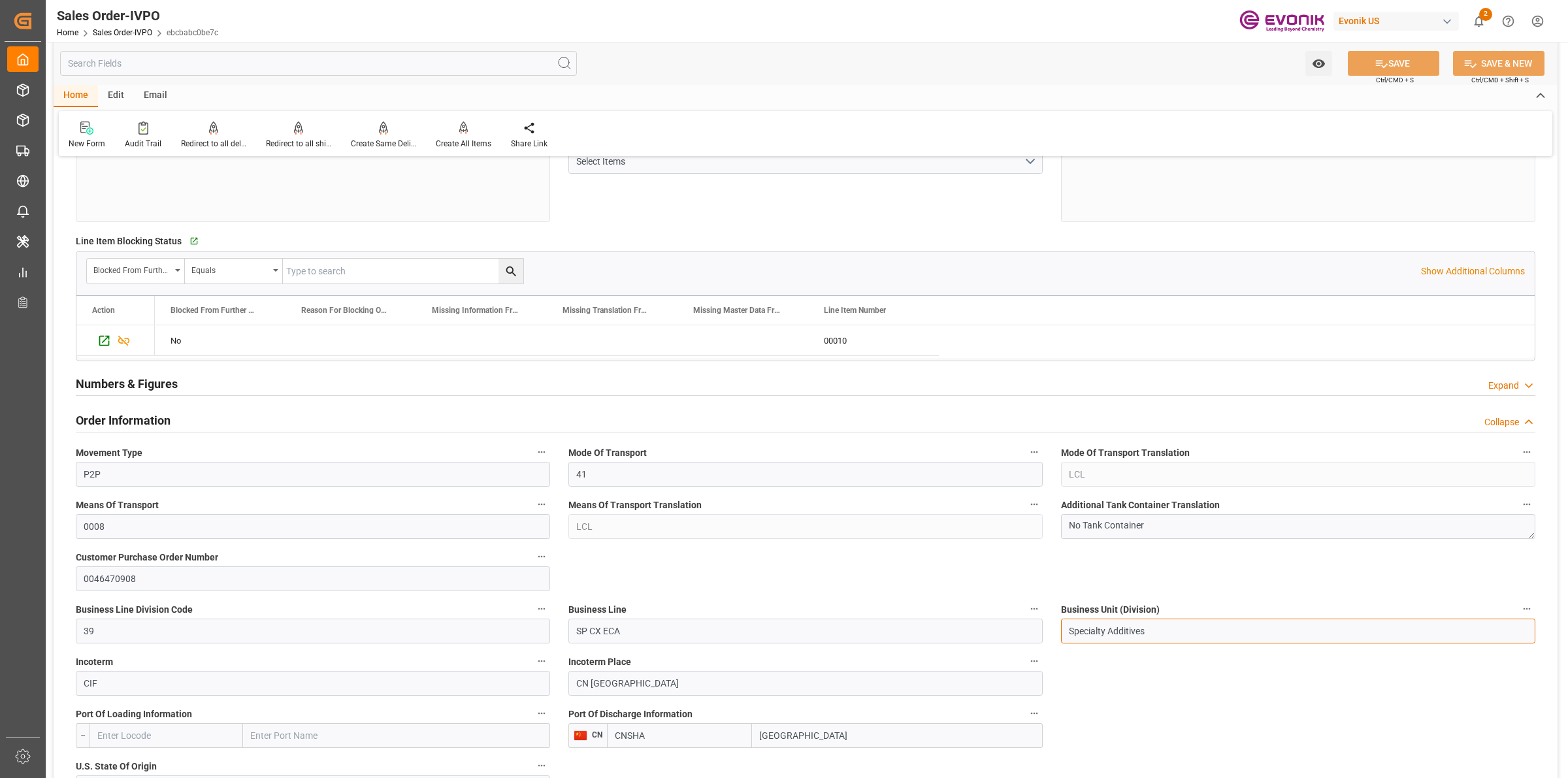
drag, startPoint x: 1170, startPoint y: 635, endPoint x: 1005, endPoint y: 619, distance: 165.8
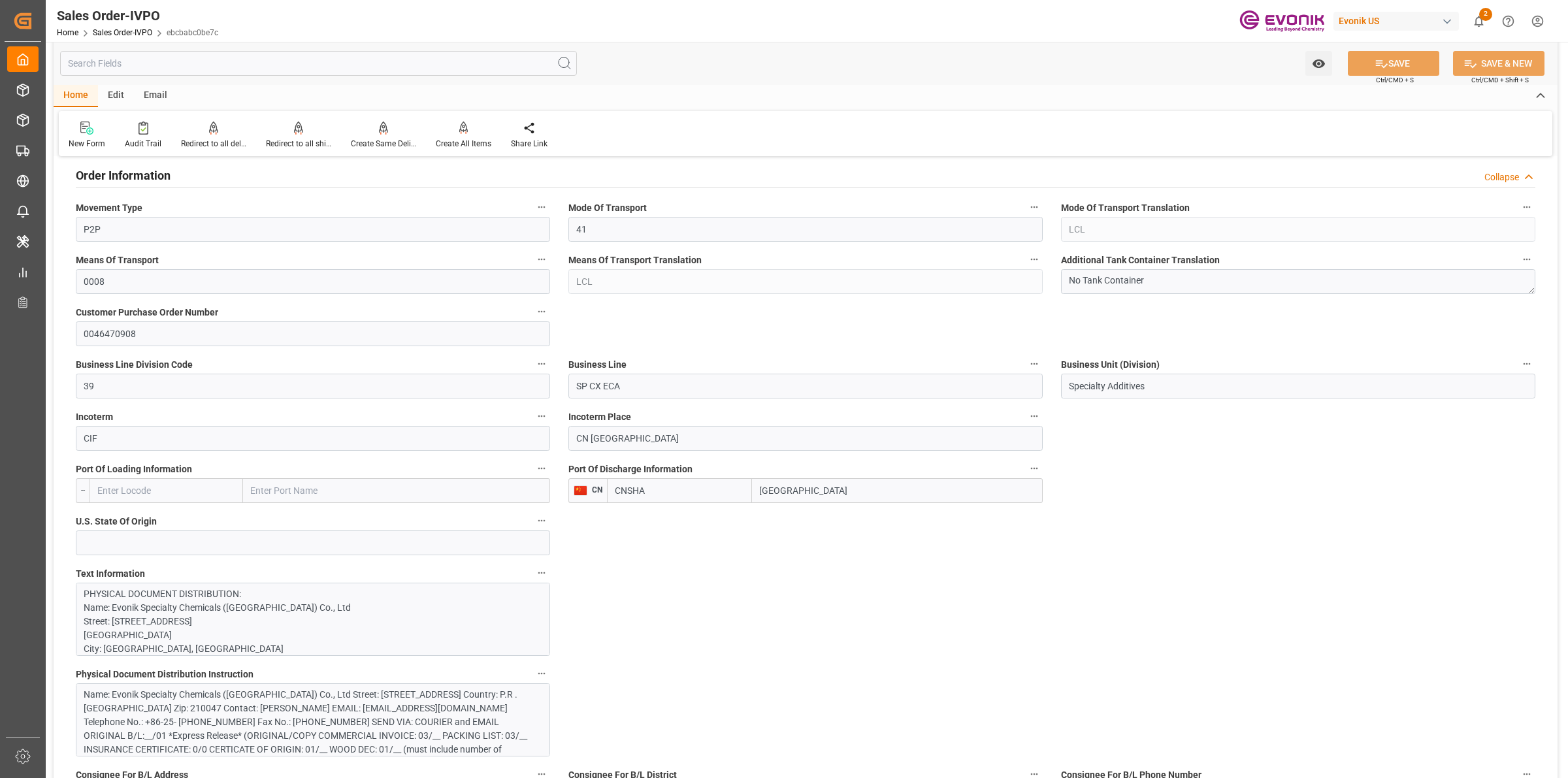
scroll to position [735, 0]
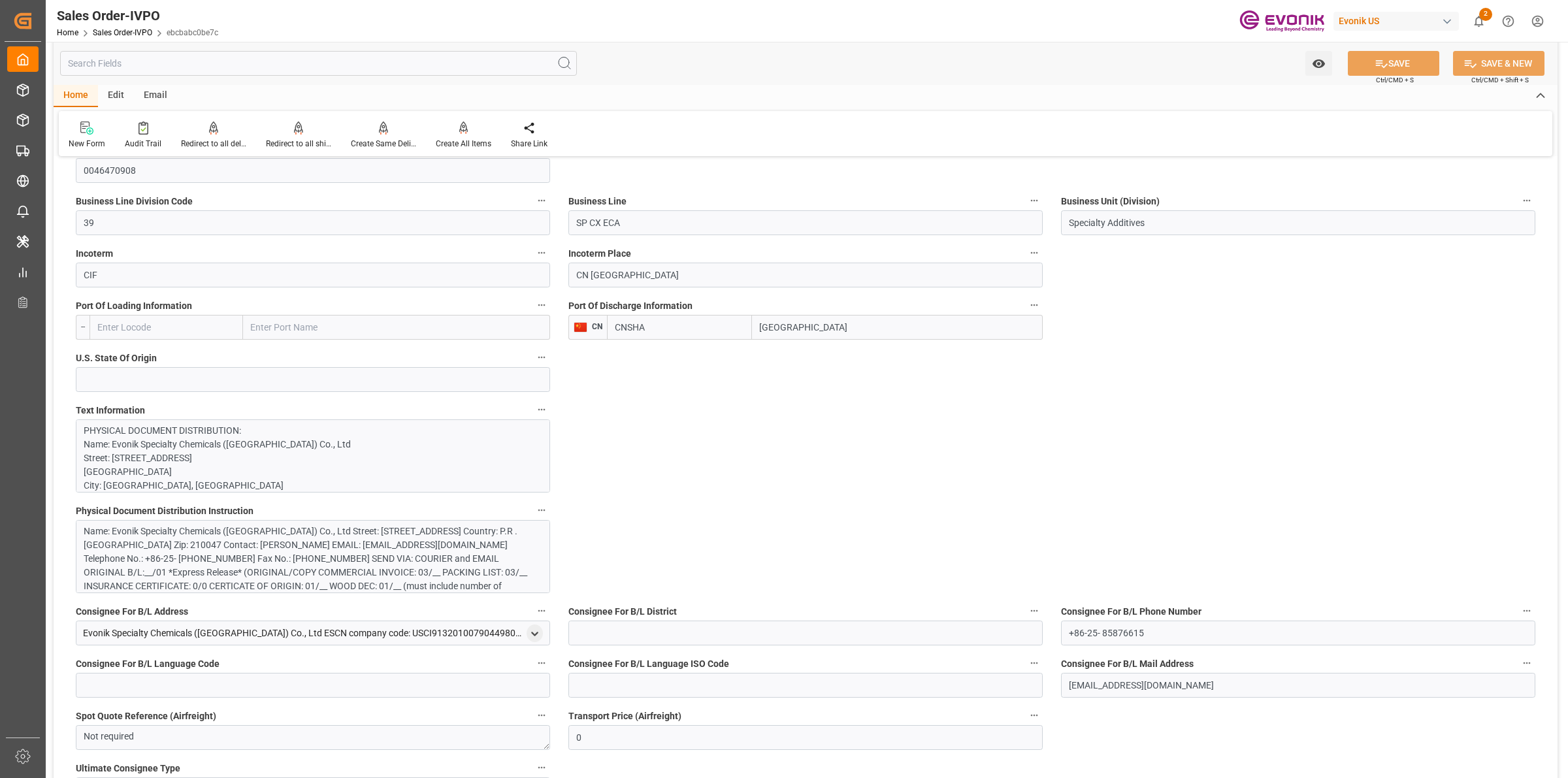
drag, startPoint x: 767, startPoint y: 328, endPoint x: 741, endPoint y: 324, distance: 26.3
click at [711, 324] on div "CNSHA [GEOGRAPHIC_DATA]" at bounding box center [824, 328] width 436 height 25
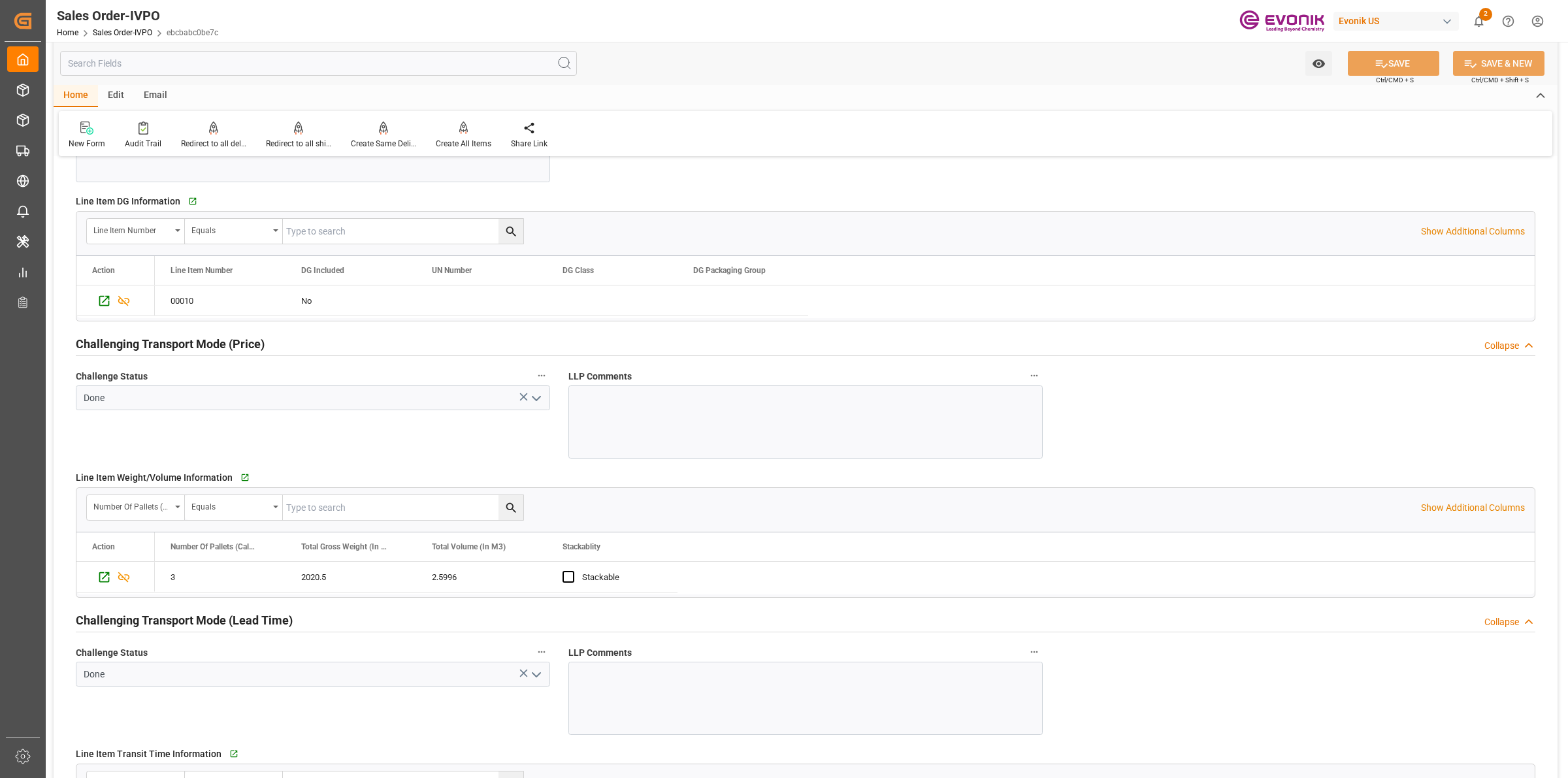
scroll to position [1959, 0]
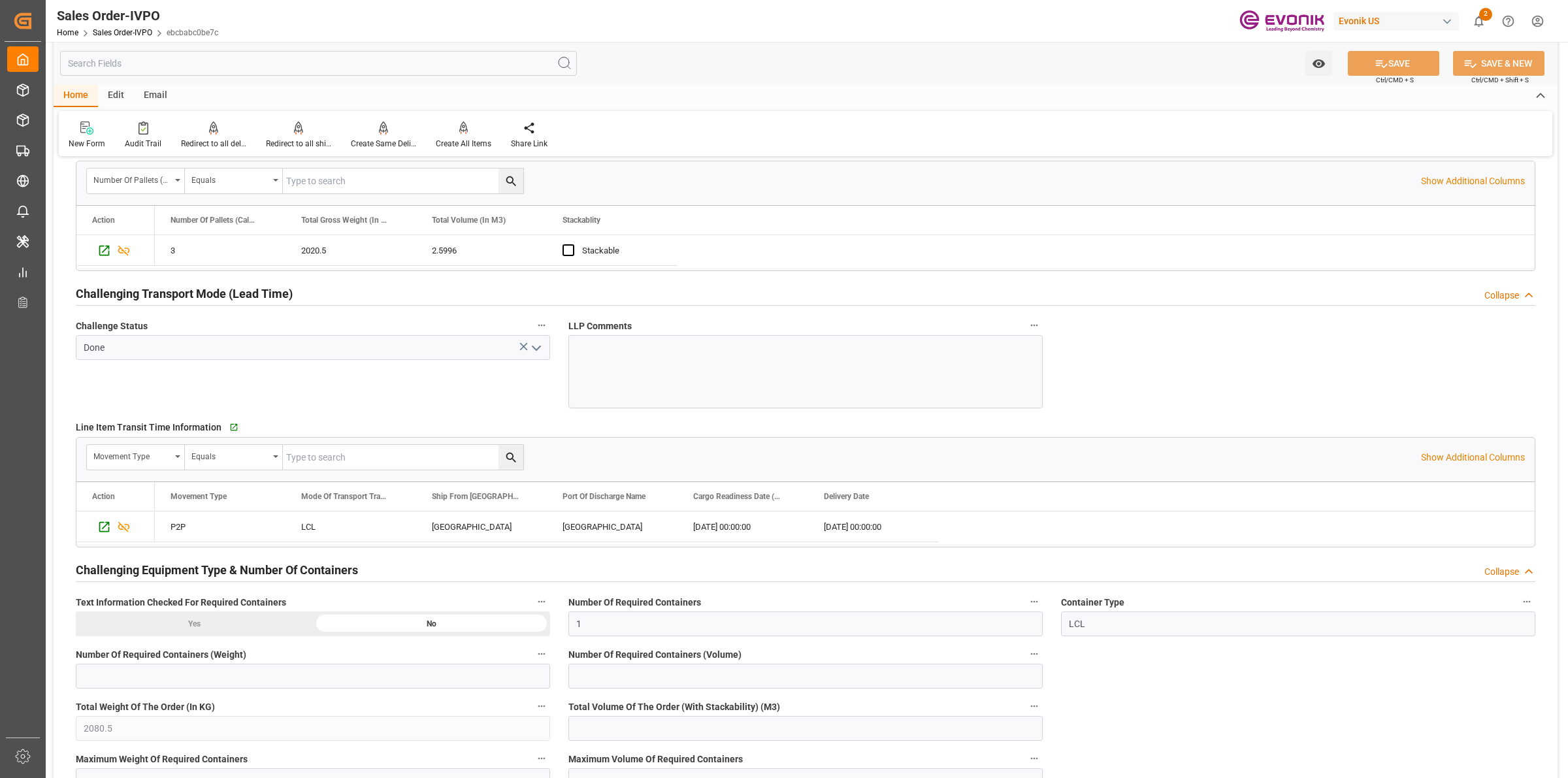
click at [262, 66] on input "text" at bounding box center [318, 64] width 517 height 25
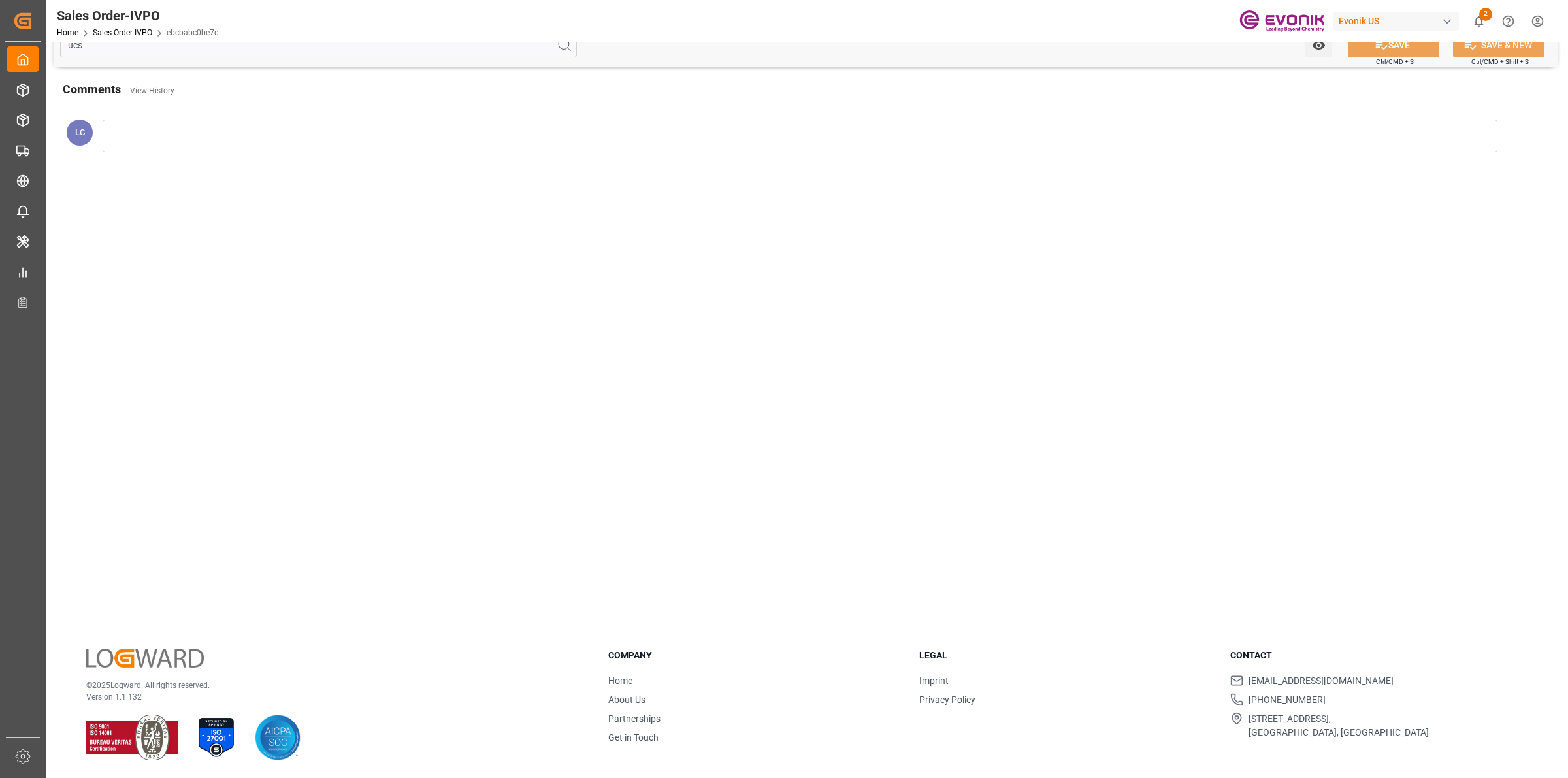
scroll to position [139, 0]
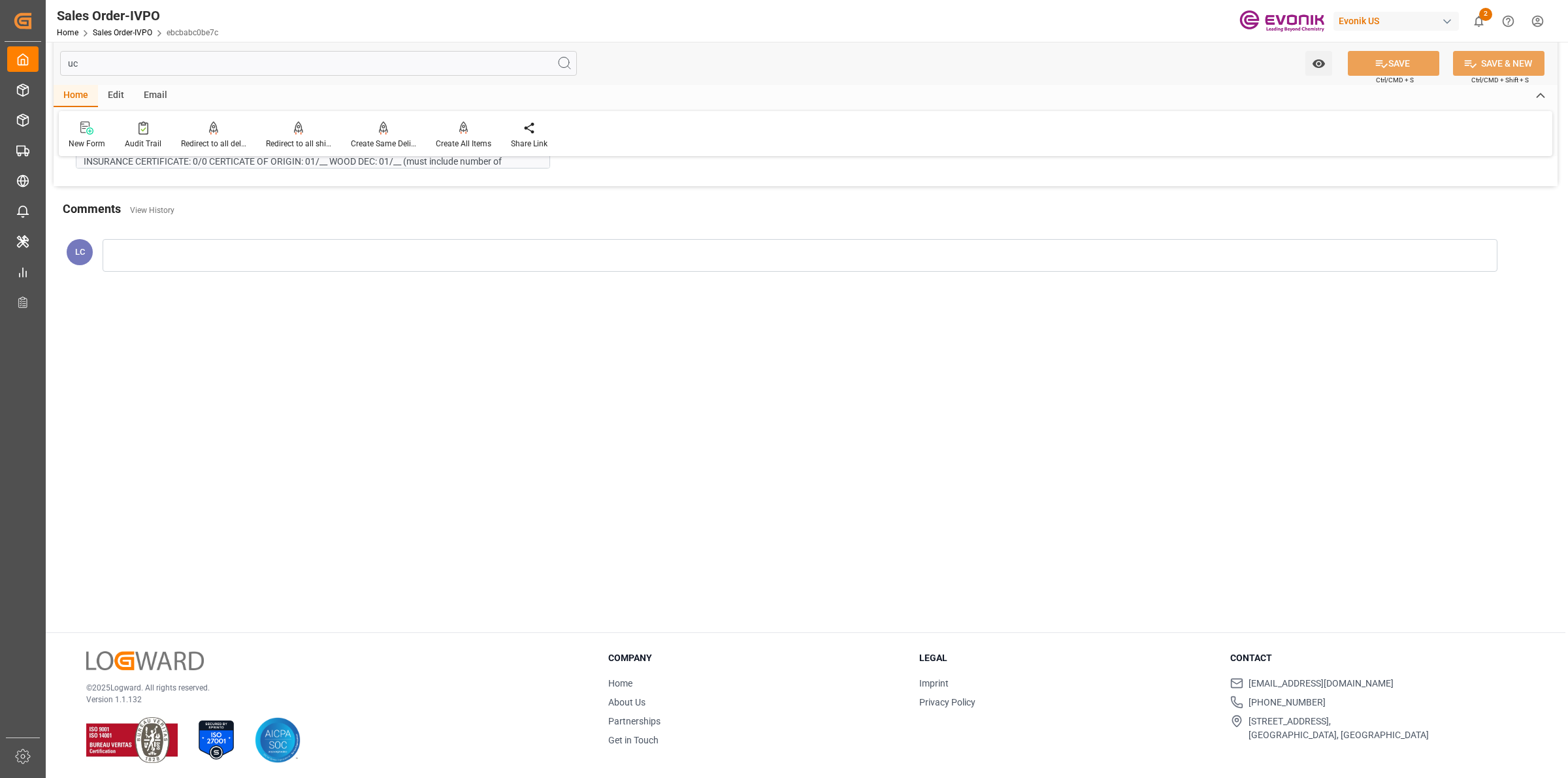
type input "u"
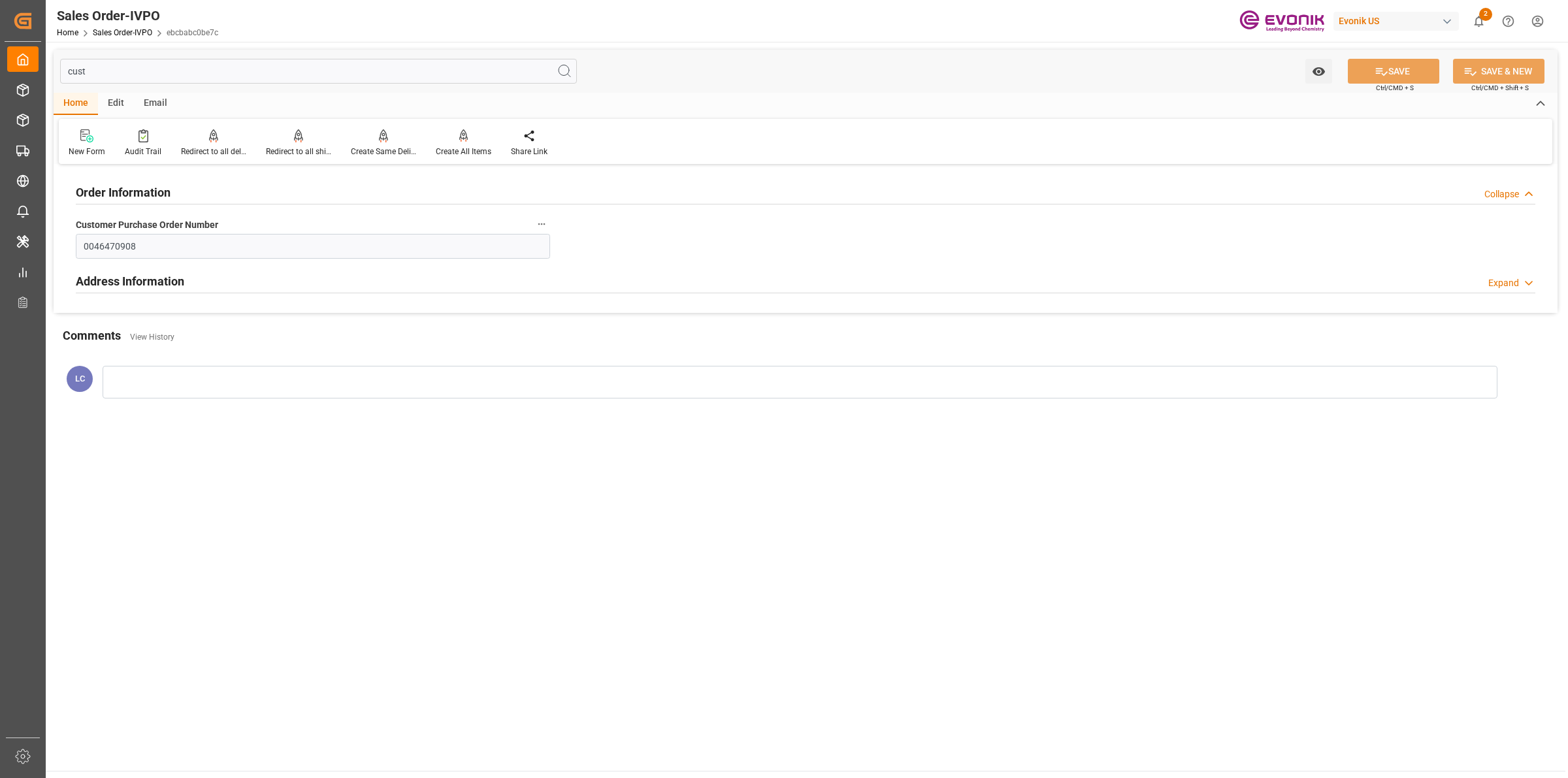
click at [148, 281] on h2 "Address Information" at bounding box center [130, 281] width 109 height 17
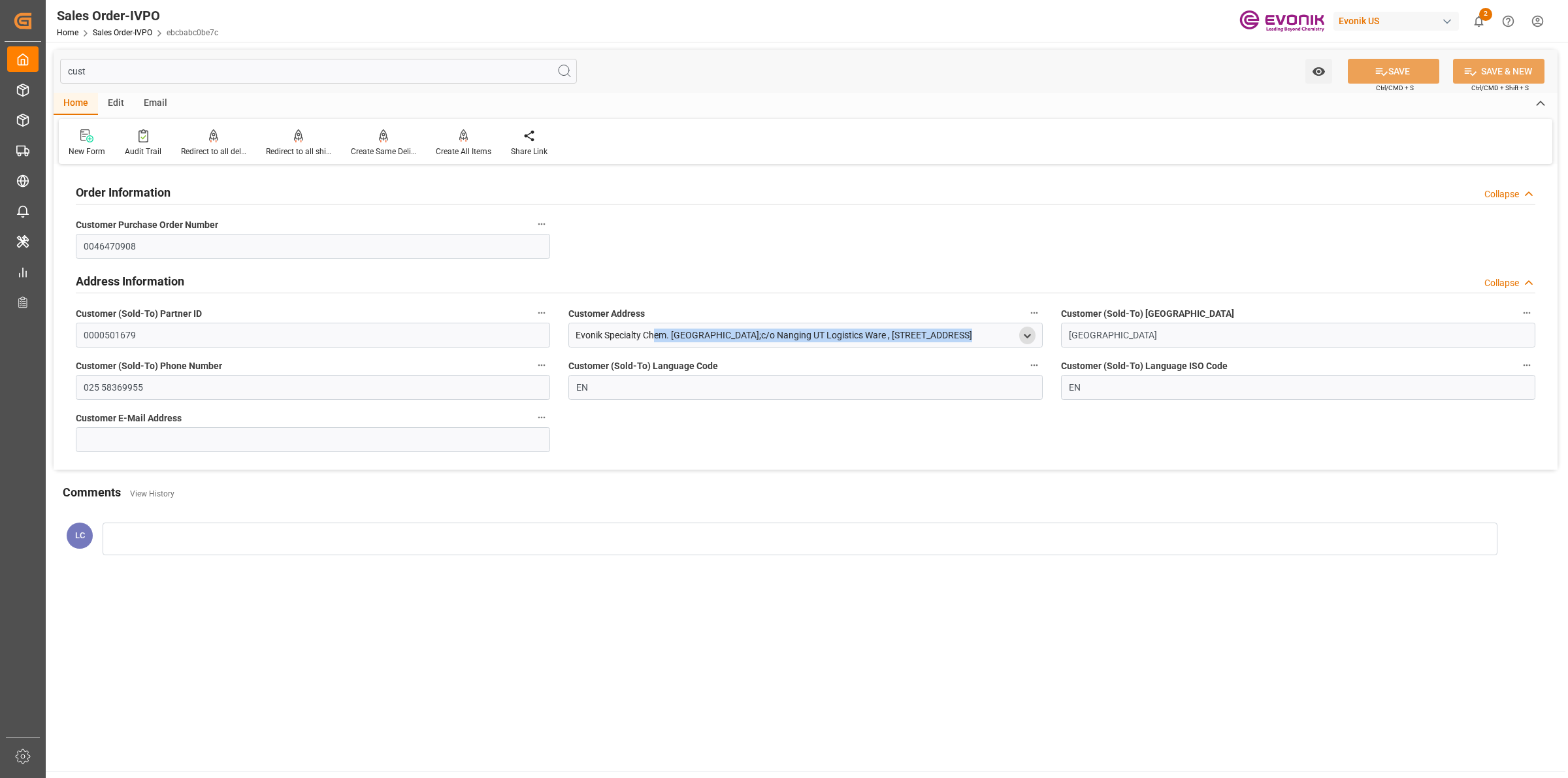
drag, startPoint x: 577, startPoint y: 336, endPoint x: 1024, endPoint y: 343, distance: 447.1
click at [1024, 343] on div "Evonik Specialty Chem. Nanjing;c/o Nanging UT Logistics Ware , 168 South Tankfa…" at bounding box center [805, 335] width 474 height 25
copy div "Evonik Specialty Chem. Nanjing;c/o Nanging UT Logistics Ware , 168 South Tankfa…"
click at [157, 72] on input "cust" at bounding box center [318, 72] width 517 height 25
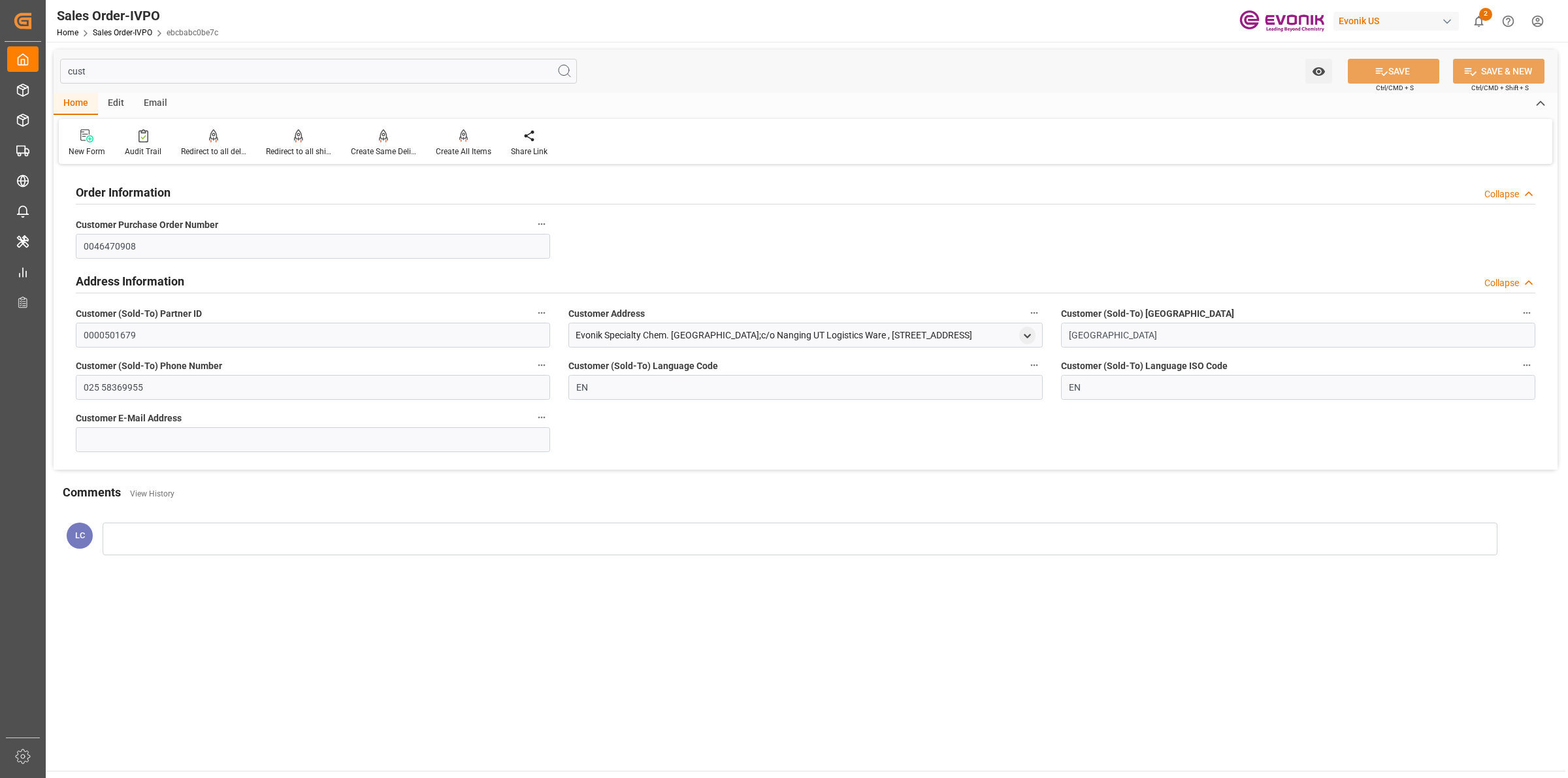
drag, startPoint x: 188, startPoint y: 63, endPoint x: 251, endPoint y: 54, distance: 63.6
click at [94, 54] on div "cust Watch Option SAVE Ctrl/CMD + S SAVE & NEW Ctrl/CMD + Shift + S" at bounding box center [805, 71] width 1504 height 43
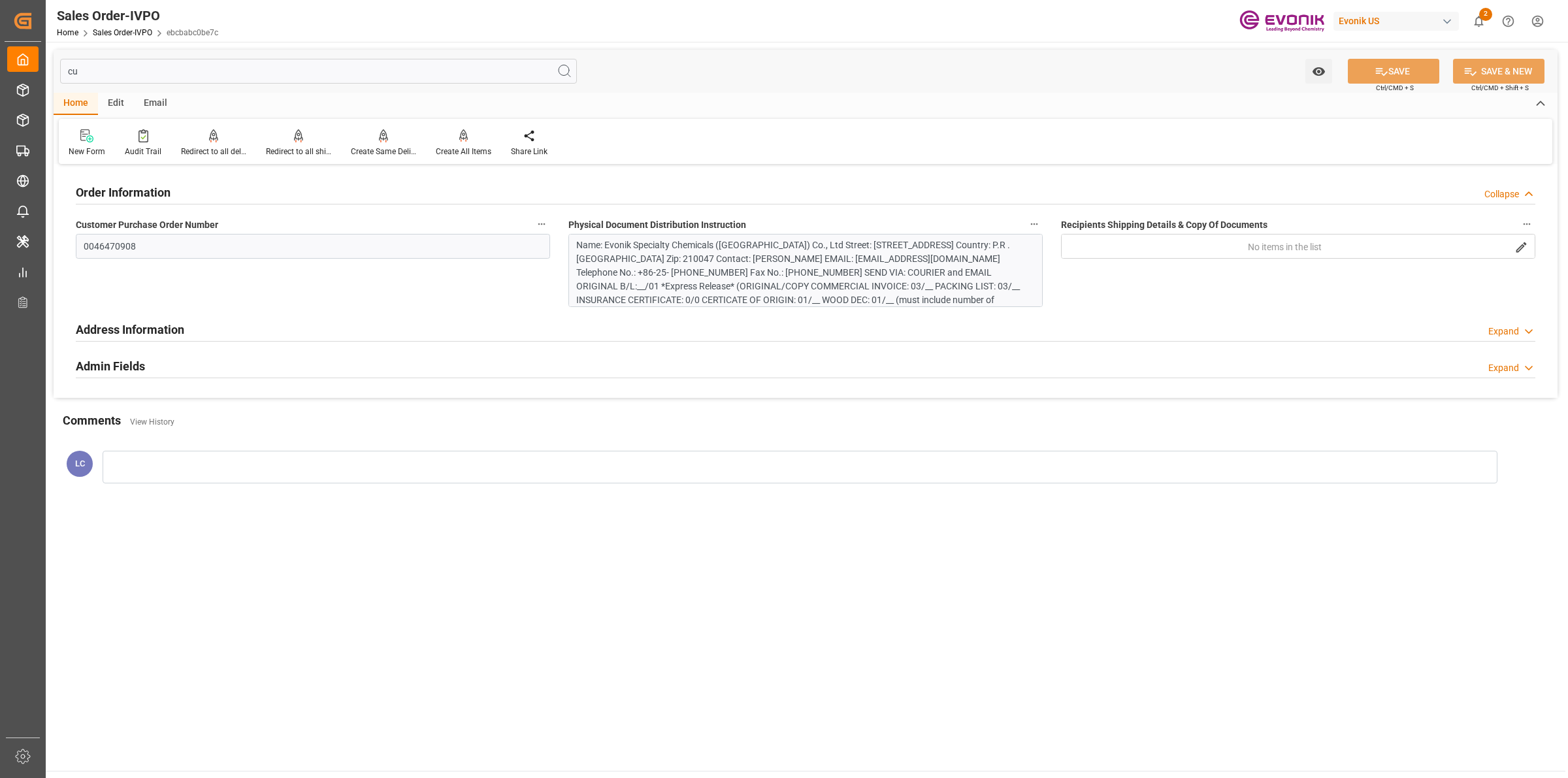
type input "c"
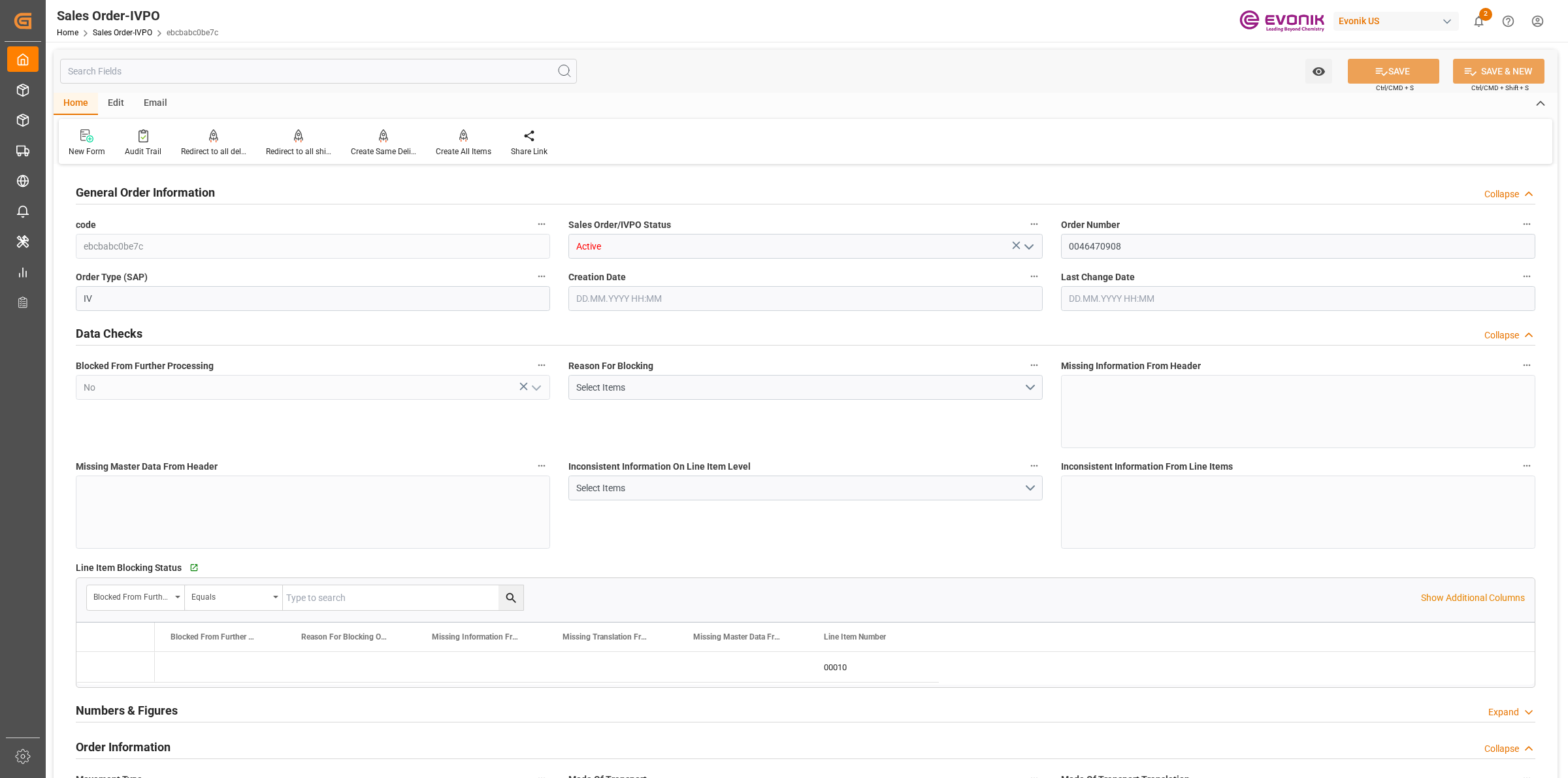
type input "s"
type input "18.09.2025 16:51"
type input "2080.5"
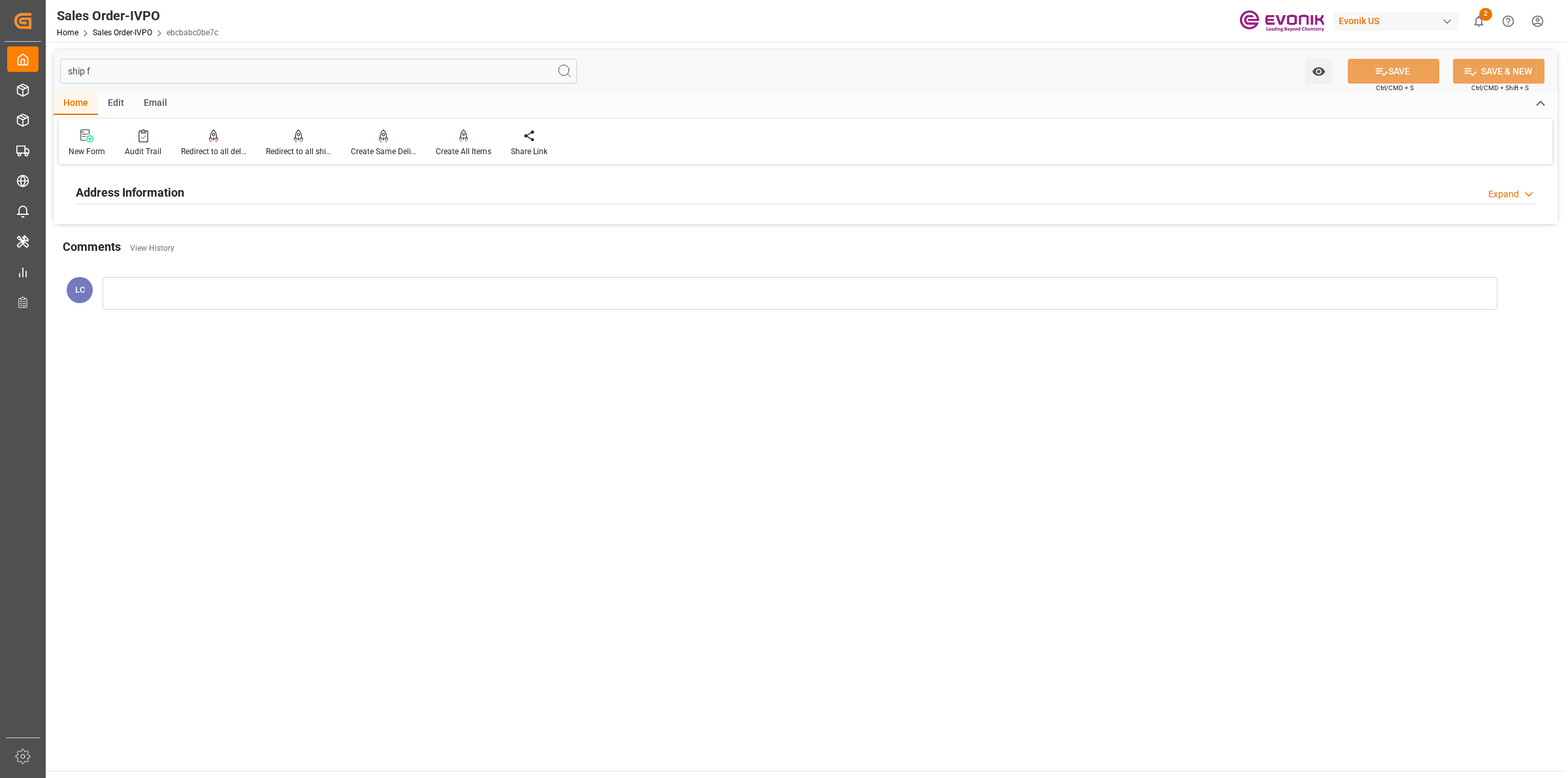
type input "ship f"
click at [240, 193] on div "Address Information Expand" at bounding box center [805, 191] width 1460 height 25
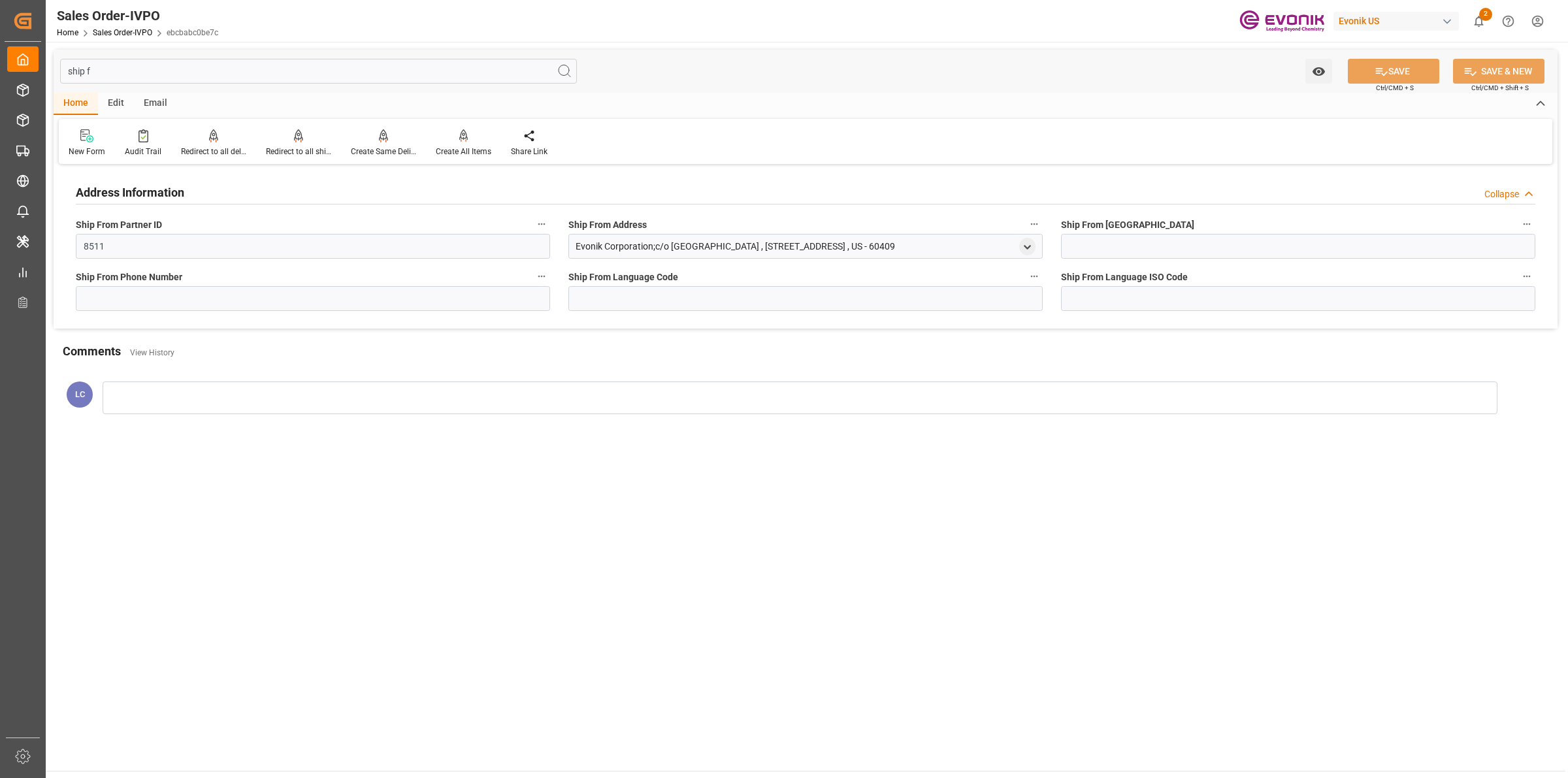
drag, startPoint x: 968, startPoint y: 250, endPoint x: 545, endPoint y: 259, distance: 423.1
click at [545, 259] on div "Address Information Collapse Ship From Partner ID 8511 Ship From Address Evonik…" at bounding box center [805, 248] width 1504 height 161
drag, startPoint x: 621, startPoint y: 254, endPoint x: 607, endPoint y: 254, distance: 14.0
click at [619, 254] on div "Evonik Corporation;c/o [GEOGRAPHIC_DATA] , [STREET_ADDRESS] , US - 60409" at bounding box center [805, 246] width 474 height 25
click at [576, 246] on div "Evonik Corporation;c/o [GEOGRAPHIC_DATA] , [STREET_ADDRESS] , US - 60409" at bounding box center [735, 246] width 319 height 13
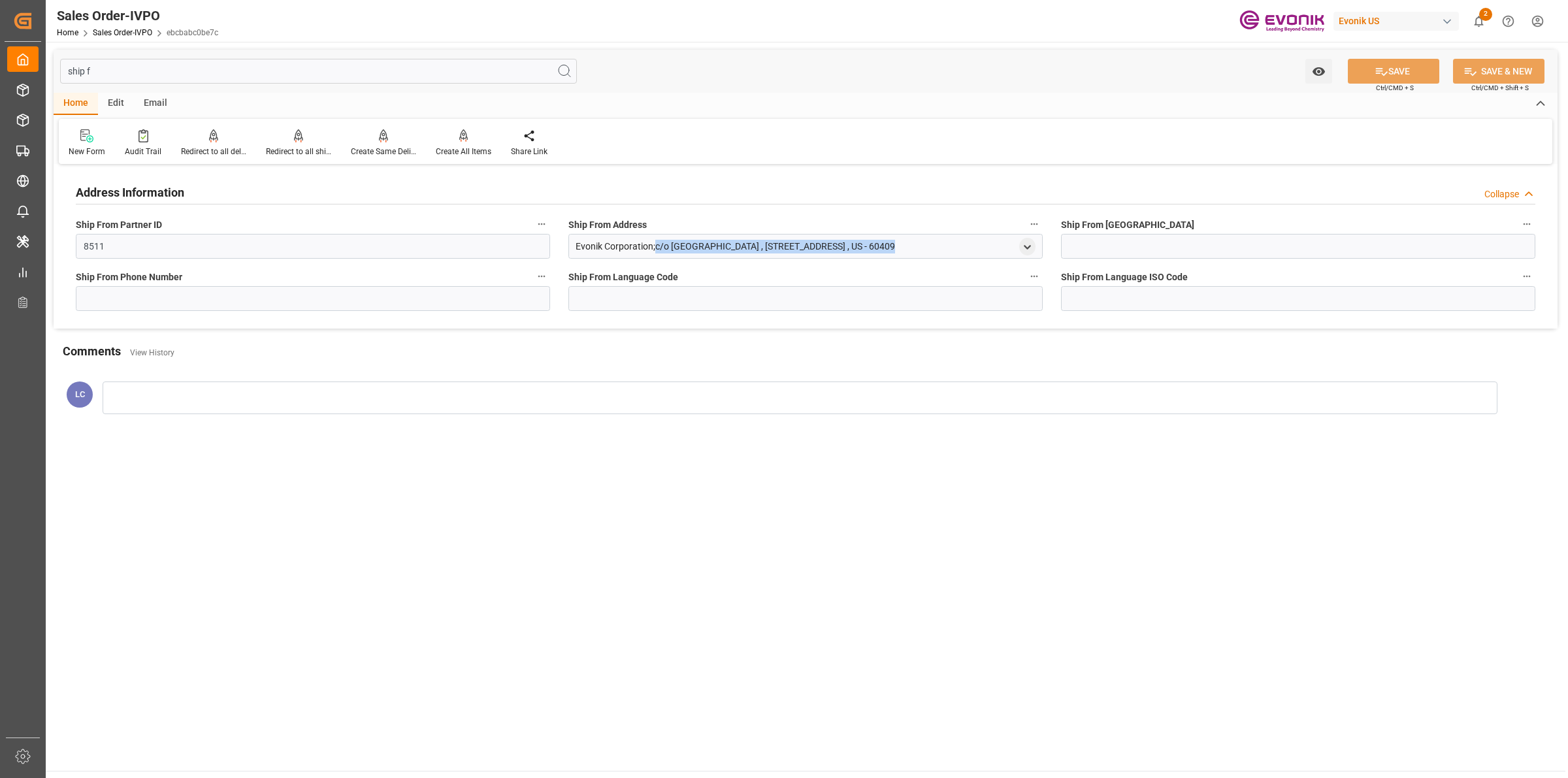
drag, startPoint x: 575, startPoint y: 246, endPoint x: 997, endPoint y: 245, distance: 422.0
click at [997, 245] on div "Evonik Corporation;c/o [GEOGRAPHIC_DATA] , [STREET_ADDRESS] , US - 60409" at bounding box center [805, 246] width 474 height 25
copy div "Evonik Corporation;c/o [GEOGRAPHIC_DATA] , [STREET_ADDRESS]"
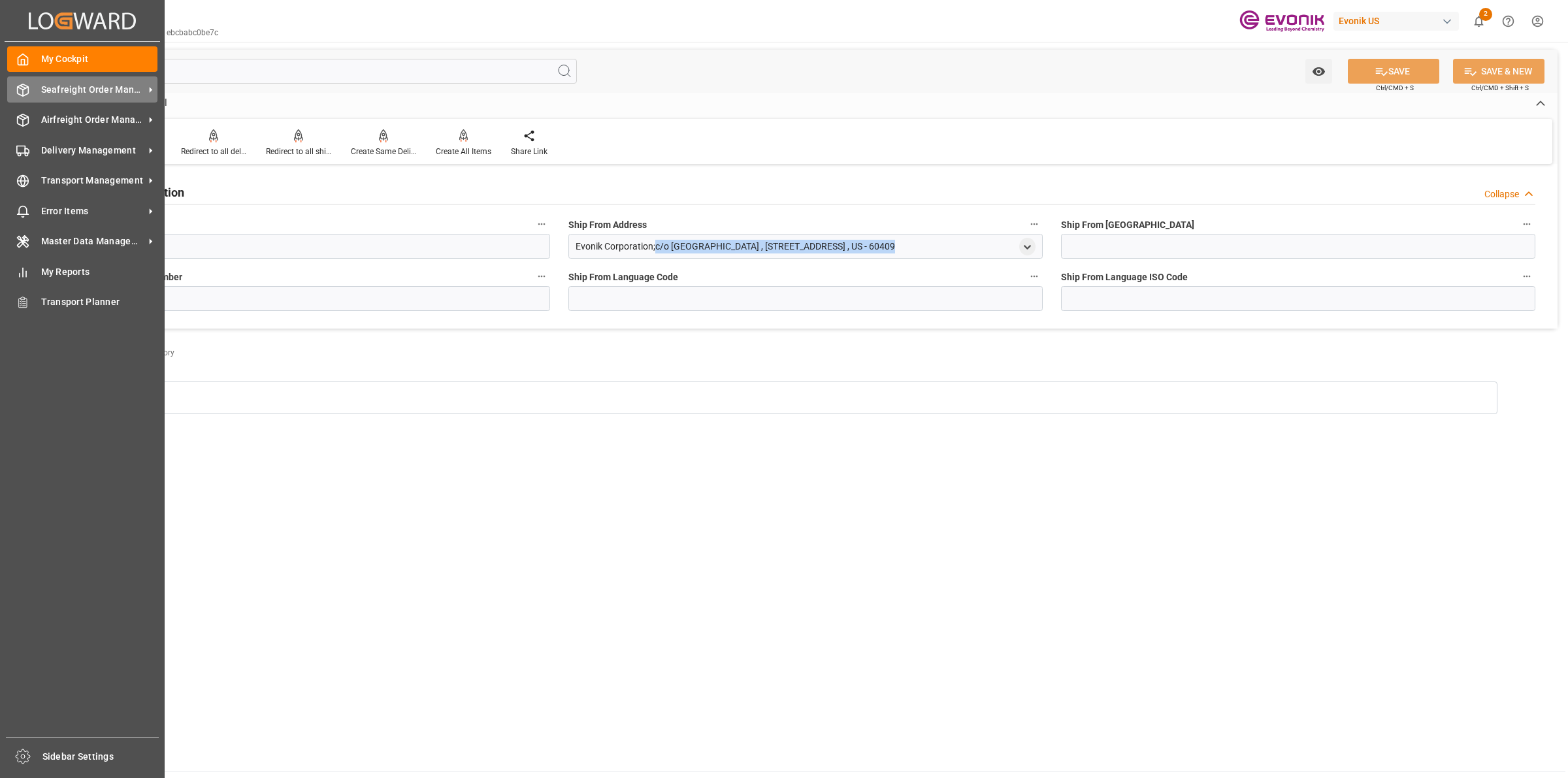
click at [13, 88] on div at bounding box center [18, 89] width 22 height 13
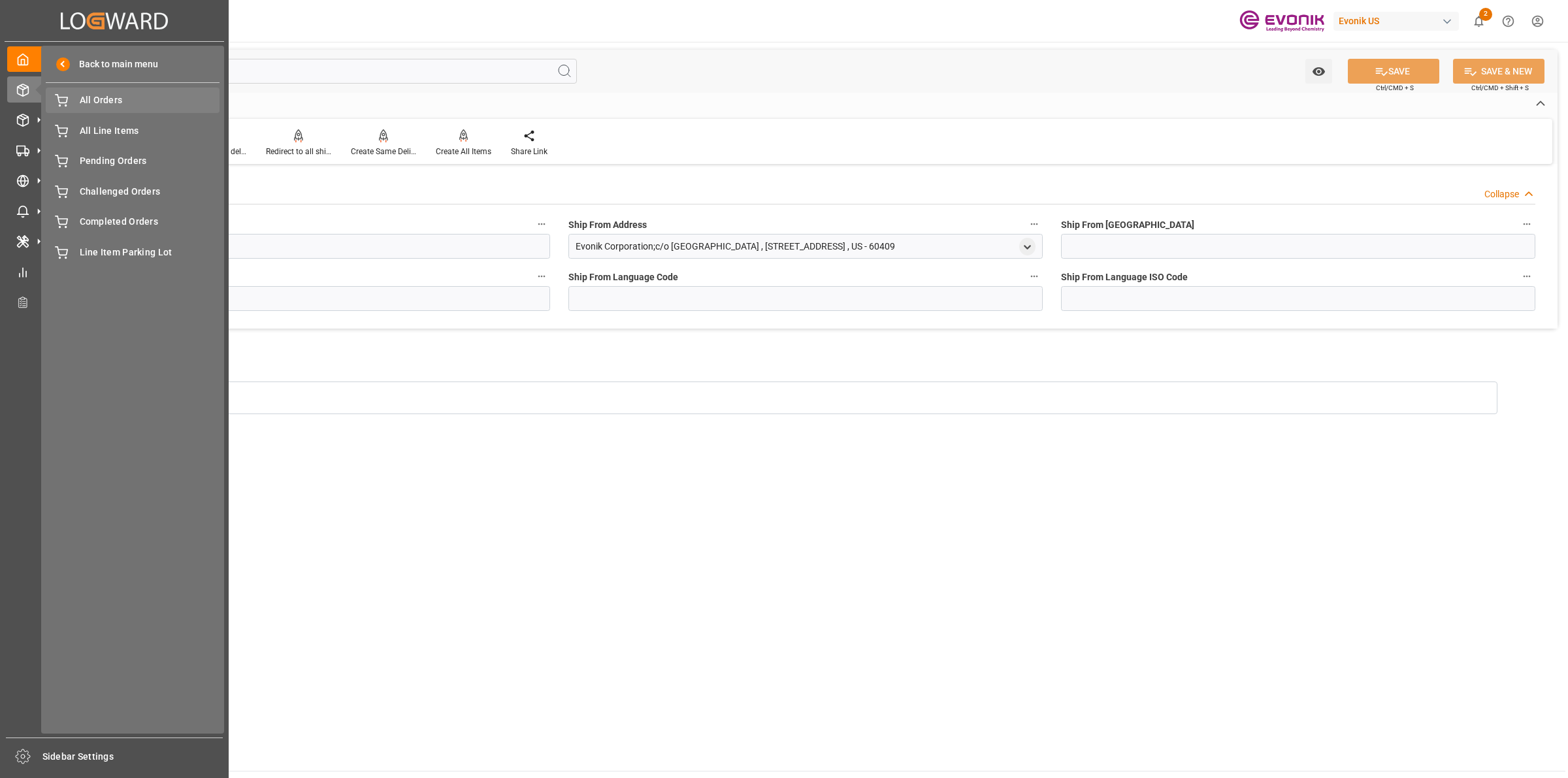
click at [106, 95] on span "All Orders" at bounding box center [150, 100] width 140 height 13
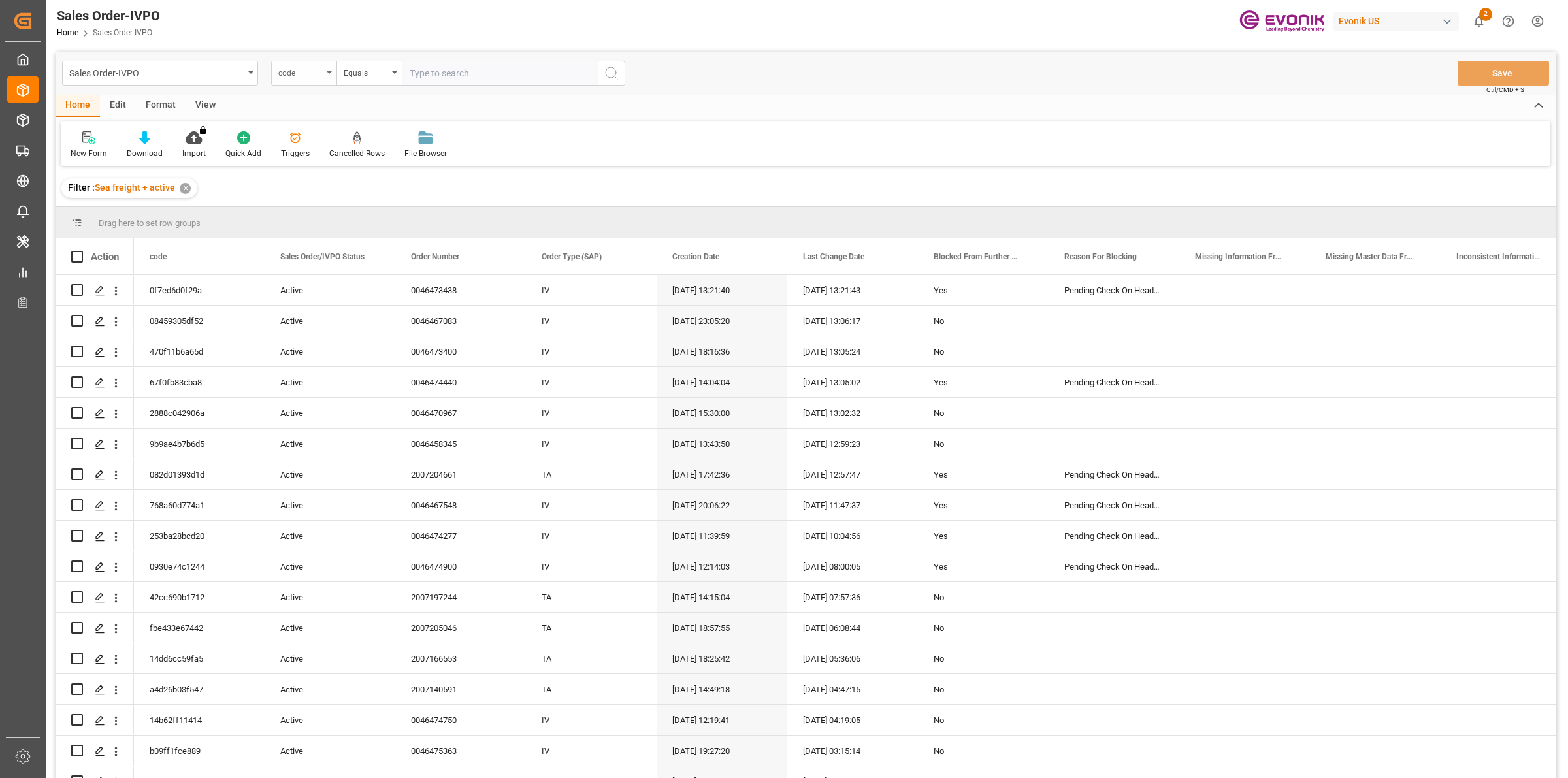
click at [315, 64] on div "code" at bounding box center [300, 71] width 44 height 15
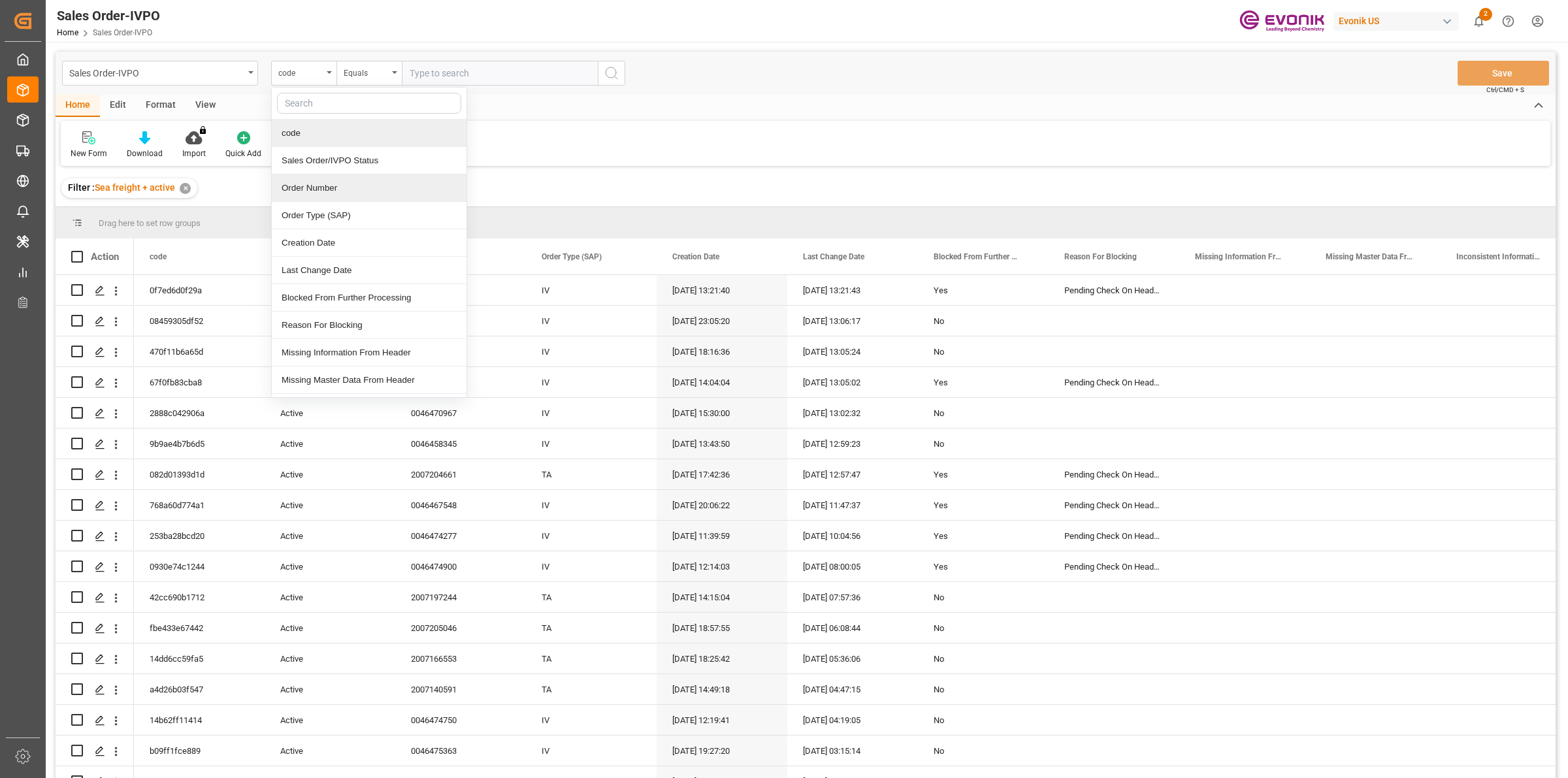
click at [295, 189] on div "Order Number" at bounding box center [369, 187] width 195 height 28
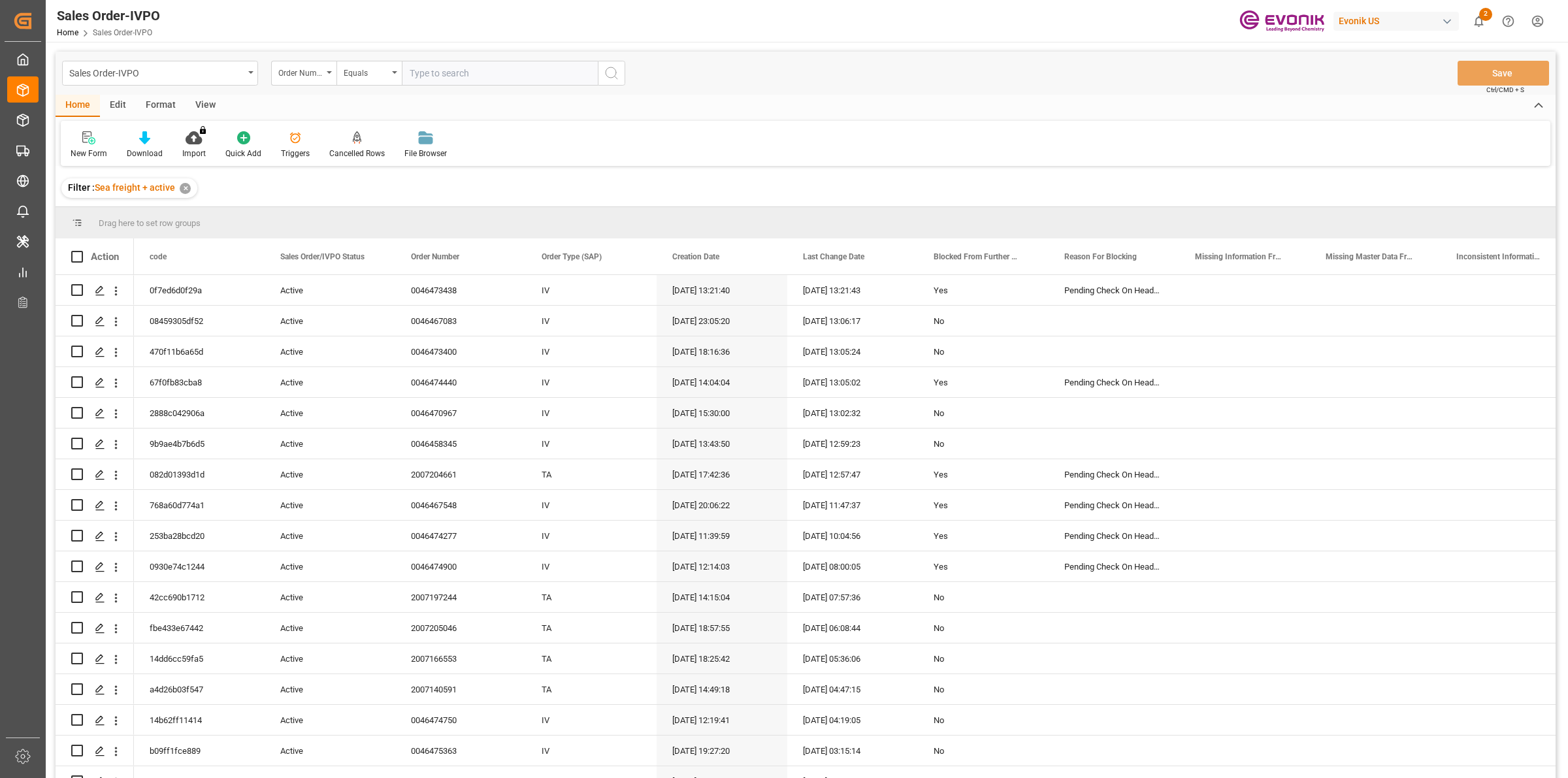
click at [435, 76] on input "text" at bounding box center [500, 73] width 196 height 25
paste input "0046470425"
type input "0046470425"
click at [607, 75] on icon "search button" at bounding box center [611, 73] width 16 height 16
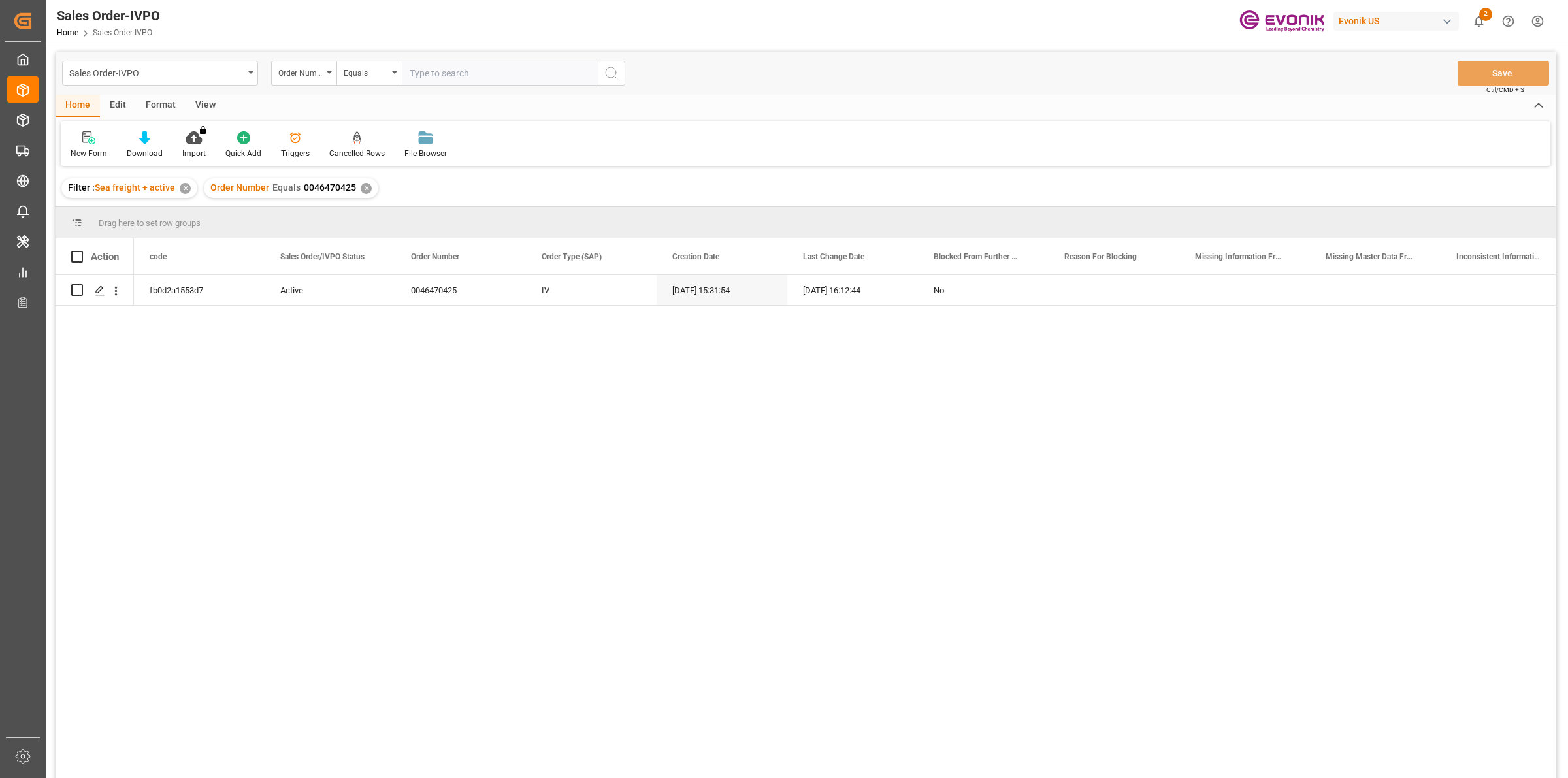
drag, startPoint x: 274, startPoint y: 412, endPoint x: 162, endPoint y: 350, distance: 128.0
click at [274, 409] on div "fb0d2a1553d7 Active 0046470425 IV 27.08.2025 15:31:54 11.09.2025 16:12:44 No" at bounding box center [845, 530] width 1421 height 511
click at [96, 292] on polygon "Press SPACE to select this row." at bounding box center [99, 289] width 6 height 6
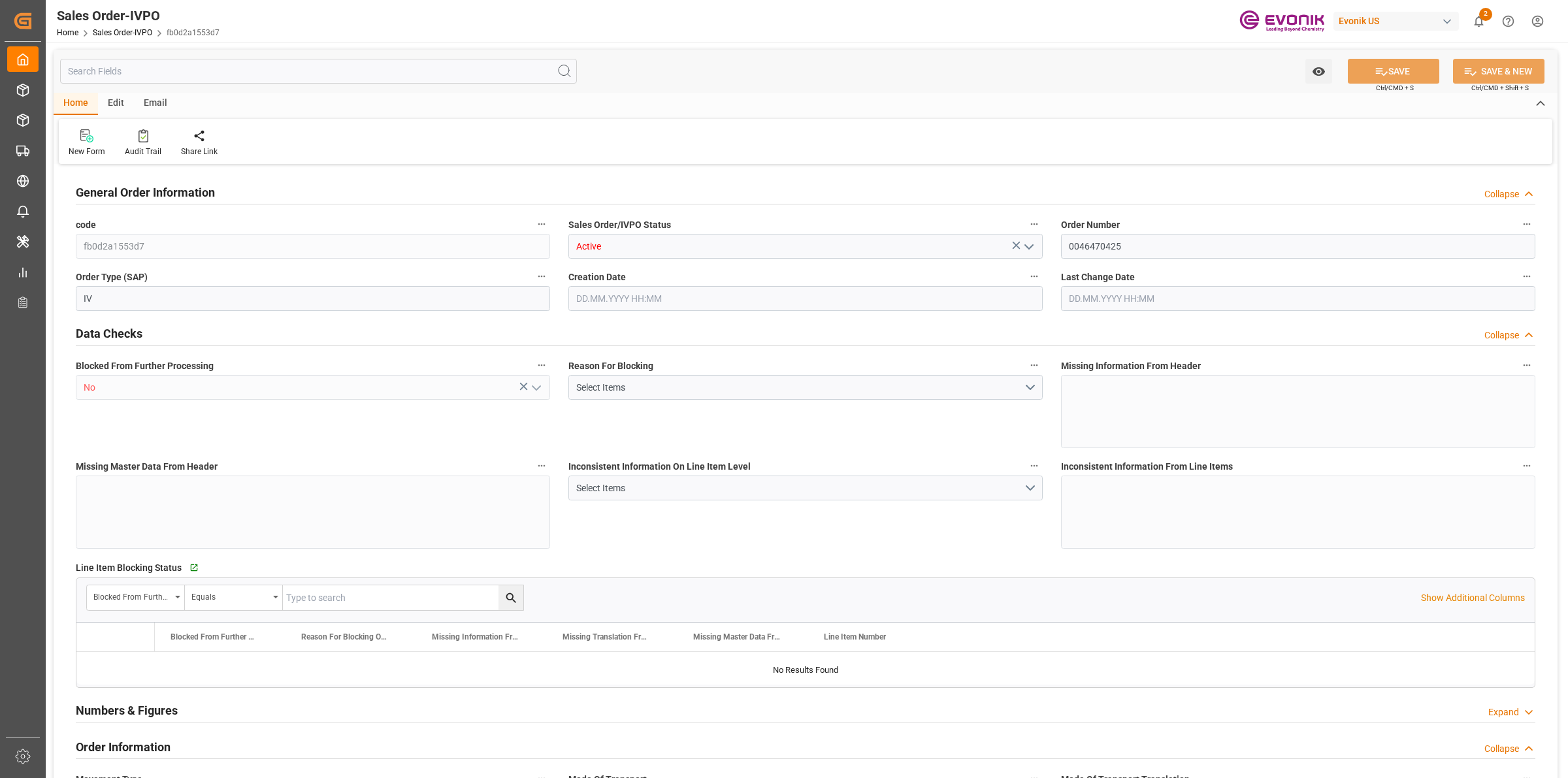
type input "KRPUS"
type input "0"
type input "1"
type input "808.544"
type input "27.08.2025 15:31"
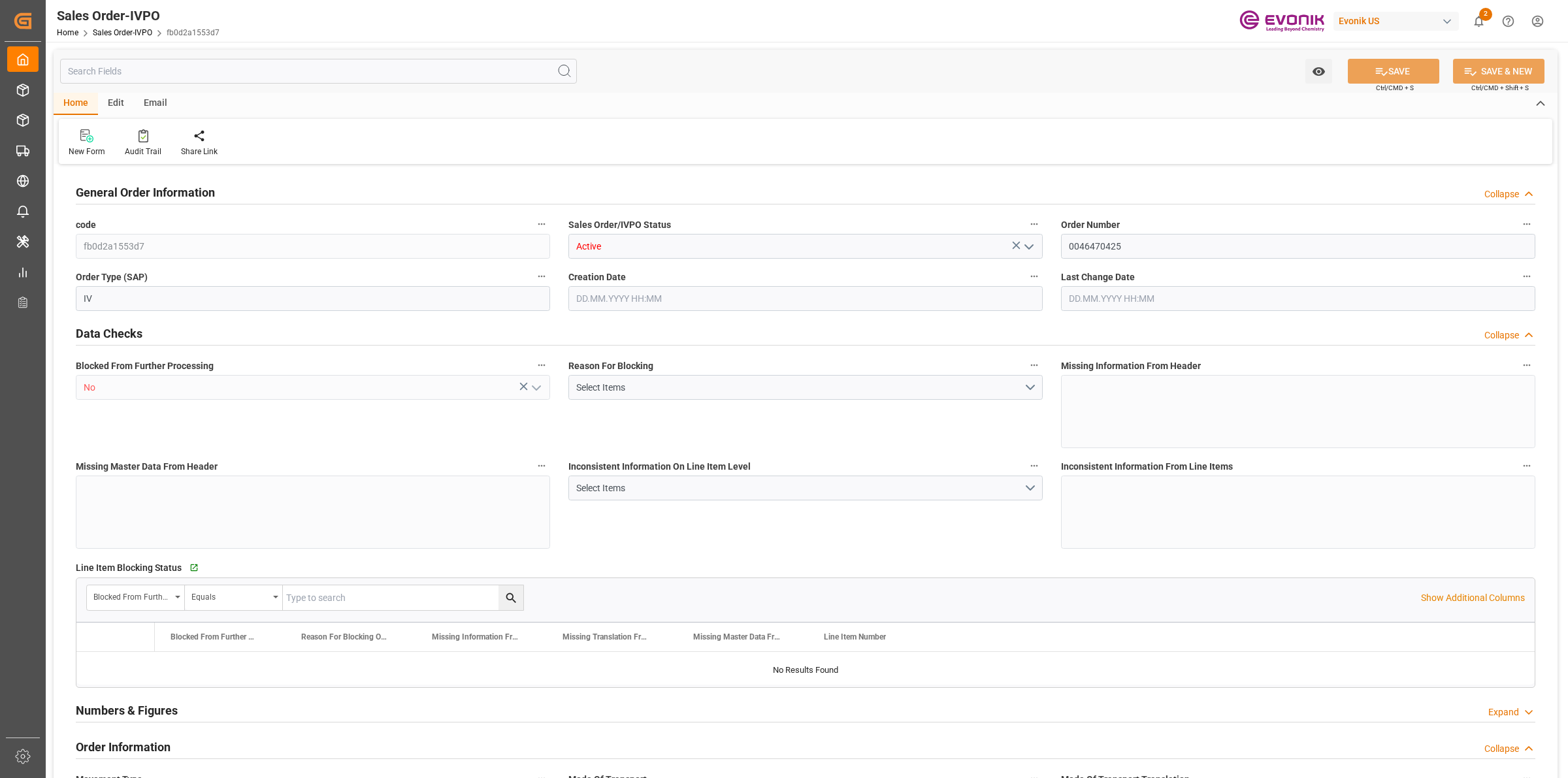
type input "11.09.2025 16:12"
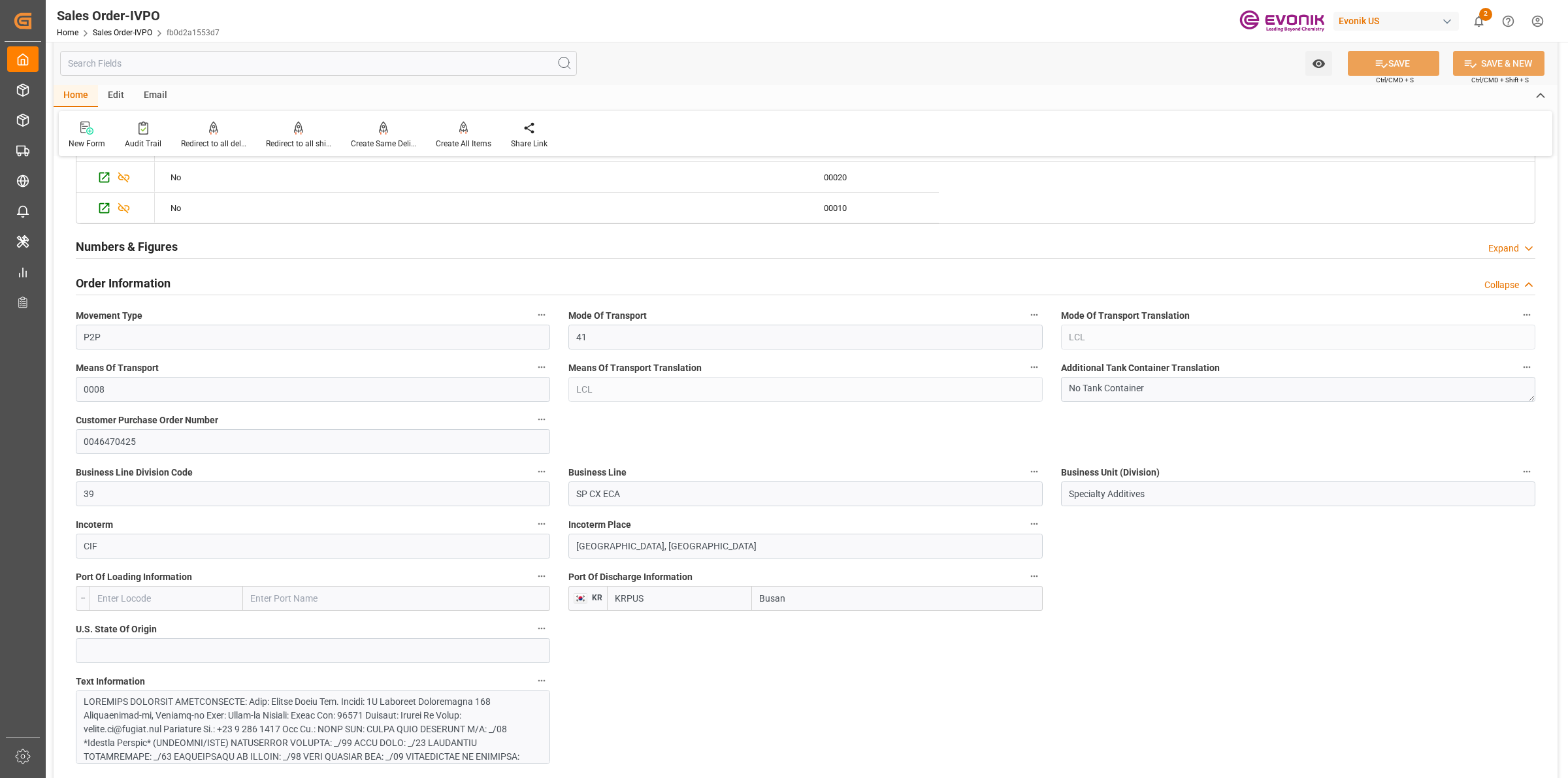
scroll to position [653, 0]
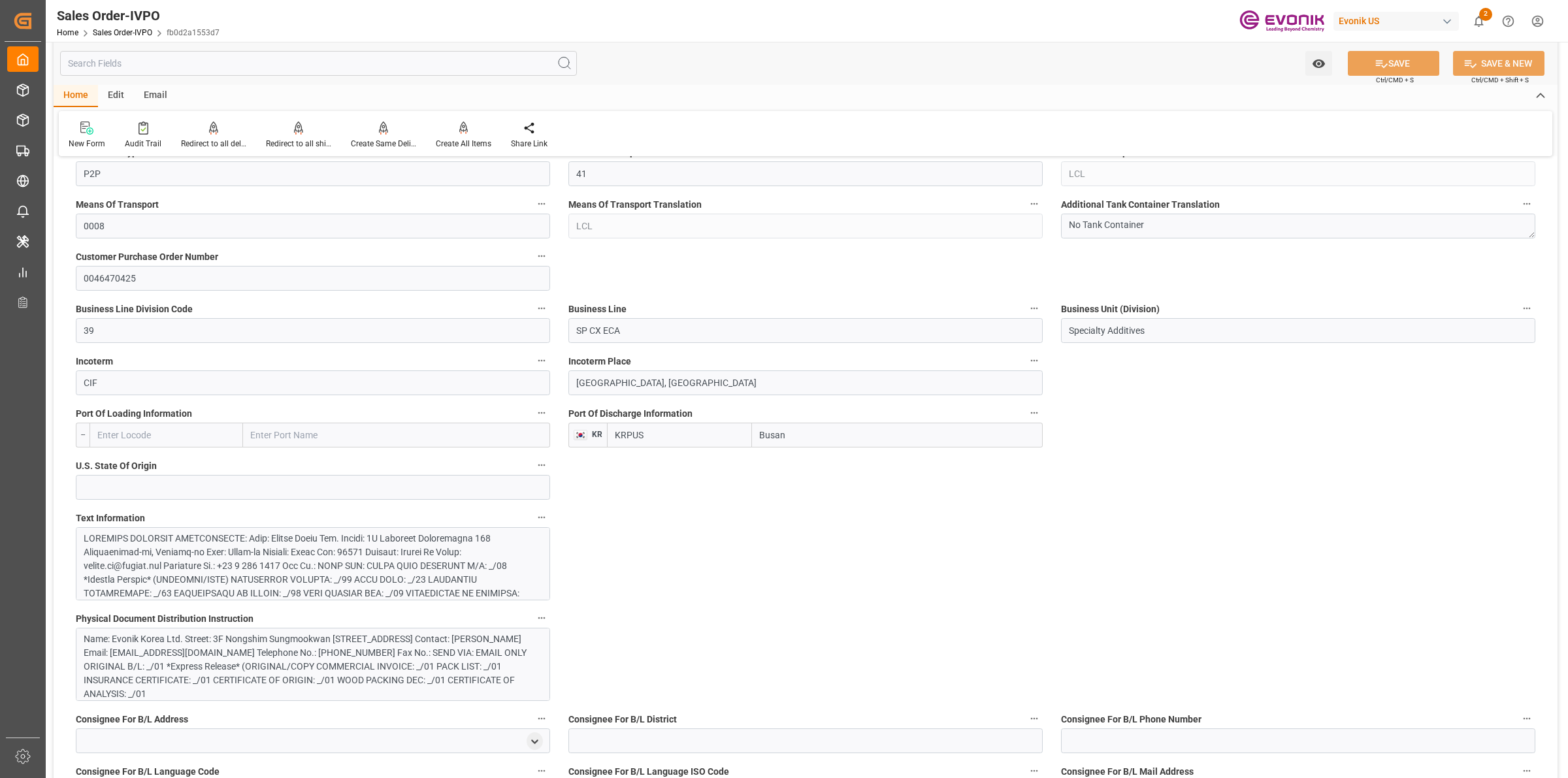
drag, startPoint x: 576, startPoint y: 330, endPoint x: 549, endPoint y: 330, distance: 27.0
drag, startPoint x: 801, startPoint y: 441, endPoint x: 749, endPoint y: 431, distance: 53.0
click at [738, 431] on div "KRPUS Busan" at bounding box center [824, 435] width 436 height 25
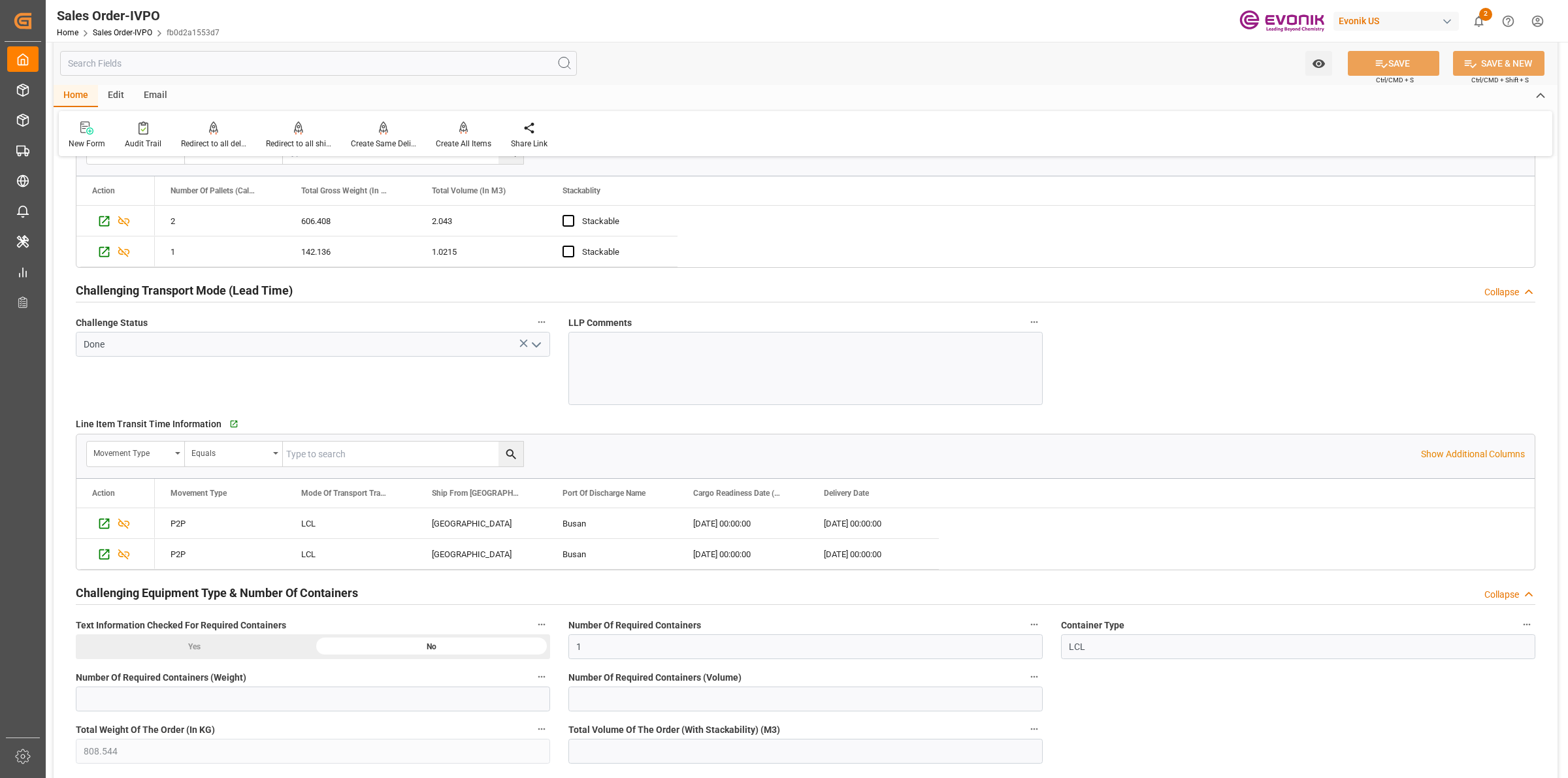
scroll to position [2122, 0]
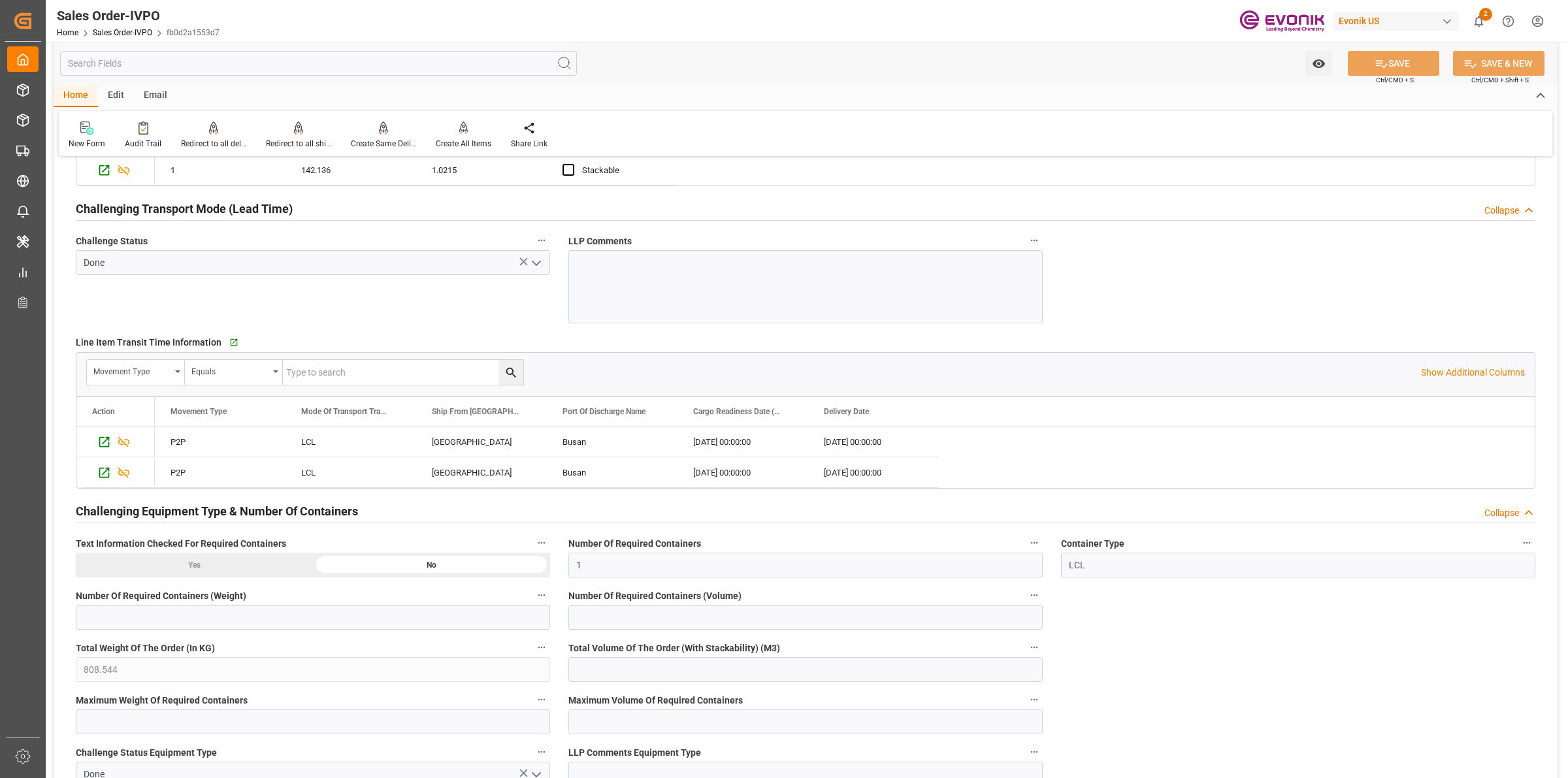
click at [213, 61] on input "text" at bounding box center [318, 64] width 517 height 25
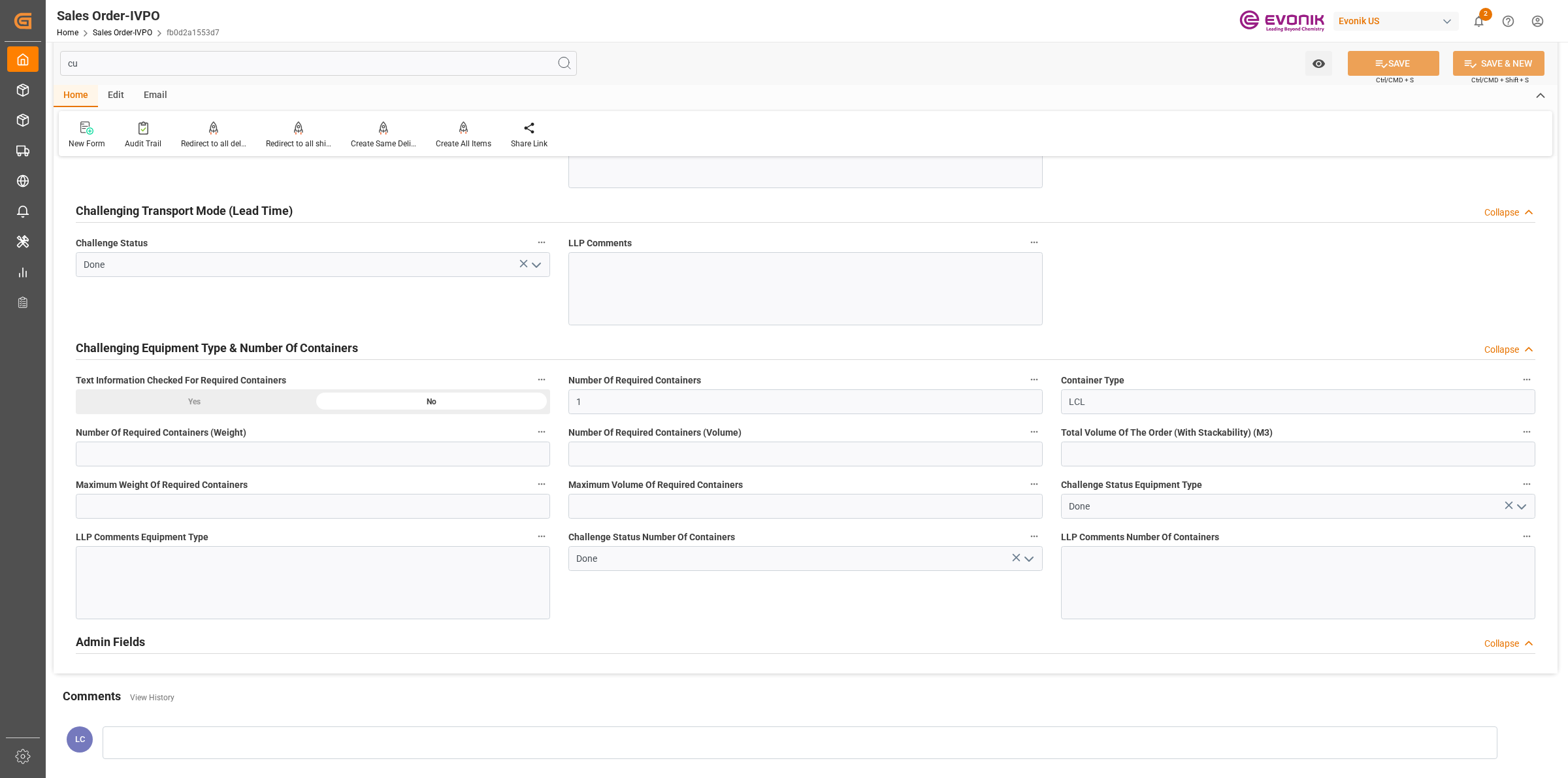
scroll to position [0, 0]
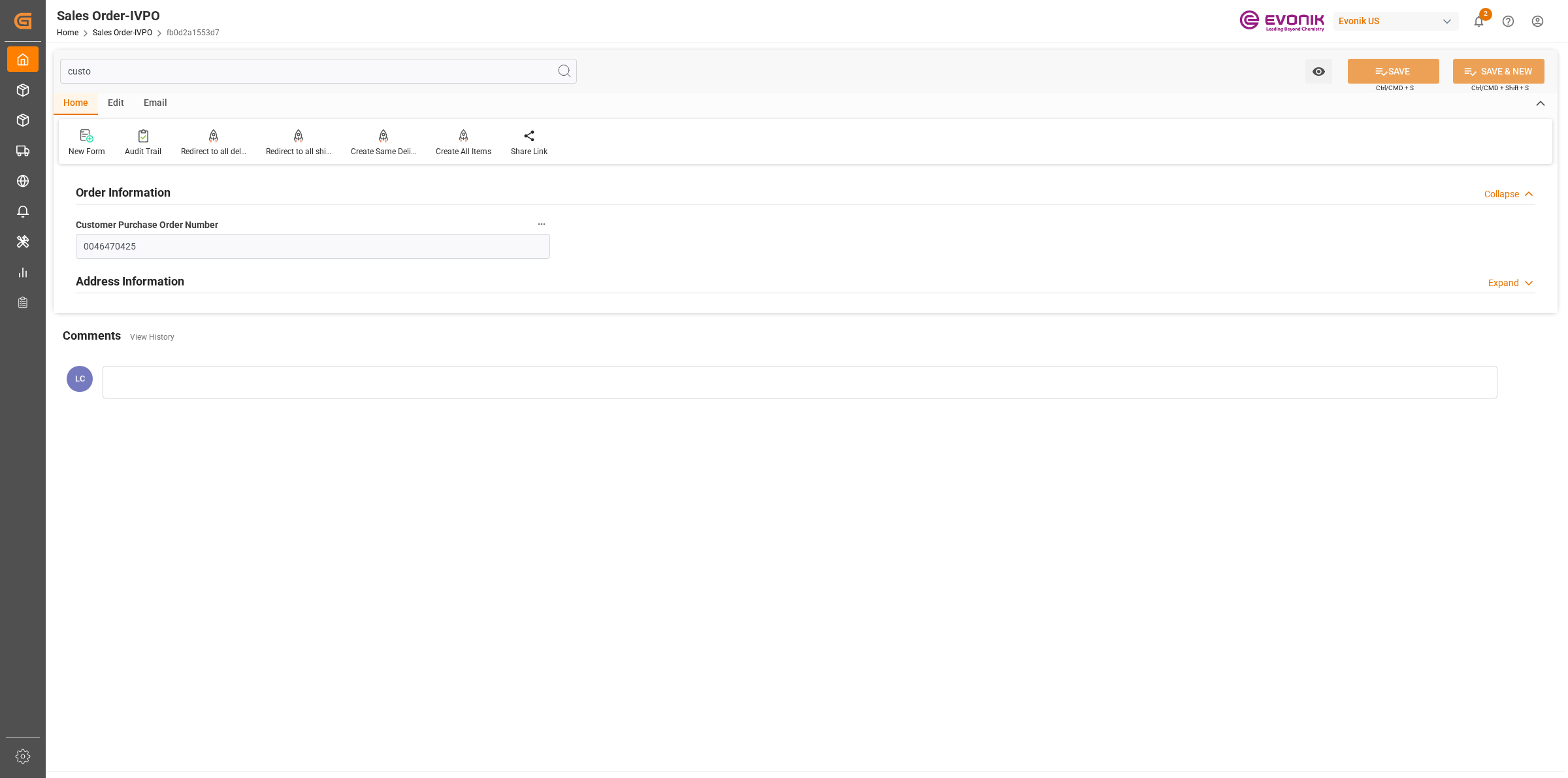
click at [180, 278] on h2 "Address Information" at bounding box center [130, 281] width 109 height 17
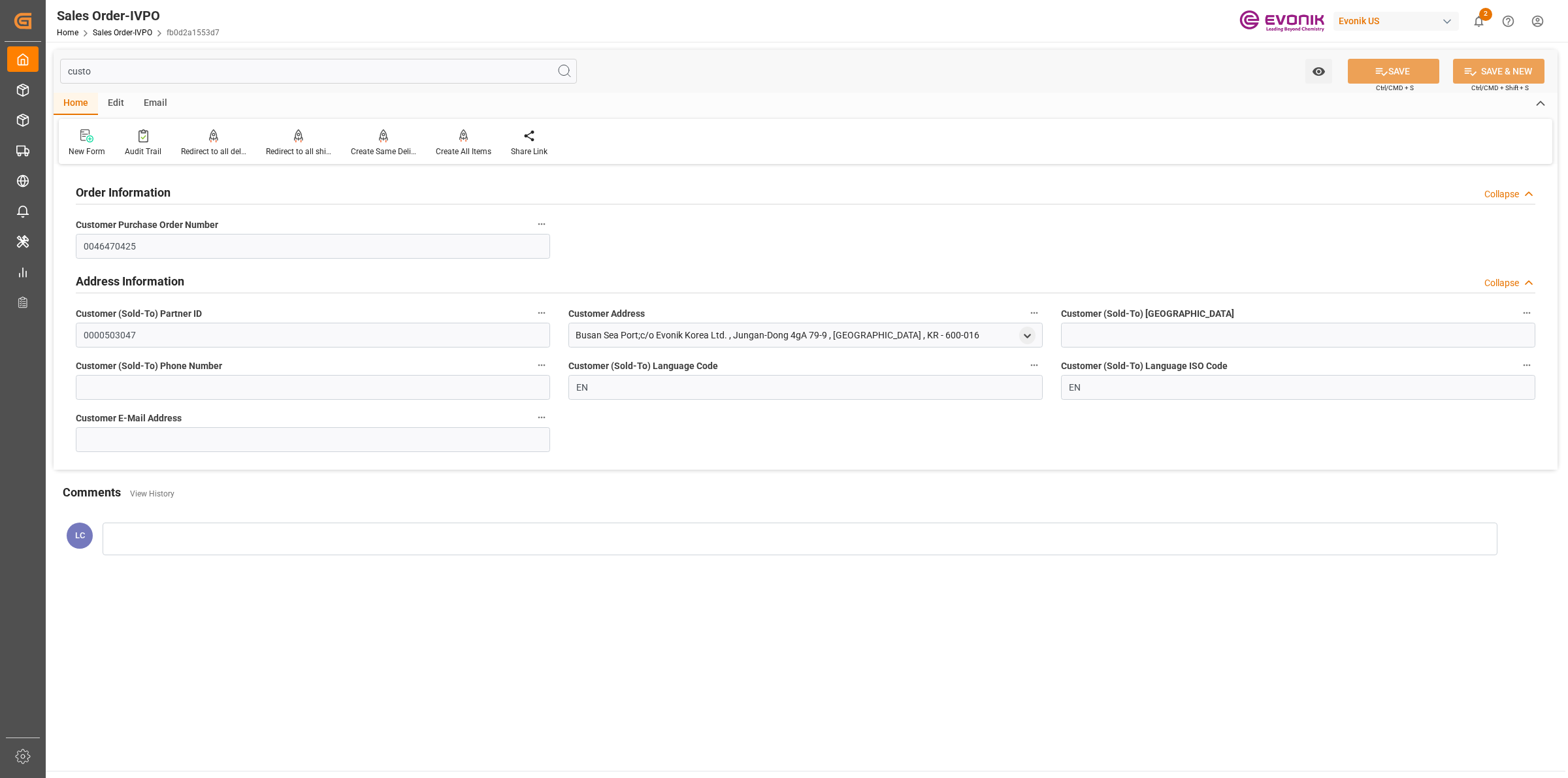
drag, startPoint x: 925, startPoint y: 335, endPoint x: 566, endPoint y: 332, distance: 359.0
click at [566, 332] on div "Customer Address Busan Sea Port;c/o Evonik Korea Ltd. , Jungan-Dong 4gA 79-9 , …" at bounding box center [805, 326] width 492 height 52
copy div "Busan Sea Port;c/o Evonik Korea Ltd. , Jungan-Dong 4gA 79-9 , Busan , KR - 600-…"
click at [149, 70] on input "custo" at bounding box center [318, 72] width 517 height 25
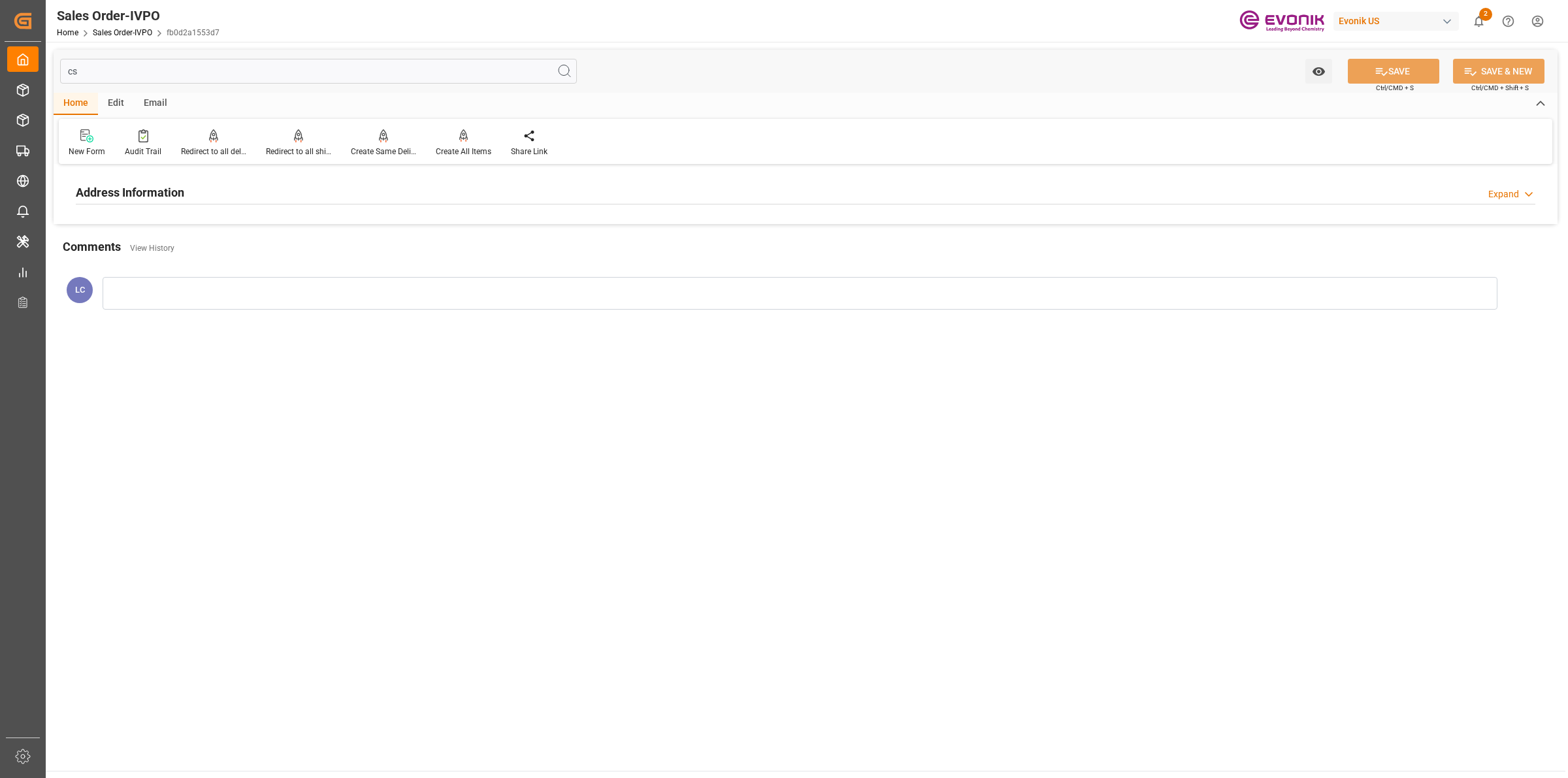
type input "c"
type input "ship f"
click at [219, 193] on div "Address Information Expand" at bounding box center [805, 191] width 1460 height 25
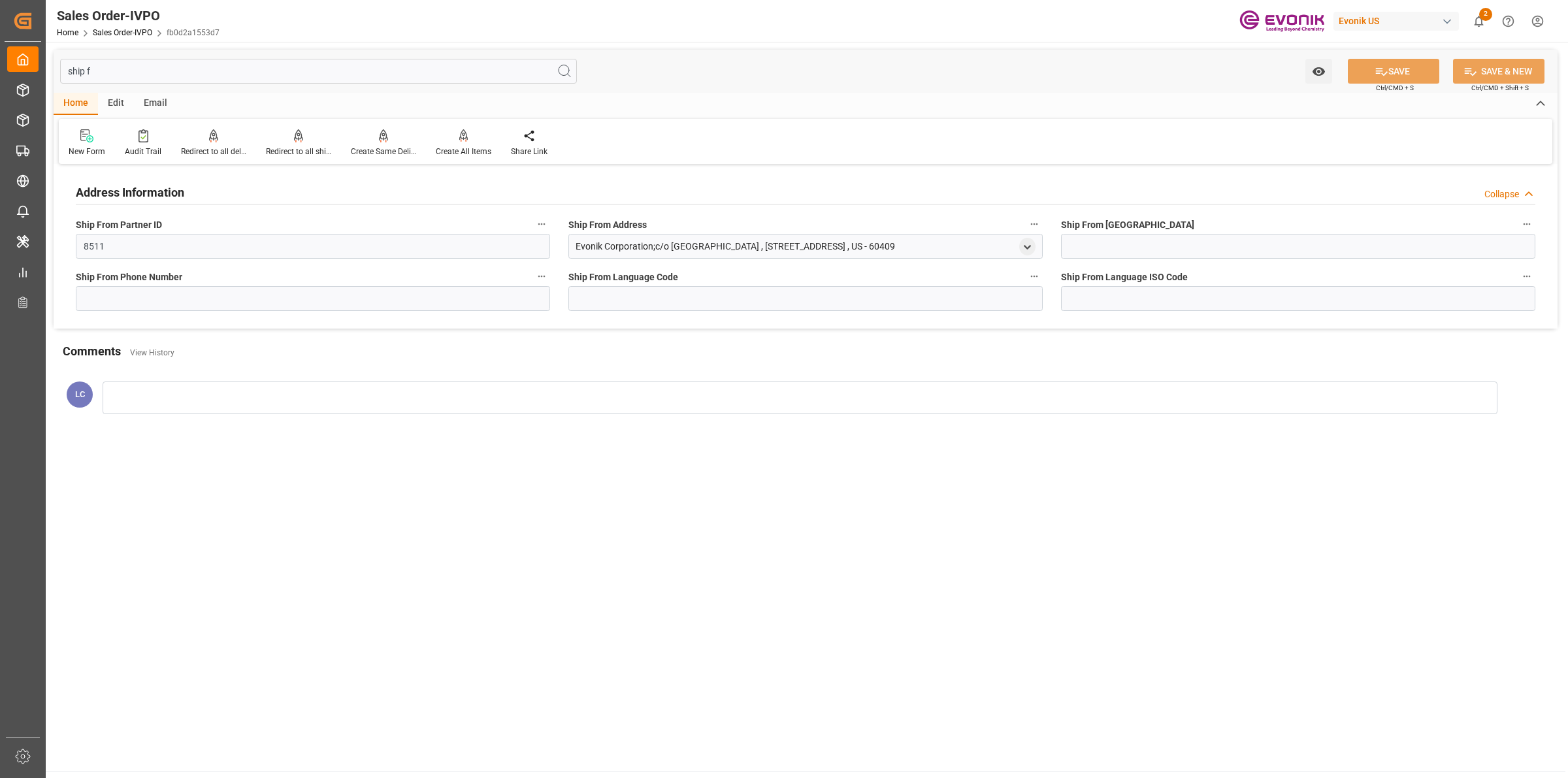
drag, startPoint x: 980, startPoint y: 256, endPoint x: 560, endPoint y: 255, distance: 420.0
click at [560, 255] on div "Ship From Address Evonik Corporation;c/o [GEOGRAPHIC_DATA] , [STREET_ADDRESS] ,…" at bounding box center [805, 237] width 492 height 52
copy div "Evonik Corporation;c/o [GEOGRAPHIC_DATA] , [STREET_ADDRESS]"
click at [121, 495] on main "ship f Watch Option SAVE Ctrl/CMD + S SAVE & NEW Ctrl/CMD + Shift + S Home Edit…" at bounding box center [805, 406] width 1520 height 728
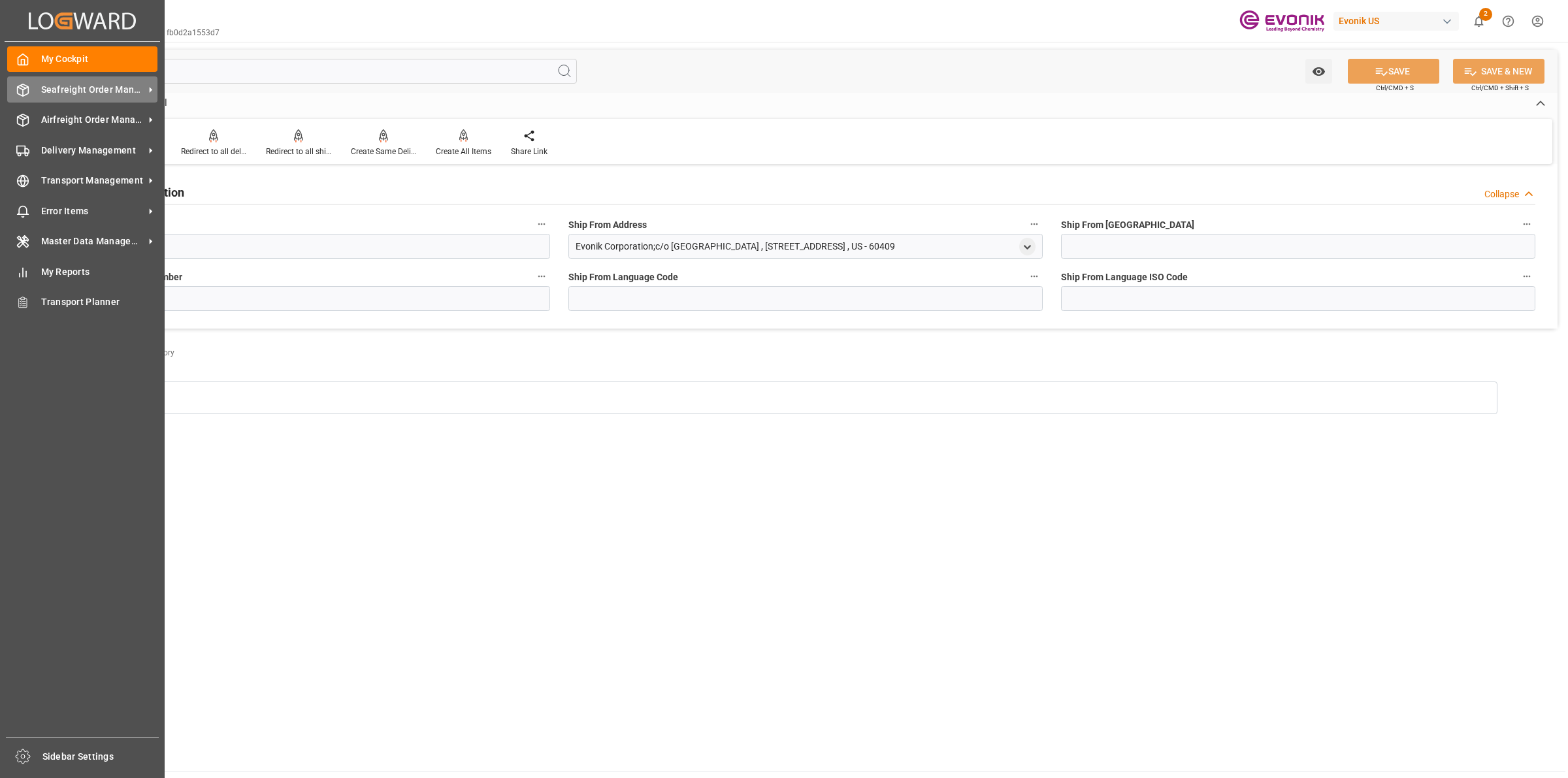
click at [21, 94] on icon at bounding box center [23, 90] width 13 height 13
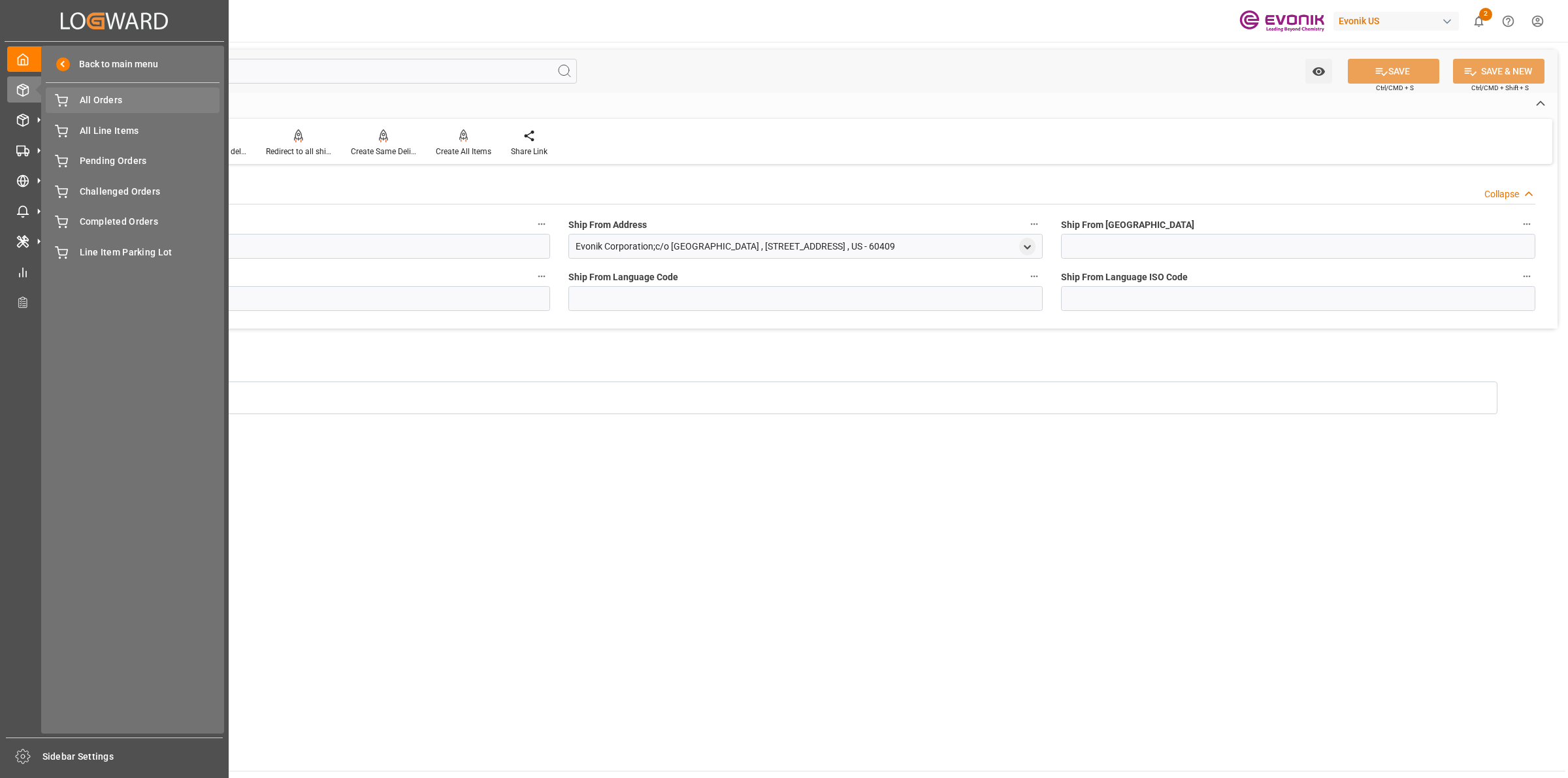
click at [97, 98] on span "All Orders" at bounding box center [150, 100] width 140 height 13
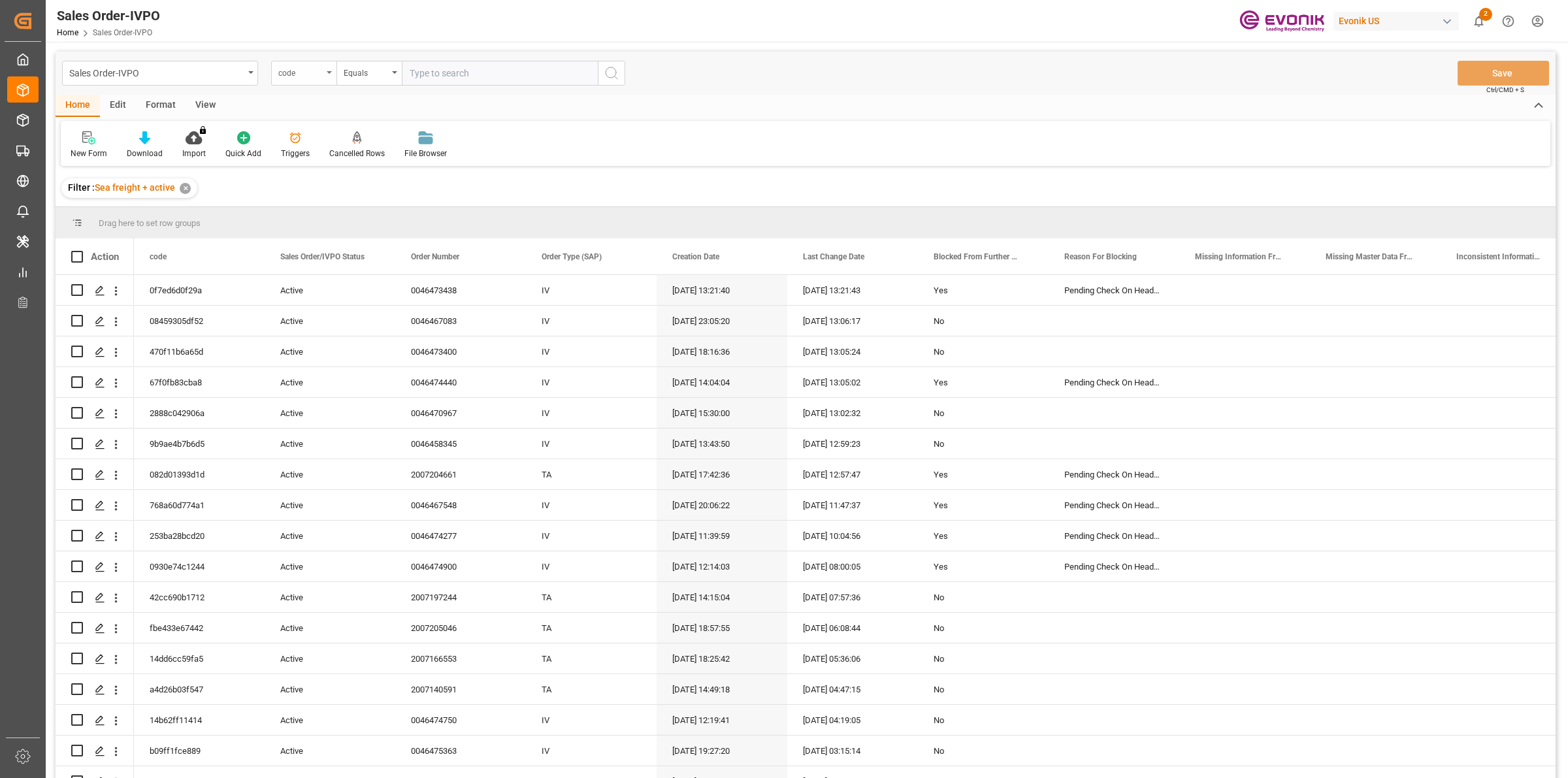
click at [325, 69] on div "code" at bounding box center [303, 73] width 65 height 25
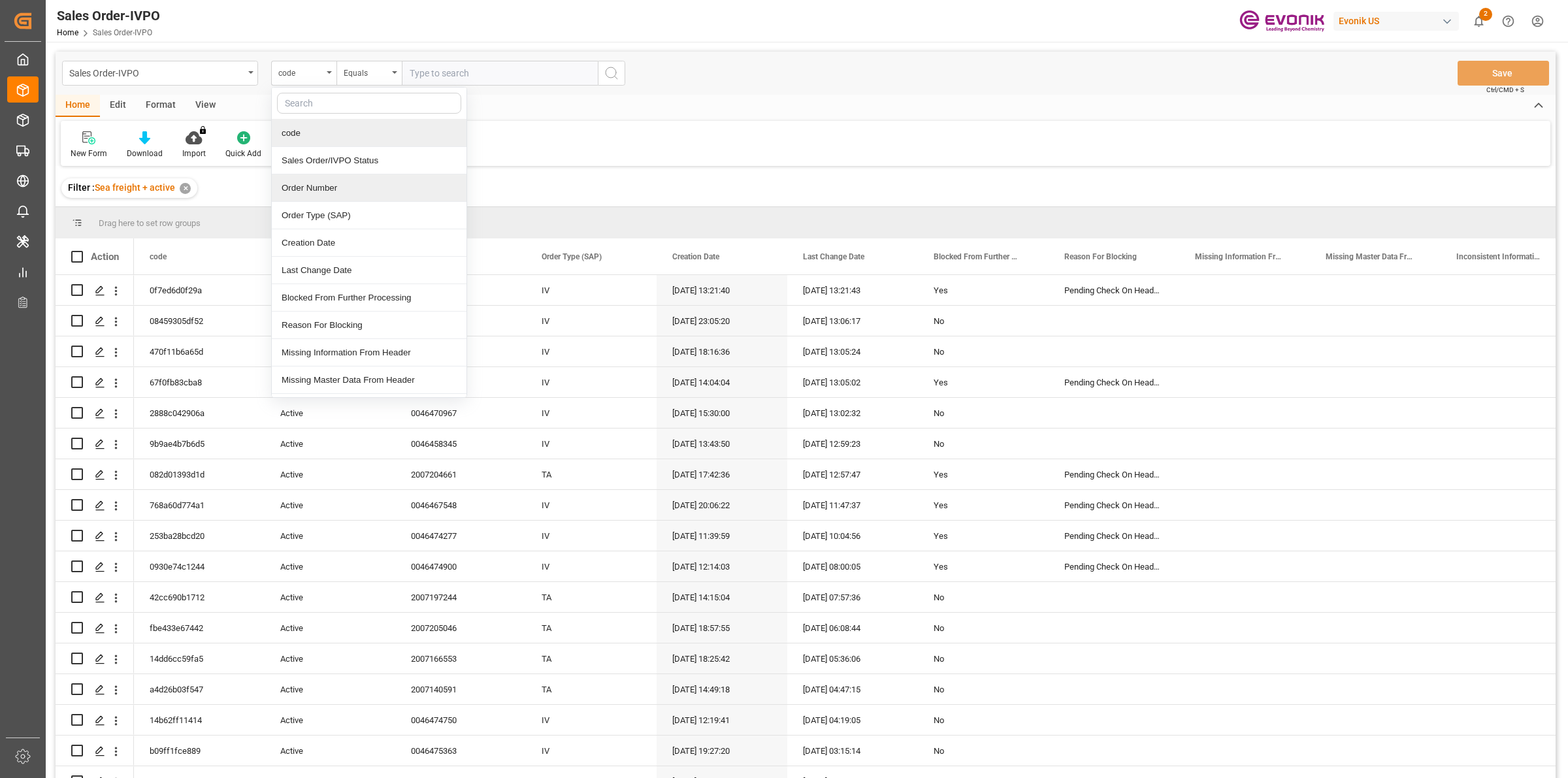
click at [315, 189] on div "Order Number" at bounding box center [369, 187] width 195 height 28
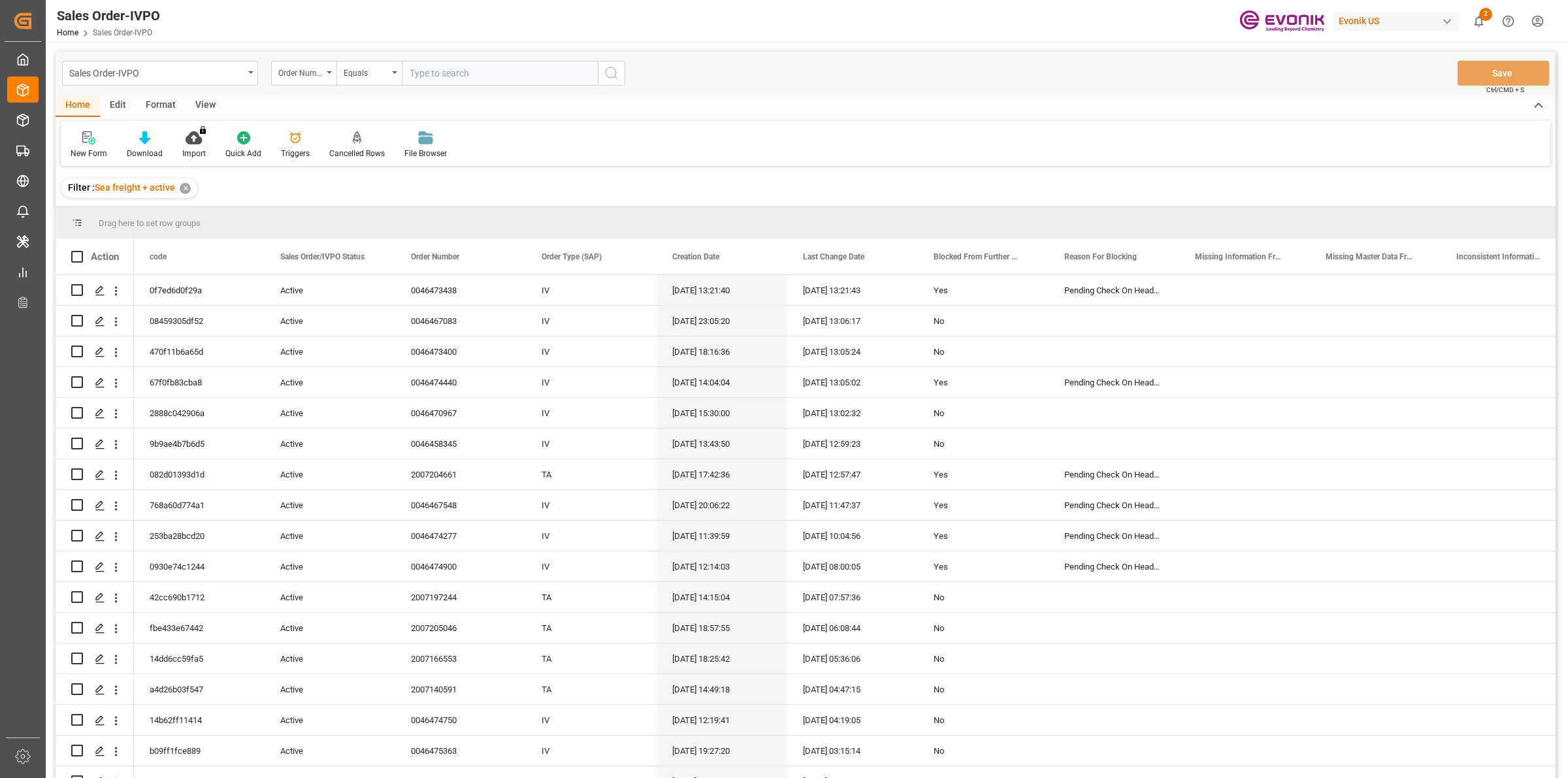
click at [461, 65] on input "text" at bounding box center [500, 73] width 196 height 25
paste input "0046473656"
type input "0046473656"
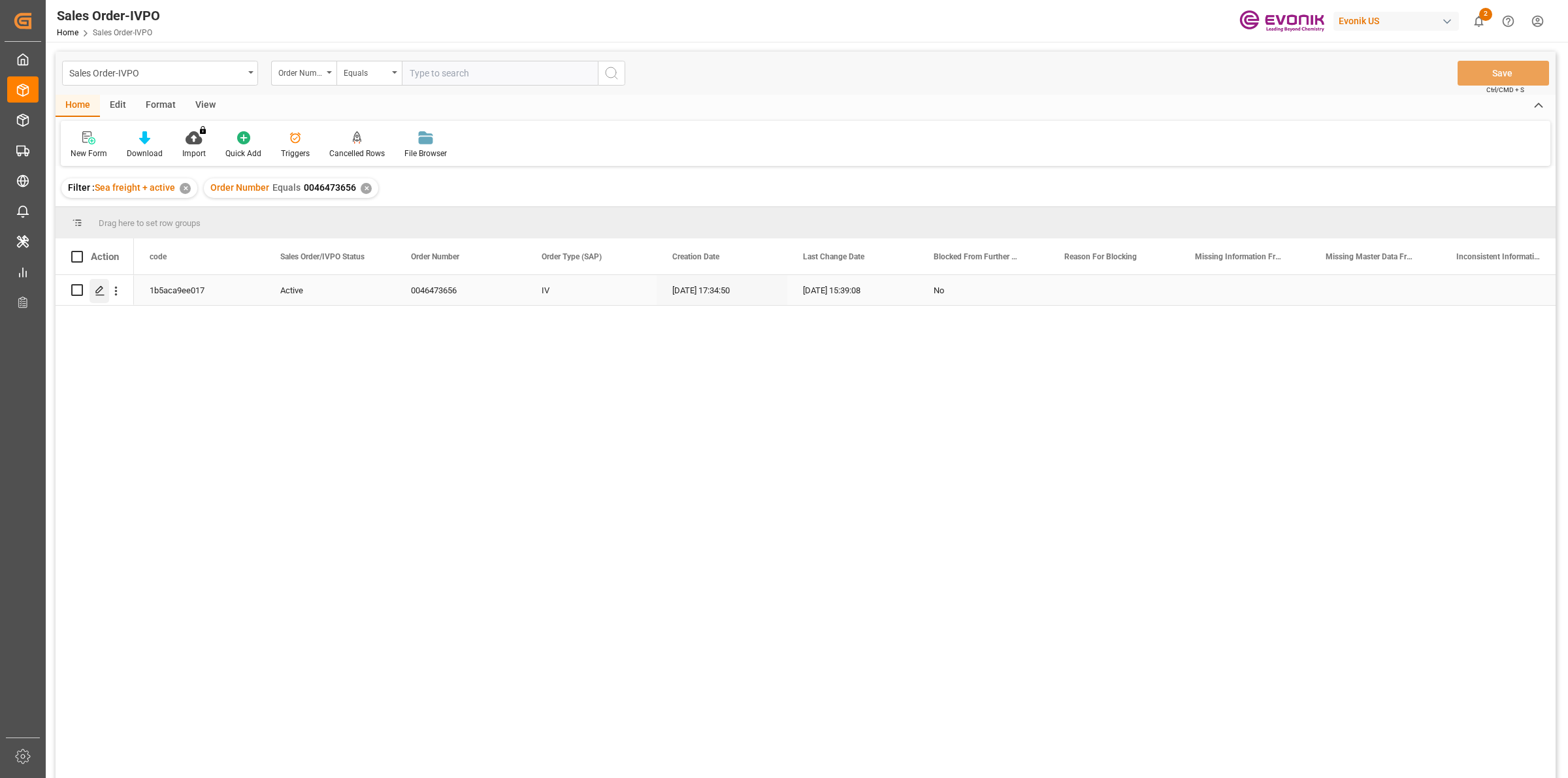
click at [96, 288] on icon "Press SPACE to select this row." at bounding box center [99, 290] width 10 height 10
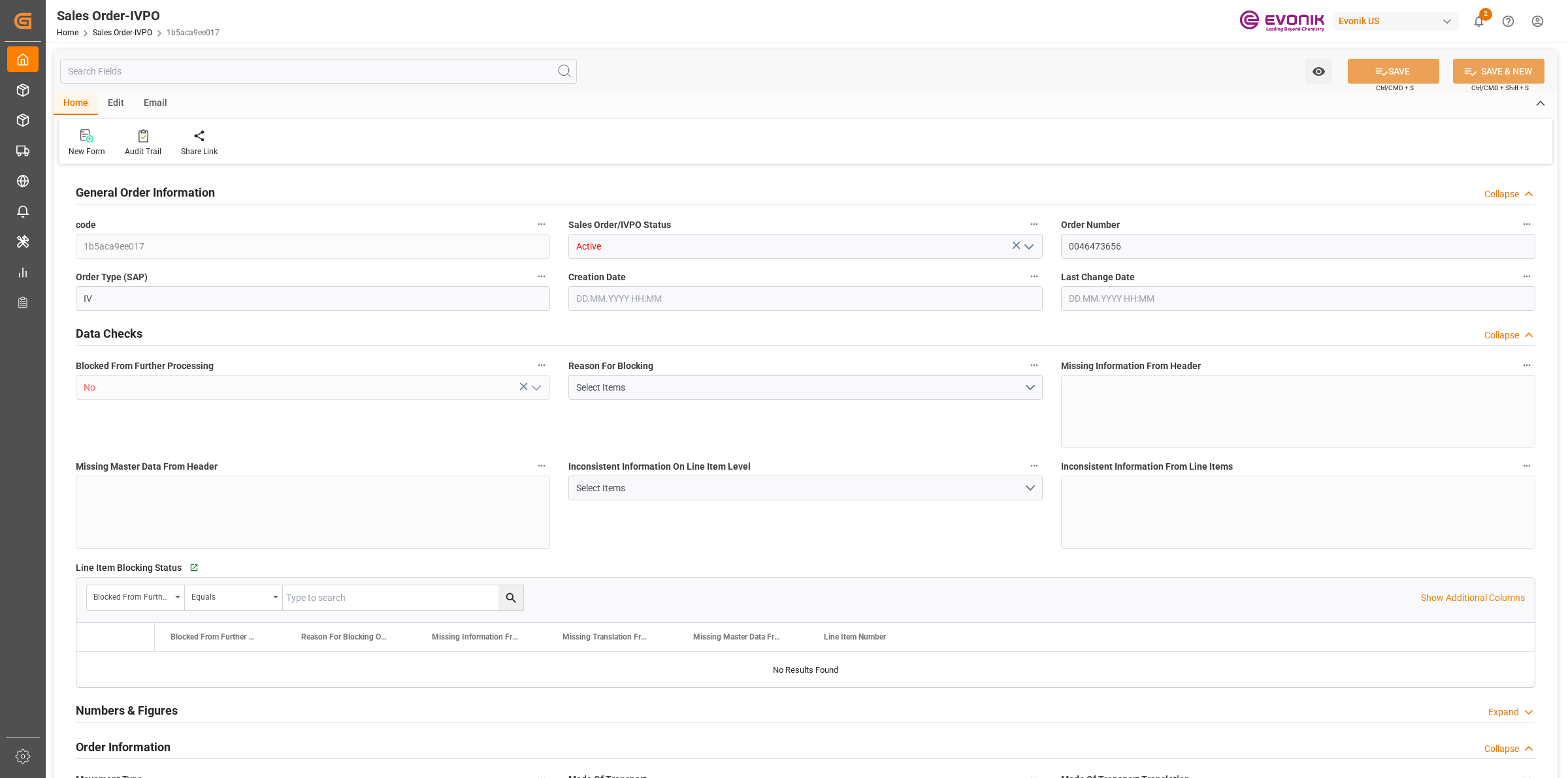
type input "BEANR"
type input "0"
type input "1"
type input "1393.56"
type input "18.09.2025 17:34"
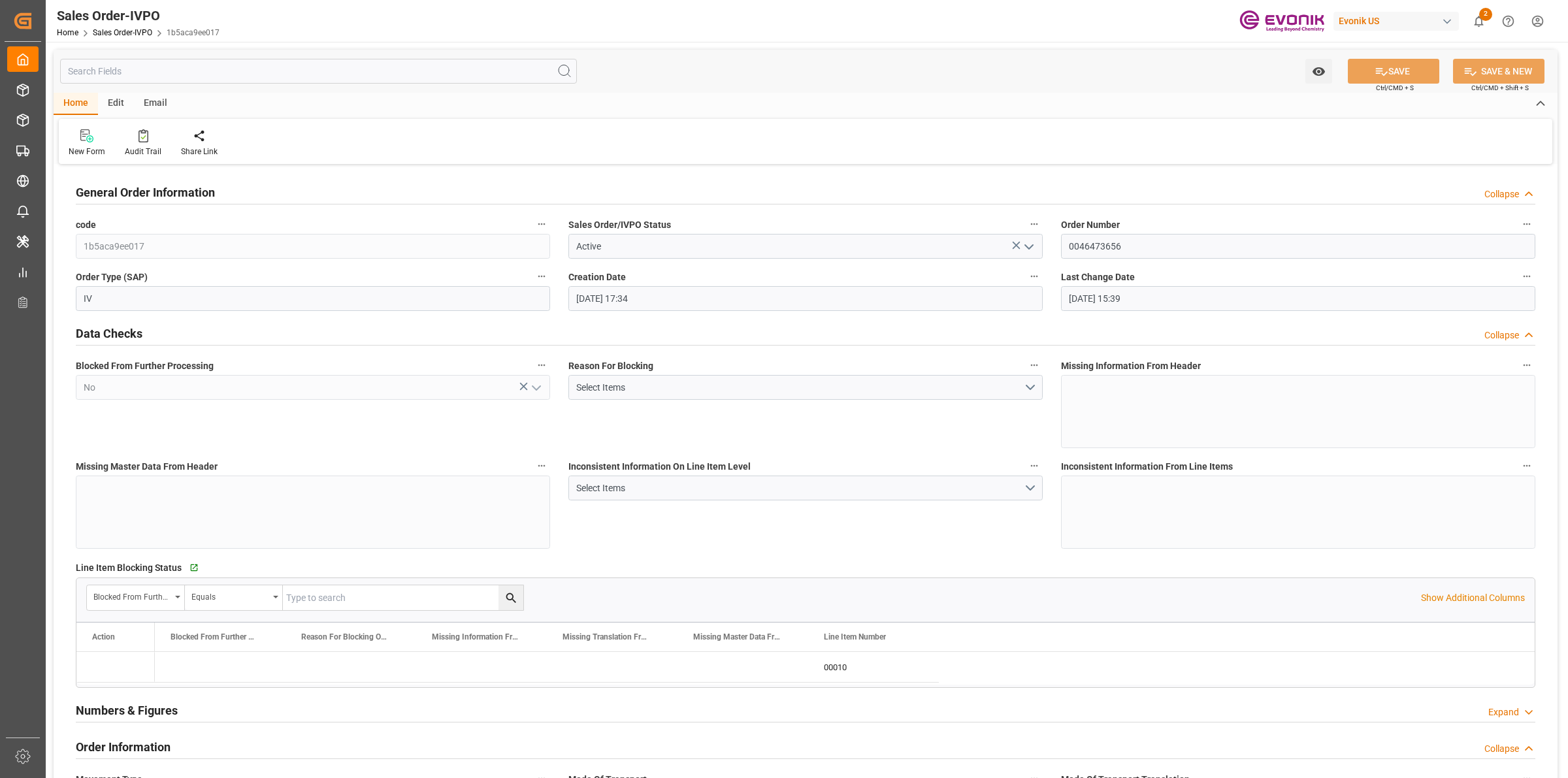
type input "29.09.2025 15:39"
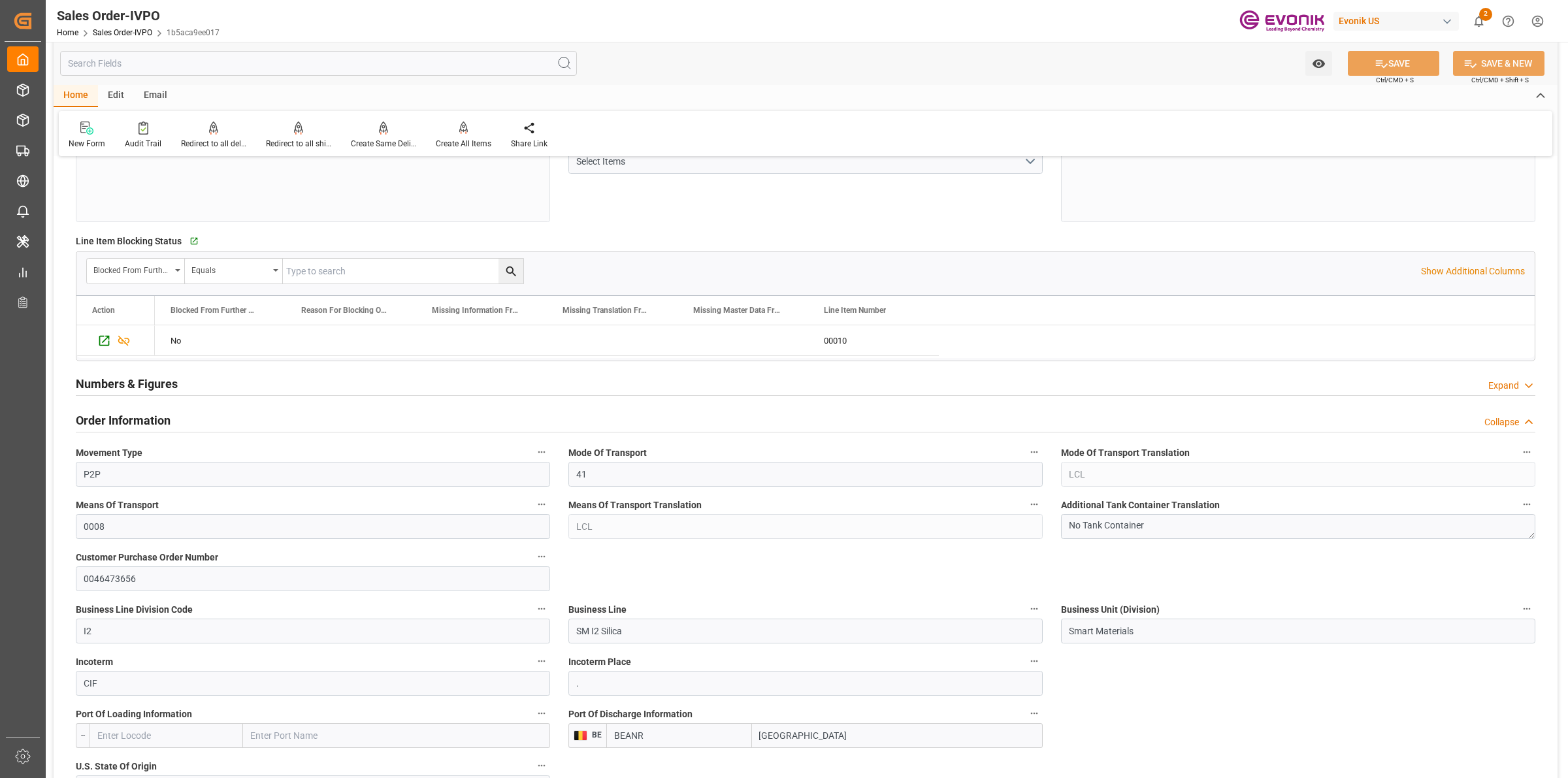
click at [208, 28] on span "1b5aca9ee017" at bounding box center [192, 33] width 53 height 9
copy div "IVPO 1b5aca9ee017"
click at [170, 36] on span "1b5aca9ee017" at bounding box center [192, 33] width 53 height 9
drag, startPoint x: 165, startPoint y: 29, endPoint x: 223, endPoint y: 33, distance: 58.1
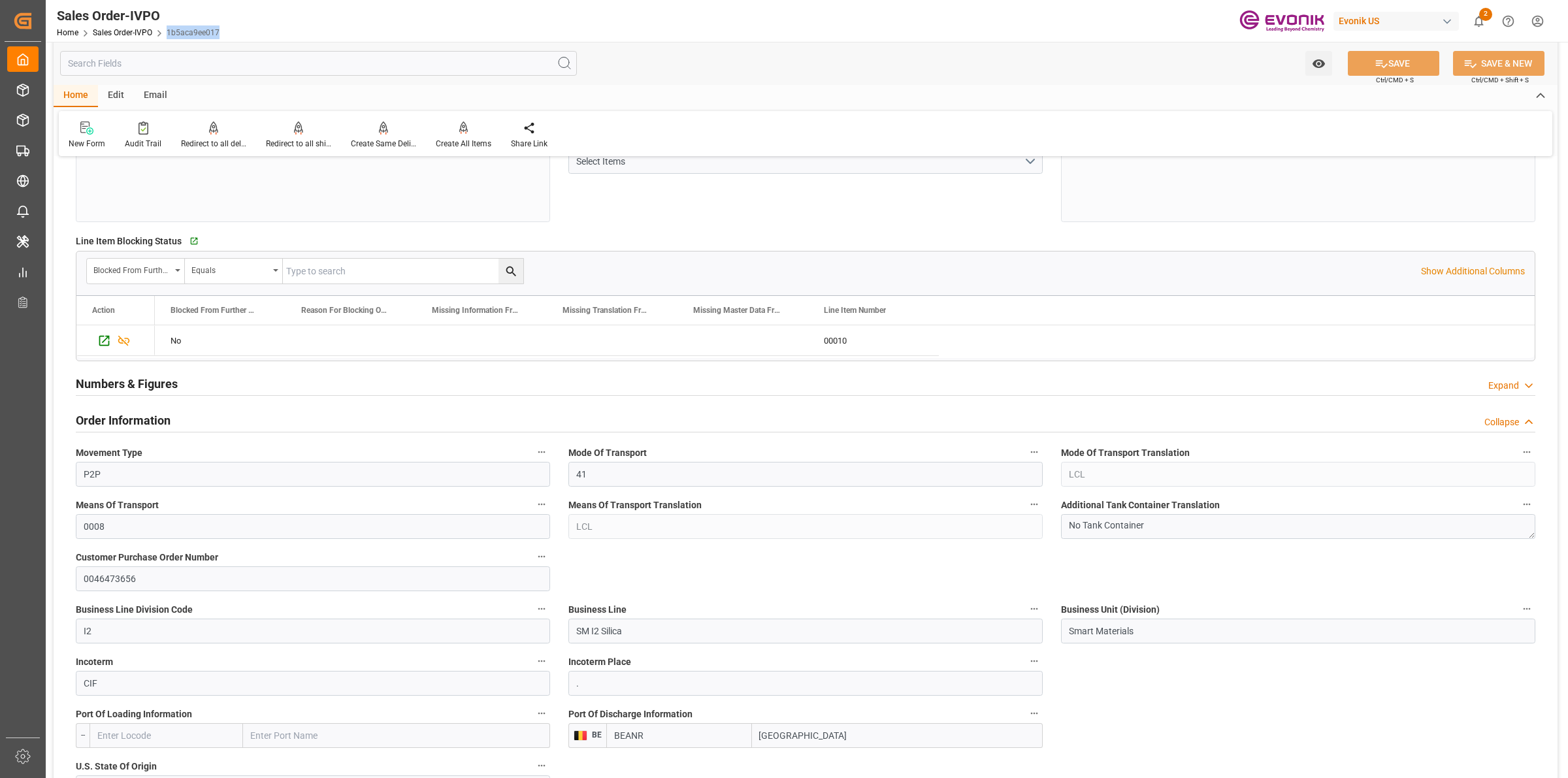
click at [223, 33] on div "Sales Order-IVPO Home Sales Order-IVPO 1b5aca9ee017 Evonik US 2 Notifications O…" at bounding box center [802, 20] width 1532 height 42
copy link "1b5aca9ee017"
click at [719, 207] on div "Inconsistent Information On Line Item Level Select Items" at bounding box center [805, 176] width 492 height 101
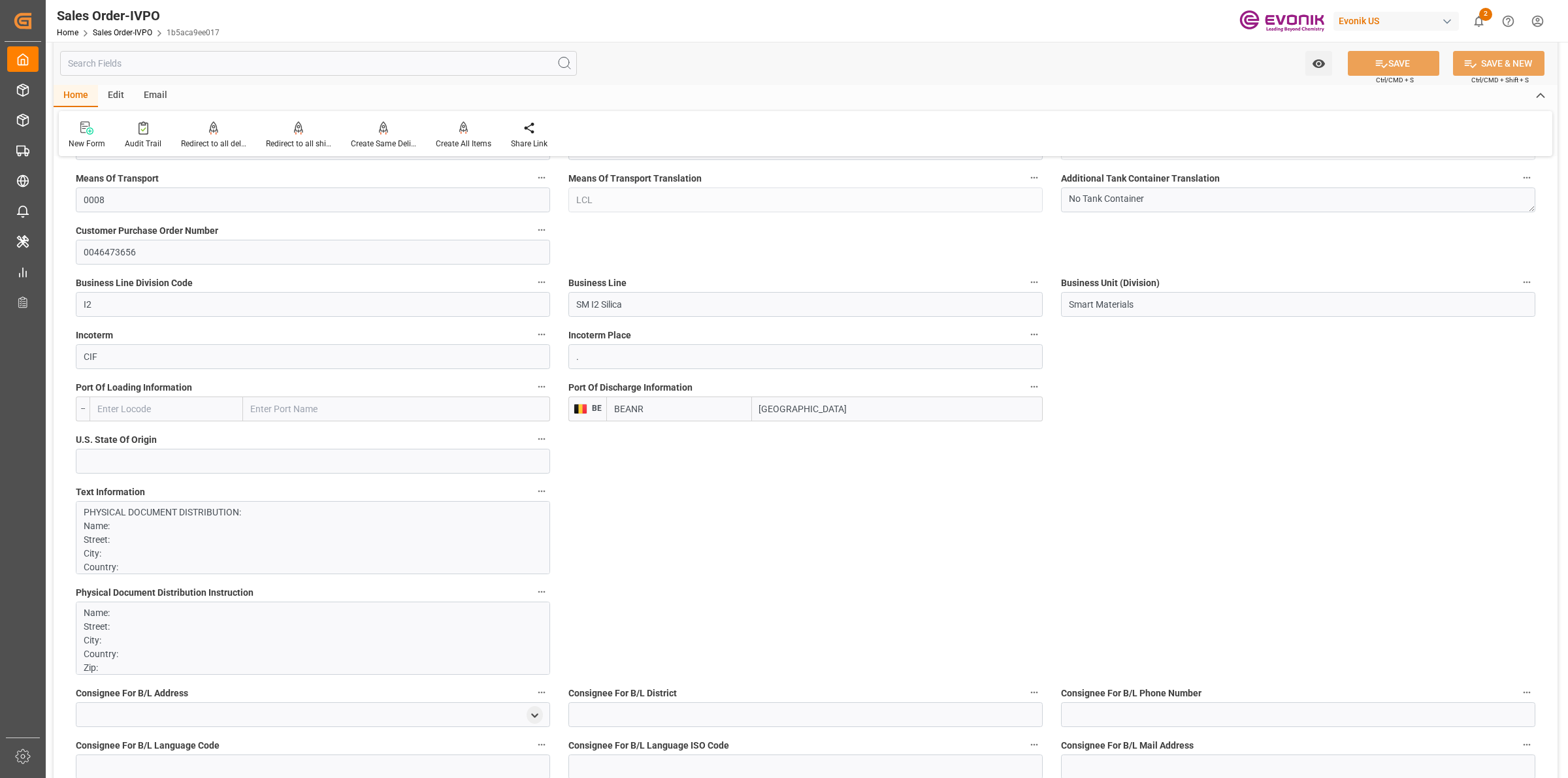
drag, startPoint x: 766, startPoint y: 407, endPoint x: 787, endPoint y: 402, distance: 21.6
click at [723, 402] on div "BEANR Antwerp" at bounding box center [825, 409] width 437 height 25
drag, startPoint x: 533, startPoint y: 302, endPoint x: 700, endPoint y: 304, distance: 167.0
drag, startPoint x: 1160, startPoint y: 300, endPoint x: 1032, endPoint y: 297, distance: 128.0
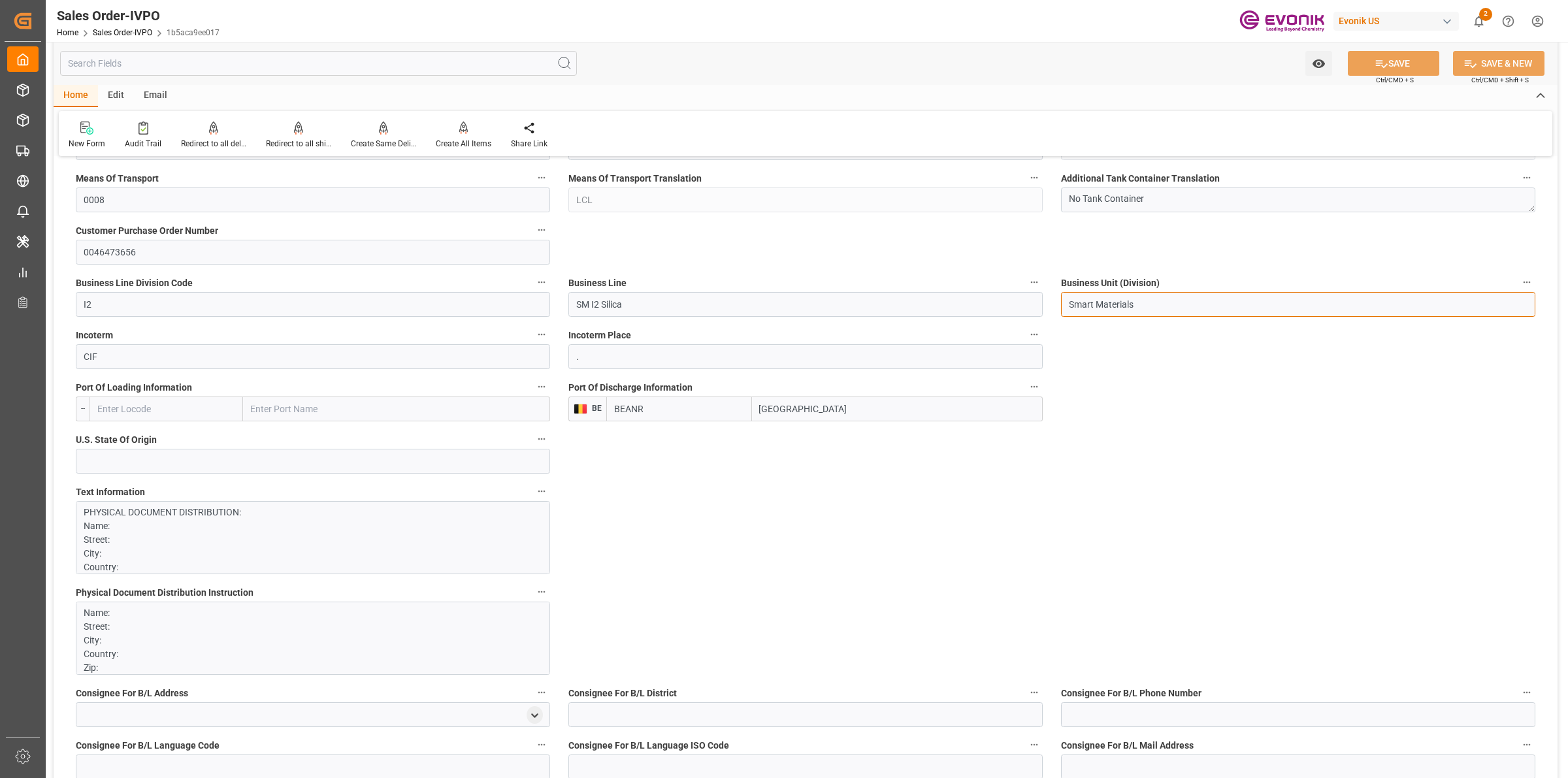
drag, startPoint x: 830, startPoint y: 407, endPoint x: 715, endPoint y: 402, distance: 115.1
click at [715, 402] on div "BEANR Antwerp" at bounding box center [825, 409] width 437 height 25
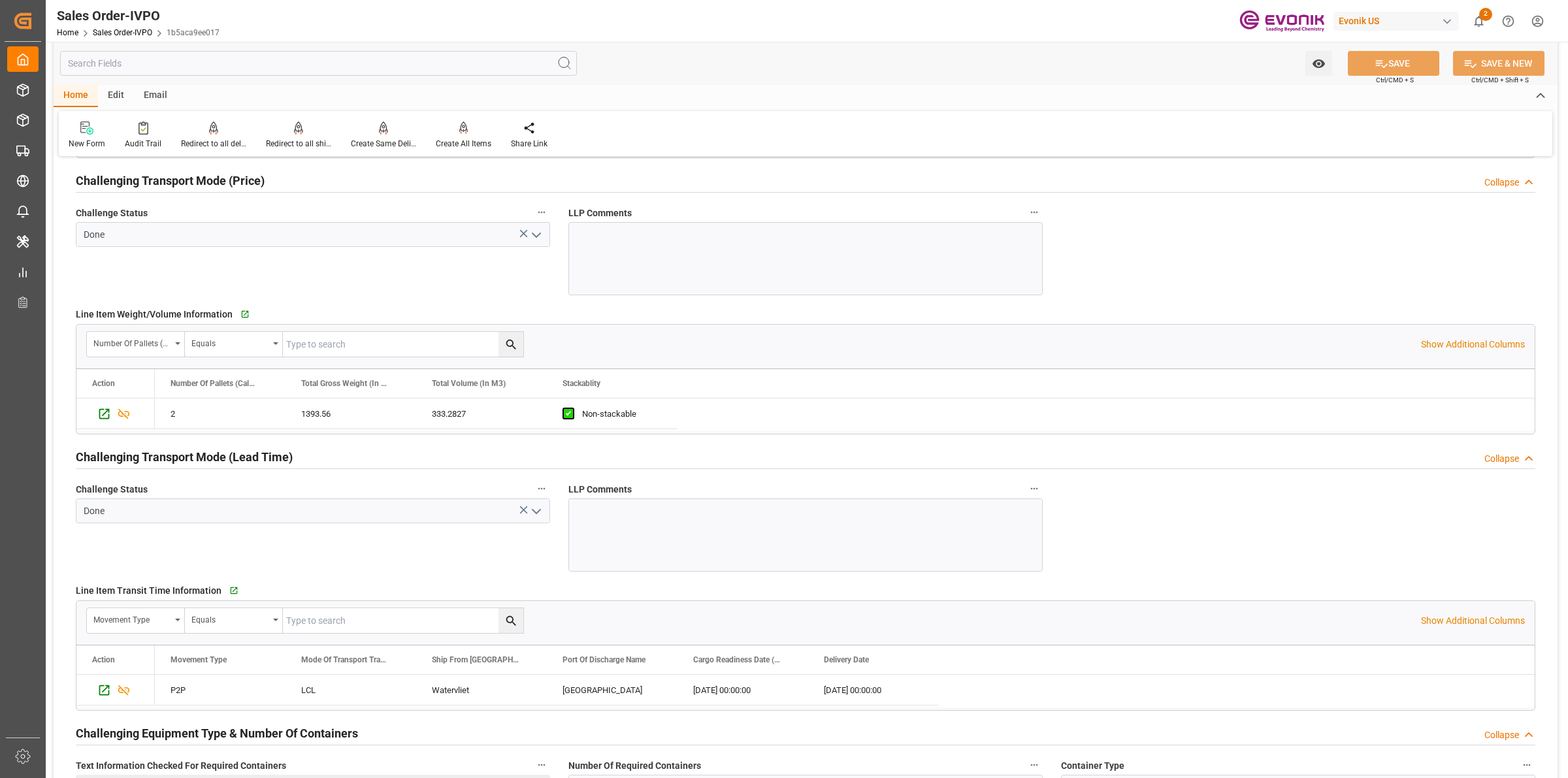
scroll to position [2040, 0]
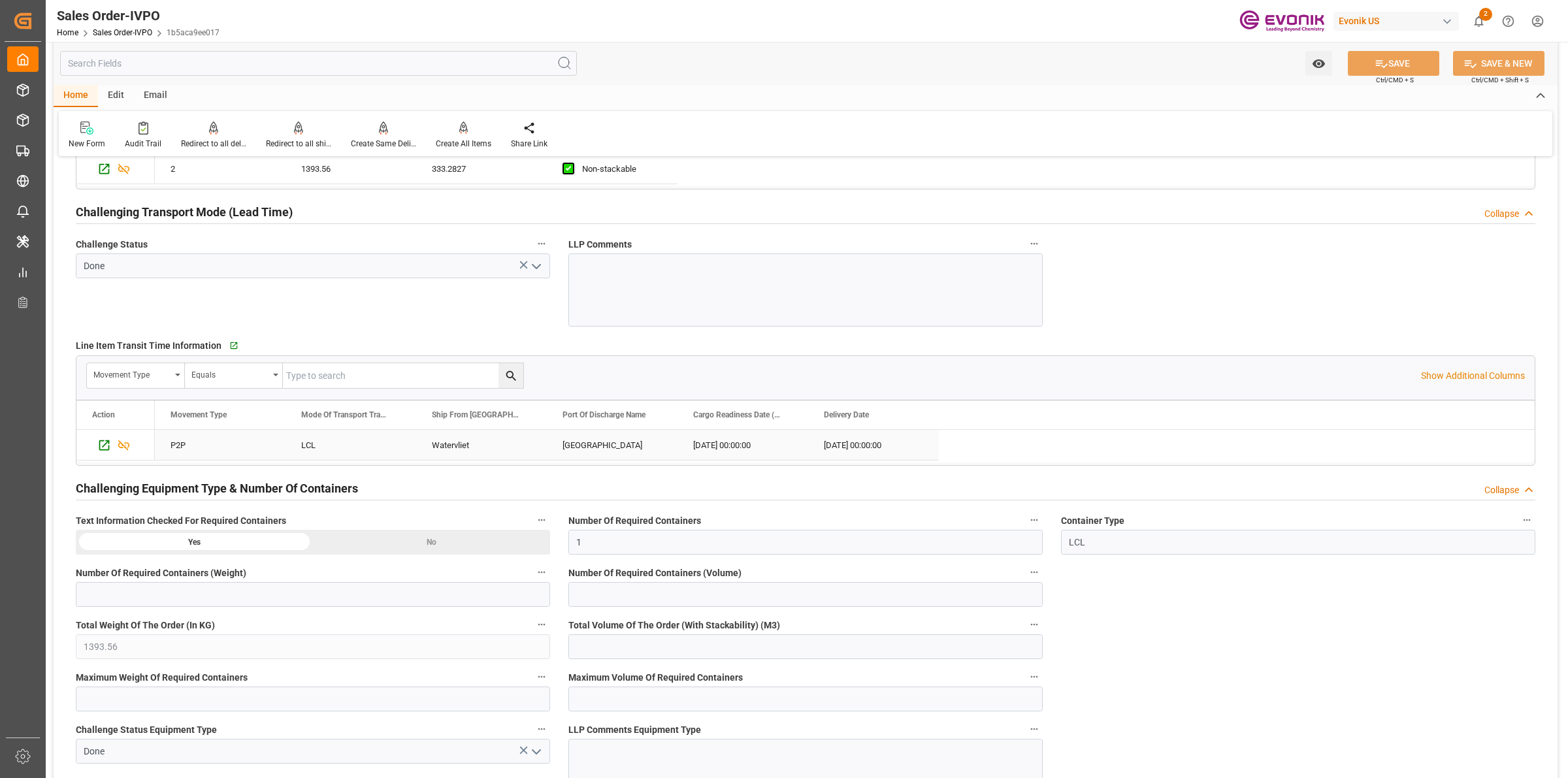
click at [484, 439] on div "Watervliet" at bounding box center [481, 445] width 131 height 30
click at [303, 63] on input "text" at bounding box center [318, 64] width 517 height 25
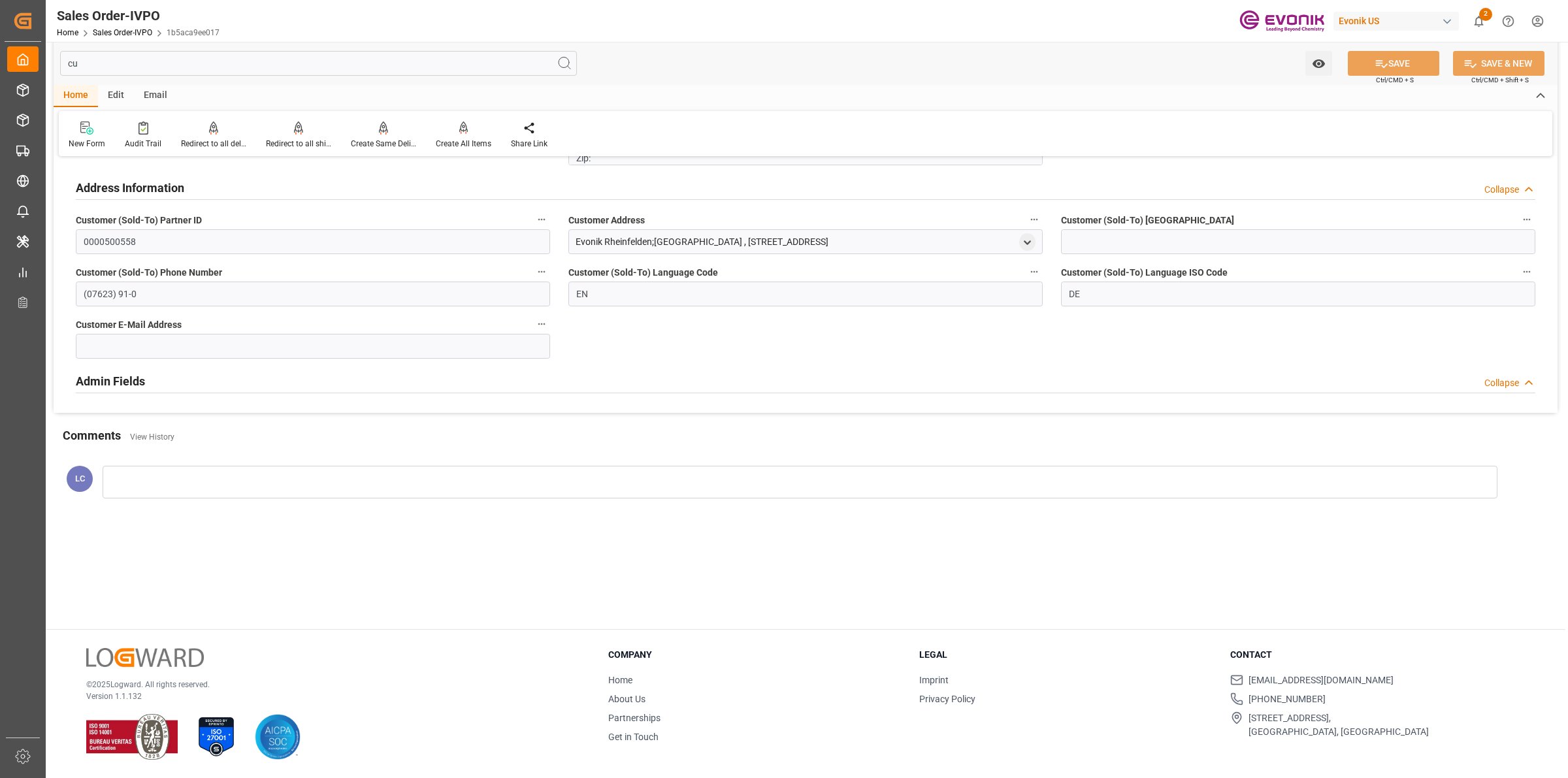
scroll to position [0, 0]
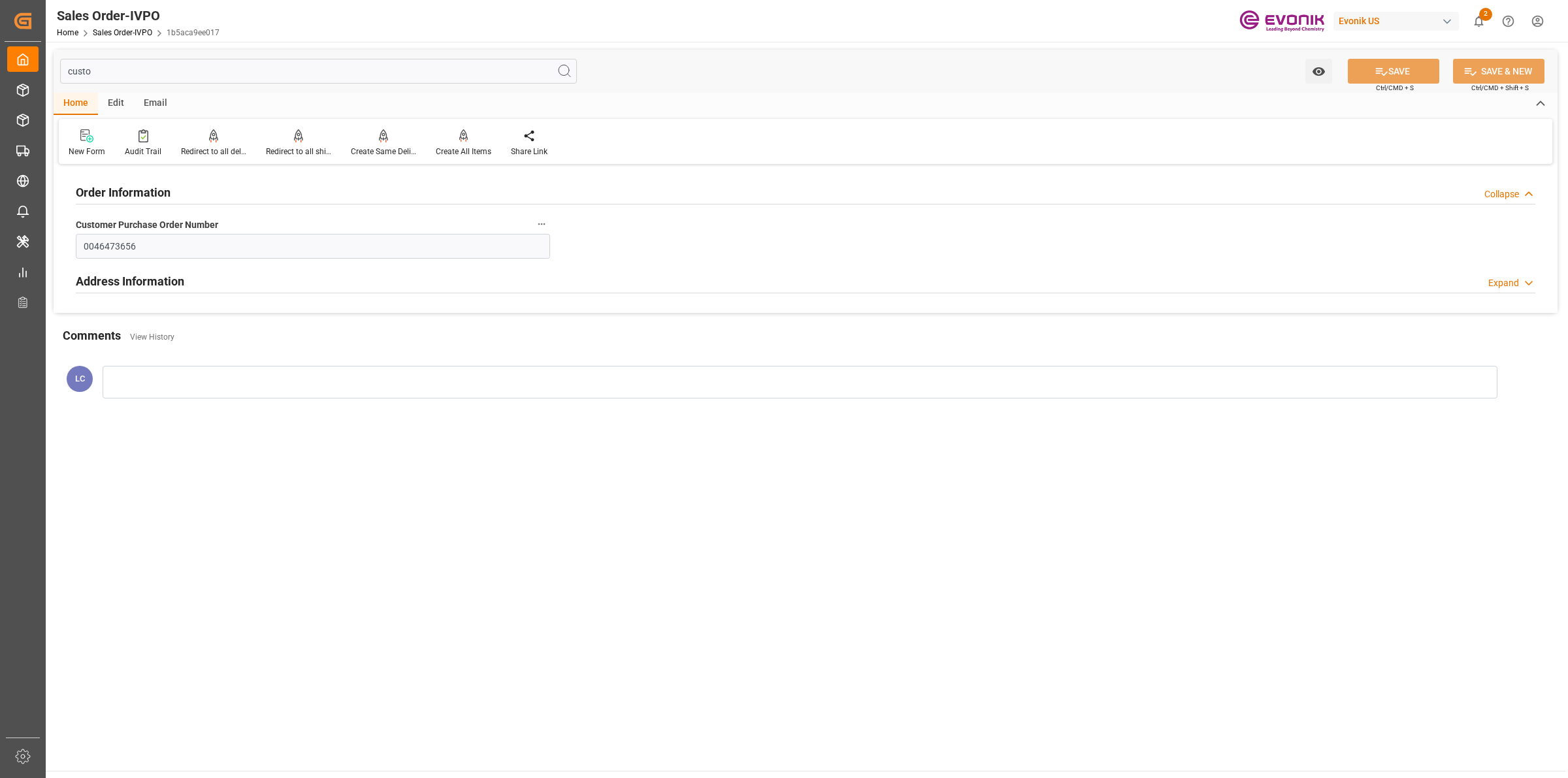
click at [158, 285] on h2 "Address Information" at bounding box center [130, 281] width 109 height 17
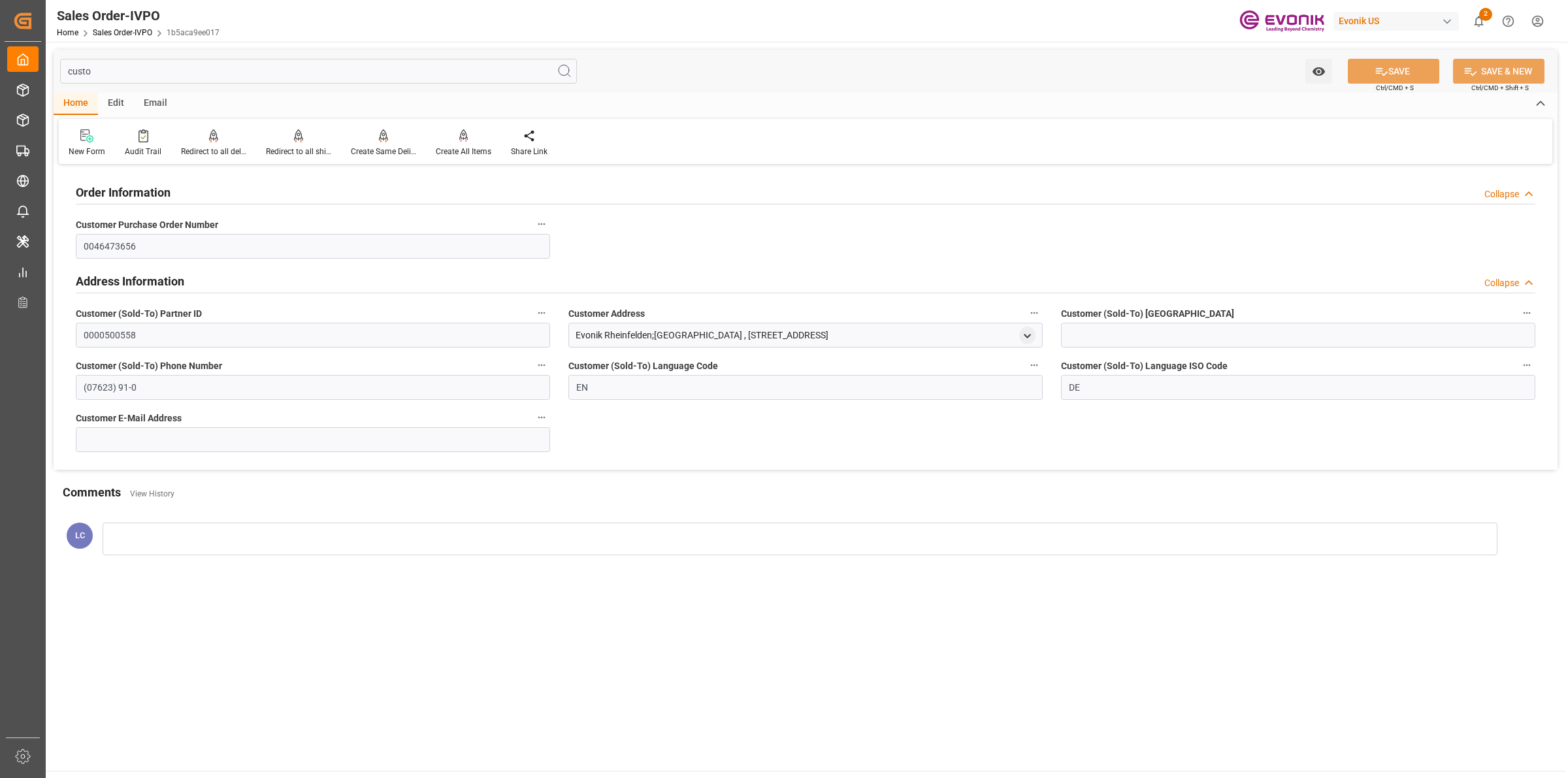
drag, startPoint x: 912, startPoint y: 330, endPoint x: 569, endPoint y: 331, distance: 343.0
click at [569, 331] on div "Evonik Rheinfelden;Silica , Untere Kanalstrasse , Rheinfelden , 08 , DE - 79618" at bounding box center [805, 335] width 474 height 25
copy div "Evonik Rheinfelden;Silica , Untere Kanalstrasse , Rheinfelden , 08 , DE - 79618"
click at [174, 65] on input "custo" at bounding box center [318, 72] width 517 height 25
drag, startPoint x: 106, startPoint y: 65, endPoint x: 55, endPoint y: 63, distance: 51.0
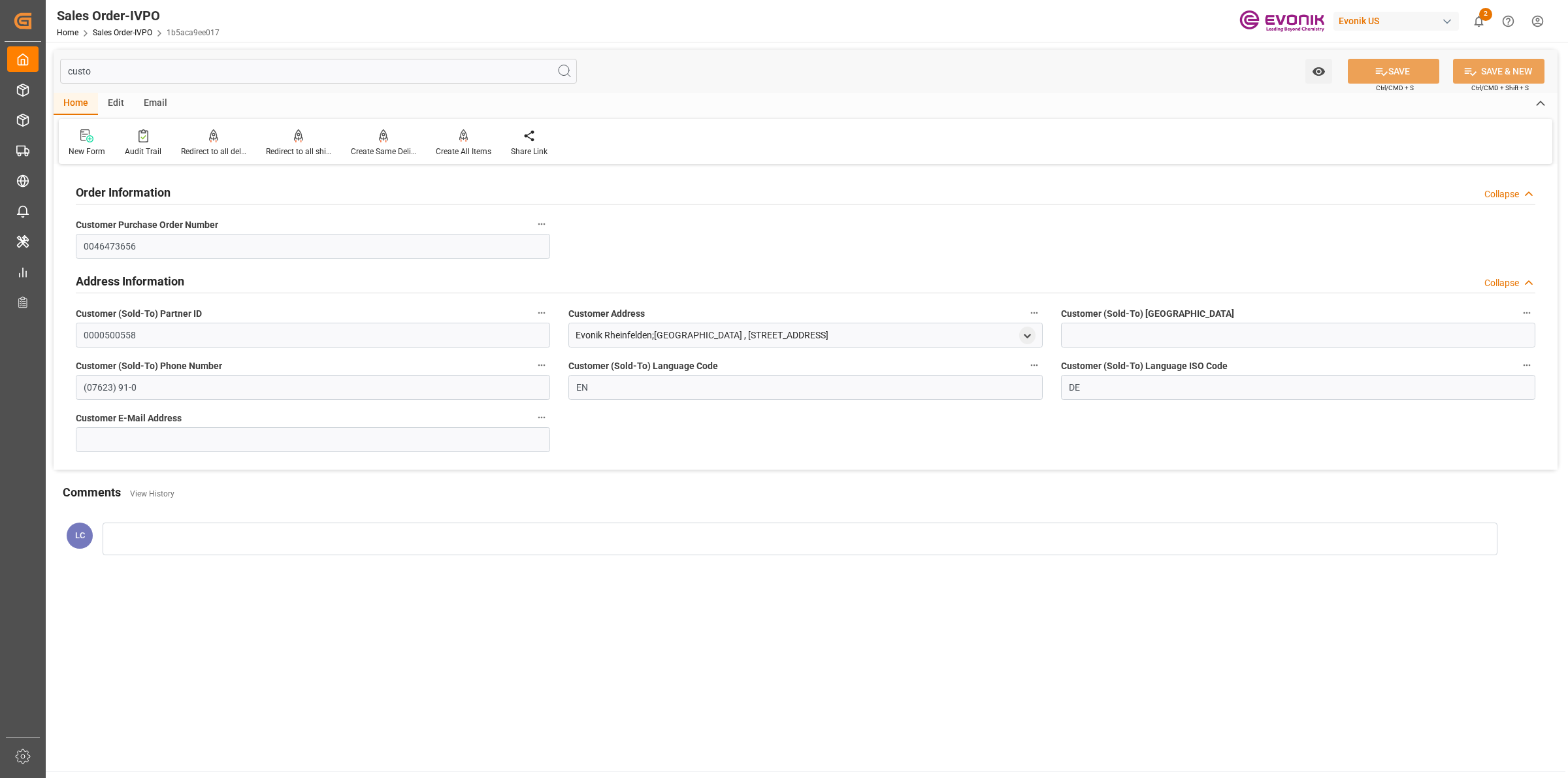
click at [55, 63] on div "custo Watch Option SAVE Ctrl/CMD + S SAVE & NEW Ctrl/CMD + Shift + S" at bounding box center [805, 71] width 1504 height 43
paste input "Ship From"
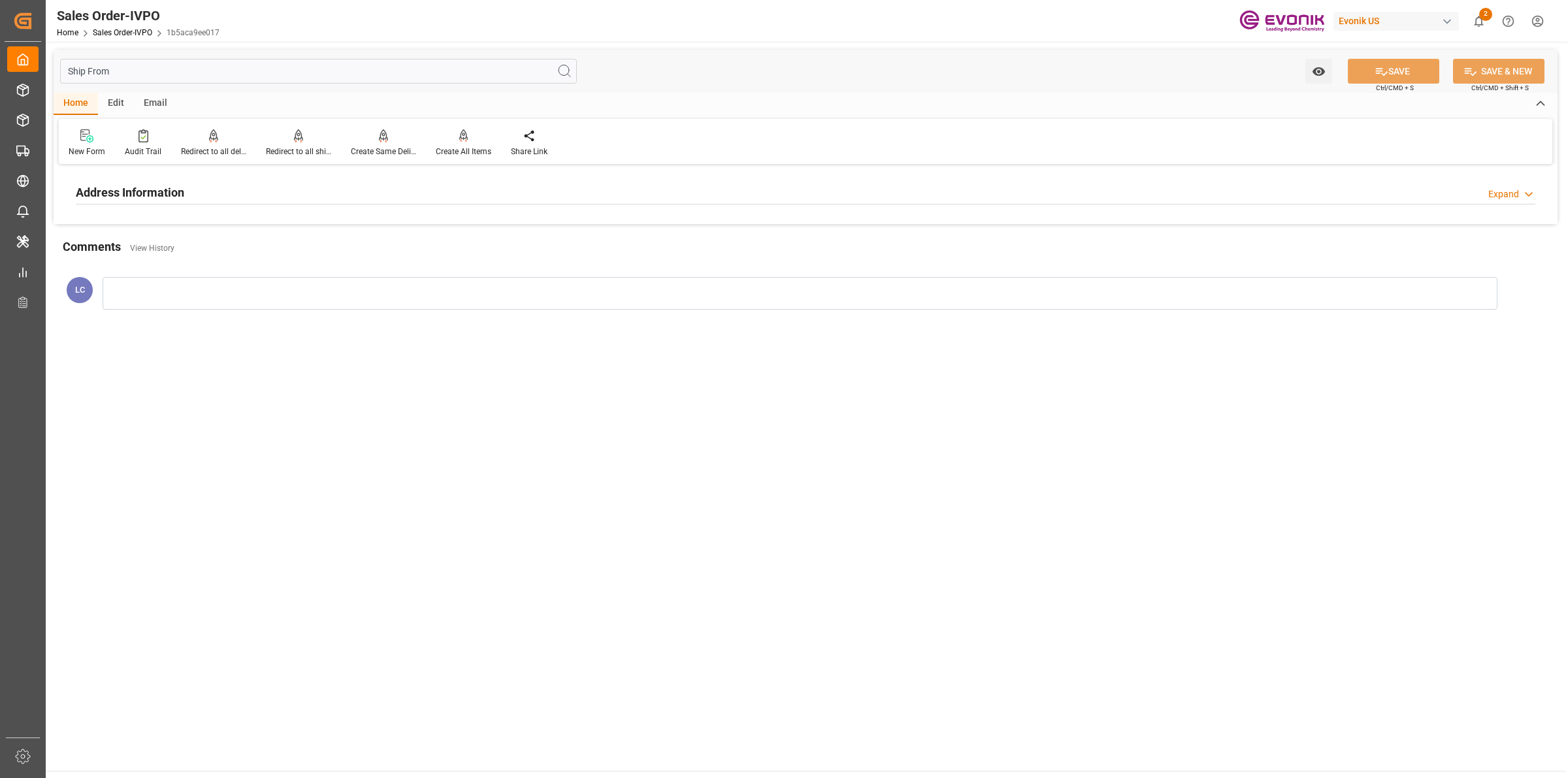
type input "Ship From"
click at [174, 198] on h2 "Address Information" at bounding box center [130, 192] width 109 height 17
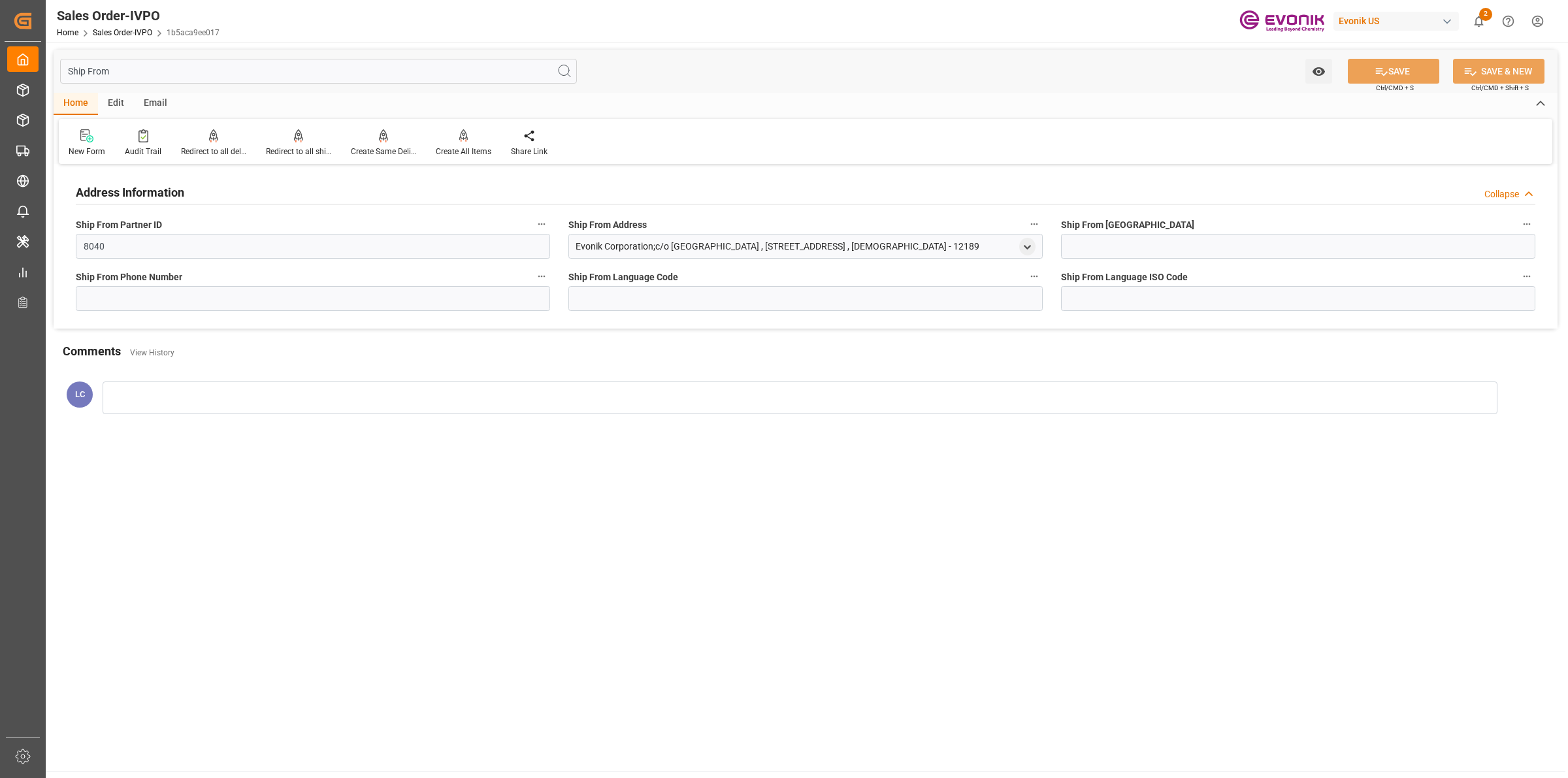
drag, startPoint x: 931, startPoint y: 239, endPoint x: 576, endPoint y: 252, distance: 355.2
click at [576, 252] on div "Evonik Corporation;c/o Stone Warehouse , 2622 9th Avenue , Watervliet , US - 12…" at bounding box center [805, 246] width 474 height 25
copy div "Evonik Corporation;c/o Stone Warehouse , 2622 9th Avenue , Watervliet , US - 12…"
drag, startPoint x: 296, startPoint y: 528, endPoint x: 397, endPoint y: 543, distance: 102.1
click at [299, 529] on main "Ship From Watch Option SAVE Ctrl/CMD + S SAVE & NEW Ctrl/CMD + Shift + S Home E…" at bounding box center [805, 406] width 1520 height 728
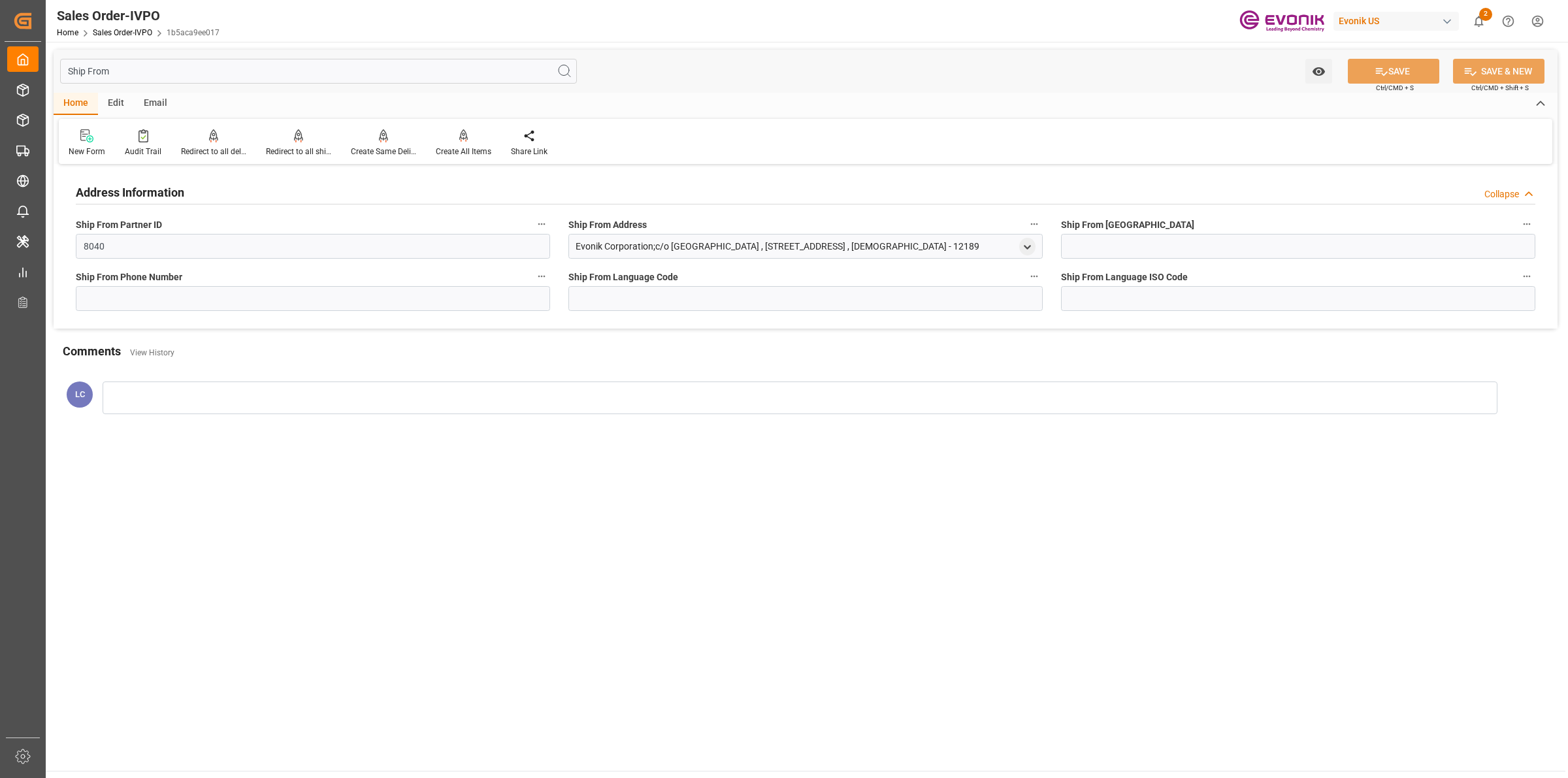
click at [407, 545] on main "Ship From Watch Option SAVE Ctrl/CMD + S SAVE & NEW Ctrl/CMD + Shift + S Home E…" at bounding box center [805, 406] width 1520 height 728
